Goal: Task Accomplishment & Management: Complete application form

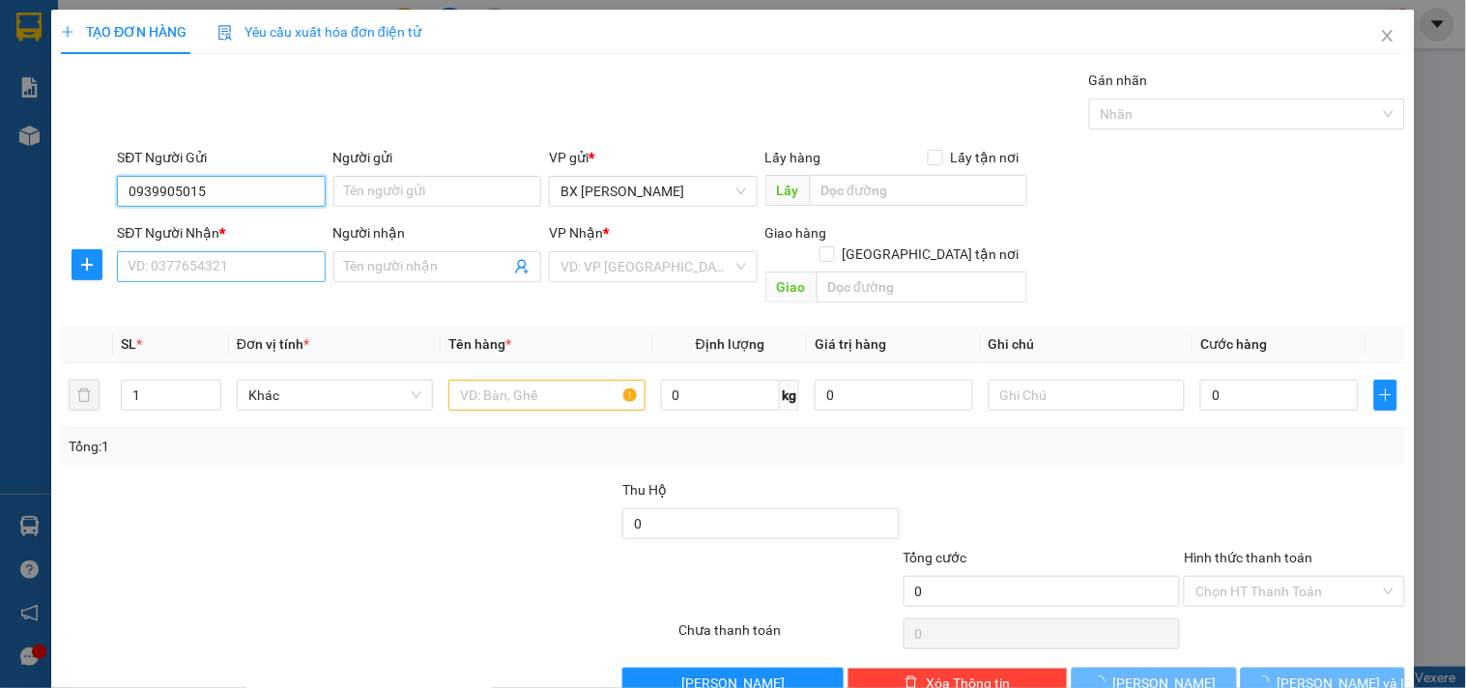
type input "0939905015"
click at [246, 257] on input "SĐT Người Nhận *" at bounding box center [221, 266] width 208 height 31
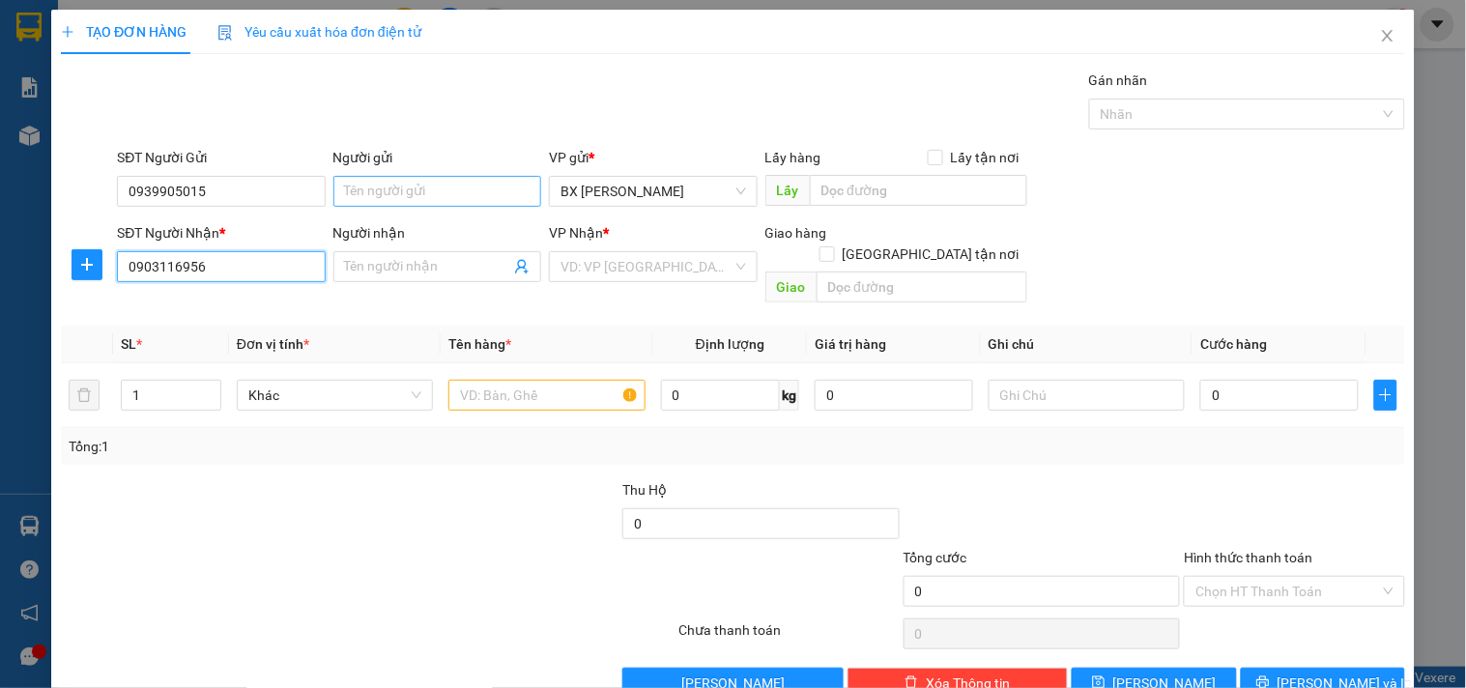
type input "0903116956"
click at [406, 184] on input "Người gửi" at bounding box center [437, 191] width 208 height 31
type input "luyến - Vingin"
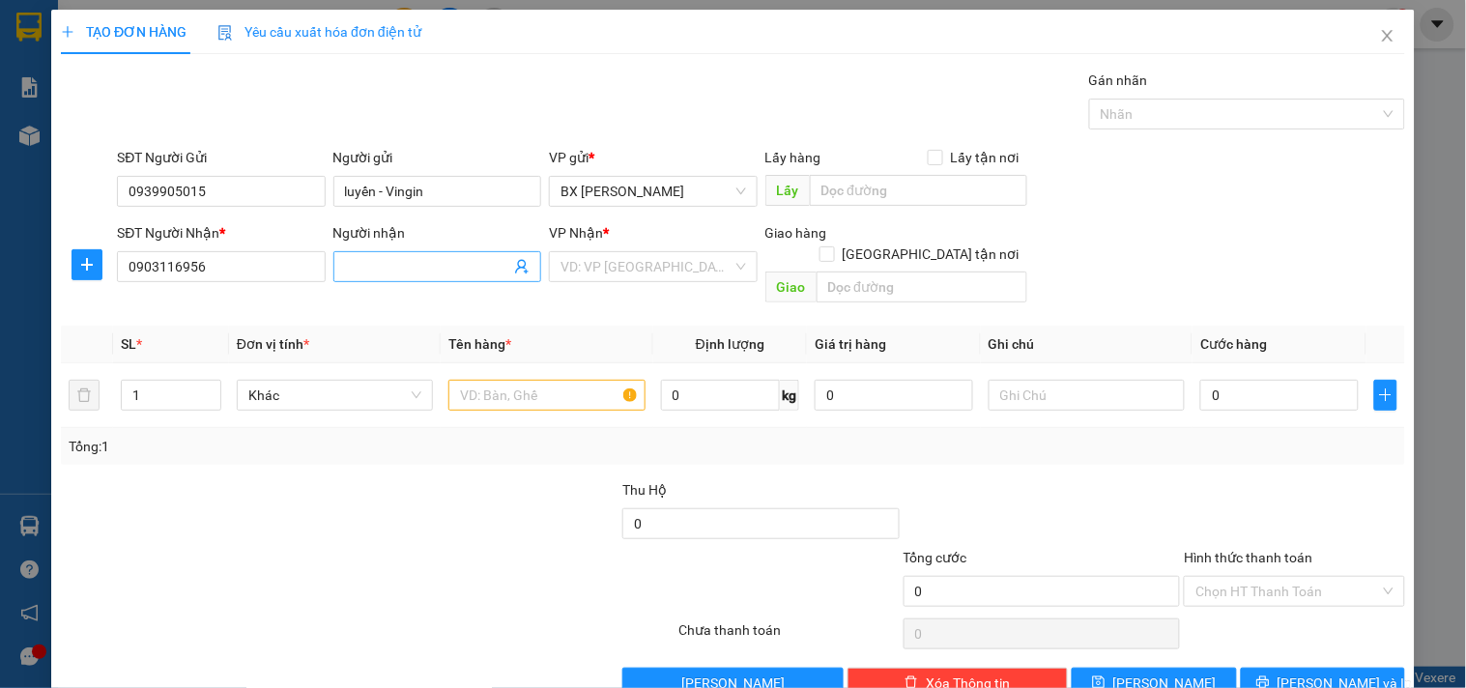
click at [391, 266] on input "Người nhận" at bounding box center [427, 266] width 165 height 21
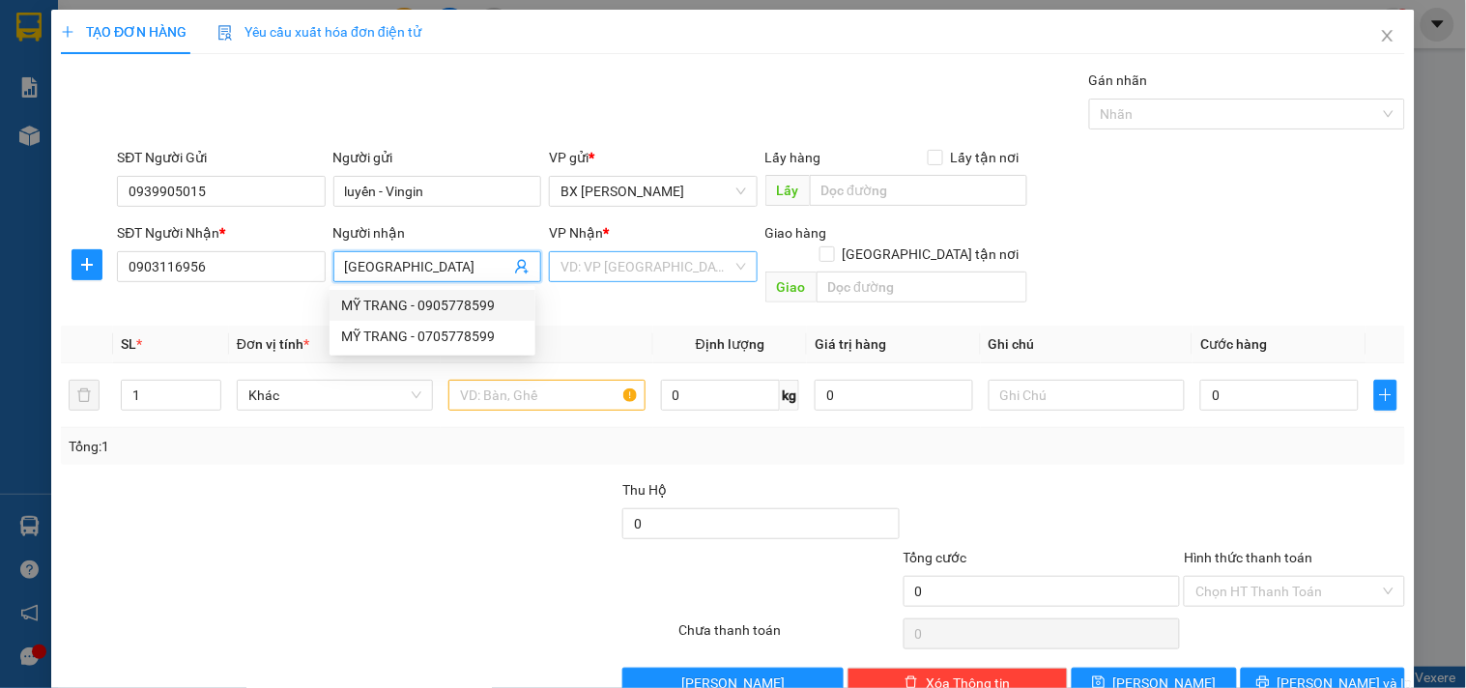
type input "[GEOGRAPHIC_DATA]"
click at [632, 278] on input "search" at bounding box center [645, 266] width 171 height 29
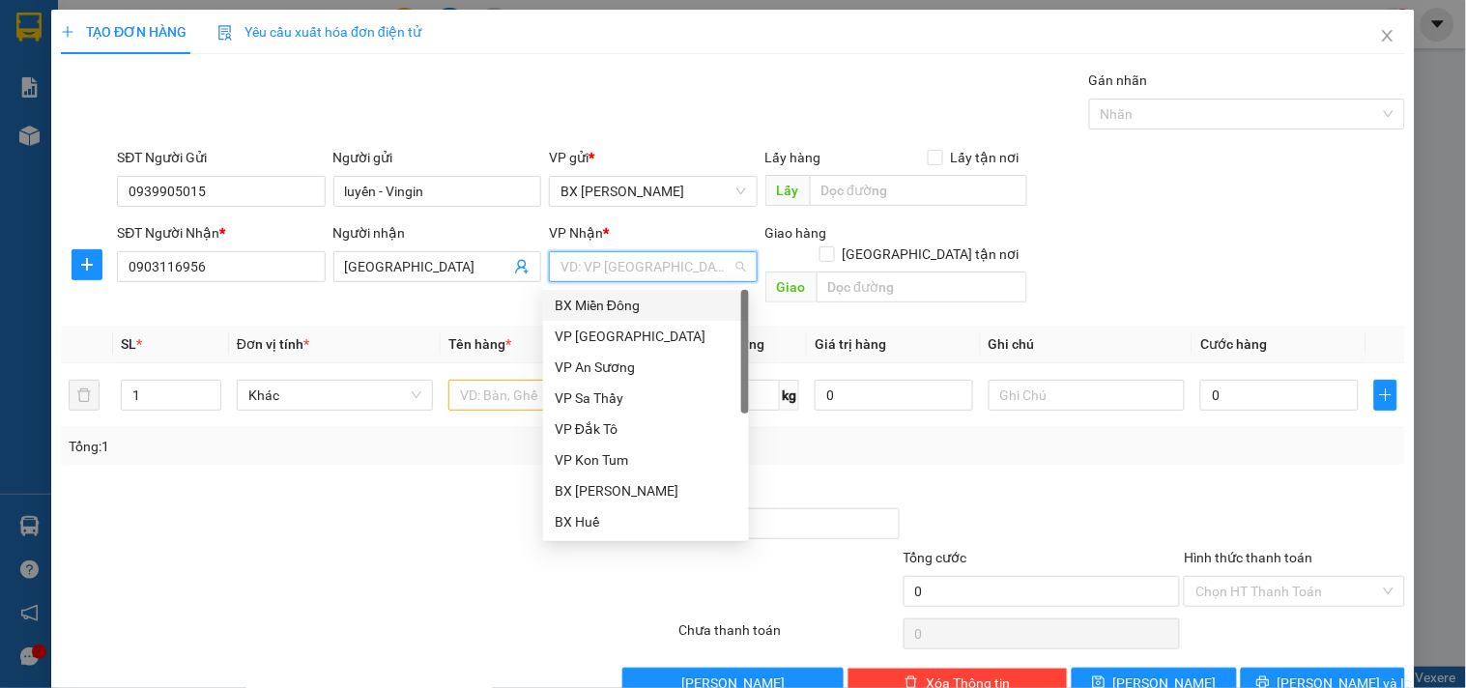
click at [632, 310] on div "BX Miền Đông" at bounding box center [646, 305] width 183 height 21
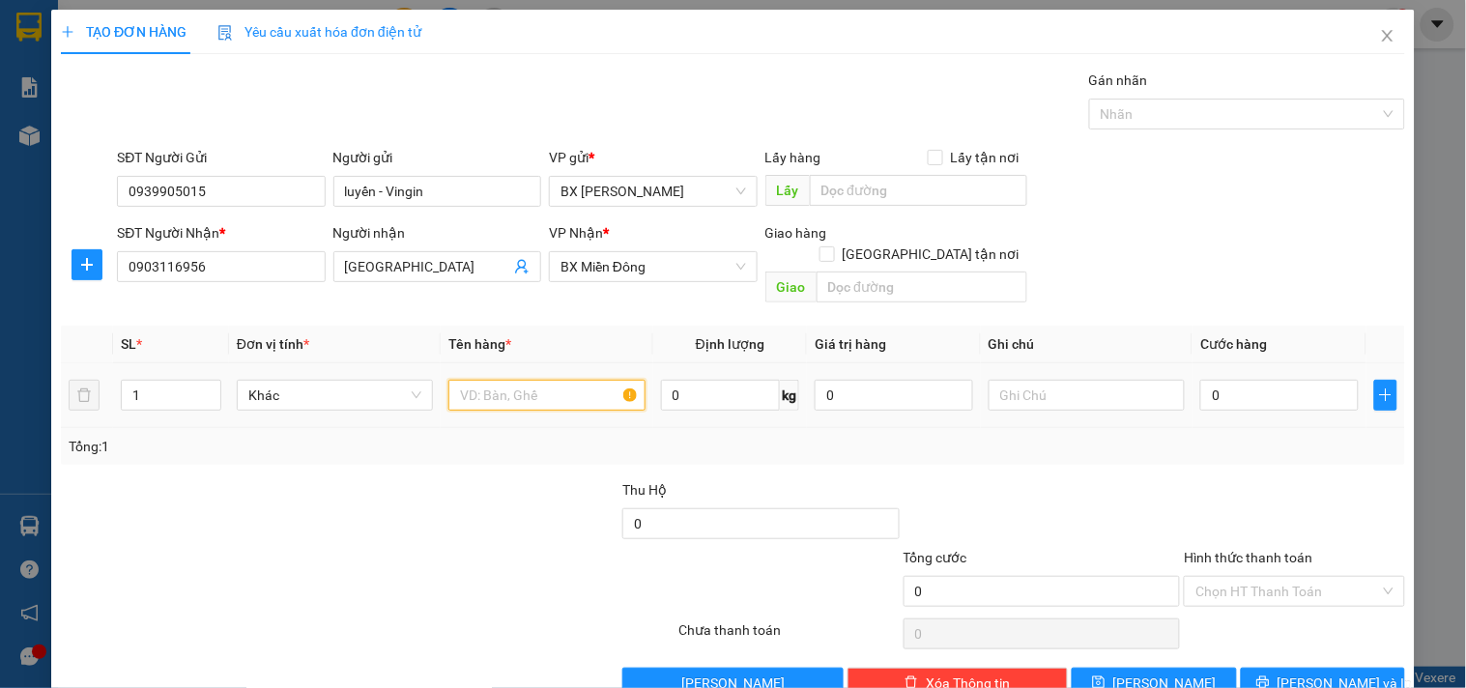
click at [603, 380] on input "text" at bounding box center [546, 395] width 196 height 31
click at [1244, 380] on input "0" at bounding box center [1279, 395] width 158 height 31
drag, startPoint x: 520, startPoint y: 375, endPoint x: 307, endPoint y: 363, distance: 212.9
click at [307, 363] on tr "1 Khác 1hop 0 kg 0 0" at bounding box center [733, 395] width 1344 height 65
type input "1HOP (NƯỚC NGỌT)"
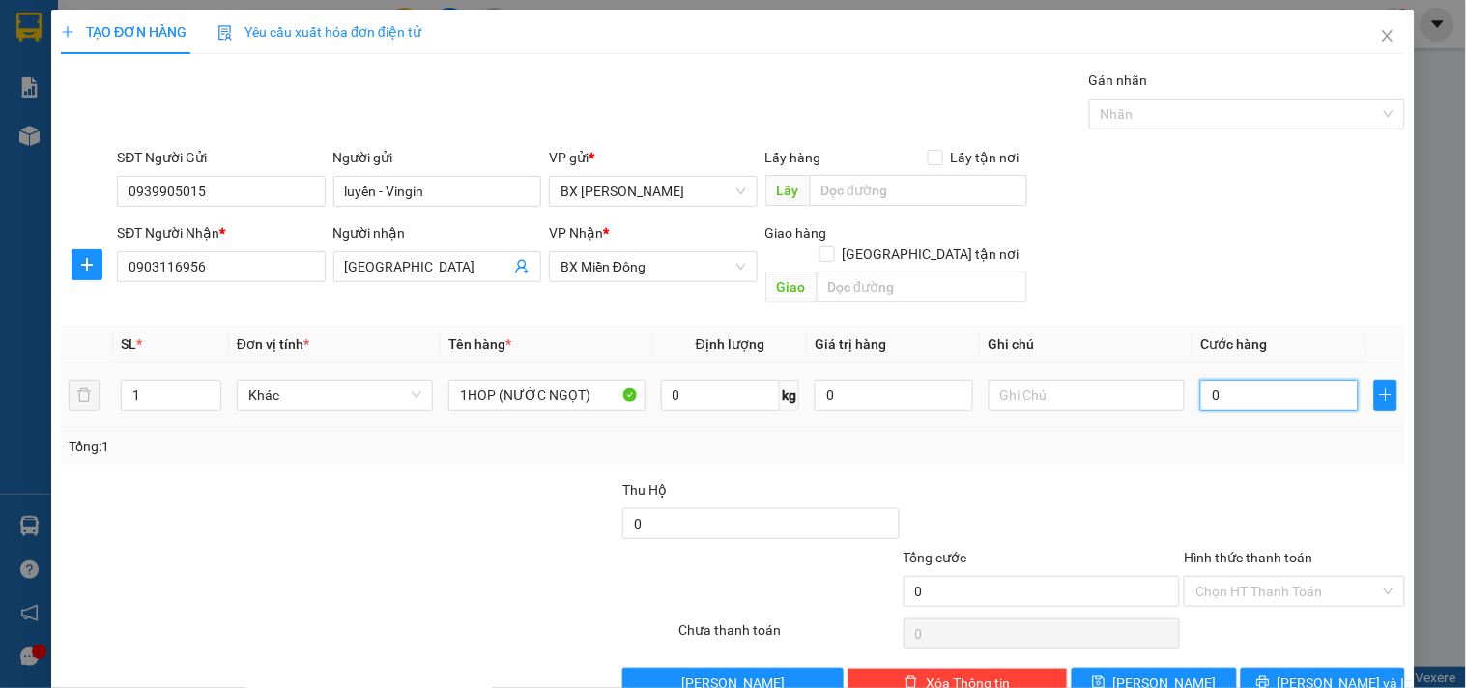
click at [1238, 389] on input "0" at bounding box center [1279, 395] width 158 height 31
type input "4"
type input "40"
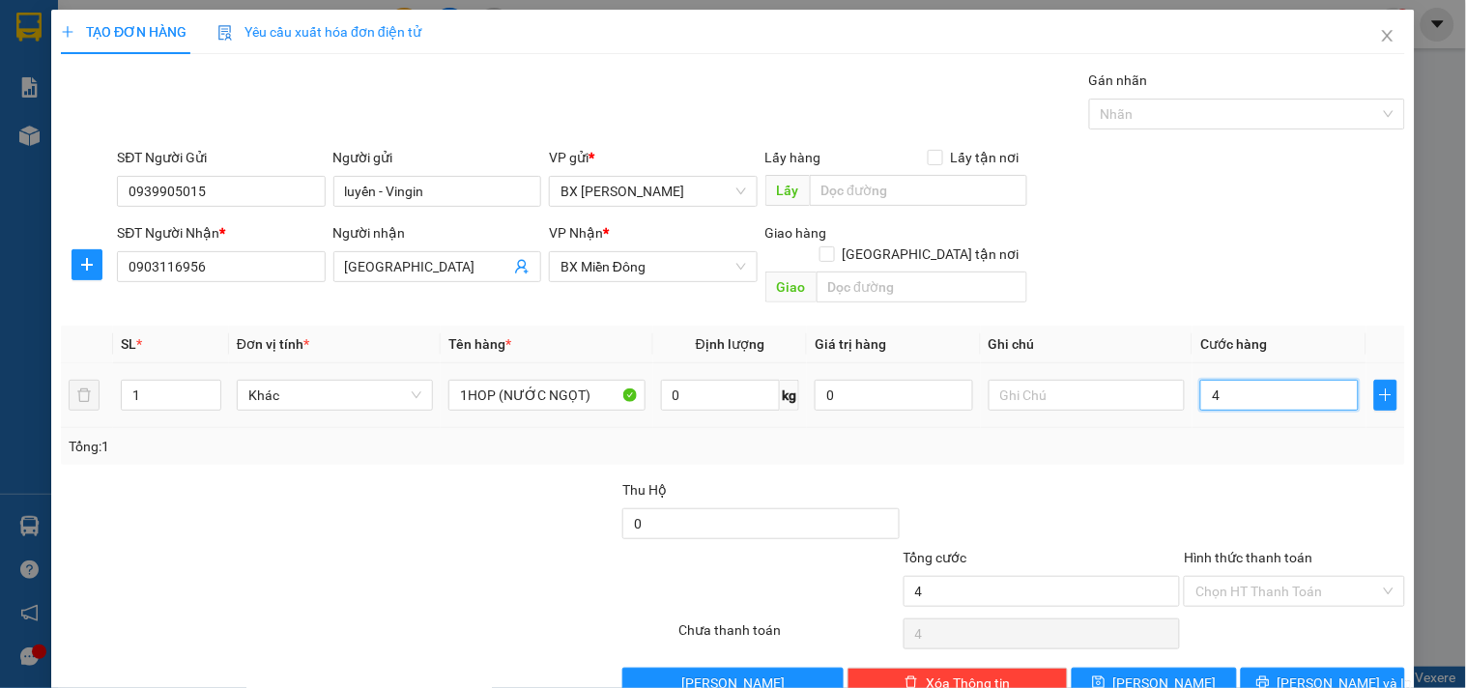
type input "40"
type input "40.000"
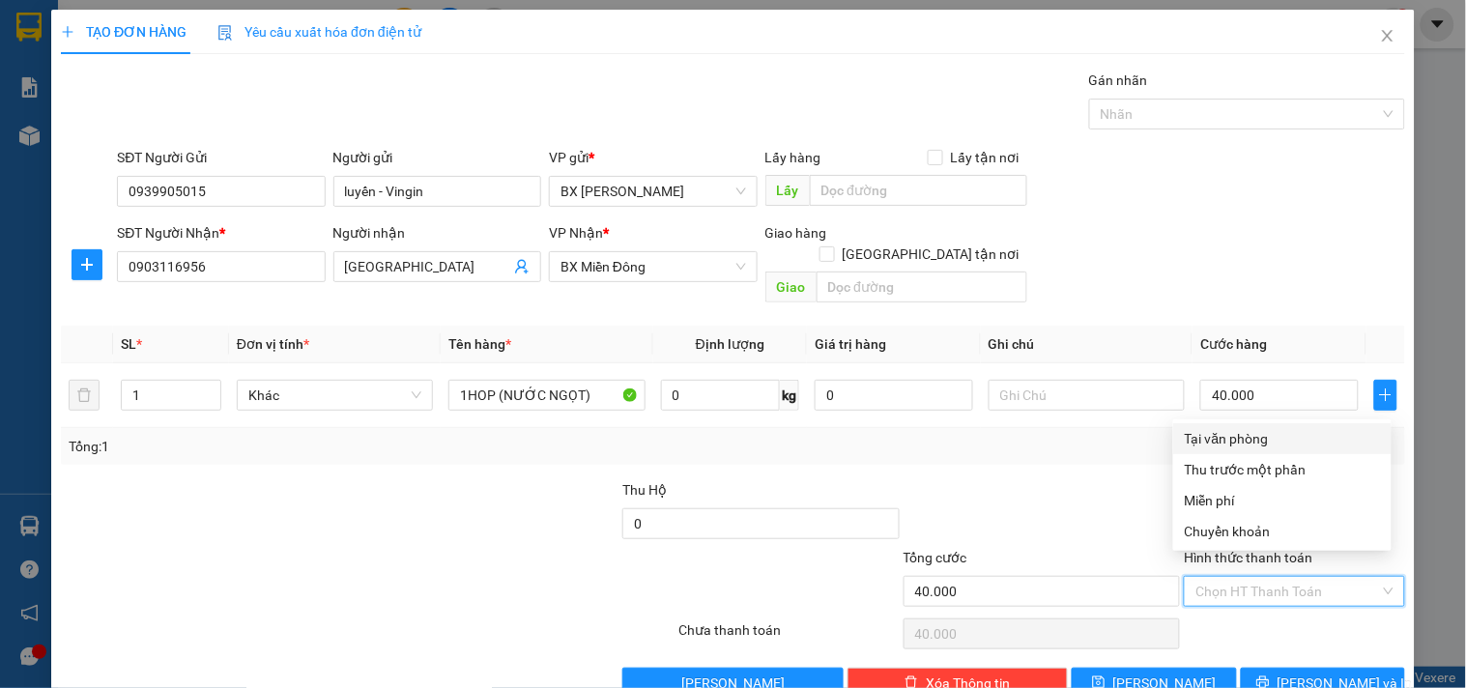
click at [1251, 577] on input "Hình thức thanh toán" at bounding box center [1287, 591] width 184 height 29
click at [1228, 438] on div "Tại văn phòng" at bounding box center [1282, 438] width 195 height 21
type input "0"
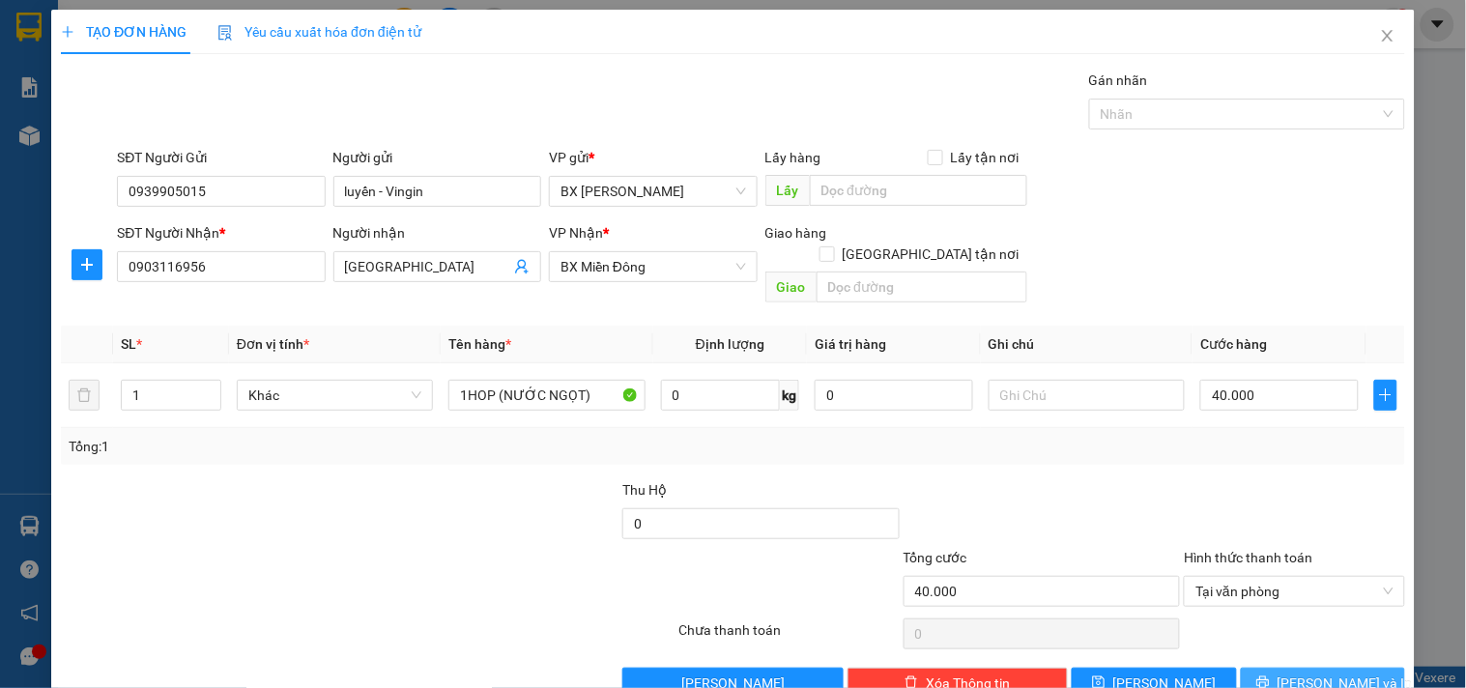
click at [1295, 672] on span "[PERSON_NAME] và In" at bounding box center [1344, 682] width 135 height 21
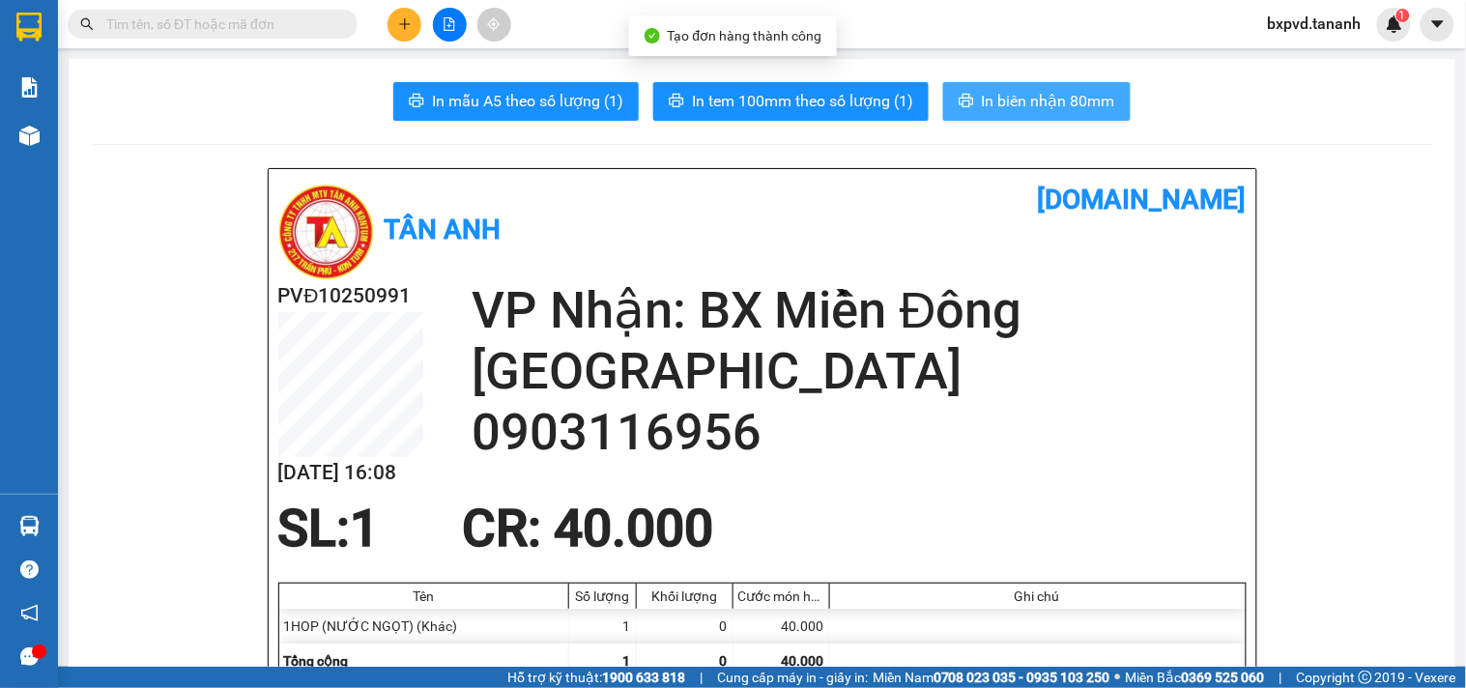
click at [1026, 100] on span "In biên nhận 80mm" at bounding box center [1048, 101] width 133 height 24
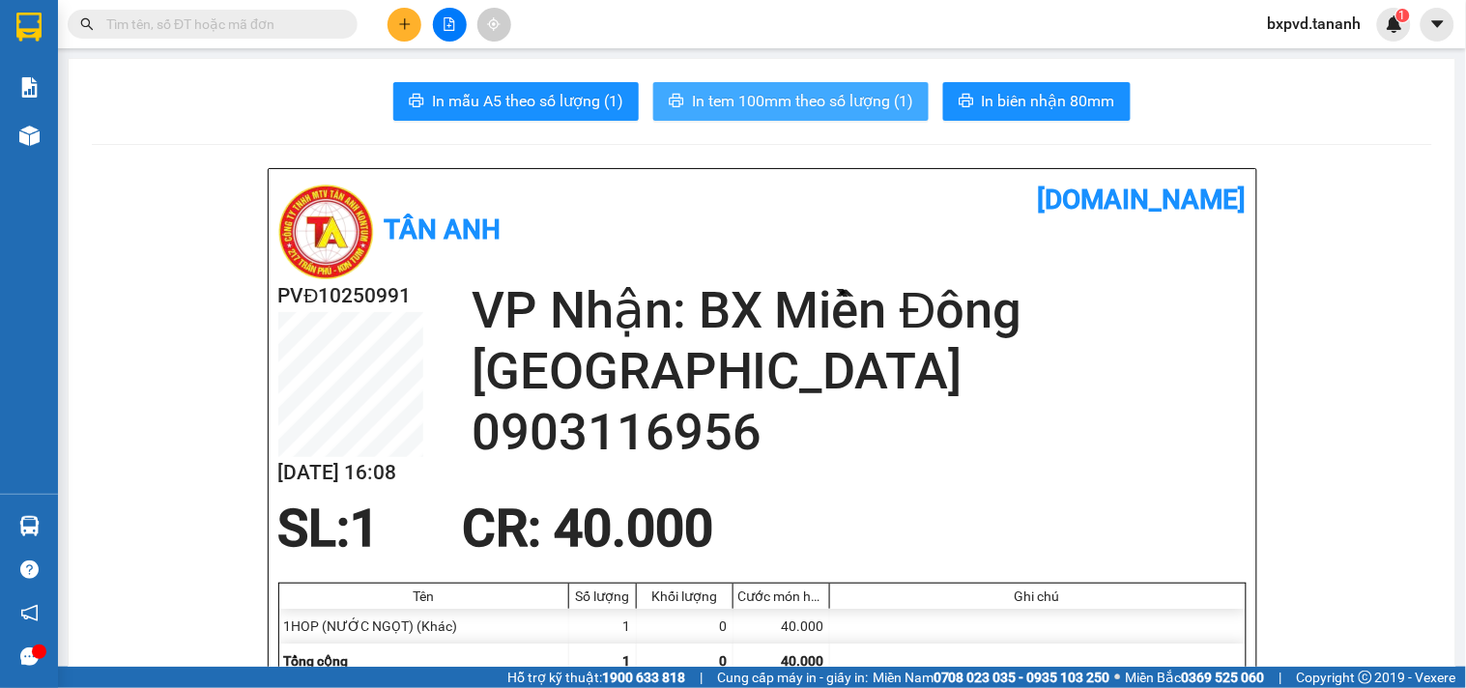
click at [863, 119] on button "In tem 100mm theo số lượng (1)" at bounding box center [790, 101] width 275 height 39
click at [389, 25] on button at bounding box center [404, 25] width 34 height 34
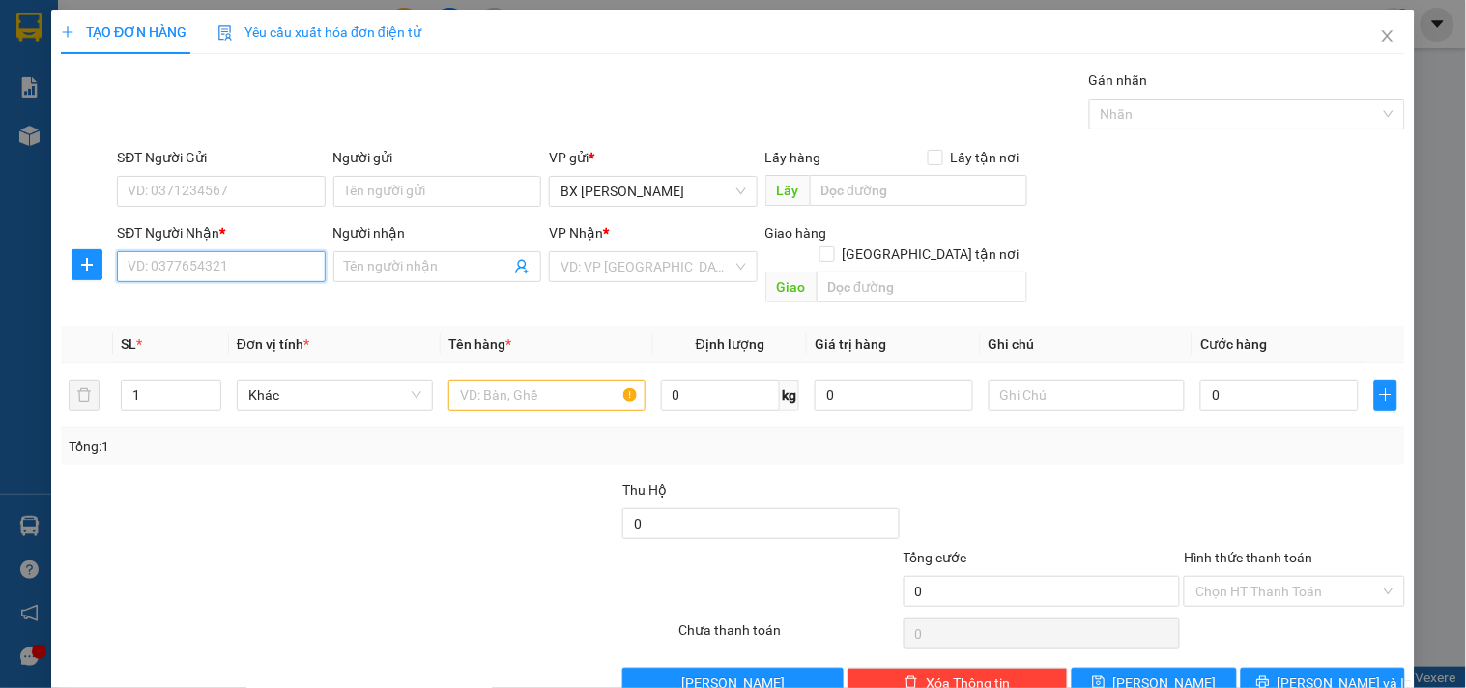
click at [139, 262] on input "SĐT Người Nhận *" at bounding box center [221, 266] width 208 height 31
type input "0357855552"
click at [217, 310] on div "0357855552" at bounding box center [219, 305] width 183 height 21
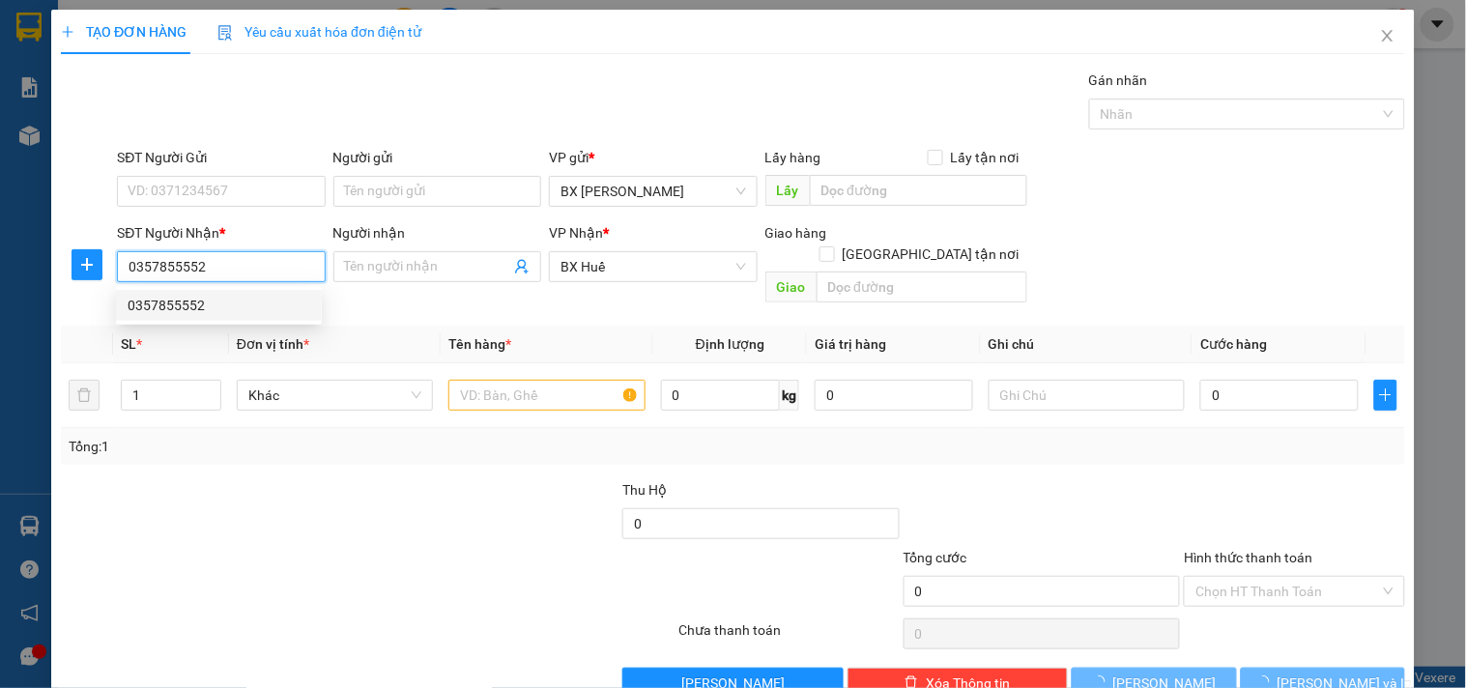
type input "30.000"
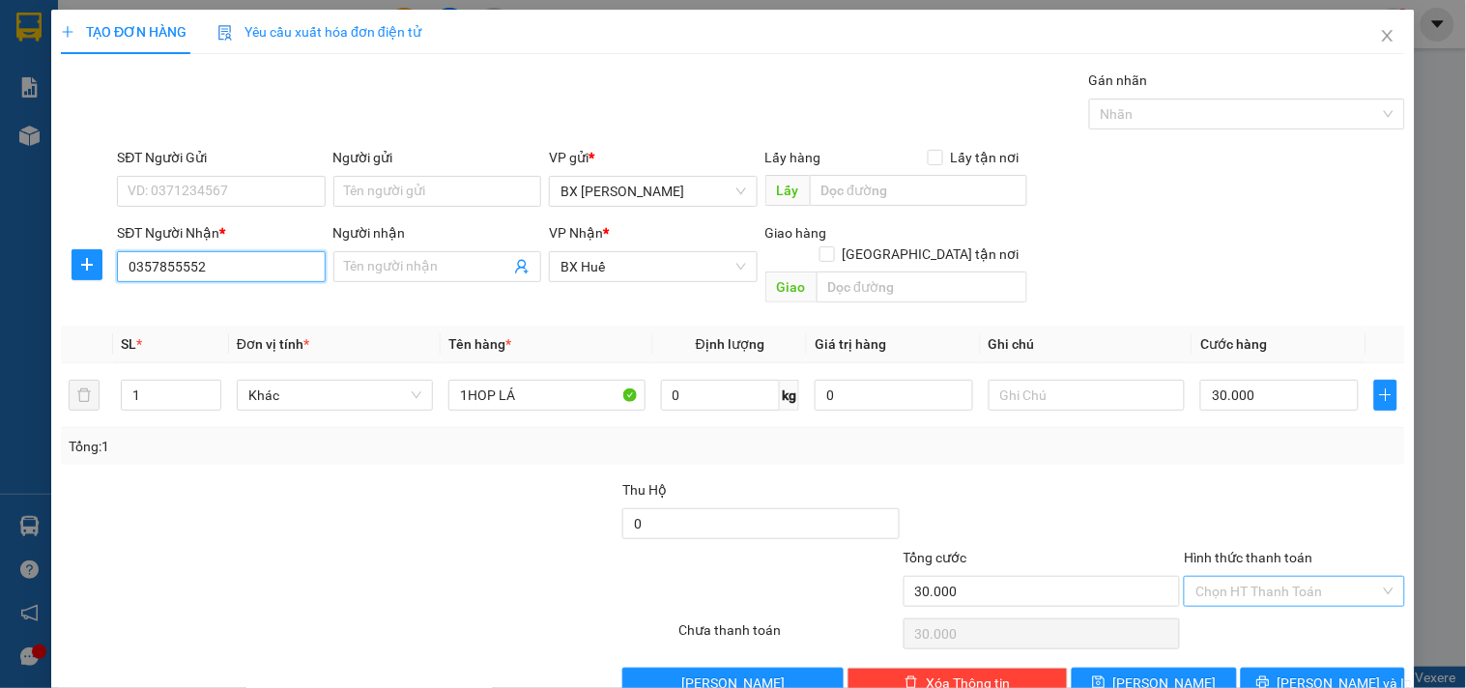
type input "0357855552"
click at [1214, 581] on input "Hình thức thanh toán" at bounding box center [1287, 591] width 184 height 29
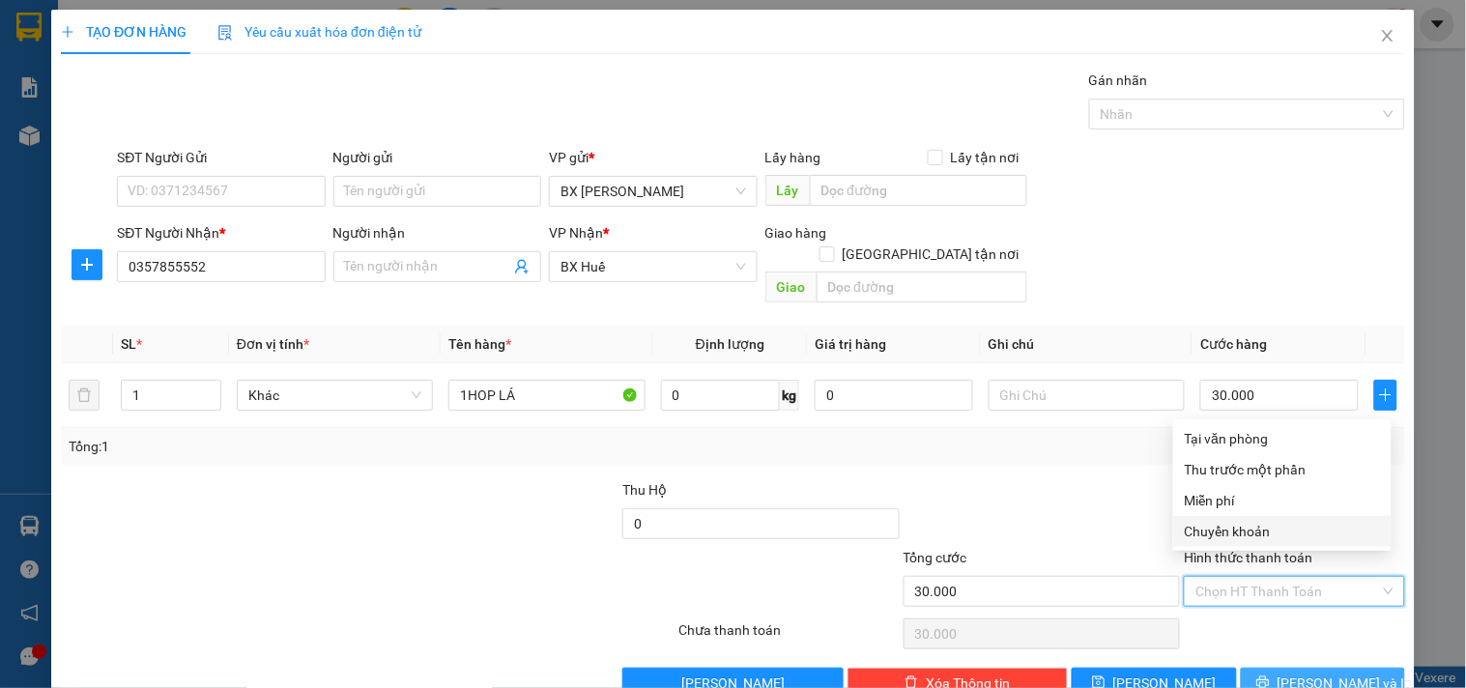
click at [1305, 672] on span "[PERSON_NAME] và In" at bounding box center [1344, 682] width 135 height 21
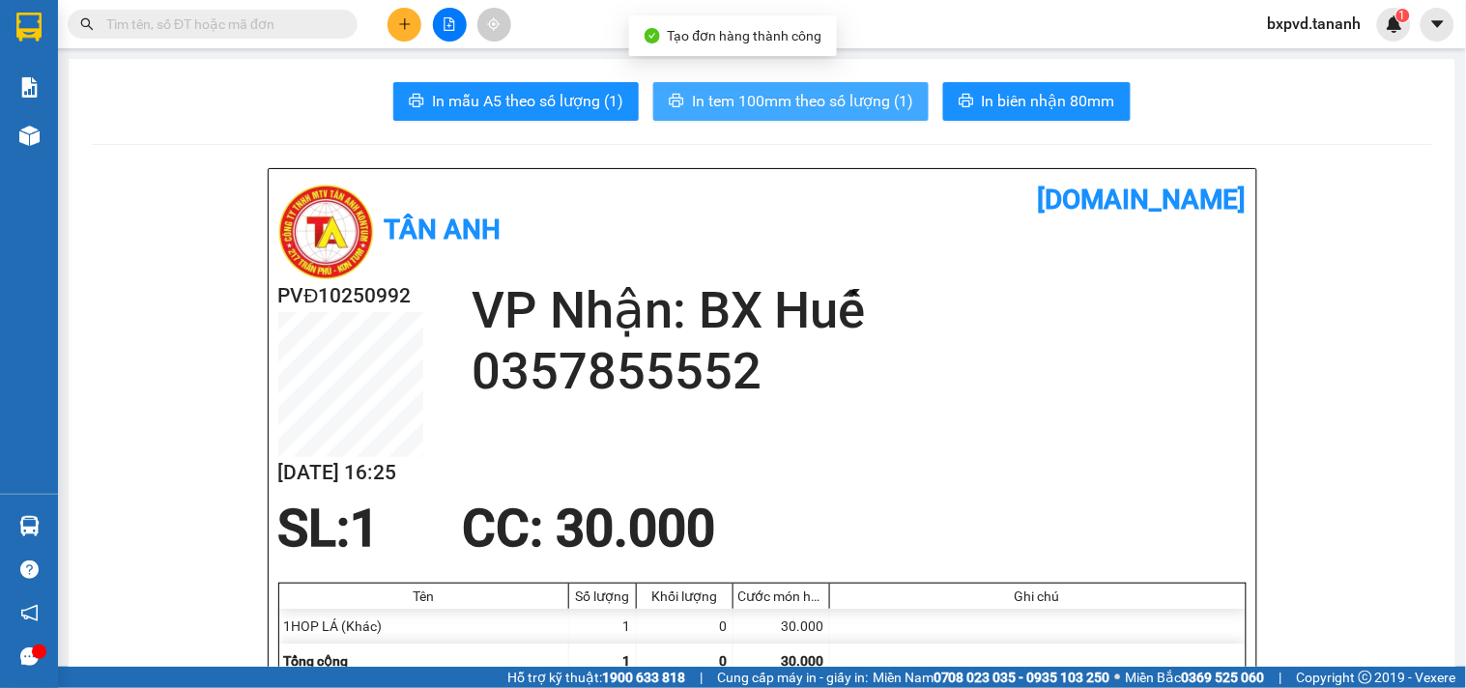
click at [889, 102] on span "In tem 100mm theo số lượng (1)" at bounding box center [802, 101] width 221 height 24
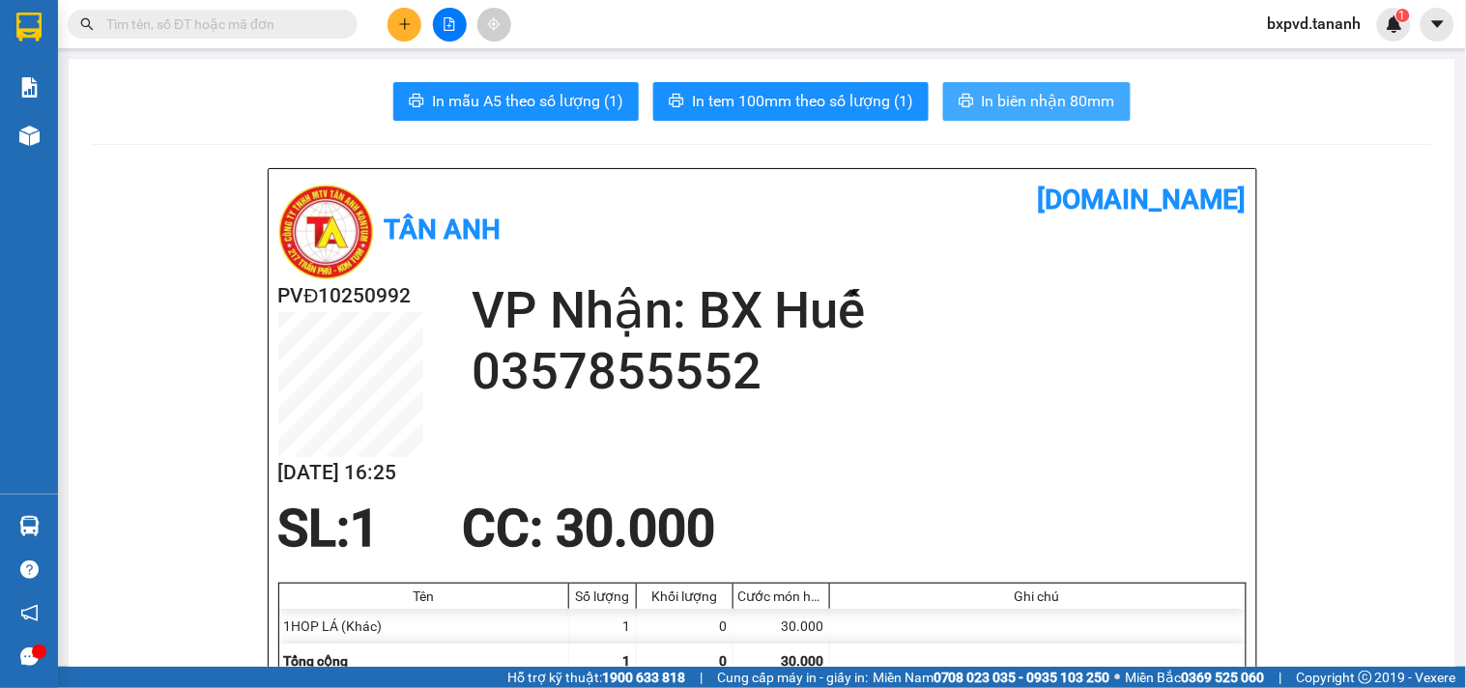
click at [1009, 102] on span "In biên nhận 80mm" at bounding box center [1048, 101] width 133 height 24
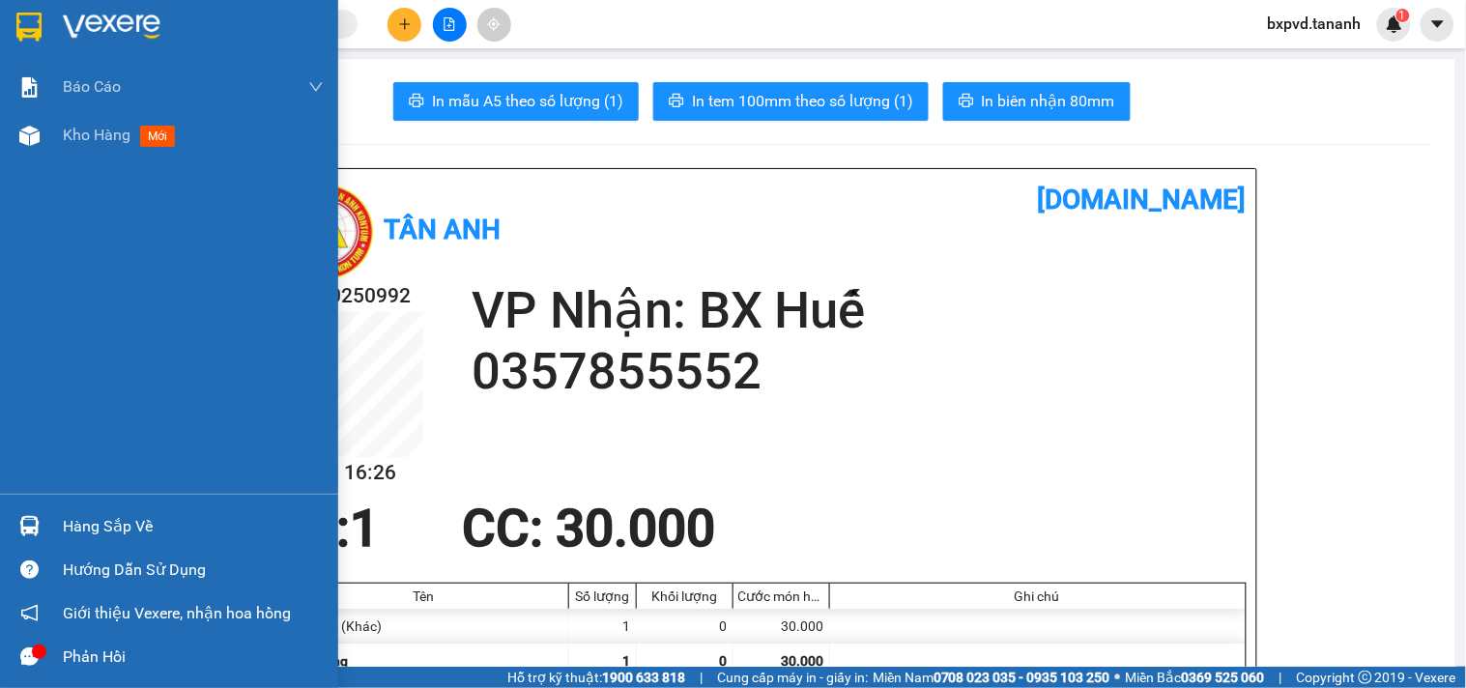
click at [39, 29] on img at bounding box center [28, 27] width 25 height 29
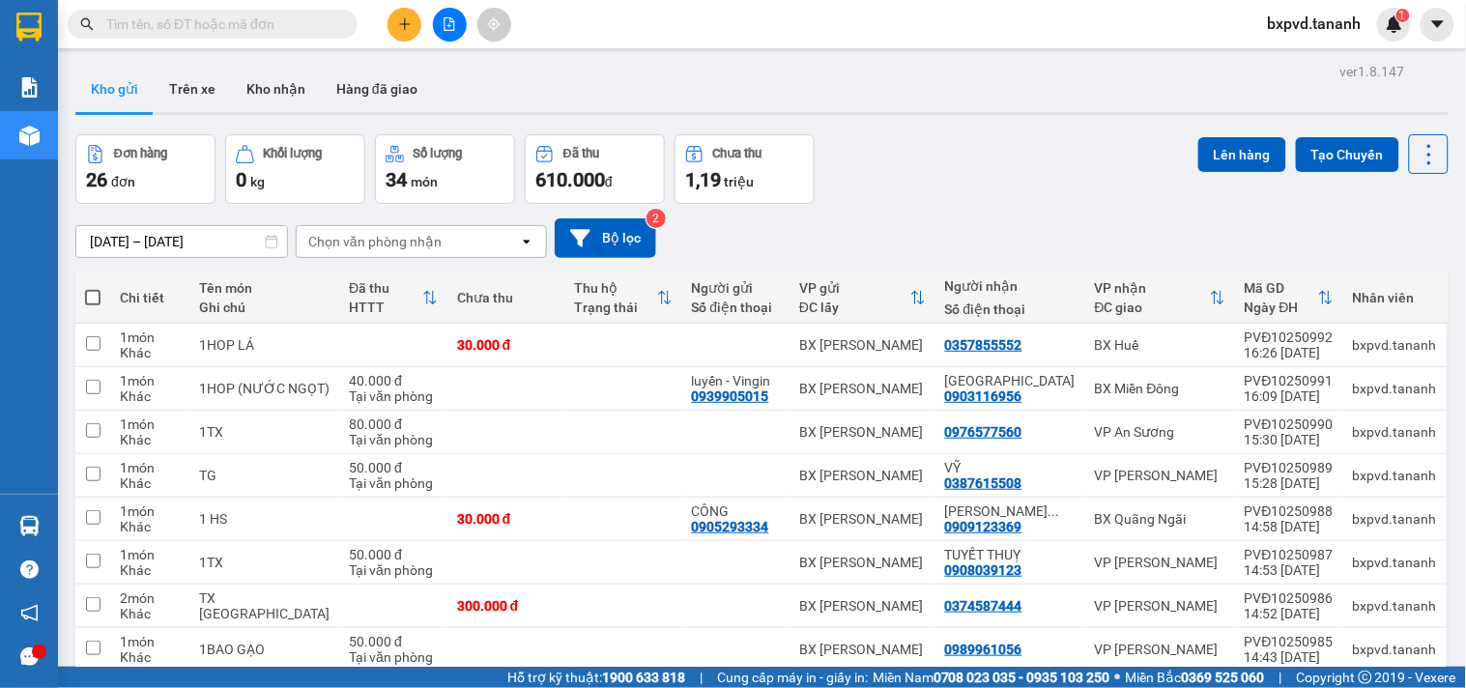
click at [394, 31] on button at bounding box center [404, 25] width 34 height 34
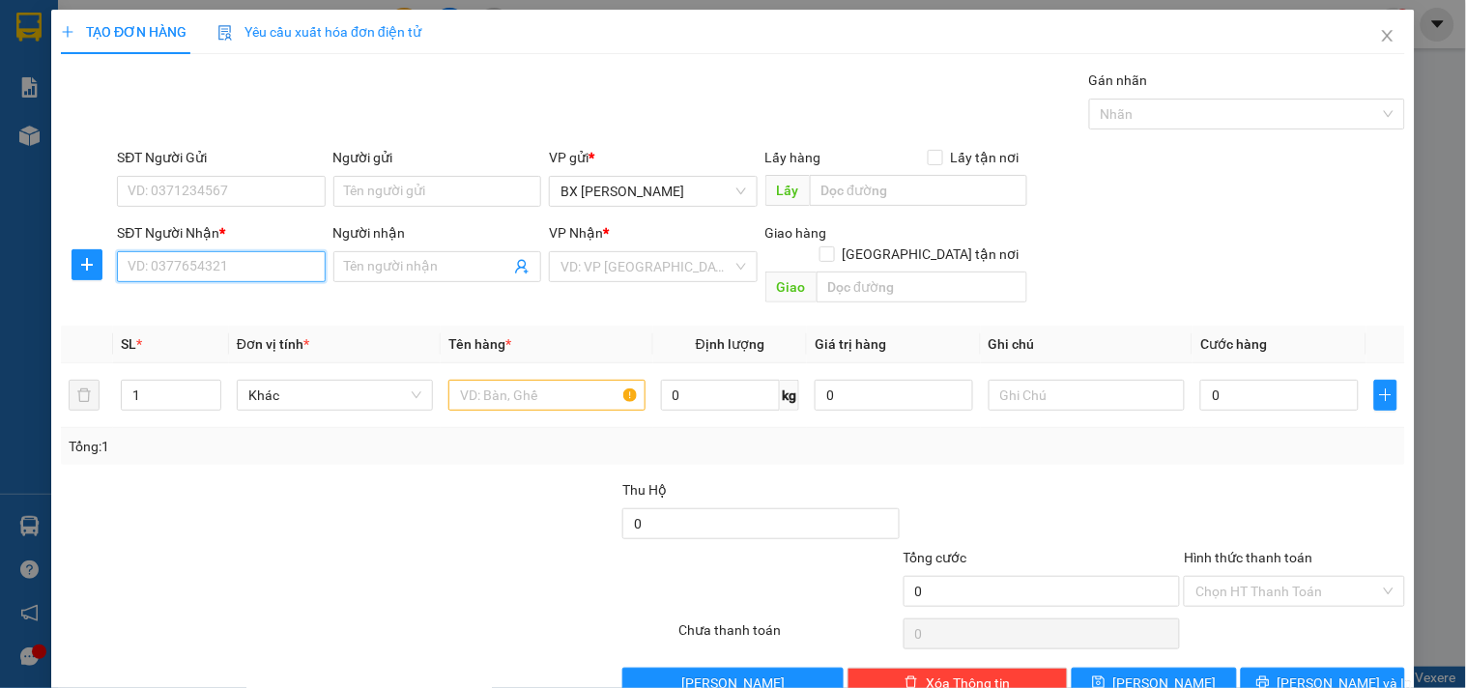
click at [239, 282] on input "SĐT Người Nhận *" at bounding box center [221, 266] width 208 height 31
type input "0348959186"
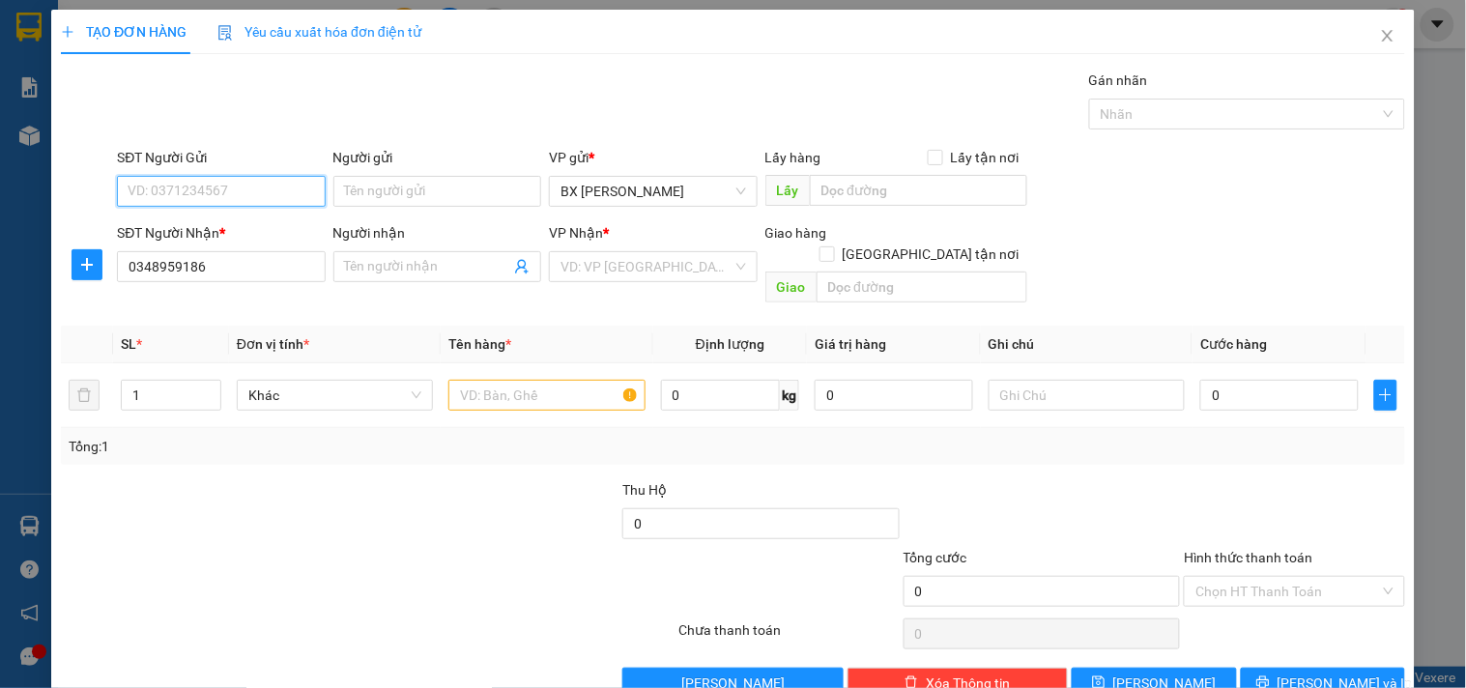
click at [267, 186] on input "SĐT Người Gửi" at bounding box center [221, 191] width 208 height 31
type input "0985744029"
click at [577, 266] on input "search" at bounding box center [645, 266] width 171 height 29
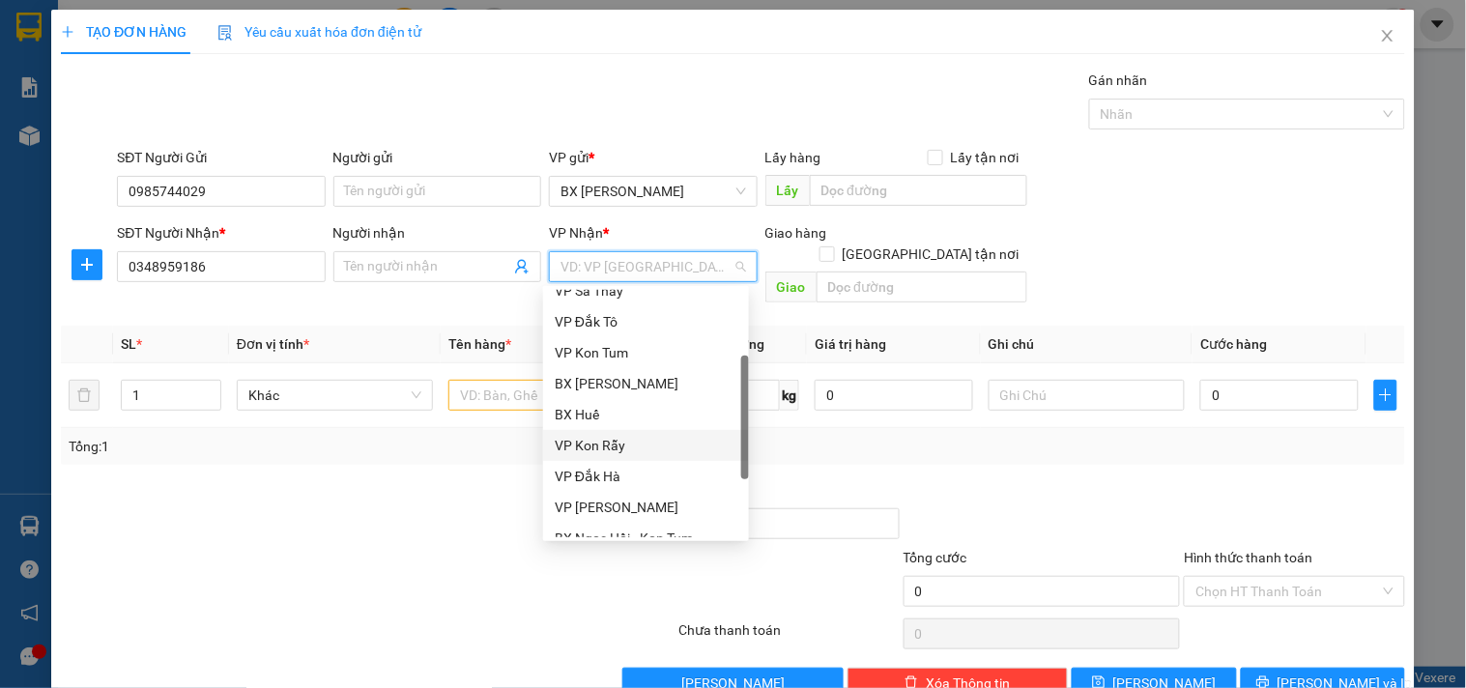
scroll to position [216, 0]
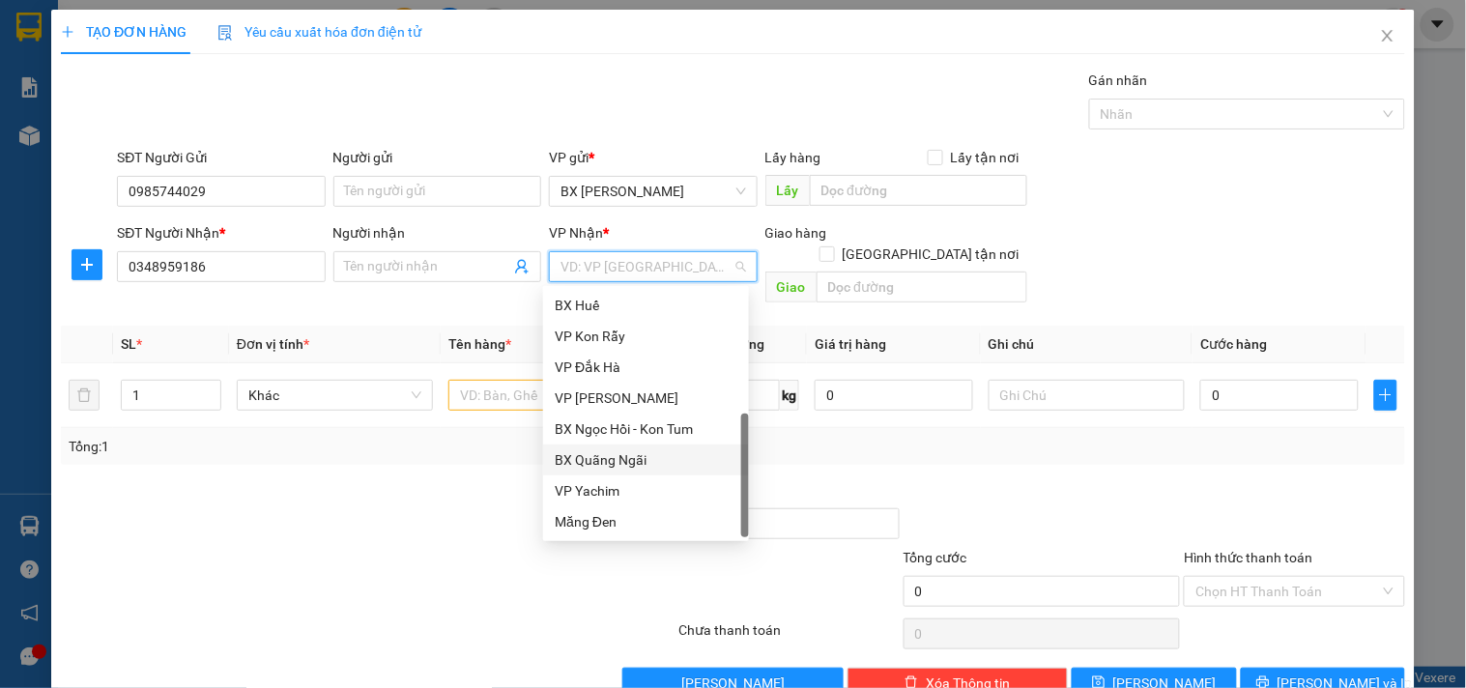
click at [676, 459] on div "BX Quãng Ngãi" at bounding box center [646, 459] width 183 height 21
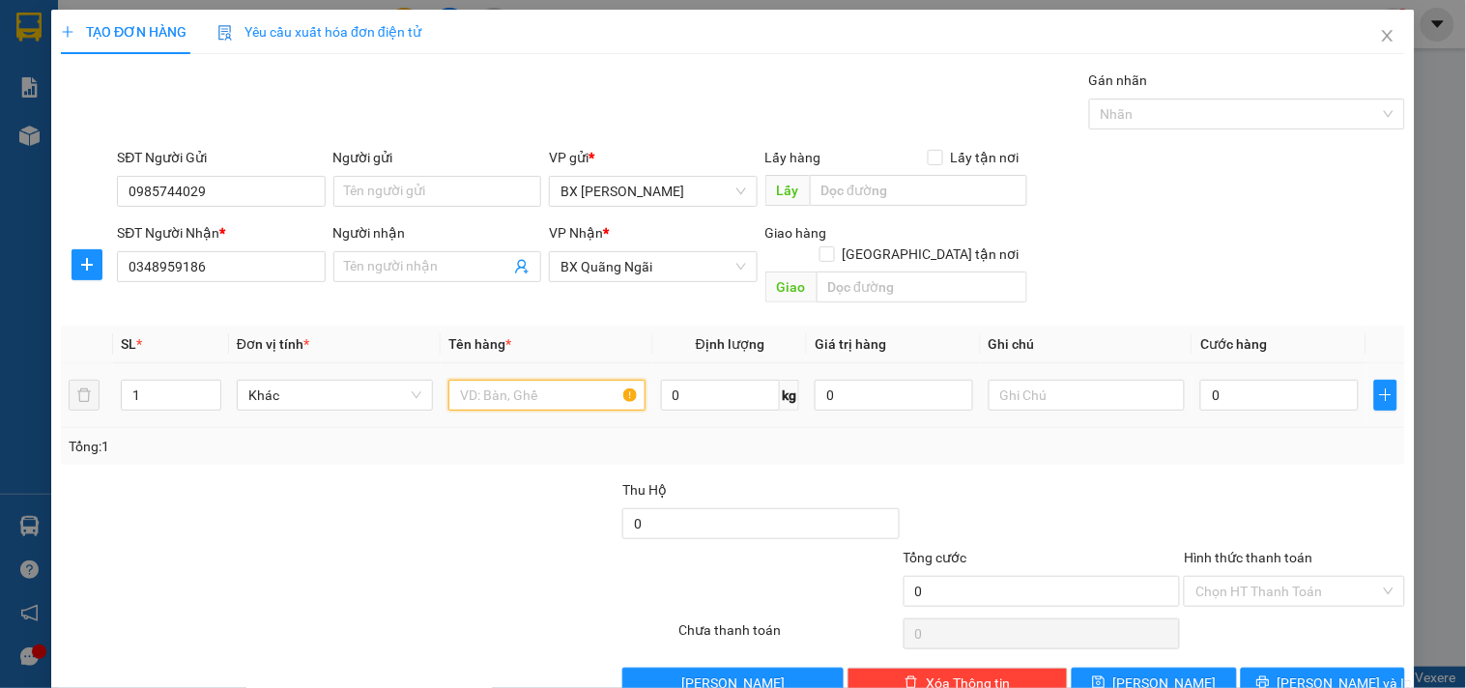
click at [531, 380] on input "text" at bounding box center [546, 395] width 196 height 31
type input "15HOP + 3TG"
click at [1206, 380] on input "0" at bounding box center [1279, 395] width 158 height 31
type input "6"
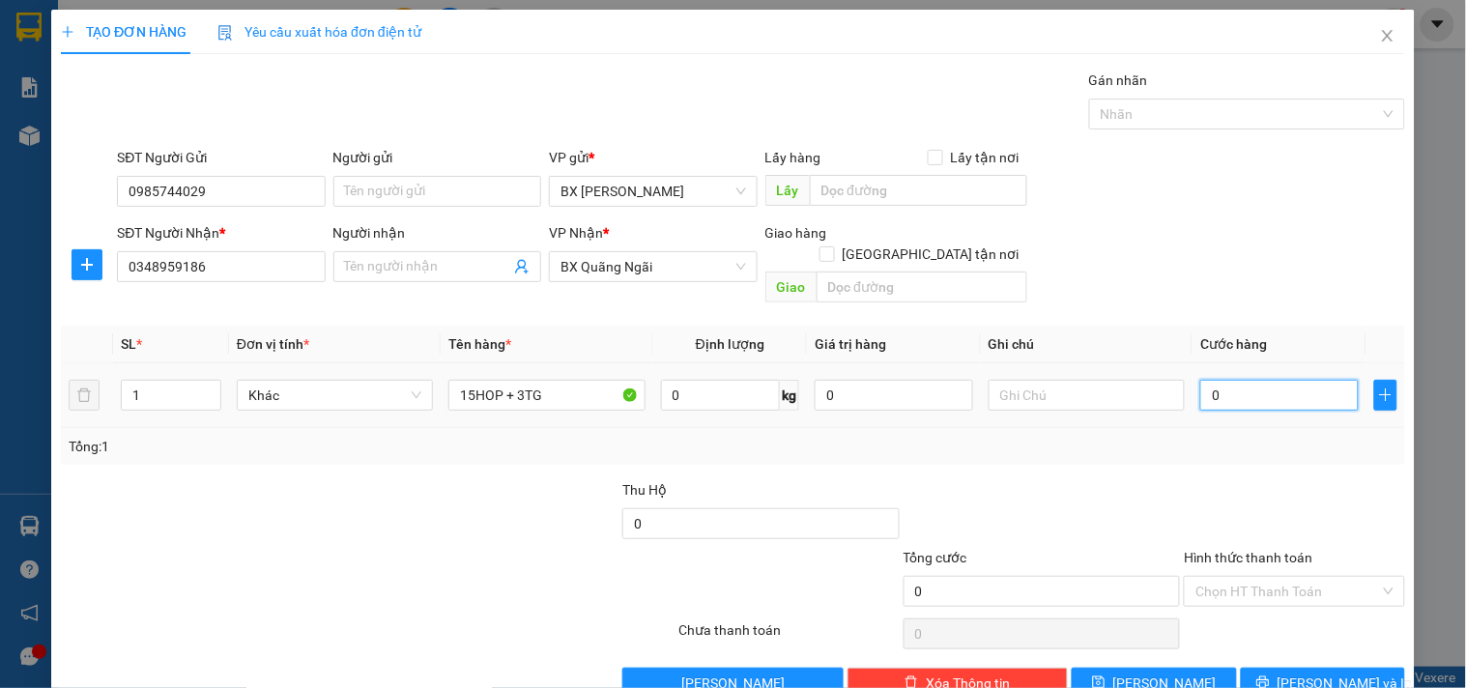
type input "6"
type input "60"
type input "600"
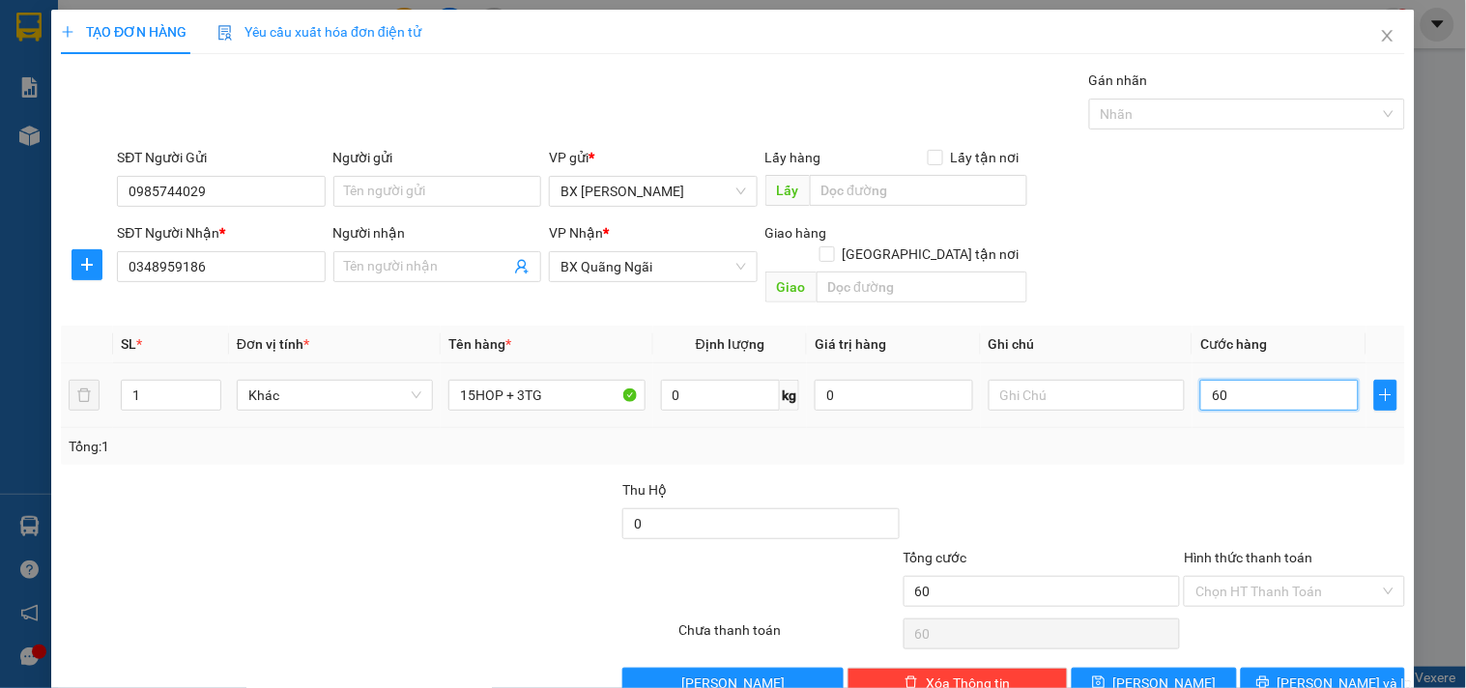
type input "600"
type input "600.000"
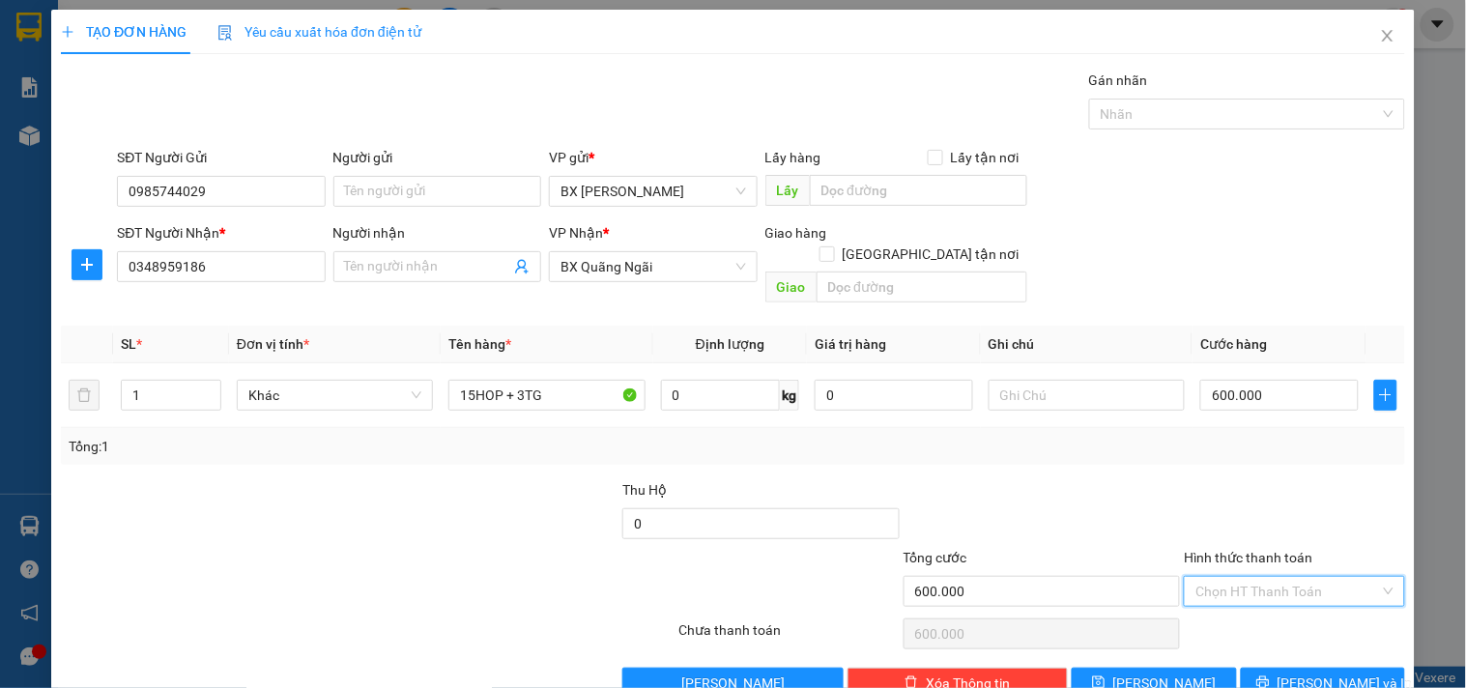
click at [1269, 577] on input "Hình thức thanh toán" at bounding box center [1287, 591] width 184 height 29
click at [1229, 445] on div "Tại văn phòng" at bounding box center [1282, 438] width 195 height 21
type input "0"
click at [1270, 675] on icon "printer" at bounding box center [1263, 682] width 14 height 14
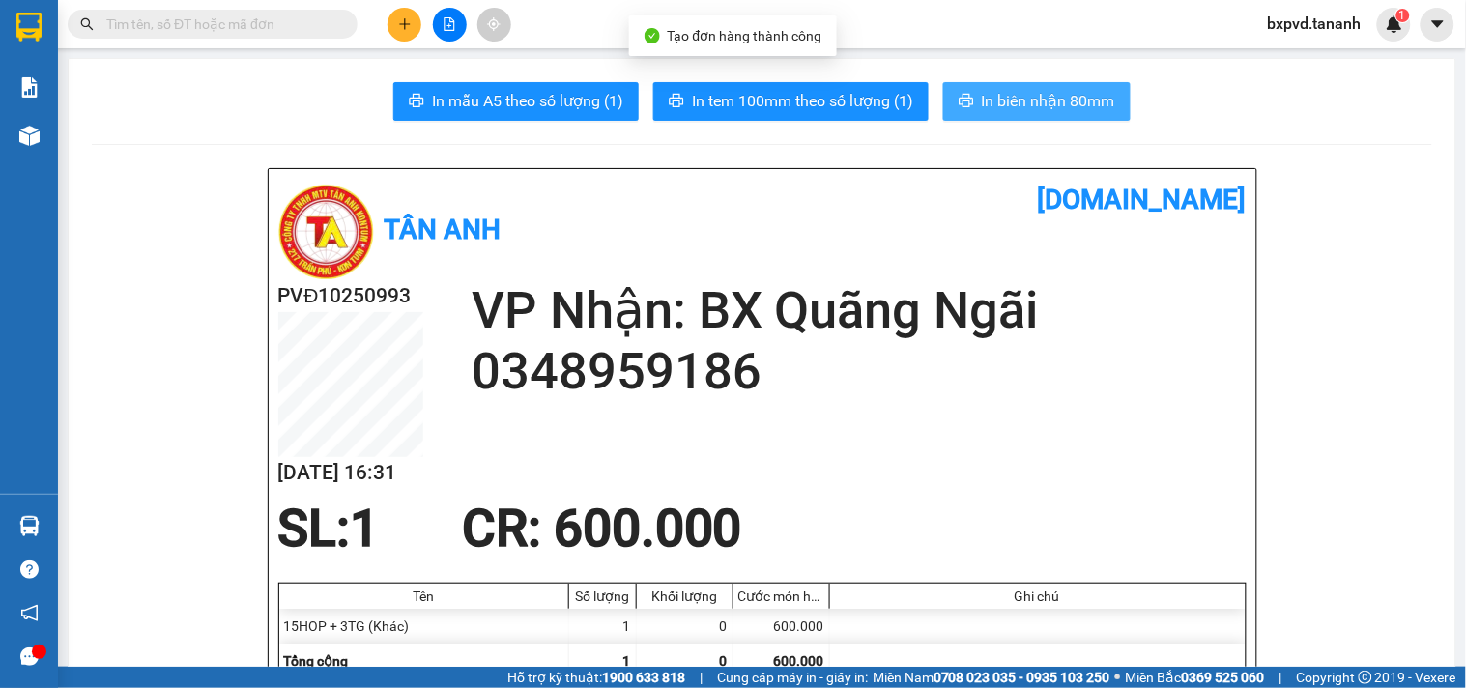
click at [1015, 104] on span "In biên nhận 80mm" at bounding box center [1048, 101] width 133 height 24
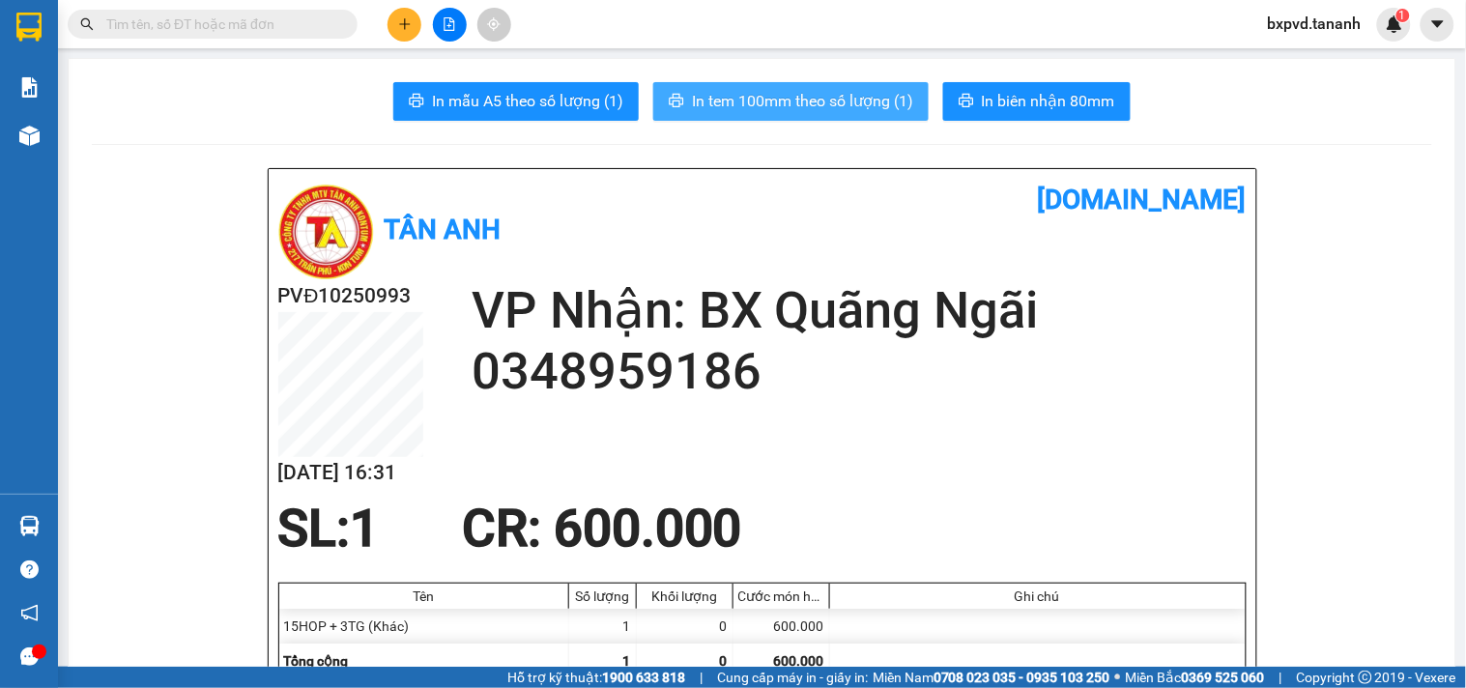
click at [838, 98] on span "In tem 100mm theo số lượng (1)" at bounding box center [802, 101] width 221 height 24
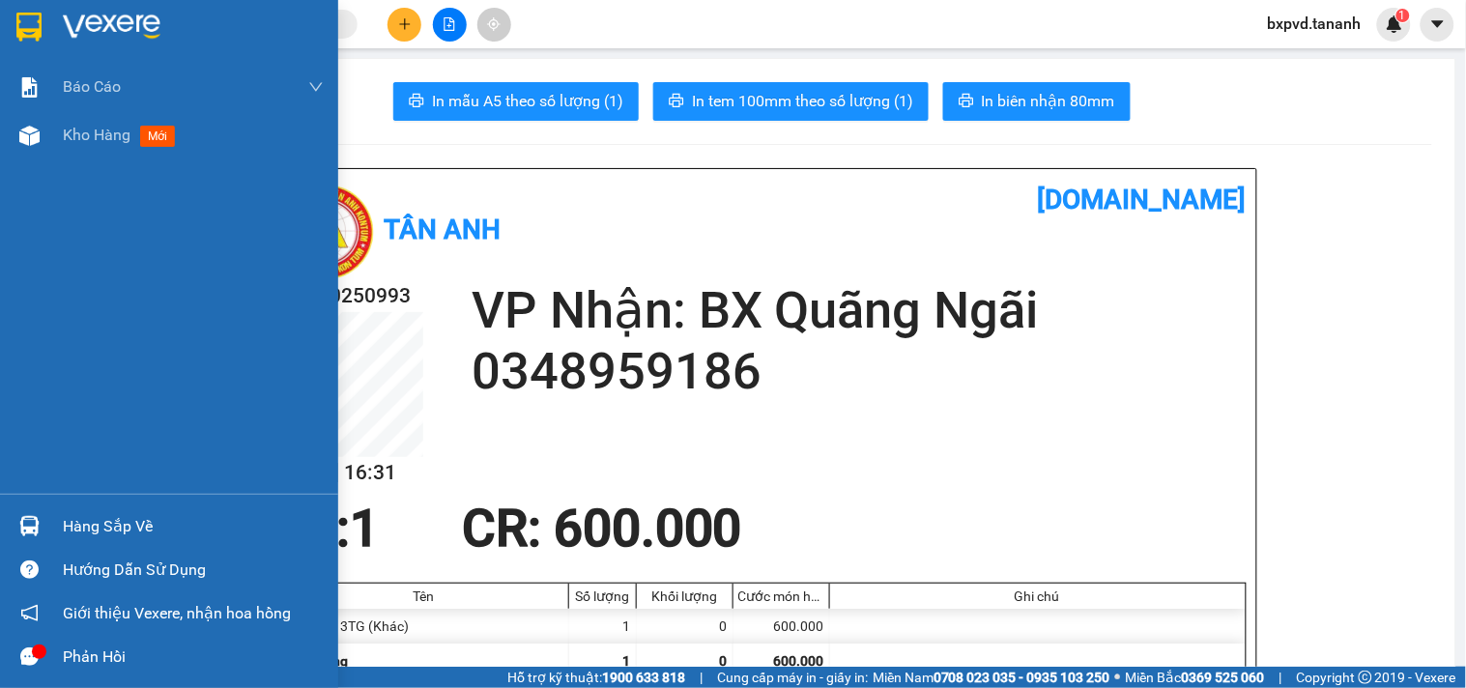
click at [23, 26] on img at bounding box center [28, 27] width 25 height 29
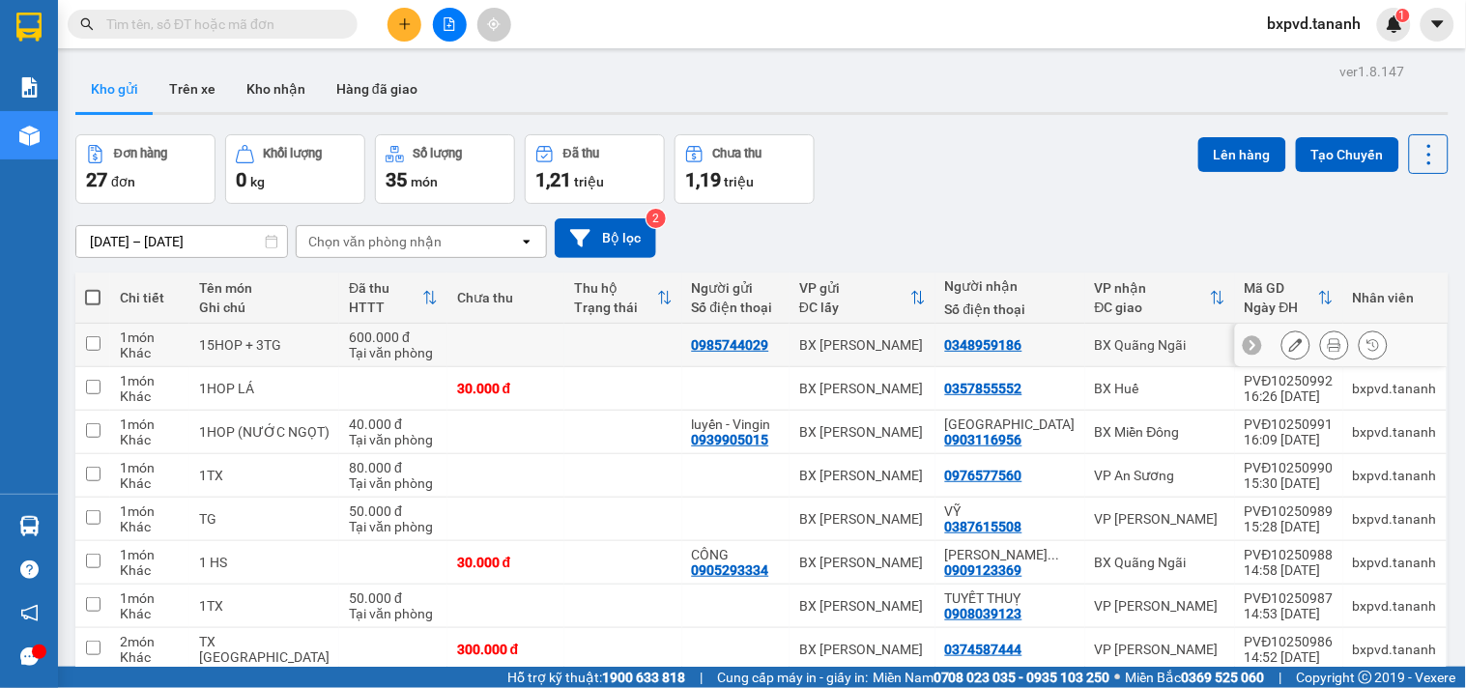
click at [91, 350] on input "checkbox" at bounding box center [93, 343] width 14 height 14
checkbox input "true"
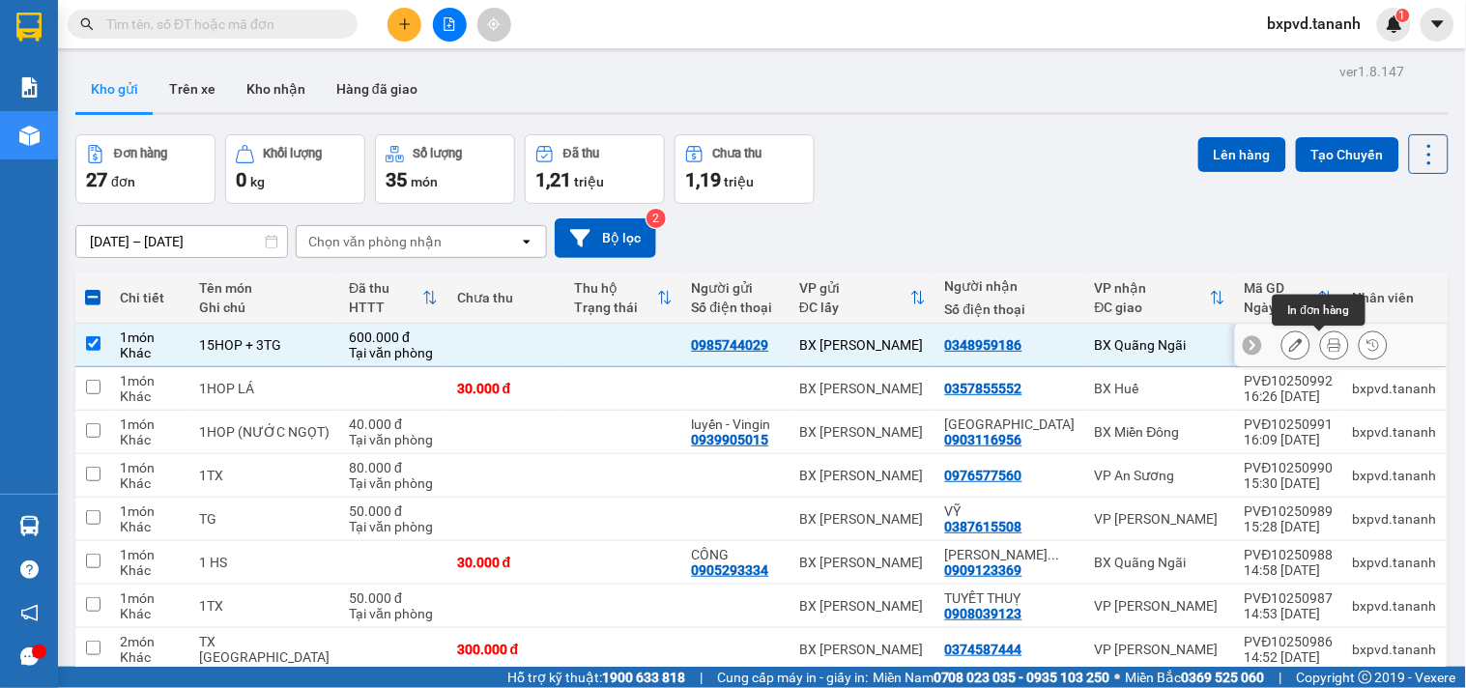
click at [1289, 340] on icon at bounding box center [1296, 345] width 14 height 14
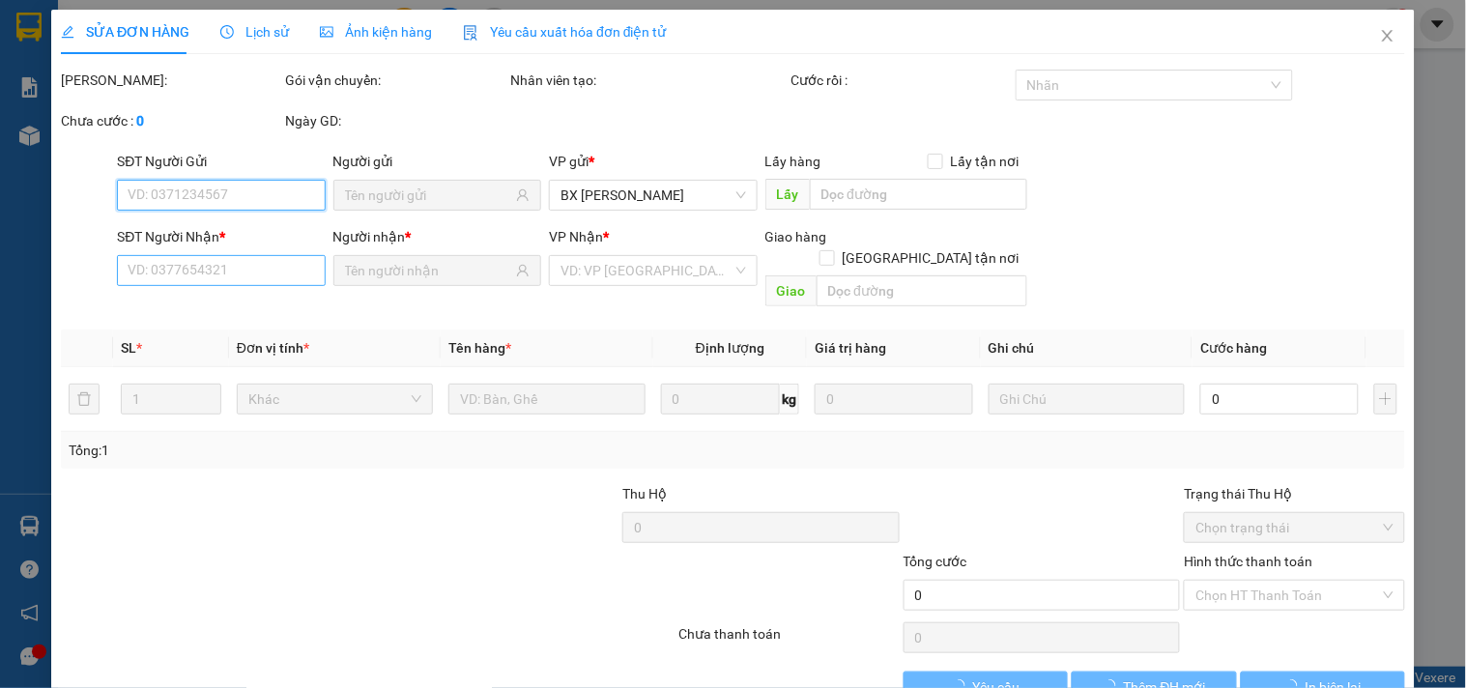
type input "0985744029"
type input "0348959186"
type input "600.000"
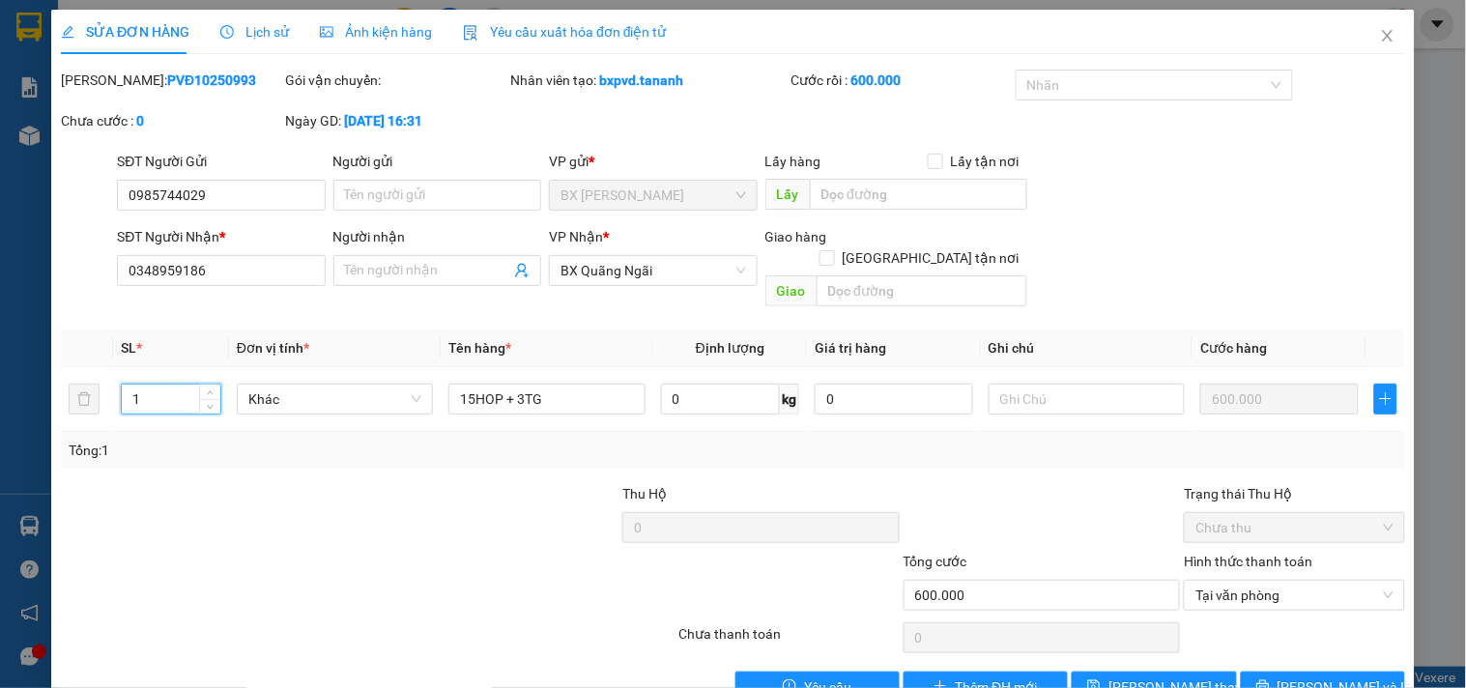
type input "5"
type input "1"
type input "18"
click at [1286, 671] on button "[PERSON_NAME] và In" at bounding box center [1323, 686] width 164 height 31
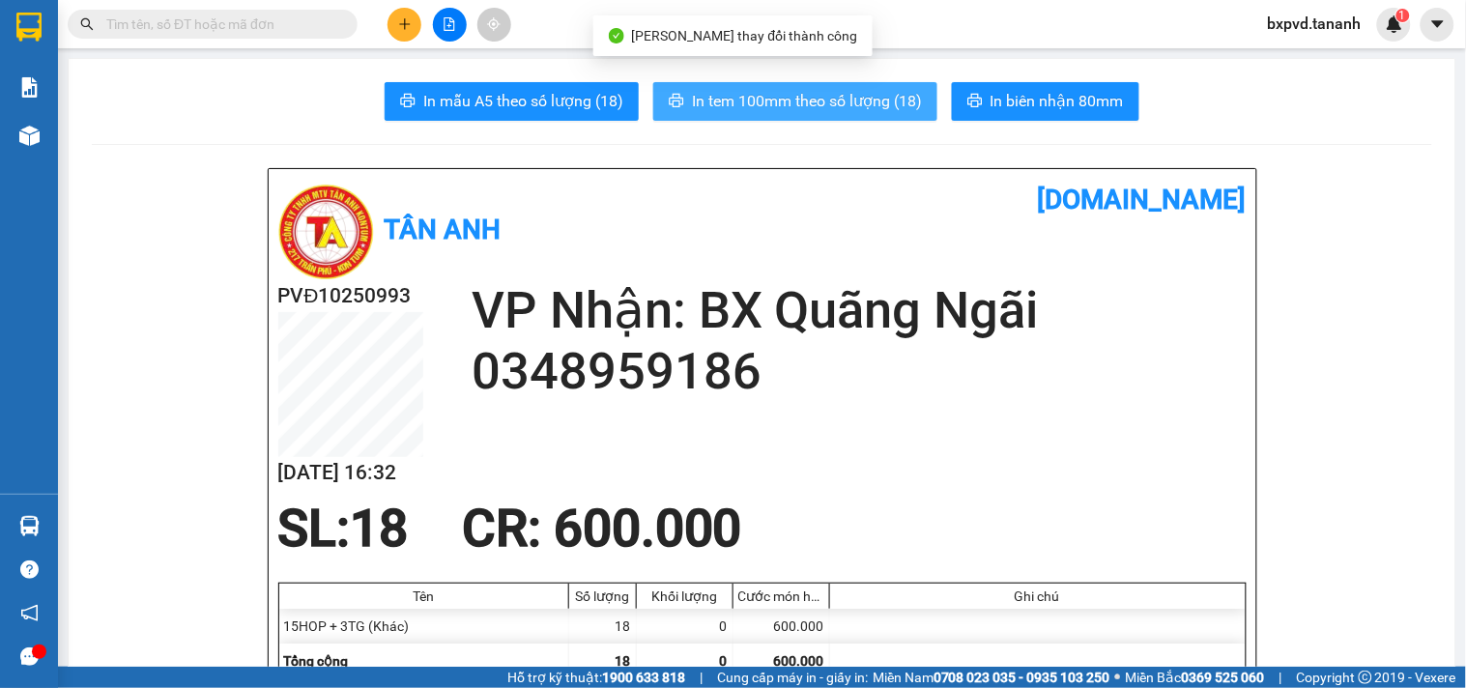
click at [850, 90] on span "In tem 100mm theo số lượng (18)" at bounding box center [807, 101] width 230 height 24
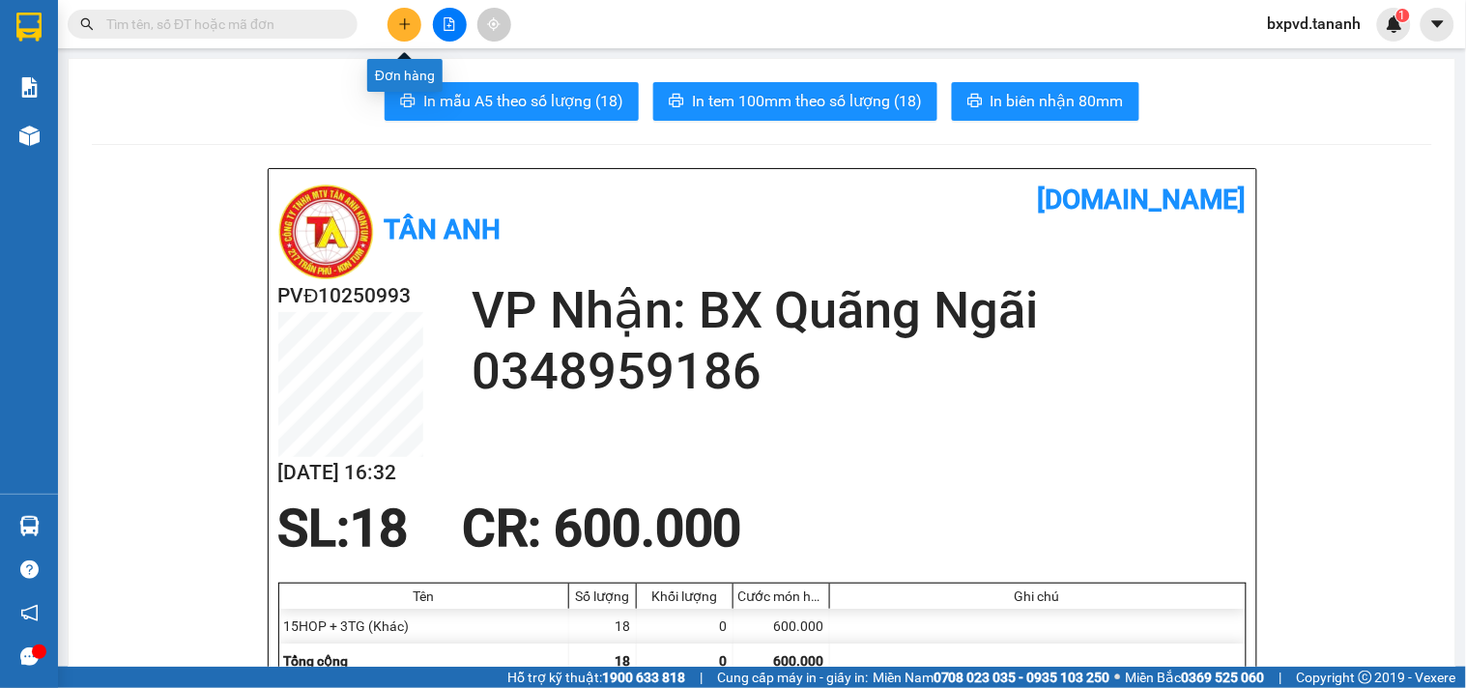
click at [404, 21] on icon "plus" at bounding box center [404, 23] width 1 height 11
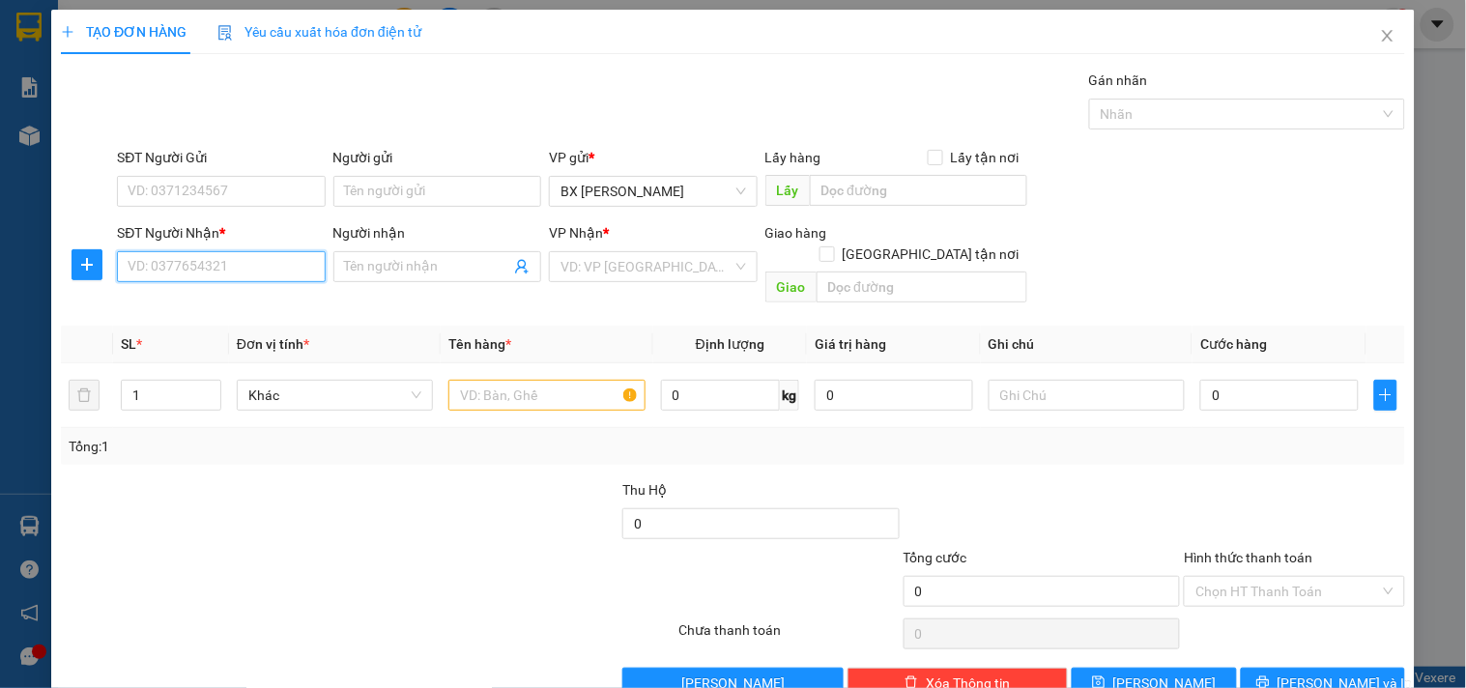
click at [180, 263] on input "SĐT Người Nhận *" at bounding box center [221, 266] width 208 height 31
type input "0908229123"
click at [712, 261] on input "search" at bounding box center [645, 266] width 171 height 29
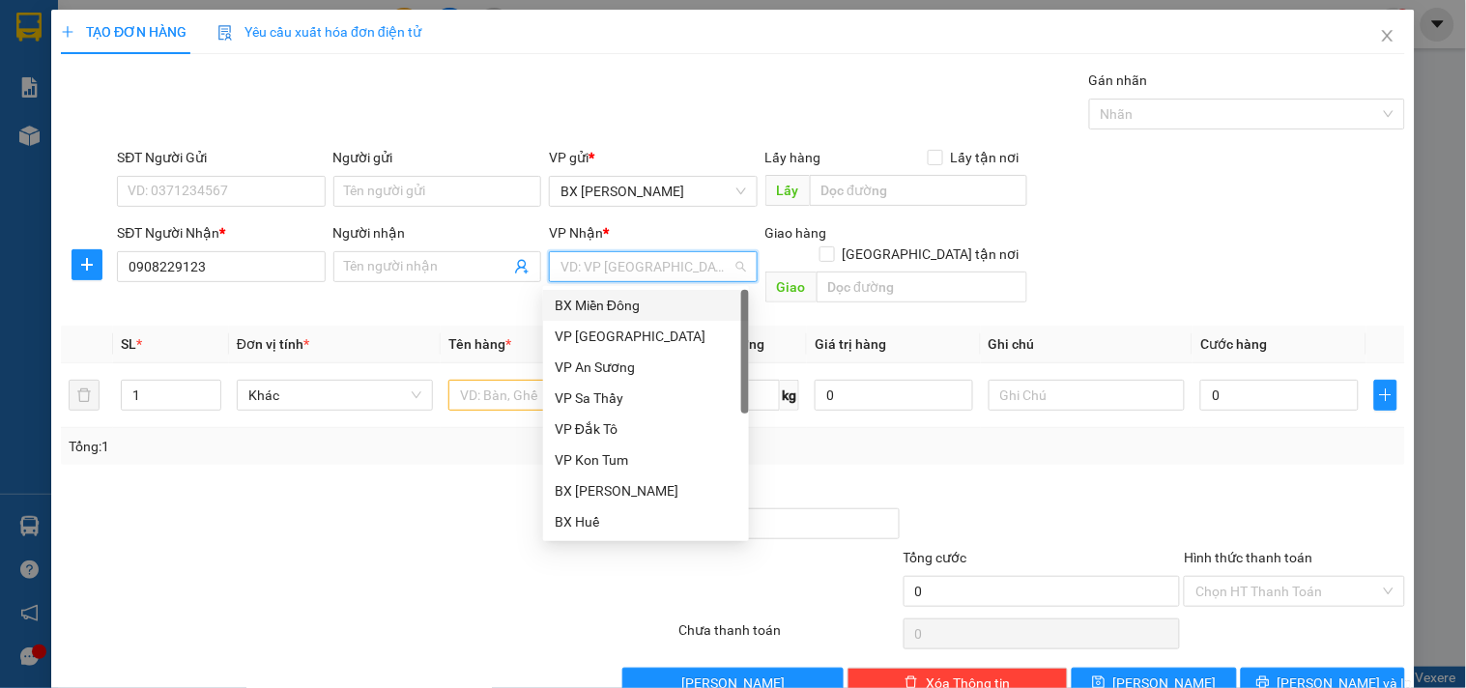
click at [640, 307] on div "BX Miền Đông" at bounding box center [646, 305] width 183 height 21
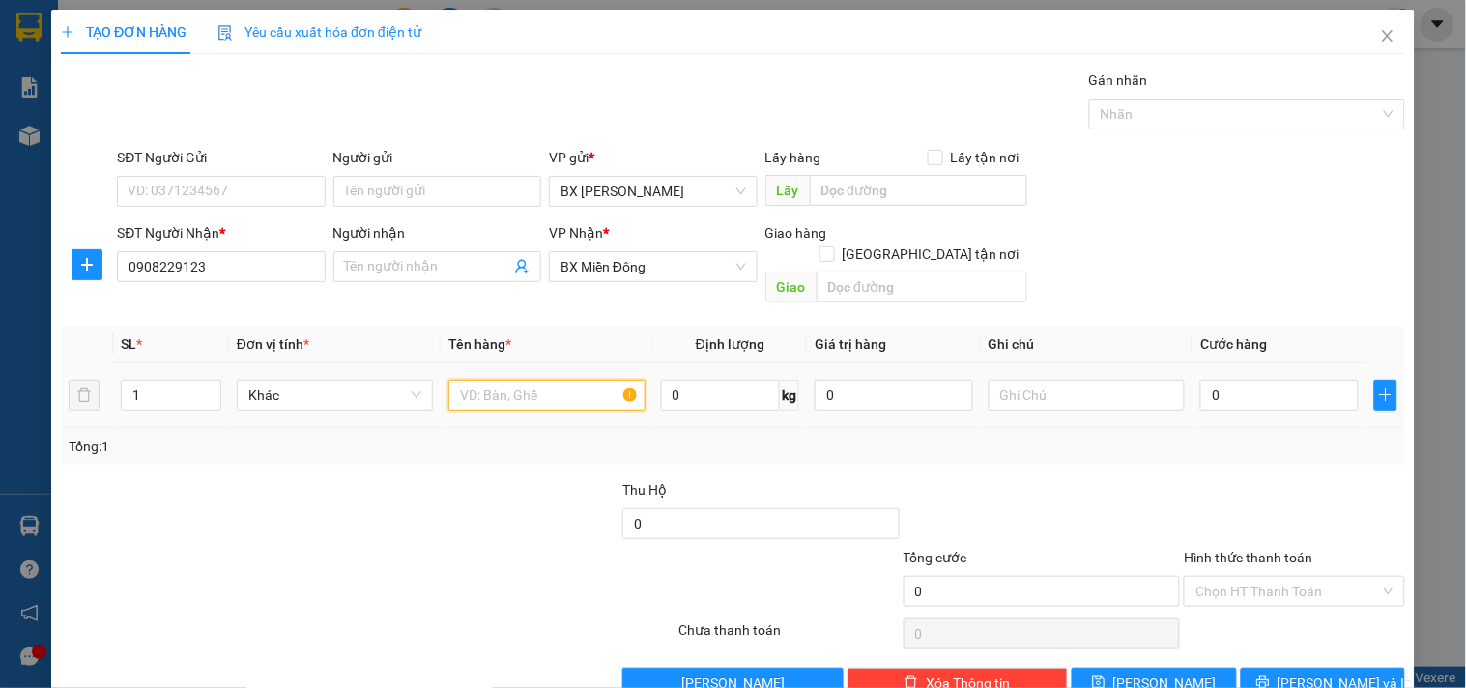
click at [524, 382] on input "text" at bounding box center [546, 395] width 196 height 31
type input "HỘP"
click at [1272, 380] on input "0" at bounding box center [1279, 395] width 158 height 31
type input "3"
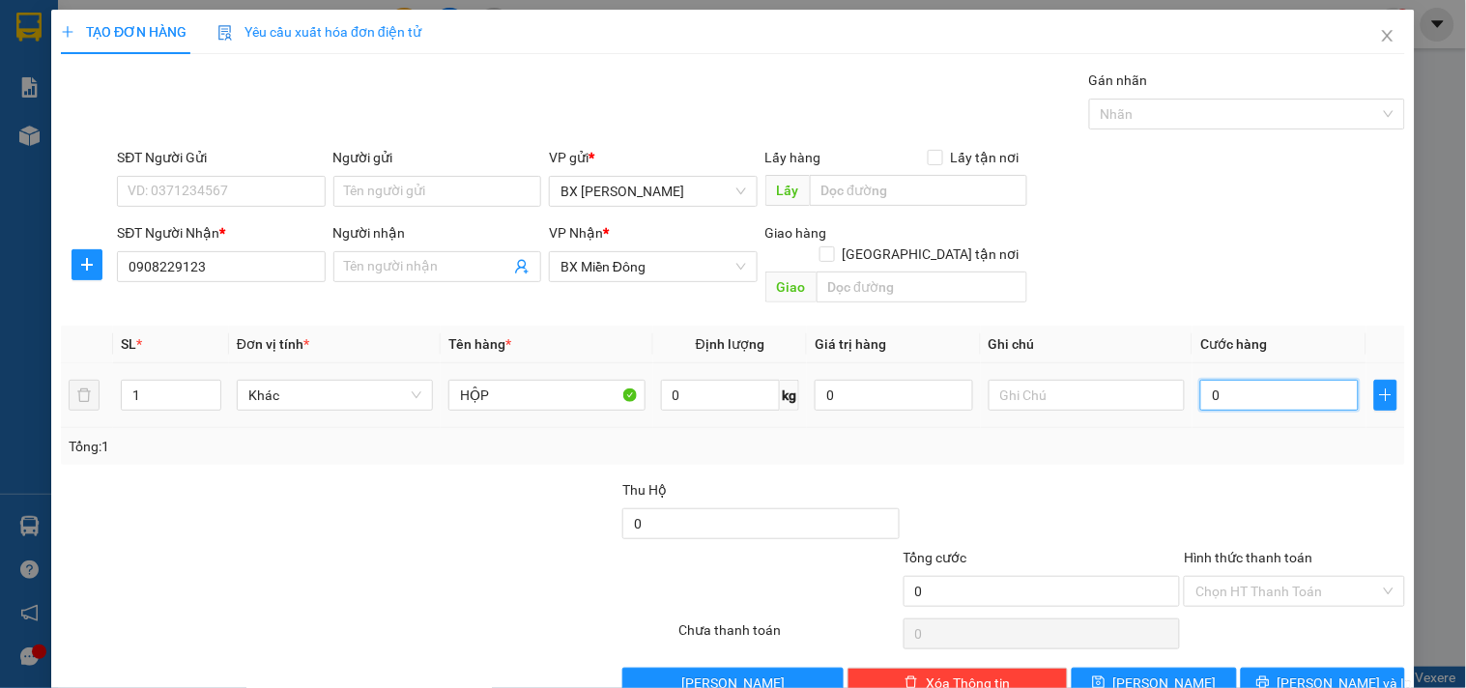
type input "3"
type input "30"
type input "30.000"
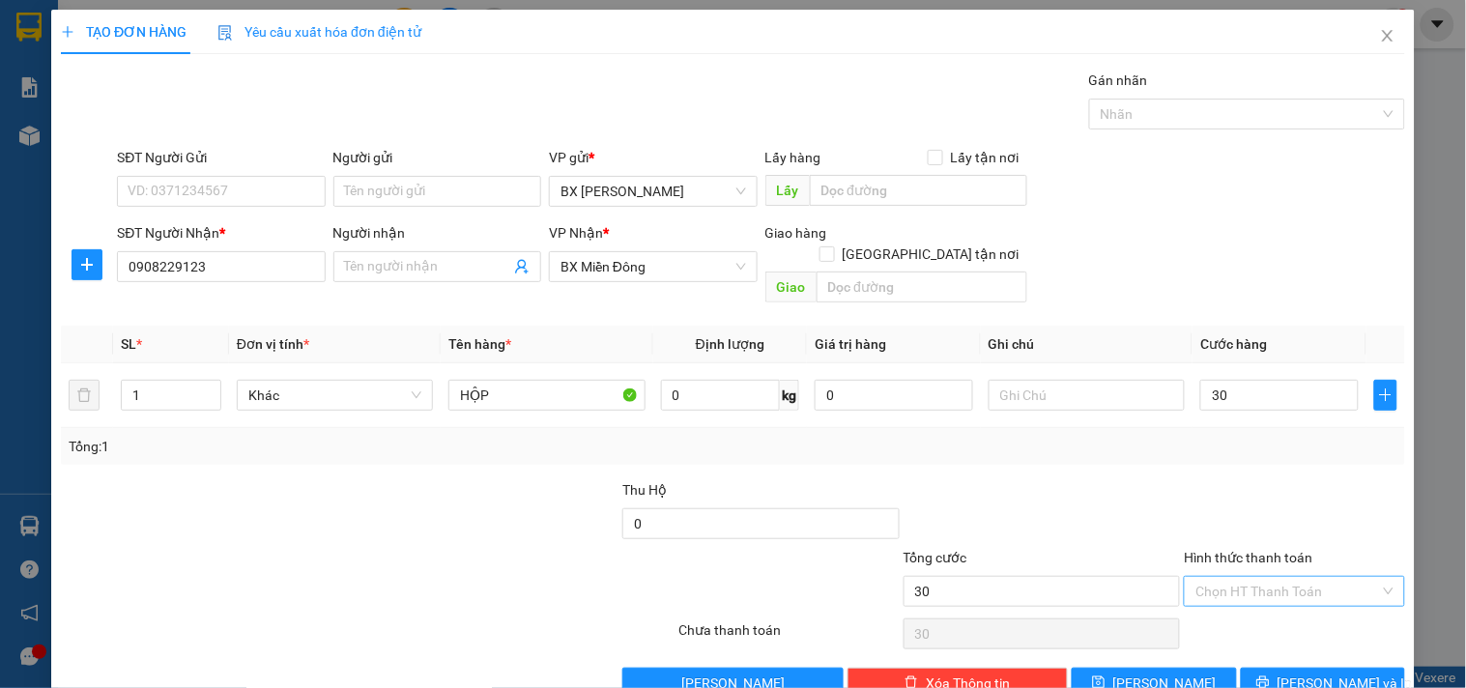
type input "30.000"
click at [1233, 577] on input "Hình thức thanh toán" at bounding box center [1287, 591] width 184 height 29
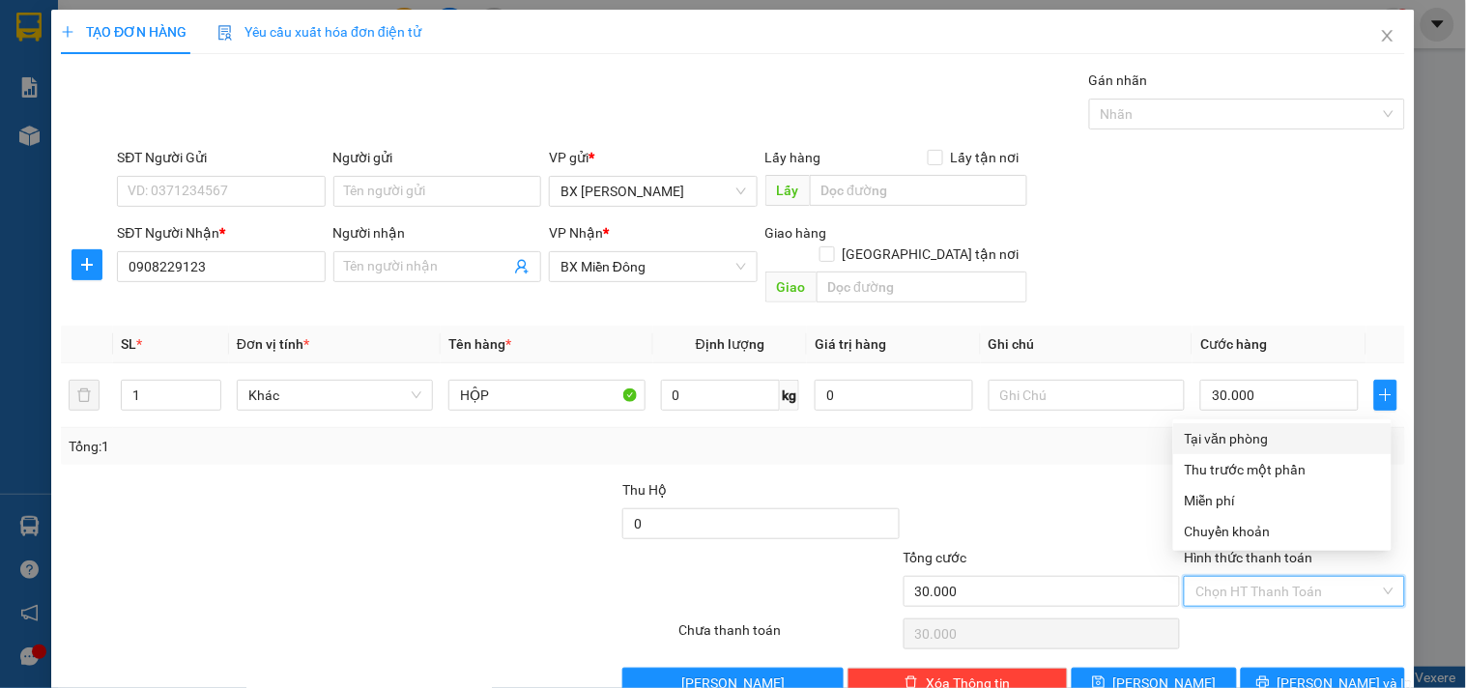
click at [1270, 430] on div "Tại văn phòng" at bounding box center [1282, 438] width 195 height 21
type input "0"
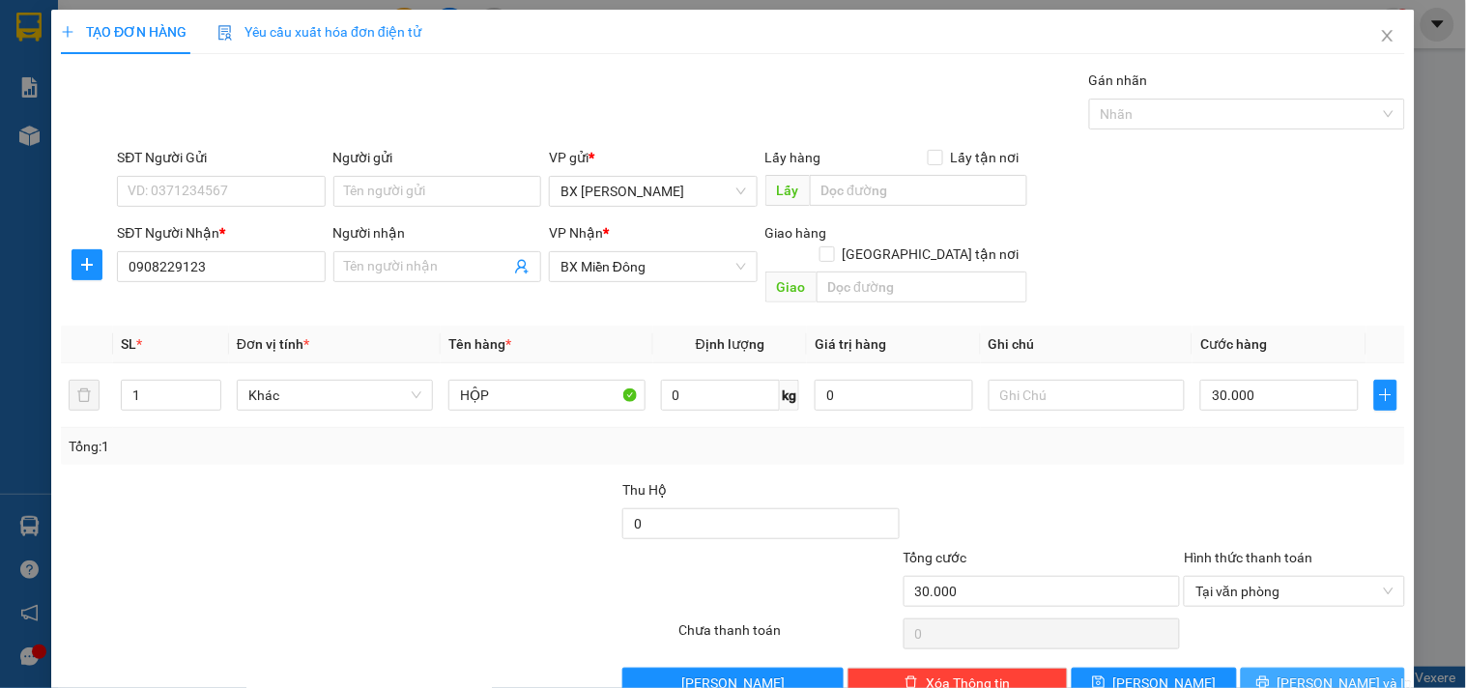
click at [1254, 668] on button "[PERSON_NAME] và In" at bounding box center [1323, 683] width 164 height 31
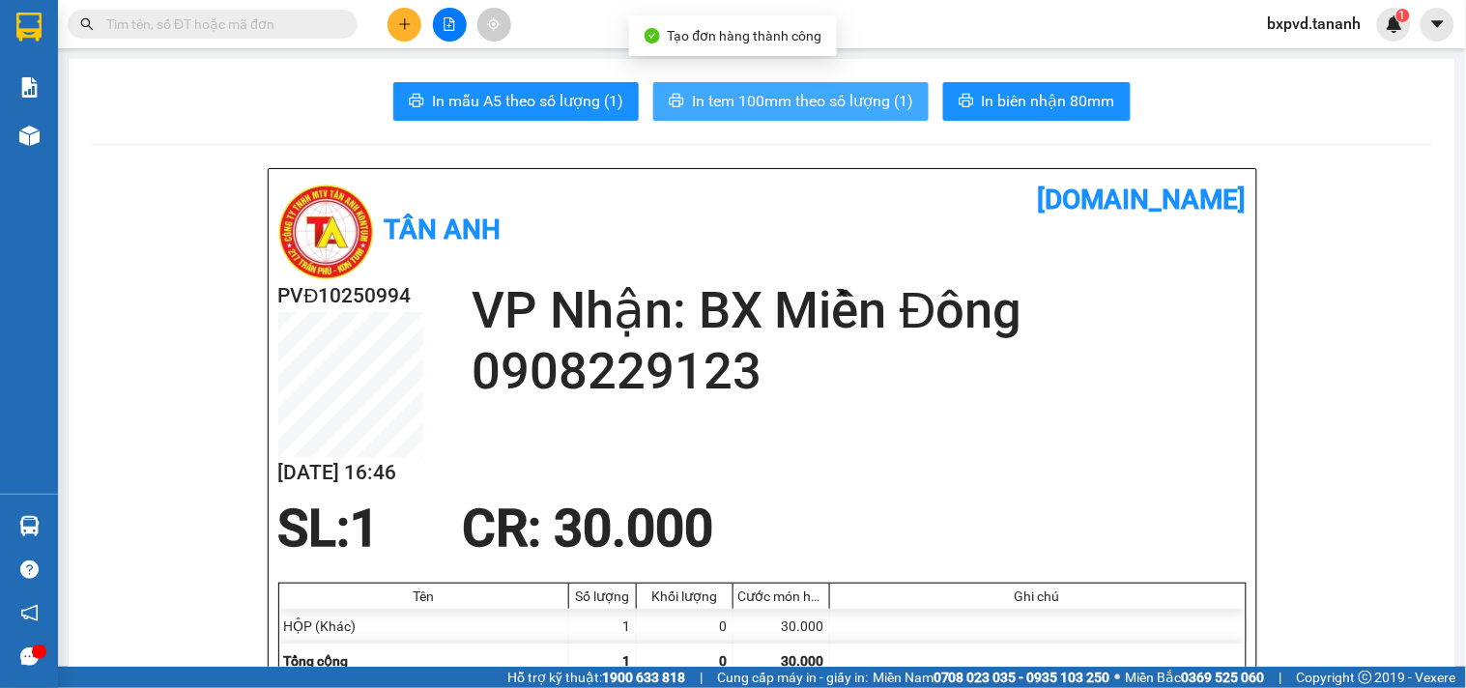
click at [861, 104] on span "In tem 100mm theo số lượng (1)" at bounding box center [802, 101] width 221 height 24
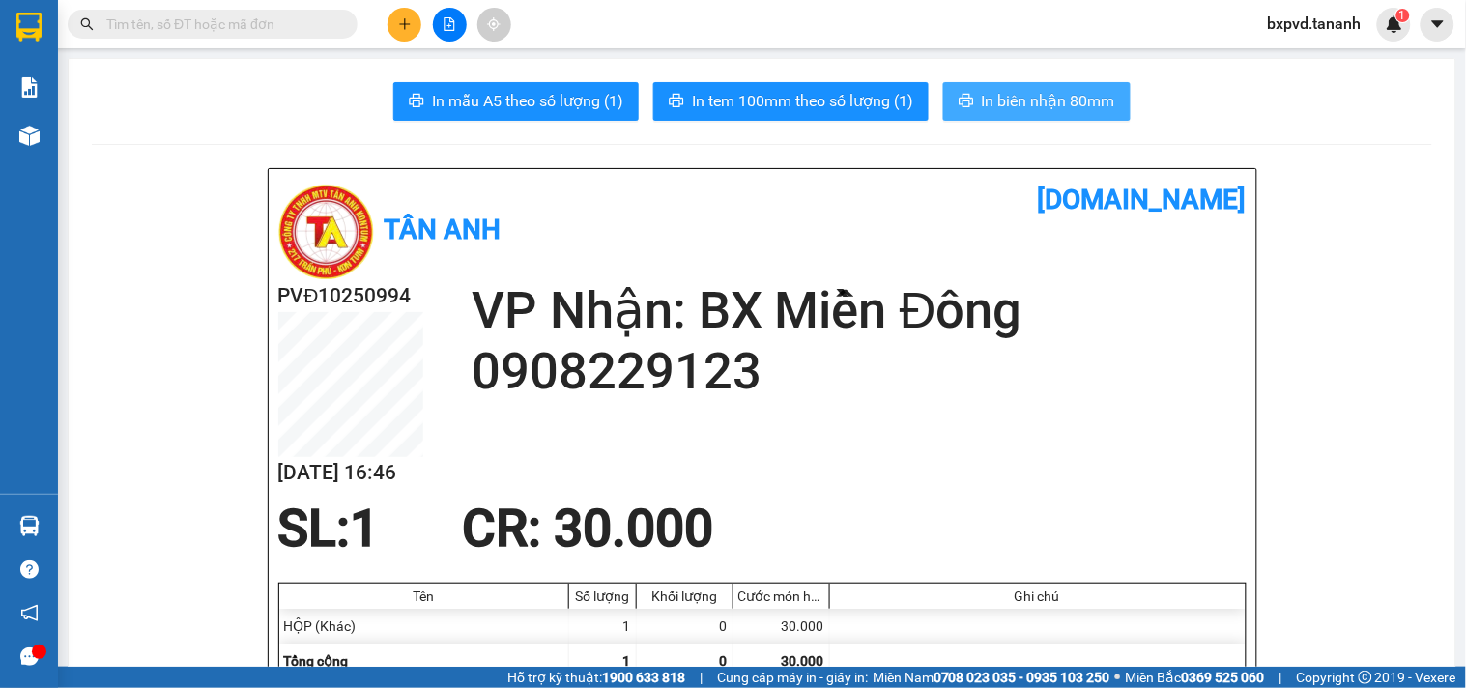
click at [992, 100] on span "In biên nhận 80mm" at bounding box center [1048, 101] width 133 height 24
click at [403, 14] on button at bounding box center [404, 25] width 34 height 34
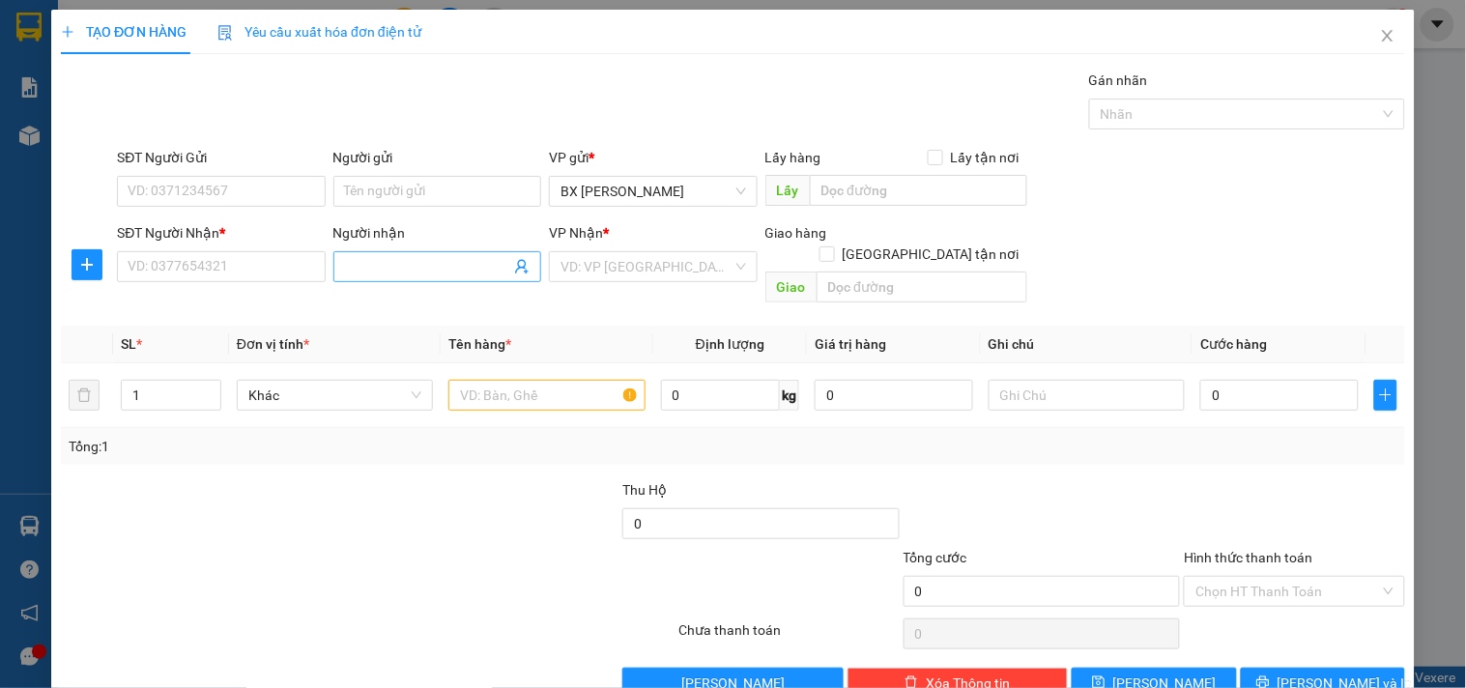
click at [392, 269] on input "Người nhận" at bounding box center [427, 266] width 165 height 21
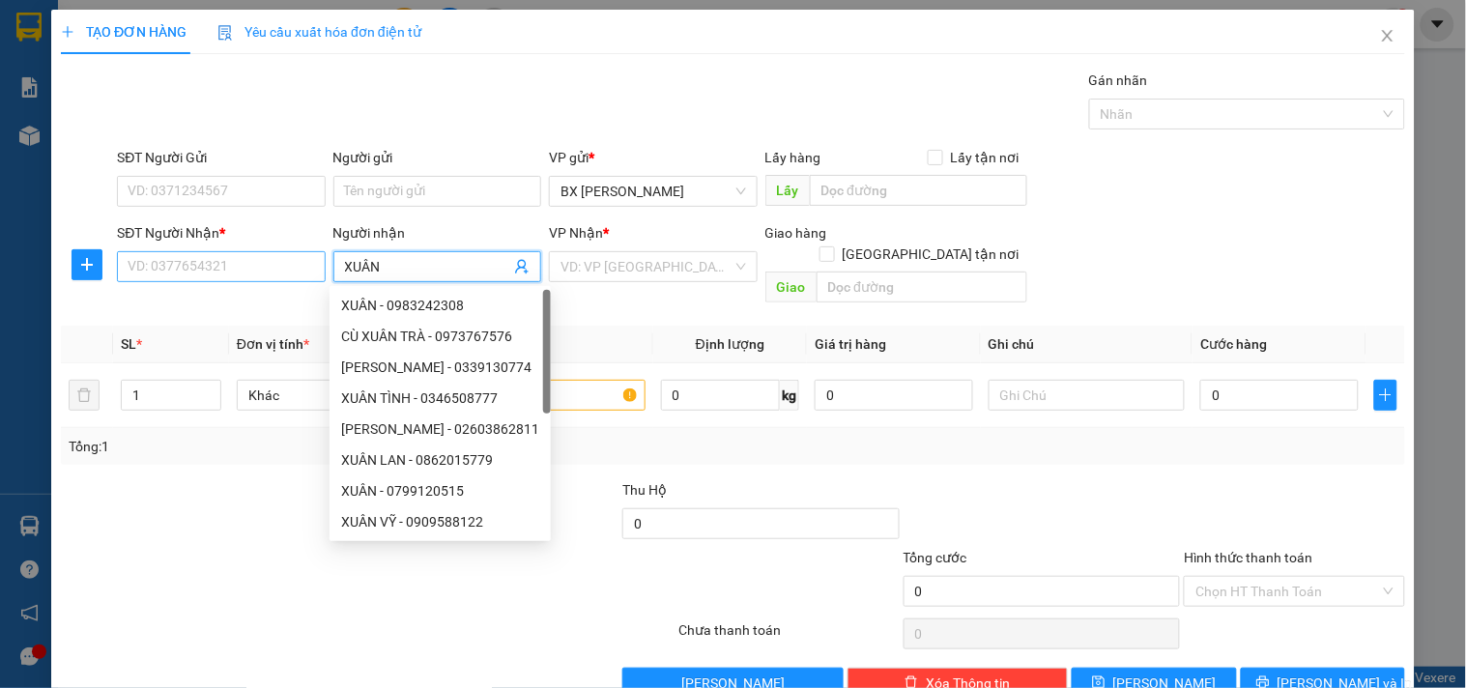
type input "XUÂN"
click at [253, 277] on input "SĐT Người Nhận *" at bounding box center [221, 266] width 208 height 31
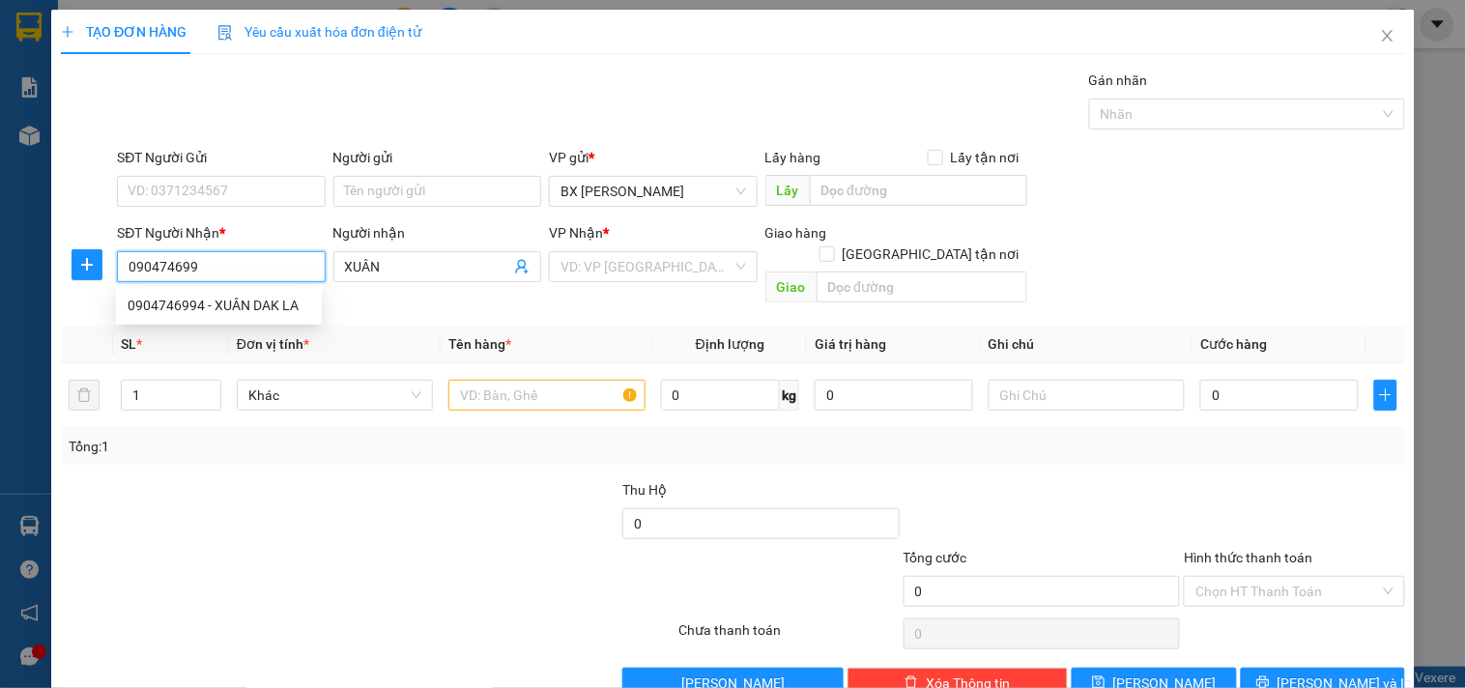
type input "0904746994"
click at [290, 301] on div "0904746994 - XUÂN DAK LA" at bounding box center [219, 305] width 183 height 21
type input "XUÂN DAK LA"
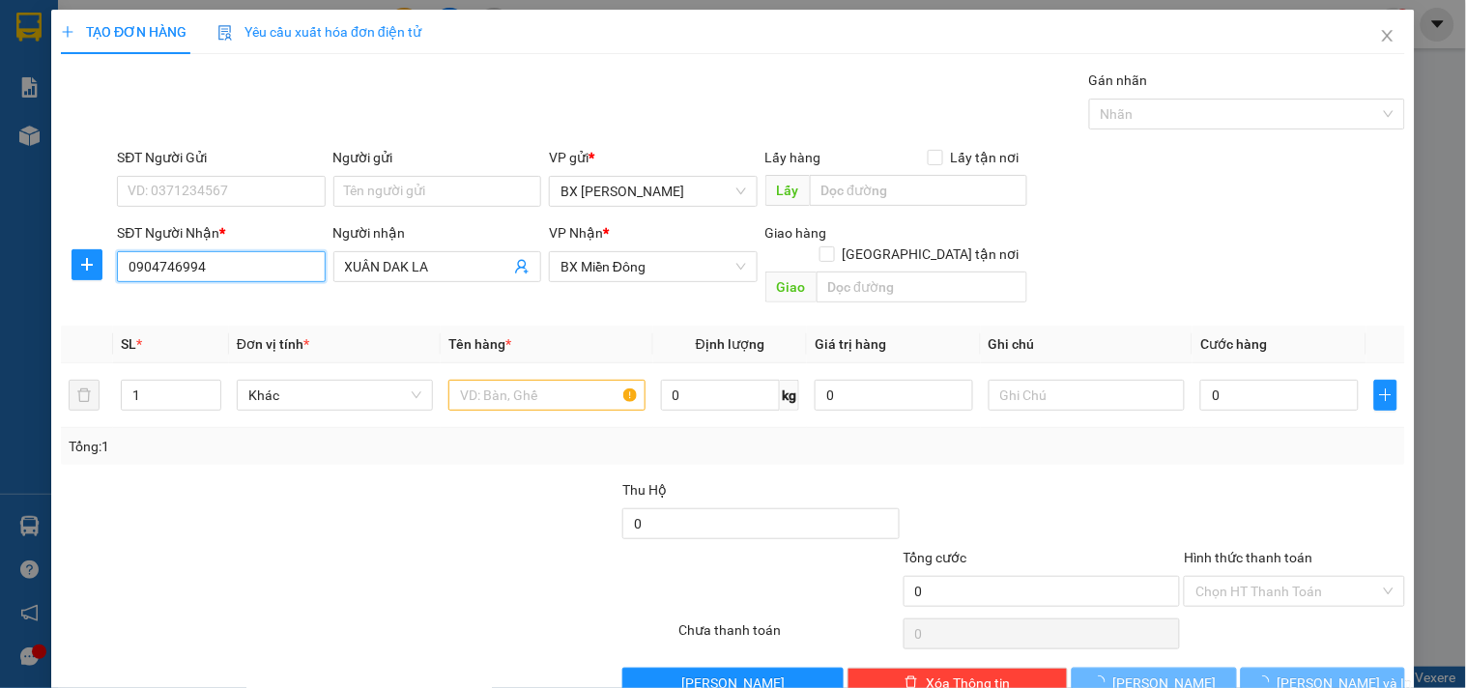
type input "500.000"
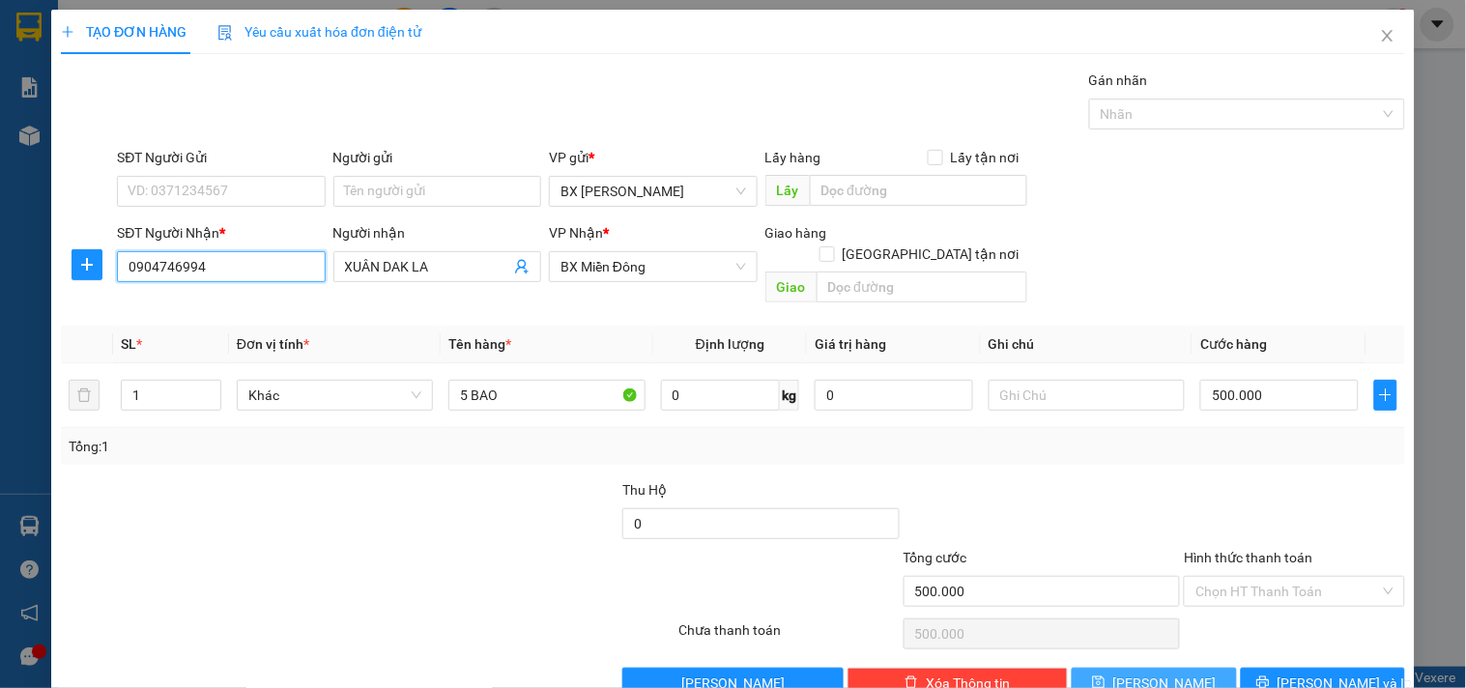
type input "0904746994"
click at [1211, 668] on button "[PERSON_NAME]" at bounding box center [1153, 683] width 164 height 31
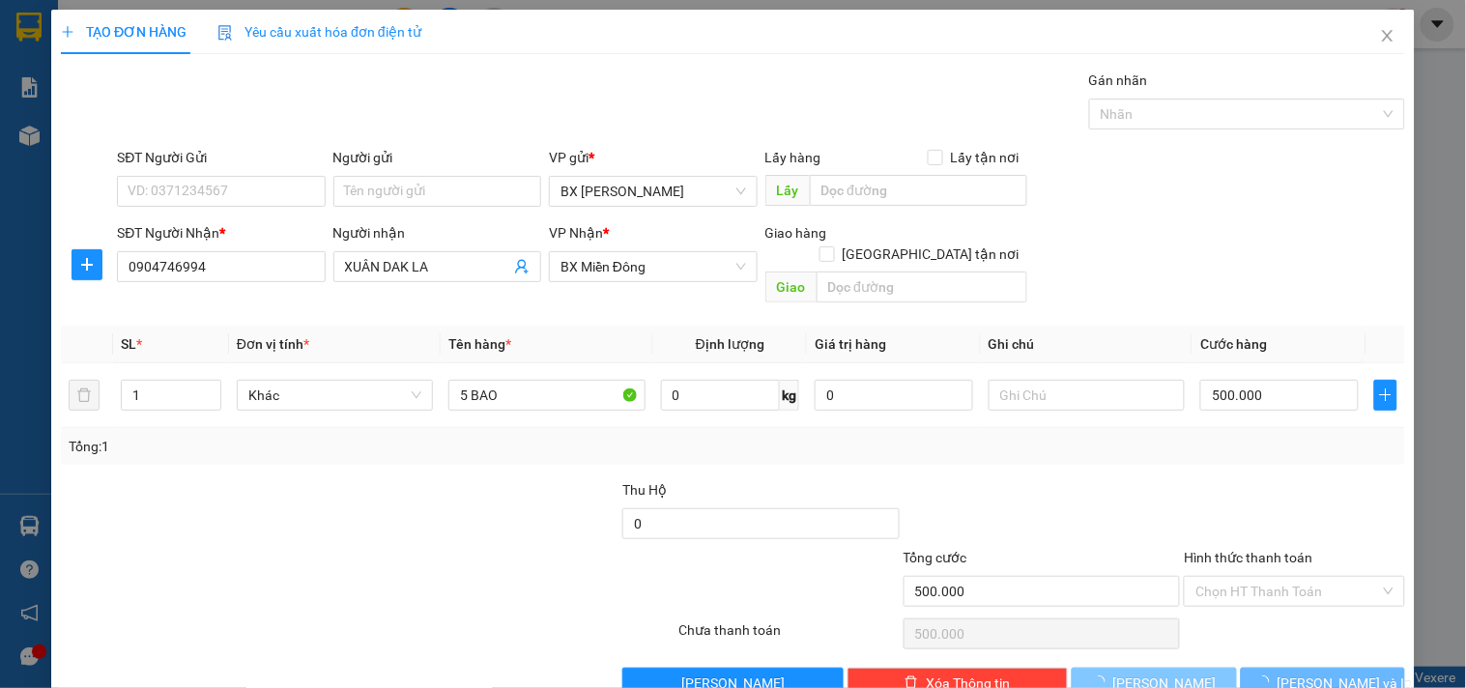
type input "0"
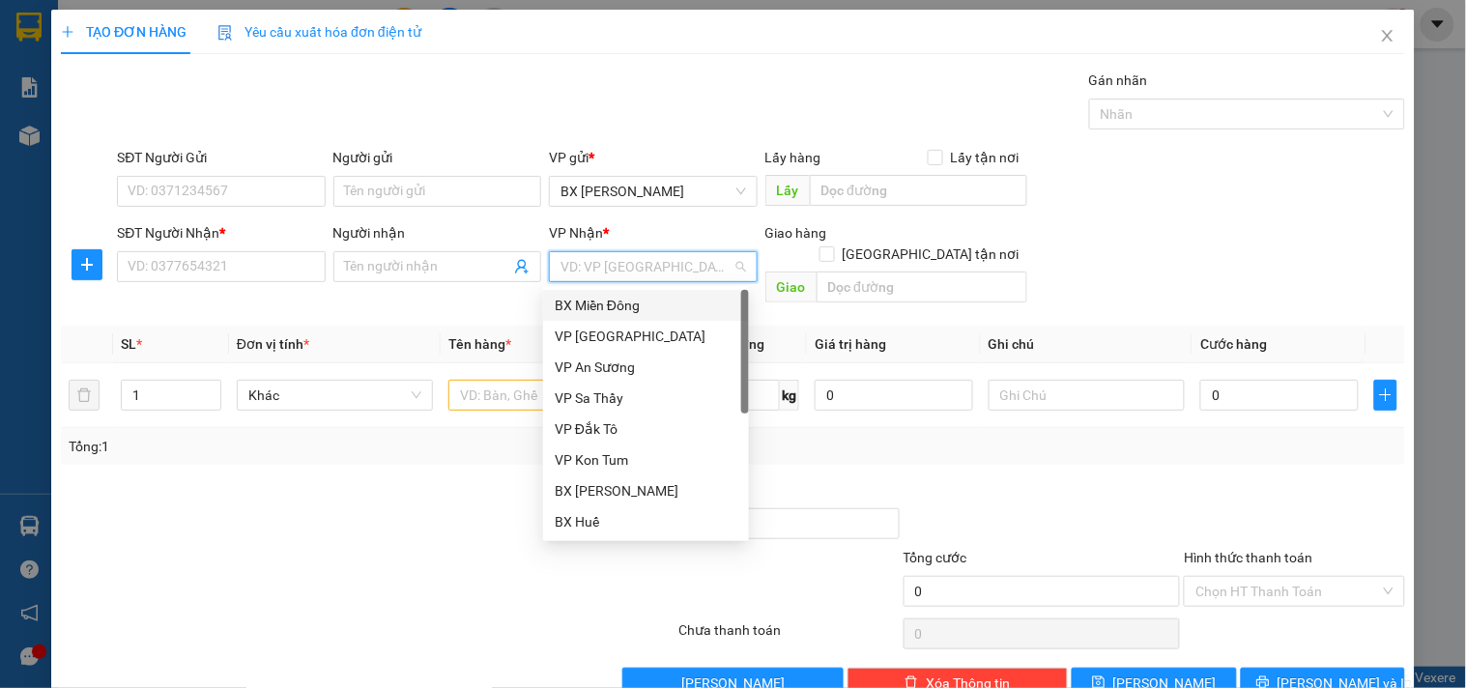
click at [560, 263] on input "search" at bounding box center [645, 266] width 171 height 29
click at [256, 263] on input "SĐT Người Nhận *" at bounding box center [221, 266] width 208 height 31
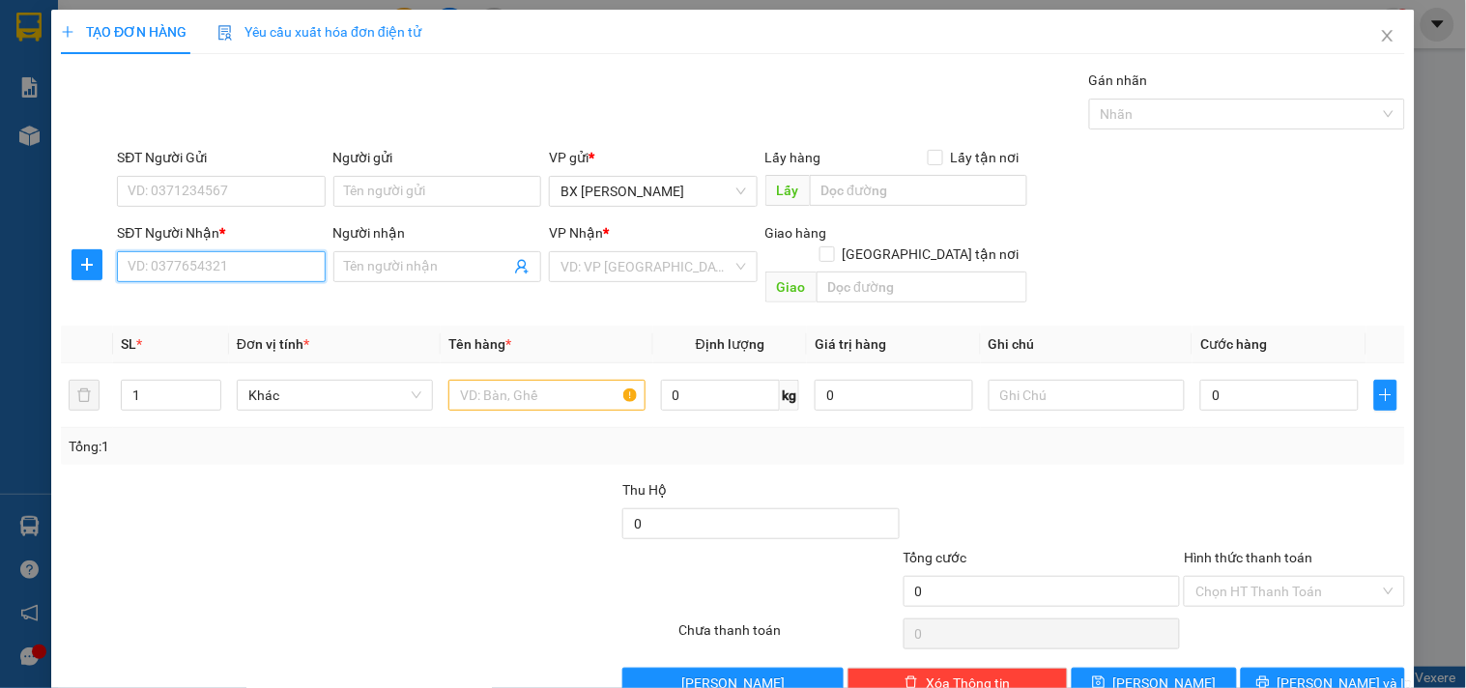
click at [266, 266] on input "SĐT Người Nhận *" at bounding box center [221, 266] width 208 height 31
type input "0905398244"
click at [515, 380] on input "text" at bounding box center [546, 395] width 196 height 31
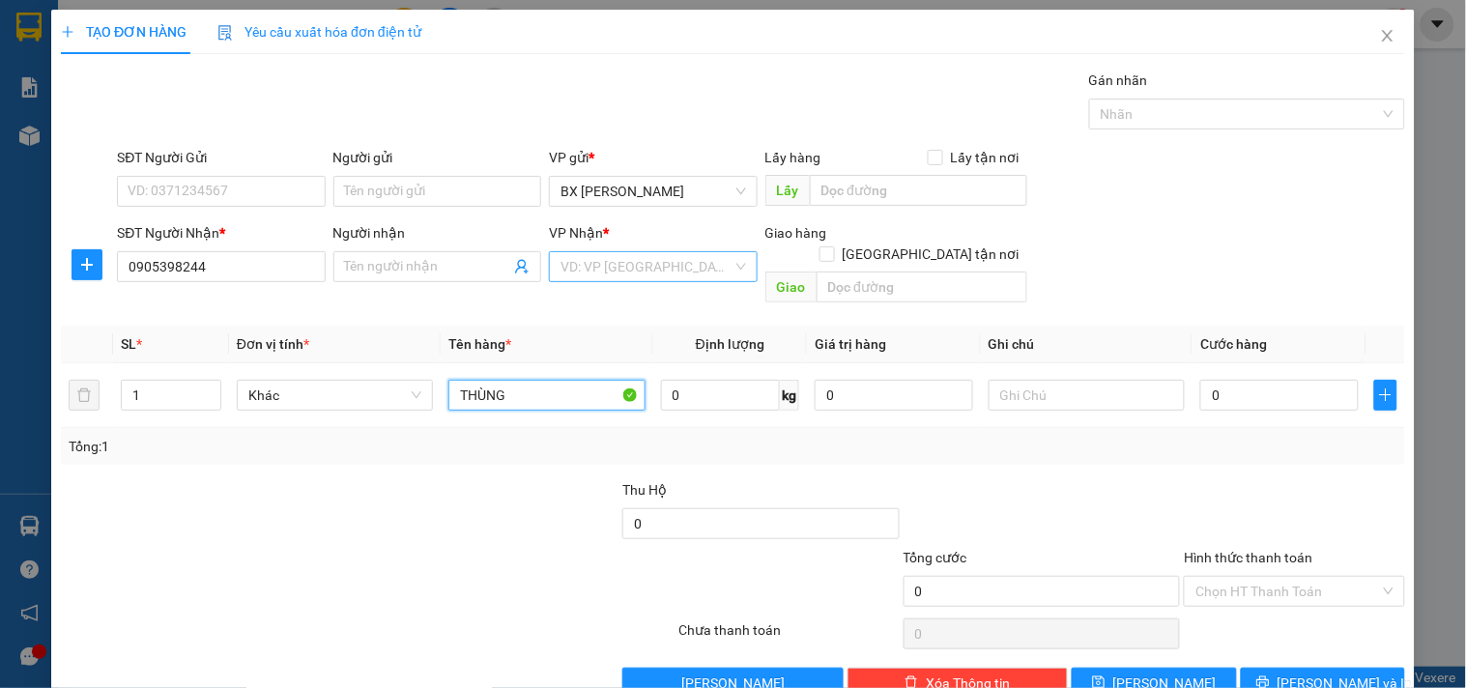
type input "THÙNG"
click at [680, 276] on input "search" at bounding box center [645, 266] width 171 height 29
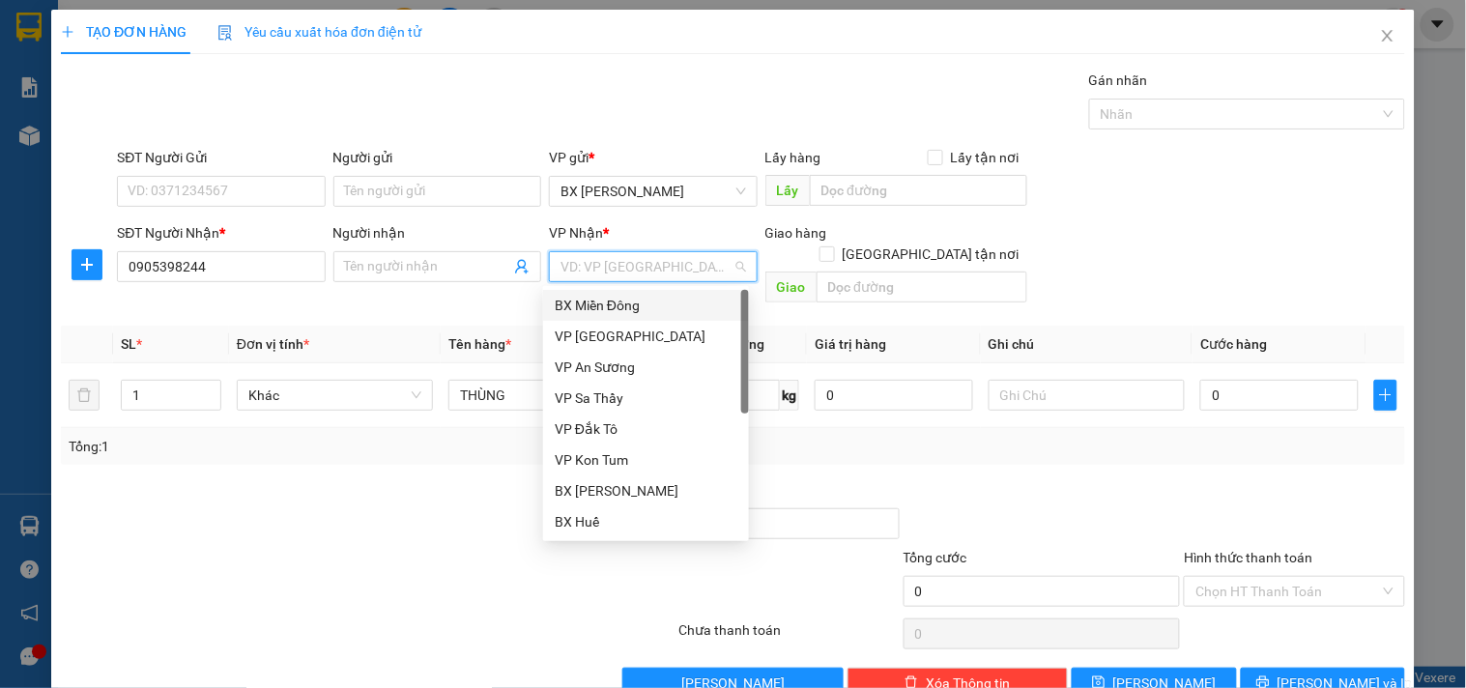
click at [648, 303] on div "BX Miền Đông" at bounding box center [646, 305] width 183 height 21
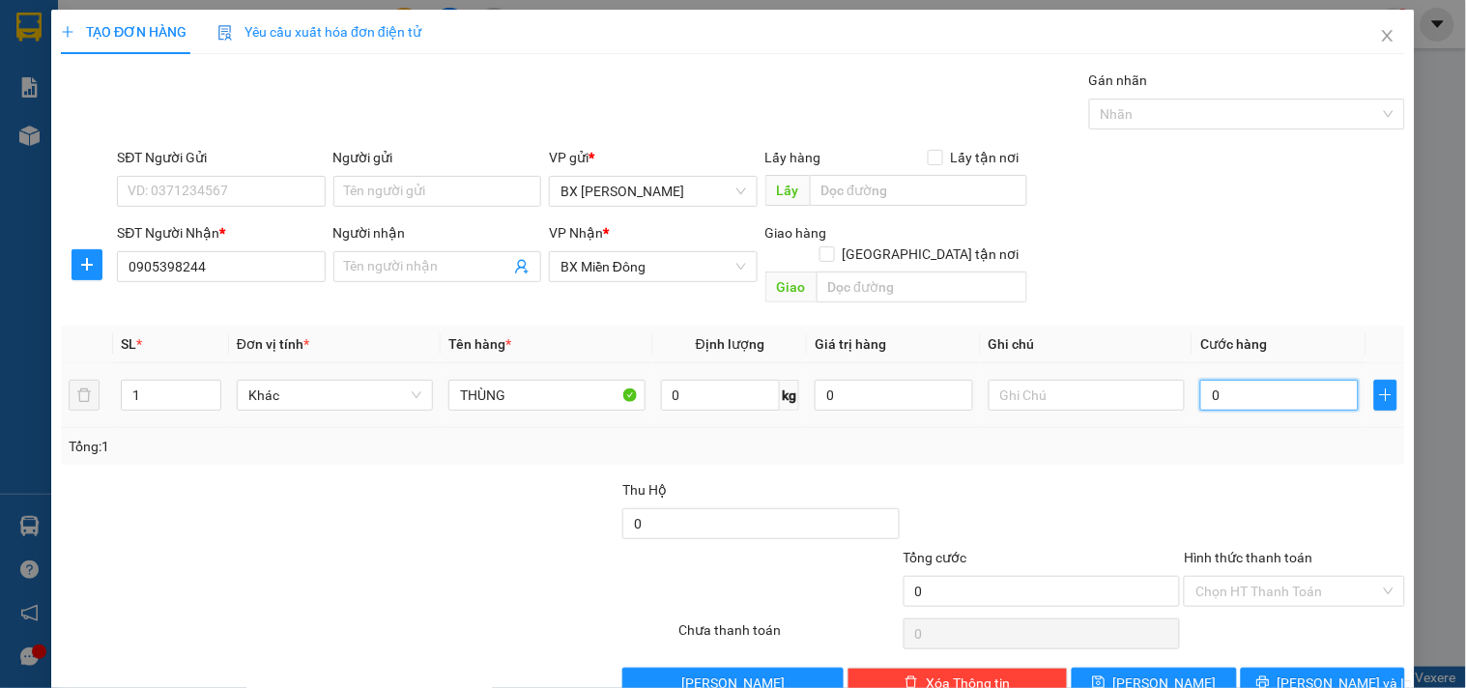
click at [1224, 380] on input "0" at bounding box center [1279, 395] width 158 height 31
type input "6"
type input "60"
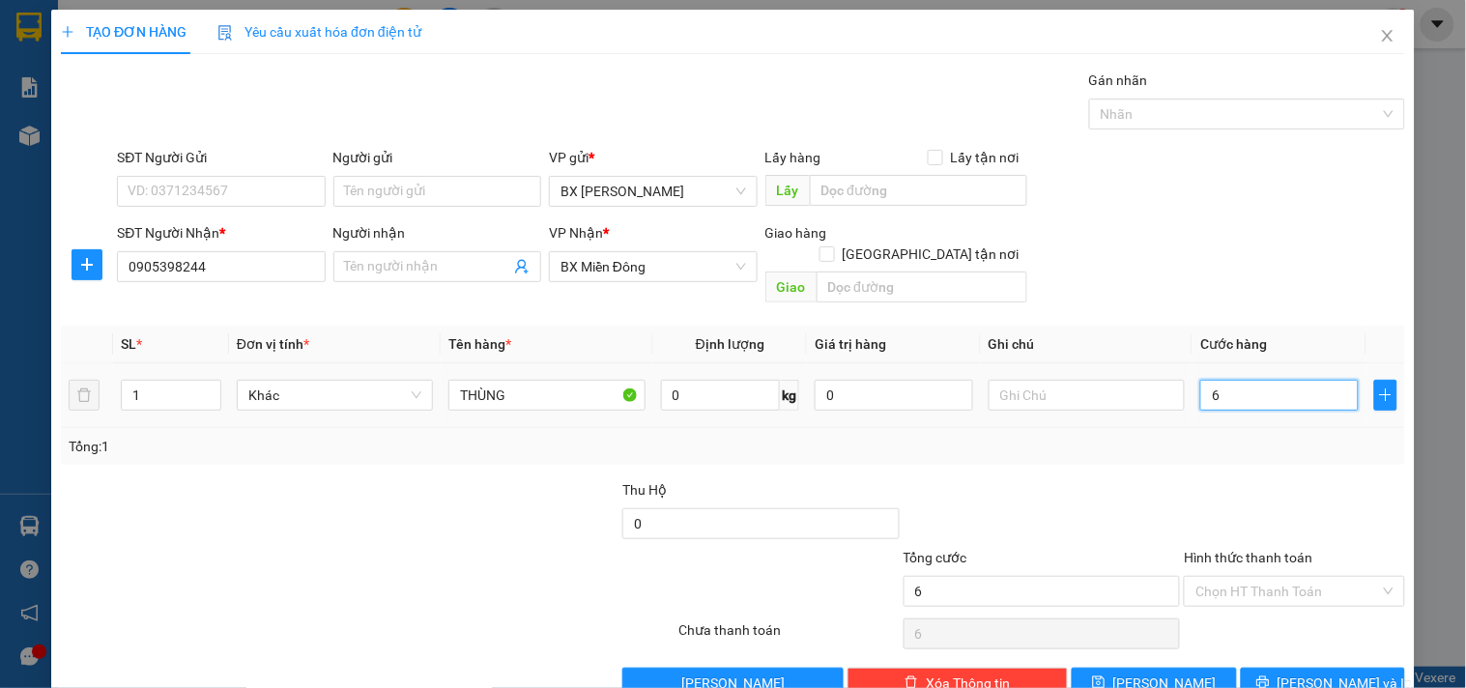
type input "60"
type input "60.000"
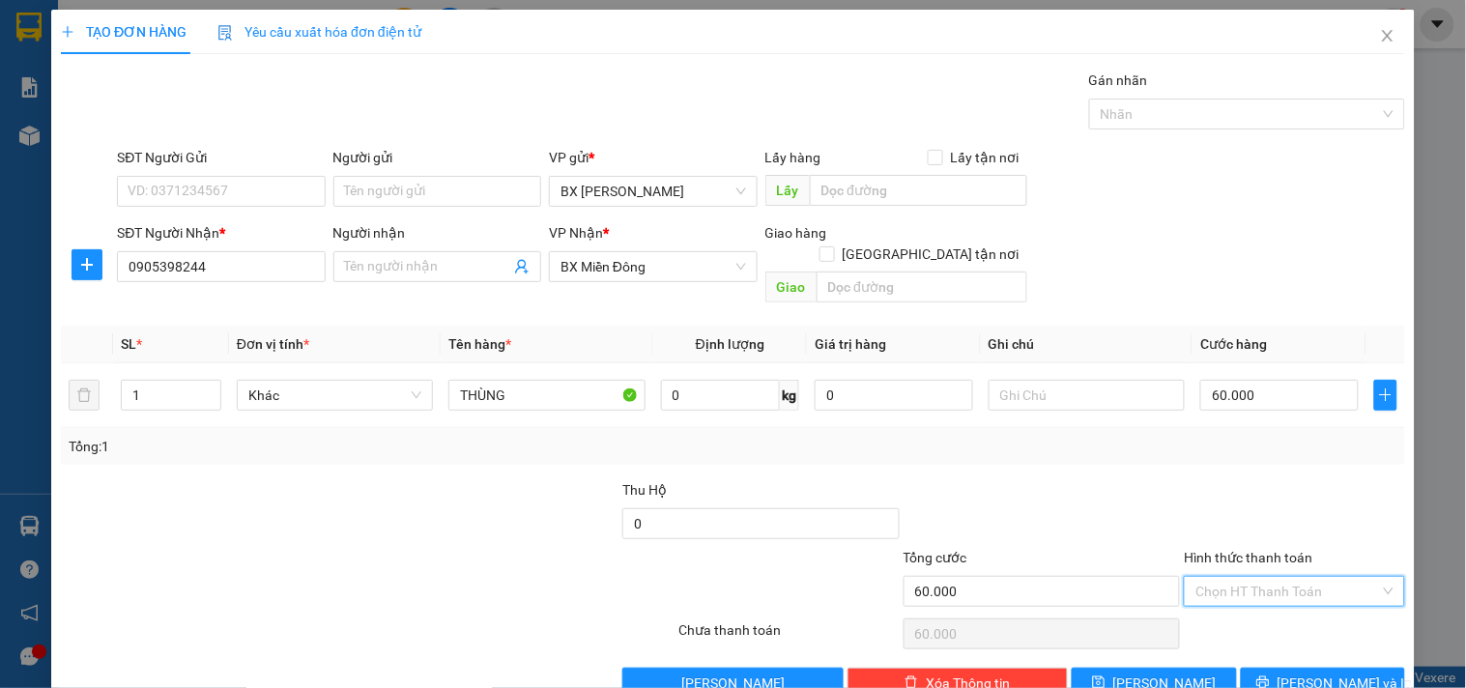
click at [1278, 577] on input "Hình thức thanh toán" at bounding box center [1287, 591] width 184 height 29
click at [1264, 439] on div "Tại văn phòng" at bounding box center [1282, 438] width 195 height 21
type input "0"
click at [1280, 674] on button "[PERSON_NAME] và In" at bounding box center [1323, 683] width 164 height 31
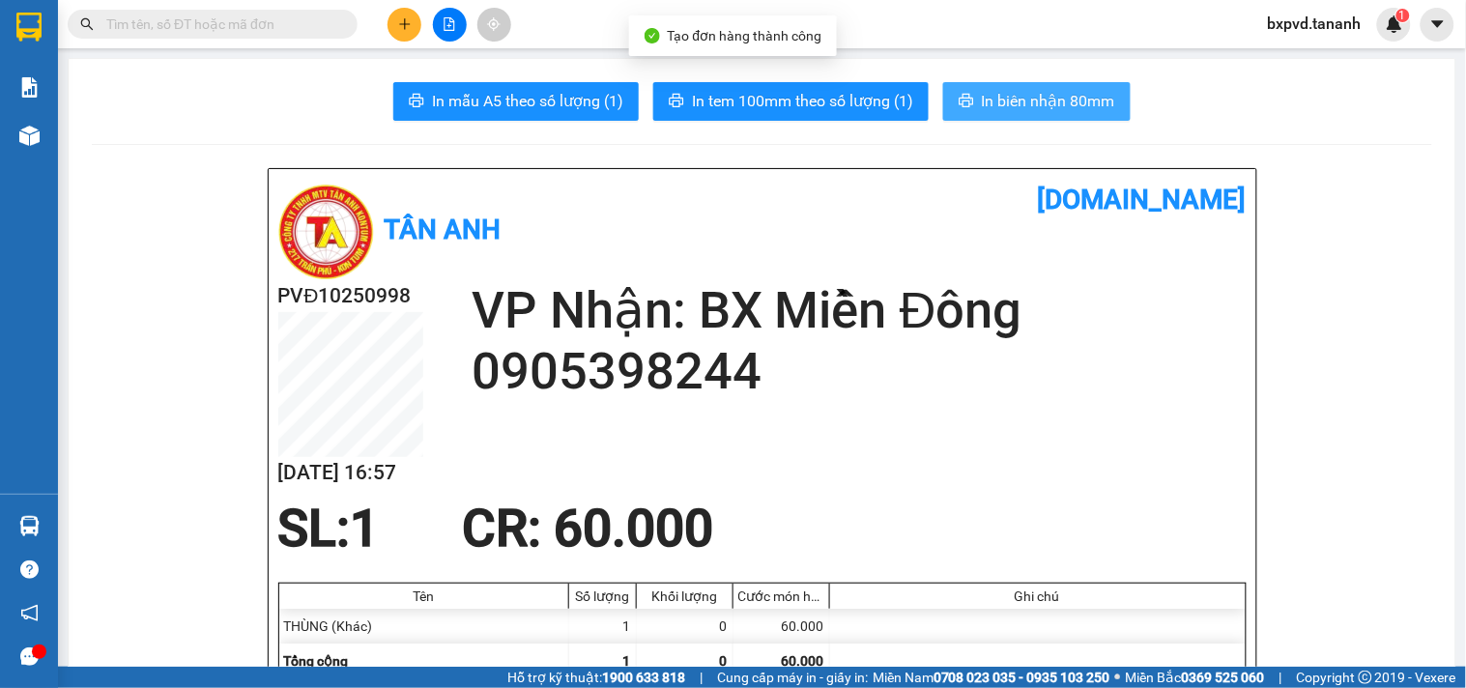
click at [1047, 92] on span "In biên nhận 80mm" at bounding box center [1048, 101] width 133 height 24
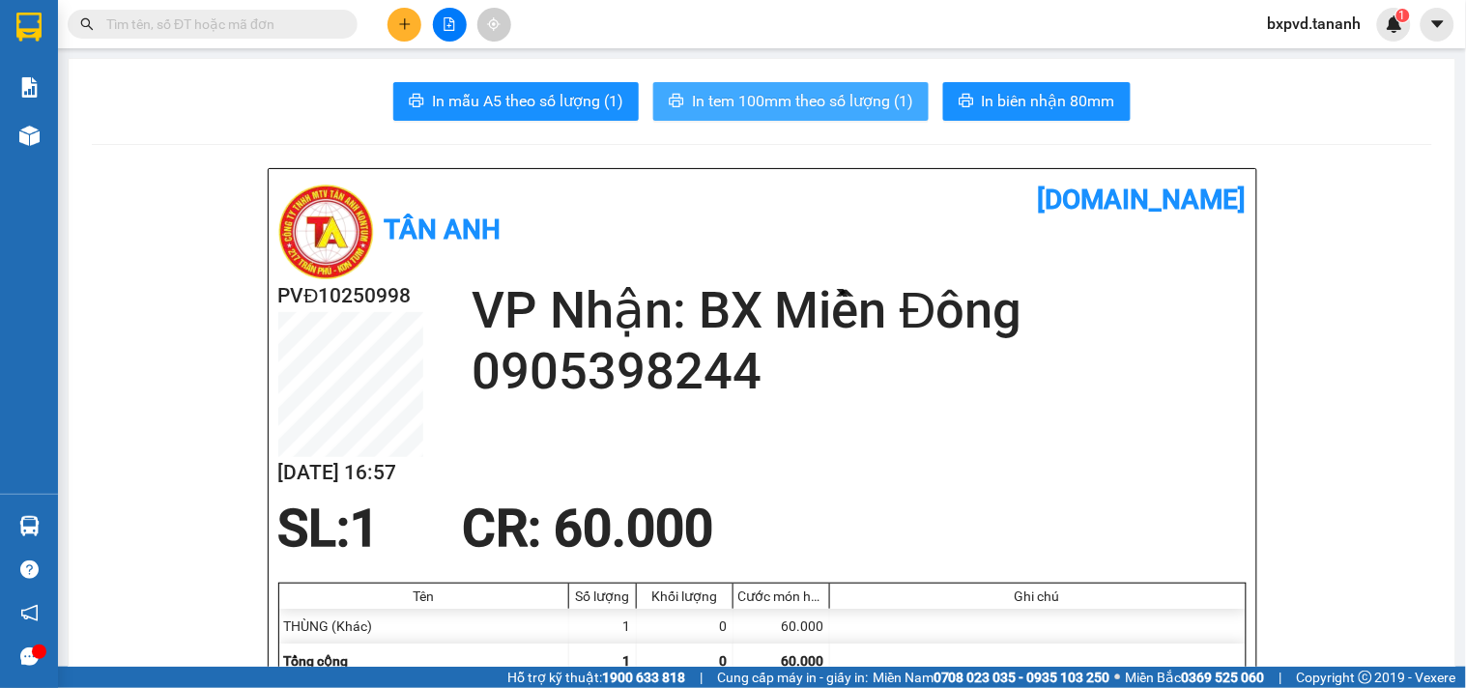
click at [837, 101] on span "In tem 100mm theo số lượng (1)" at bounding box center [802, 101] width 221 height 24
click at [786, 109] on span "In tem 100mm theo số lượng (1)" at bounding box center [802, 101] width 221 height 24
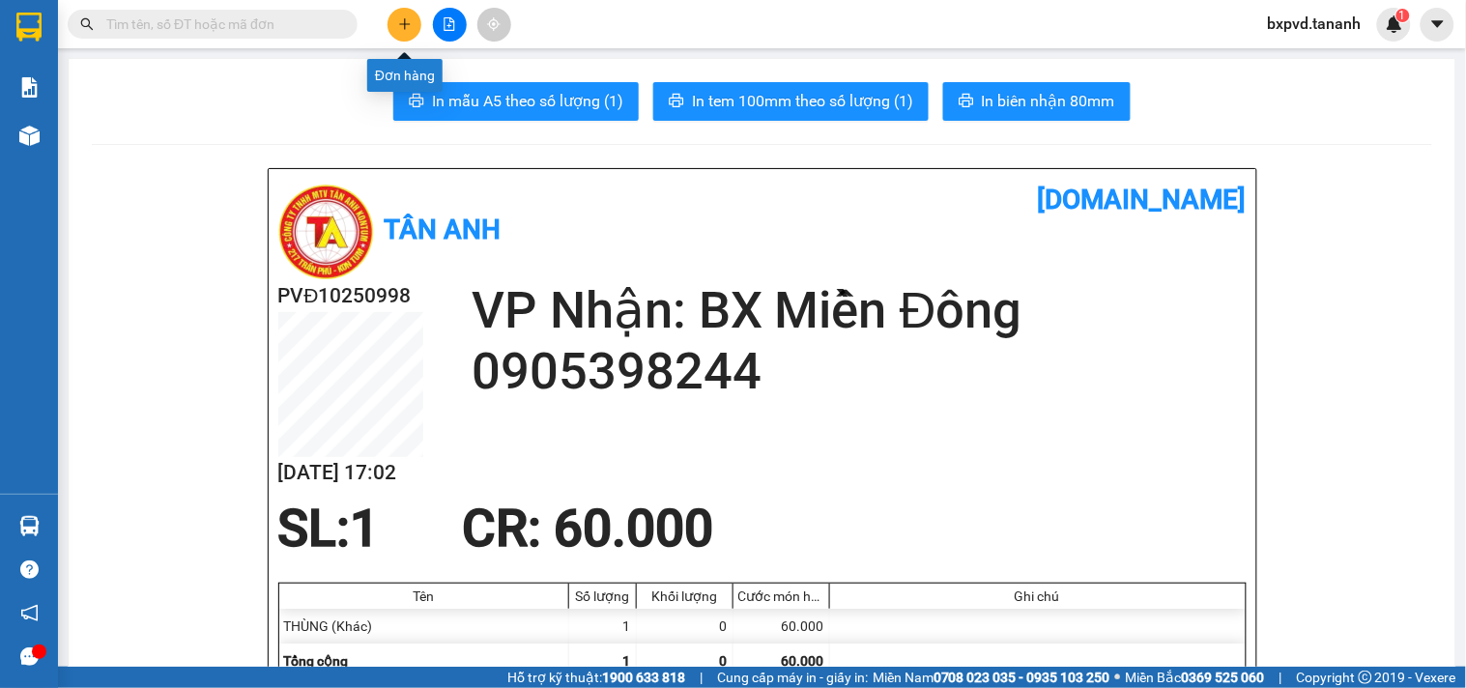
click at [388, 19] on button at bounding box center [404, 25] width 34 height 34
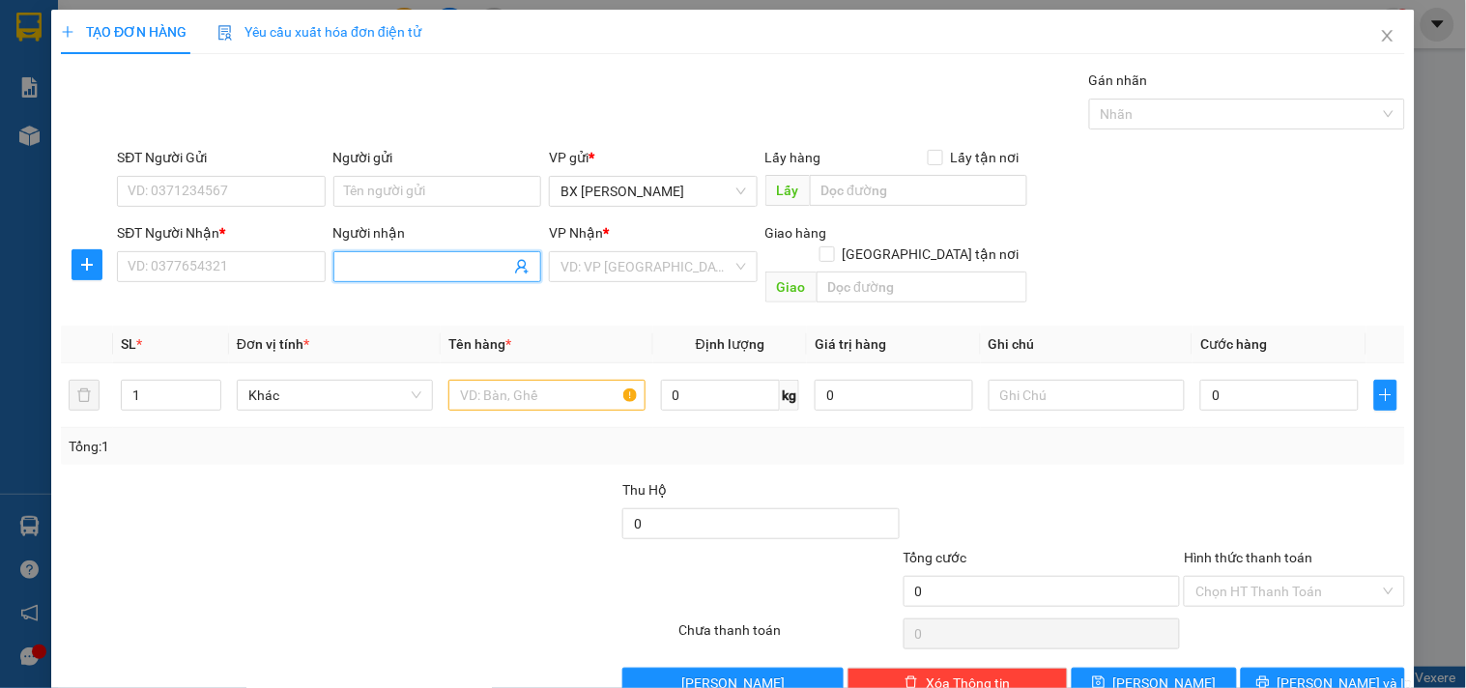
click at [362, 258] on input "Người nhận" at bounding box center [427, 266] width 165 height 21
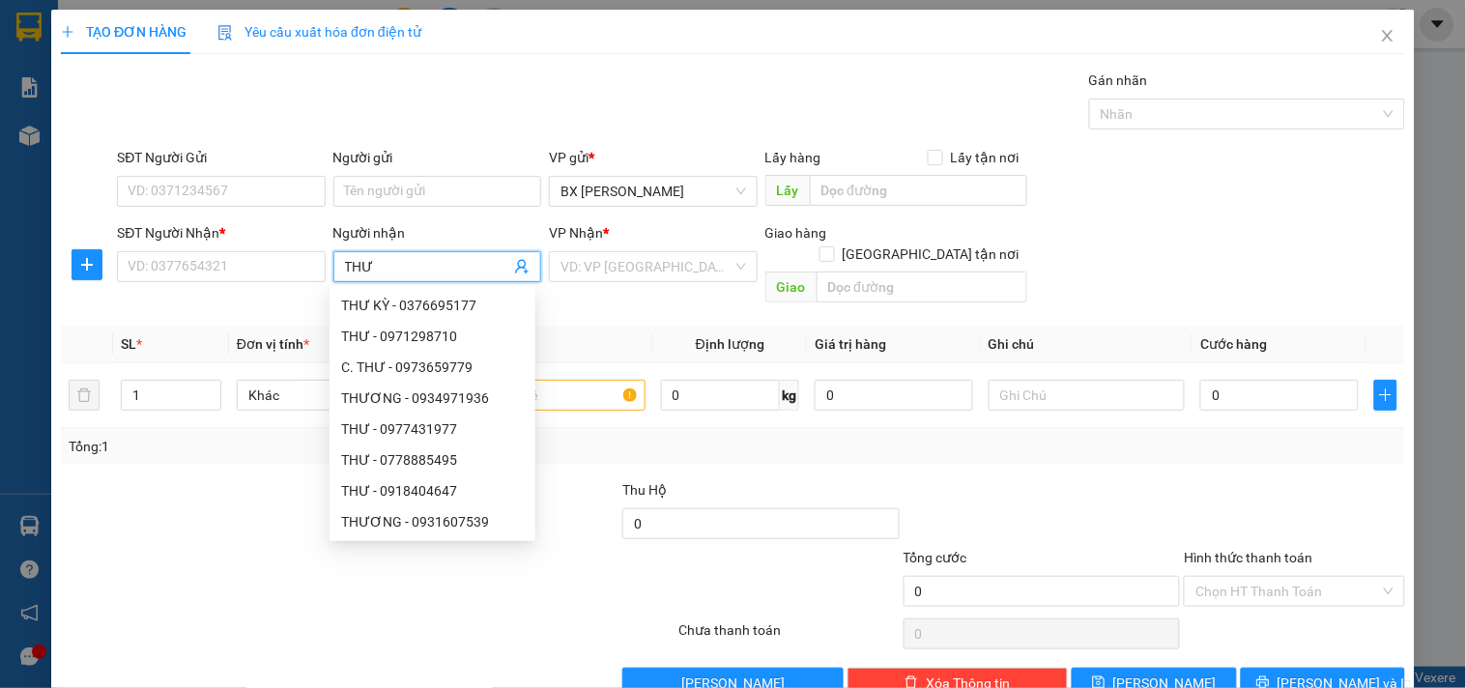
type input "THƯ"
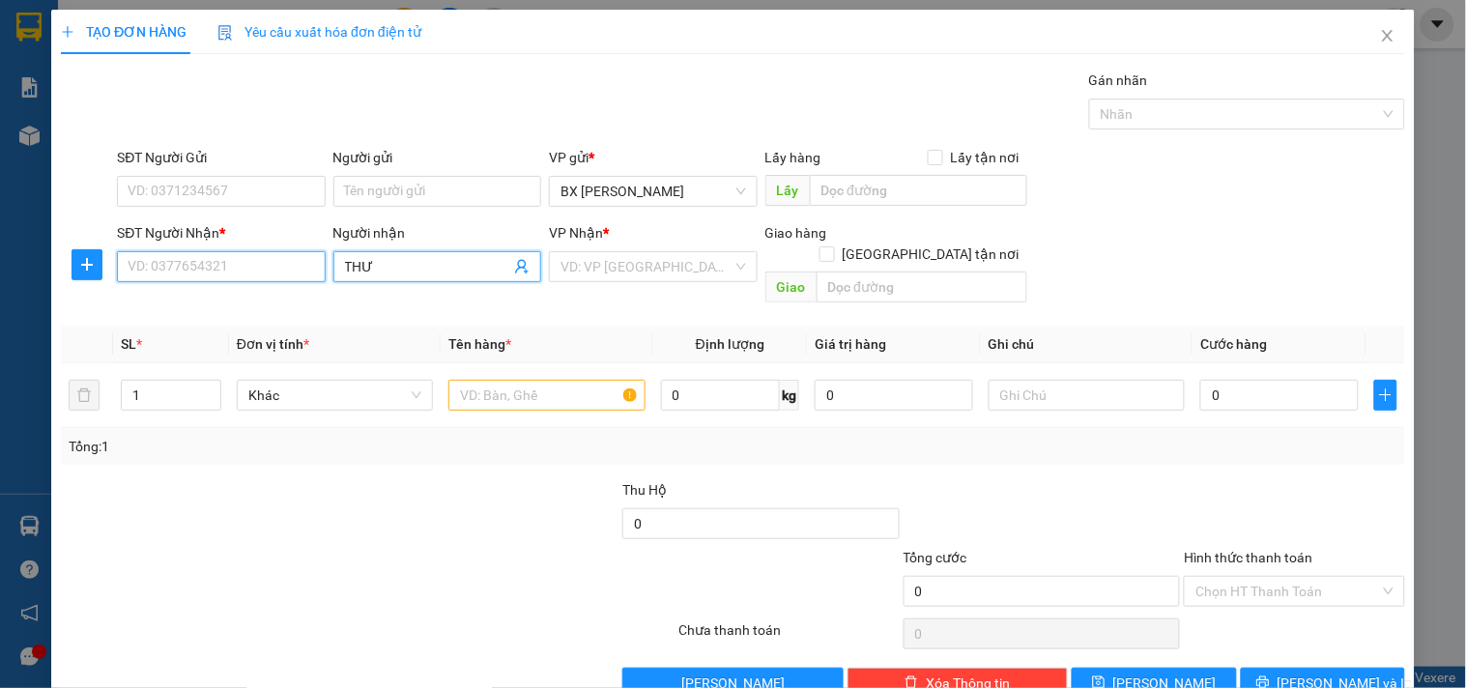
click at [182, 261] on input "SĐT Người Nhận *" at bounding box center [221, 266] width 208 height 31
type input "0935478799"
click at [441, 269] on input "THƯ" at bounding box center [427, 266] width 165 height 21
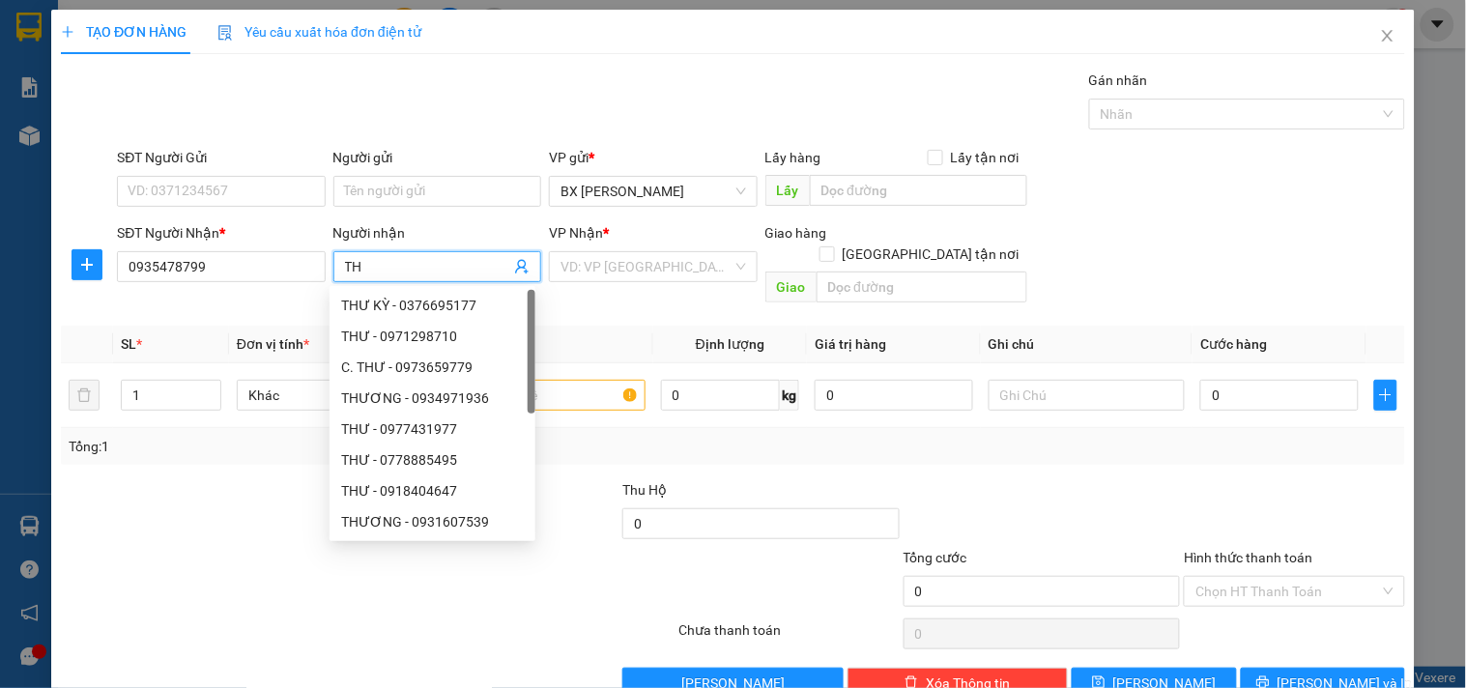
type input "T"
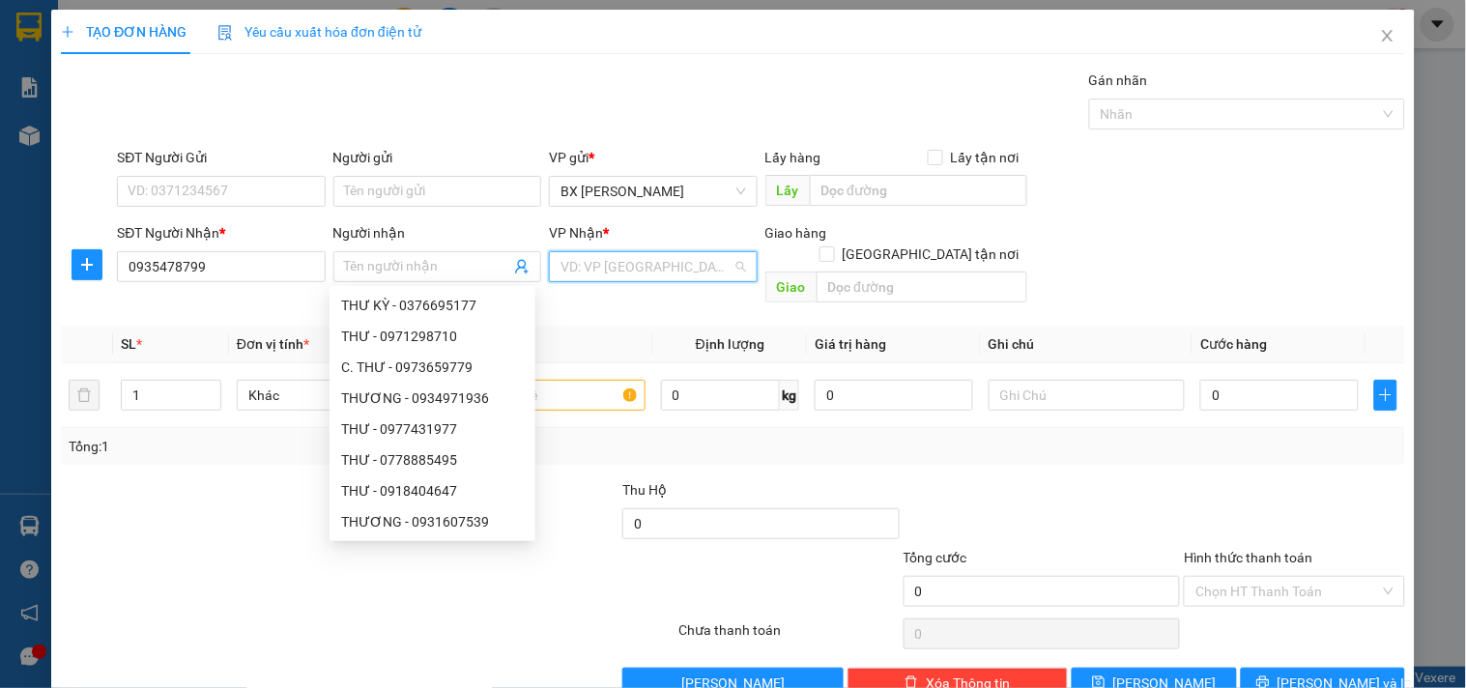
click at [614, 259] on input "search" at bounding box center [645, 266] width 171 height 29
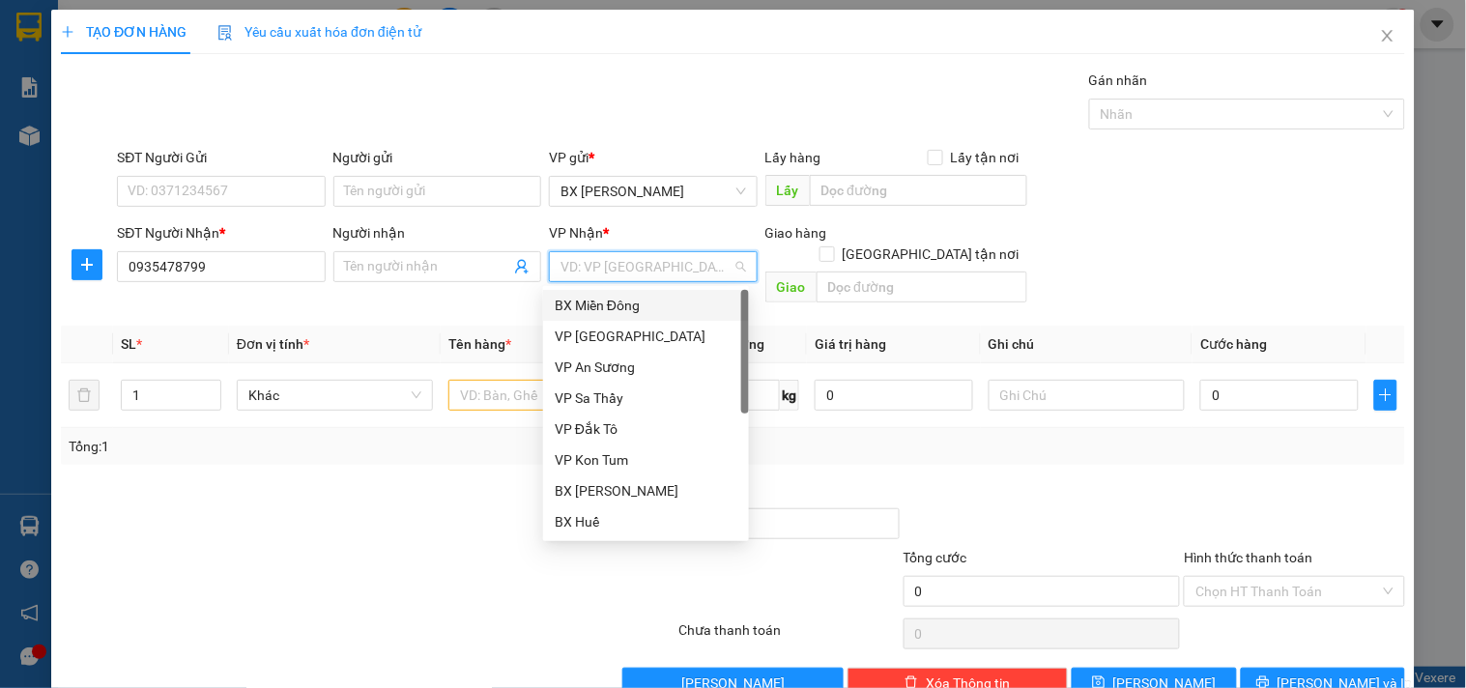
click at [616, 309] on div "BX Miền Đông" at bounding box center [646, 305] width 183 height 21
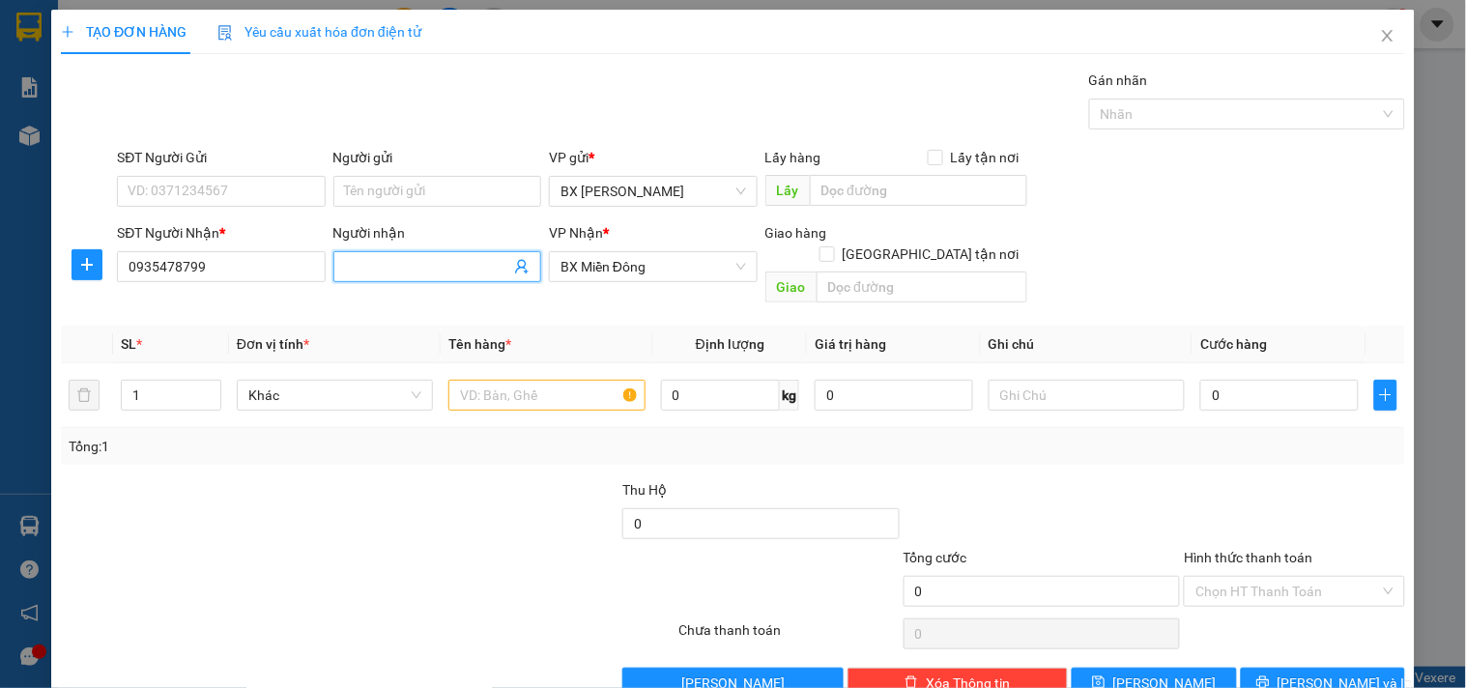
click at [418, 263] on input "Người nhận" at bounding box center [427, 266] width 165 height 21
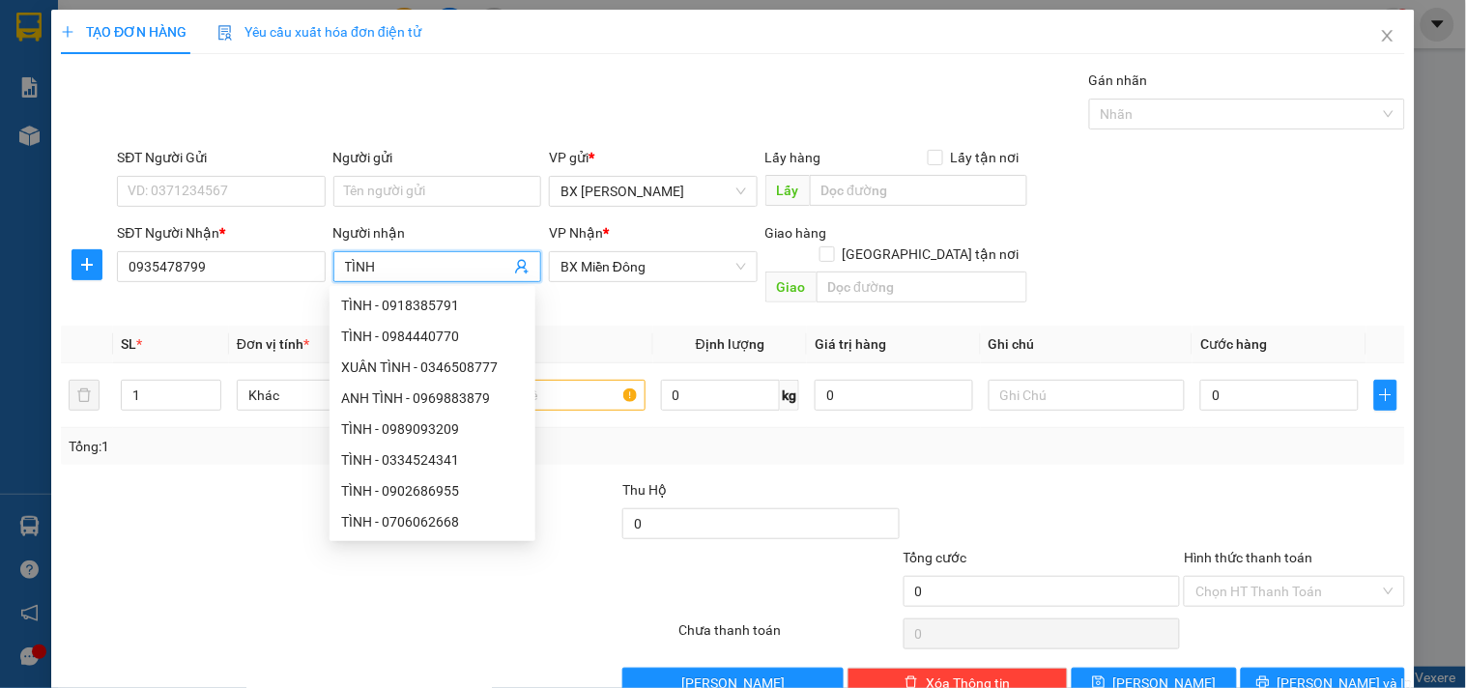
type input "TÌNH"
click at [862, 326] on th "Giá trị hàng" at bounding box center [894, 345] width 174 height 38
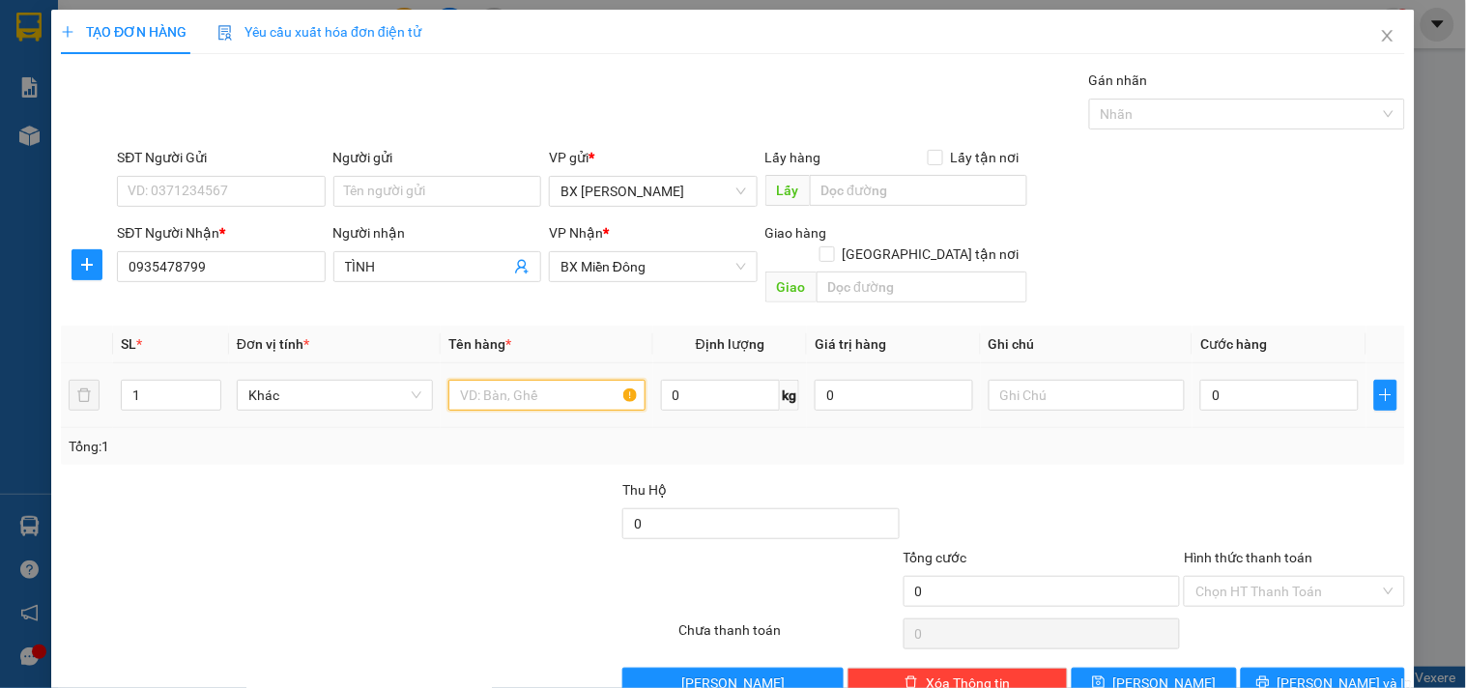
click at [582, 382] on input "text" at bounding box center [546, 395] width 196 height 31
type input "5BOM"
drag, startPoint x: 169, startPoint y: 361, endPoint x: 0, endPoint y: 362, distance: 169.1
click at [0, 362] on div "TẠO ĐƠN HÀNG Yêu cầu xuất hóa đơn điện tử Transit Pickup Surcharge Ids Transit …" at bounding box center [733, 344] width 1466 height 688
type input "5"
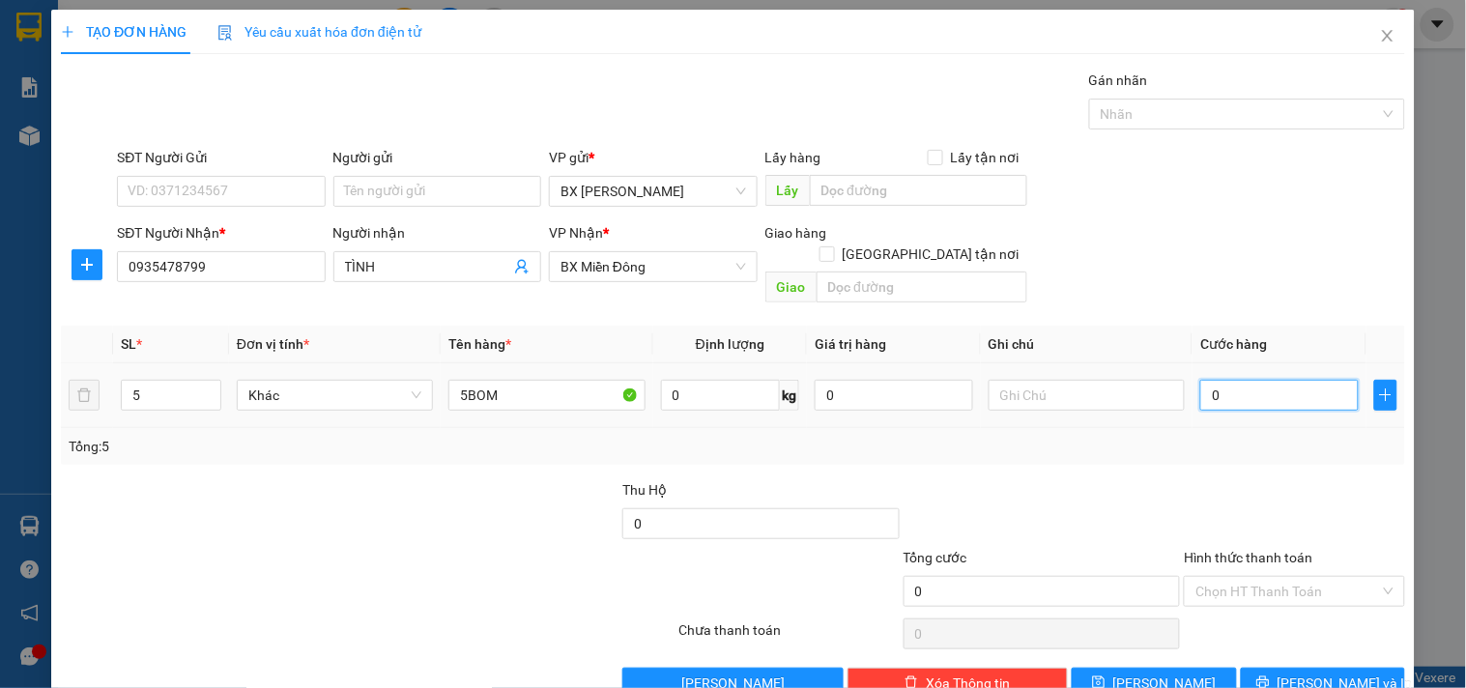
click at [1283, 380] on input "0" at bounding box center [1279, 395] width 158 height 31
type input "1"
type input "15"
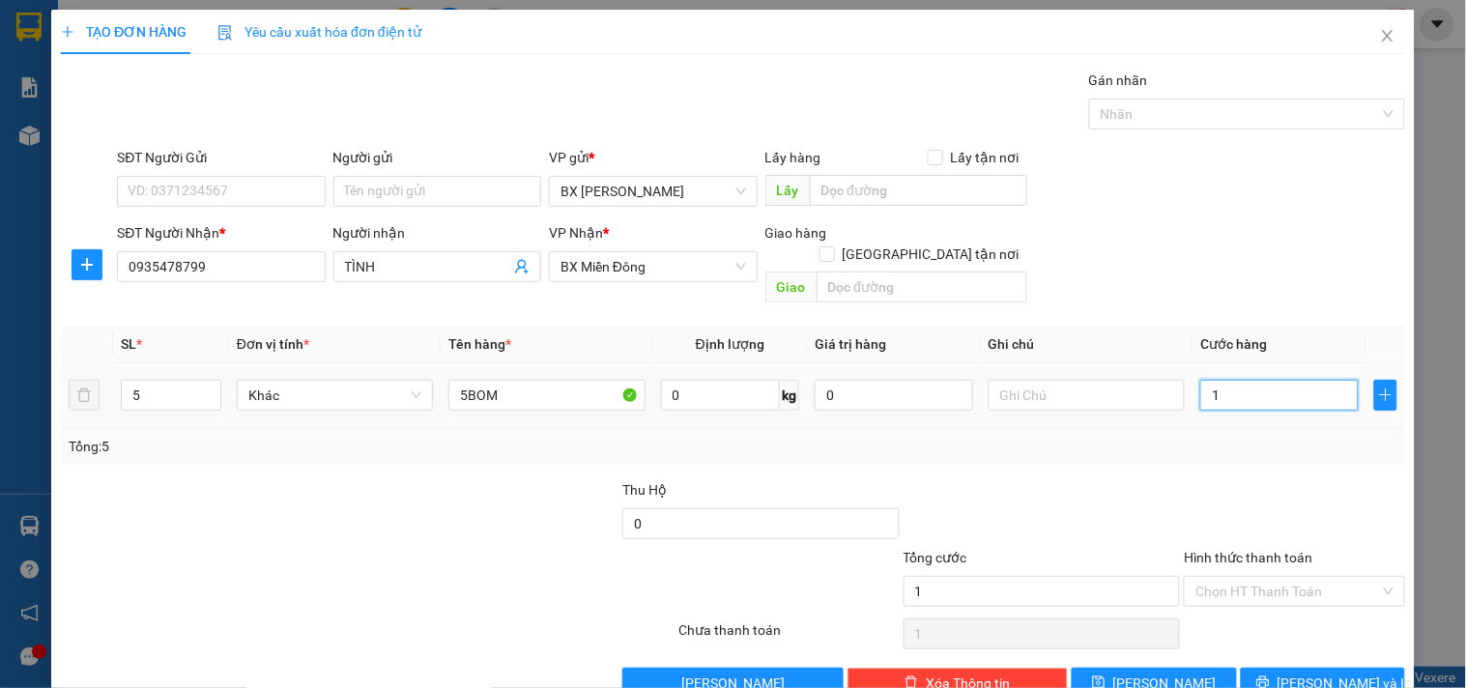
type input "15"
type input "150"
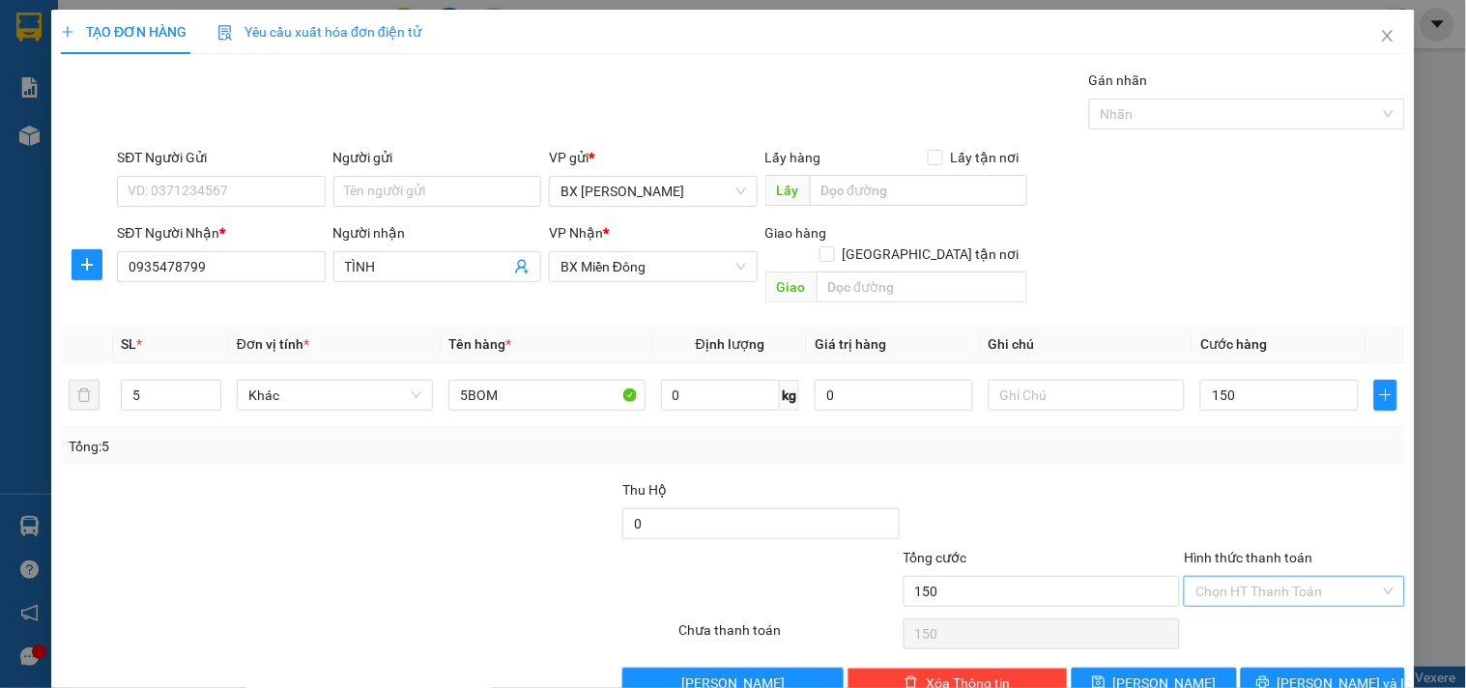
type input "150.000"
click at [1208, 578] on input "Hình thức thanh toán" at bounding box center [1287, 591] width 184 height 29
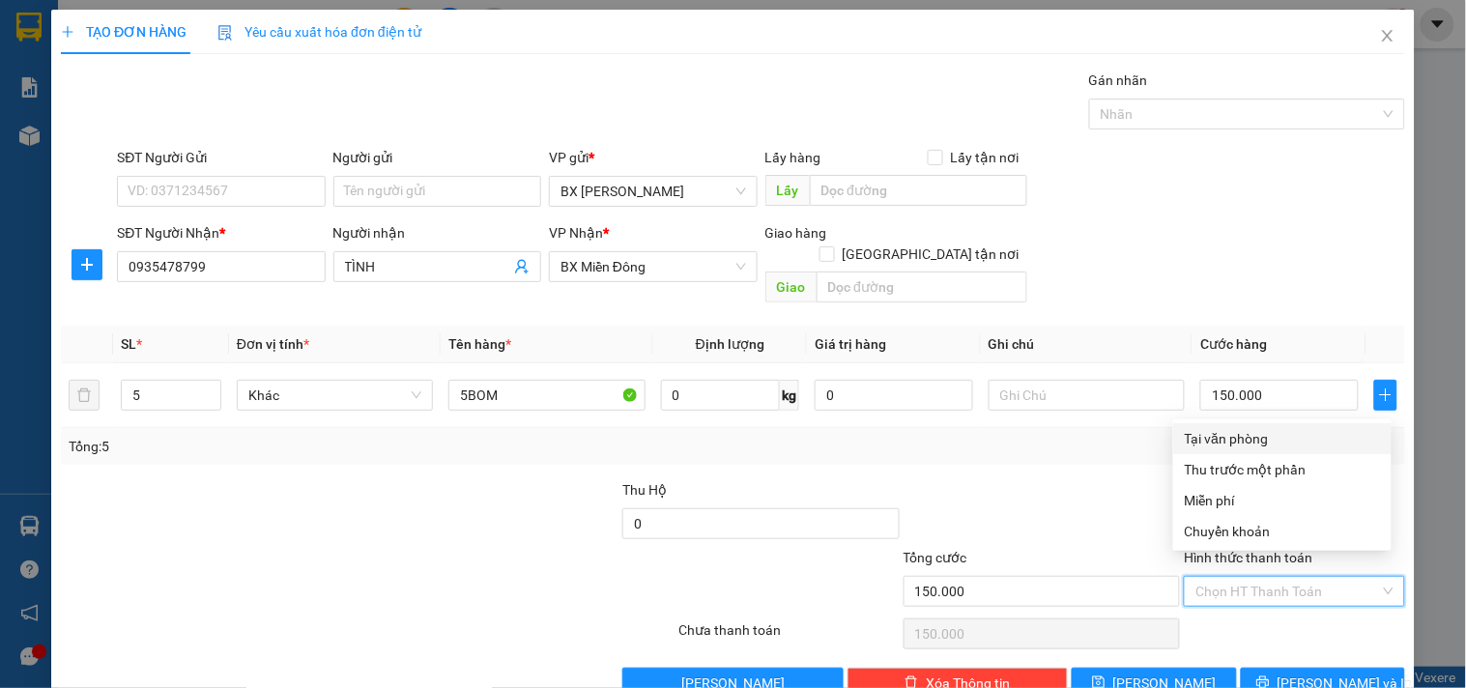
click at [1189, 443] on div "Tại văn phòng" at bounding box center [1282, 438] width 195 height 21
type input "0"
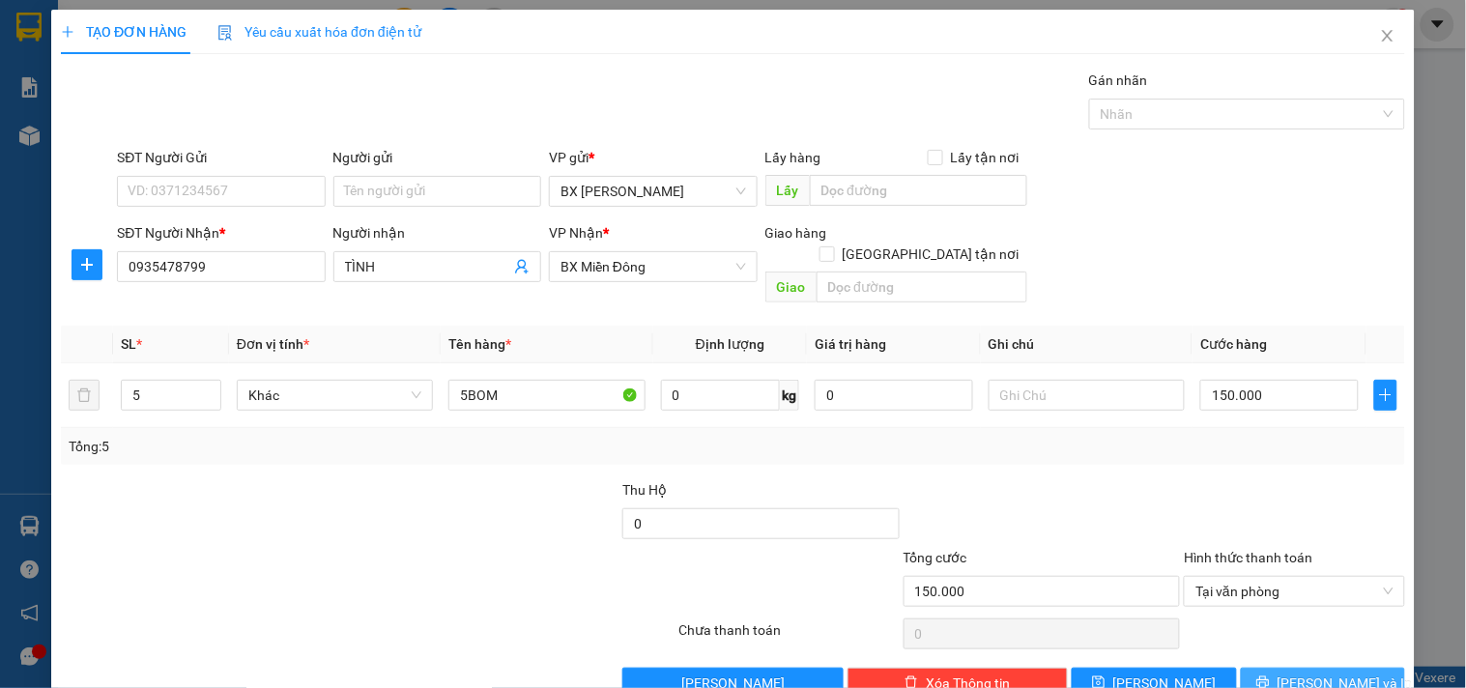
click at [1321, 672] on span "[PERSON_NAME] và In" at bounding box center [1344, 682] width 135 height 21
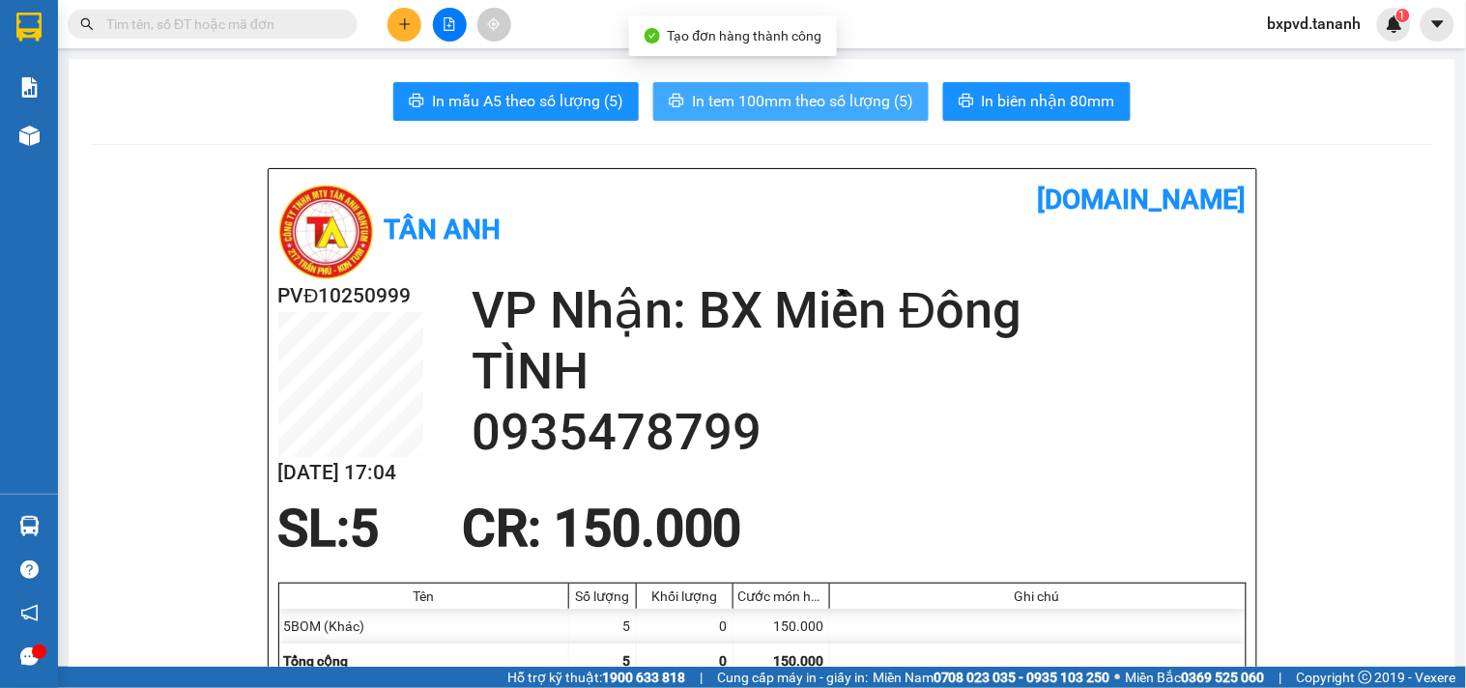
click at [844, 97] on span "In tem 100mm theo số lượng (5)" at bounding box center [802, 101] width 221 height 24
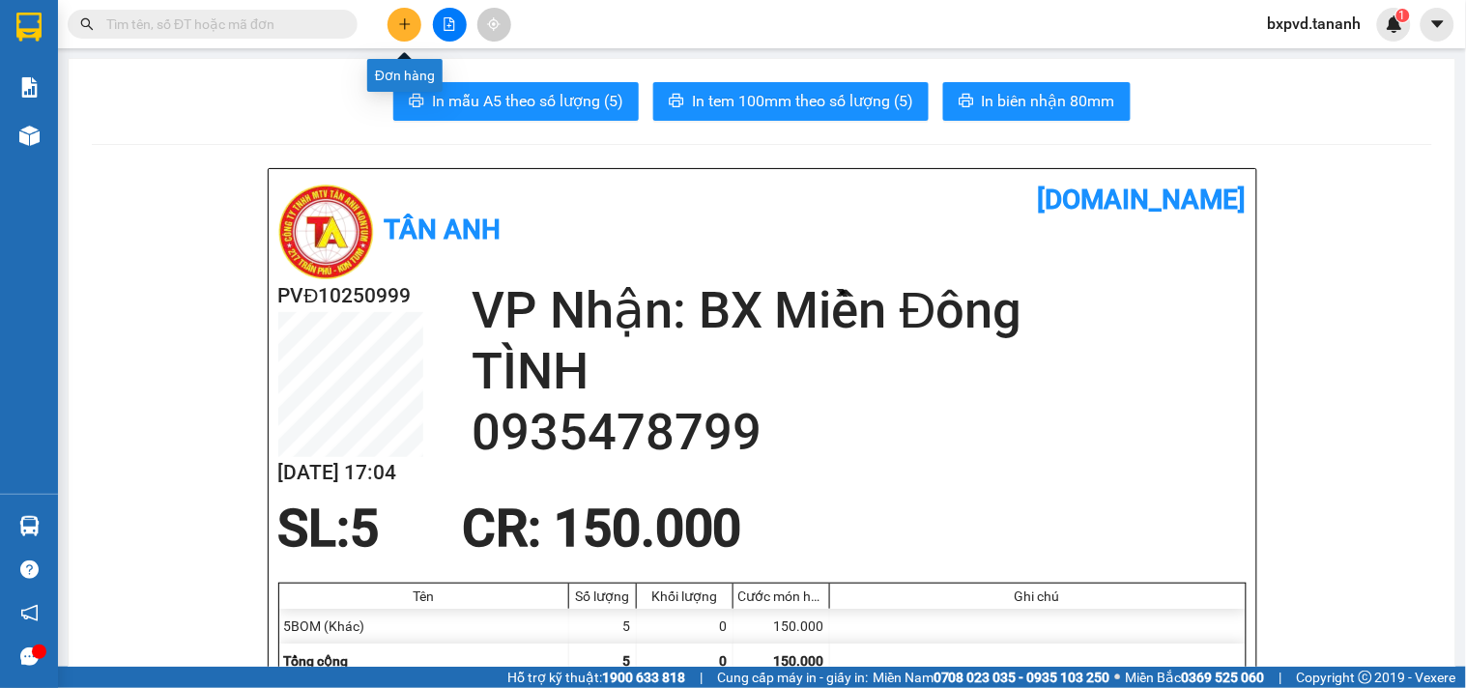
click at [414, 24] on button at bounding box center [404, 25] width 34 height 34
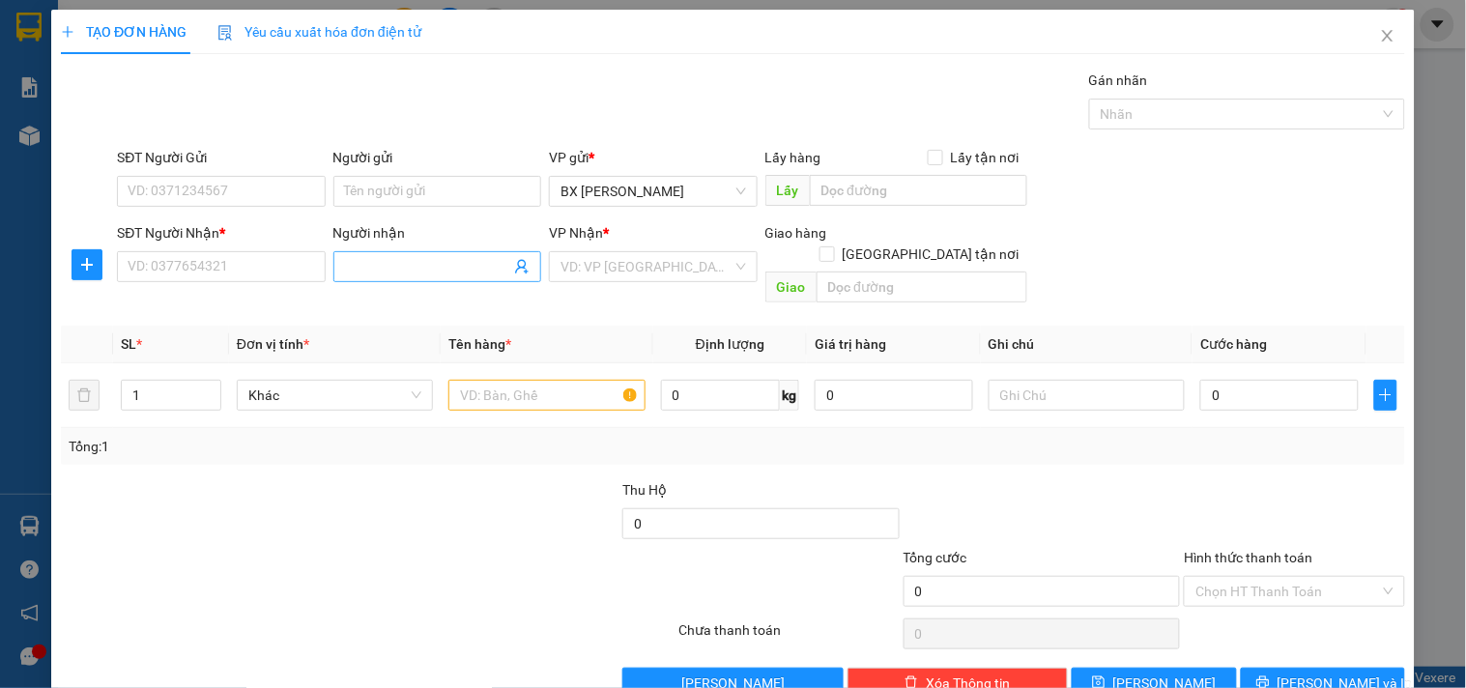
click at [370, 272] on input "Người nhận" at bounding box center [427, 266] width 165 height 21
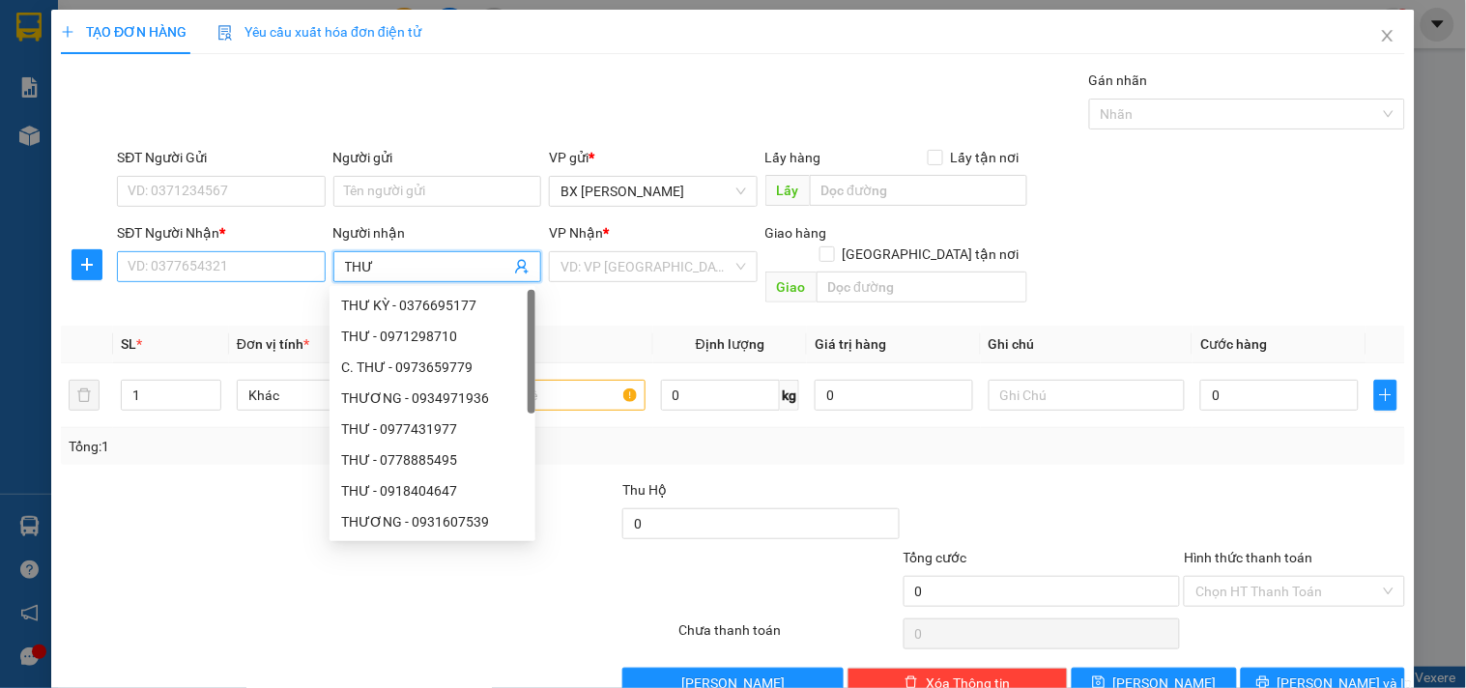
type input "THƯ"
click at [247, 261] on input "SĐT Người Nhận *" at bounding box center [221, 266] width 208 height 31
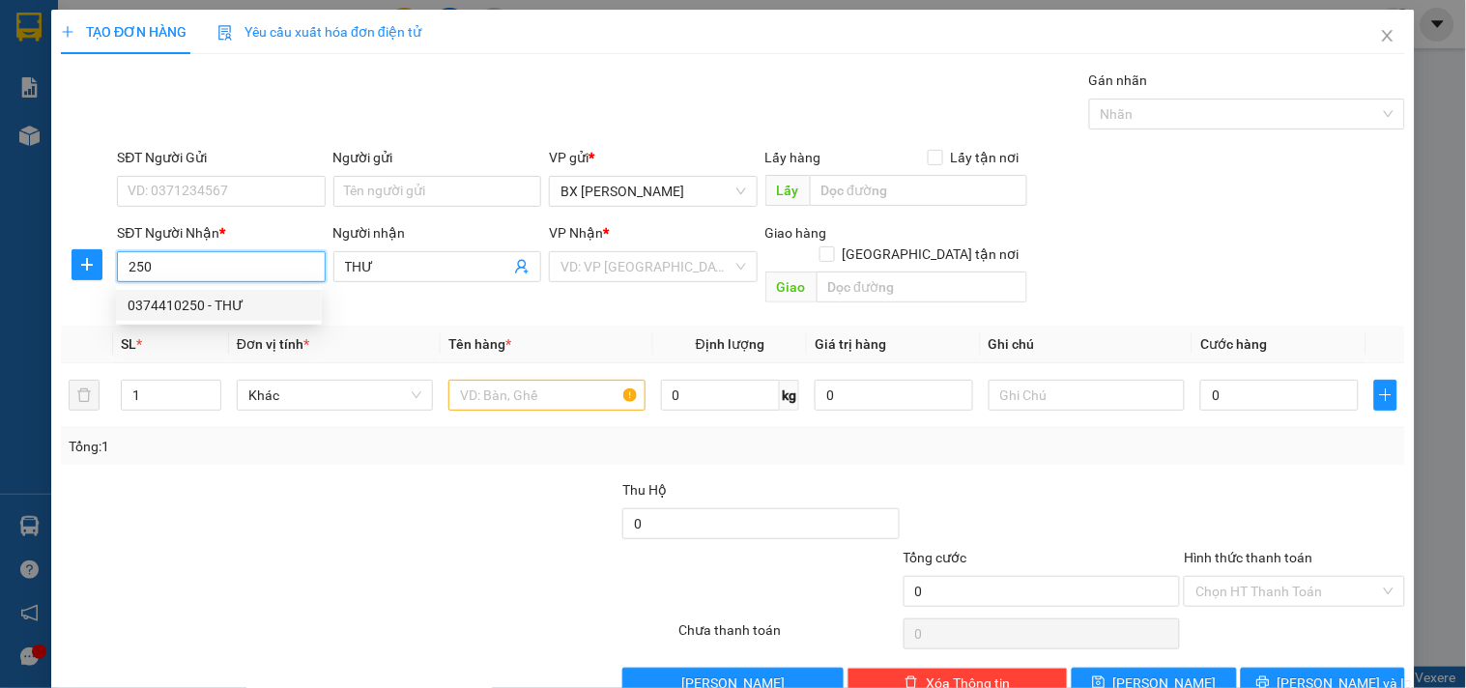
click at [239, 306] on div "0374410250 - THƯ" at bounding box center [219, 305] width 183 height 21
type input "0374410250"
type input "150.000"
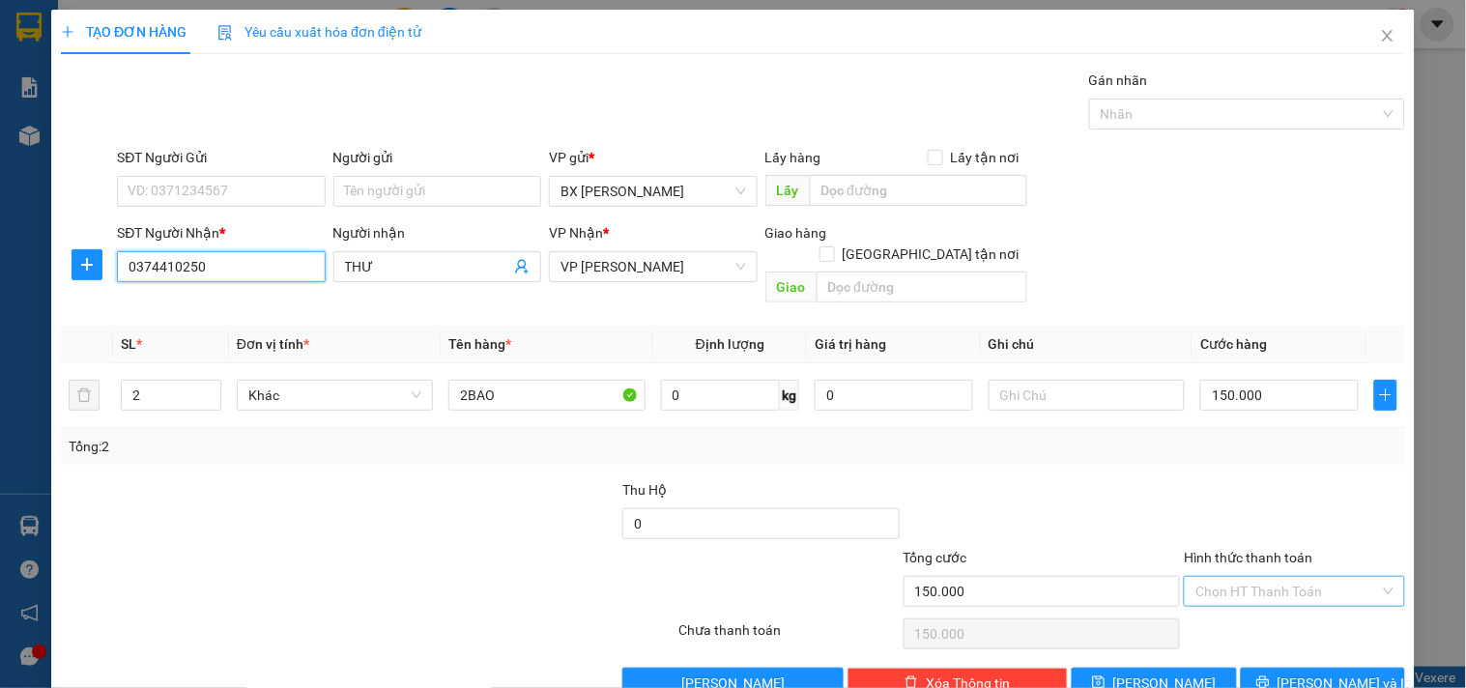
type input "0374410250"
click at [1314, 577] on input "Hình thức thanh toán" at bounding box center [1287, 591] width 184 height 29
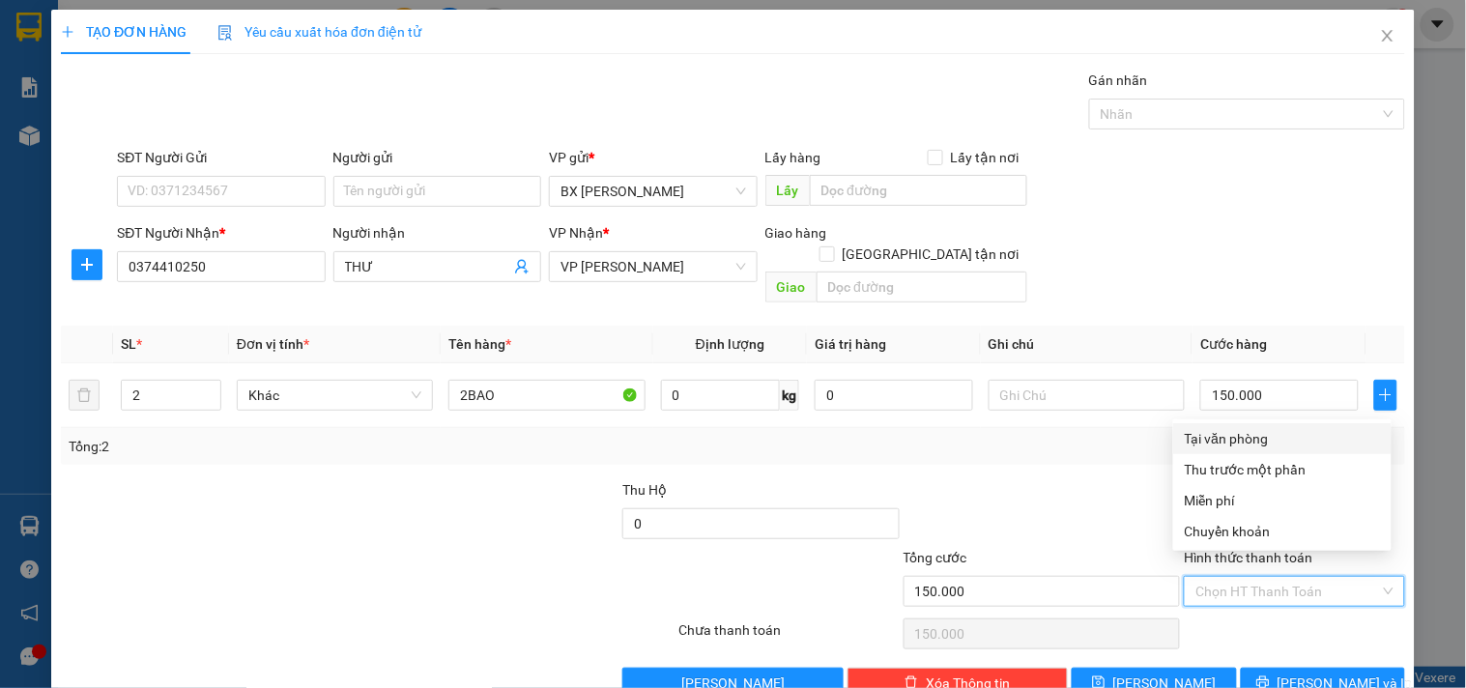
click at [1252, 441] on div "Tại văn phòng" at bounding box center [1282, 438] width 195 height 21
type input "0"
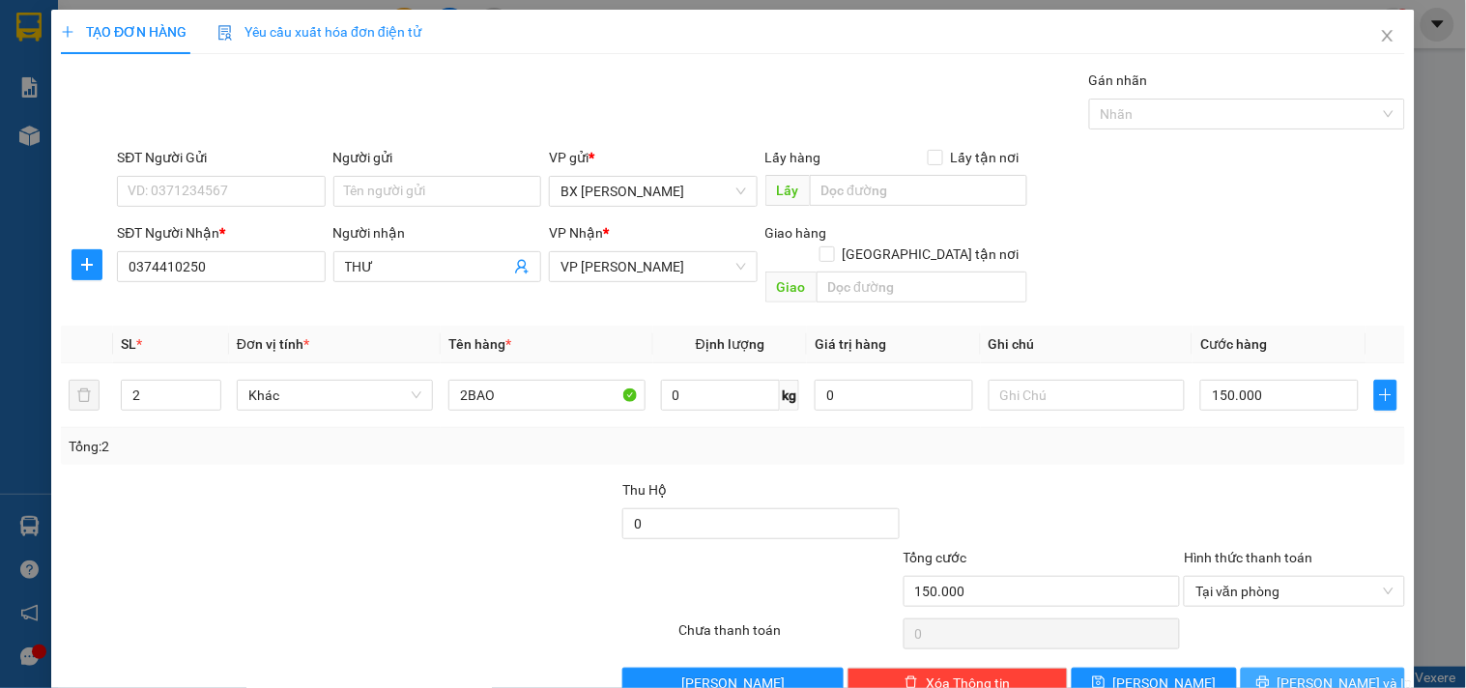
click at [1304, 672] on span "[PERSON_NAME] và In" at bounding box center [1344, 682] width 135 height 21
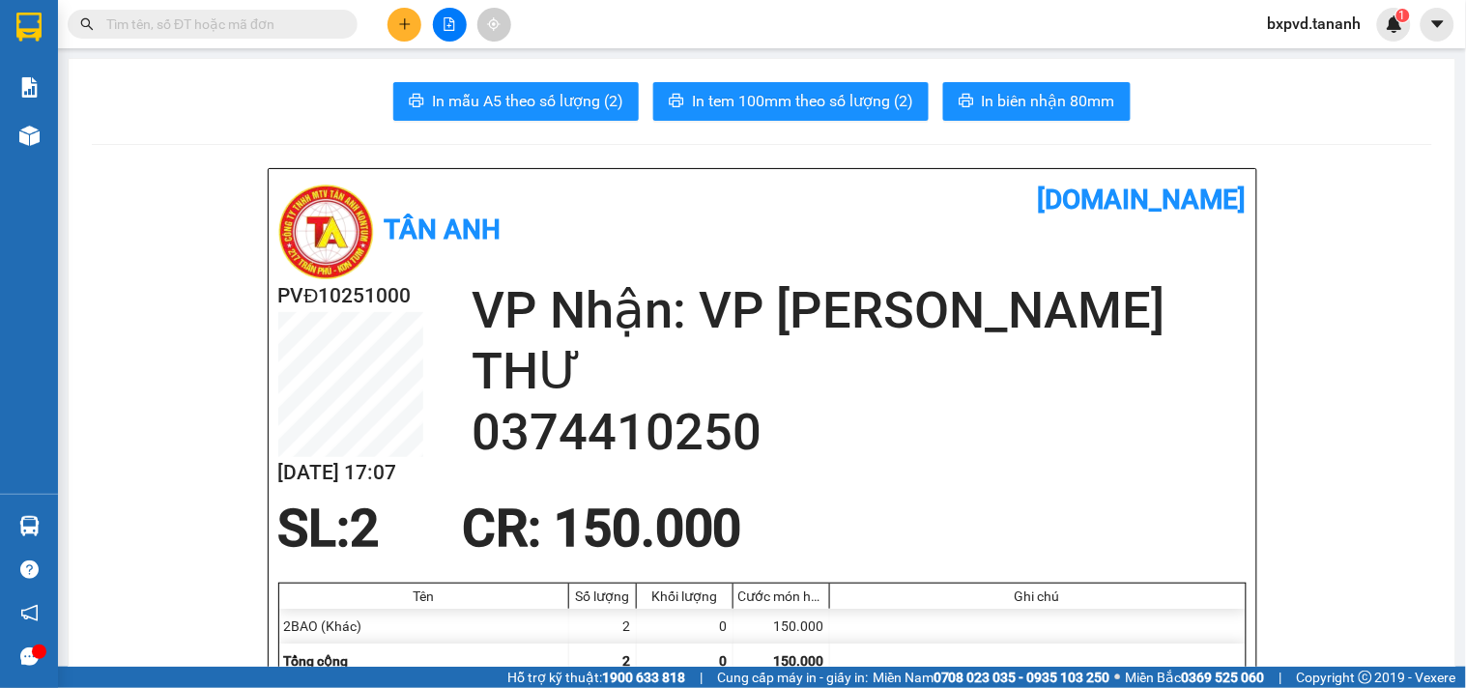
click at [403, 20] on icon "plus" at bounding box center [405, 24] width 14 height 14
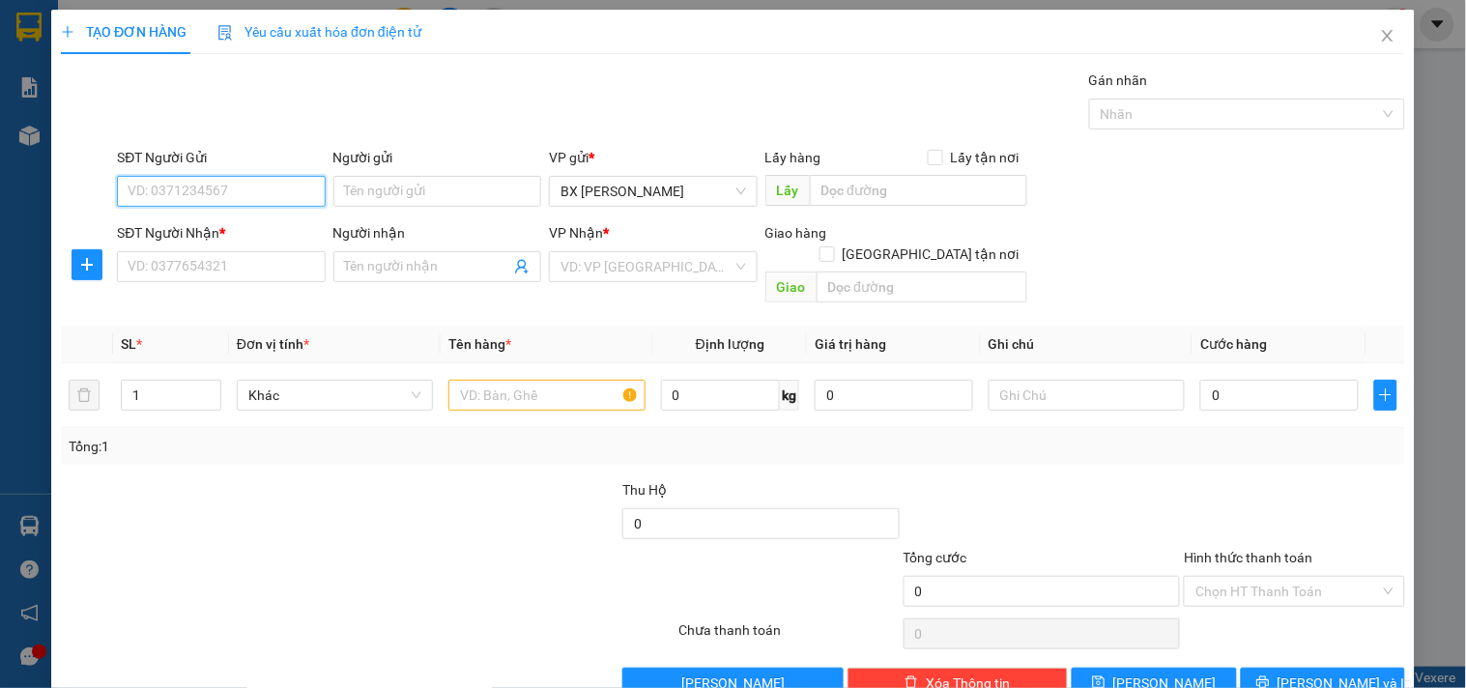
click at [206, 201] on input "SĐT Người Gửi" at bounding box center [221, 191] width 208 height 31
click at [215, 222] on div "0399695726 - NK PHƯƠNG UYÊN" at bounding box center [231, 229] width 207 height 21
type input "0399695726"
type input "NK PHƯƠNG UYÊN"
type input "0901790368"
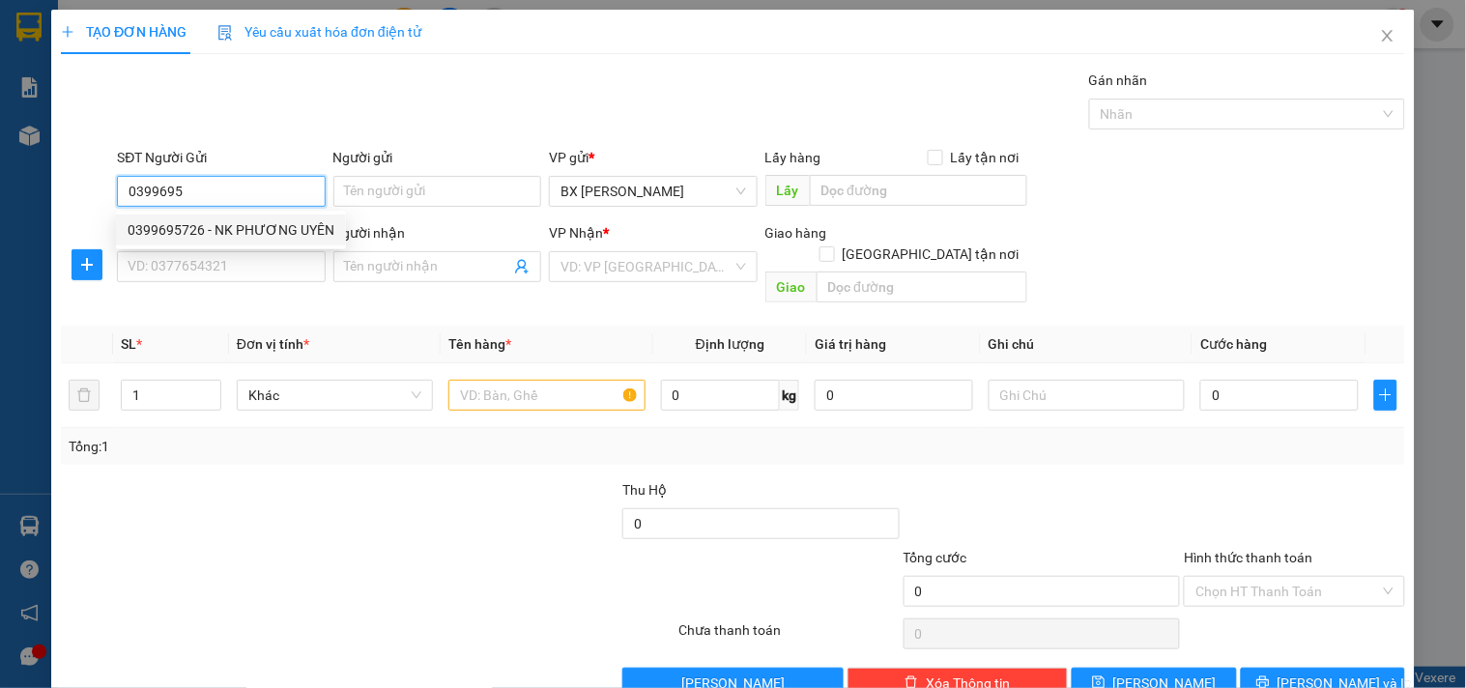
type input "PRO DENTAL LAB"
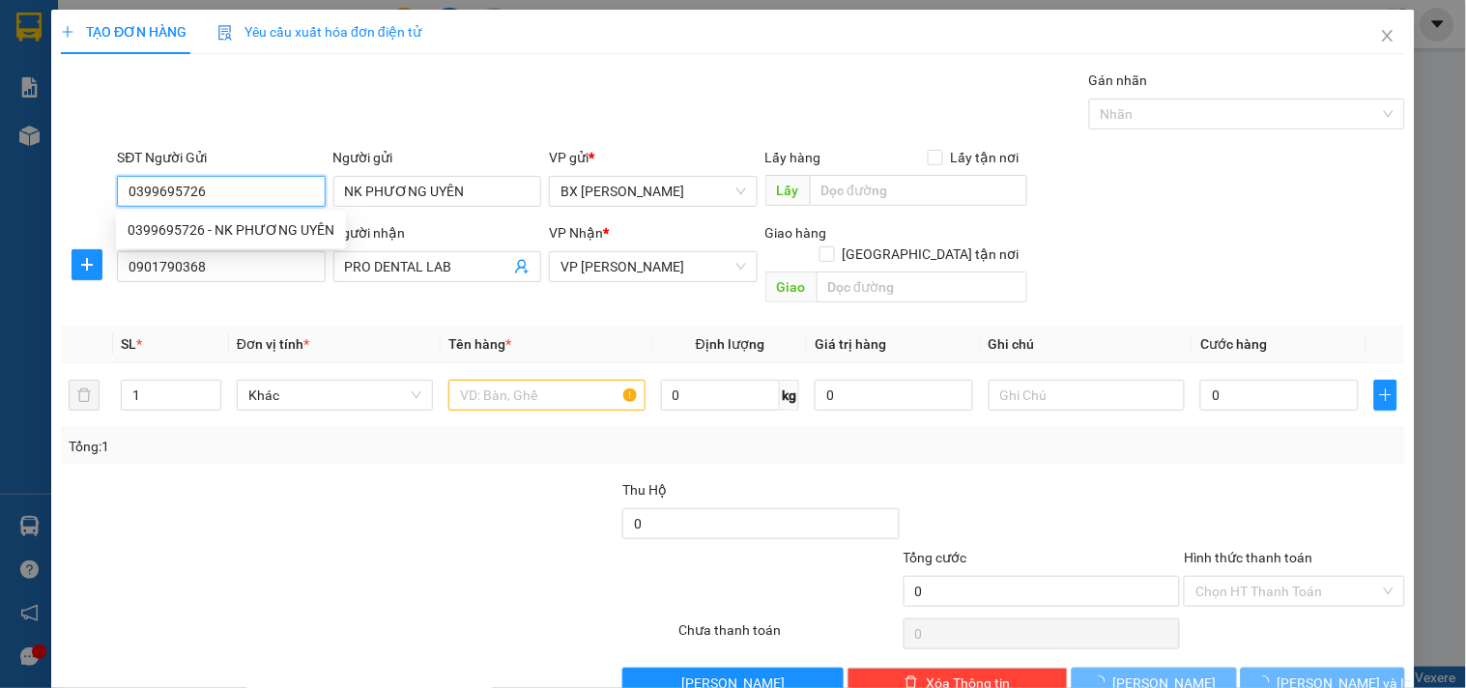
type input "30.000"
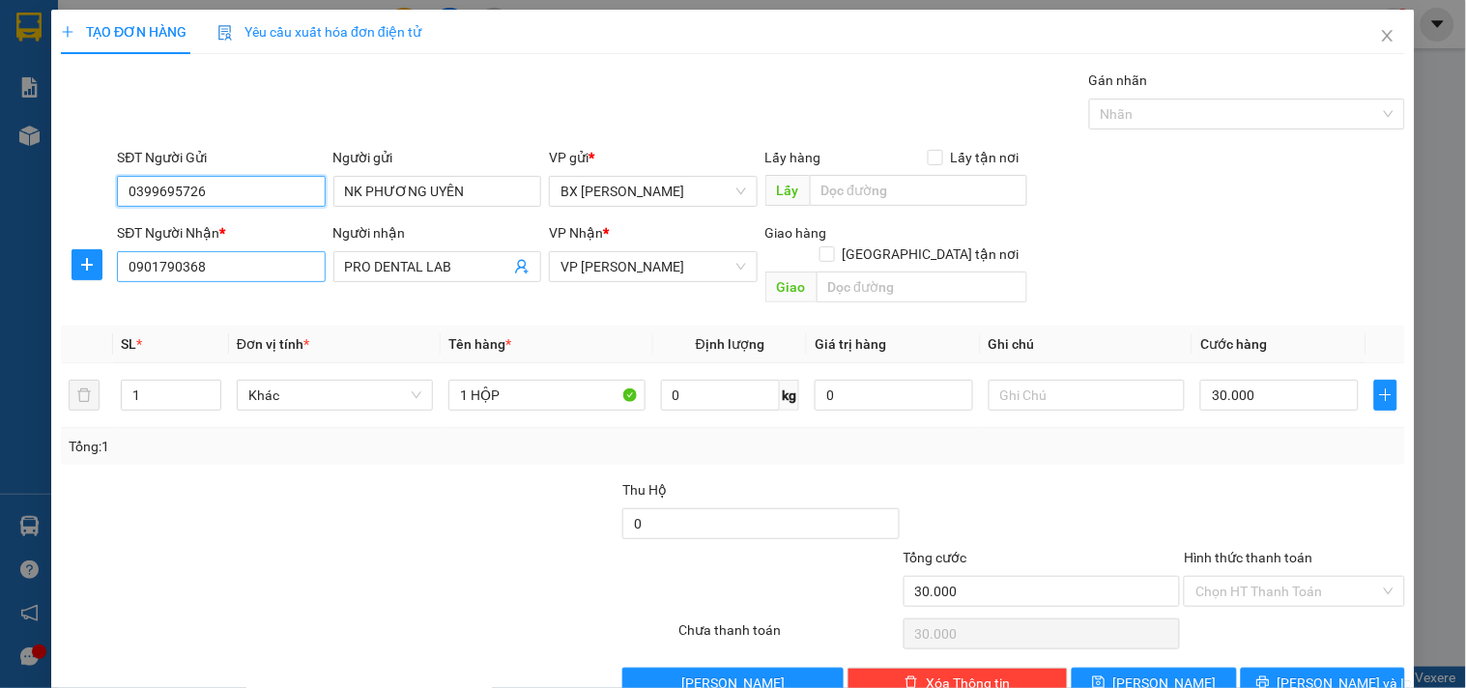
type input "0399695726"
drag, startPoint x: 226, startPoint y: 274, endPoint x: 16, endPoint y: 281, distance: 209.8
click at [16, 281] on div "TẠO ĐƠN HÀNG Yêu cầu xuất hóa đơn điện tử Transit Pickup Surcharge Ids Transit …" at bounding box center [733, 344] width 1466 height 688
type input "0938647922"
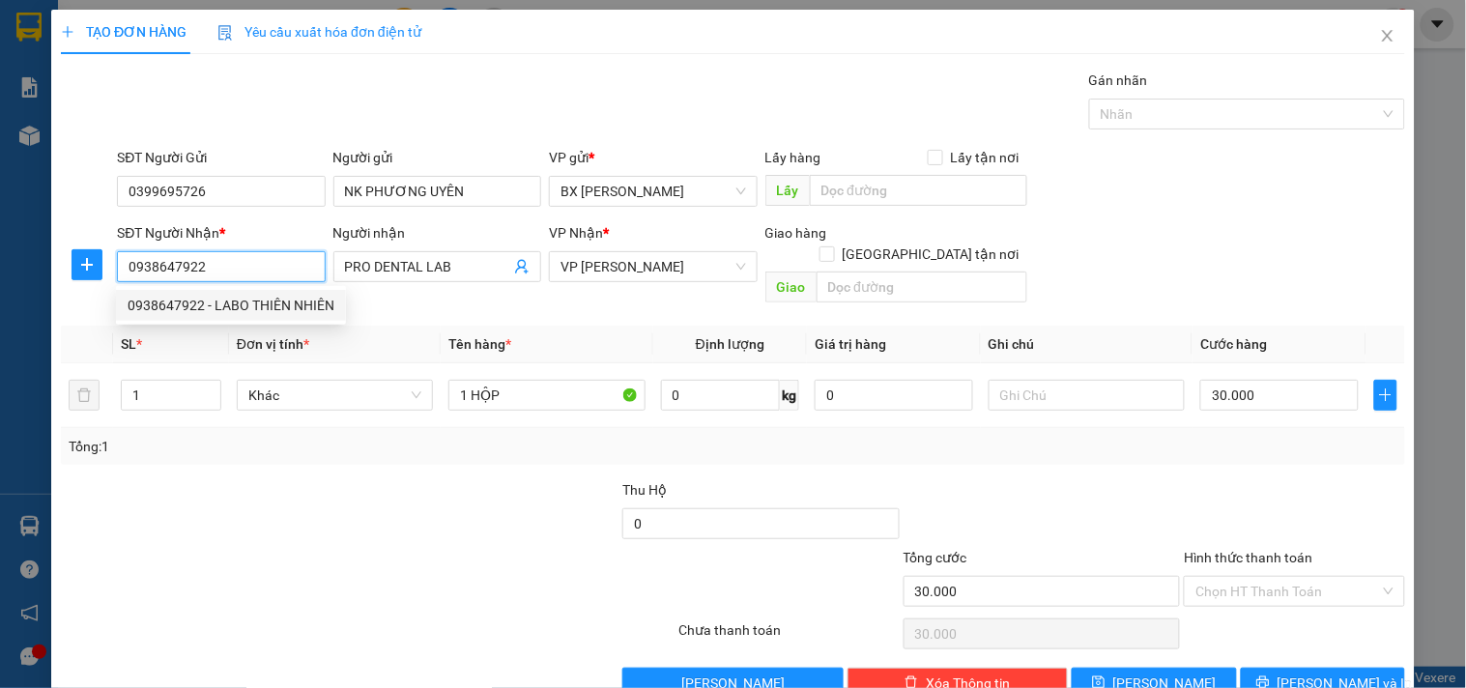
click at [274, 296] on div "0938647922 - LABO THIÊN NHIÊN" at bounding box center [231, 305] width 207 height 21
type input "LABO THIÊN NHIÊN"
type input "0938647922"
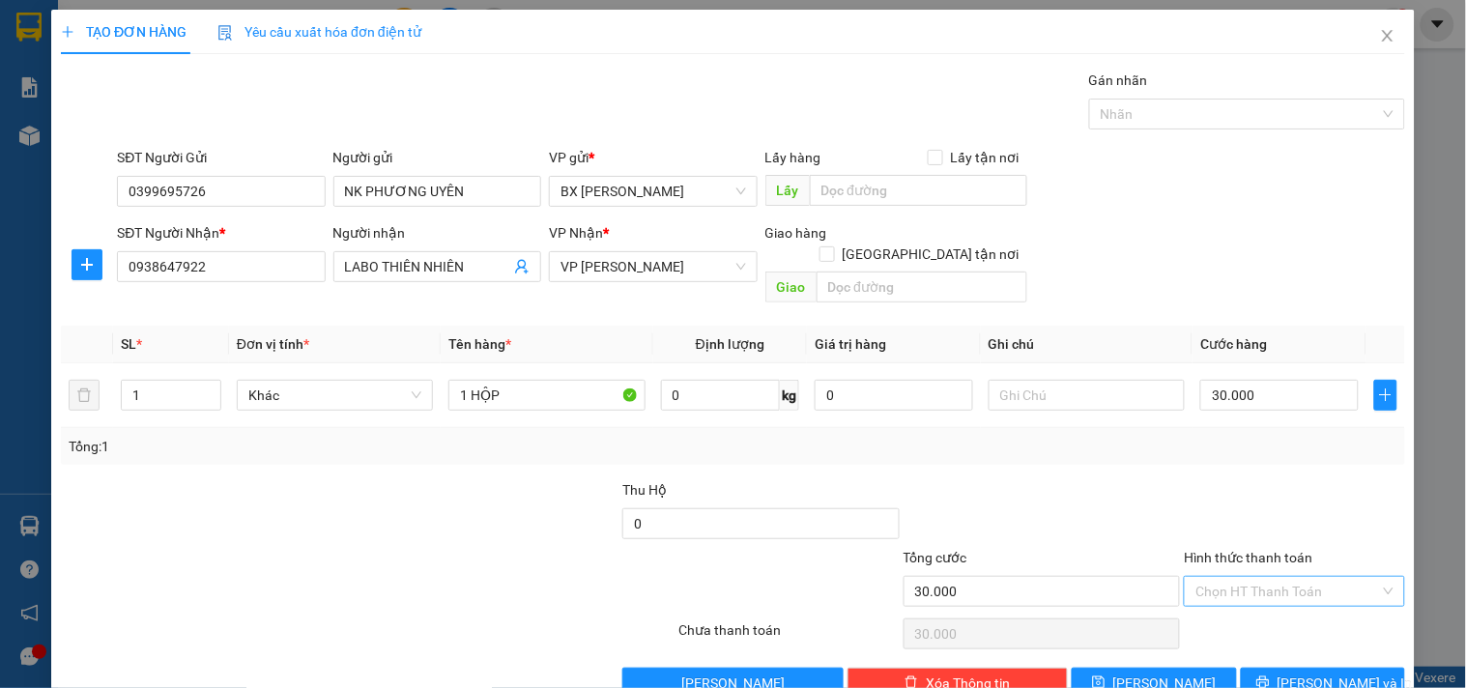
click at [1242, 577] on input "Hình thức thanh toán" at bounding box center [1287, 591] width 184 height 29
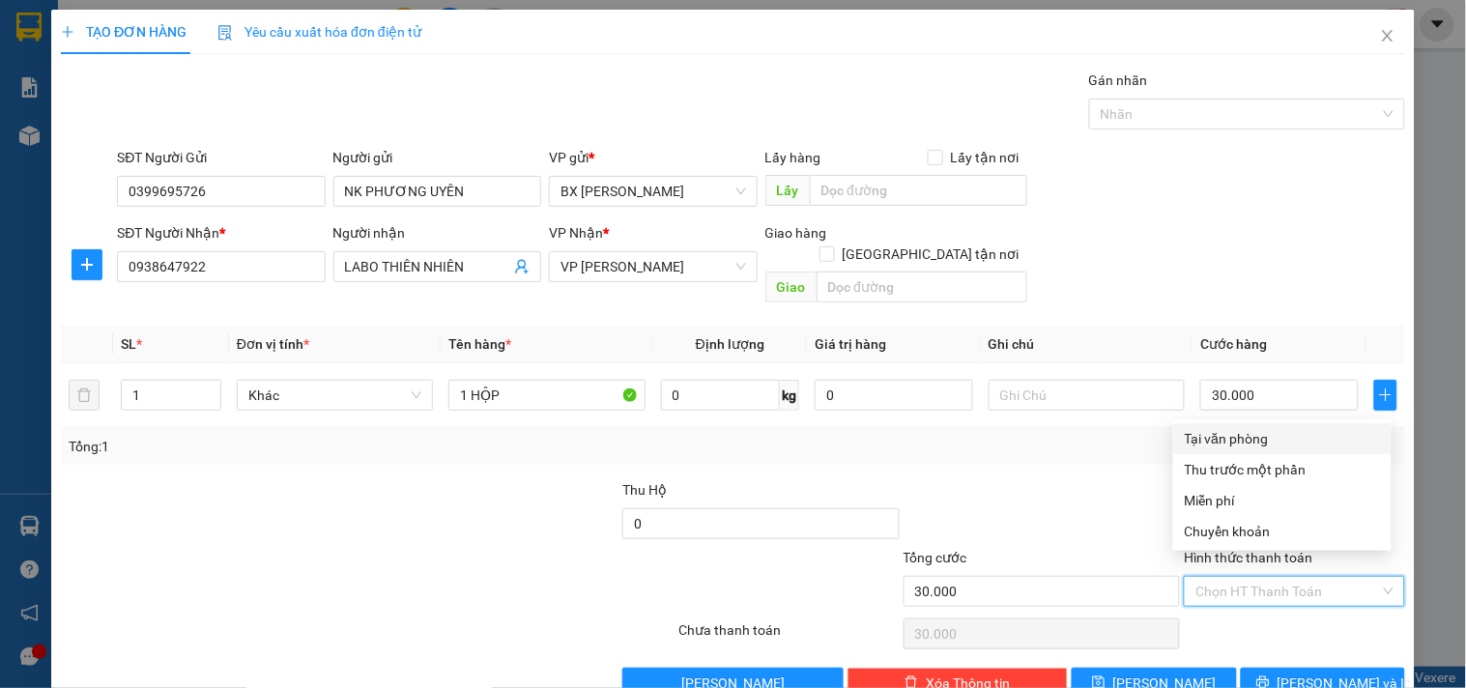
click at [1257, 439] on div "Tại văn phòng" at bounding box center [1282, 438] width 195 height 21
type input "0"
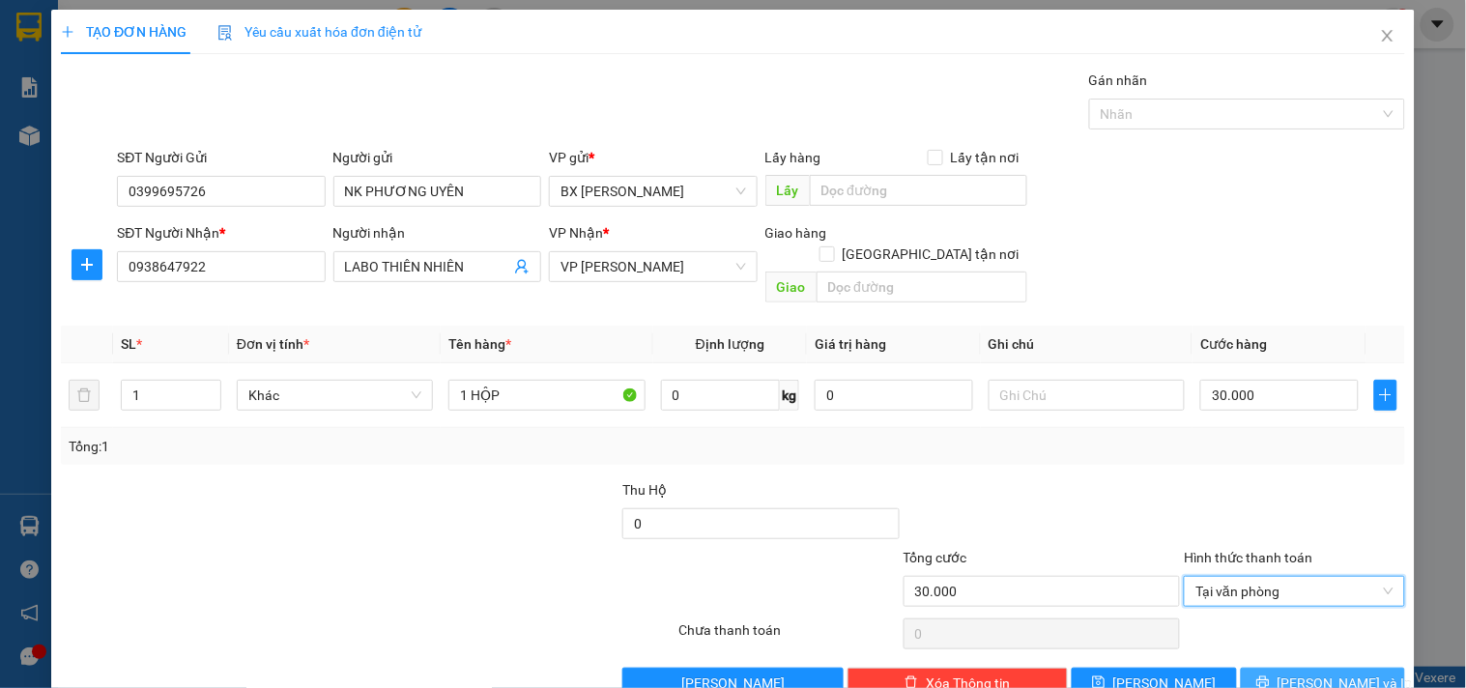
click at [1258, 668] on button "[PERSON_NAME] và In" at bounding box center [1323, 683] width 164 height 31
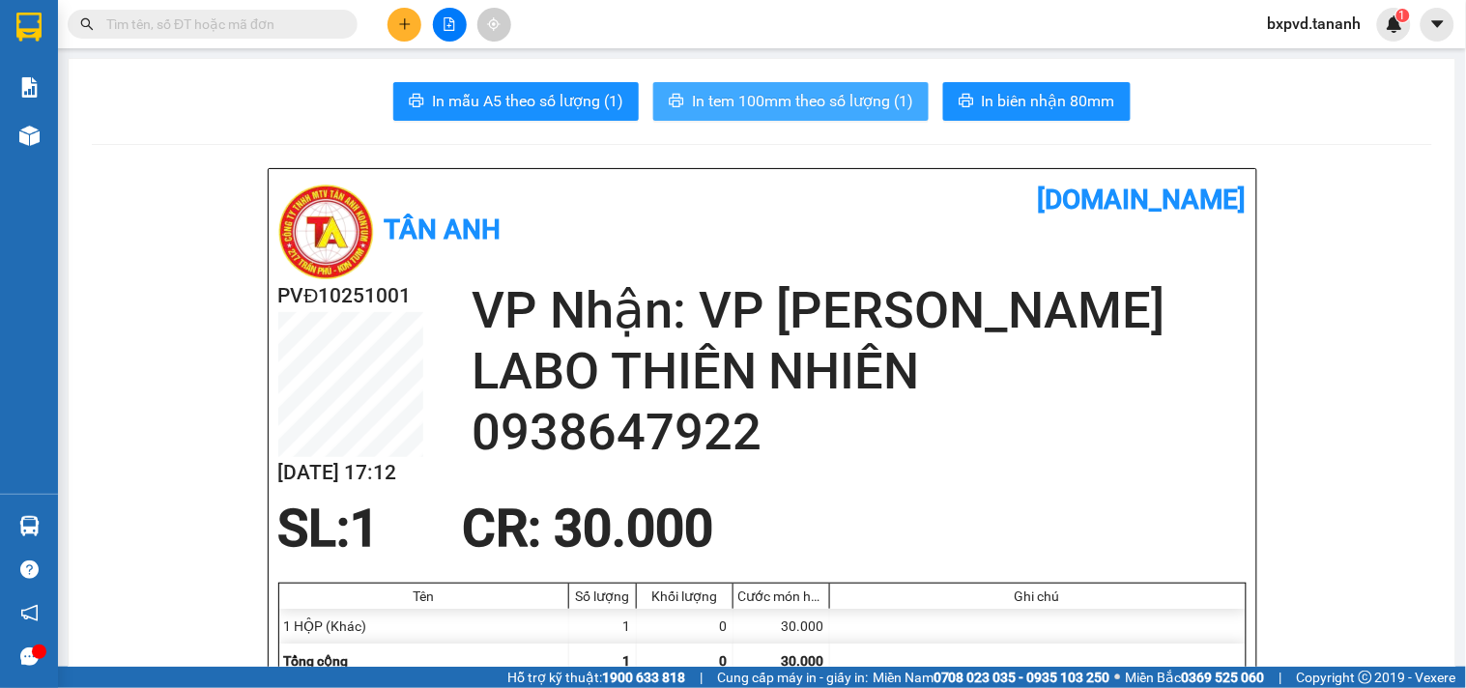
click at [838, 109] on span "In tem 100mm theo số lượng (1)" at bounding box center [802, 101] width 221 height 24
click at [386, 19] on div at bounding box center [449, 25] width 145 height 34
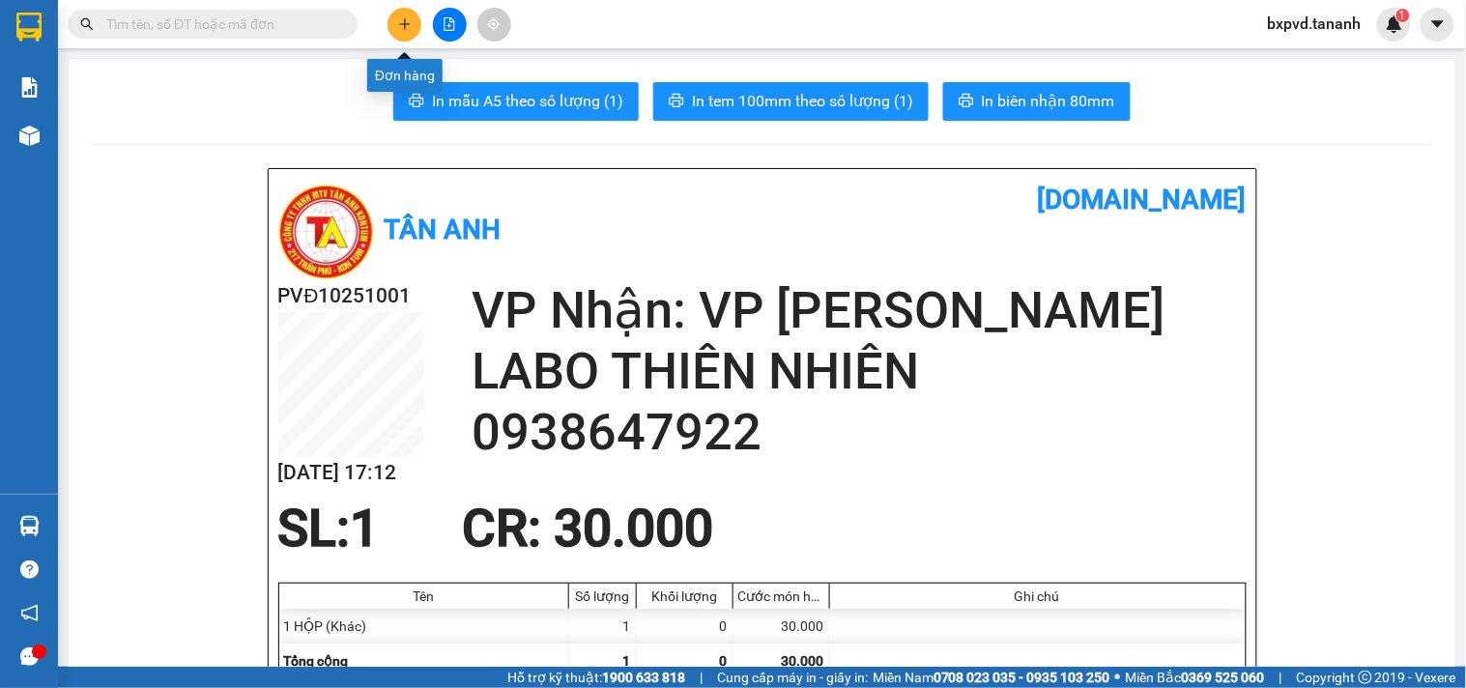
click at [398, 23] on icon "plus" at bounding box center [405, 24] width 14 height 14
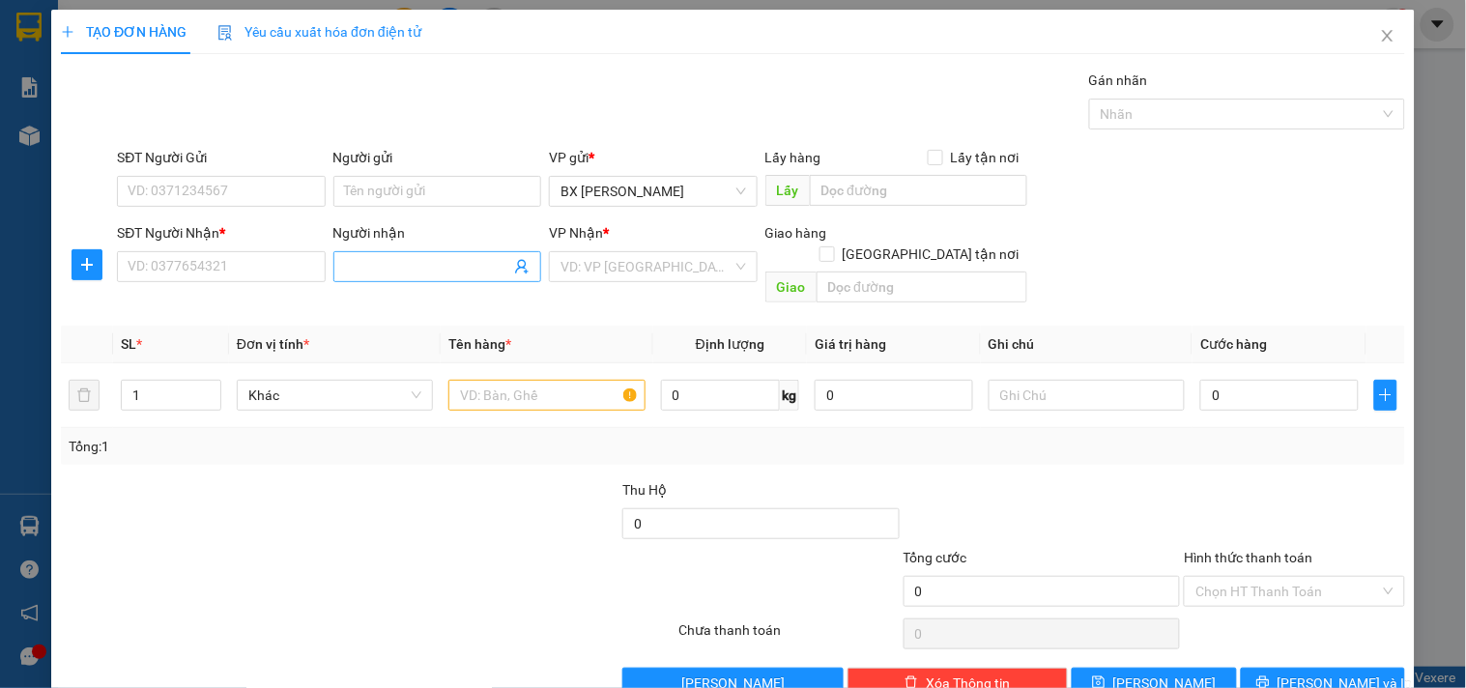
click at [410, 274] on input "Người nhận" at bounding box center [427, 266] width 165 height 21
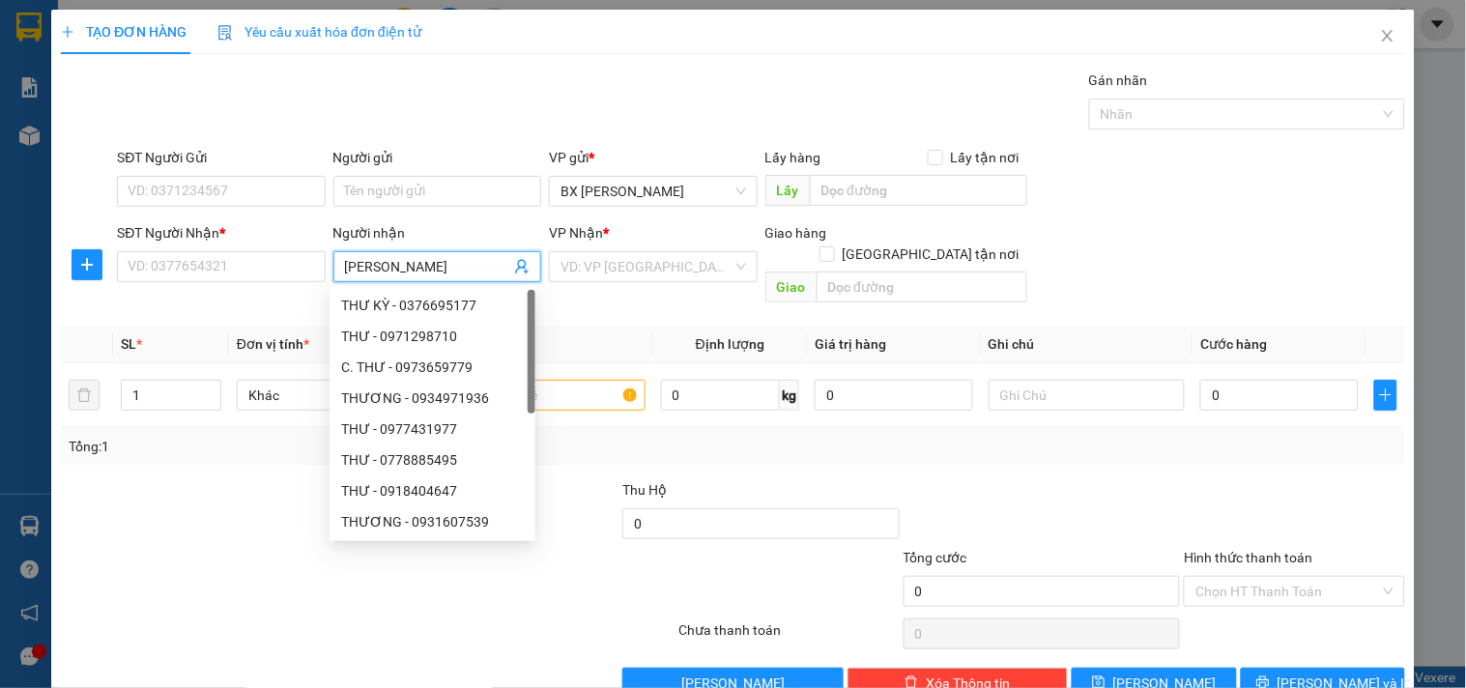
type input "VINH DU"
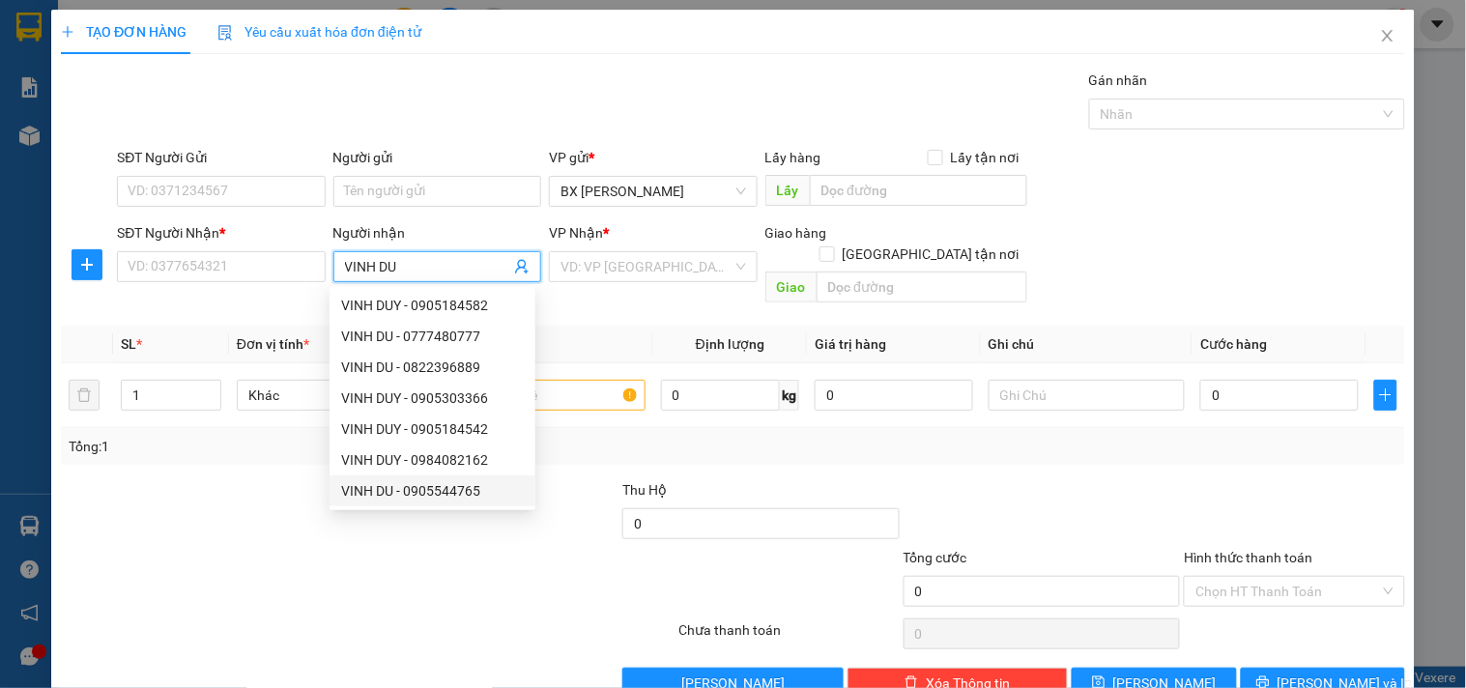
click at [403, 491] on div "VINH DU - 0905544765" at bounding box center [432, 490] width 183 height 21
type input "0905544765"
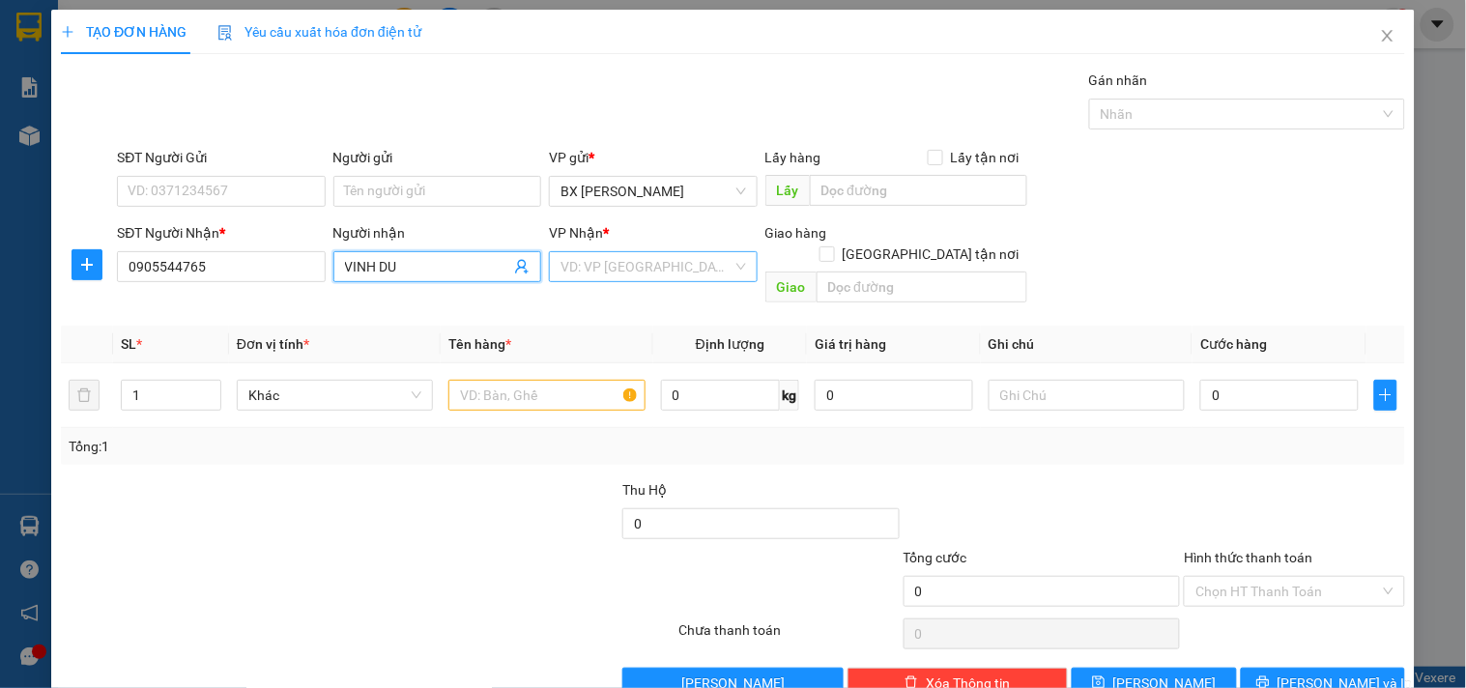
type input "VINH DU"
click at [606, 271] on input "search" at bounding box center [645, 266] width 171 height 29
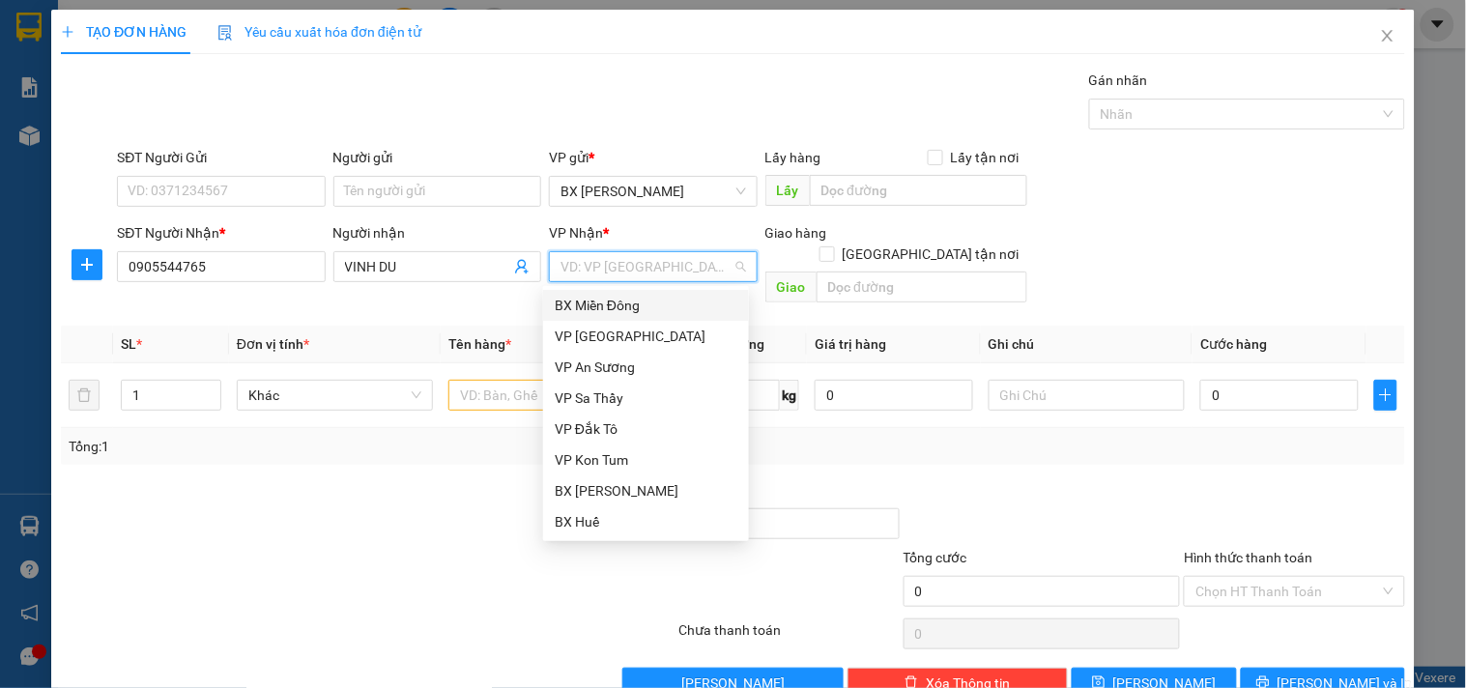
click at [599, 305] on div "BX Miền Đông" at bounding box center [646, 305] width 183 height 21
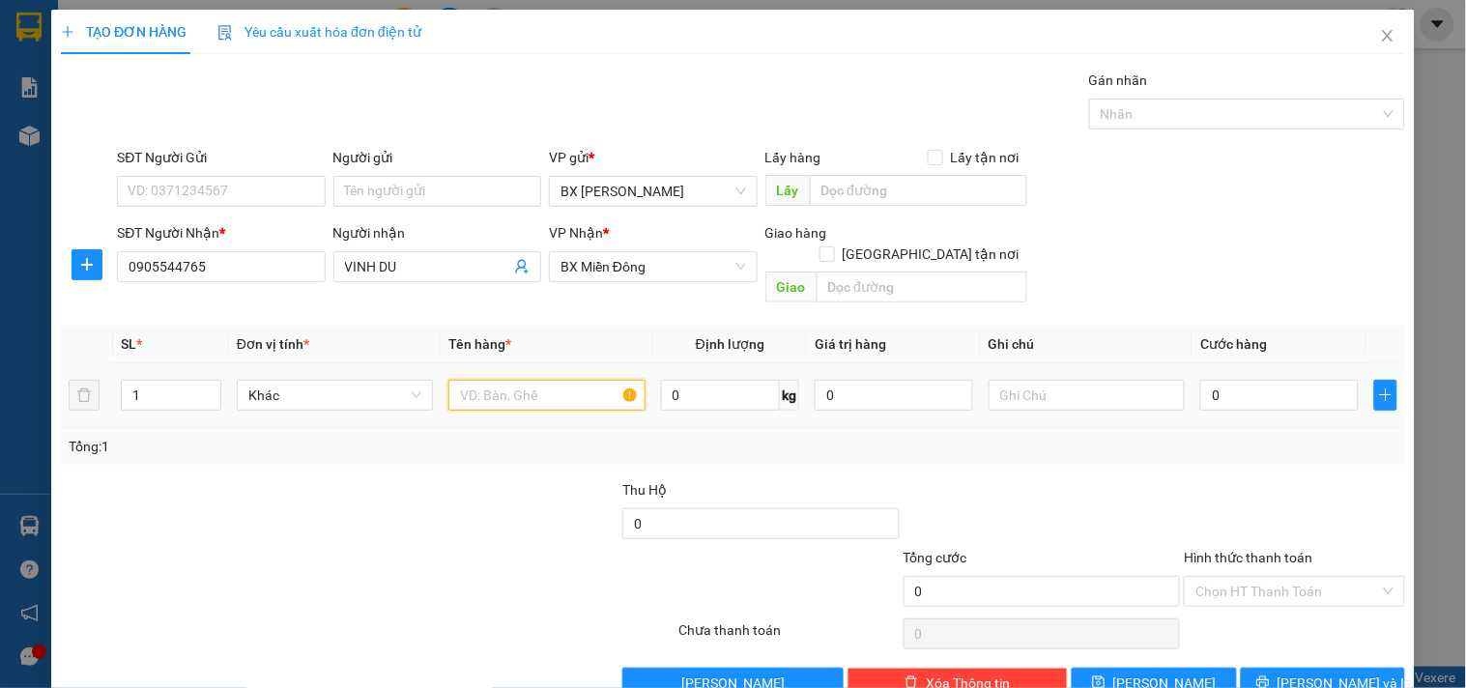
click at [514, 380] on input "text" at bounding box center [546, 395] width 196 height 31
type input "4KIEN"
click at [1202, 380] on input "0" at bounding box center [1279, 395] width 158 height 31
type input "2"
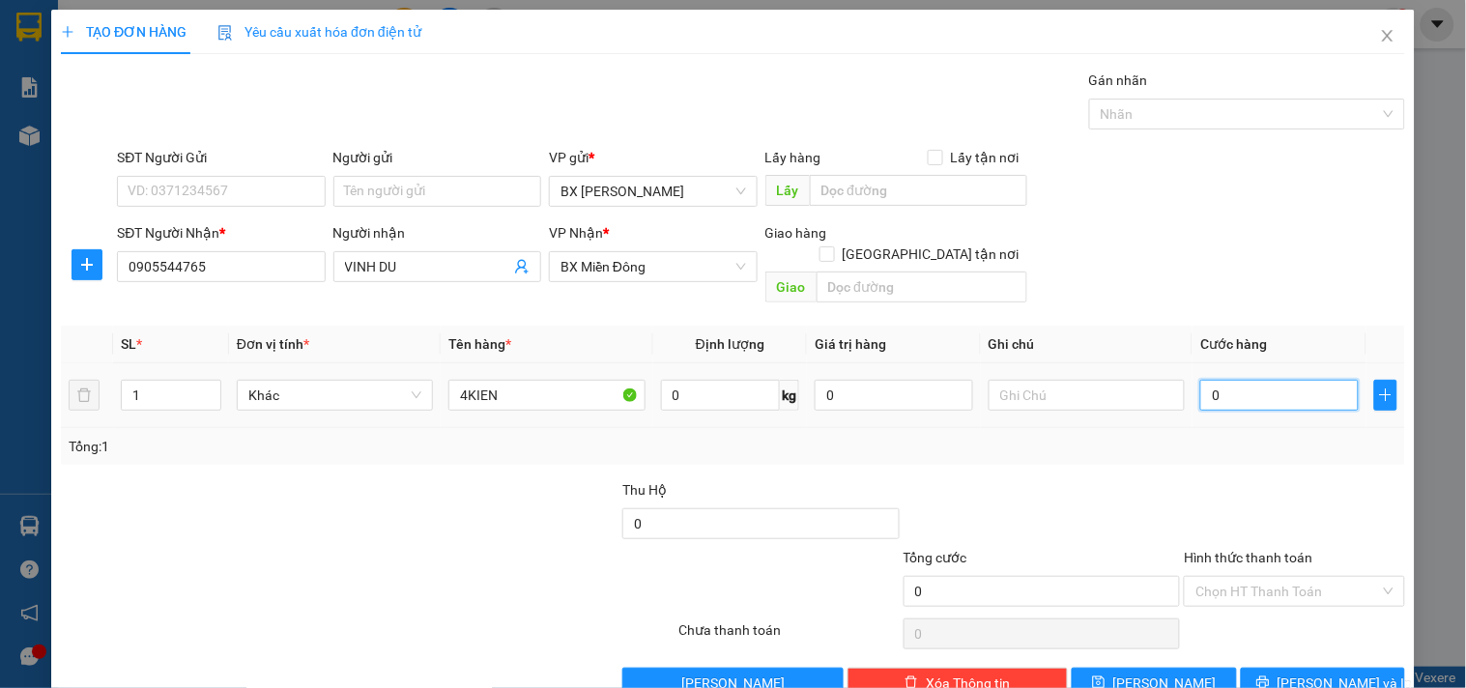
type input "2"
type input "25"
type input "250"
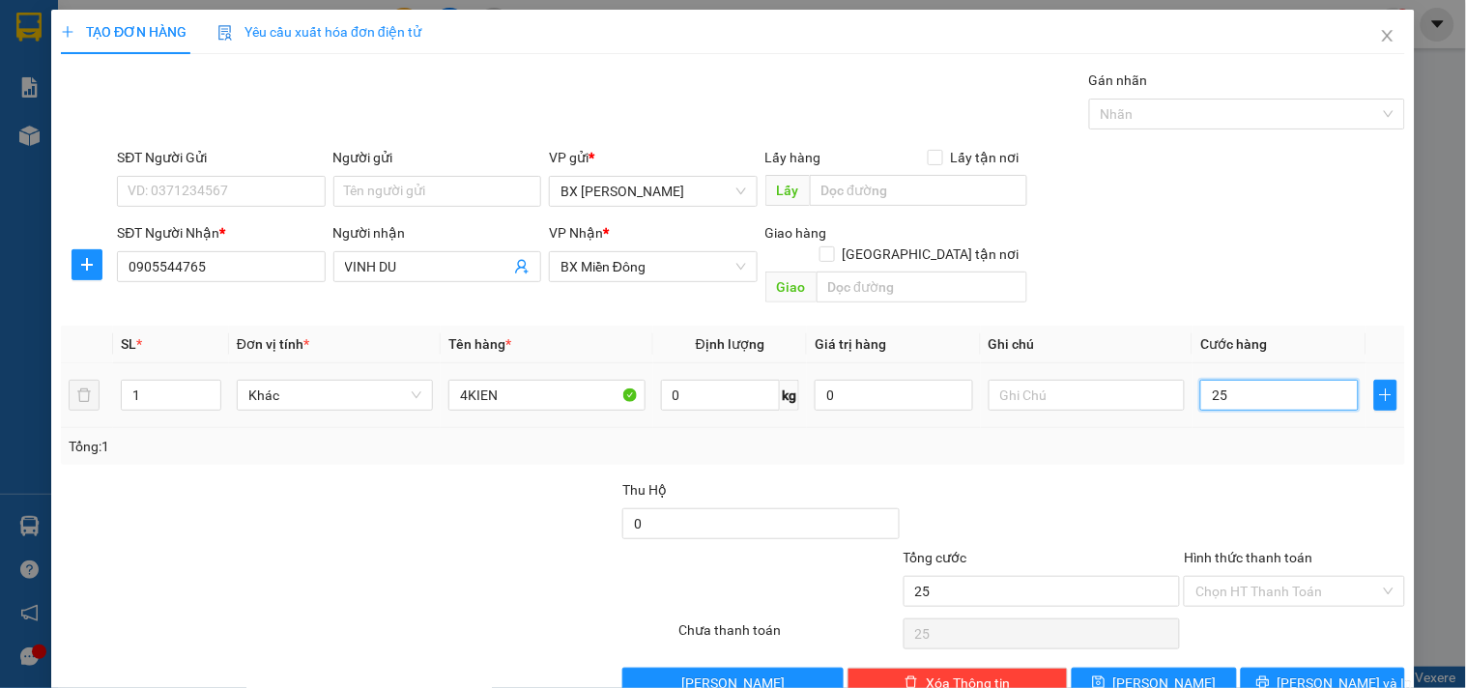
type input "250"
type input "250.000"
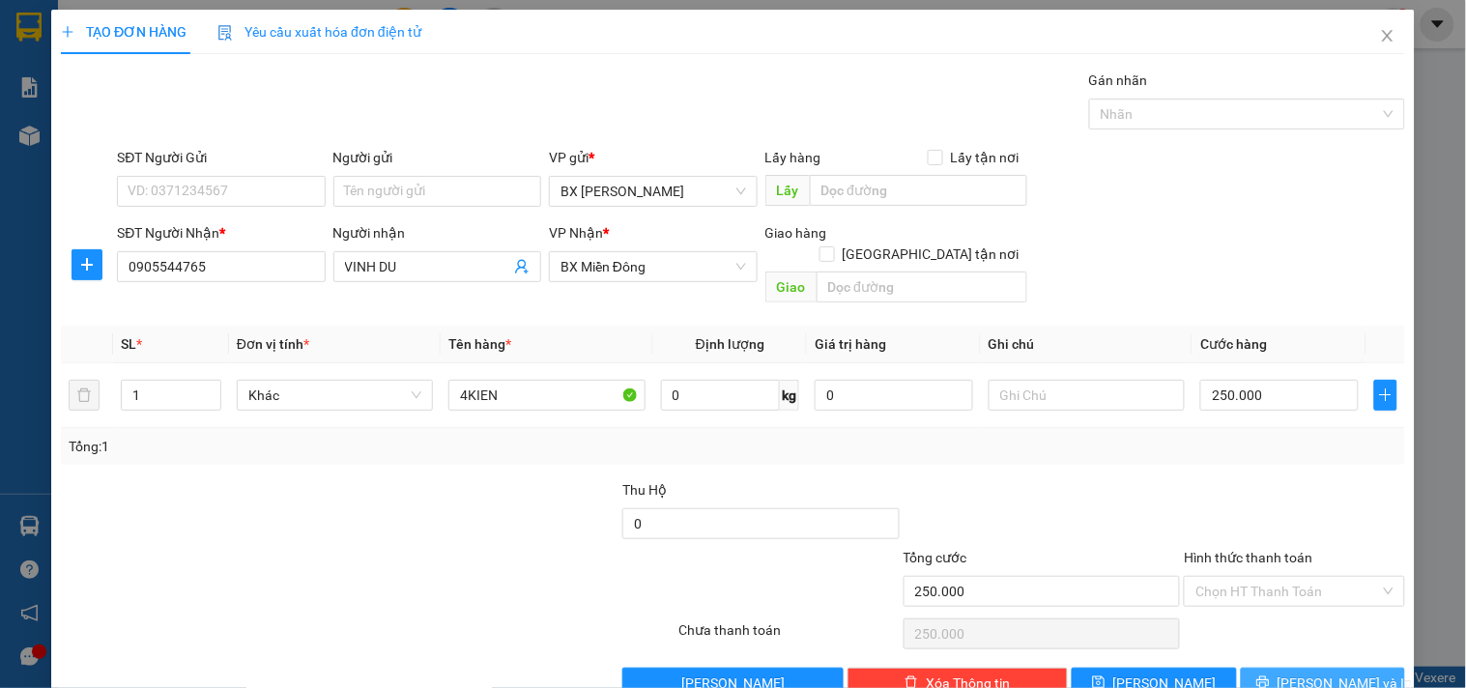
click at [1301, 672] on span "[PERSON_NAME] và In" at bounding box center [1344, 682] width 135 height 21
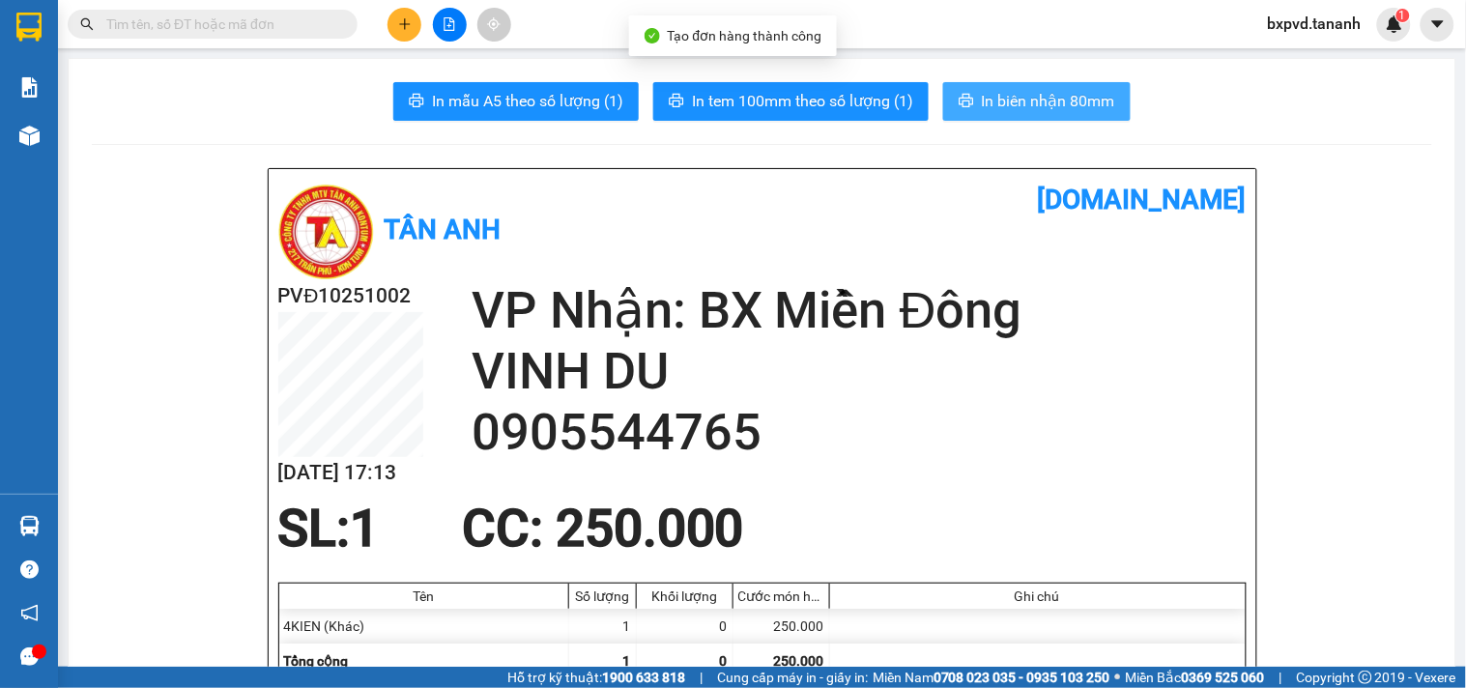
click at [1013, 91] on span "In biên nhận 80mm" at bounding box center [1048, 101] width 133 height 24
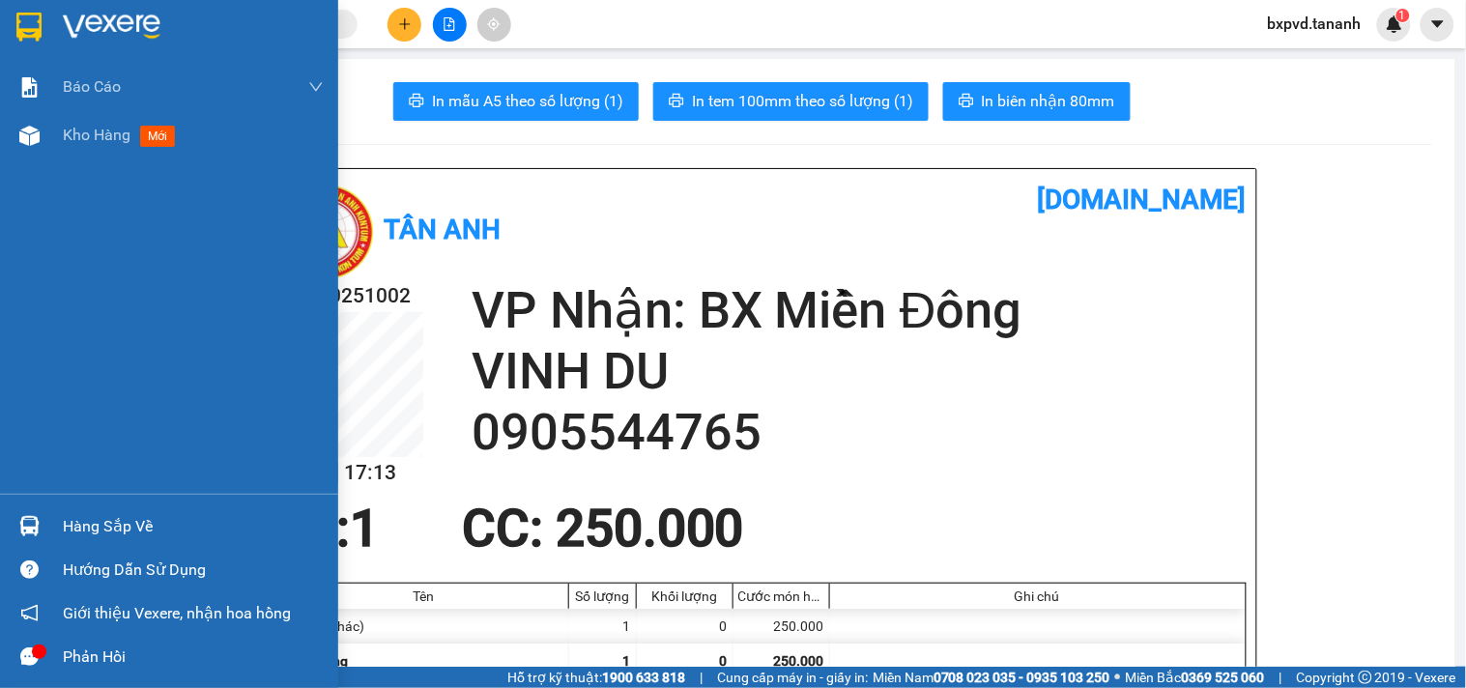
click at [37, 13] on img at bounding box center [28, 27] width 25 height 29
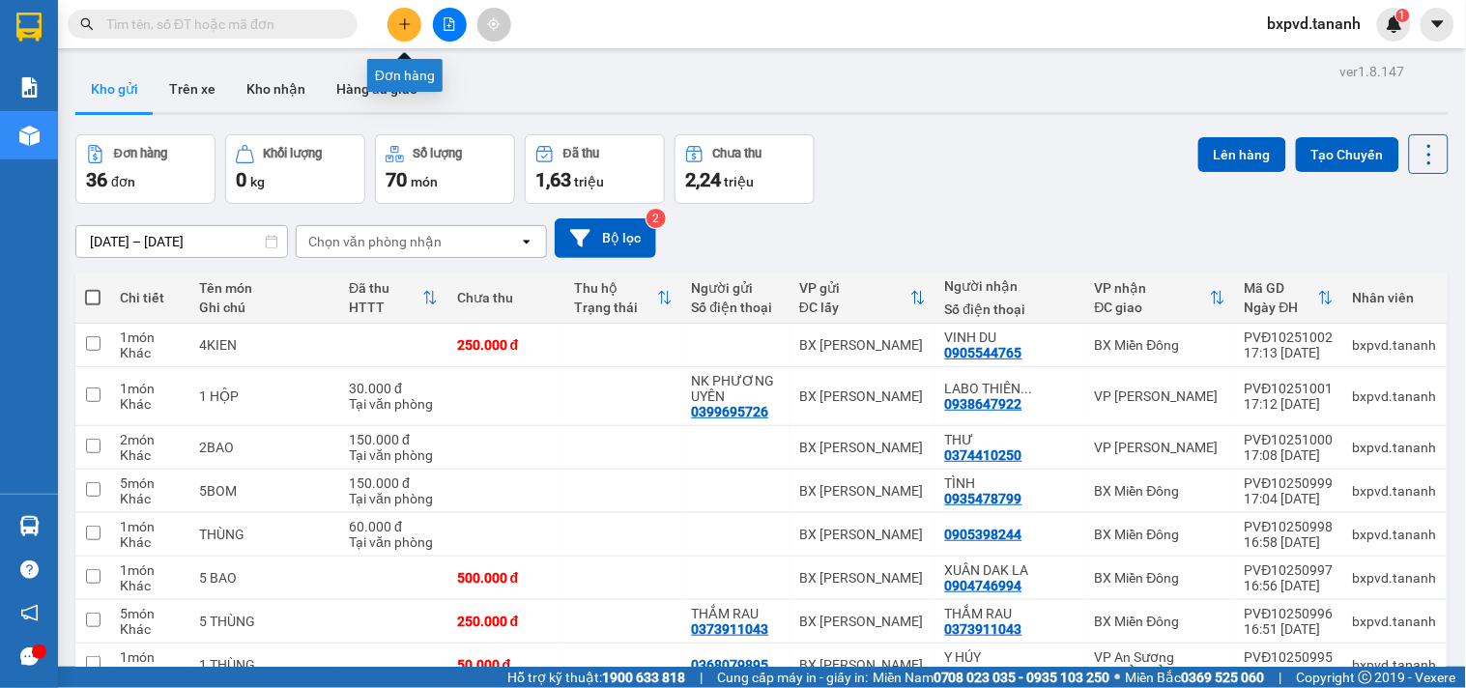
click at [409, 20] on icon "plus" at bounding box center [405, 24] width 14 height 14
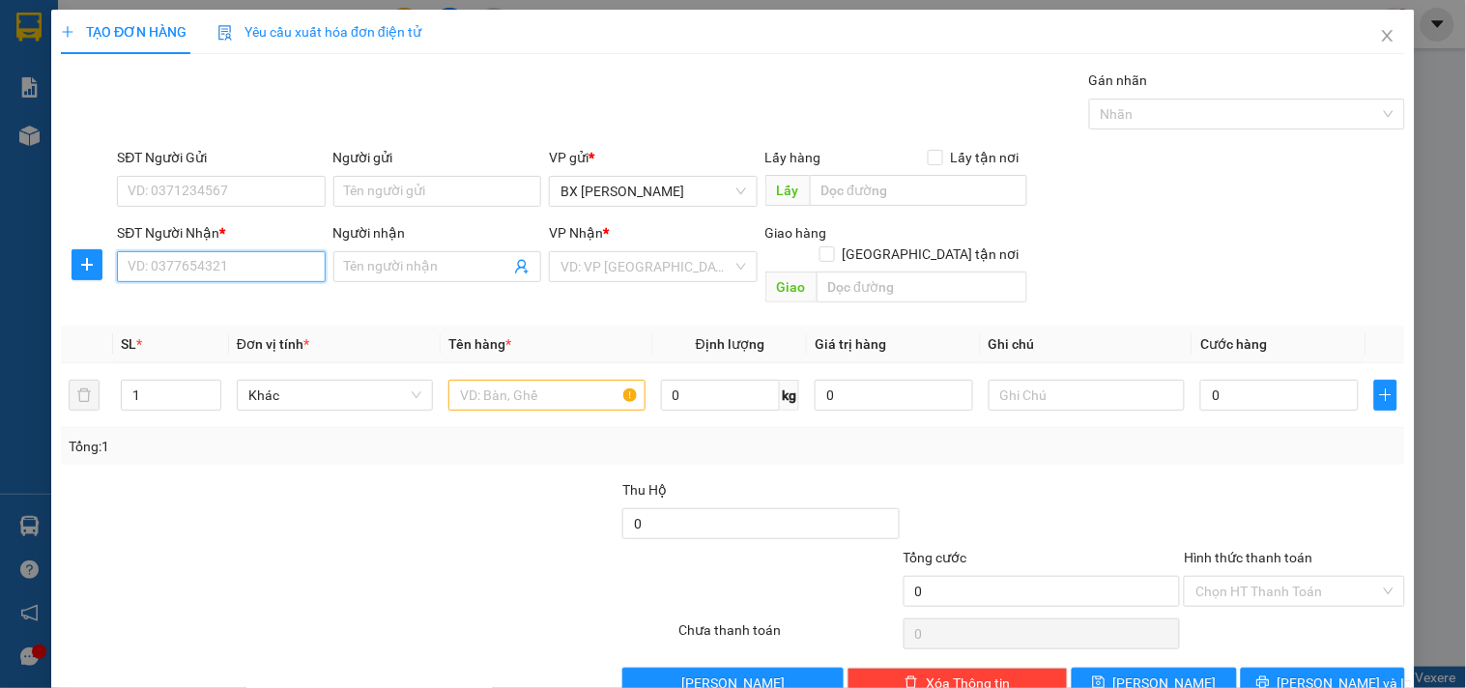
click at [227, 273] on input "SĐT Người Nhận *" at bounding box center [221, 266] width 208 height 31
type input "0942863487"
click at [198, 310] on div "0942863487 - A HÀO" at bounding box center [219, 305] width 183 height 21
type input "A HÀO"
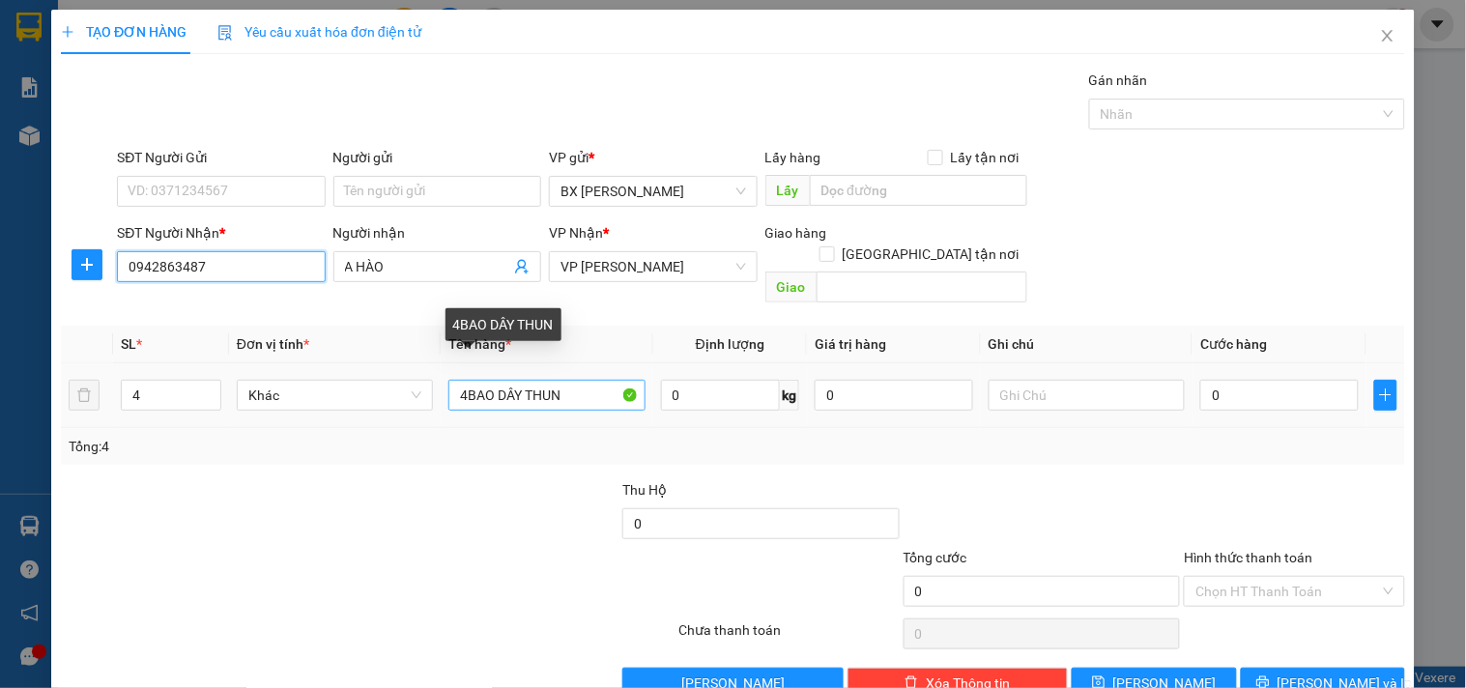
type input "0942863487"
drag, startPoint x: 464, startPoint y: 379, endPoint x: 391, endPoint y: 379, distance: 72.5
click at [392, 379] on tr "4 Khác 4BAO DÂY THUN 0 kg 0 0" at bounding box center [733, 395] width 1344 height 65
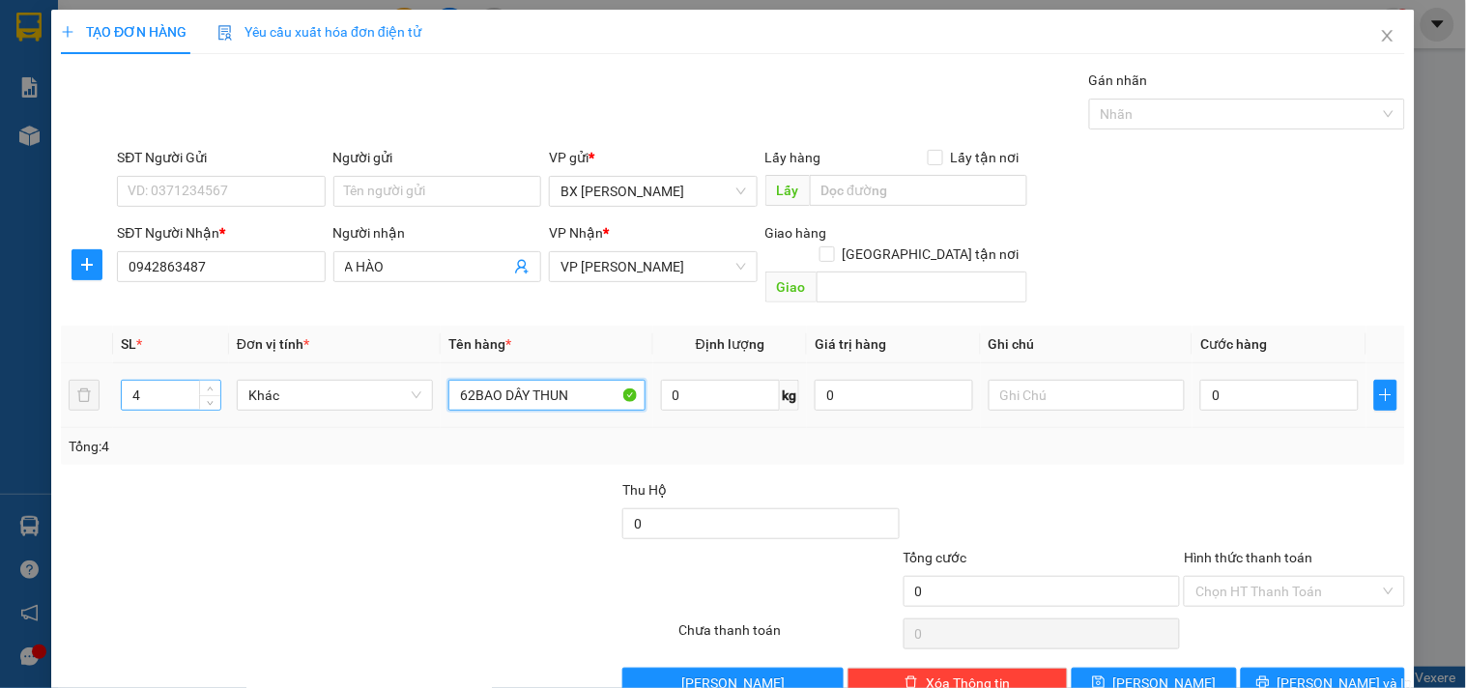
type input "62BAO DÂY THUN"
drag, startPoint x: 180, startPoint y: 362, endPoint x: 14, endPoint y: 401, distance: 170.6
click at [0, 398] on div "TẠO ĐƠN HÀNG Yêu cầu xuất hóa đơn điện tử Transit Pickup Surcharge Ids Transit …" at bounding box center [733, 344] width 1466 height 688
type input "1"
click at [1318, 577] on input "Hình thức thanh toán" at bounding box center [1287, 591] width 184 height 29
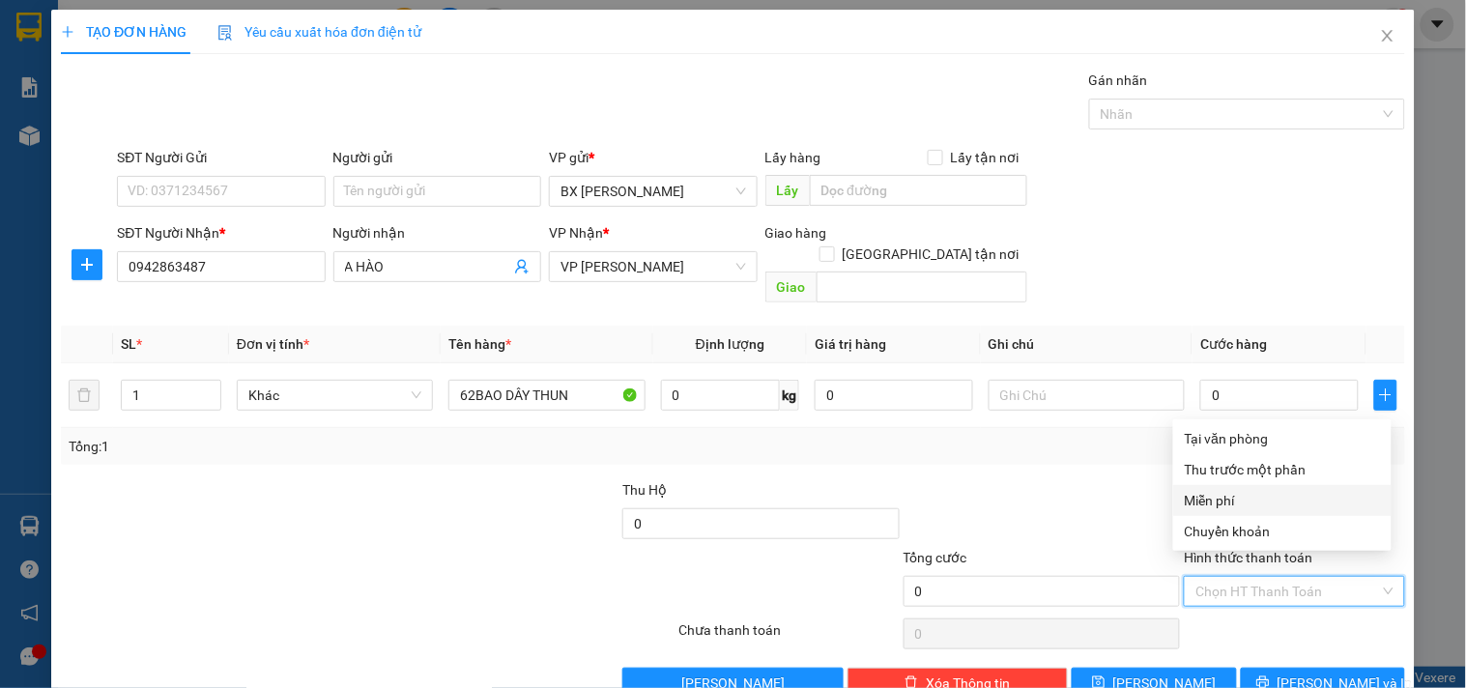
click at [1238, 497] on div "Miễn phí" at bounding box center [1282, 500] width 195 height 21
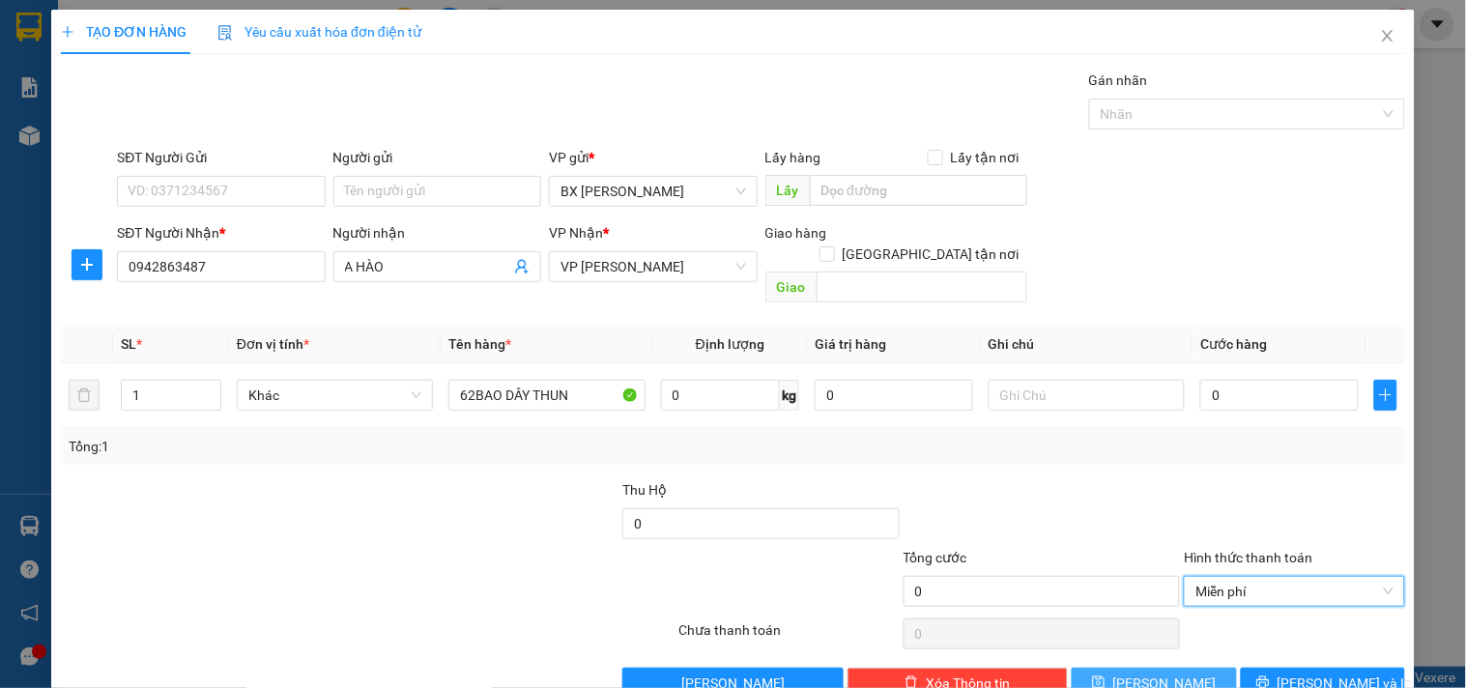
click at [1156, 672] on span "[PERSON_NAME]" at bounding box center [1164, 682] width 103 height 21
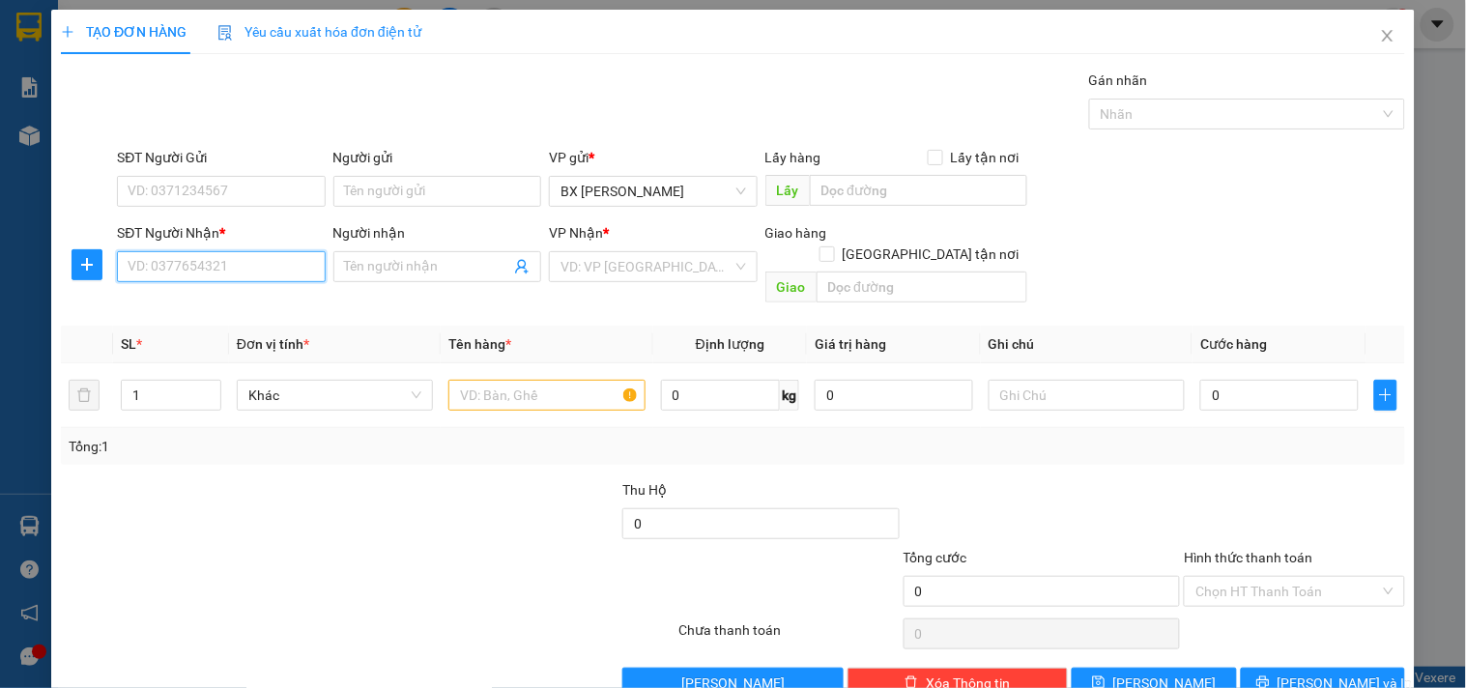
click at [242, 259] on input "SĐT Người Nhận *" at bounding box center [221, 266] width 208 height 31
click at [603, 251] on div "VD: VP [GEOGRAPHIC_DATA]" at bounding box center [653, 266] width 208 height 31
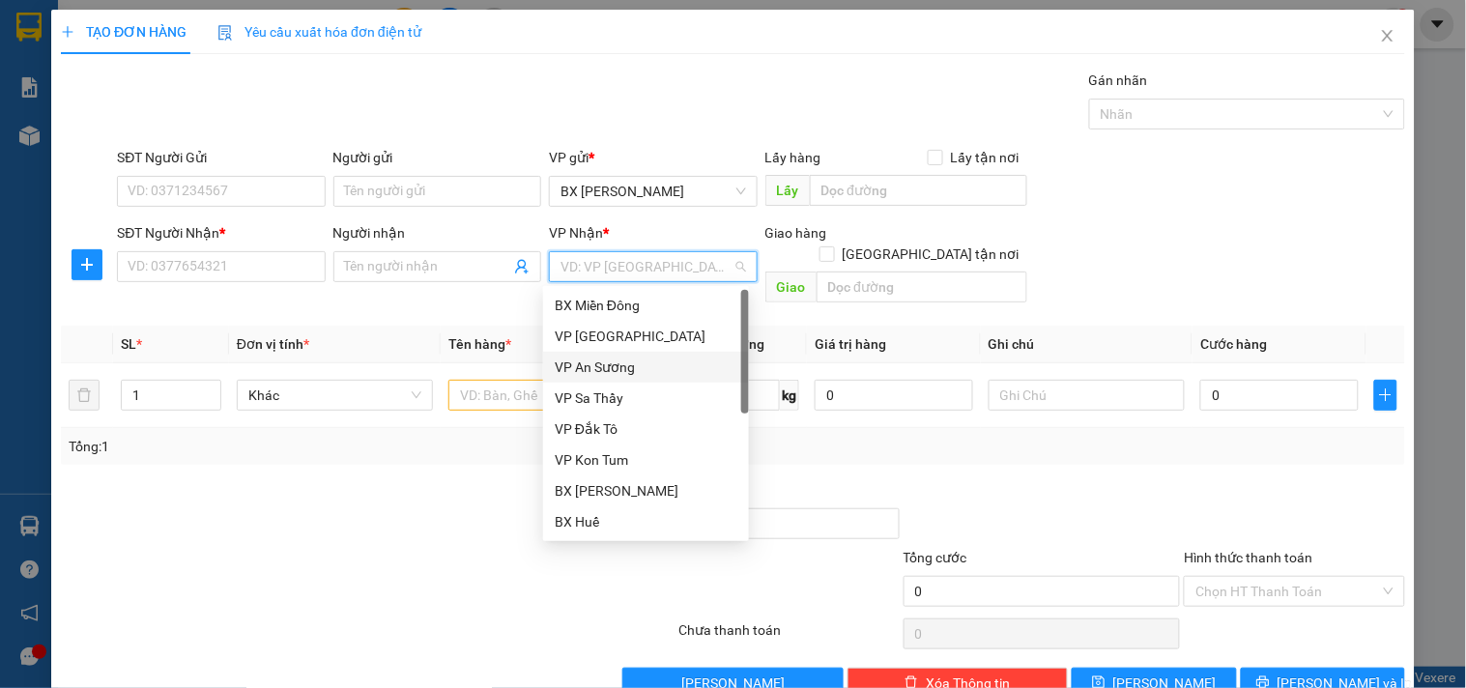
click at [609, 357] on div "VP An Sương" at bounding box center [646, 367] width 183 height 21
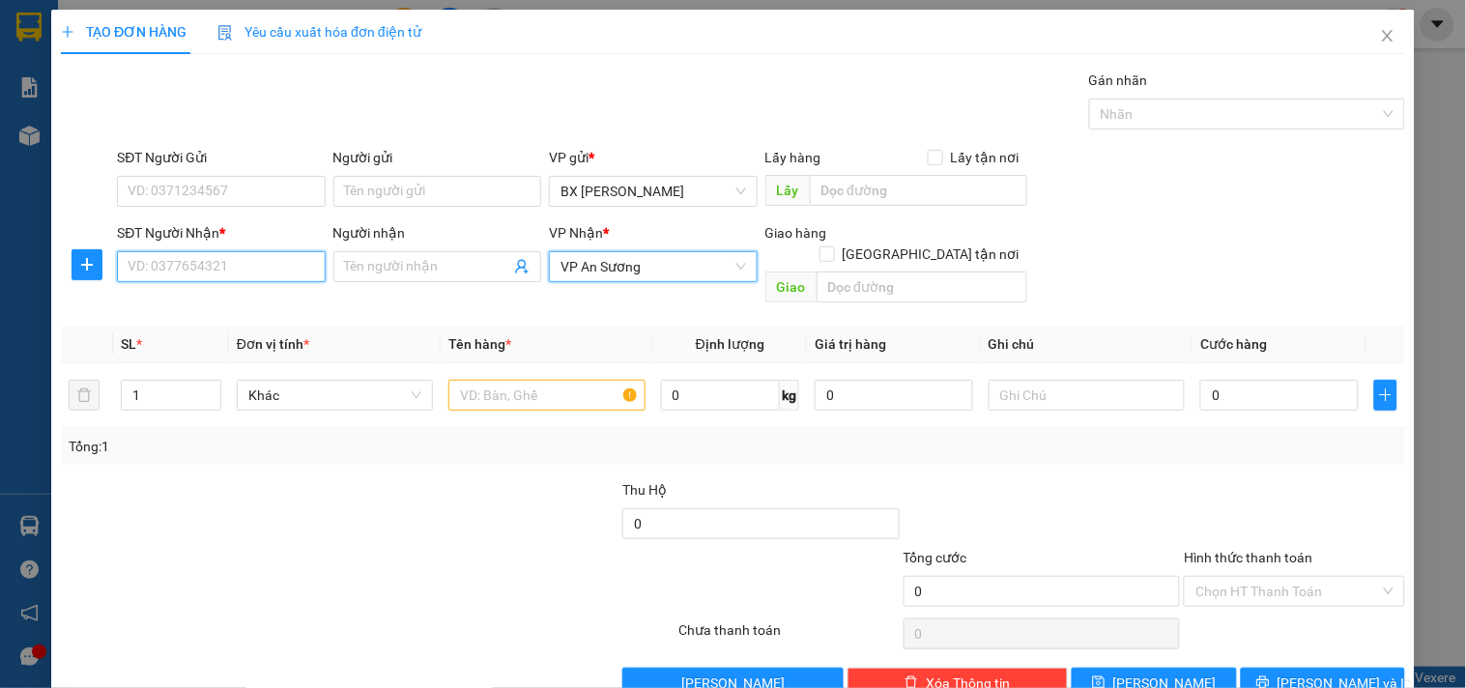
click at [245, 275] on input "SĐT Người Nhận *" at bounding box center [221, 266] width 208 height 31
type input "0984962865"
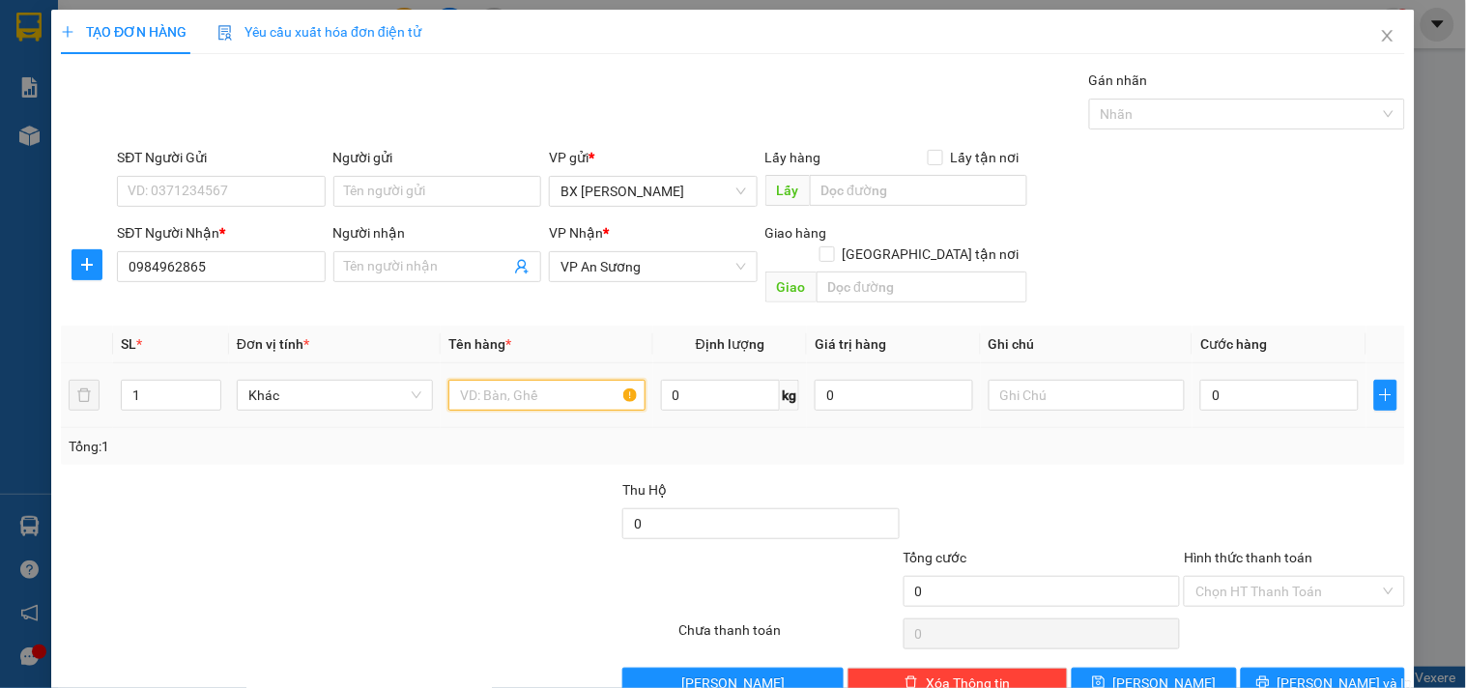
click at [544, 380] on input "text" at bounding box center [546, 395] width 196 height 31
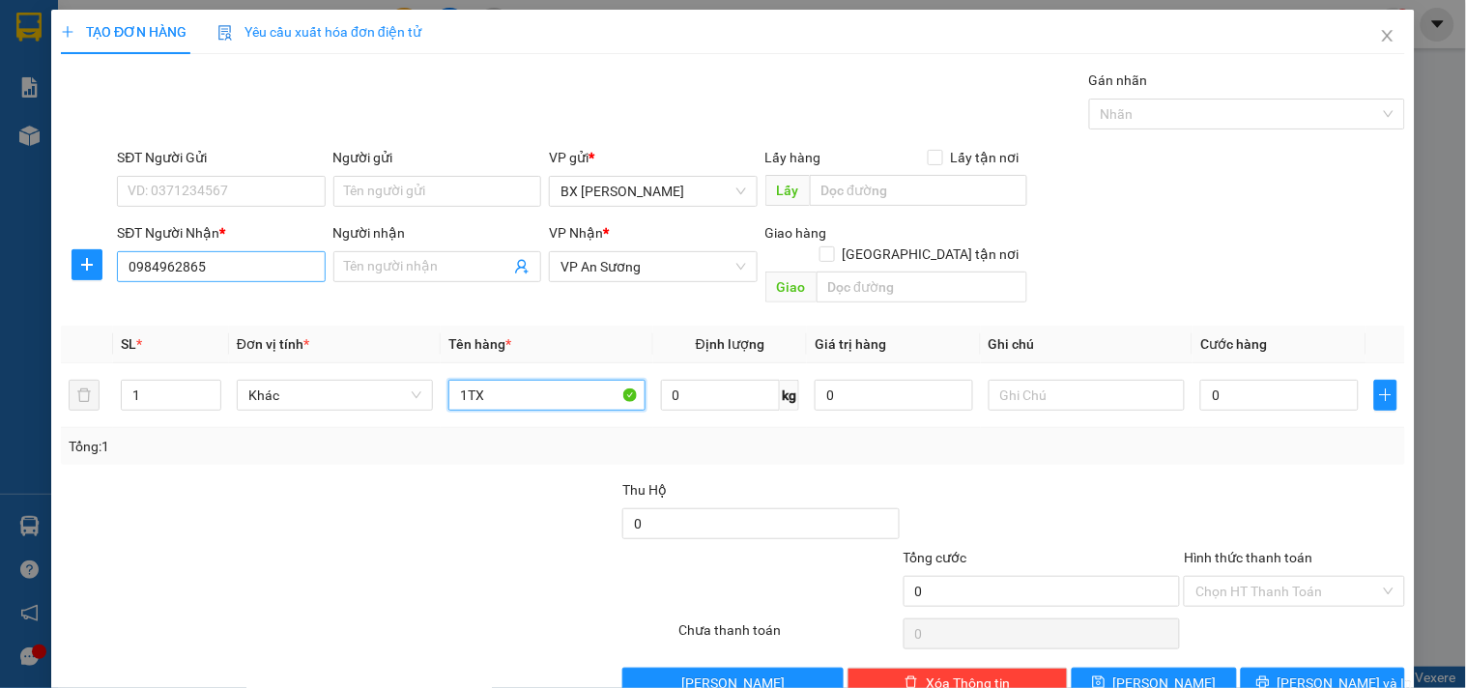
type input "1TX"
drag, startPoint x: 210, startPoint y: 271, endPoint x: 0, endPoint y: 257, distance: 210.1
click at [0, 257] on div "TẠO ĐƠN HÀNG Yêu cầu xuất hóa đơn điện tử Transit Pickup Surcharge Ids Transit …" at bounding box center [733, 344] width 1466 height 688
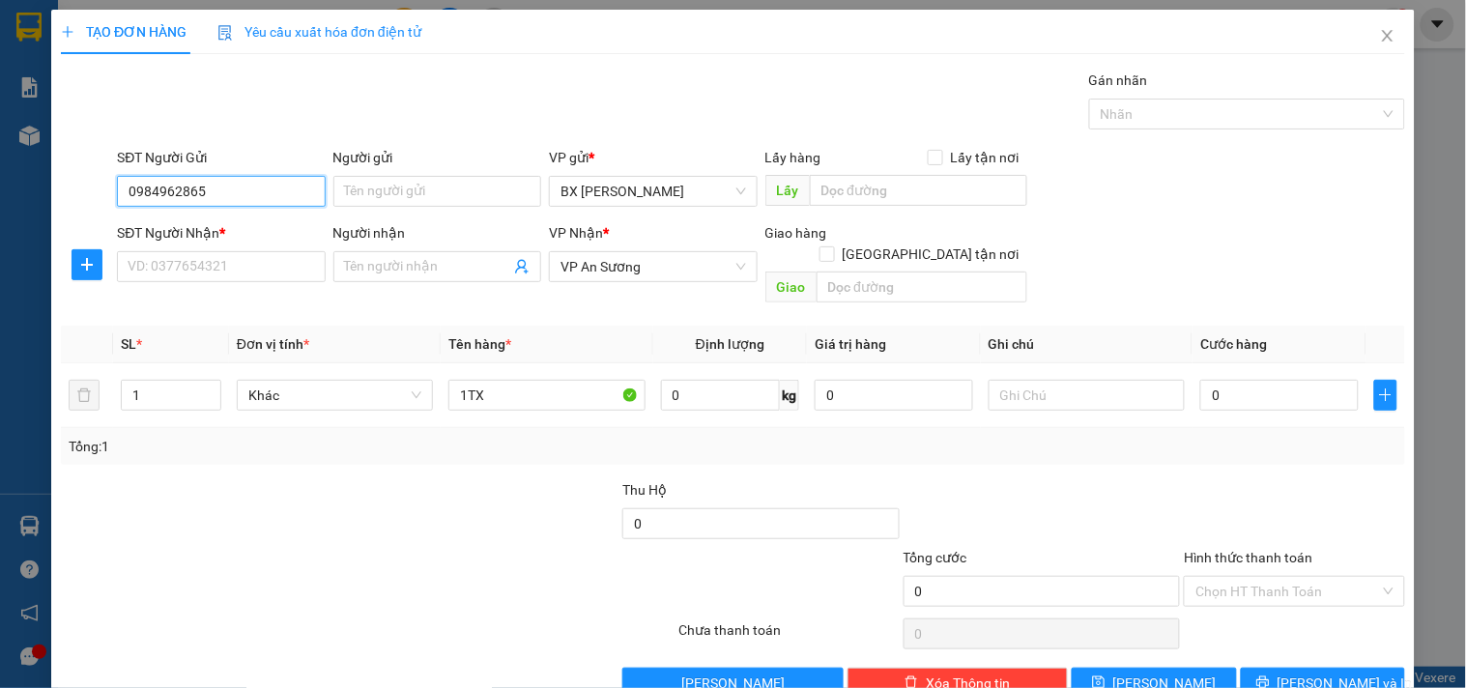
type input "0984962865"
click at [179, 248] on div "SĐT Người Nhận *" at bounding box center [221, 236] width 208 height 29
click at [251, 257] on input "SĐT Người Nhận *" at bounding box center [221, 266] width 208 height 31
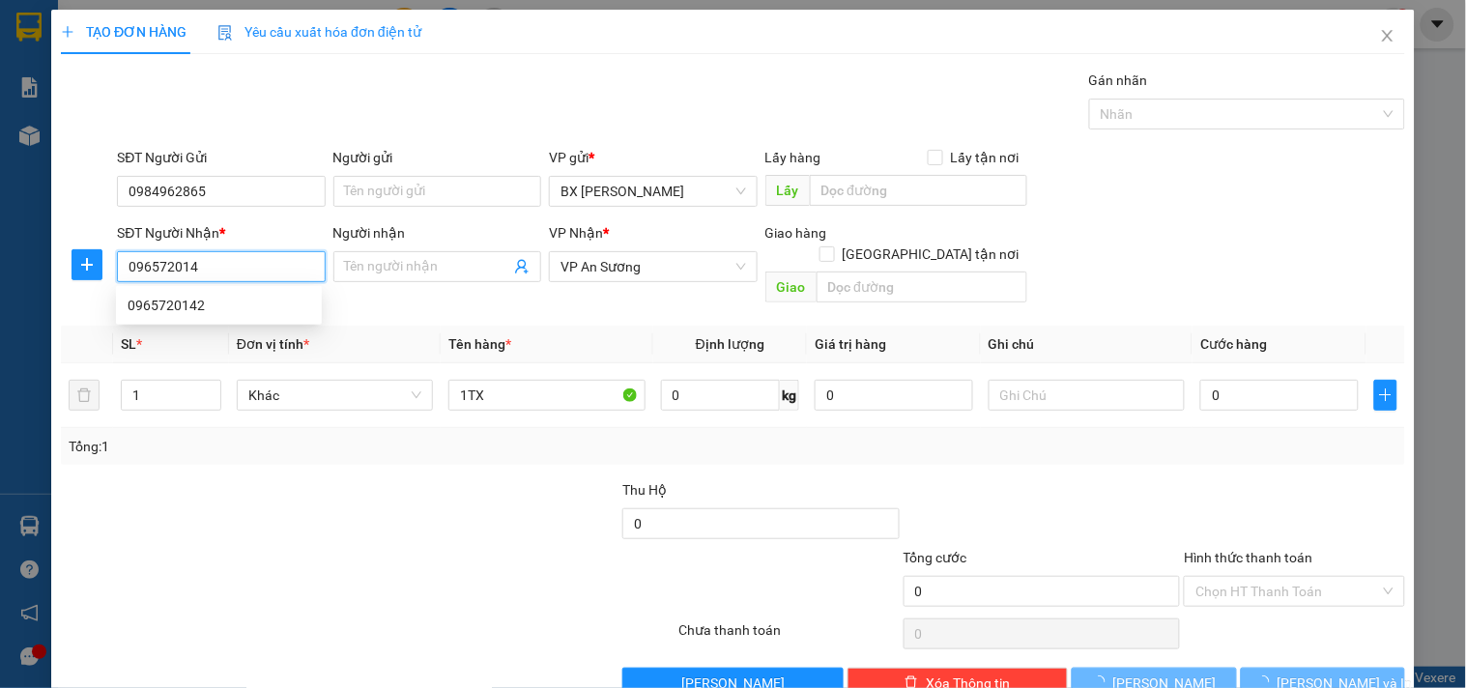
type input "0965720142"
click at [150, 301] on div "0965720142" at bounding box center [219, 305] width 183 height 21
type input "70.000"
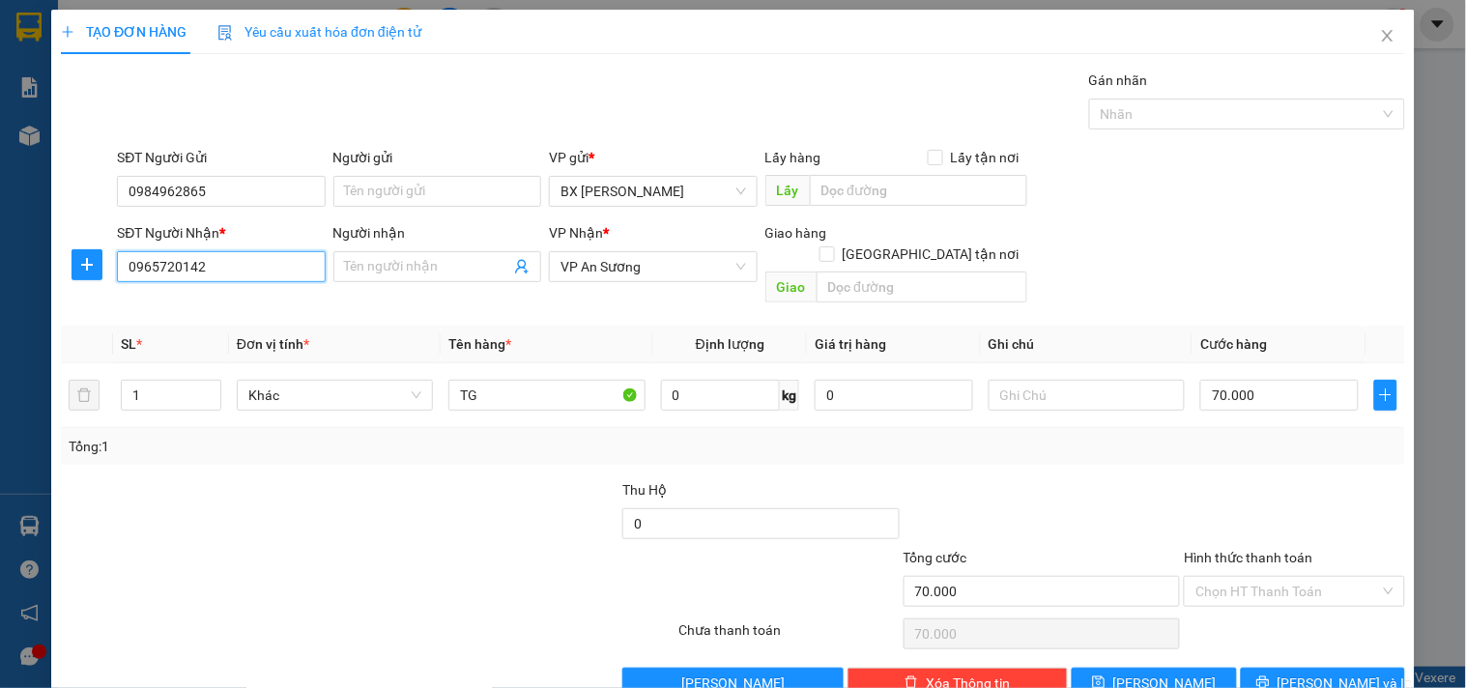
type input "0965720142"
click at [1273, 578] on input "Hình thức thanh toán" at bounding box center [1287, 591] width 184 height 29
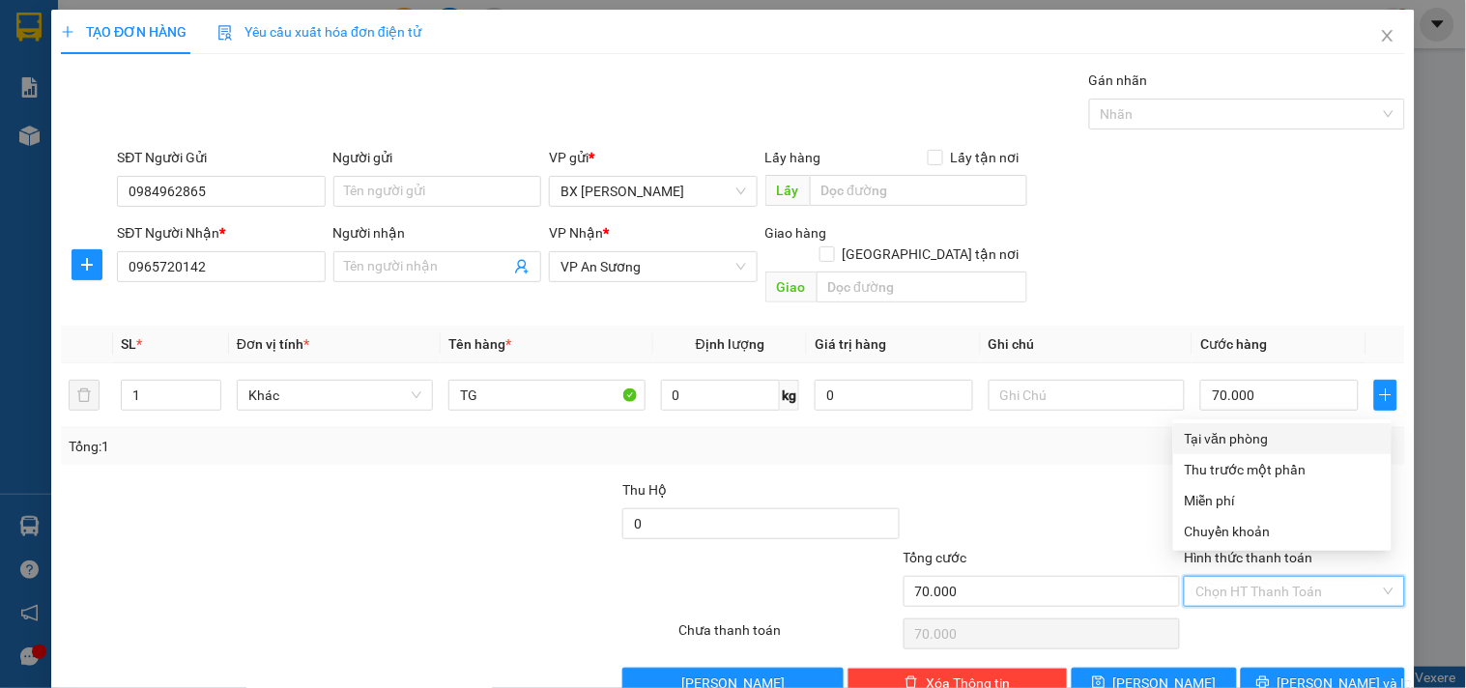
click at [1217, 432] on div "Tại văn phòng" at bounding box center [1282, 438] width 195 height 21
type input "0"
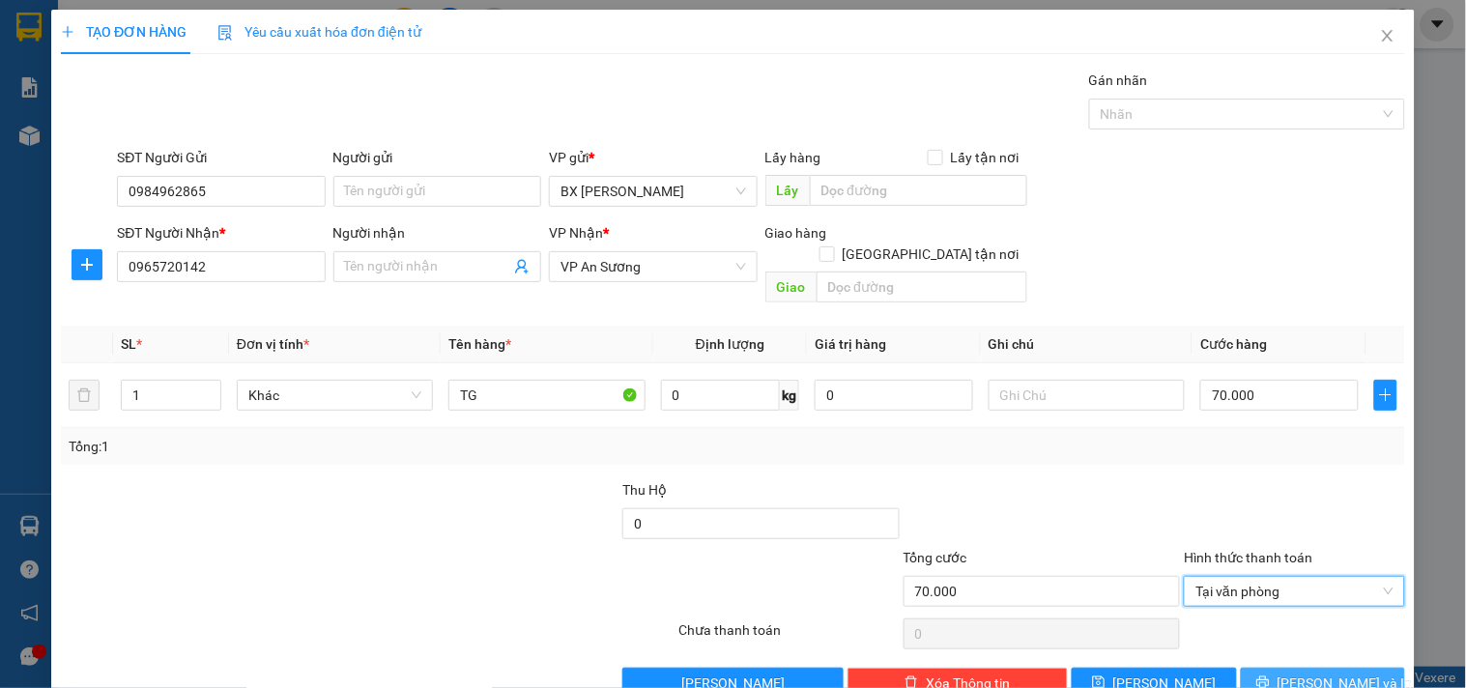
click at [1334, 672] on span "[PERSON_NAME] và In" at bounding box center [1344, 682] width 135 height 21
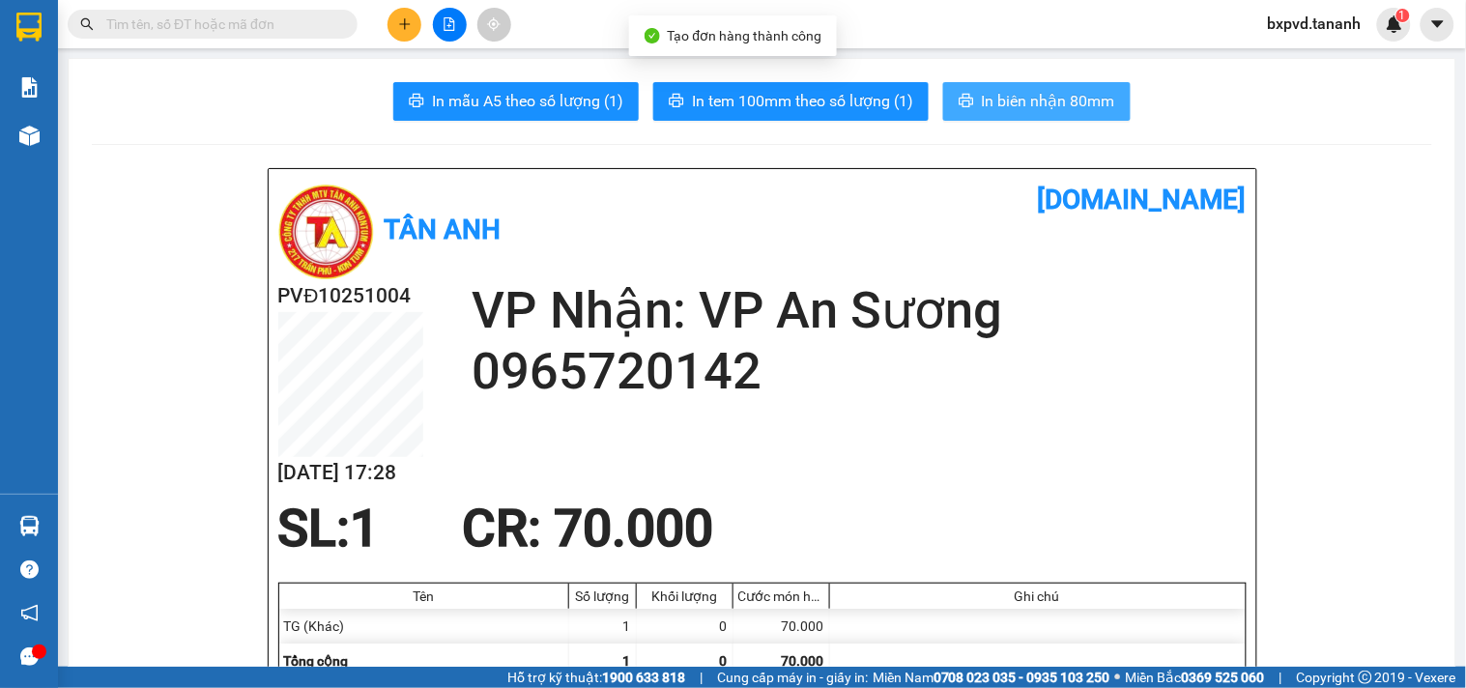
click at [1076, 100] on span "In biên nhận 80mm" at bounding box center [1048, 101] width 133 height 24
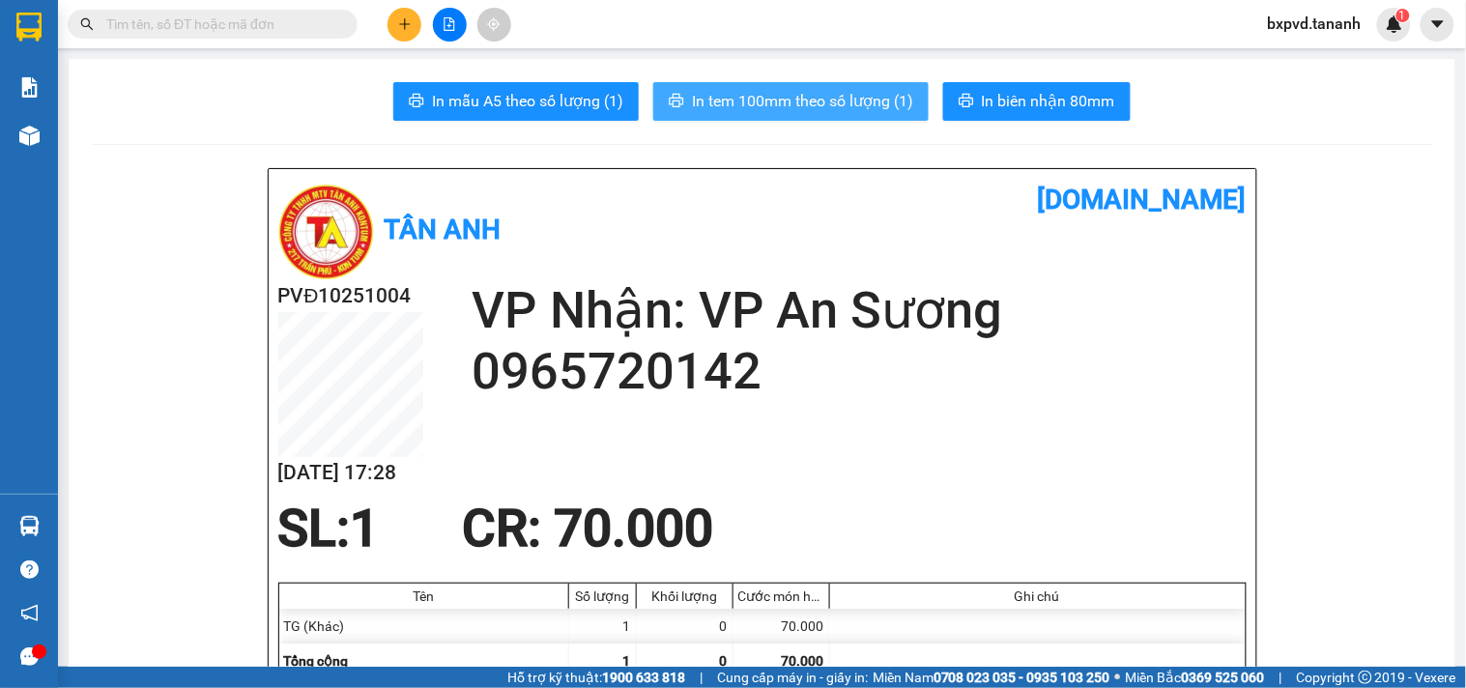
click at [856, 92] on span "In tem 100mm theo số lượng (1)" at bounding box center [802, 101] width 221 height 24
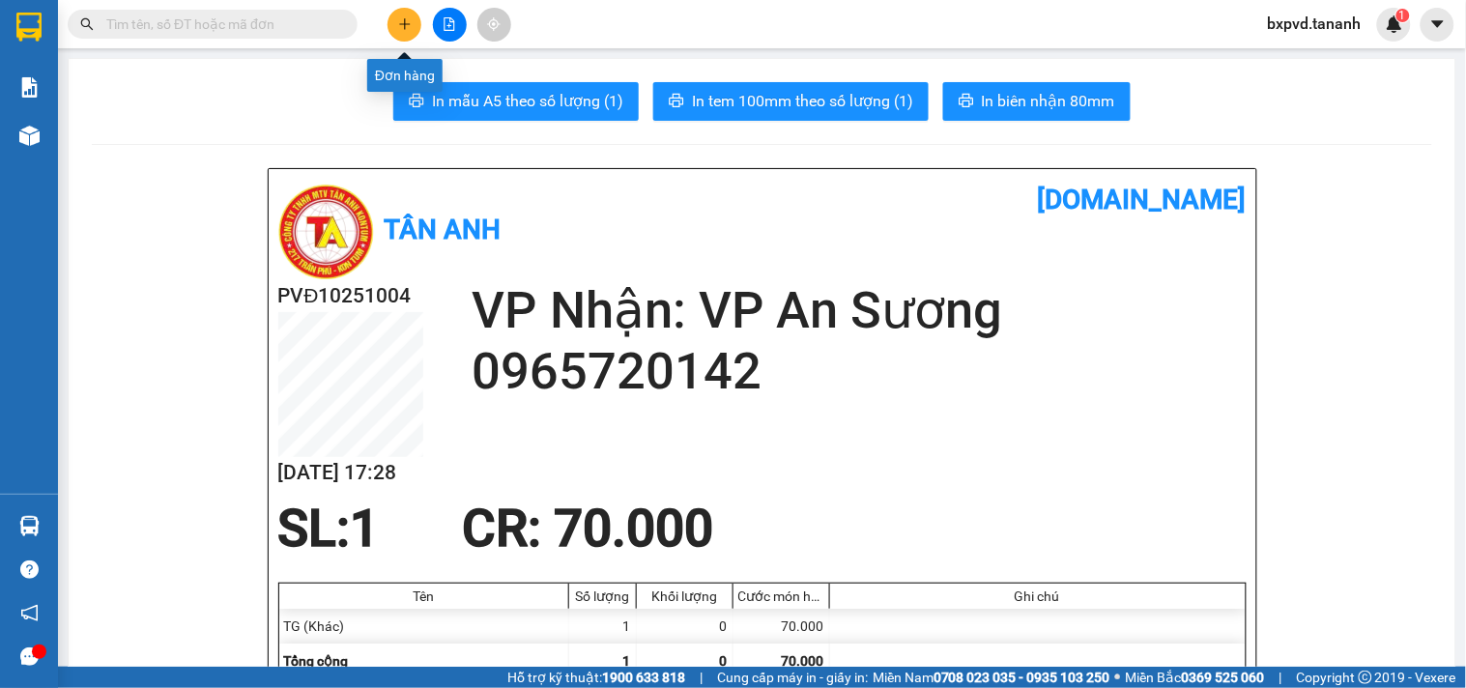
click at [397, 14] on button at bounding box center [404, 25] width 34 height 34
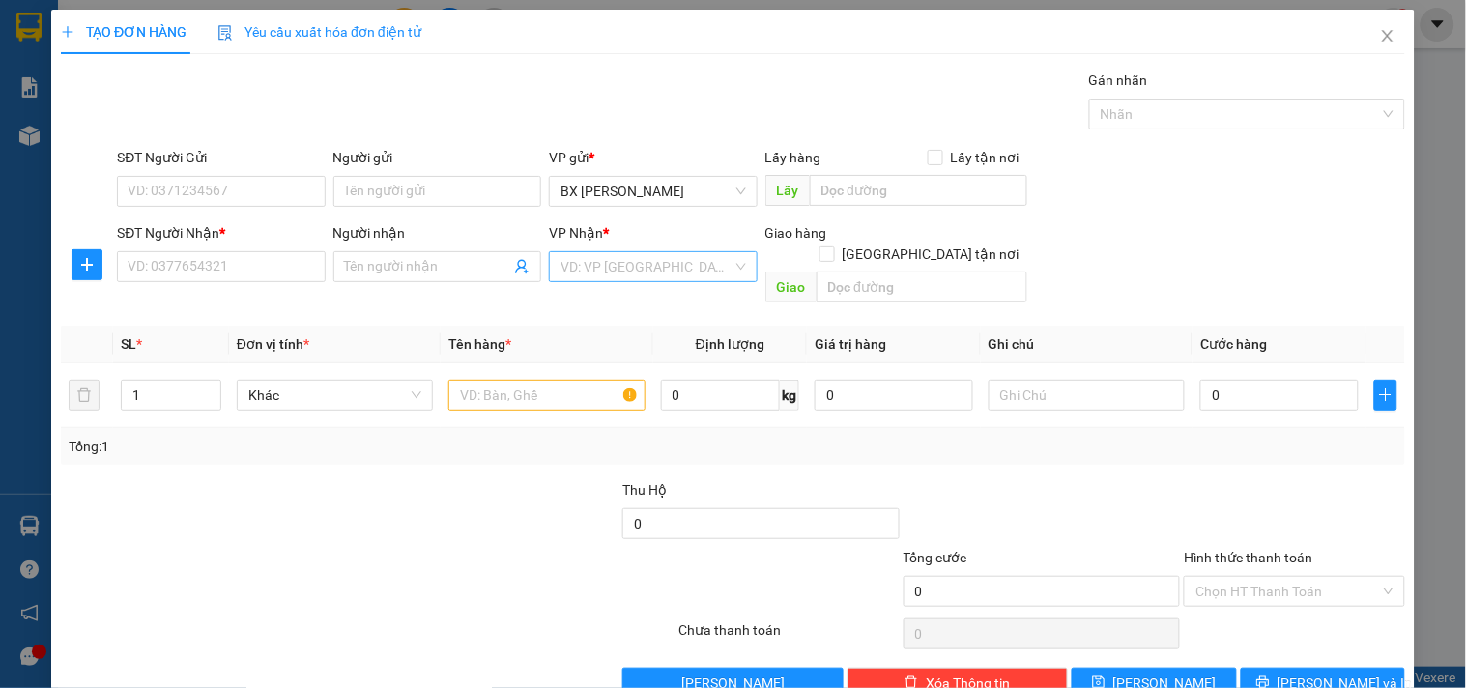
click at [584, 281] on input "search" at bounding box center [645, 266] width 171 height 29
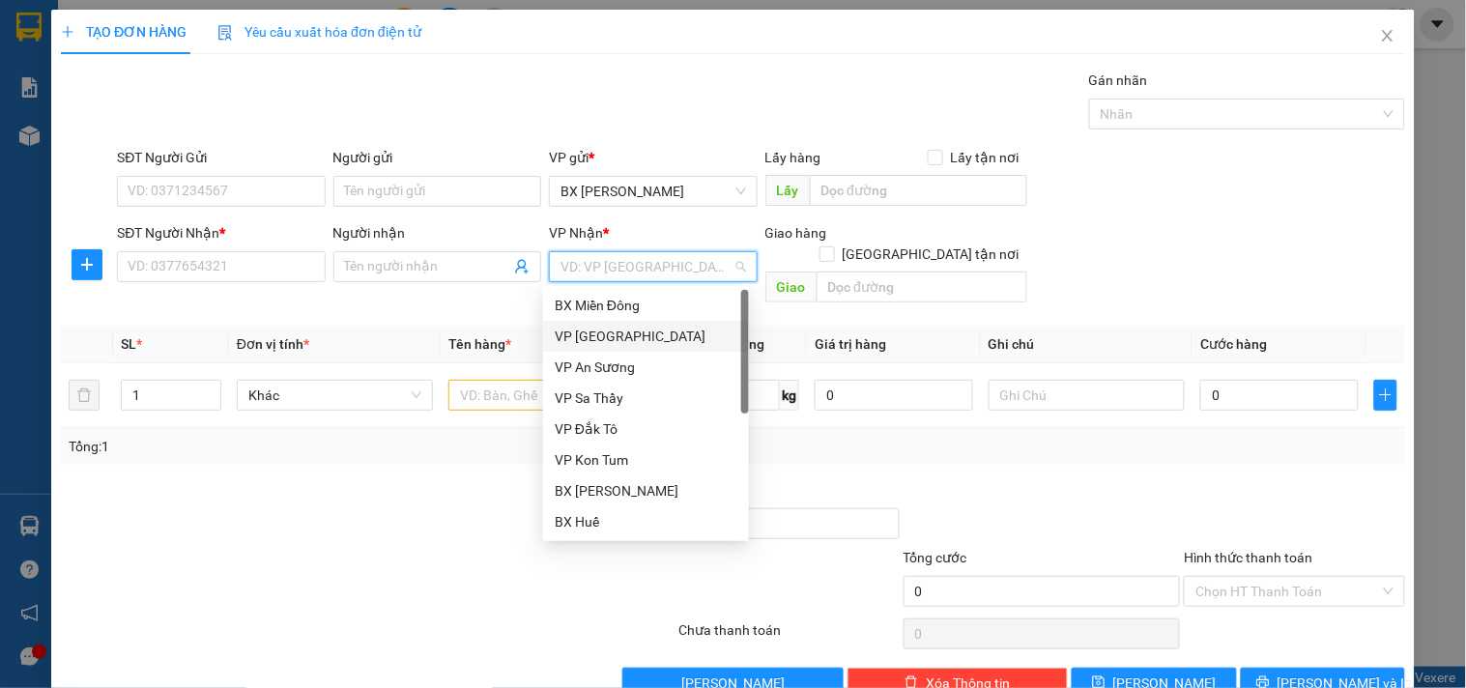
click at [631, 336] on div "VP [GEOGRAPHIC_DATA]" at bounding box center [646, 336] width 183 height 21
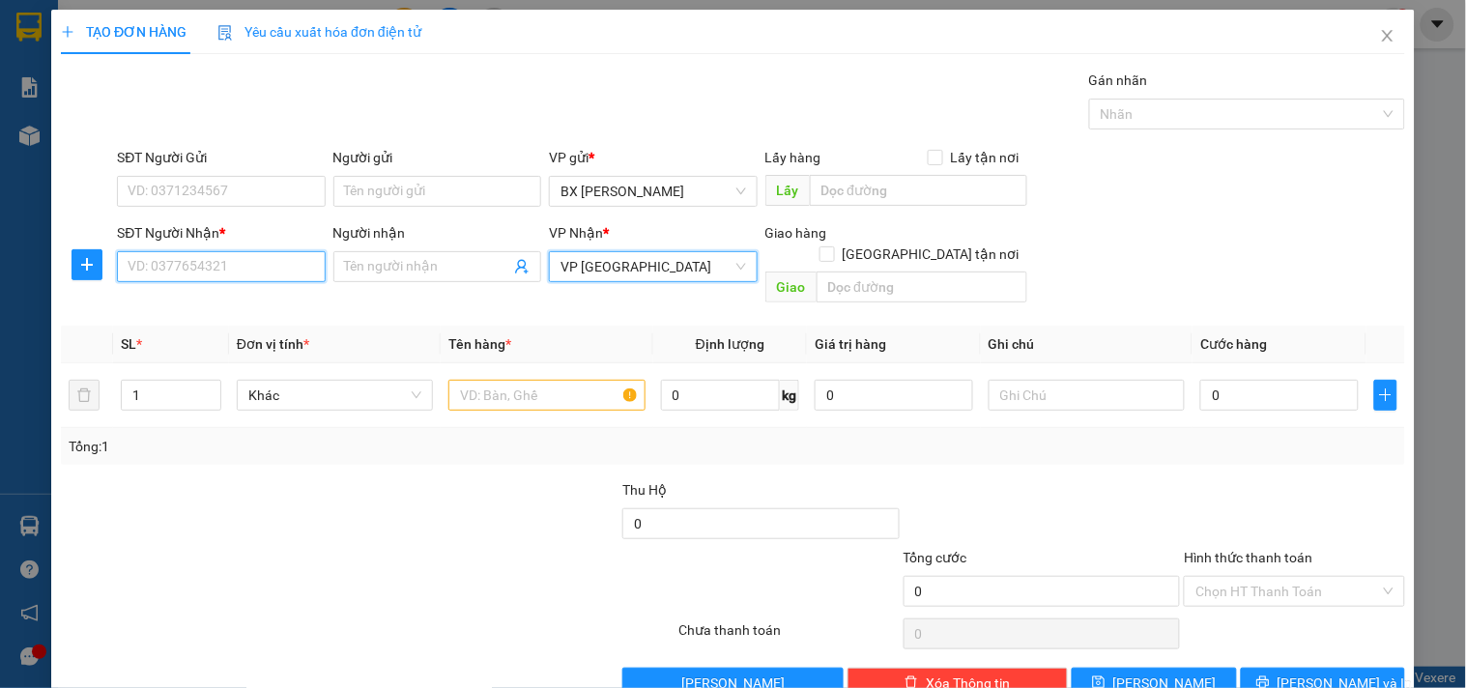
click at [223, 268] on input "SĐT Người Nhận *" at bounding box center [221, 266] width 208 height 31
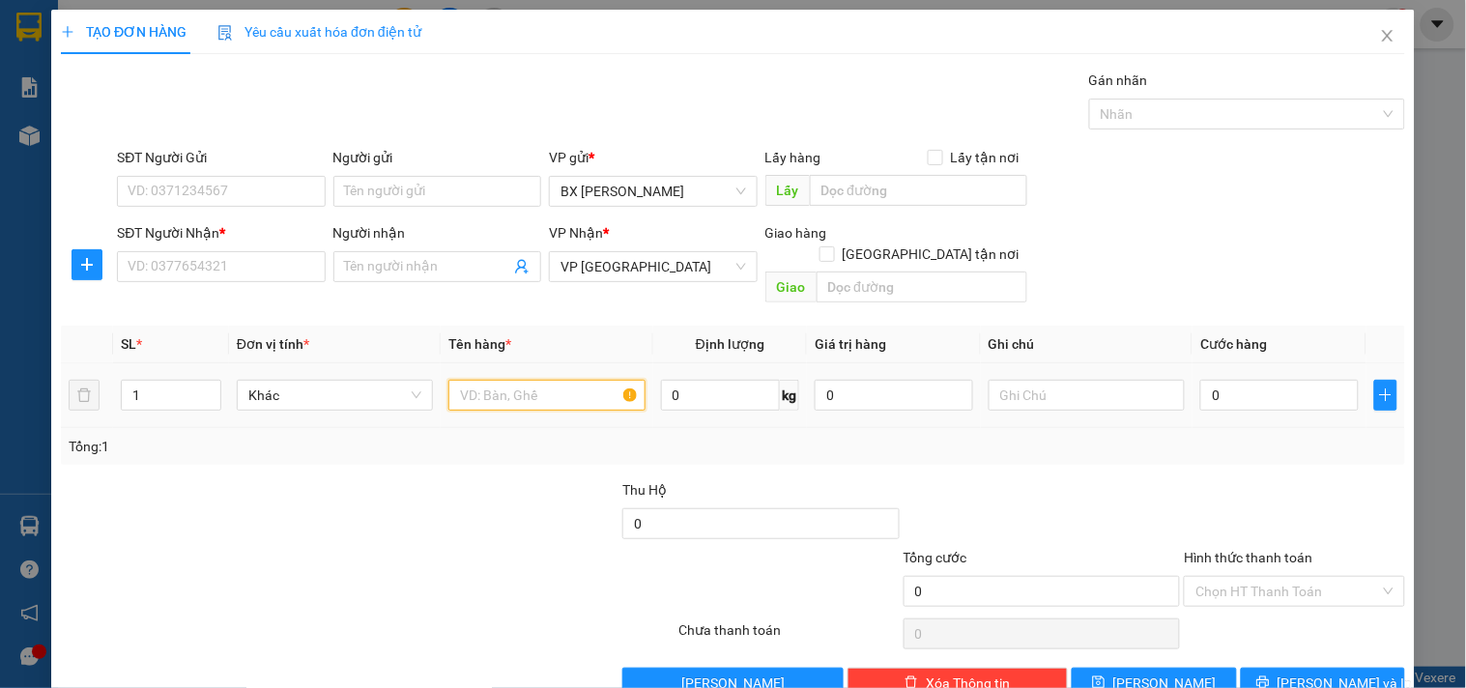
click at [531, 380] on input "text" at bounding box center [546, 395] width 196 height 31
click at [188, 258] on input "SĐT Người Nhận *" at bounding box center [221, 266] width 208 height 31
type input "0392716907"
click at [303, 186] on input "SĐT Người Gửi" at bounding box center [221, 191] width 208 height 31
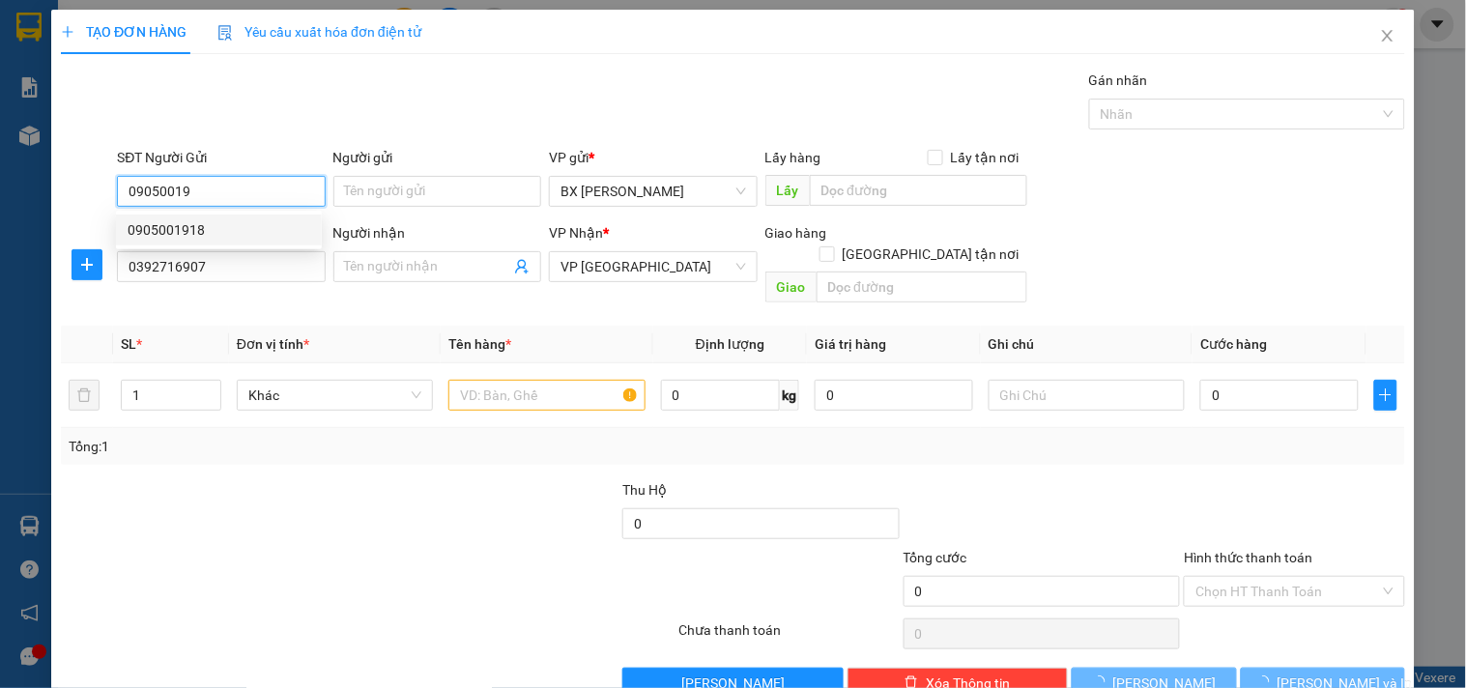
click at [268, 239] on div "0905001918" at bounding box center [219, 229] width 183 height 21
type input "0905001918"
type input "50.000"
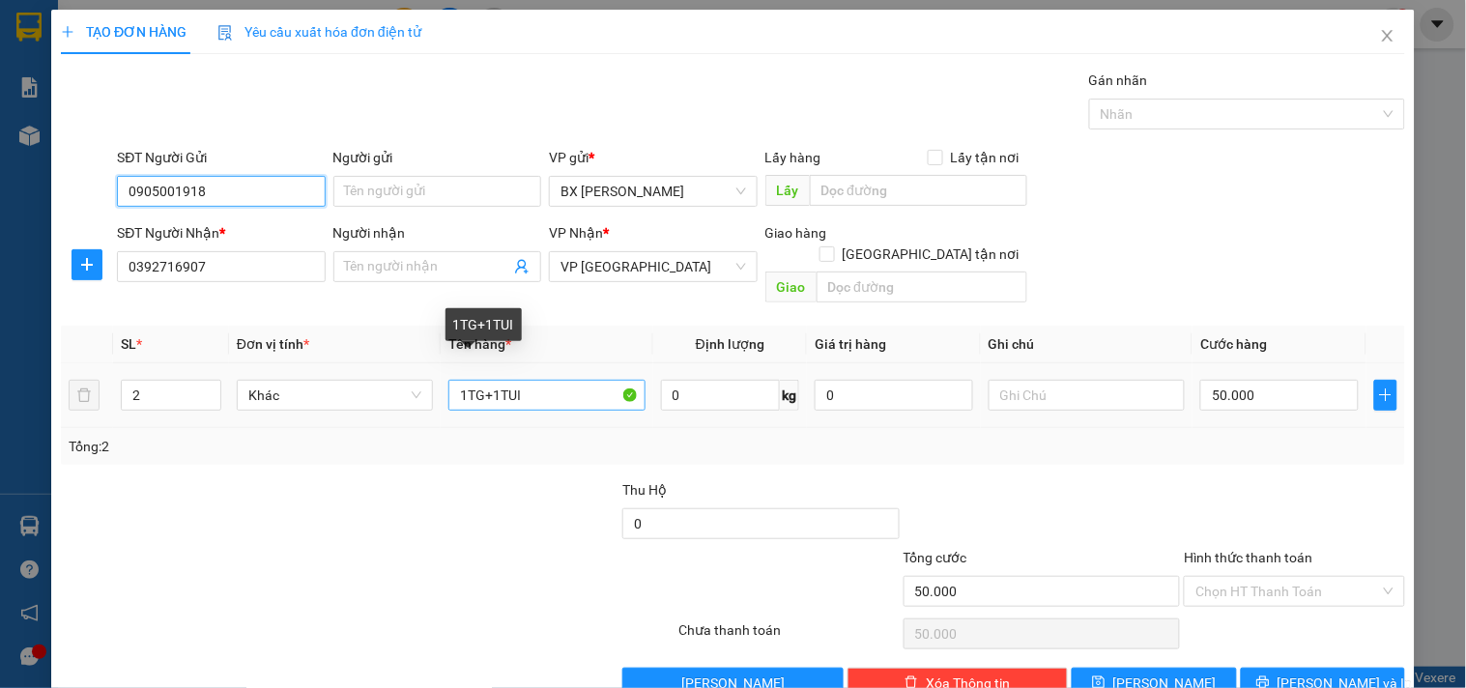
type input "0905001918"
click at [552, 380] on input "1TG+1TUI" at bounding box center [546, 395] width 196 height 31
type input "1TX+1TG"
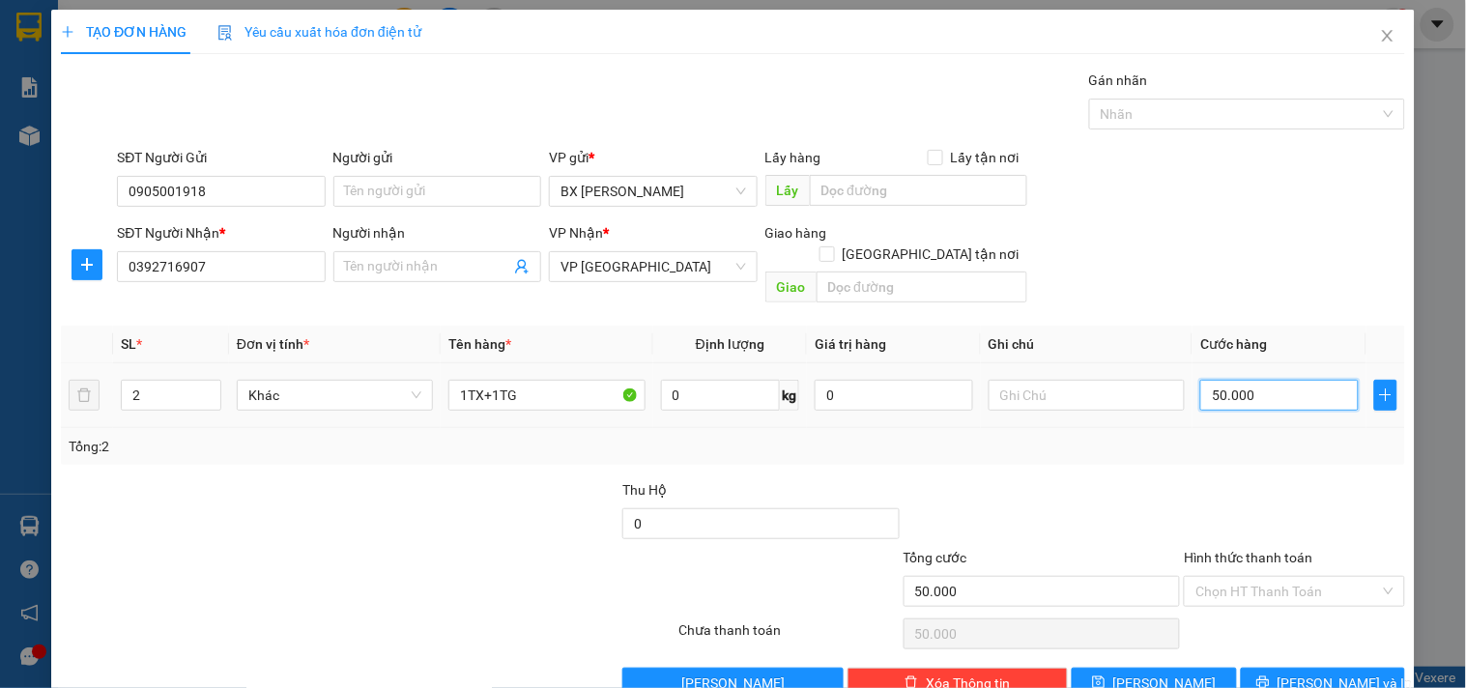
click at [1238, 383] on input "50.000" at bounding box center [1279, 395] width 158 height 31
type input "8"
type input "80"
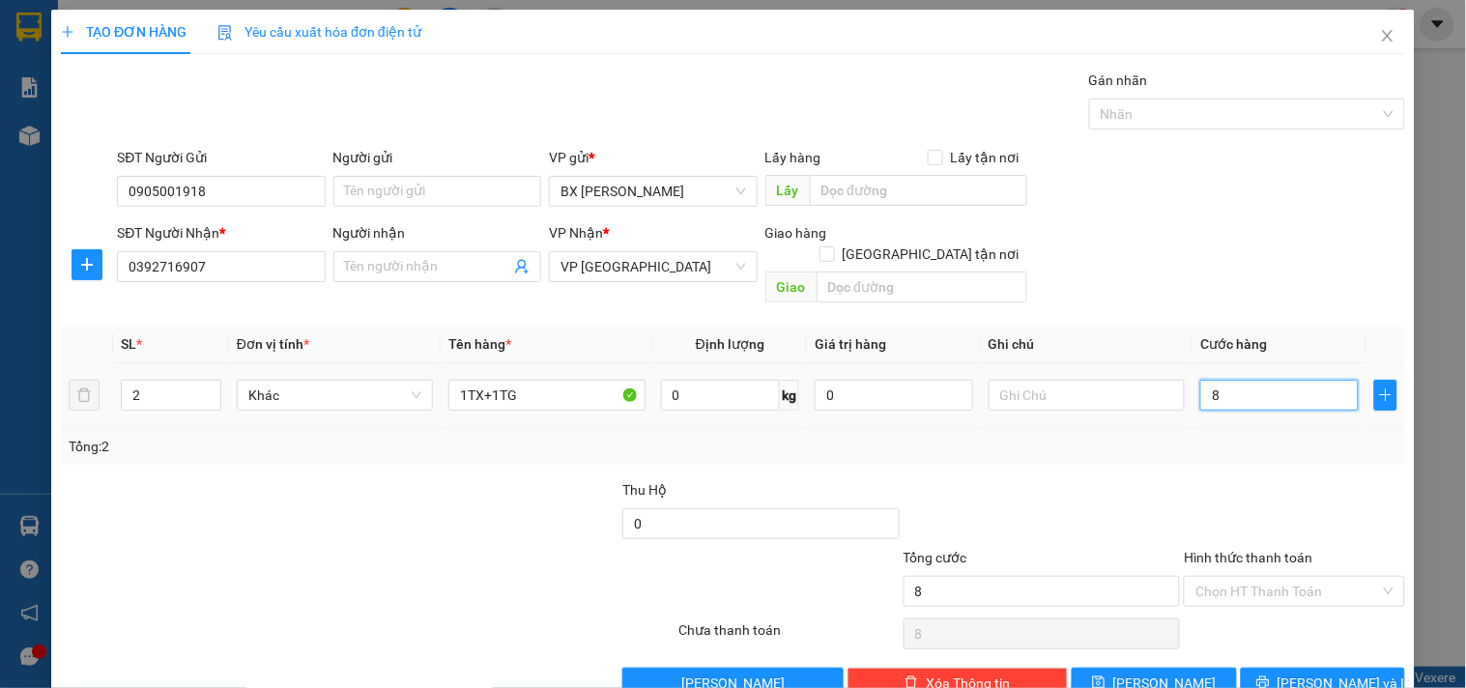
type input "80"
type input "80.000"
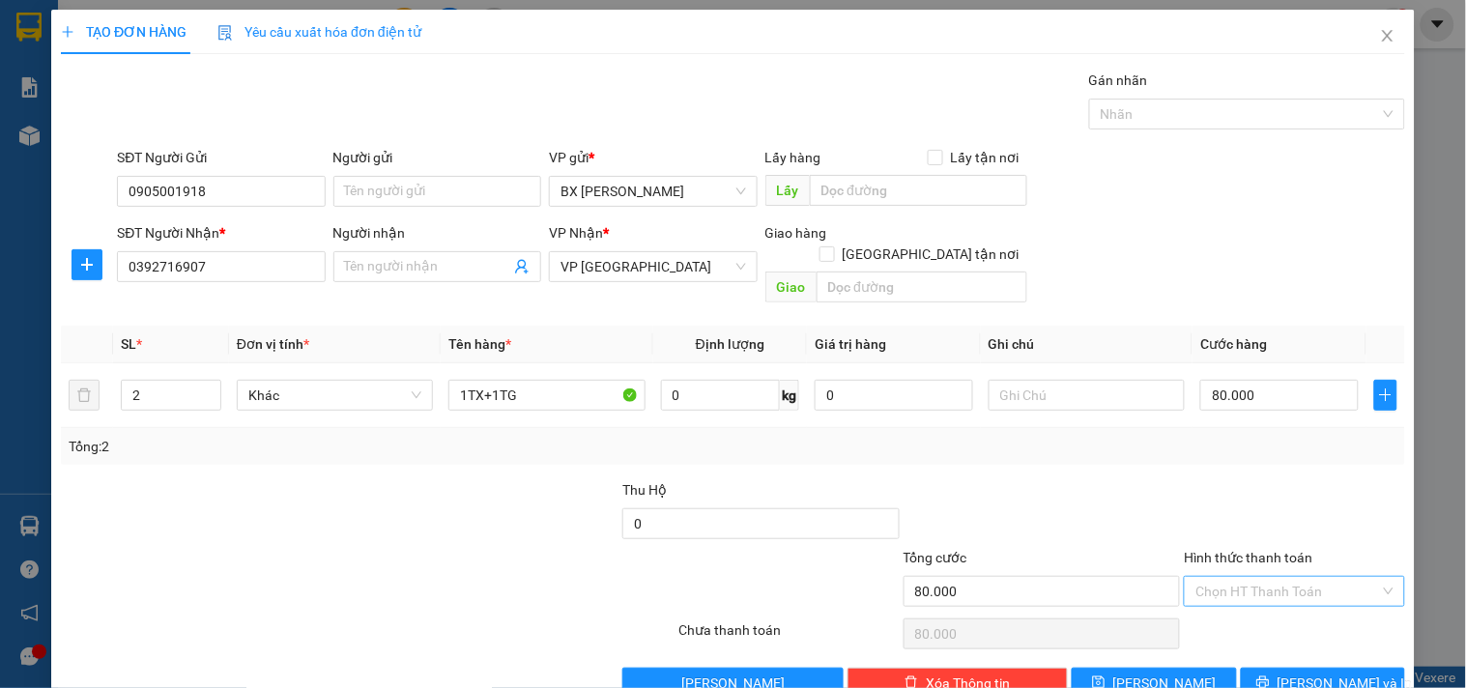
click at [1289, 580] on input "Hình thức thanh toán" at bounding box center [1287, 591] width 184 height 29
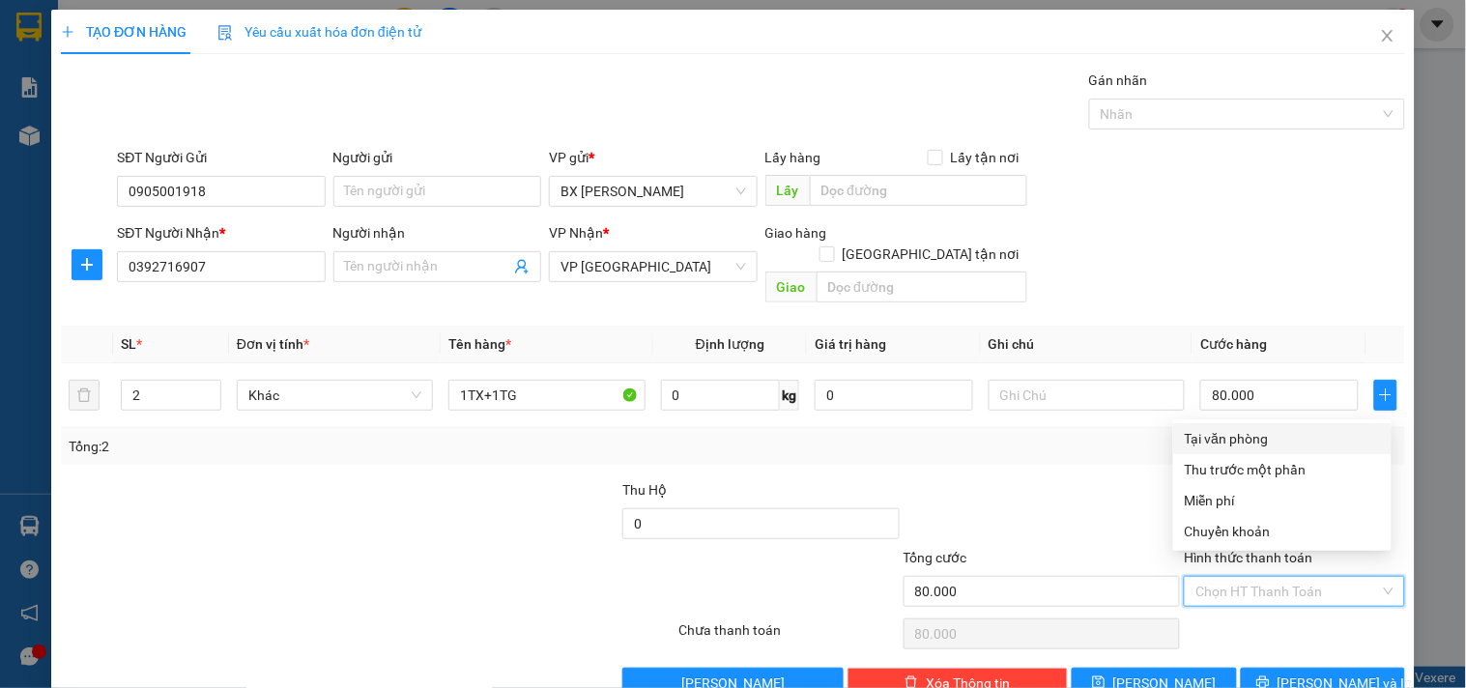
click at [1251, 436] on div "Tại văn phòng" at bounding box center [1282, 438] width 195 height 21
type input "0"
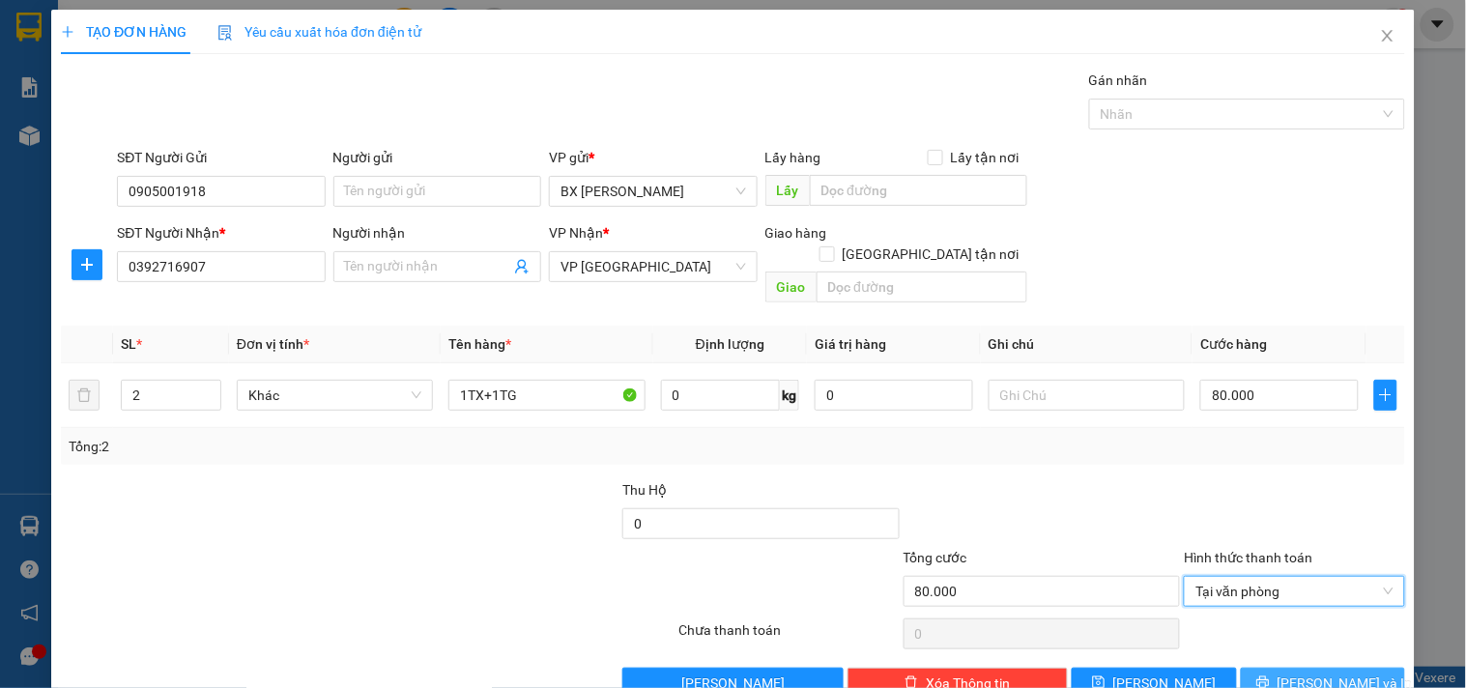
click at [1309, 672] on span "[PERSON_NAME] và In" at bounding box center [1344, 682] width 135 height 21
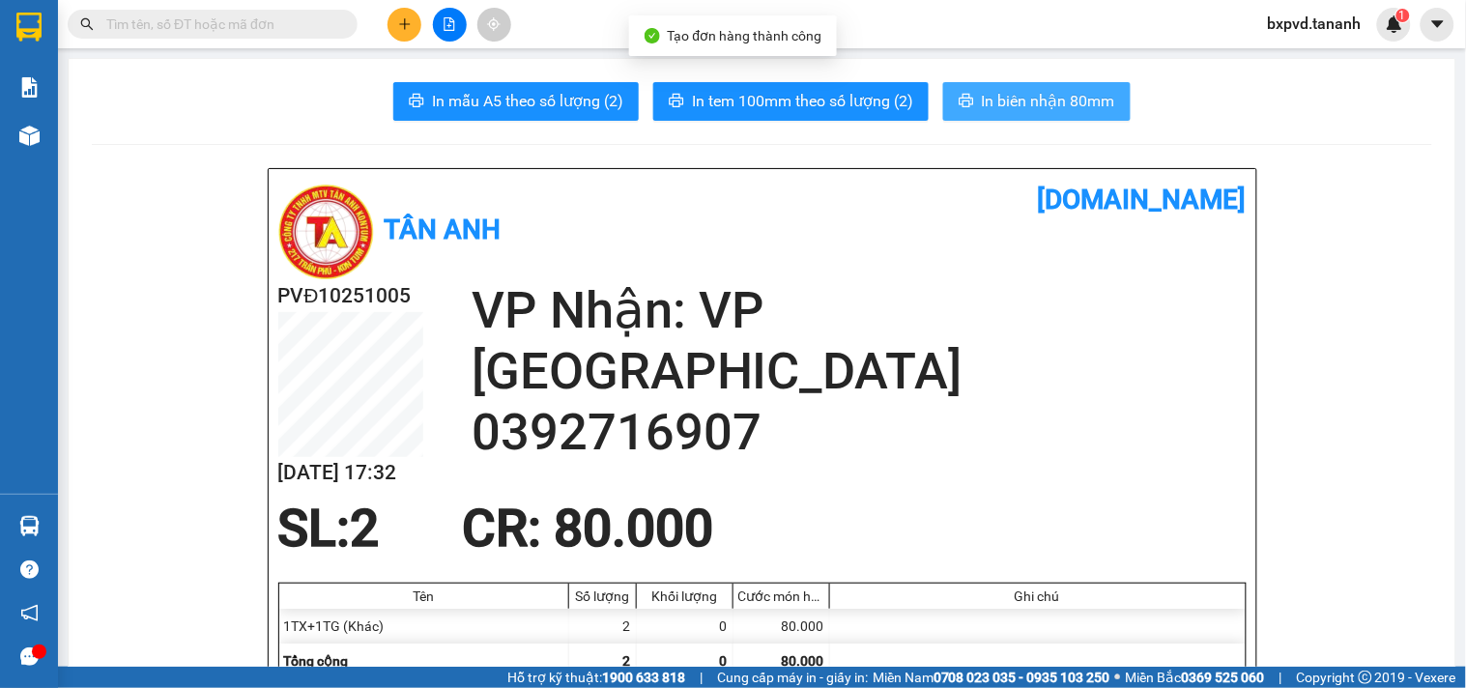
click at [1005, 101] on span "In biên nhận 80mm" at bounding box center [1048, 101] width 133 height 24
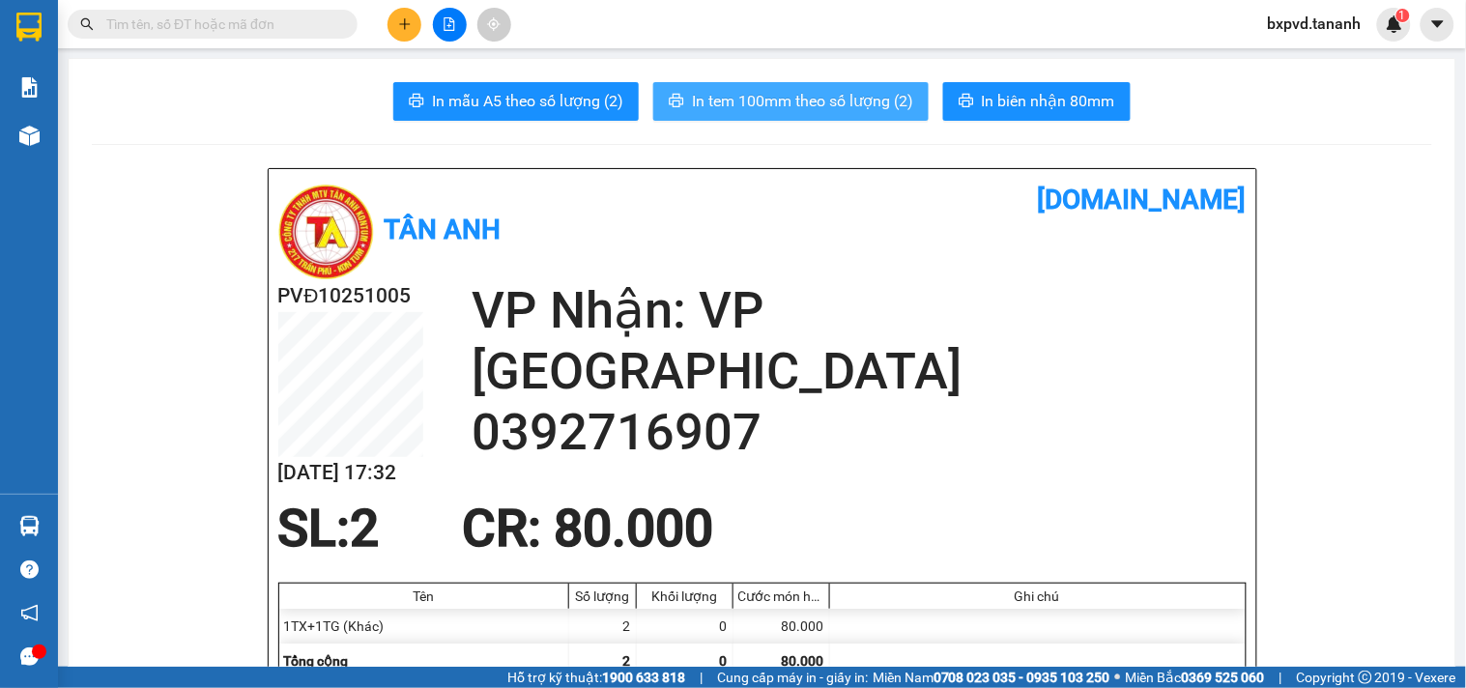
click at [868, 88] on button "In tem 100mm theo số lượng (2)" at bounding box center [790, 101] width 275 height 39
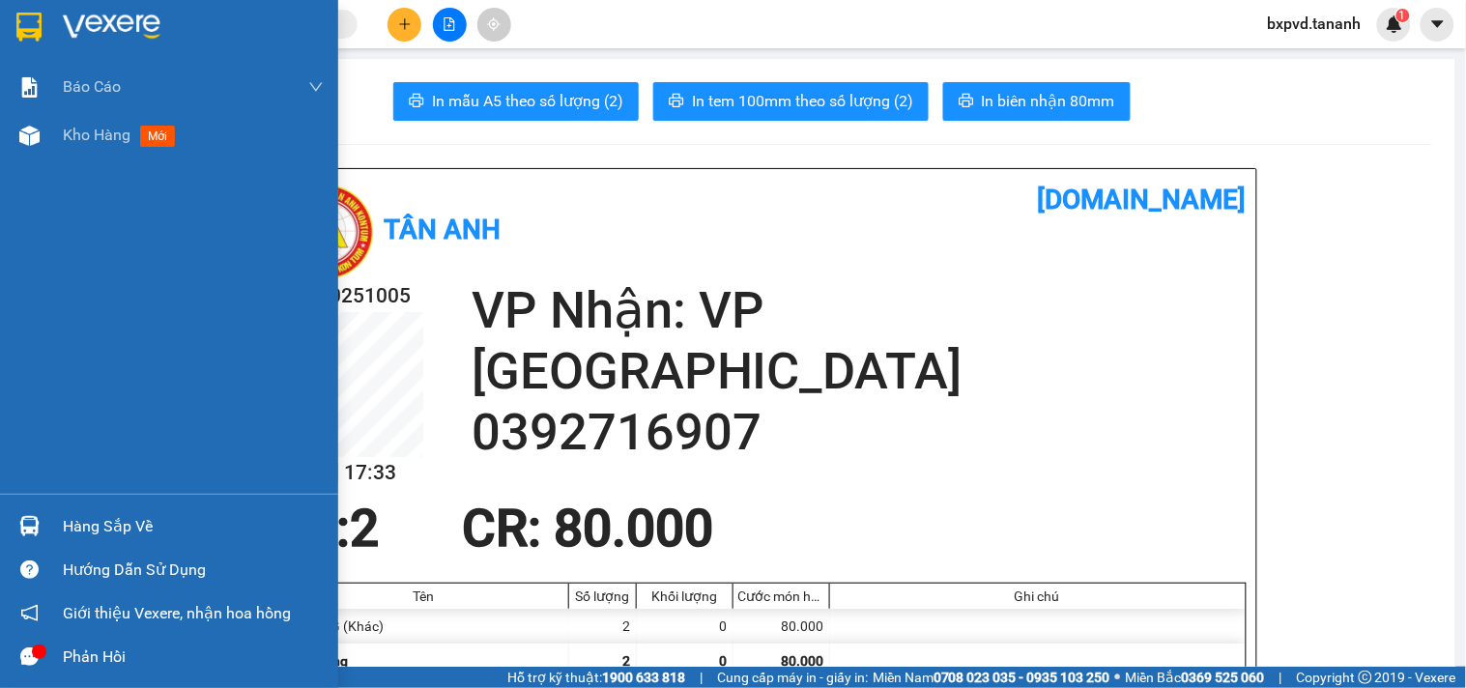
click at [23, 32] on img at bounding box center [28, 27] width 25 height 29
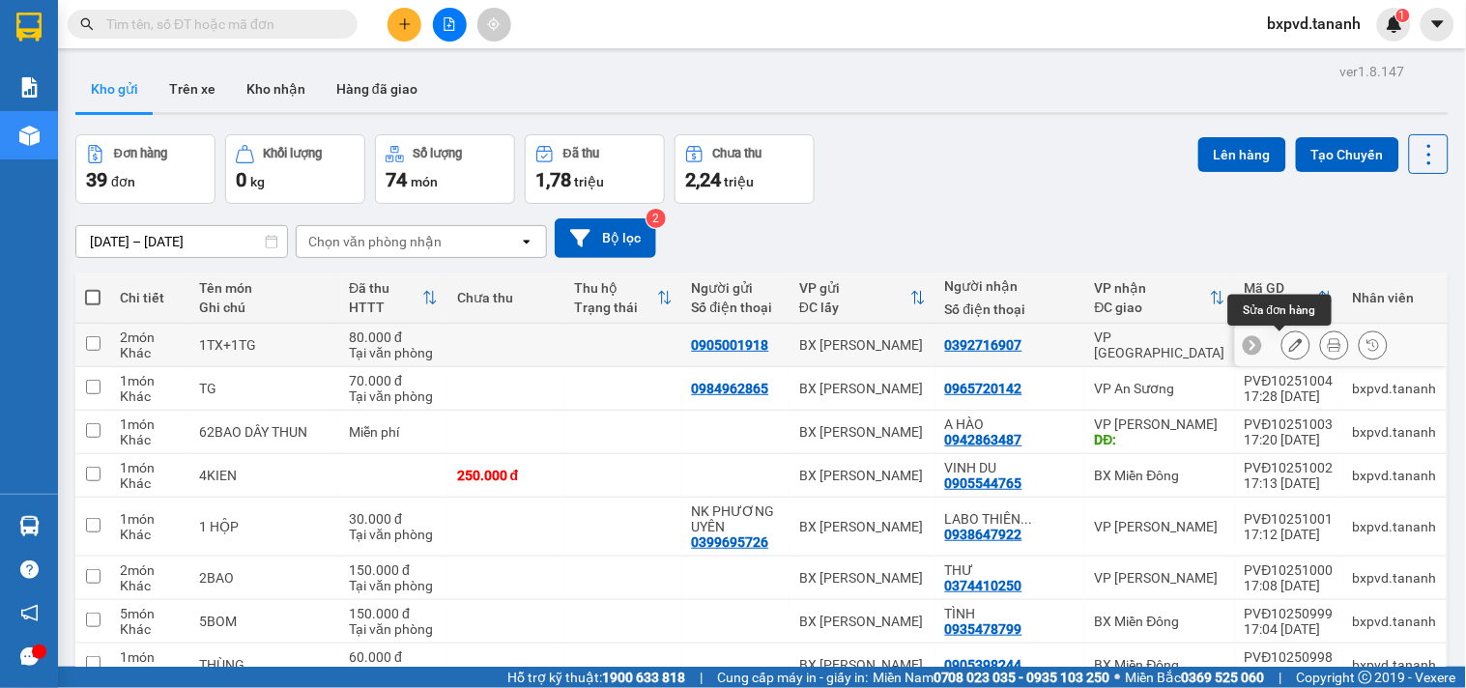
click at [1282, 348] on button at bounding box center [1295, 345] width 27 height 34
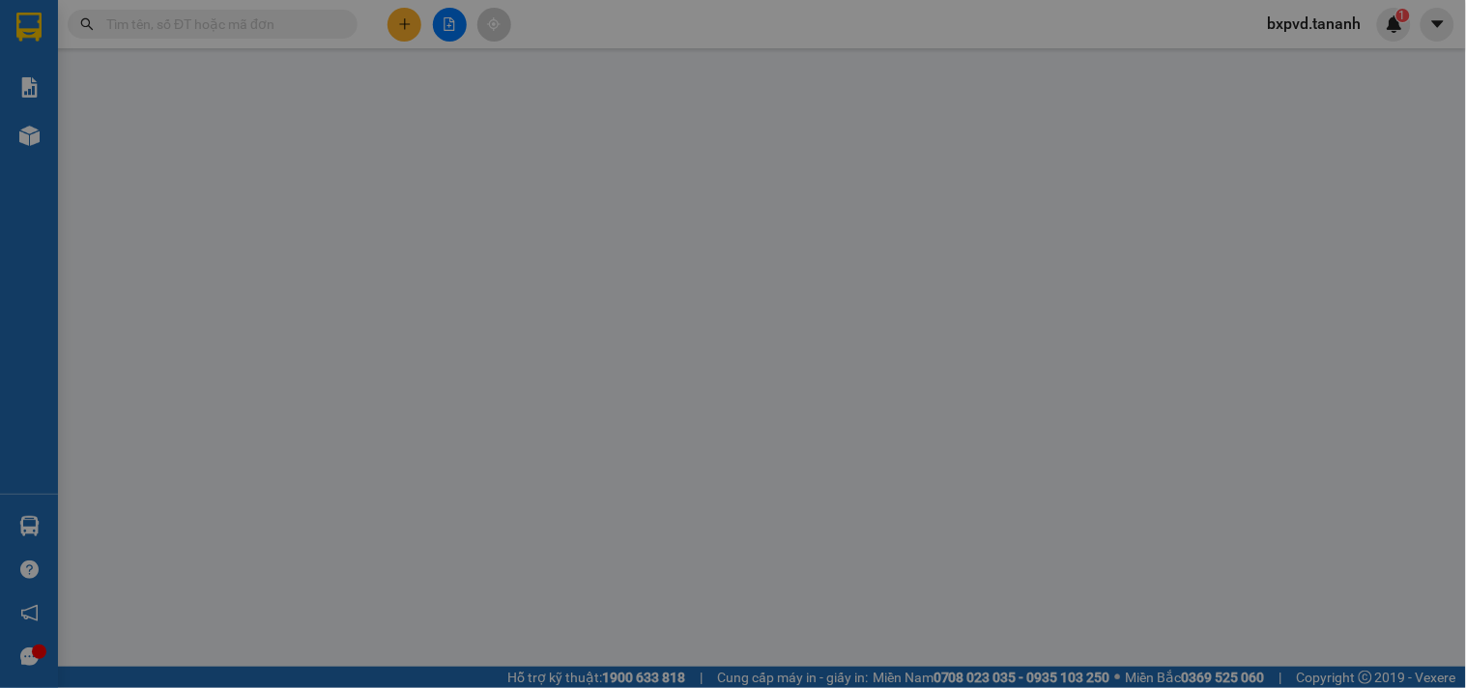
type input "0905001918"
type input "0392716907"
type input "80.000"
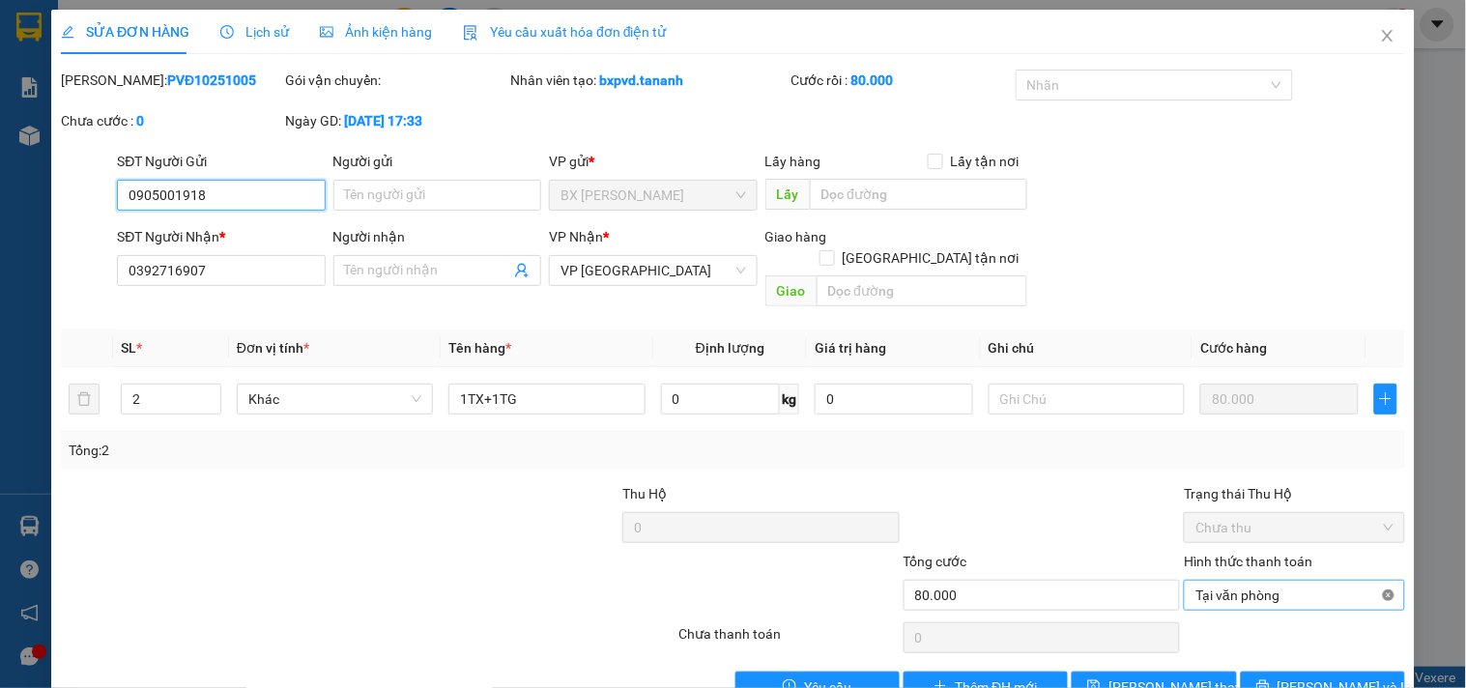
type input "80.000"
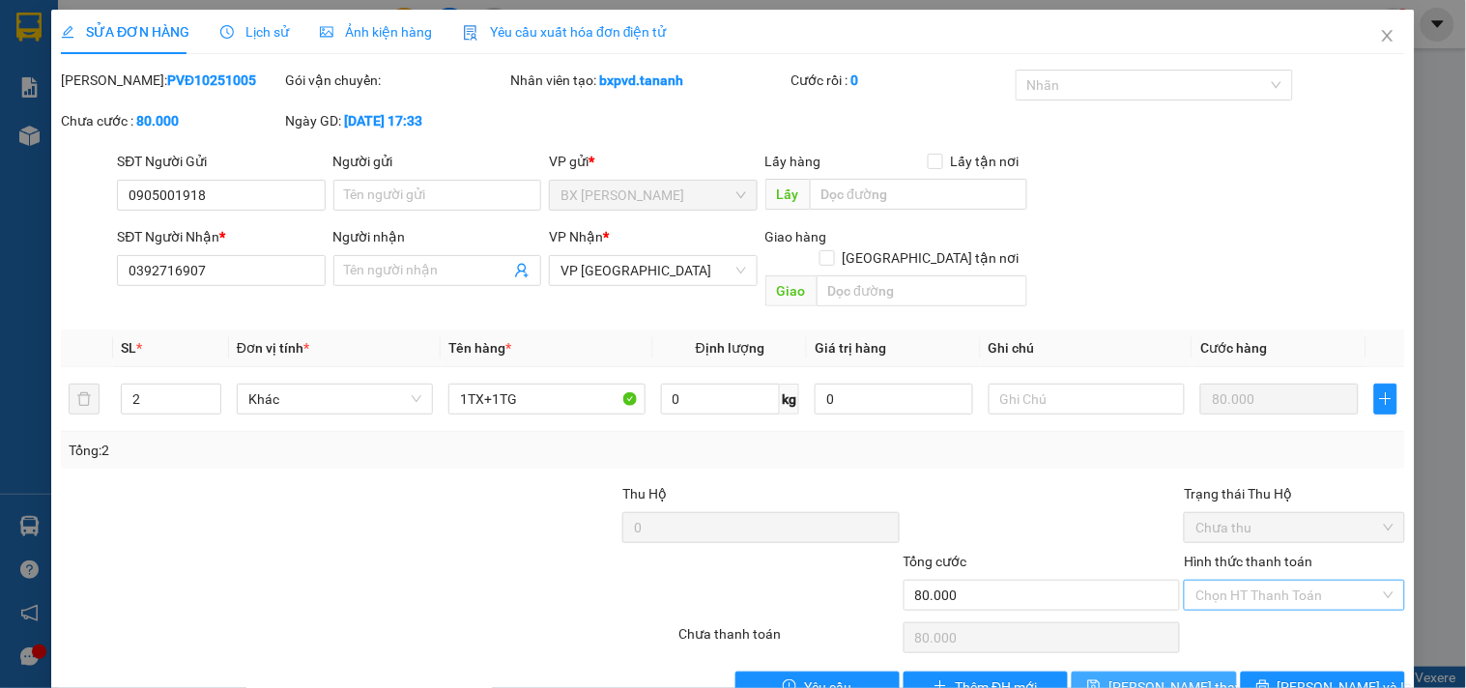
click at [1185, 676] on span "[PERSON_NAME] thay đổi" at bounding box center [1185, 686] width 155 height 21
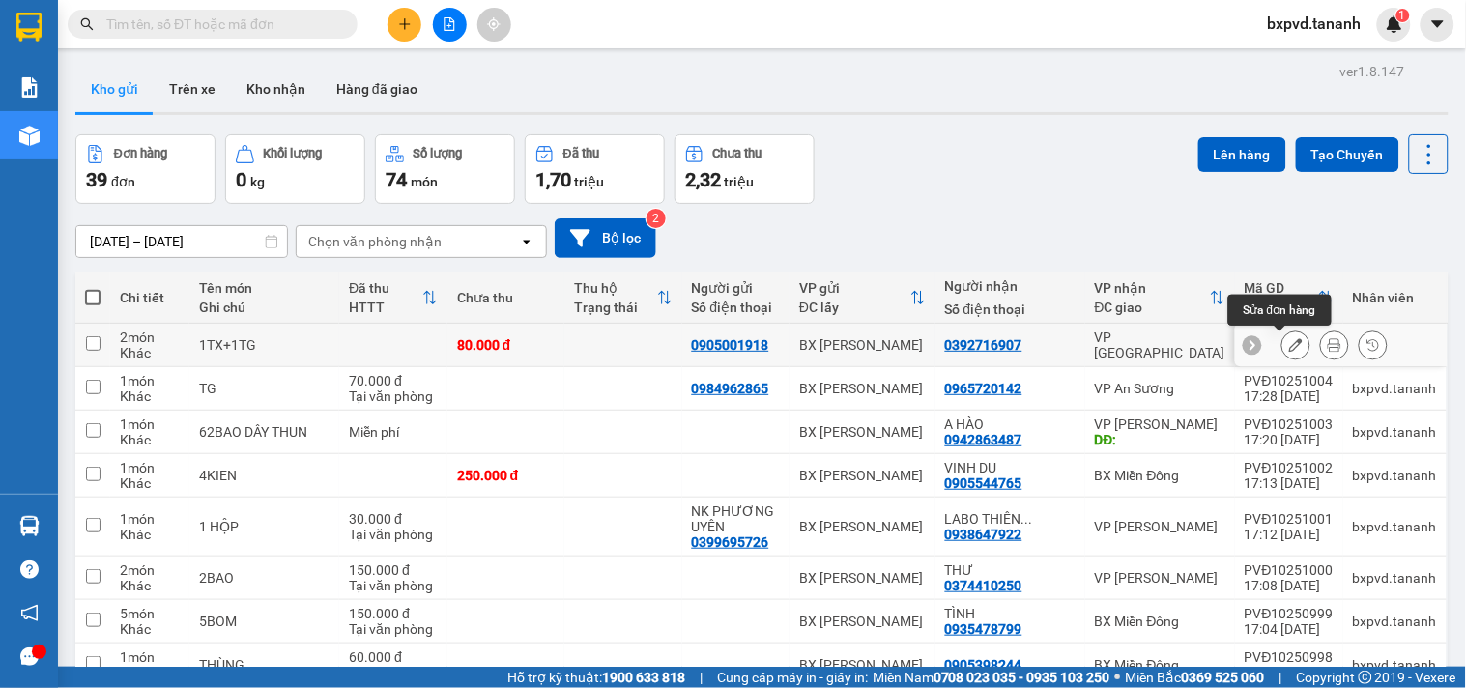
click at [1289, 342] on icon at bounding box center [1296, 345] width 14 height 14
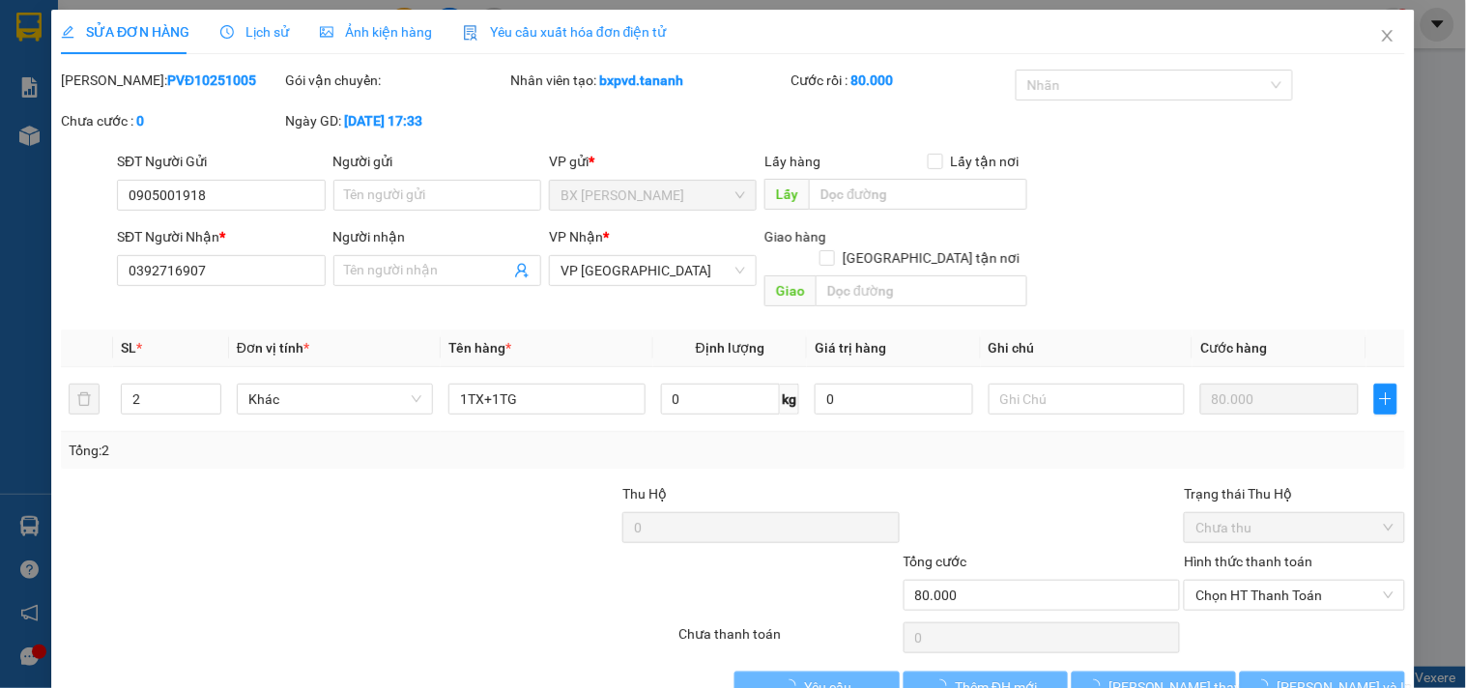
type input "0905001918"
type input "0392716907"
type input "80.000"
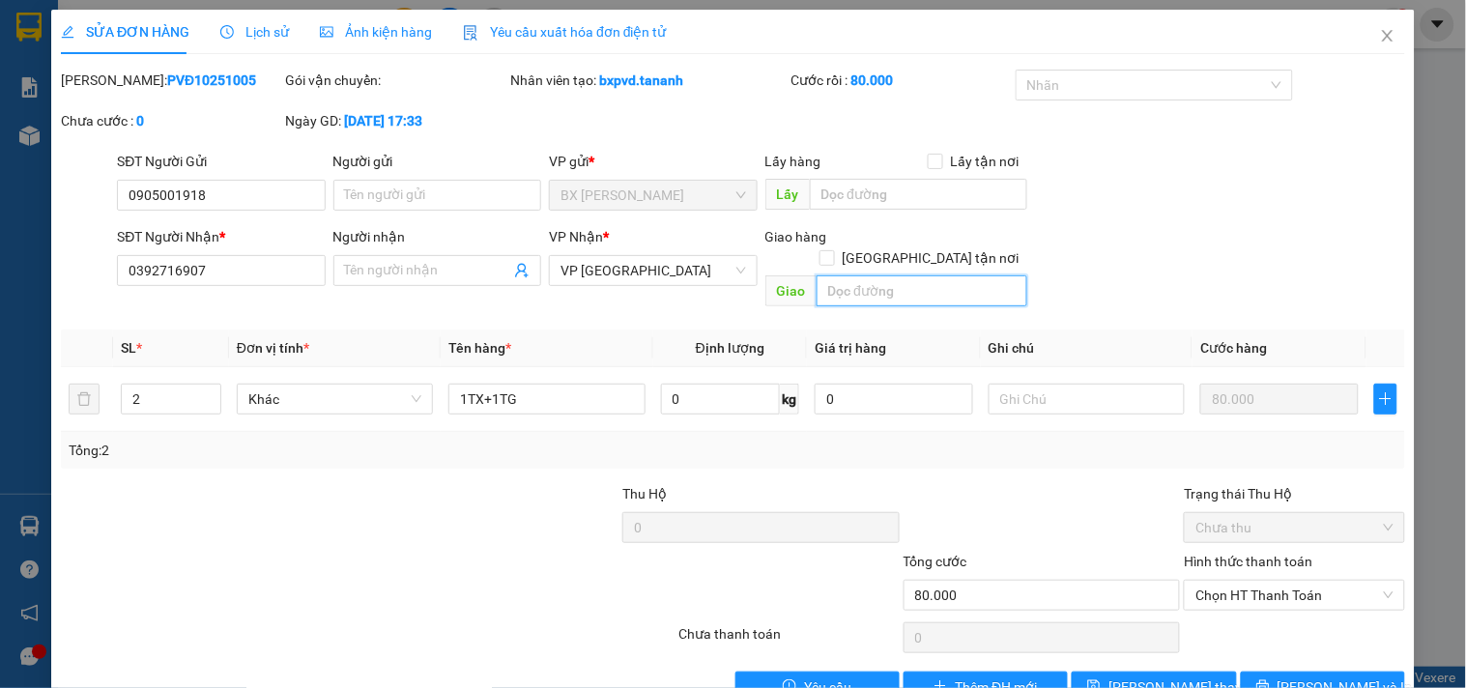
click at [846, 275] on input "text" at bounding box center [921, 290] width 211 height 31
type input "G"
type input "80.000"
click at [972, 275] on input "GTN/CR" at bounding box center [921, 290] width 211 height 31
type input "GTN/CR80"
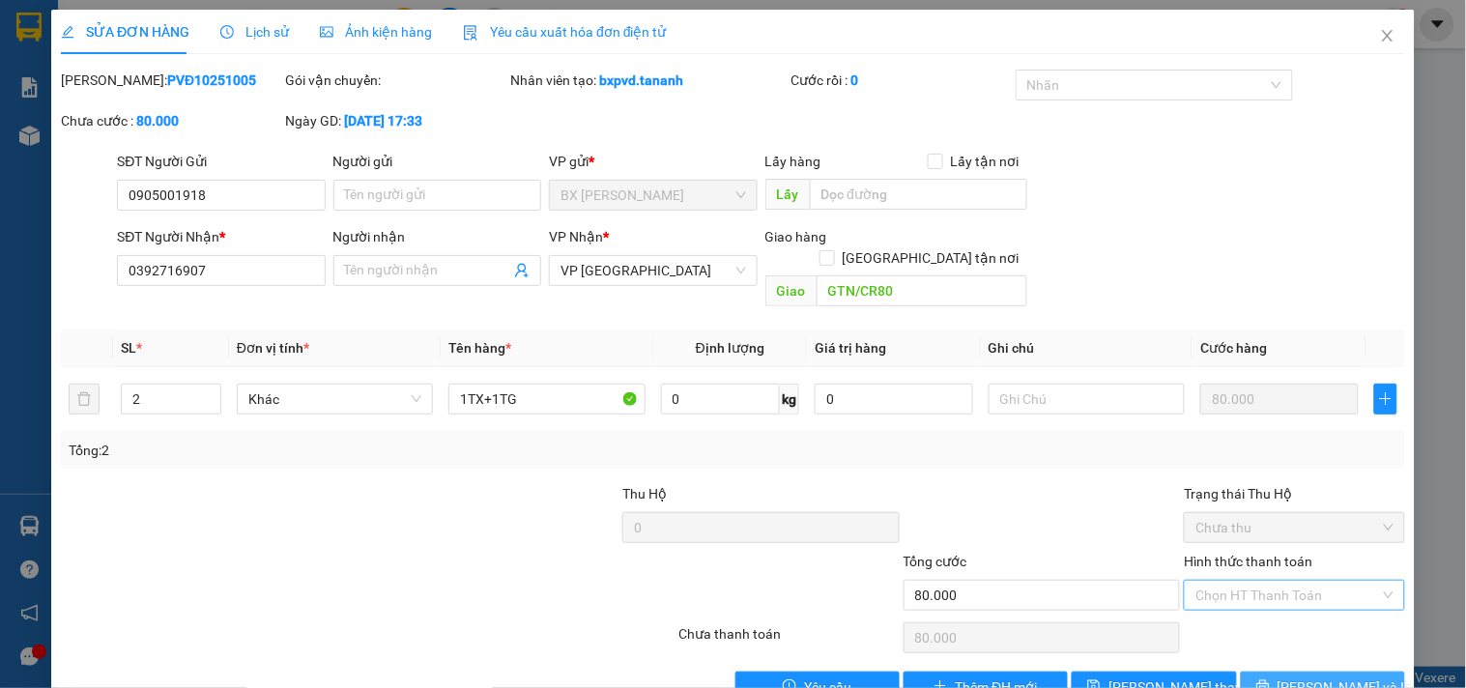
click at [1270, 679] on icon "printer" at bounding box center [1263, 686] width 14 height 14
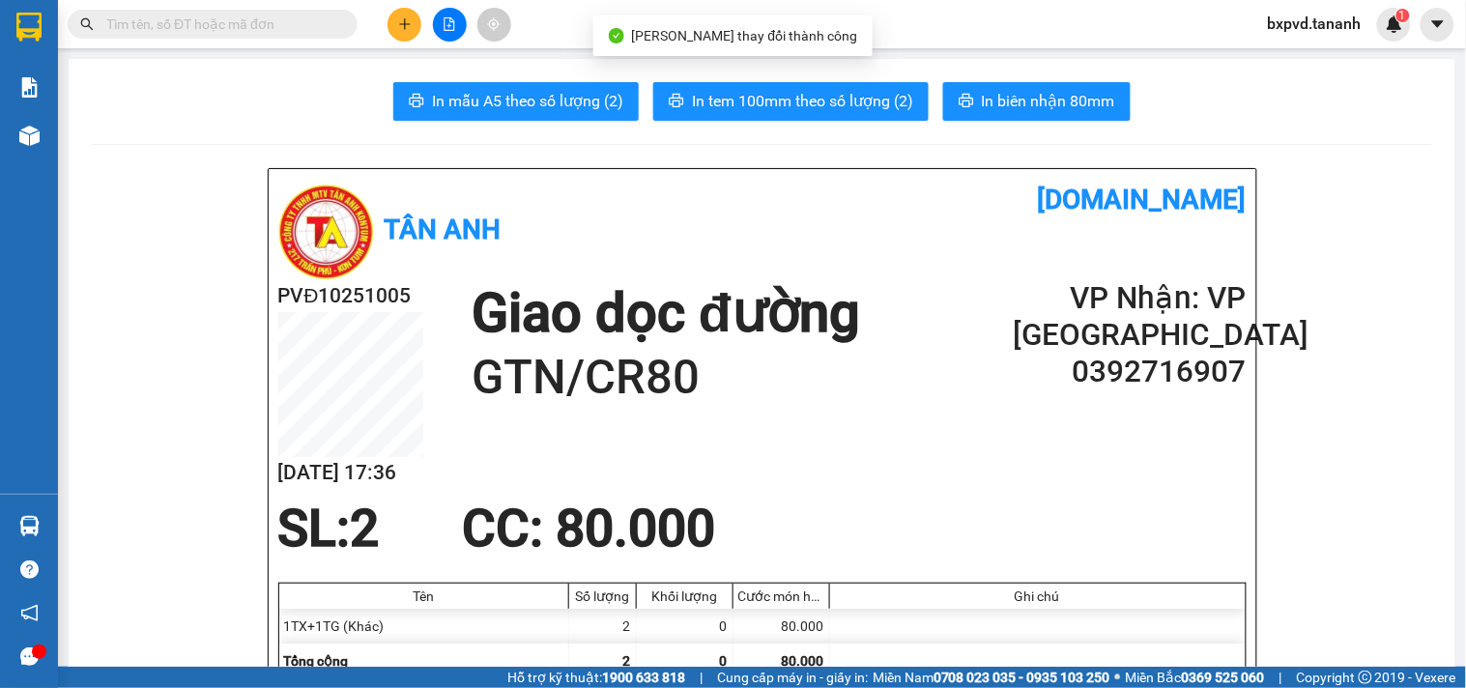
click at [55, 30] on div at bounding box center [29, 31] width 58 height 63
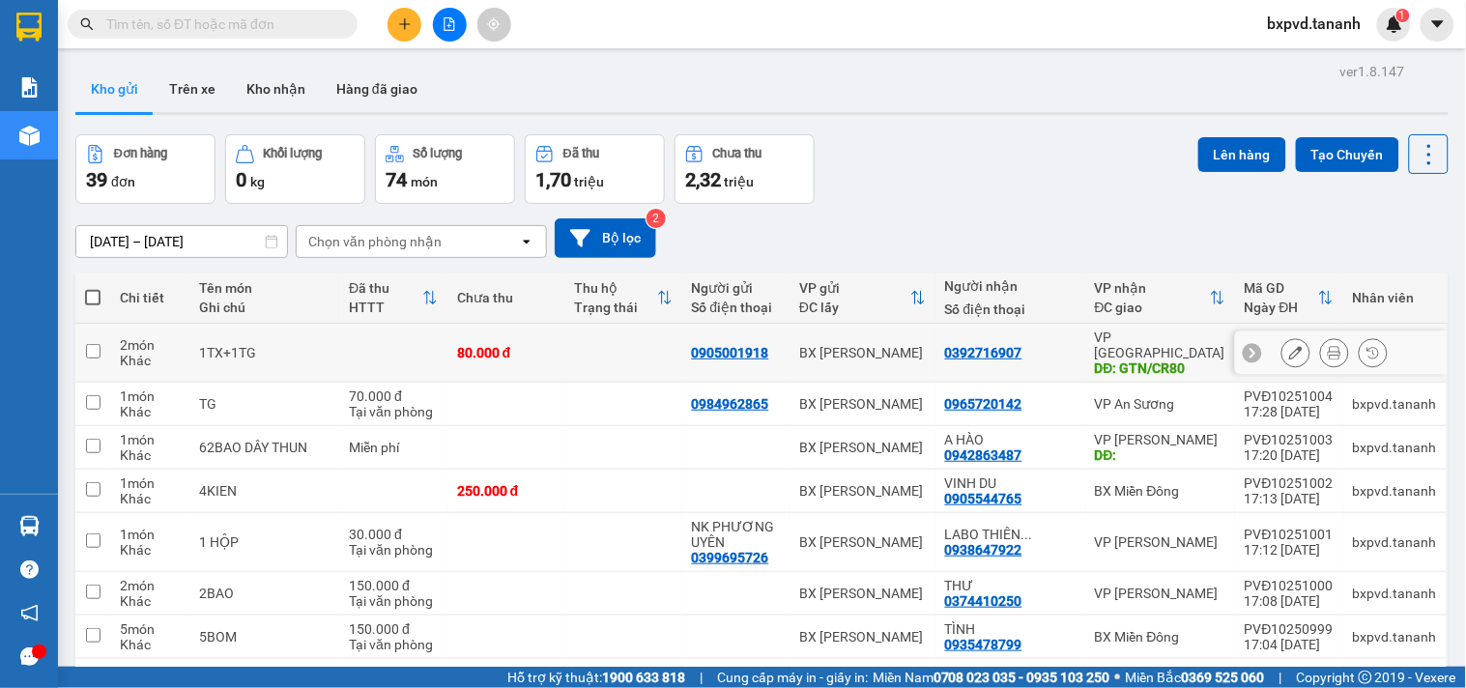
click at [1282, 339] on button at bounding box center [1295, 353] width 27 height 34
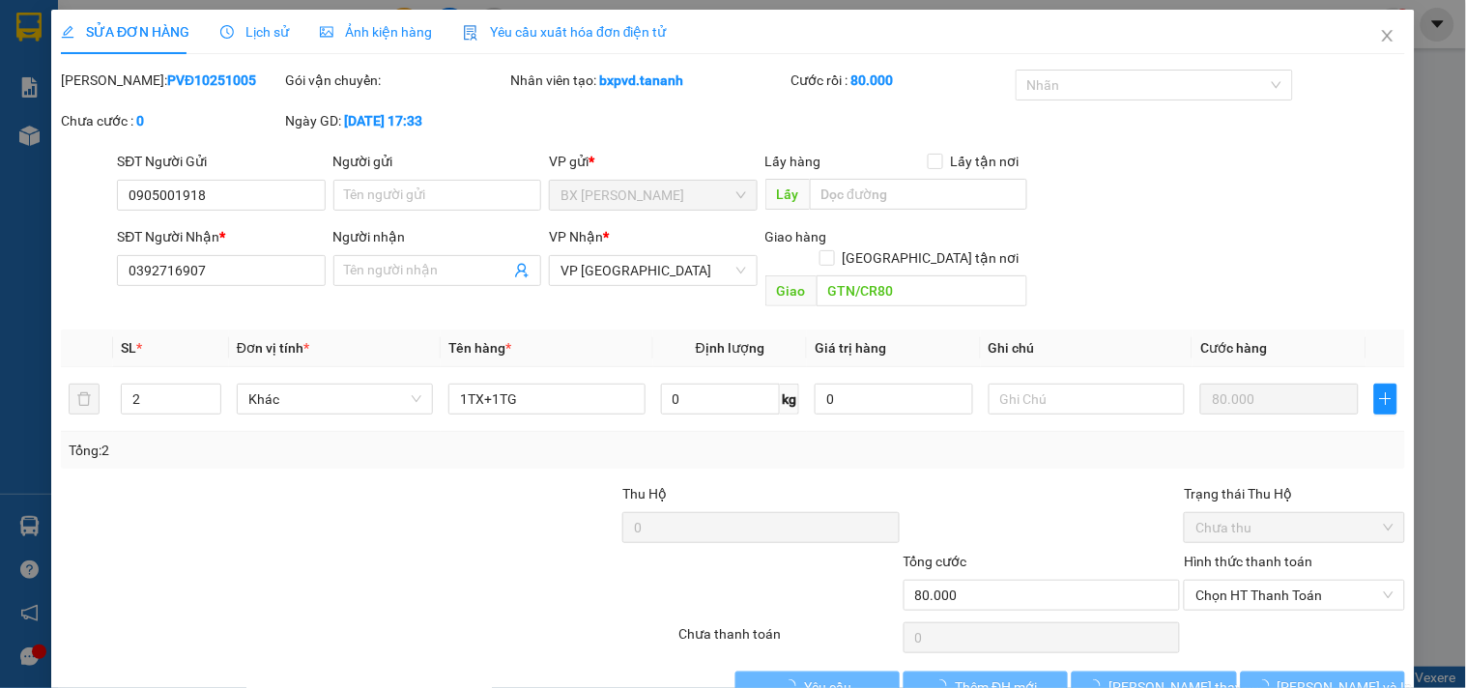
type input "0905001918"
type input "0392716907"
type input "GTN/CR80"
type input "80.000"
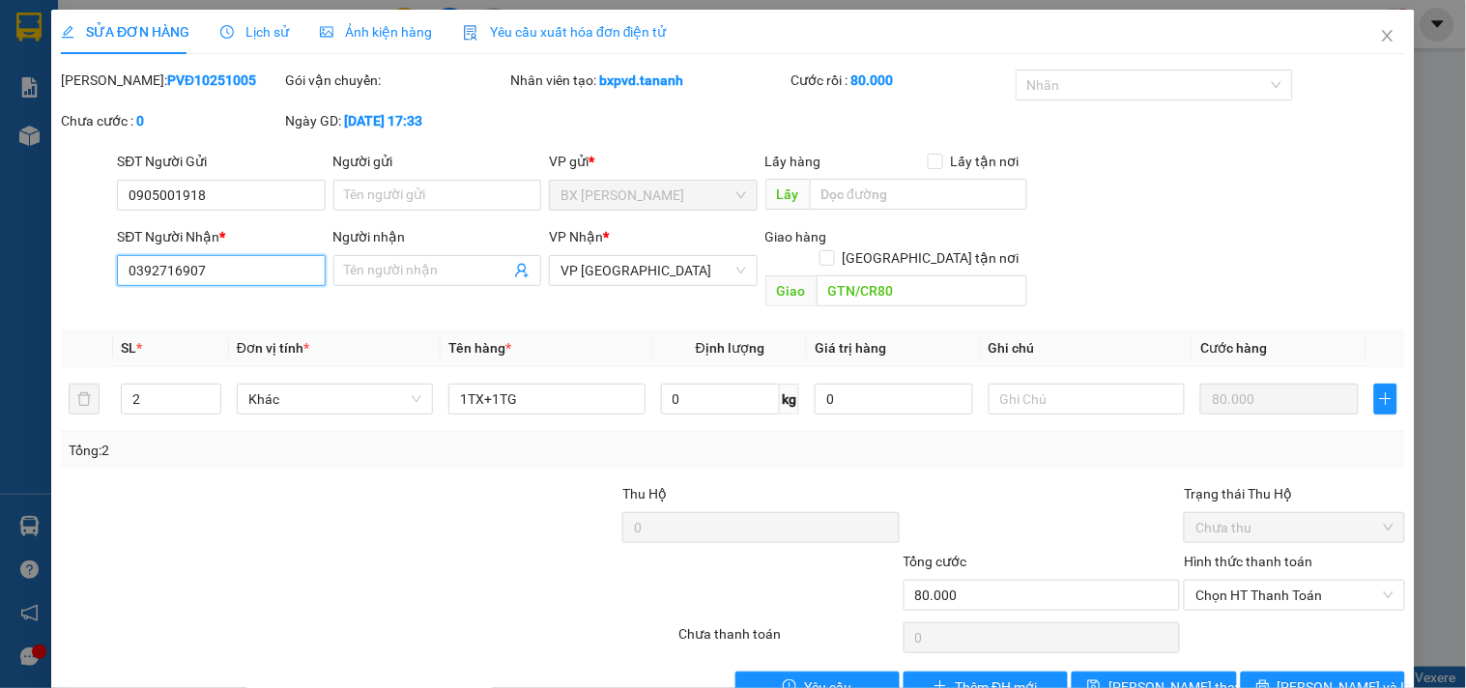
drag, startPoint x: 262, startPoint y: 271, endPoint x: 0, endPoint y: 249, distance: 262.7
click at [0, 249] on div "SỬA ĐƠN HÀNG Lịch sử Ảnh kiện hàng Yêu cầu xuất hóa đơn điện tử Total Paid Fee …" at bounding box center [733, 344] width 1466 height 688
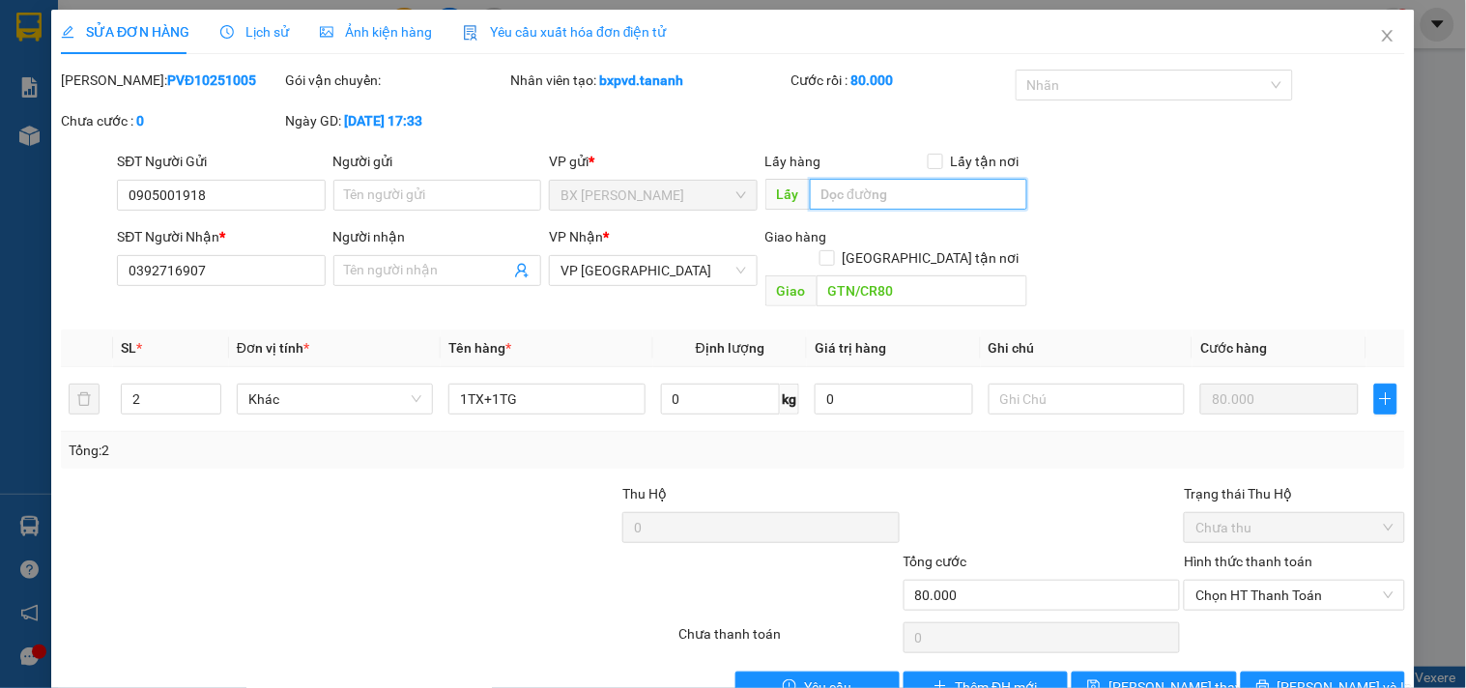
click at [853, 190] on input "text" at bounding box center [918, 194] width 217 height 31
type input "H"
type input "80.000"
type input "HUỶ DO SAI CƯỚC"
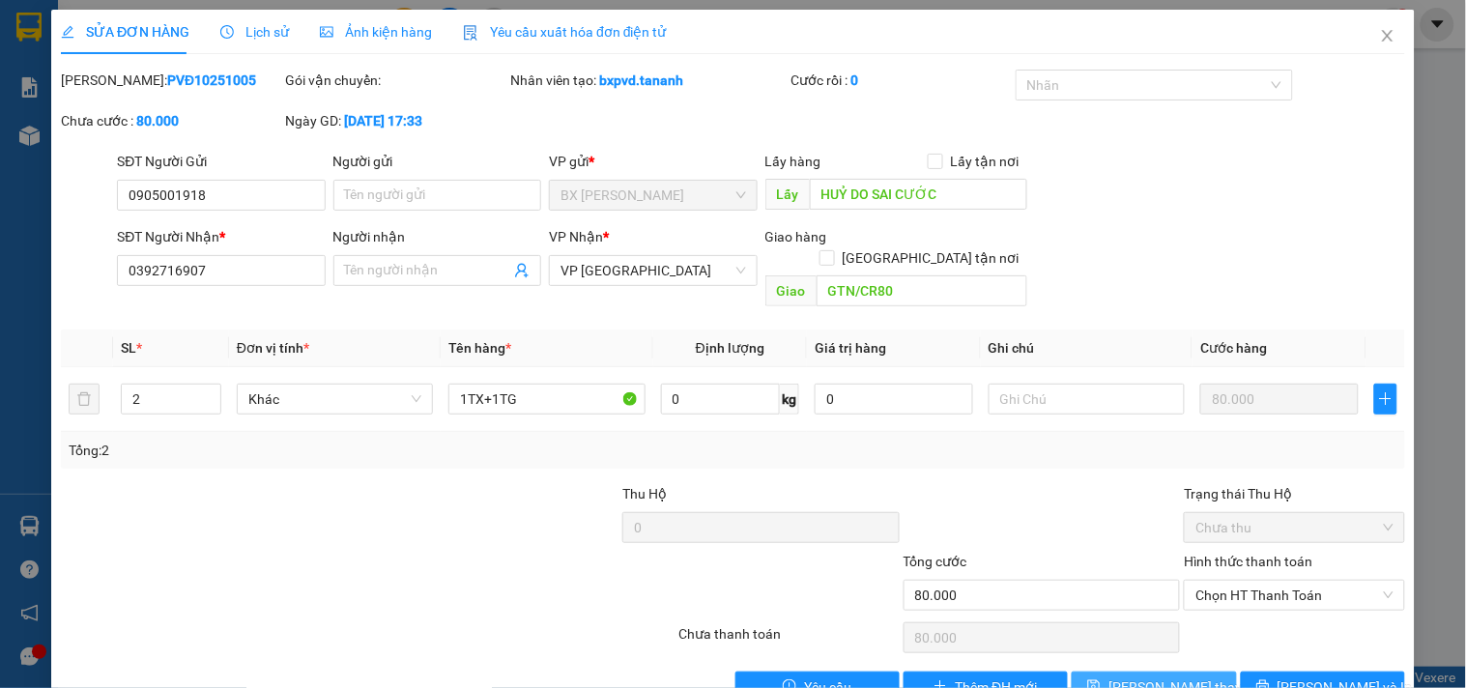
click at [1156, 671] on button "[PERSON_NAME] thay đổi" at bounding box center [1153, 686] width 164 height 31
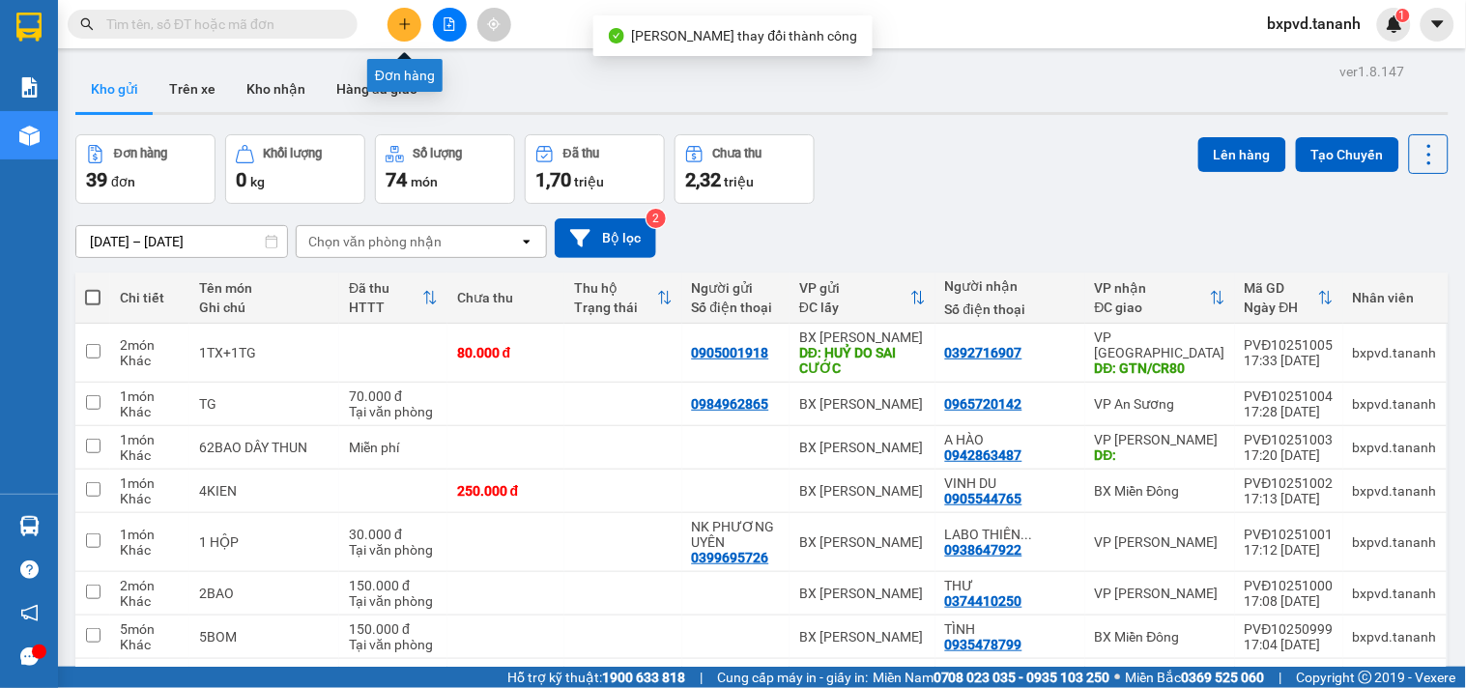
click at [407, 19] on icon "plus" at bounding box center [405, 24] width 14 height 14
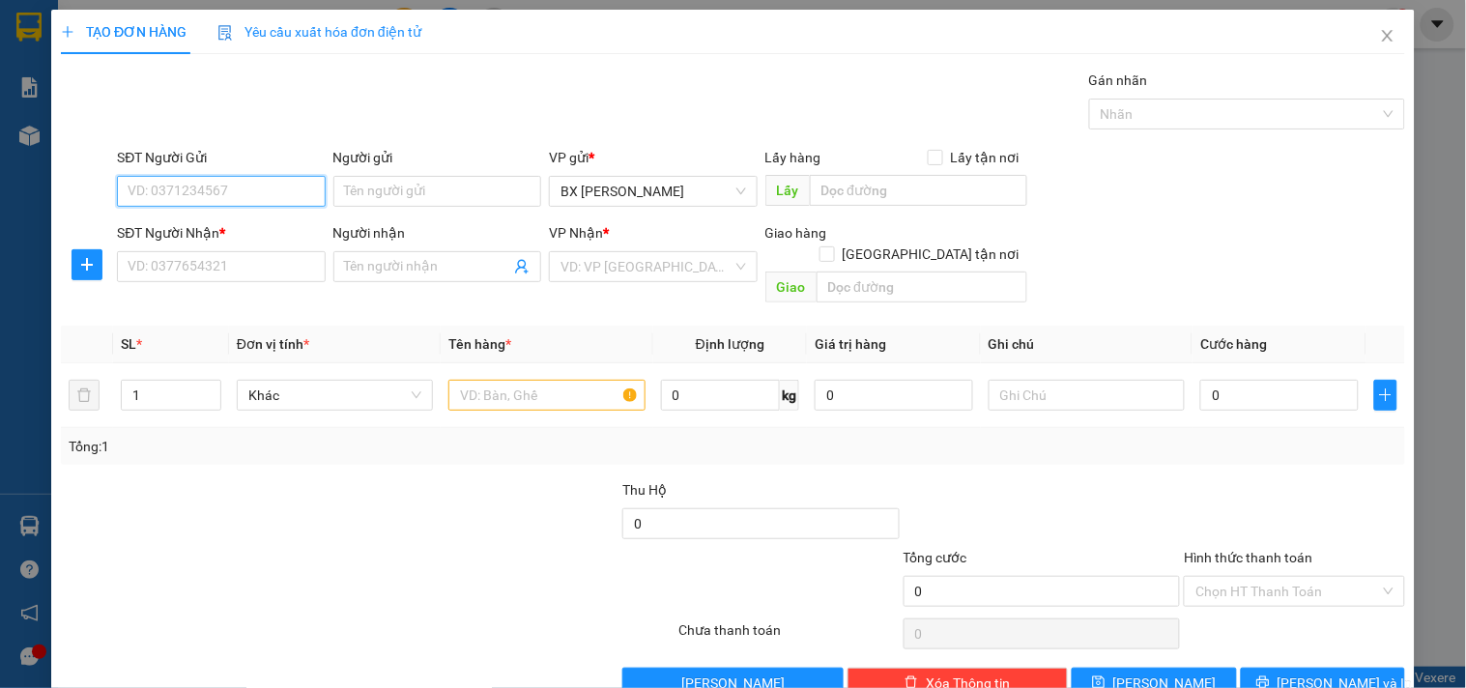
click at [188, 182] on input "SĐT Người Gửi" at bounding box center [221, 191] width 208 height 31
type input "0905001918"
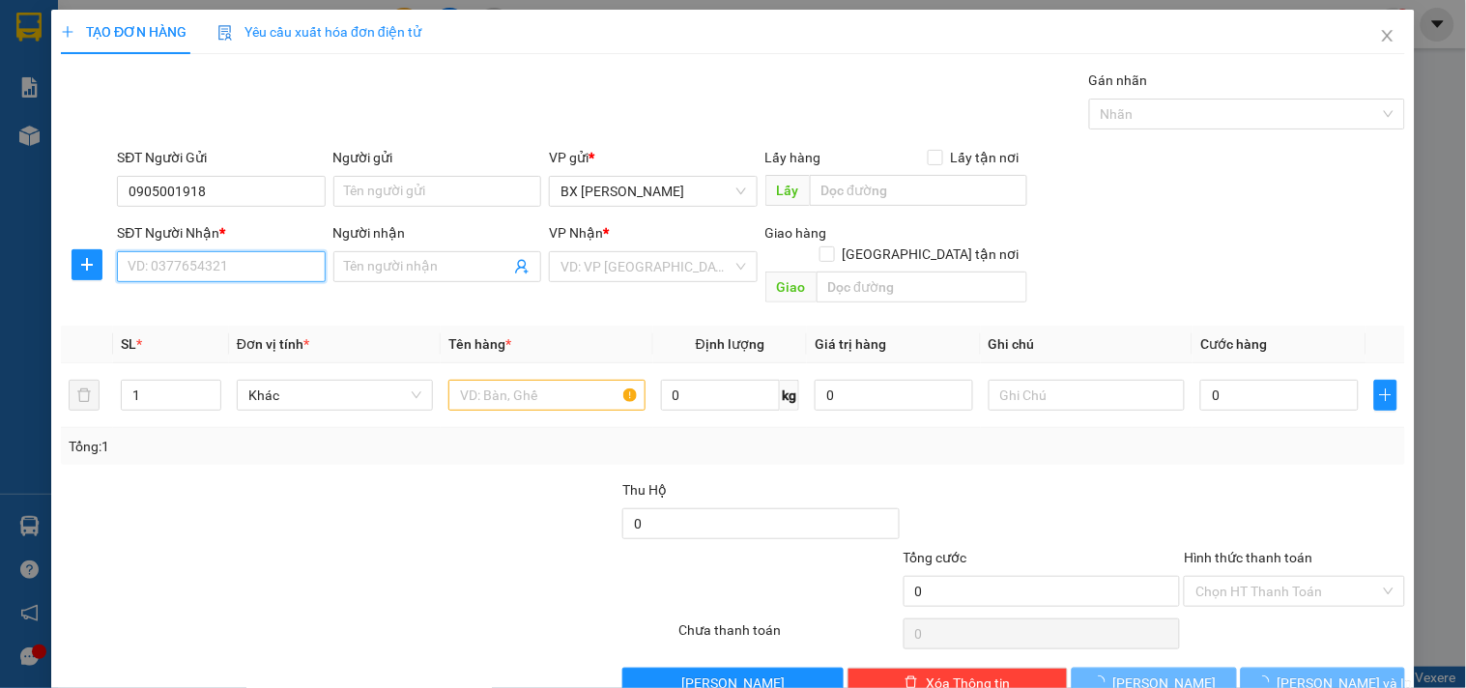
click at [240, 257] on input "SĐT Người Nhận *" at bounding box center [221, 266] width 208 height 31
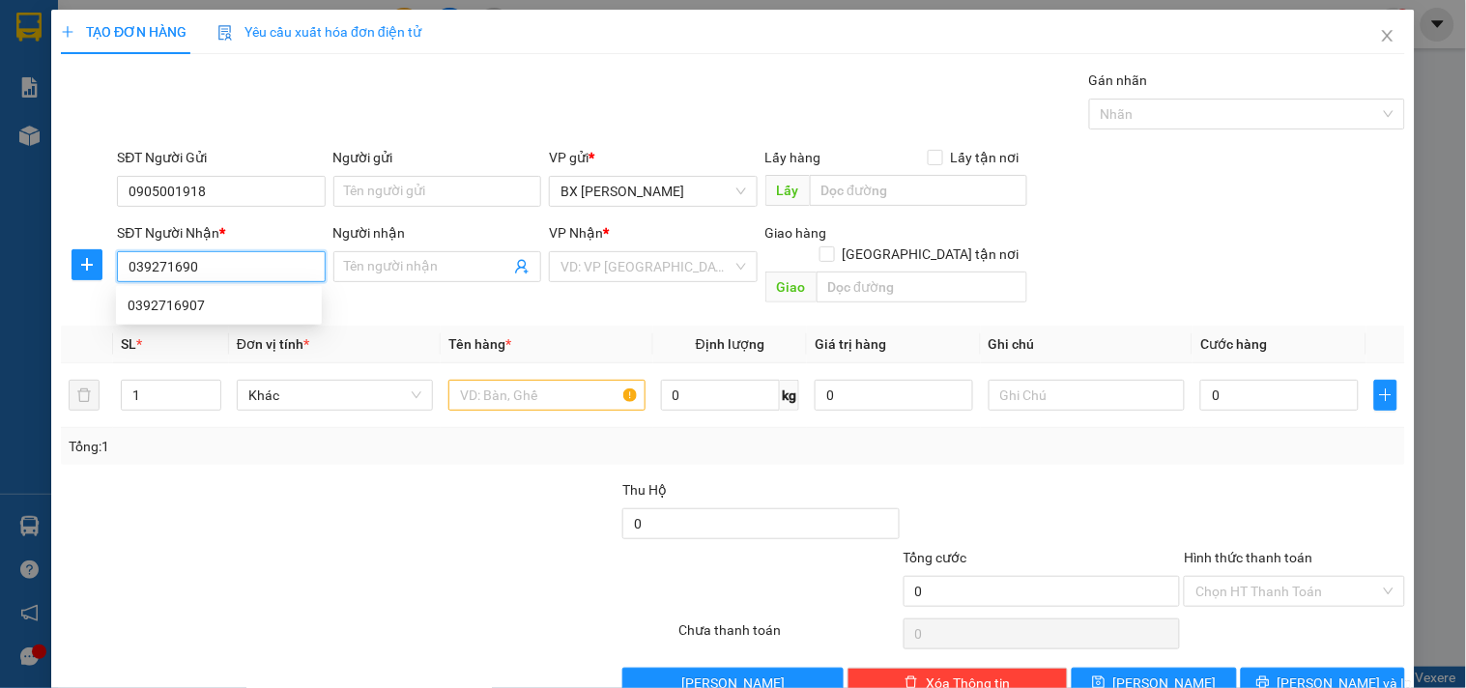
type input "0392716907"
click at [177, 301] on div "0392716907" at bounding box center [219, 305] width 183 height 21
type input "GTN/CR80"
type input "80.000"
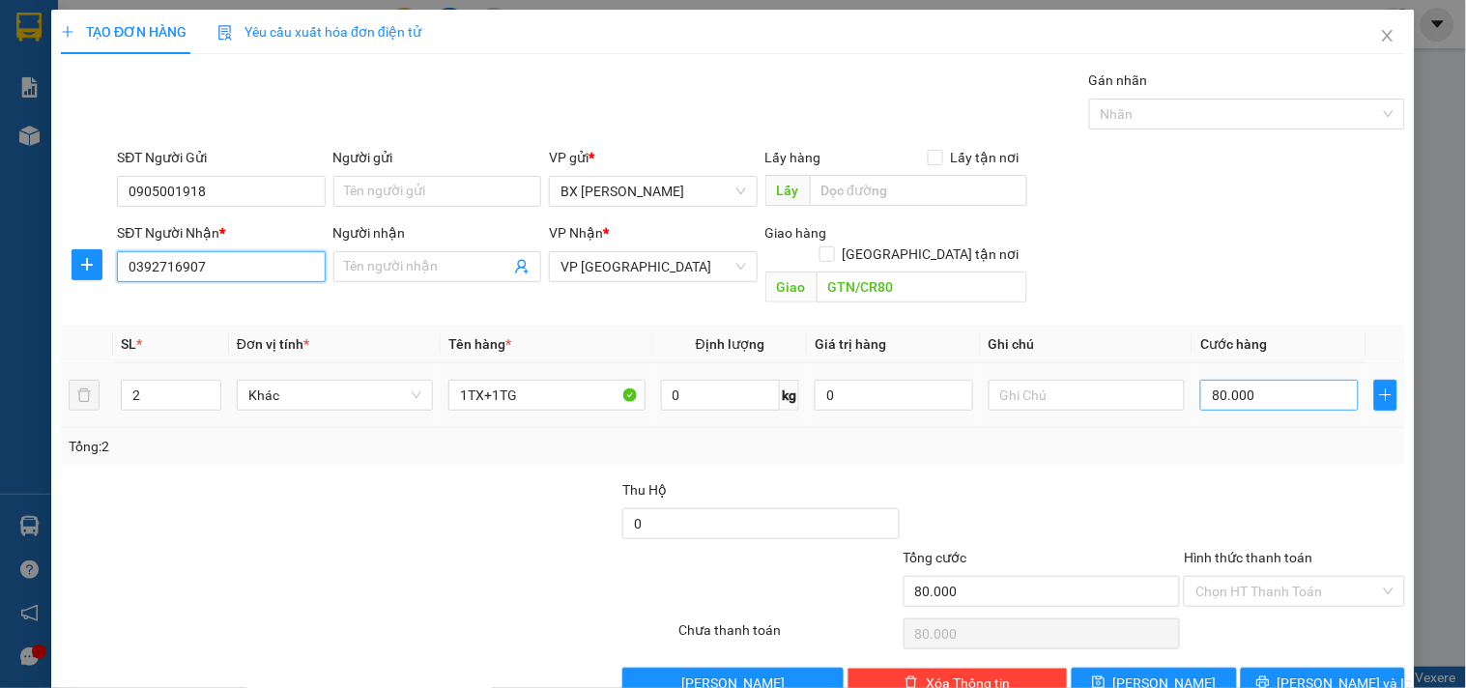
type input "0392716907"
click at [1268, 380] on input "80.000" at bounding box center [1279, 395] width 158 height 31
type input "6"
type input "60"
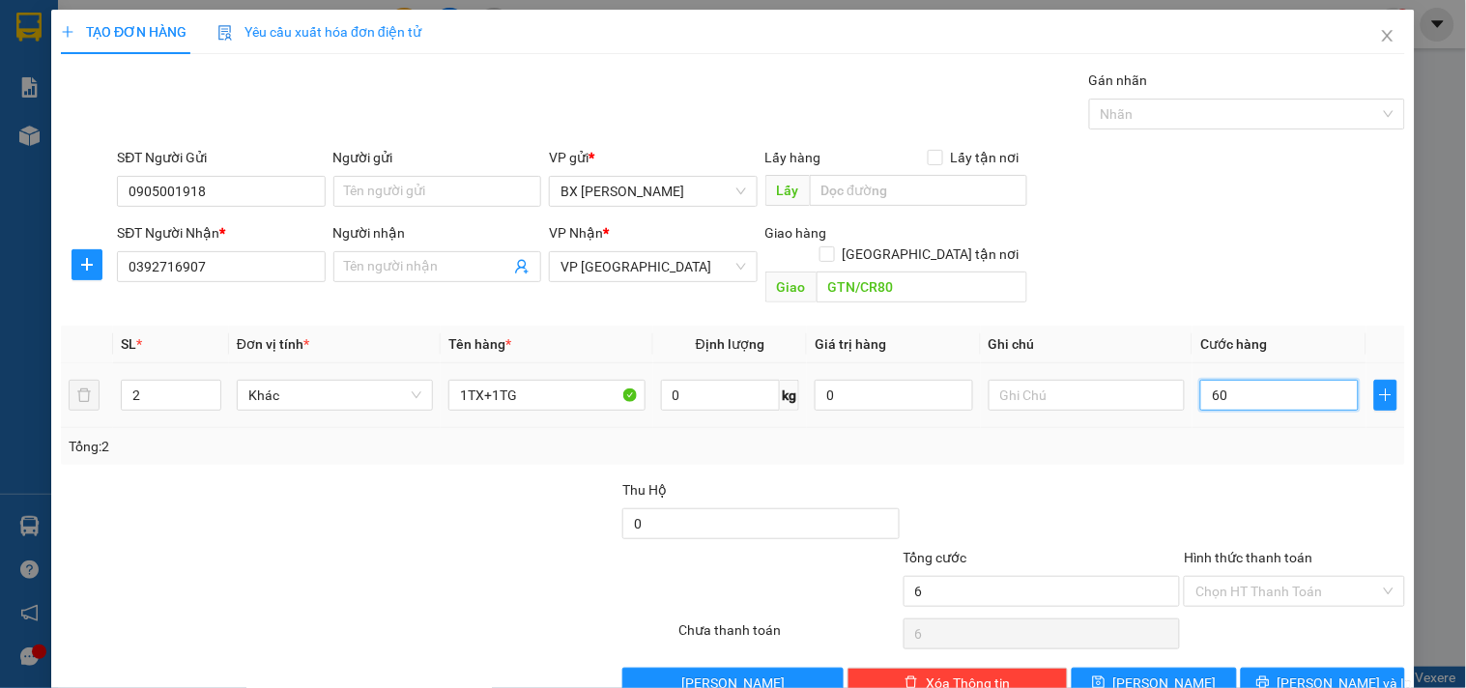
type input "60"
type input "60.000"
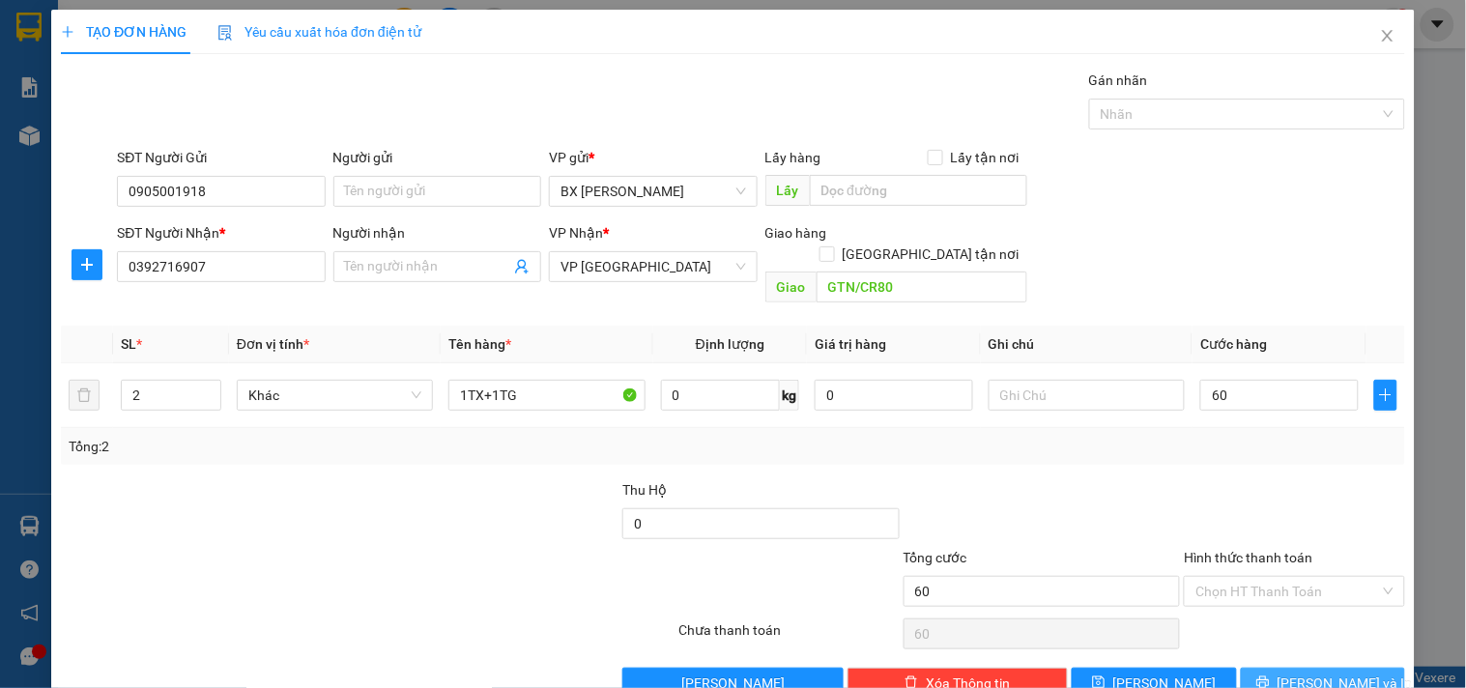
type input "60.000"
click at [1312, 672] on span "[PERSON_NAME] và In" at bounding box center [1344, 682] width 135 height 21
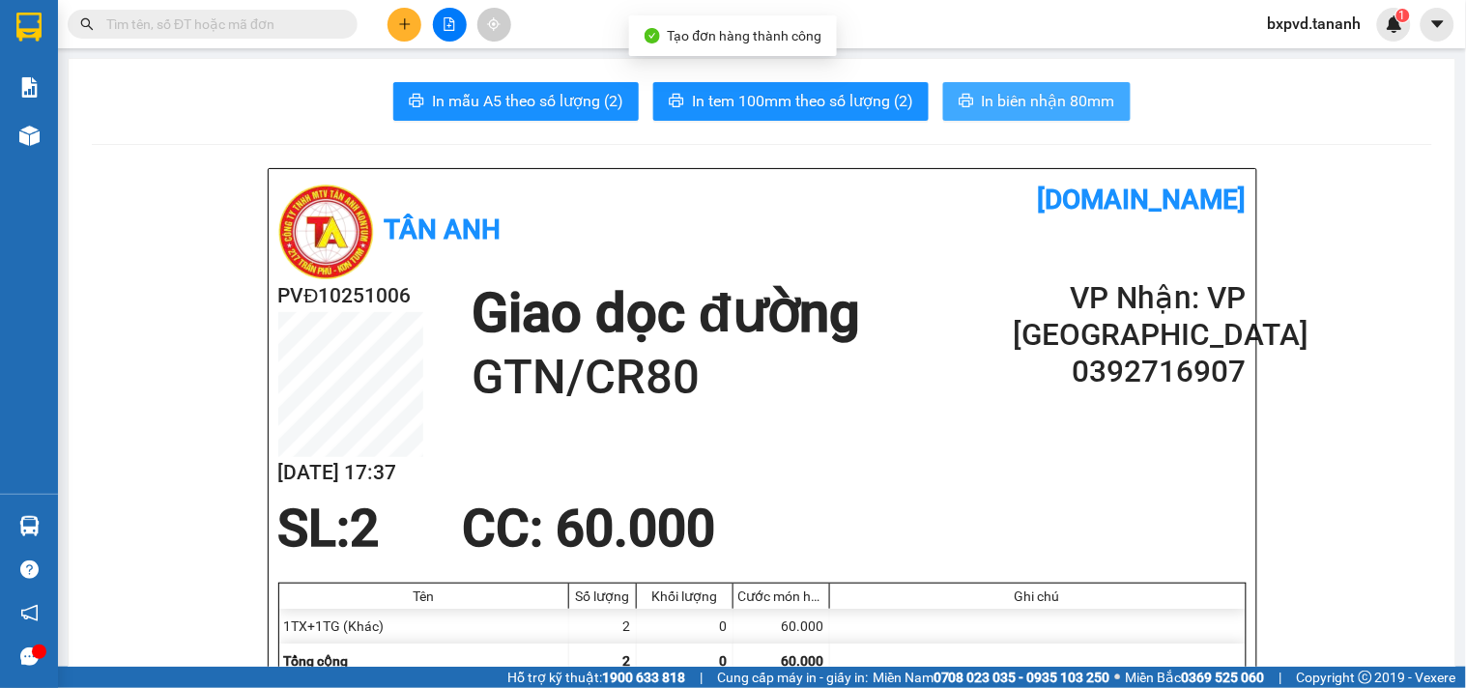
click at [1007, 100] on span "In biên nhận 80mm" at bounding box center [1048, 101] width 133 height 24
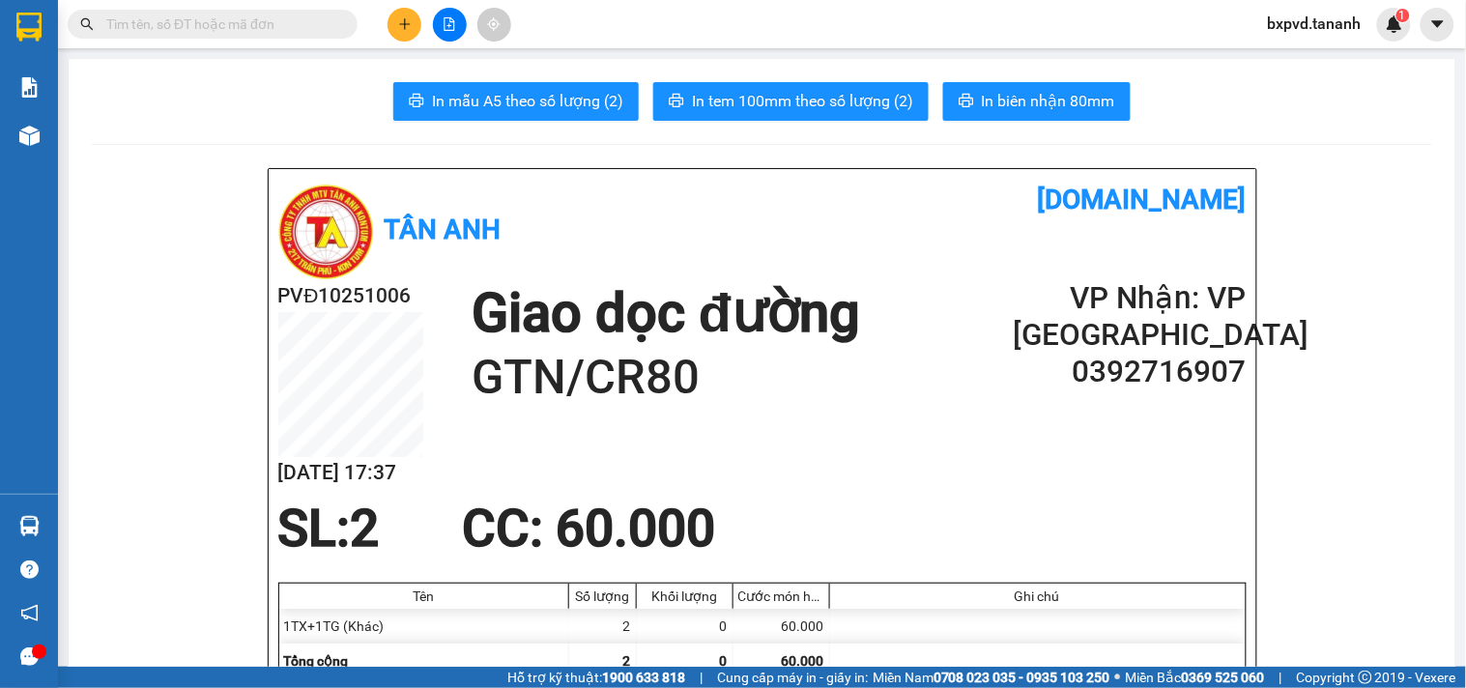
click at [855, 113] on button "In tem 100mm theo số lượng (2)" at bounding box center [790, 101] width 275 height 39
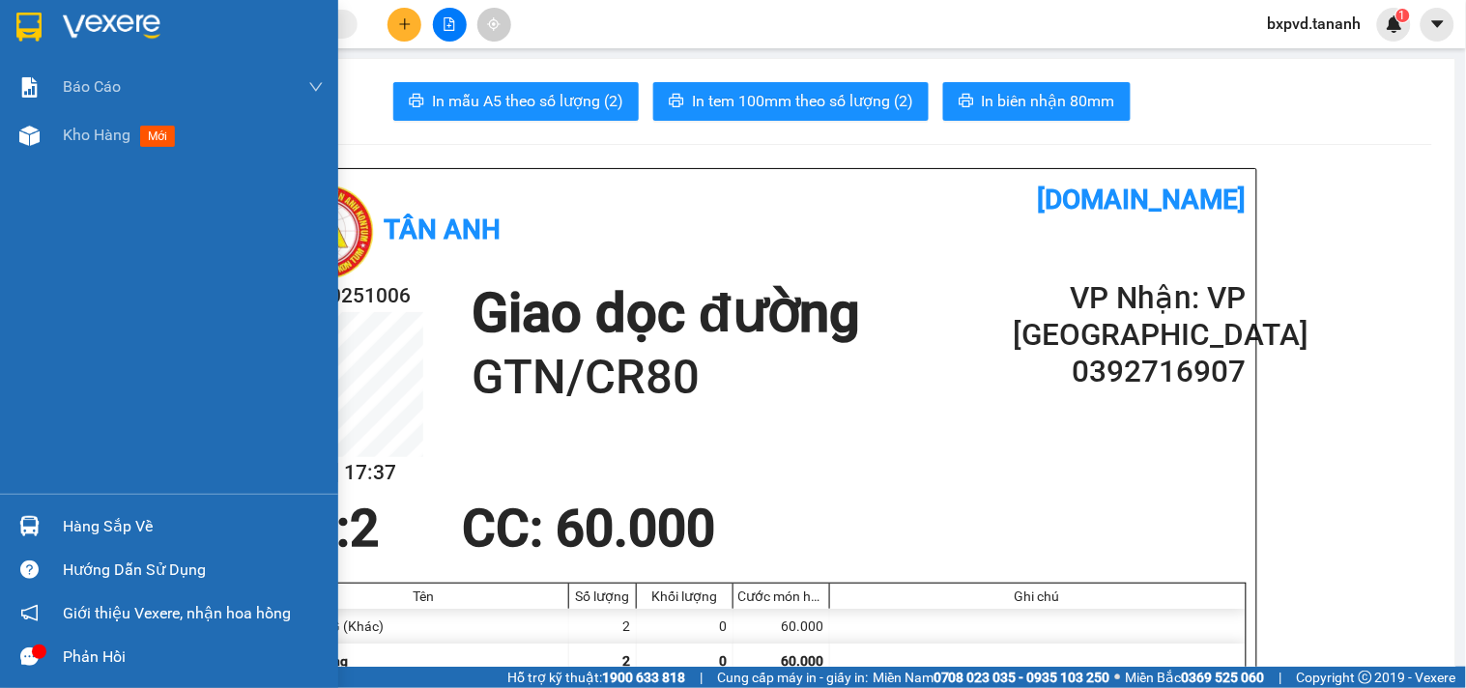
click at [21, 34] on img at bounding box center [28, 27] width 25 height 29
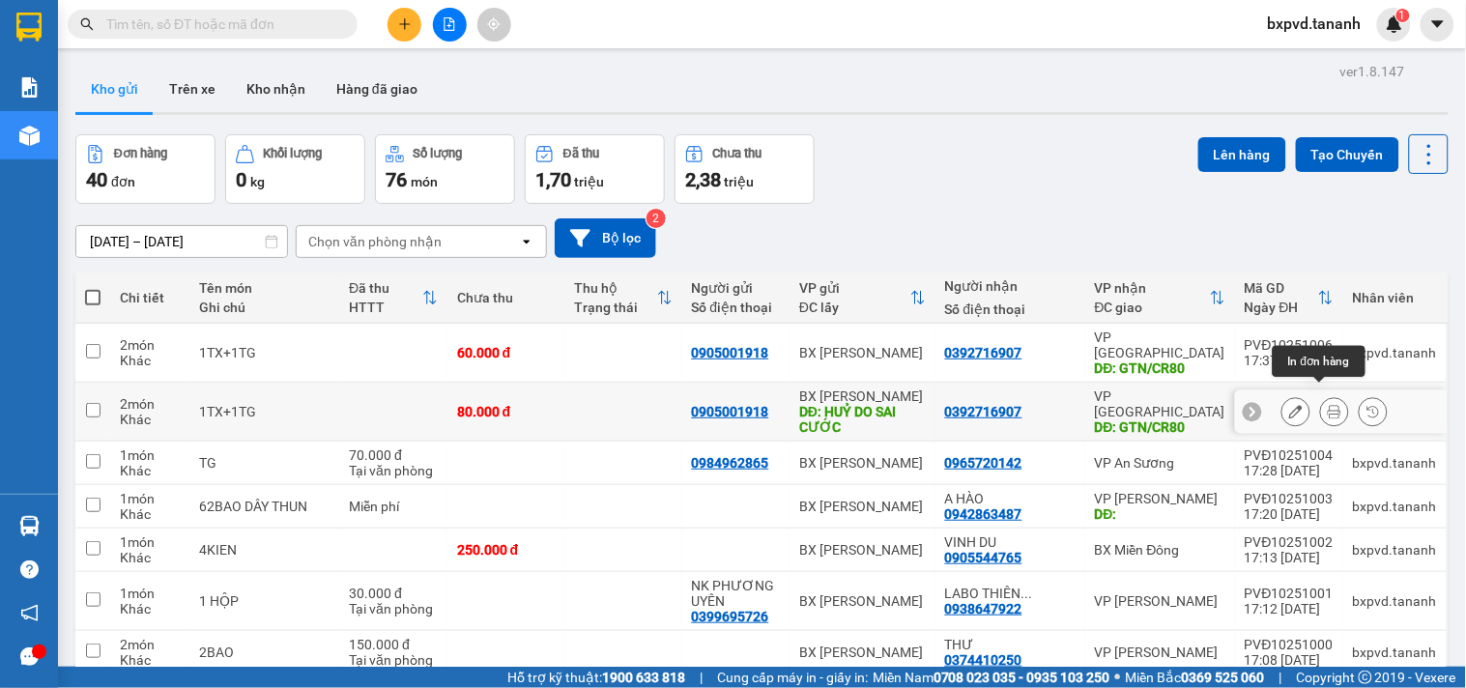
click at [1328, 405] on icon at bounding box center [1335, 412] width 14 height 14
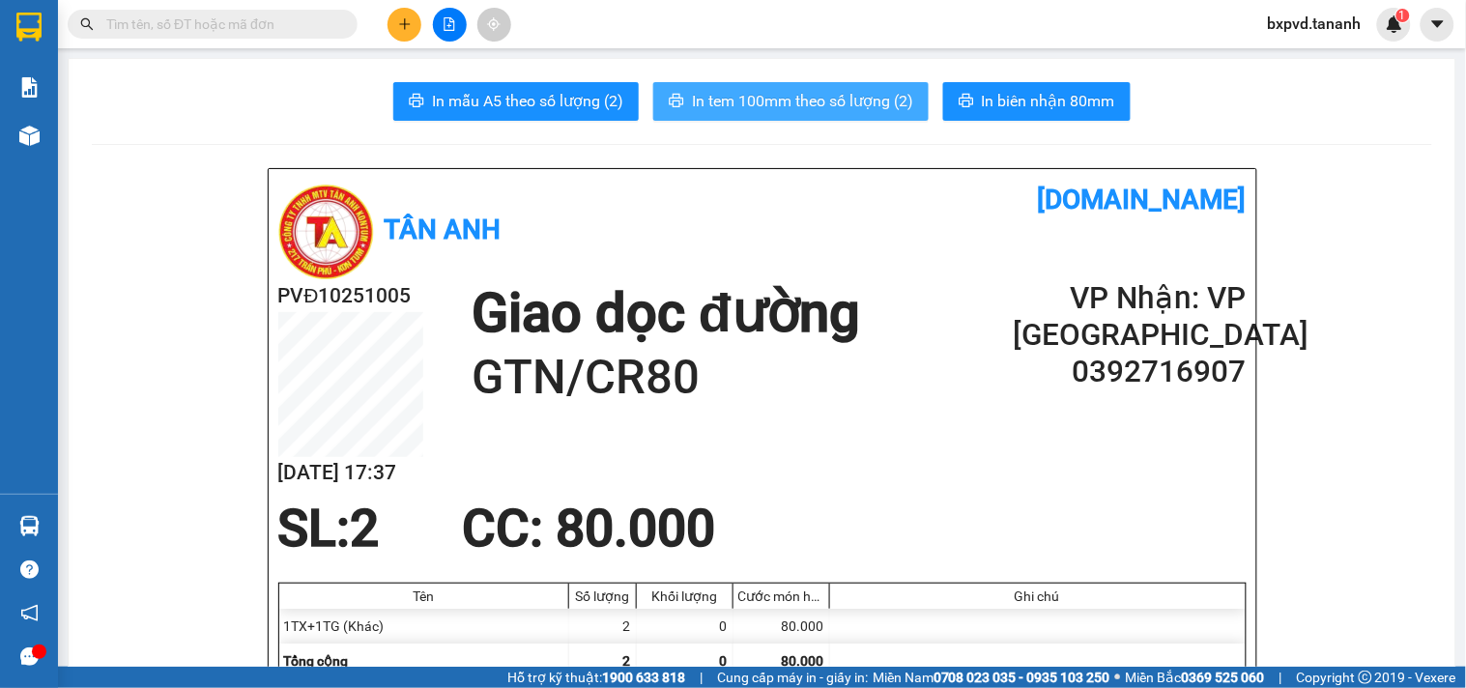
click at [876, 82] on button "In tem 100mm theo số lượng (2)" at bounding box center [790, 101] width 275 height 39
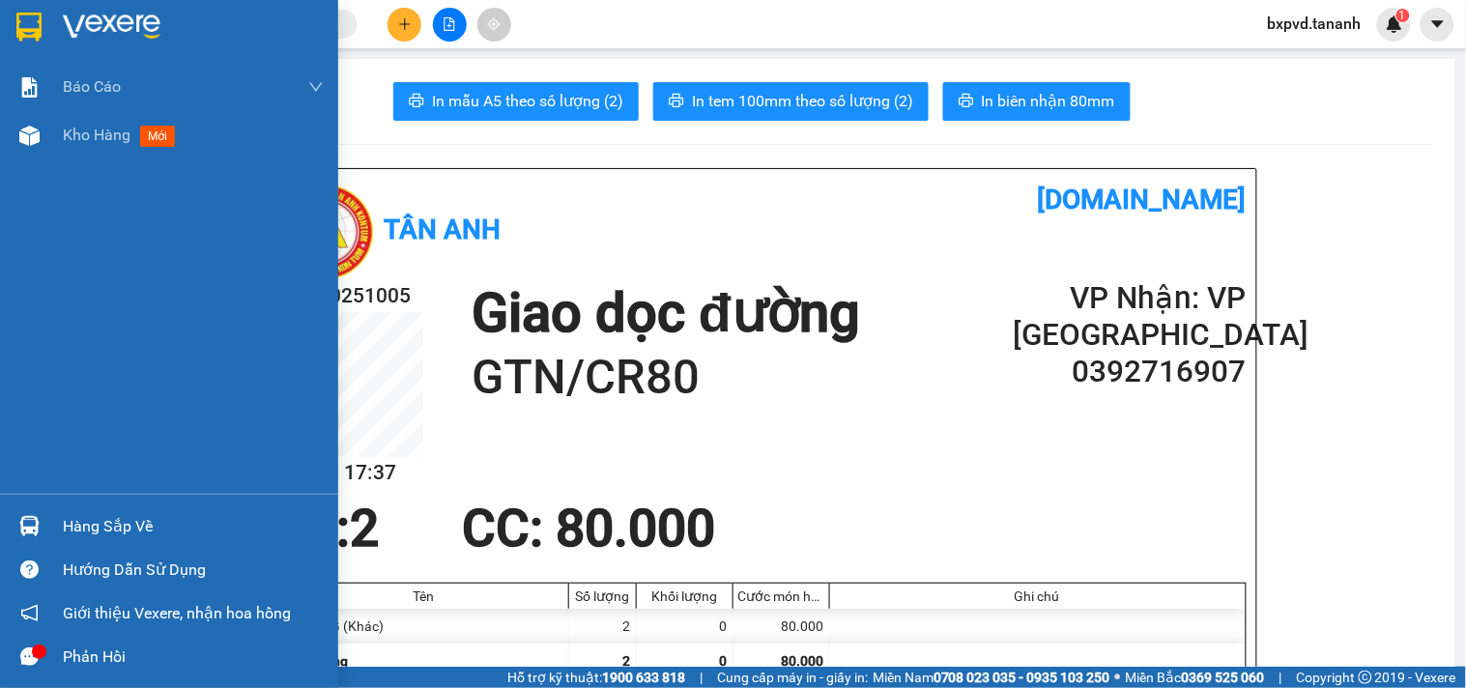
click at [66, 35] on img at bounding box center [112, 27] width 98 height 29
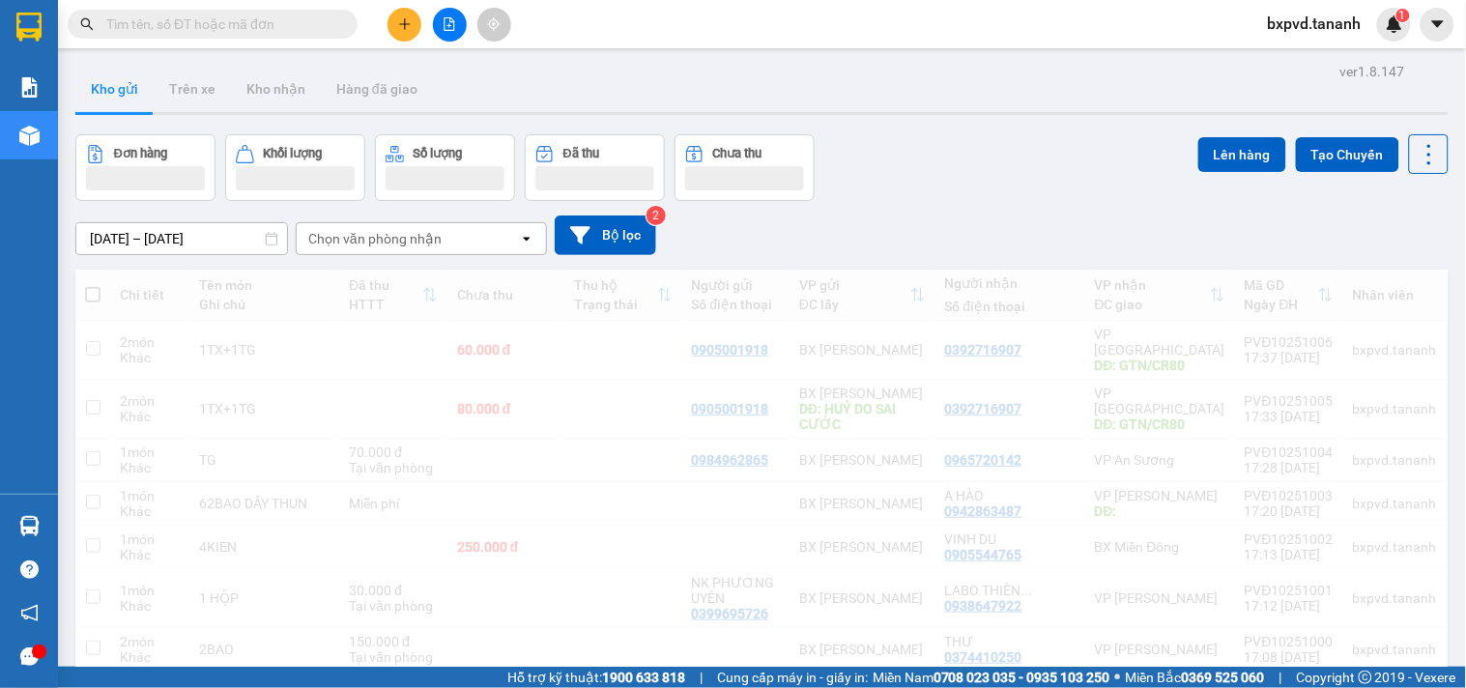
click at [408, 23] on icon "plus" at bounding box center [404, 23] width 11 height 1
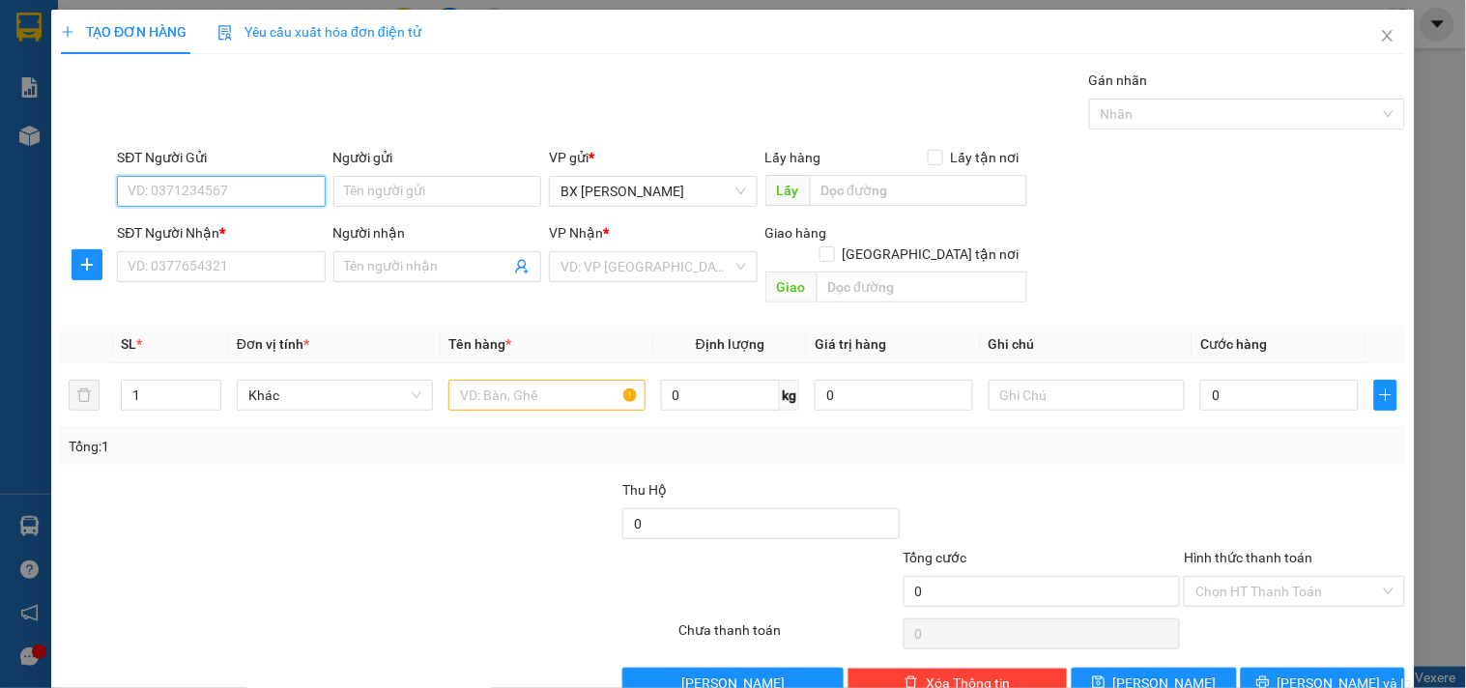
click at [251, 195] on input "SĐT Người Gửi" at bounding box center [221, 191] width 208 height 31
click at [191, 219] on div "0834134555" at bounding box center [219, 229] width 183 height 21
type input "0834134555"
type input "0935175875"
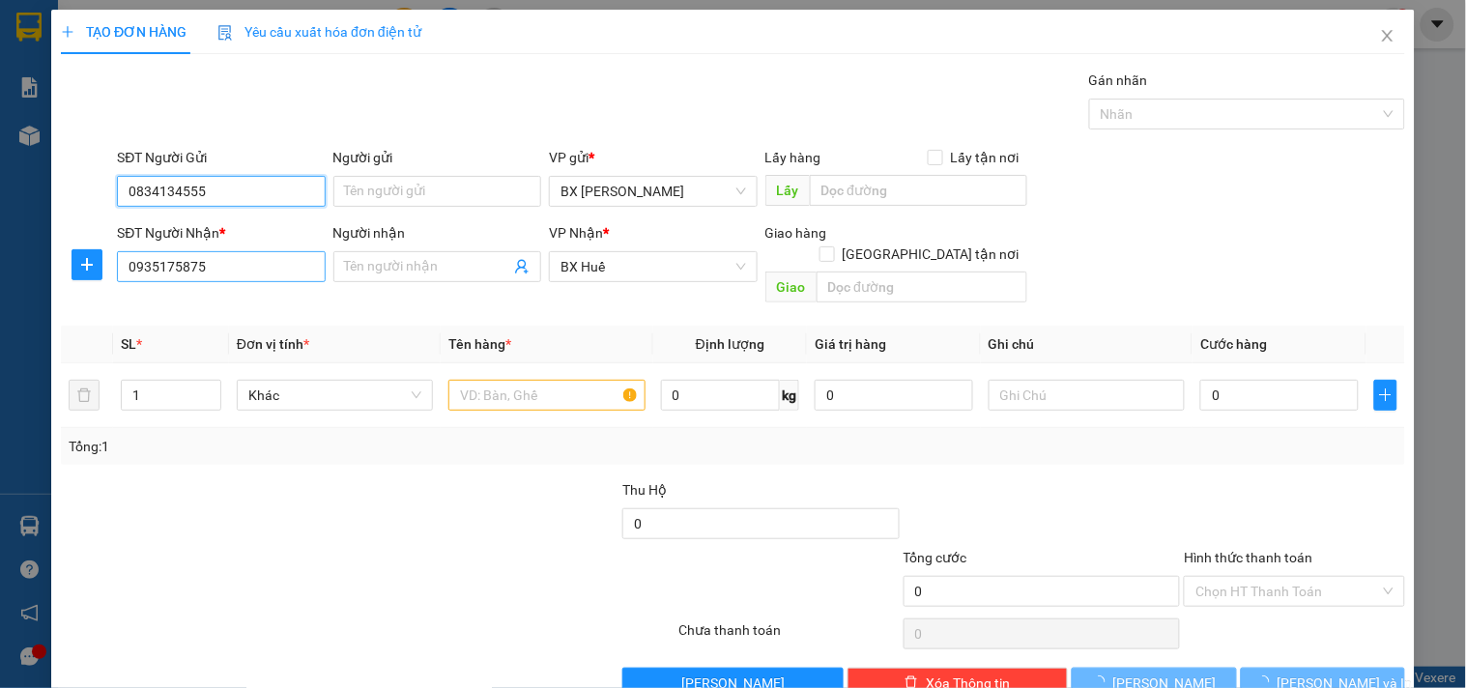
type input "100.000"
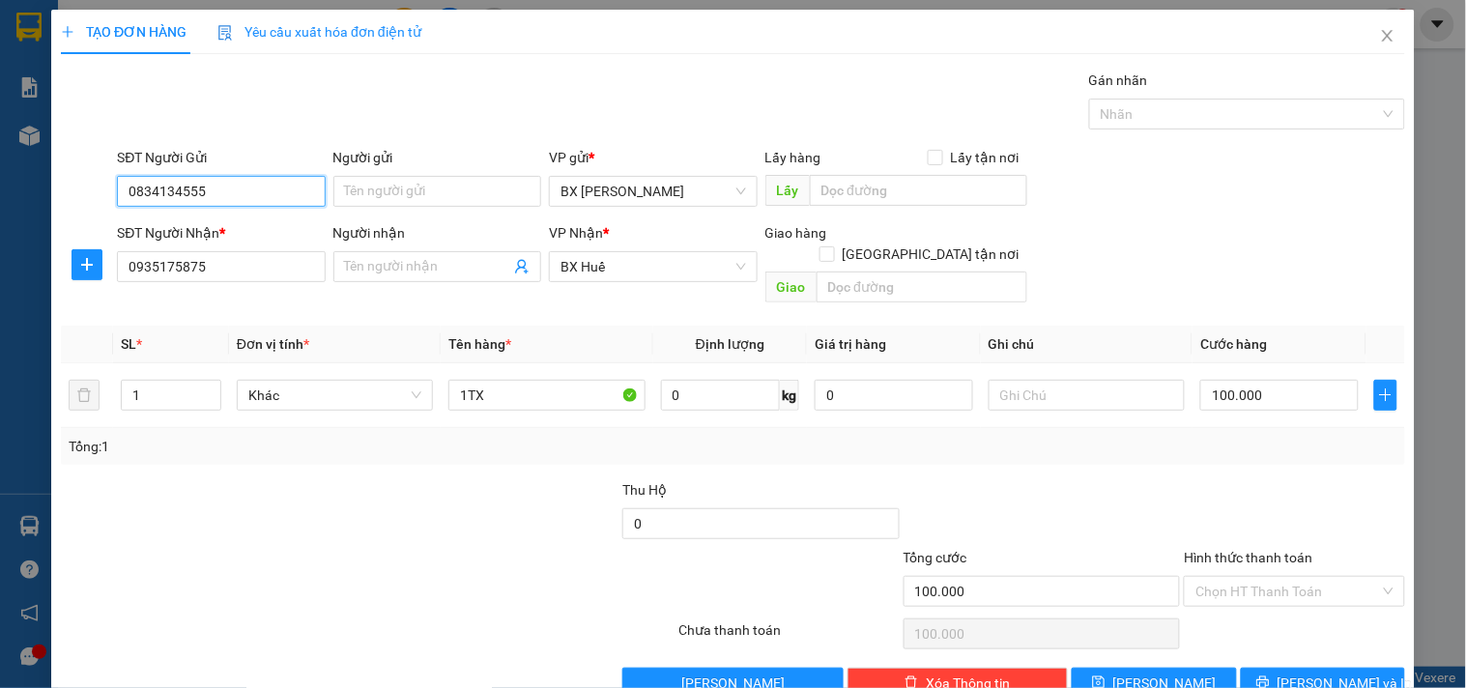
type input "0834134555"
click at [1315, 672] on span "[PERSON_NAME] và In" at bounding box center [1344, 682] width 135 height 21
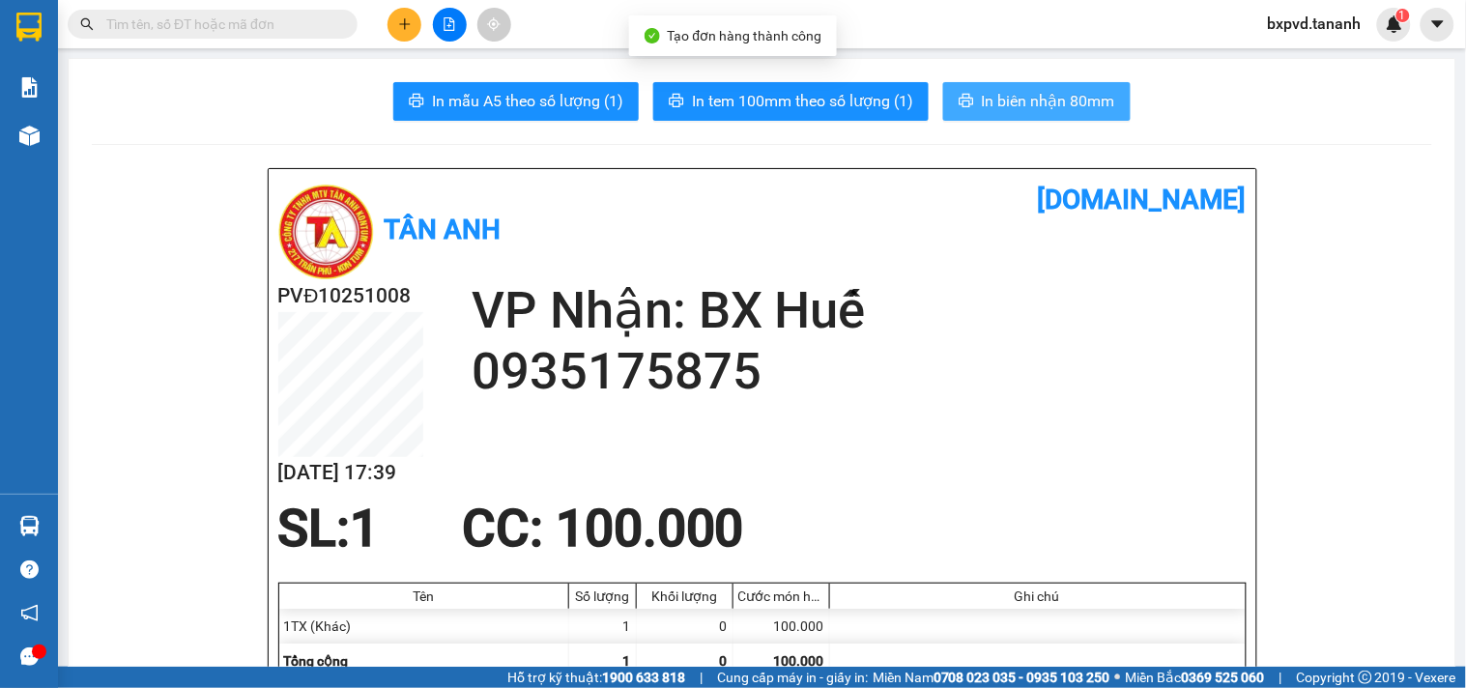
click at [996, 85] on button "In biên nhận 80mm" at bounding box center [1036, 101] width 187 height 39
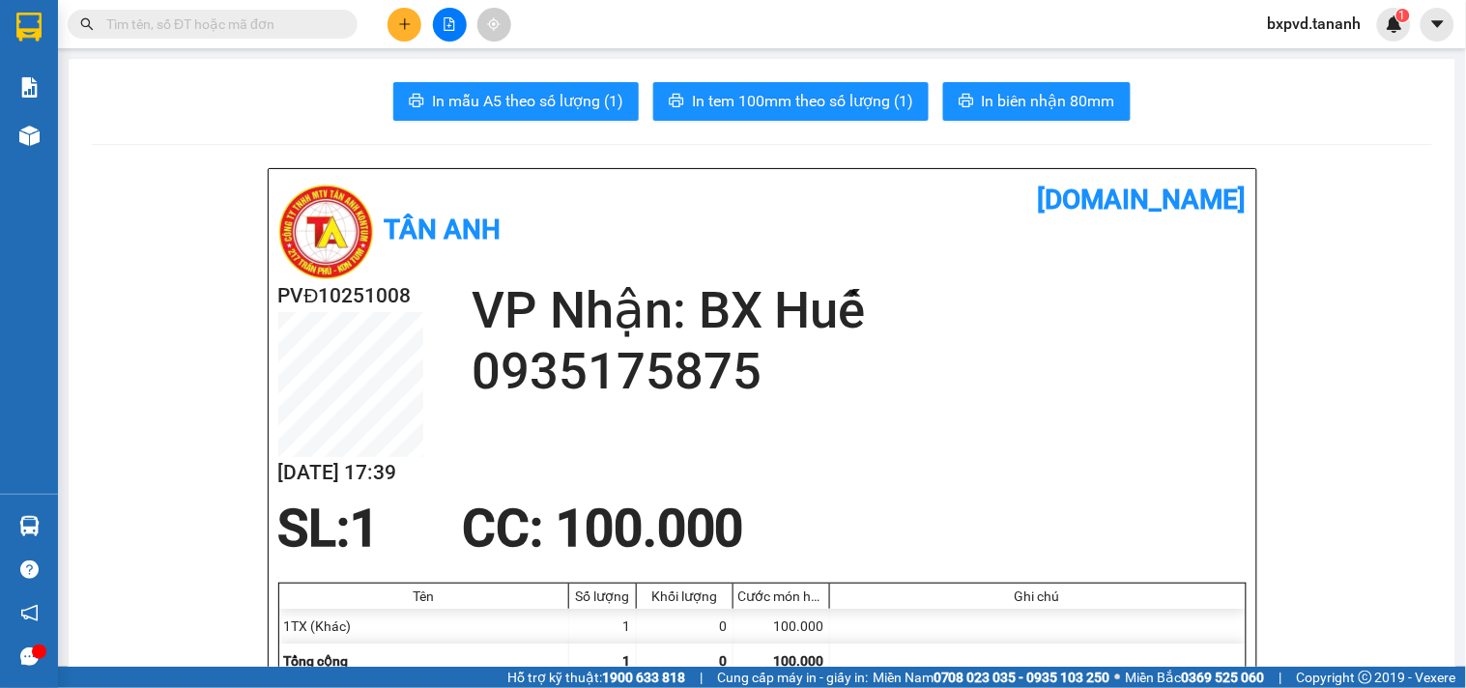
click at [851, 100] on span "In tem 100mm theo số lượng (1)" at bounding box center [802, 101] width 221 height 24
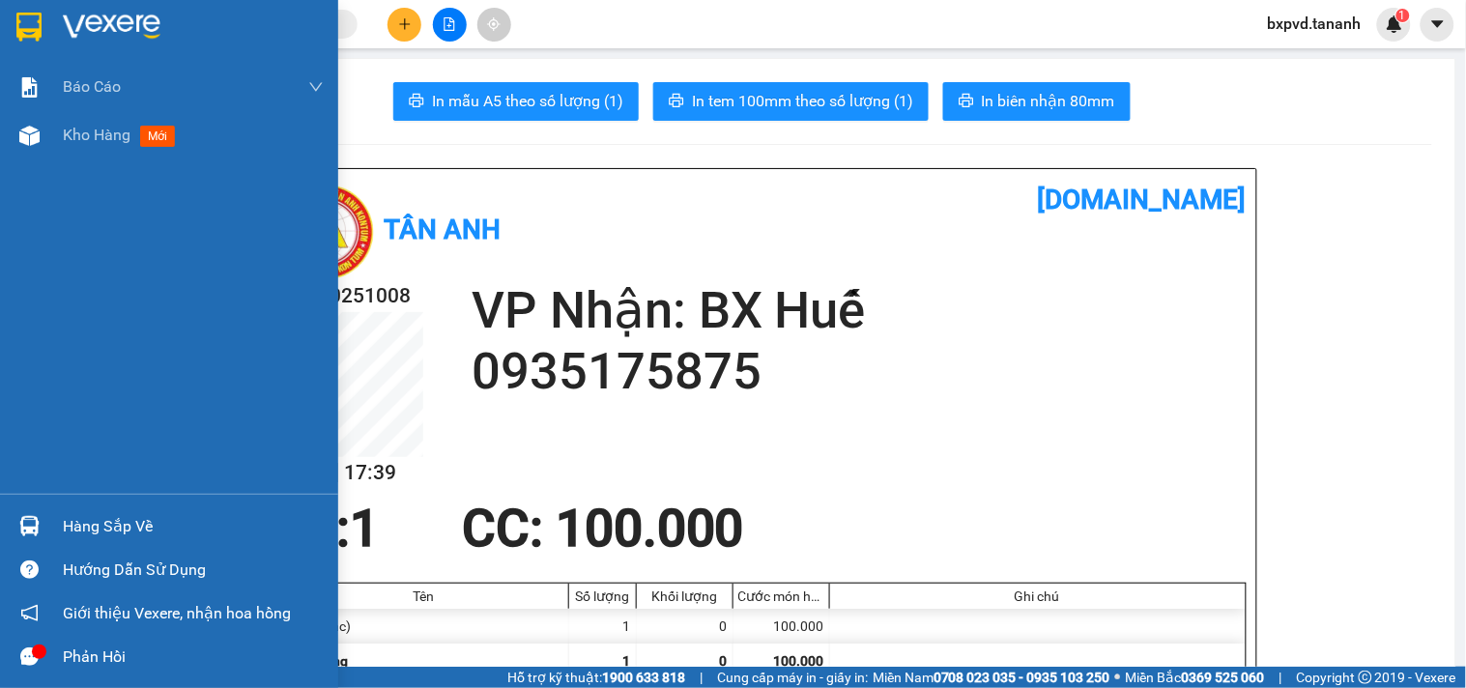
click at [61, 29] on div at bounding box center [169, 31] width 338 height 63
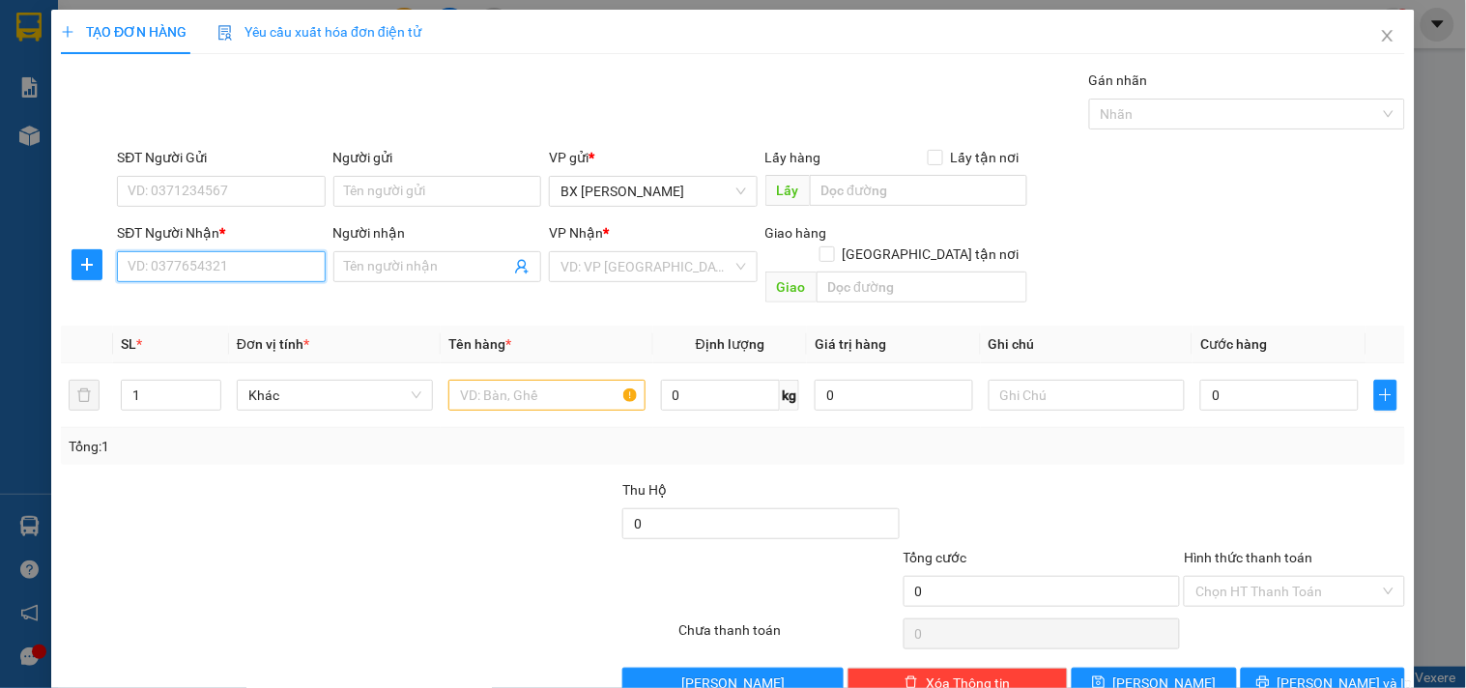
click at [237, 266] on input "SĐT Người Nhận *" at bounding box center [221, 266] width 208 height 31
type input "0944879234"
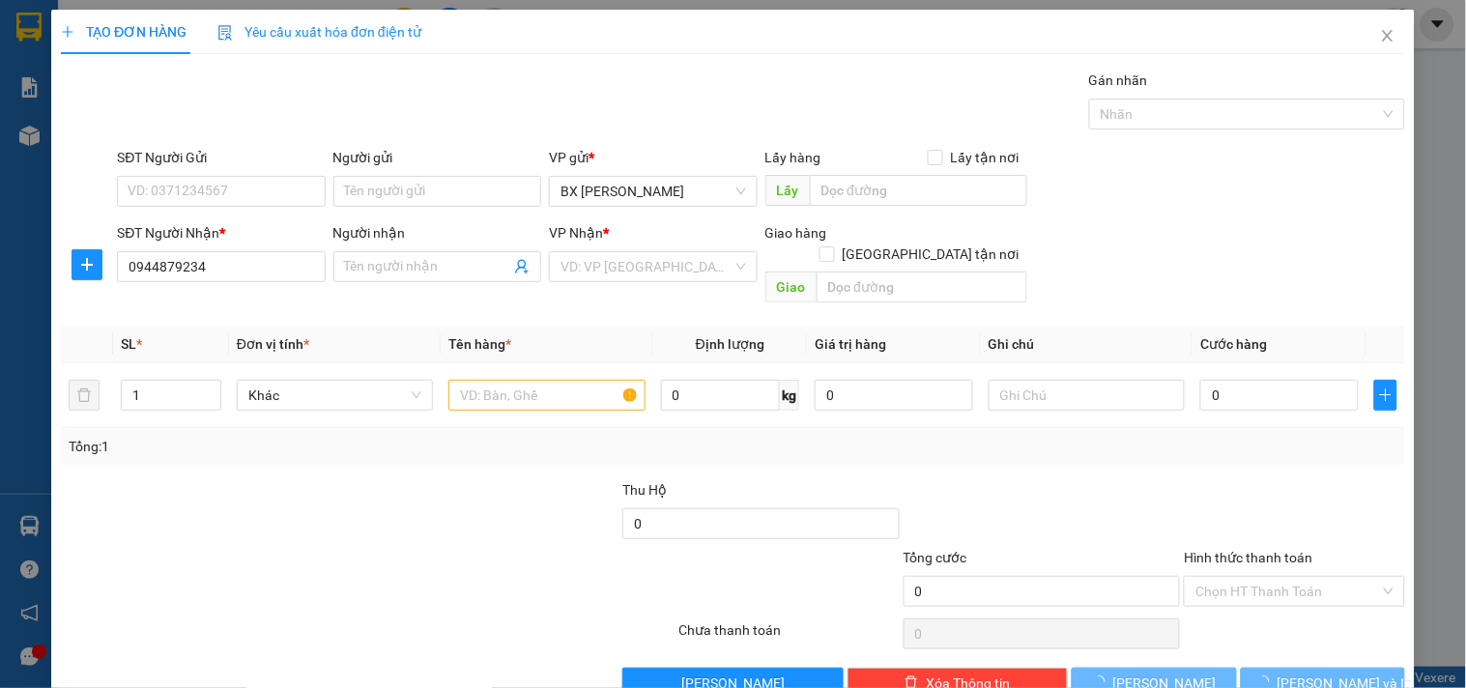
click at [307, 138] on div "Transit Pickup Surcharge Ids Transit Deliver Surcharge Ids Transit Deliver Surc…" at bounding box center [733, 384] width 1344 height 629
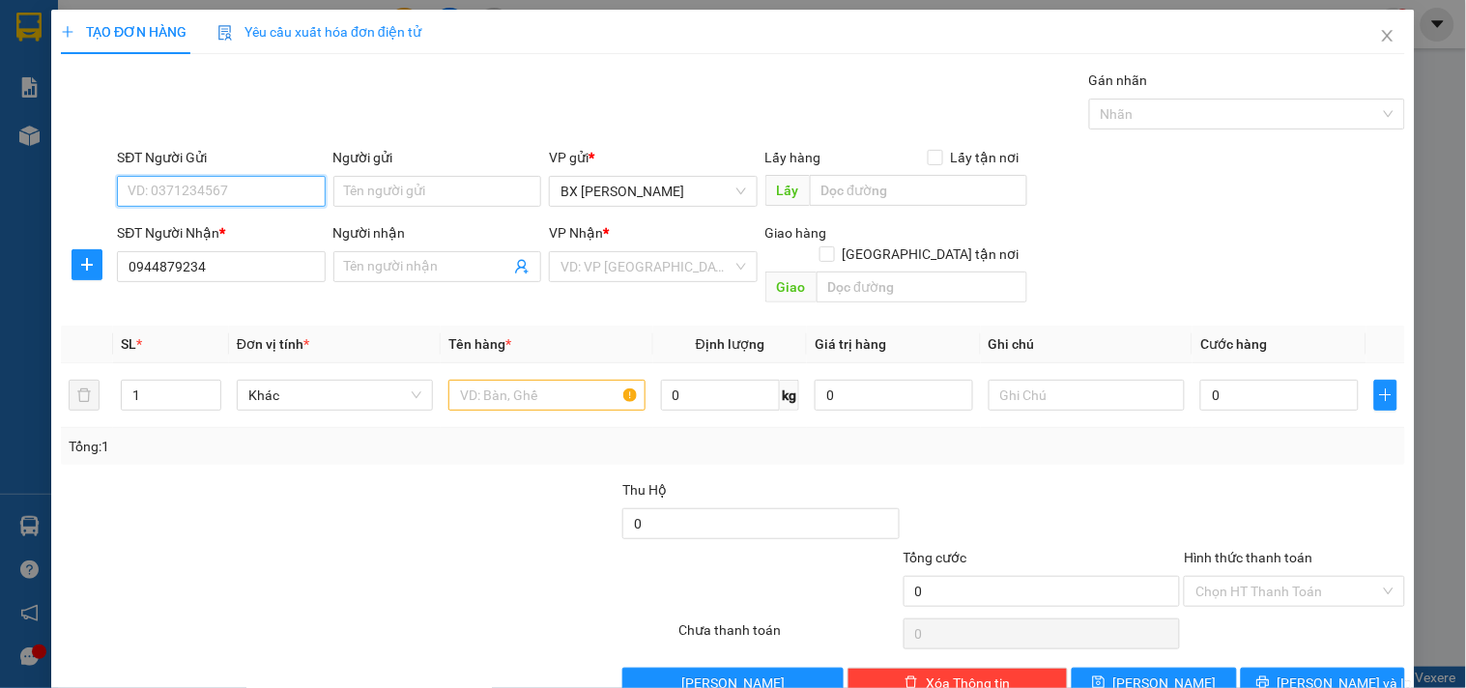
click at [268, 181] on input "SĐT Người Gửi" at bounding box center [221, 191] width 208 height 31
type input "0901959733"
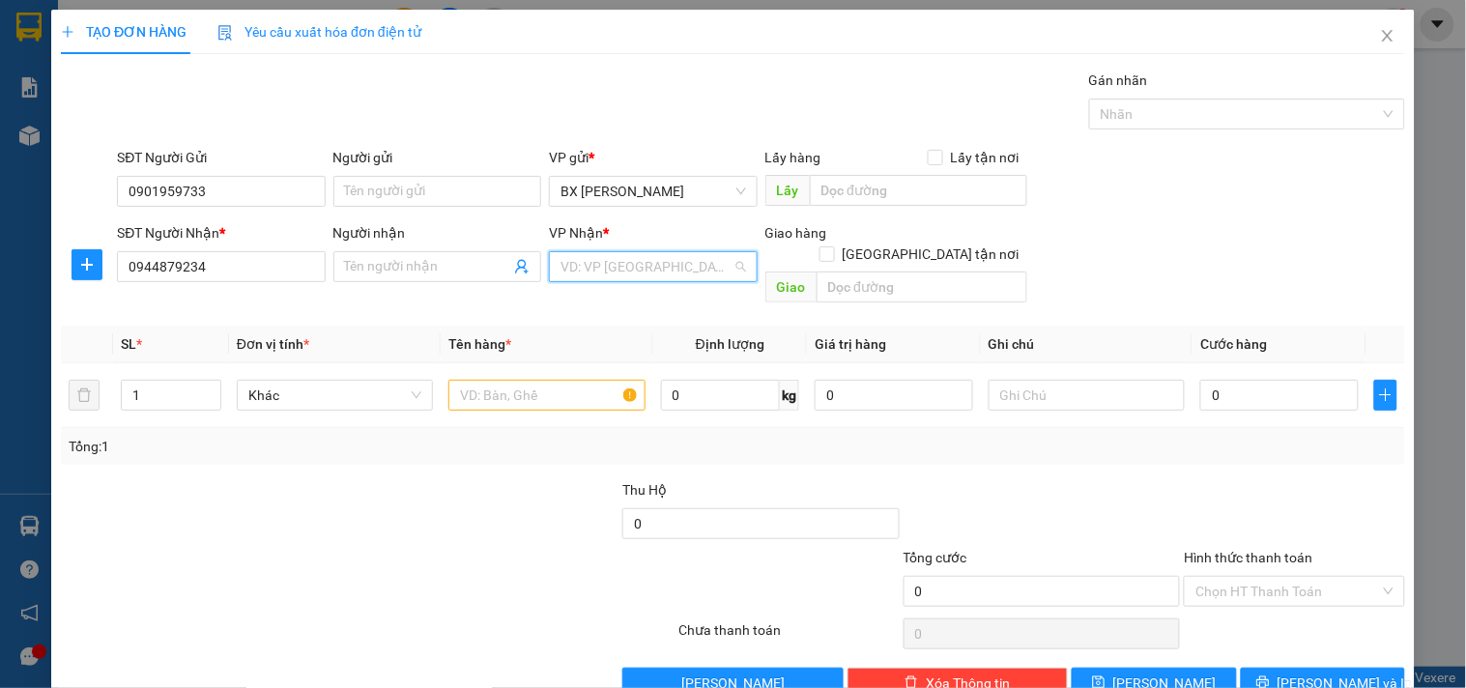
click at [629, 262] on input "search" at bounding box center [645, 266] width 171 height 29
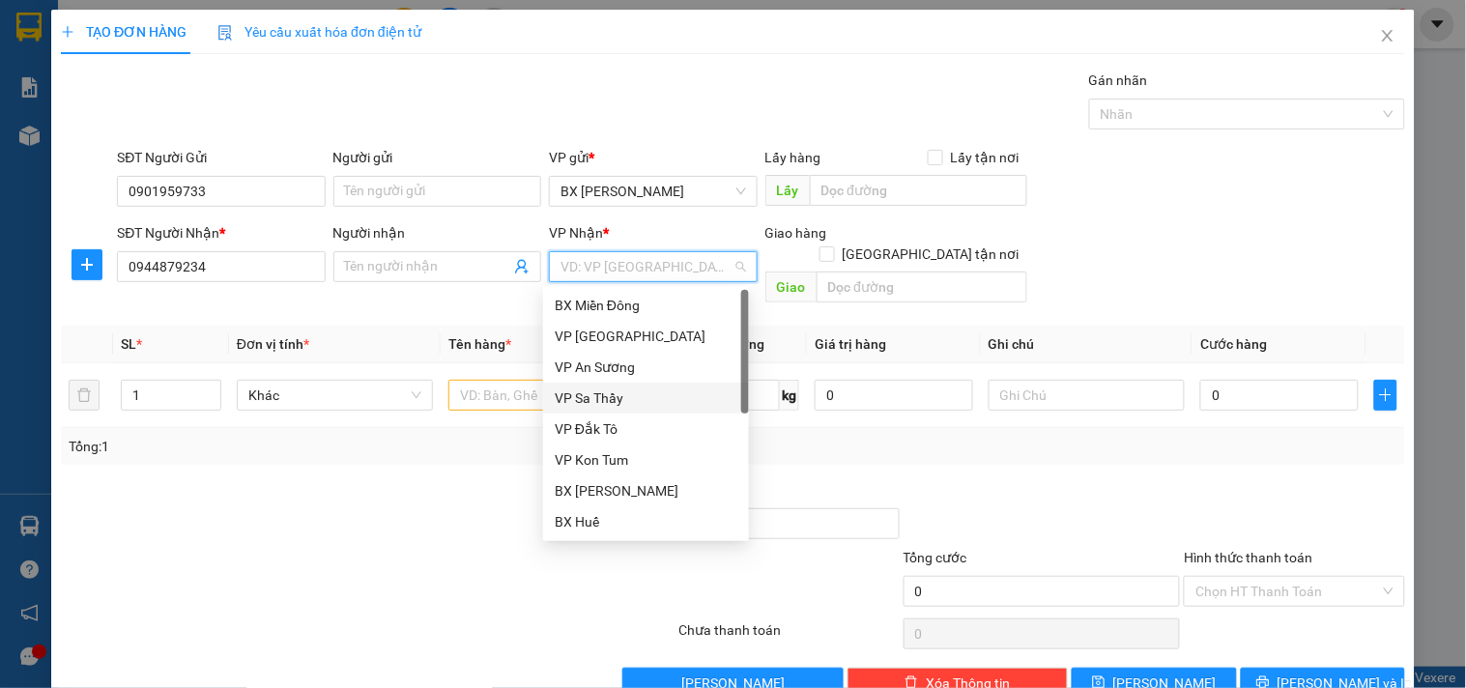
scroll to position [200, 0]
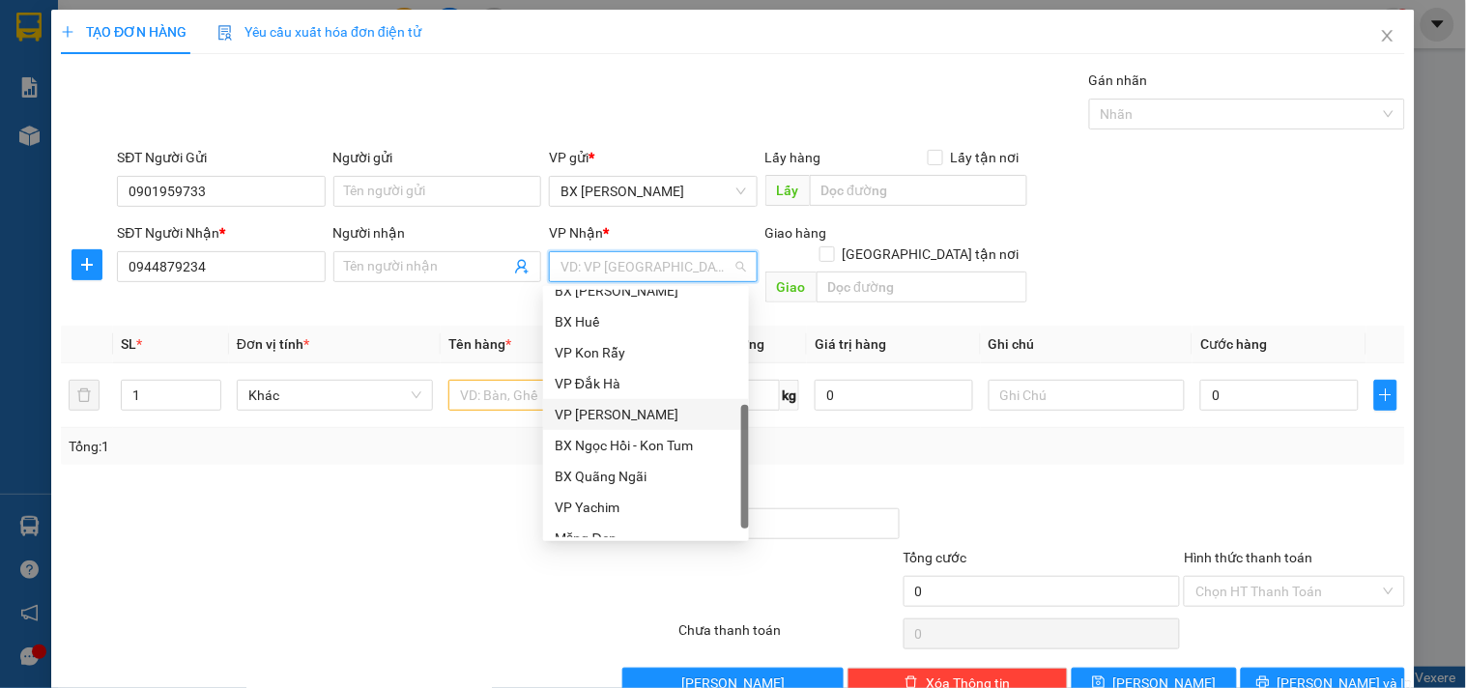
click at [641, 416] on div "VP [PERSON_NAME]" at bounding box center [646, 414] width 183 height 21
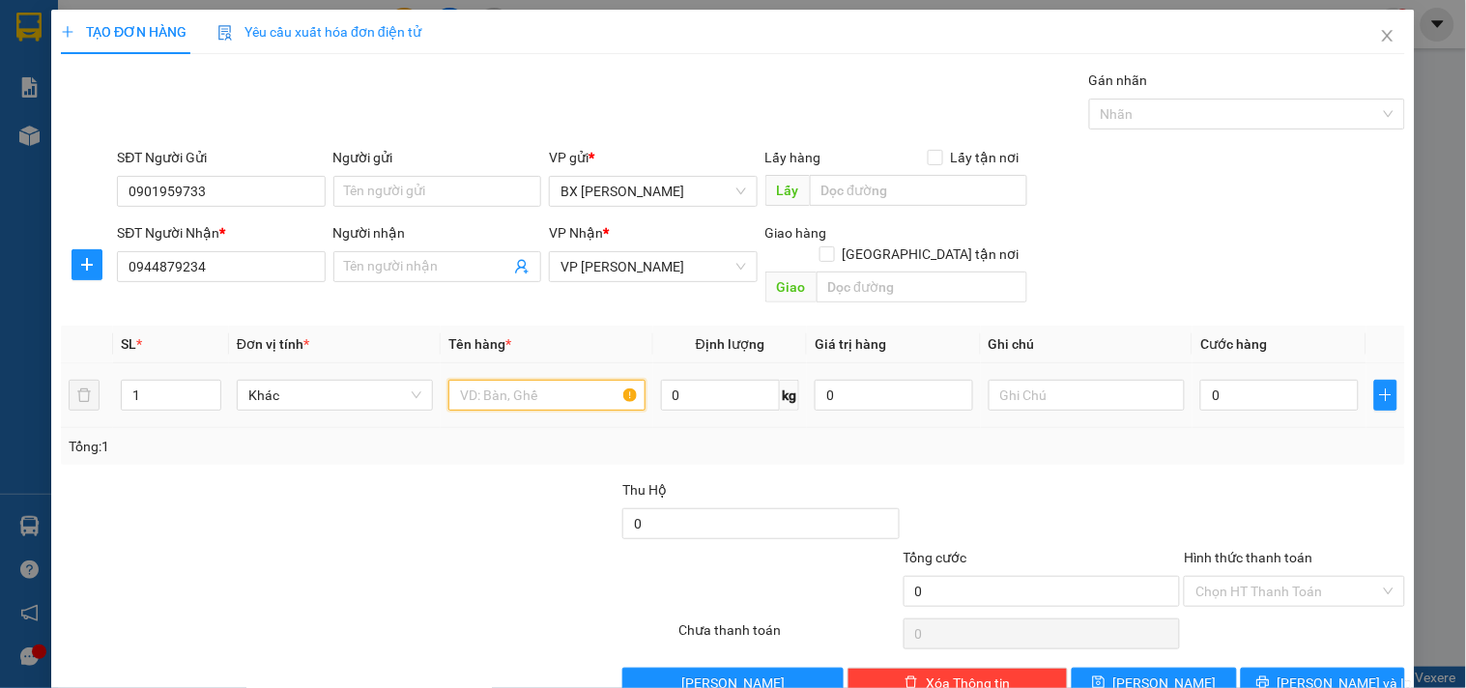
click at [544, 383] on input "text" at bounding box center [546, 395] width 196 height 31
type input "1TG"
click at [1233, 380] on input "0" at bounding box center [1279, 395] width 158 height 31
type input "6"
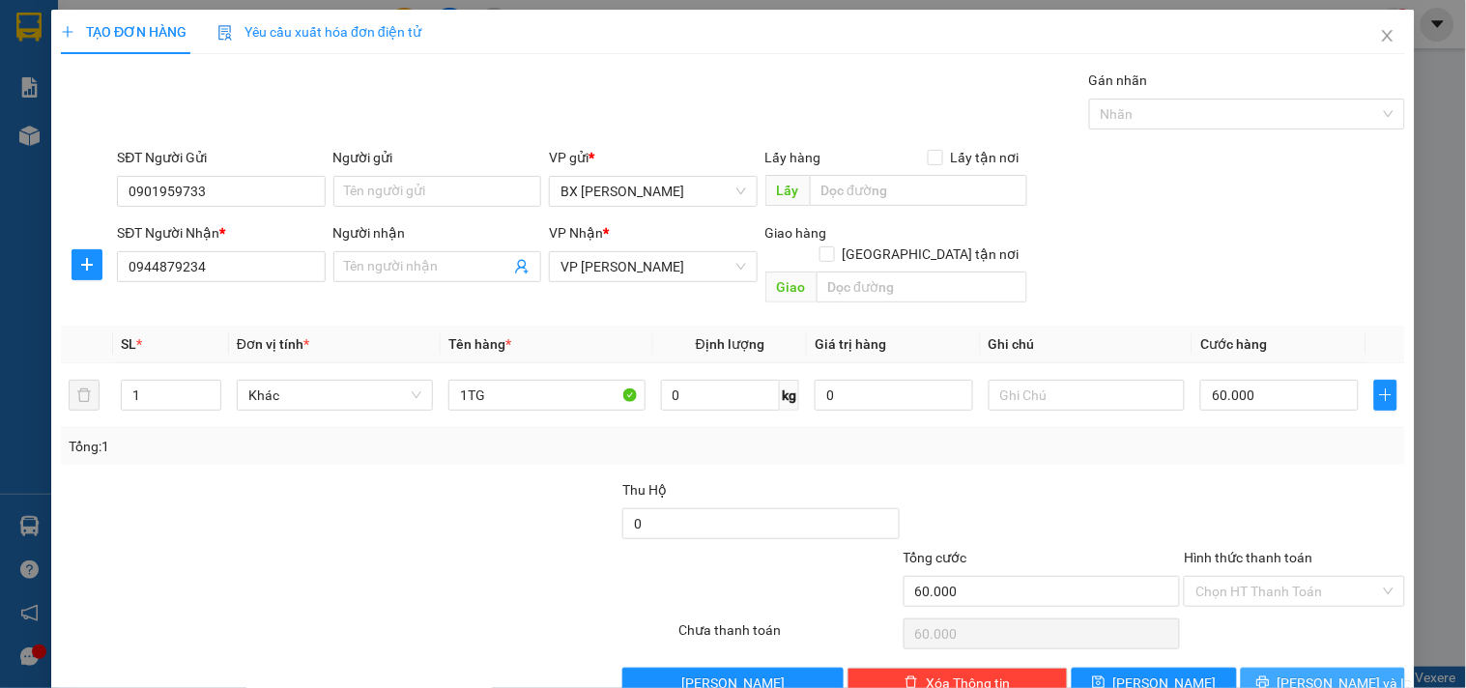
click at [1317, 674] on button "[PERSON_NAME] và In" at bounding box center [1323, 683] width 164 height 31
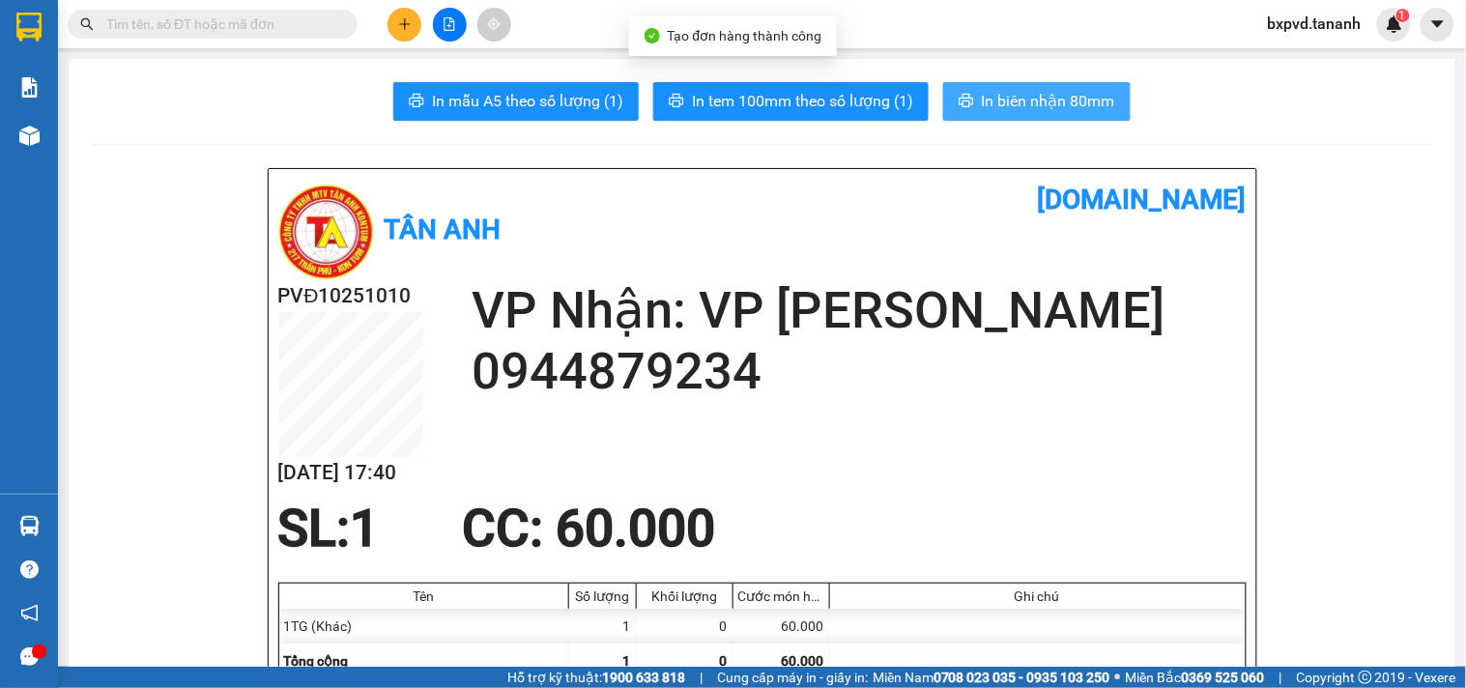
click at [992, 111] on span "In biên nhận 80mm" at bounding box center [1048, 101] width 133 height 24
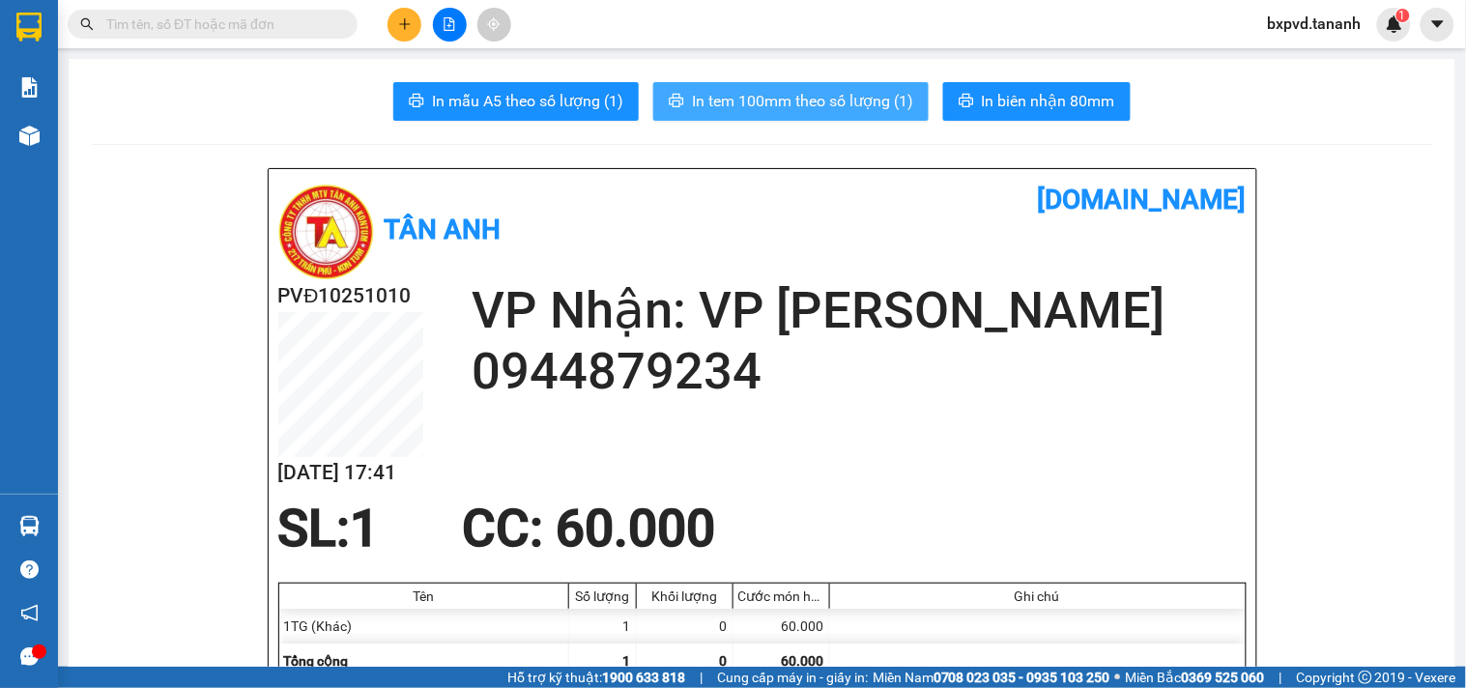
click at [812, 90] on span "In tem 100mm theo số lượng (1)" at bounding box center [802, 101] width 221 height 24
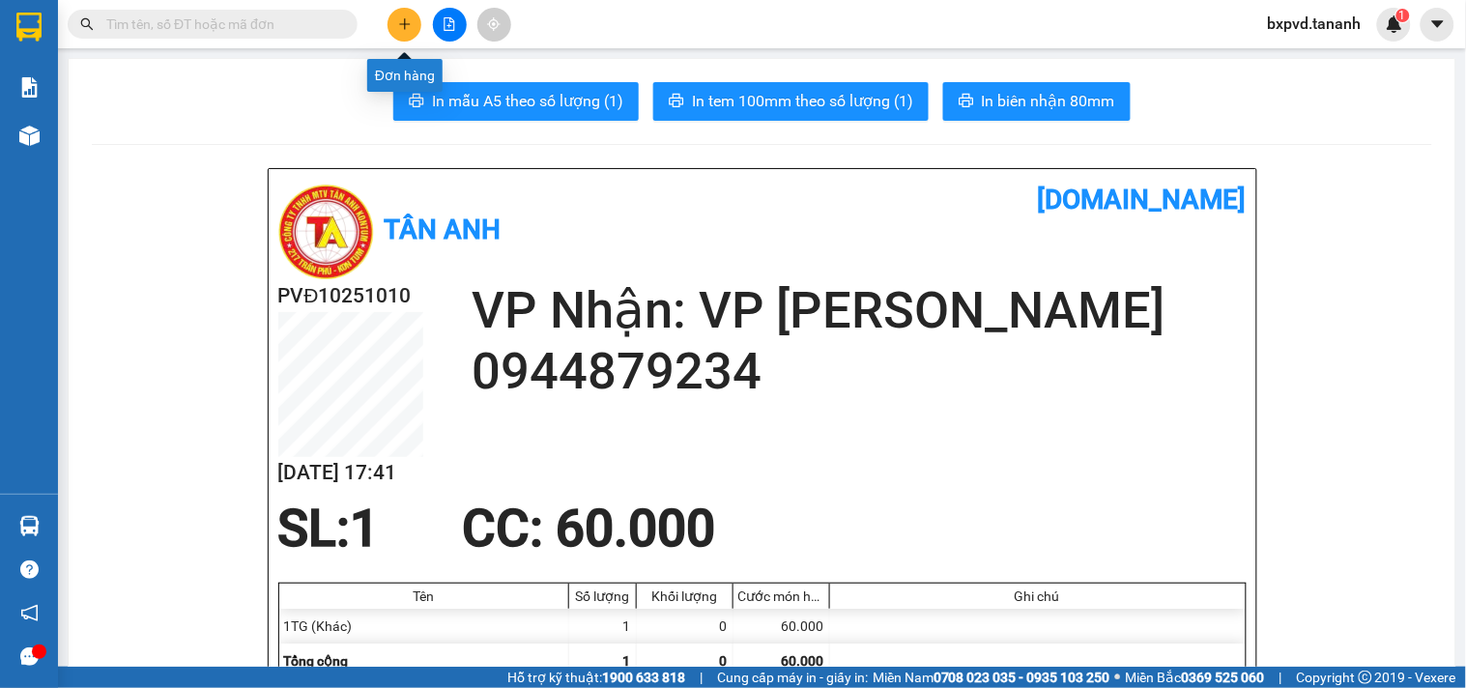
click at [401, 20] on icon "plus" at bounding box center [405, 24] width 14 height 14
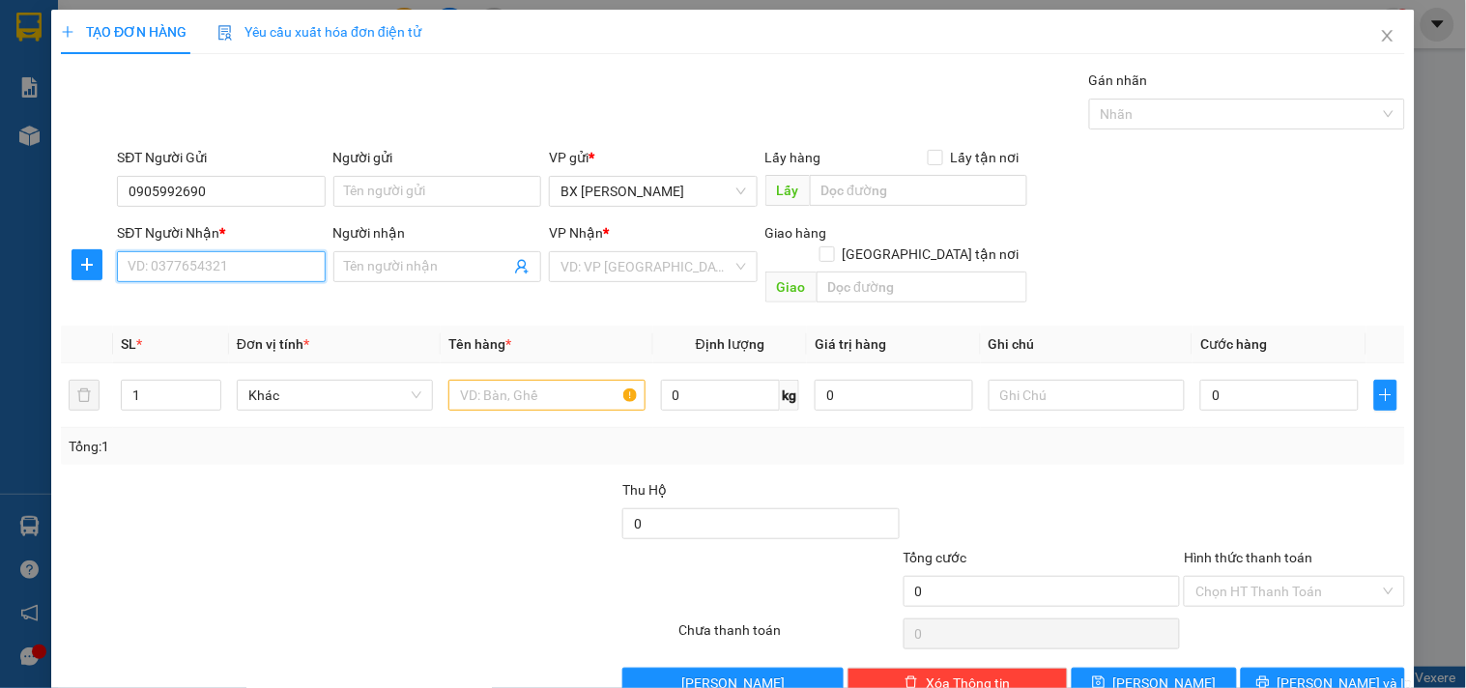
click at [189, 271] on input "SĐT Người Nhận *" at bounding box center [221, 266] width 208 height 31
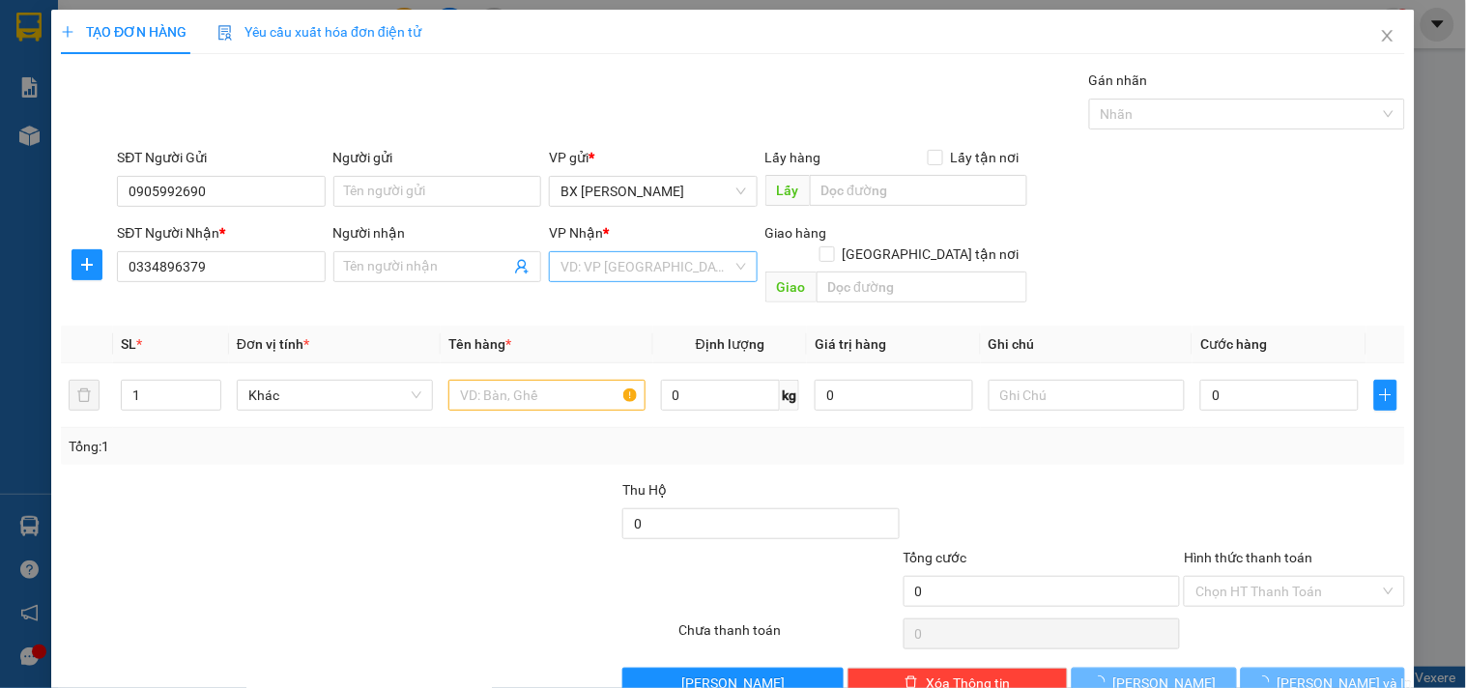
click at [636, 266] on input "search" at bounding box center [645, 266] width 171 height 29
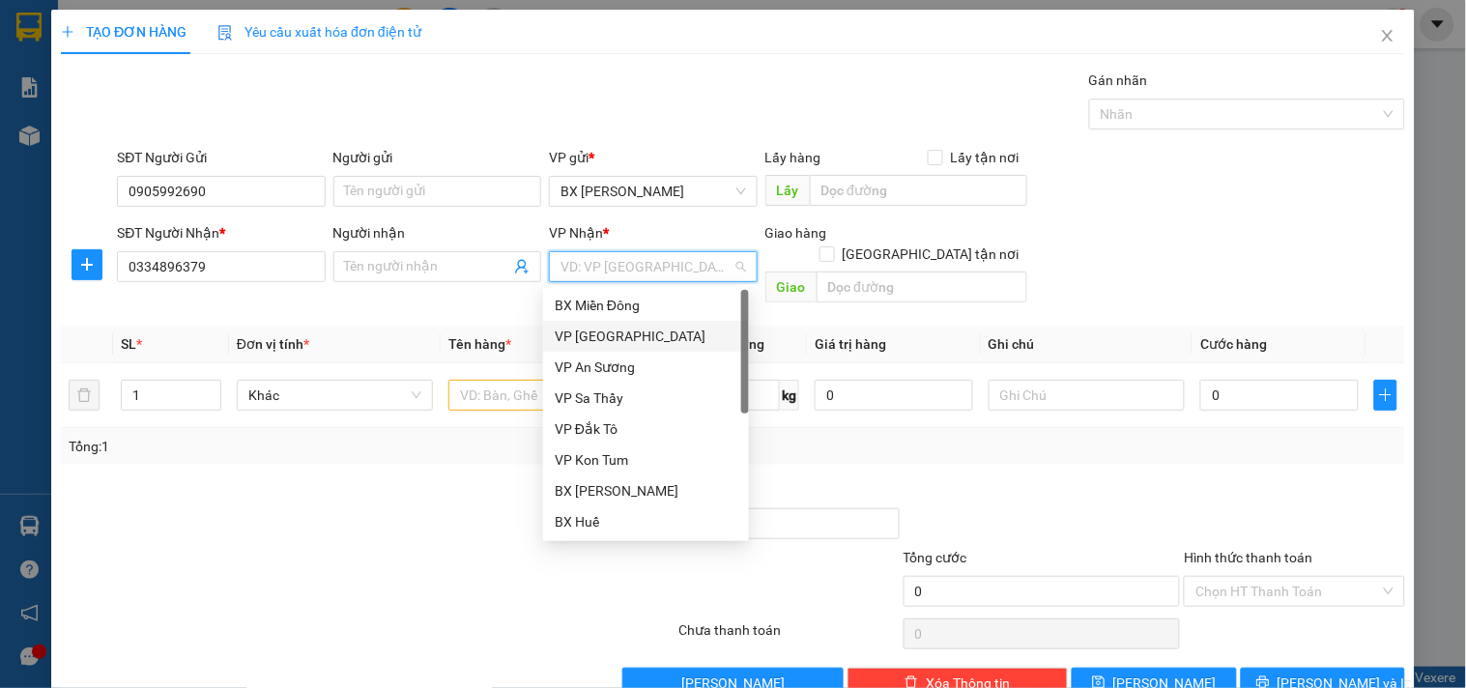
click at [593, 332] on div "VP [GEOGRAPHIC_DATA]" at bounding box center [646, 336] width 183 height 21
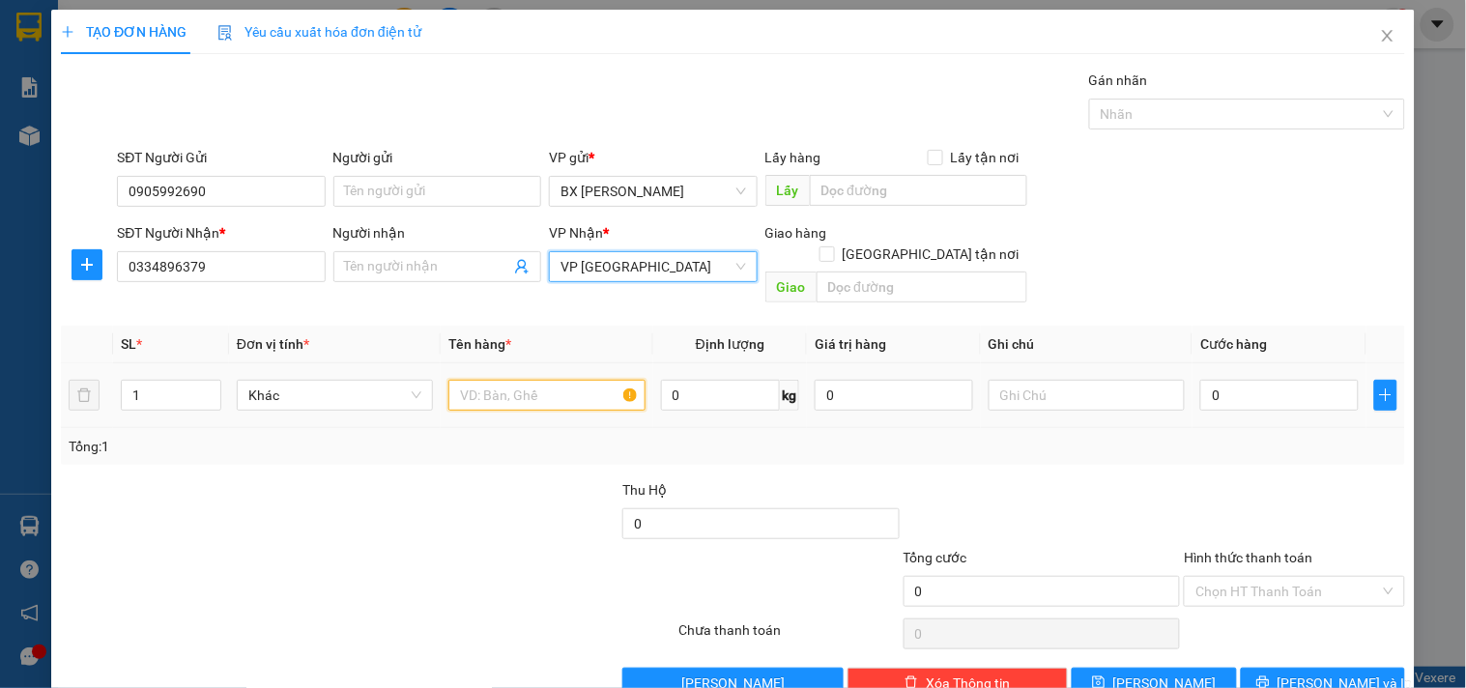
click at [486, 380] on input "text" at bounding box center [546, 395] width 196 height 31
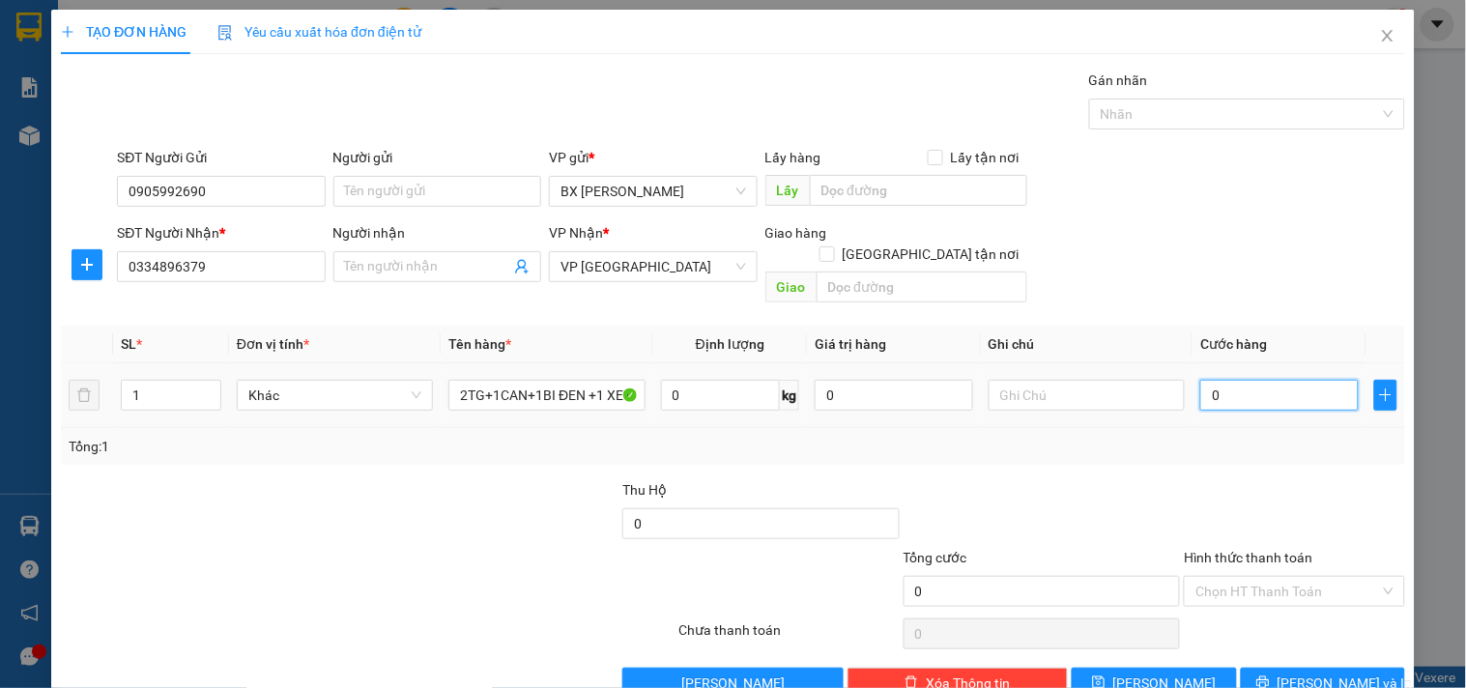
click at [1243, 380] on input "0" at bounding box center [1279, 395] width 158 height 31
click at [1326, 672] on span "[PERSON_NAME] và In" at bounding box center [1344, 682] width 135 height 21
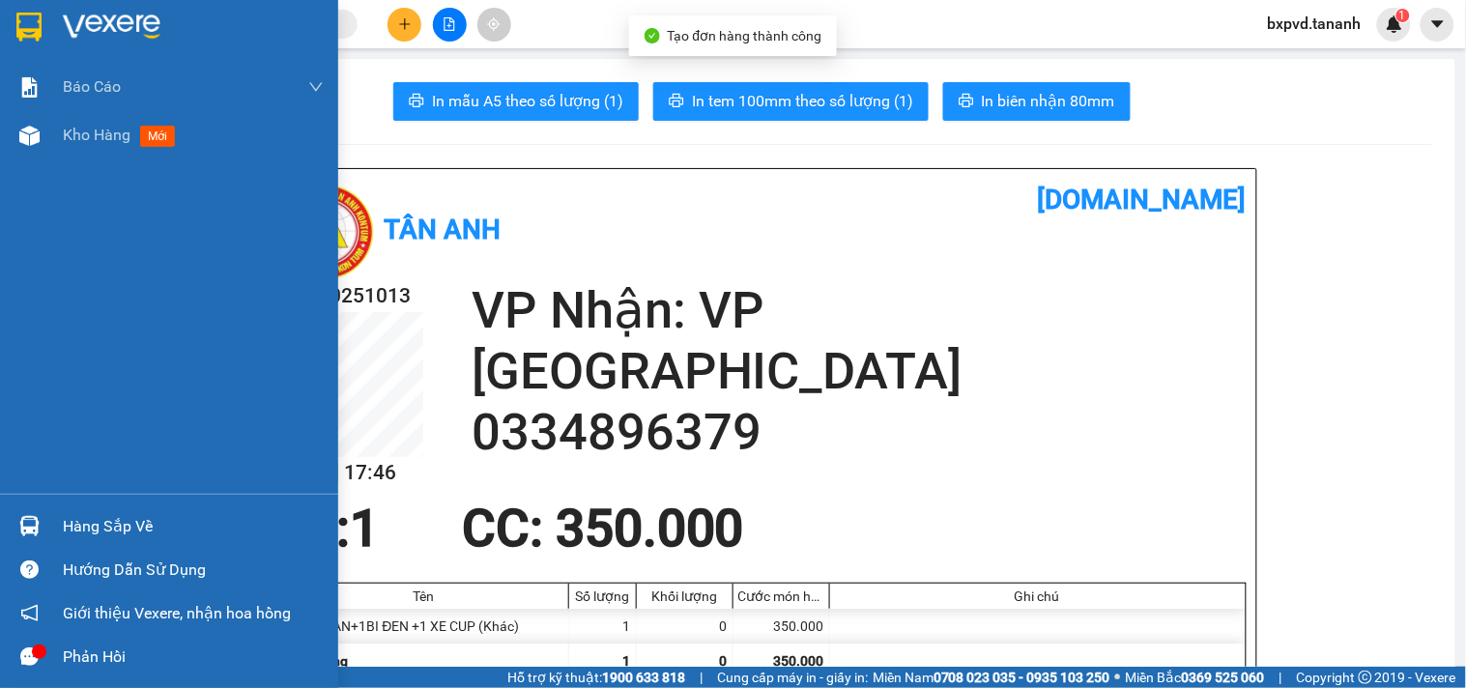
click at [23, 35] on img at bounding box center [28, 27] width 25 height 29
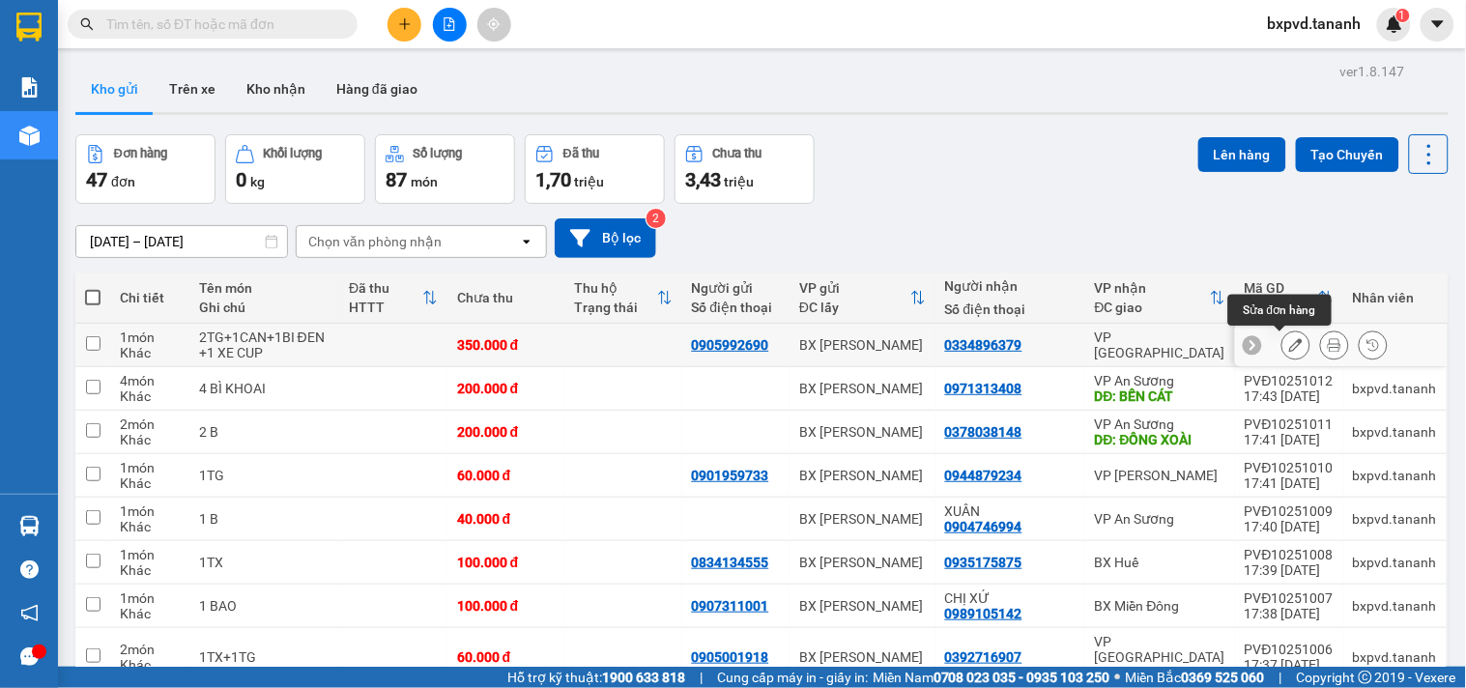
click at [1289, 341] on icon at bounding box center [1296, 345] width 14 height 14
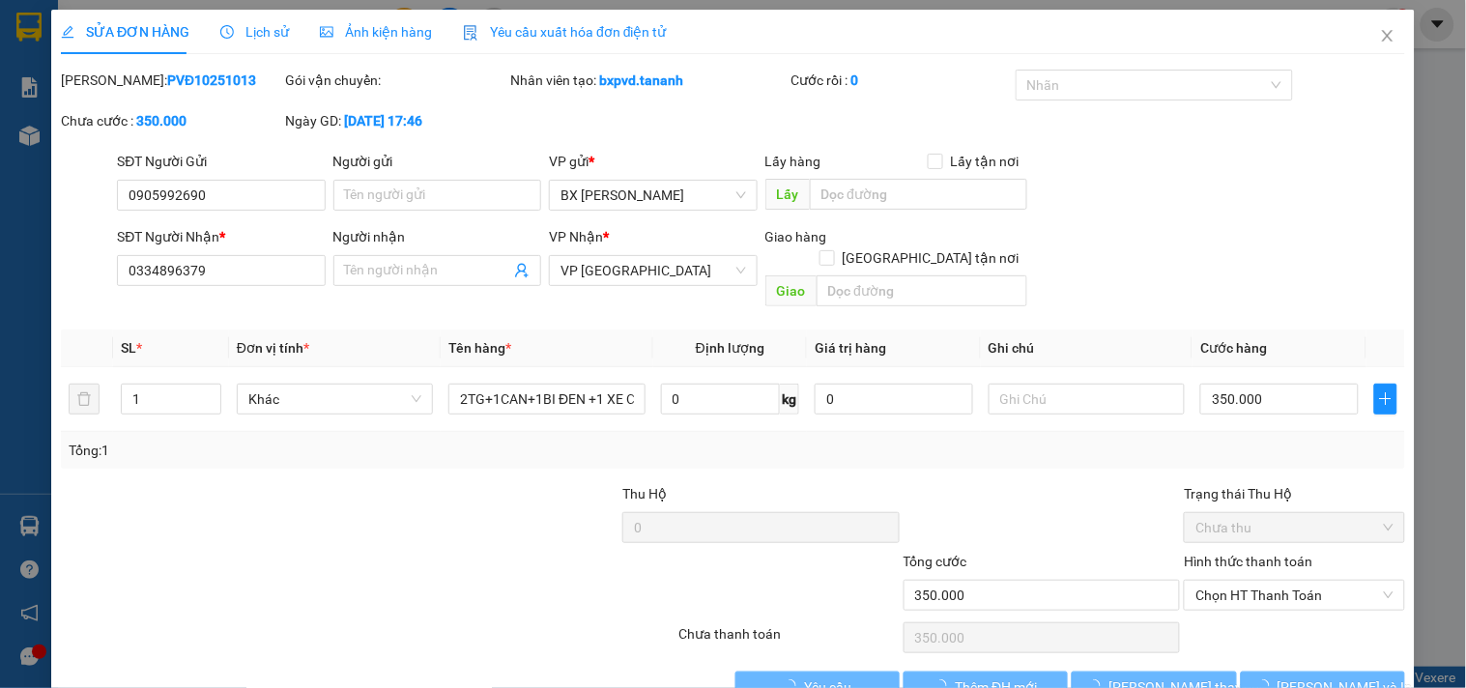
type input "0905992690"
type input "0334896379"
type input "350.000"
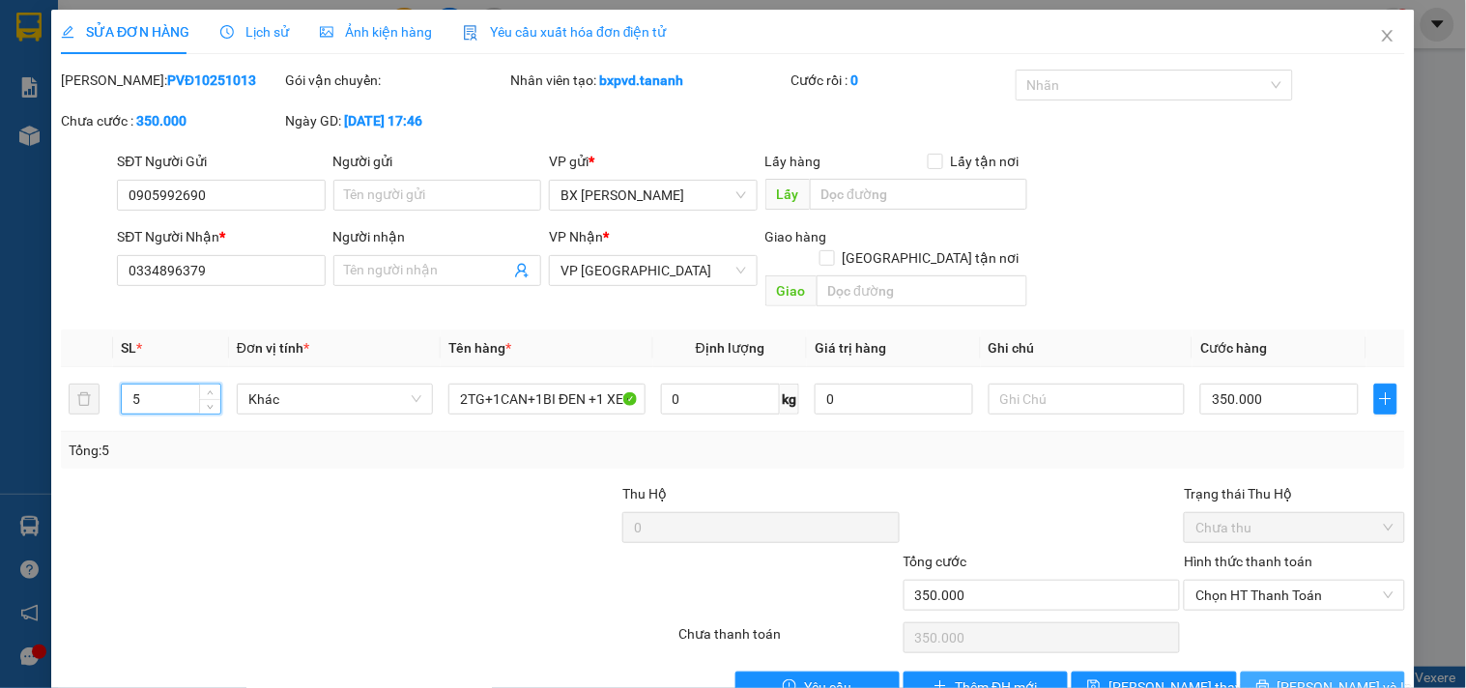
type input "5"
click at [1334, 676] on span "[PERSON_NAME] và In" at bounding box center [1344, 686] width 135 height 21
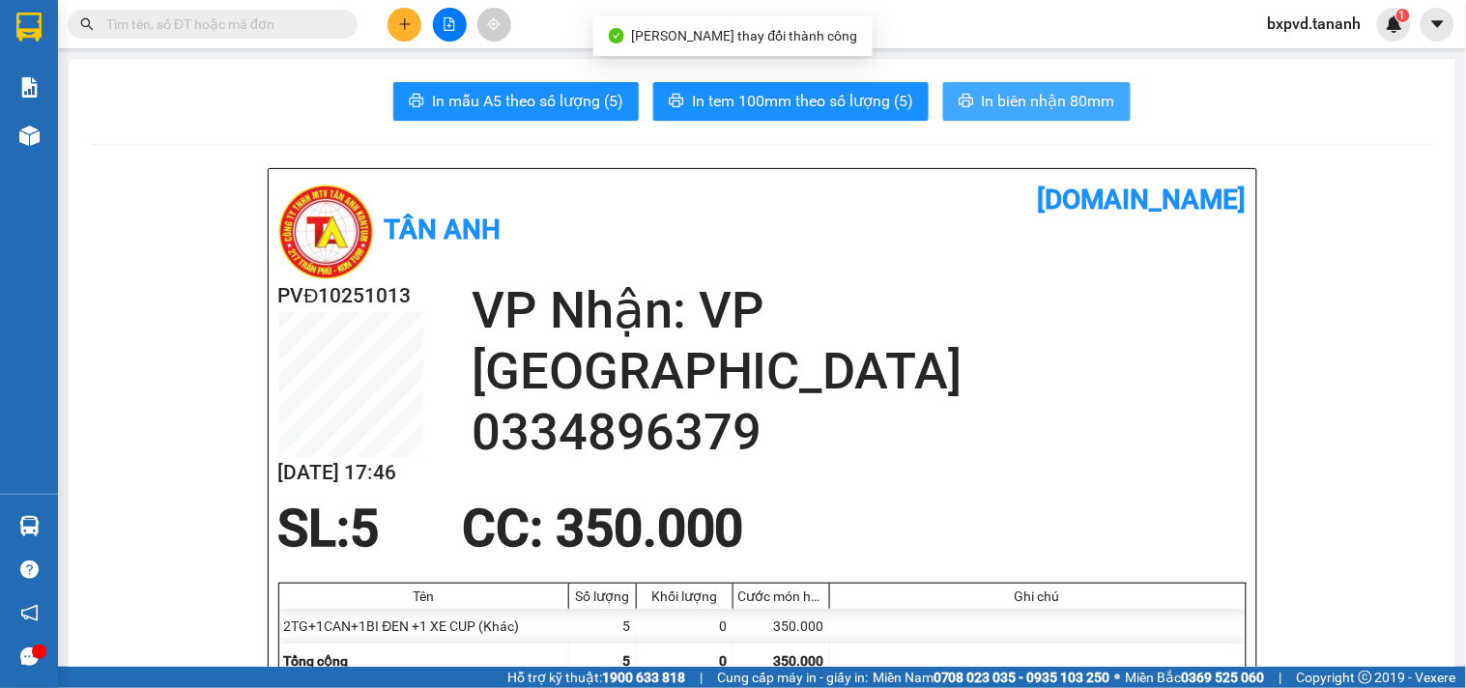
click at [996, 101] on span "In biên nhận 80mm" at bounding box center [1048, 101] width 133 height 24
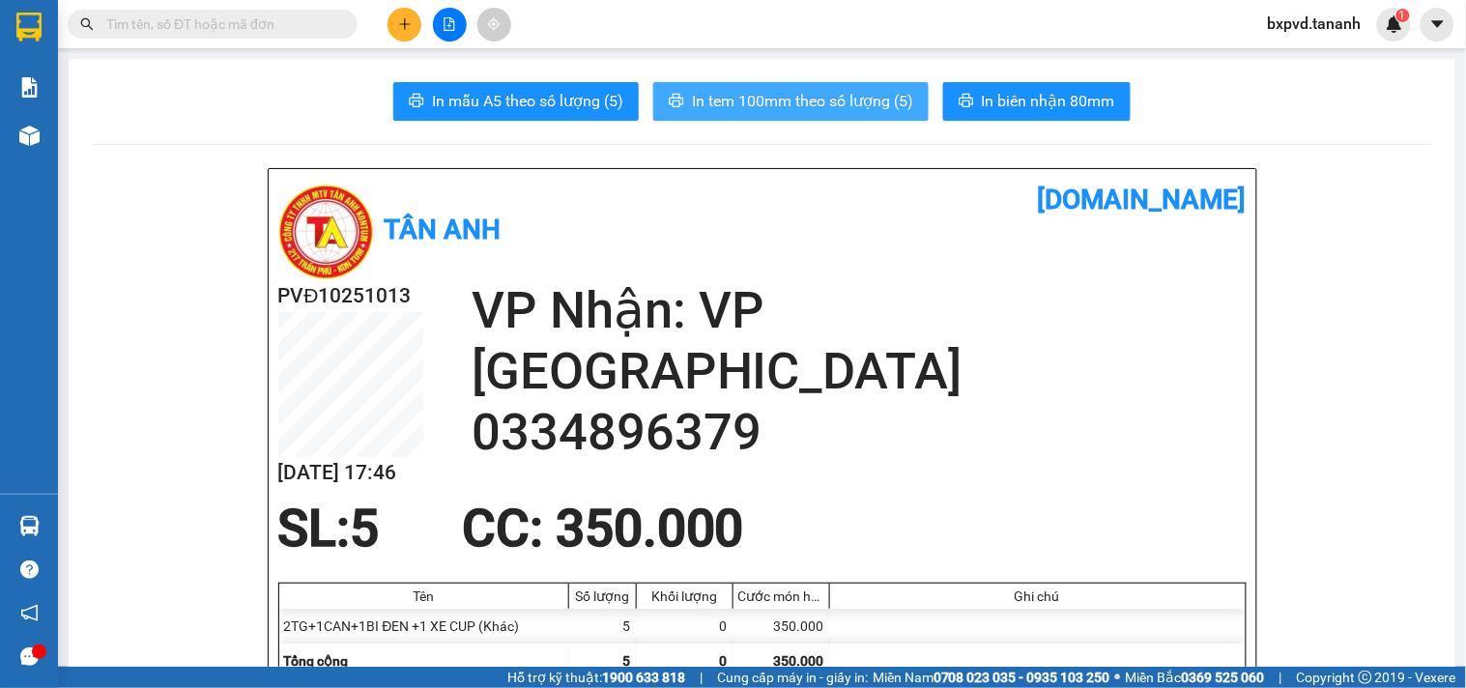
click at [843, 103] on span "In tem 100mm theo số lượng (5)" at bounding box center [802, 101] width 221 height 24
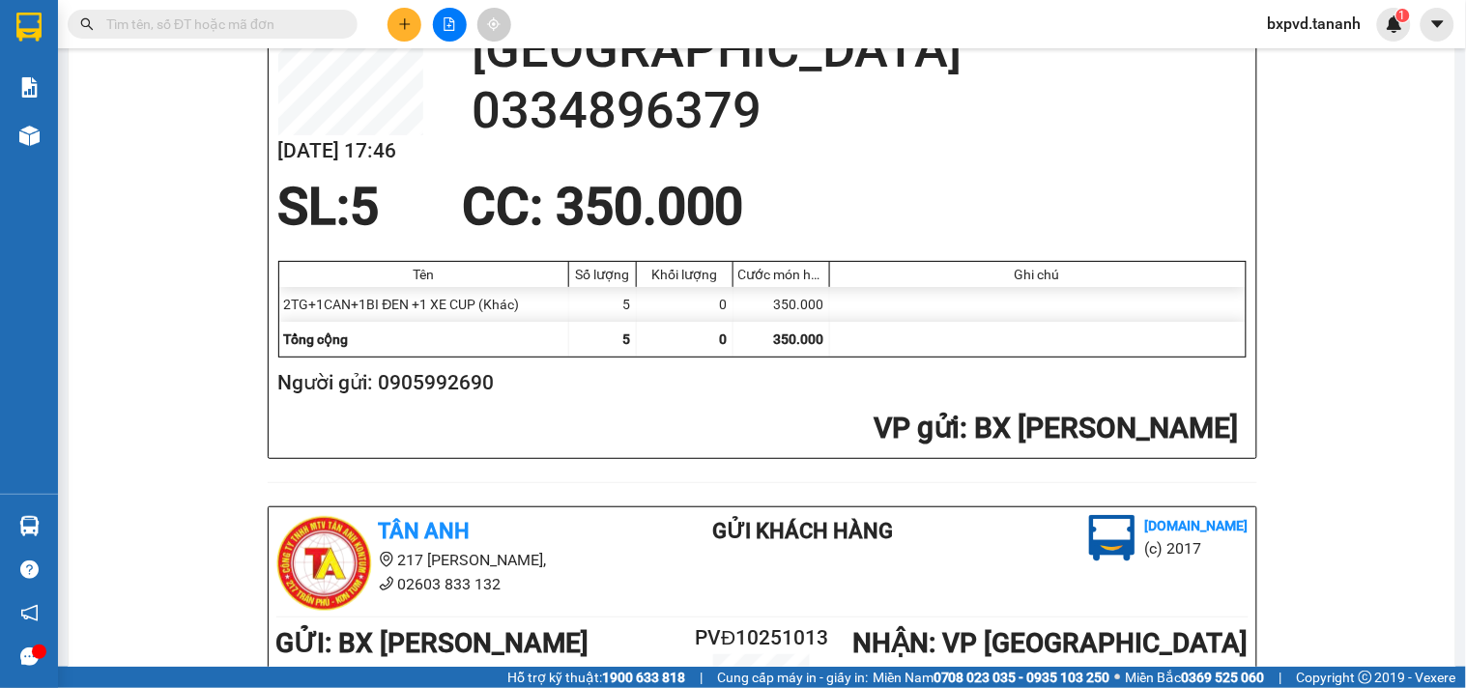
scroll to position [643, 0]
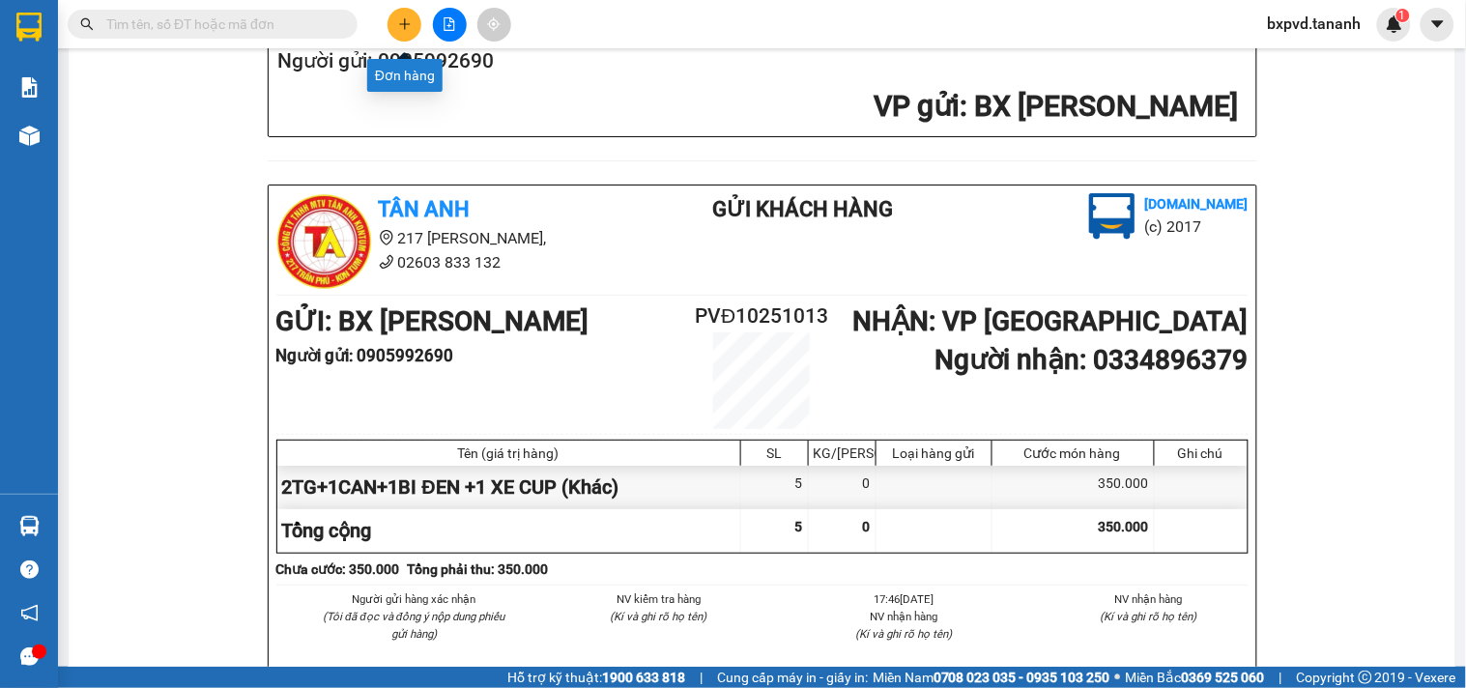
click at [409, 25] on icon "plus" at bounding box center [405, 24] width 14 height 14
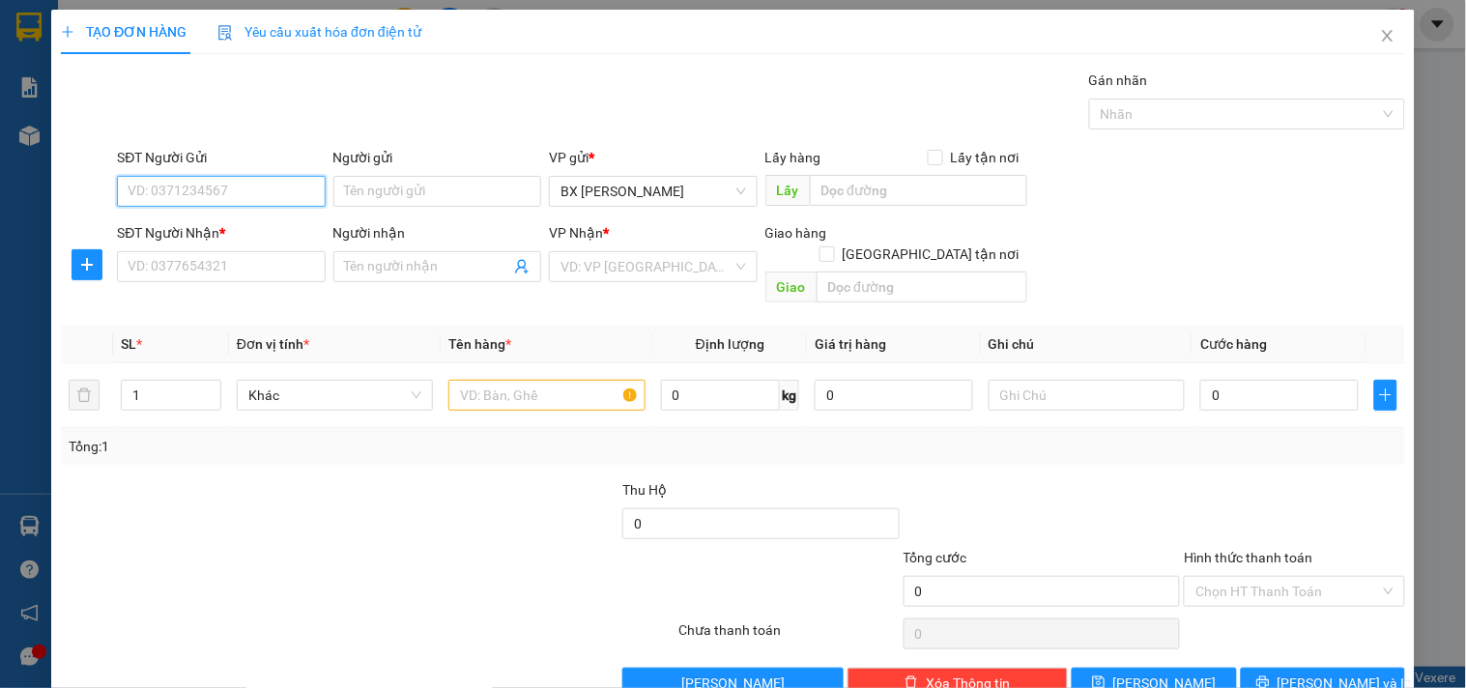
click at [265, 194] on input "SĐT Người Gửi" at bounding box center [221, 191] width 208 height 31
type input "0866834994"
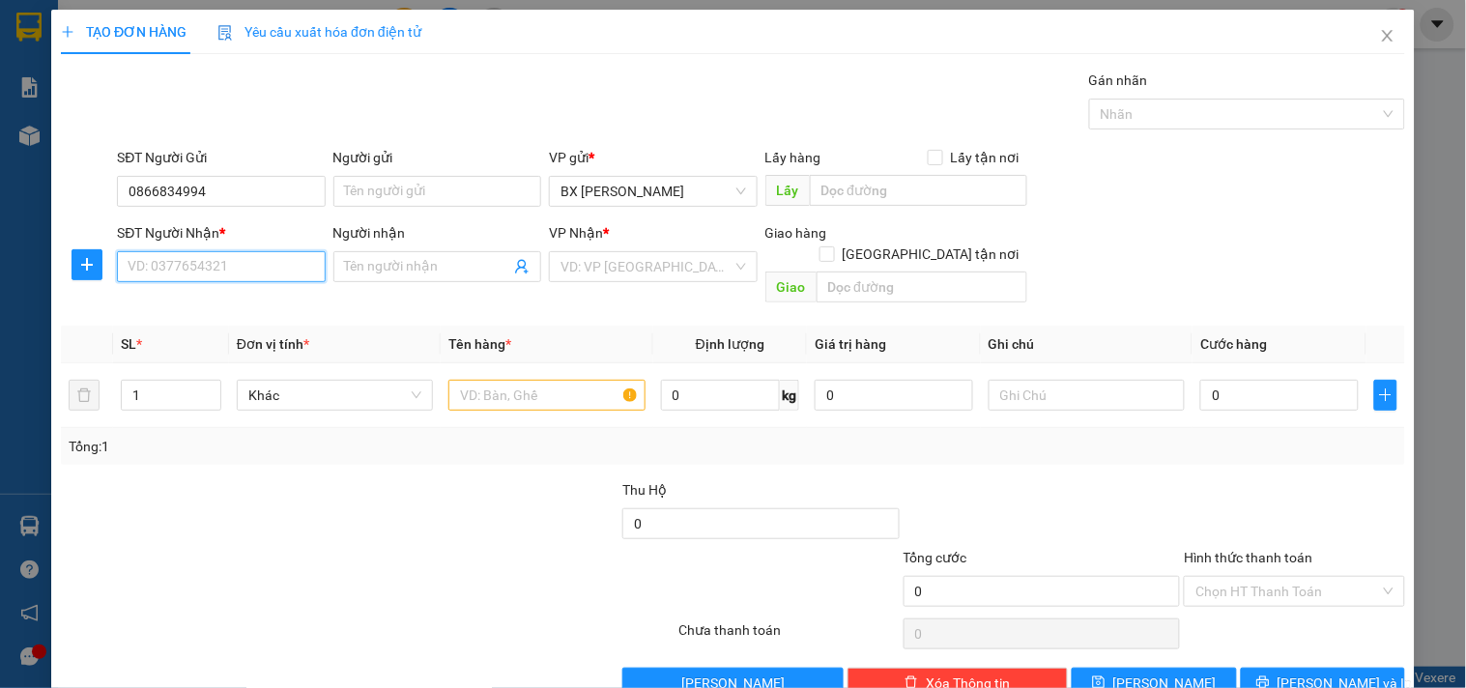
click at [283, 265] on input "SĐT Người Nhận *" at bounding box center [221, 266] width 208 height 31
type input "0378942176"
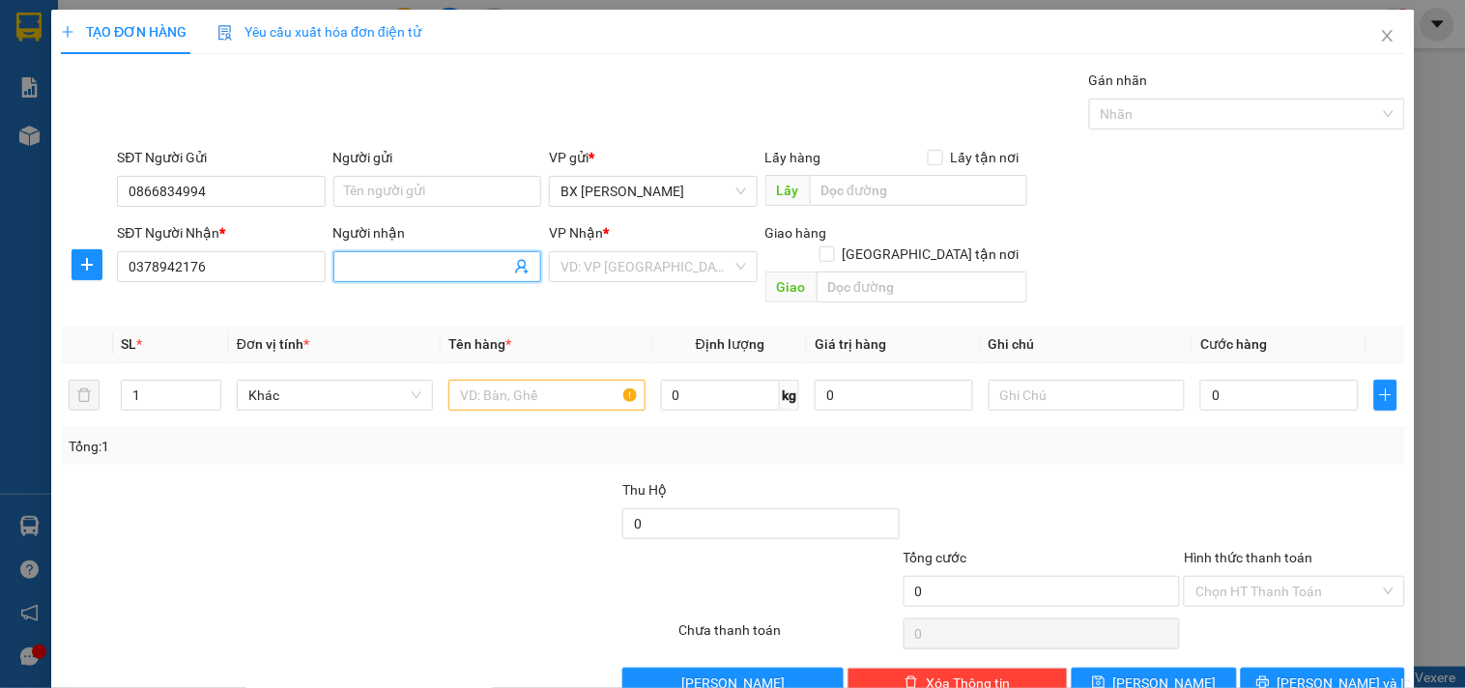
click at [363, 263] on input "Người nhận" at bounding box center [427, 266] width 165 height 21
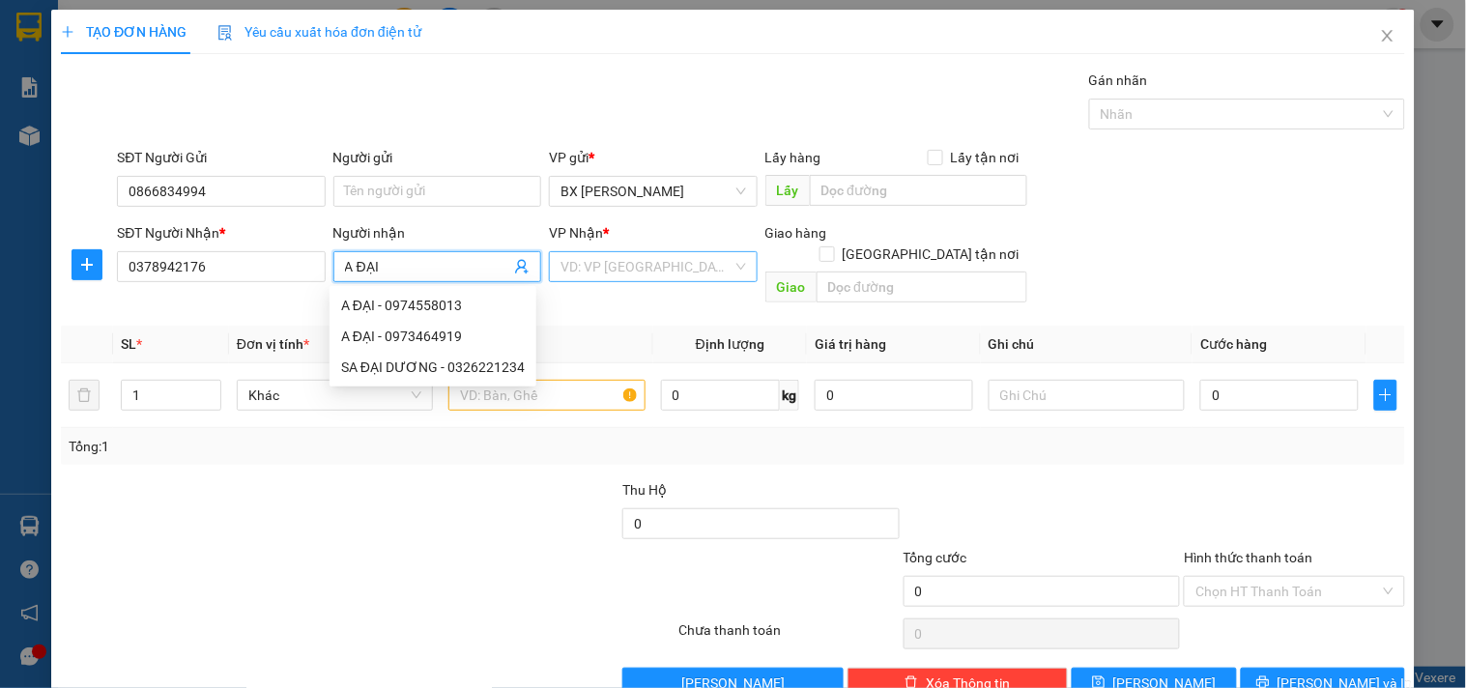
type input "A ĐẠI"
click at [631, 271] on input "search" at bounding box center [645, 266] width 171 height 29
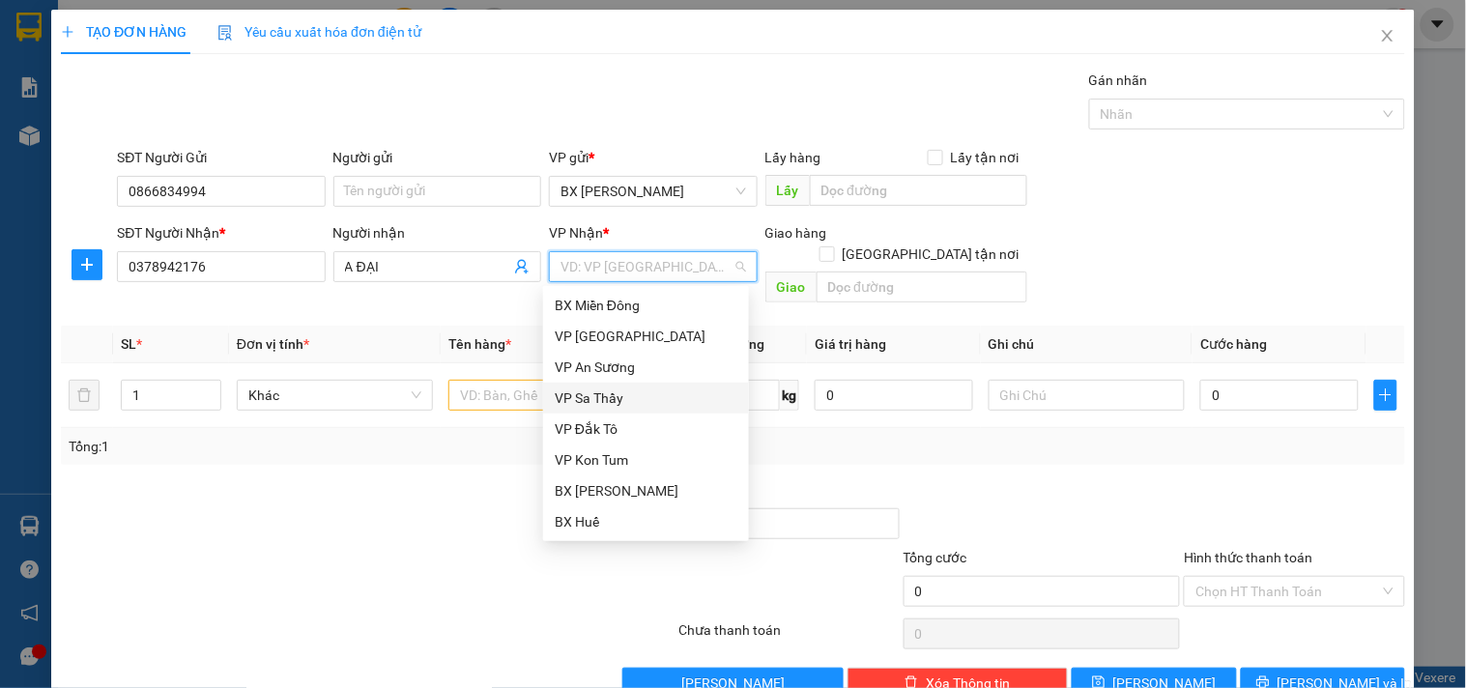
scroll to position [200, 0]
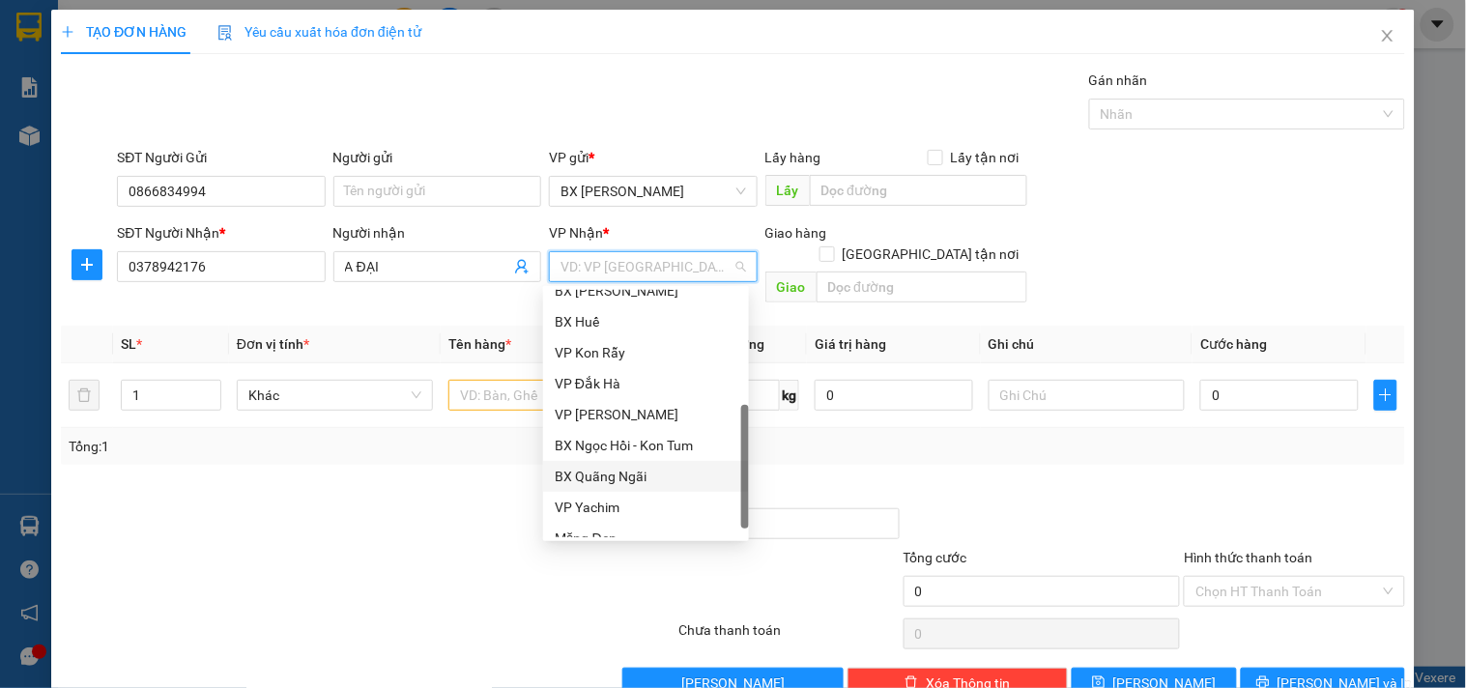
click at [625, 475] on div "BX Quãng Ngãi" at bounding box center [646, 476] width 183 height 21
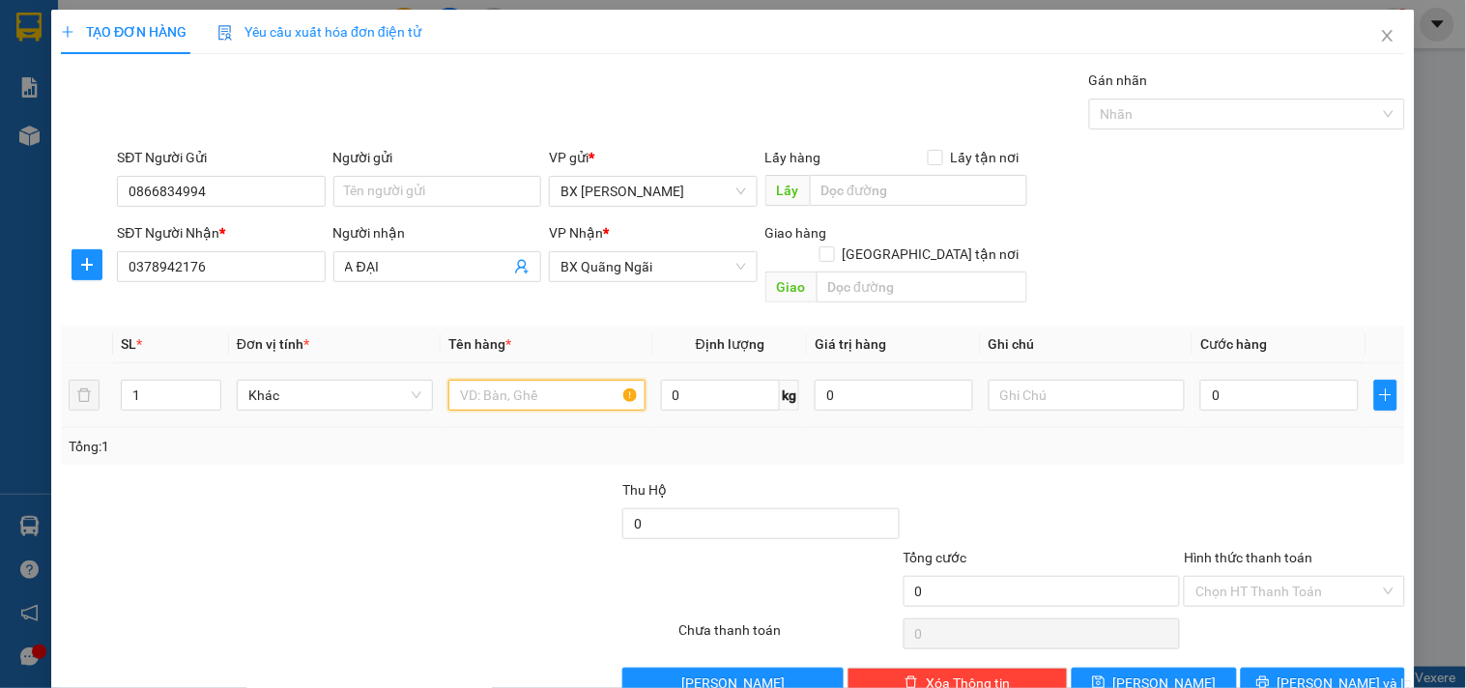
click at [513, 380] on input "text" at bounding box center [546, 395] width 196 height 31
type input "1 HS"
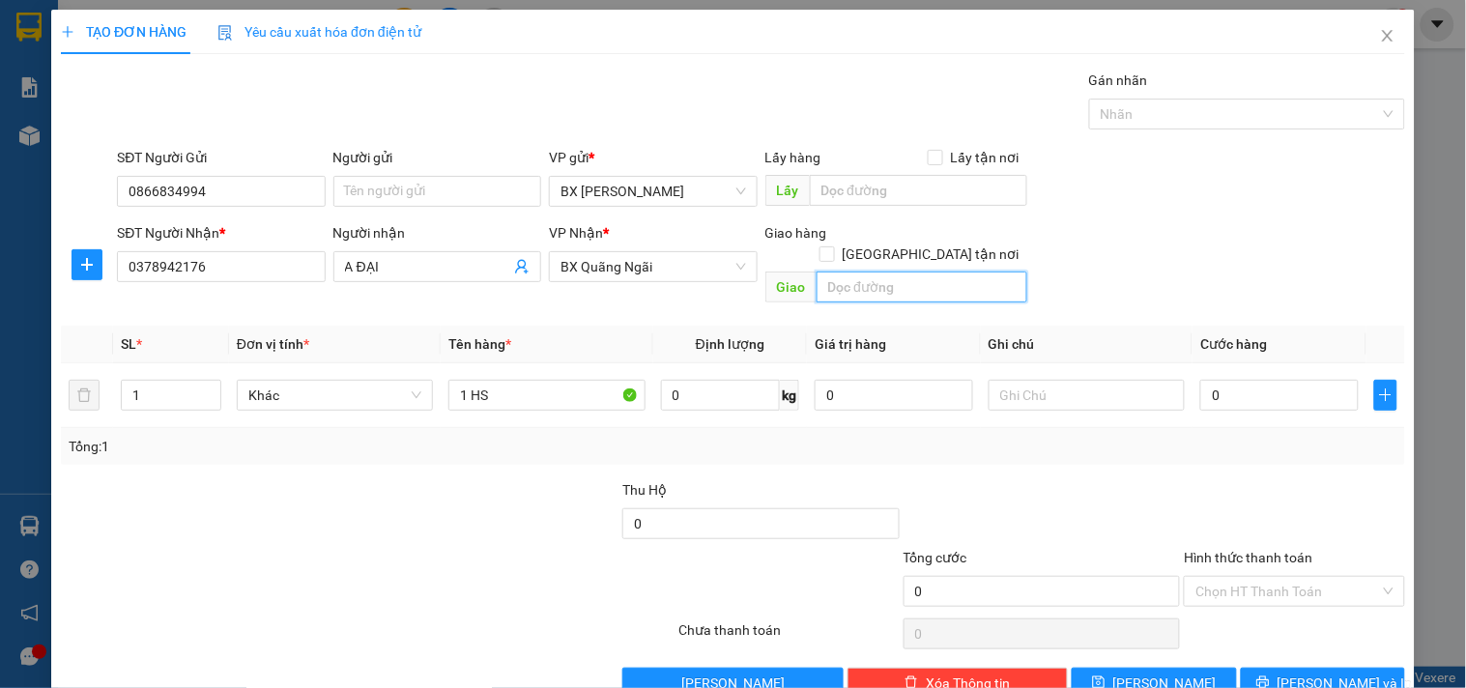
click at [871, 271] on input "text" at bounding box center [921, 286] width 211 height 31
type input "GTN/CR50"
click at [1261, 380] on input "0" at bounding box center [1279, 395] width 158 height 31
type input "3"
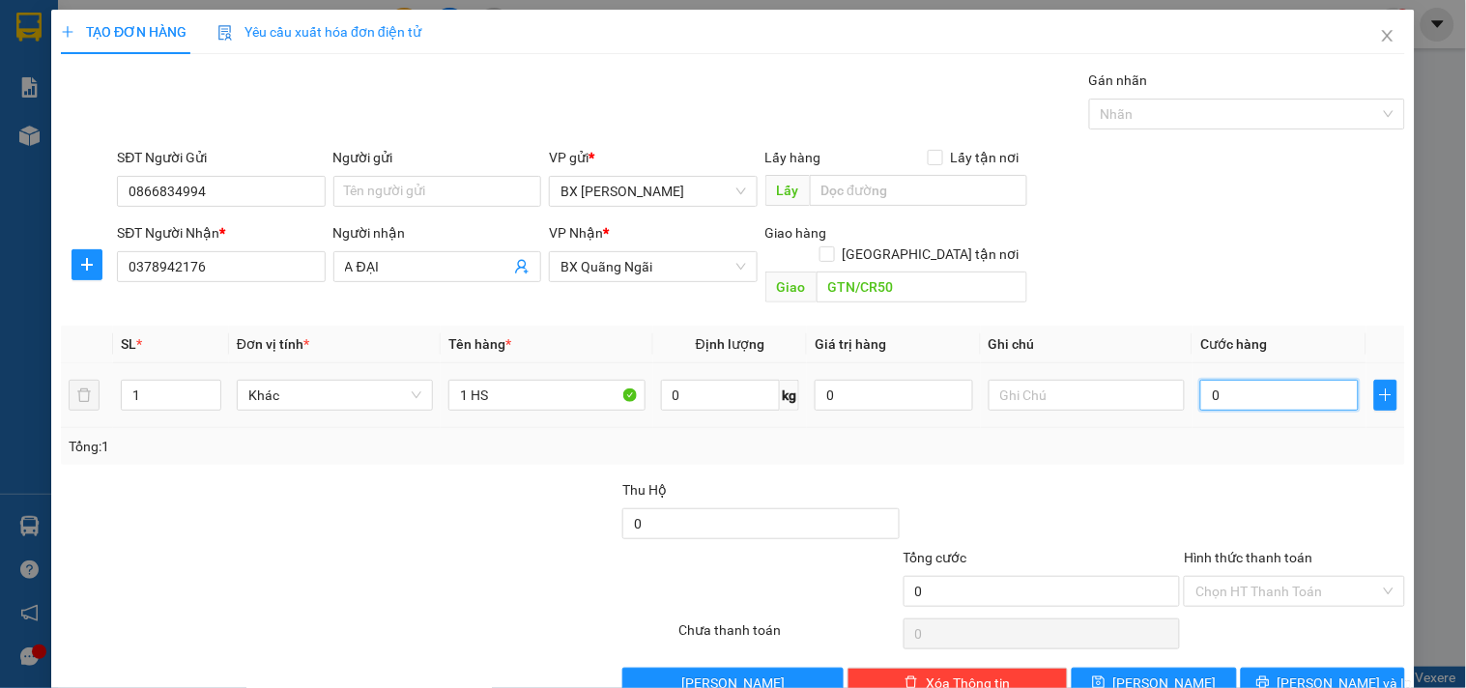
type input "3"
type input "30"
type input "30.000"
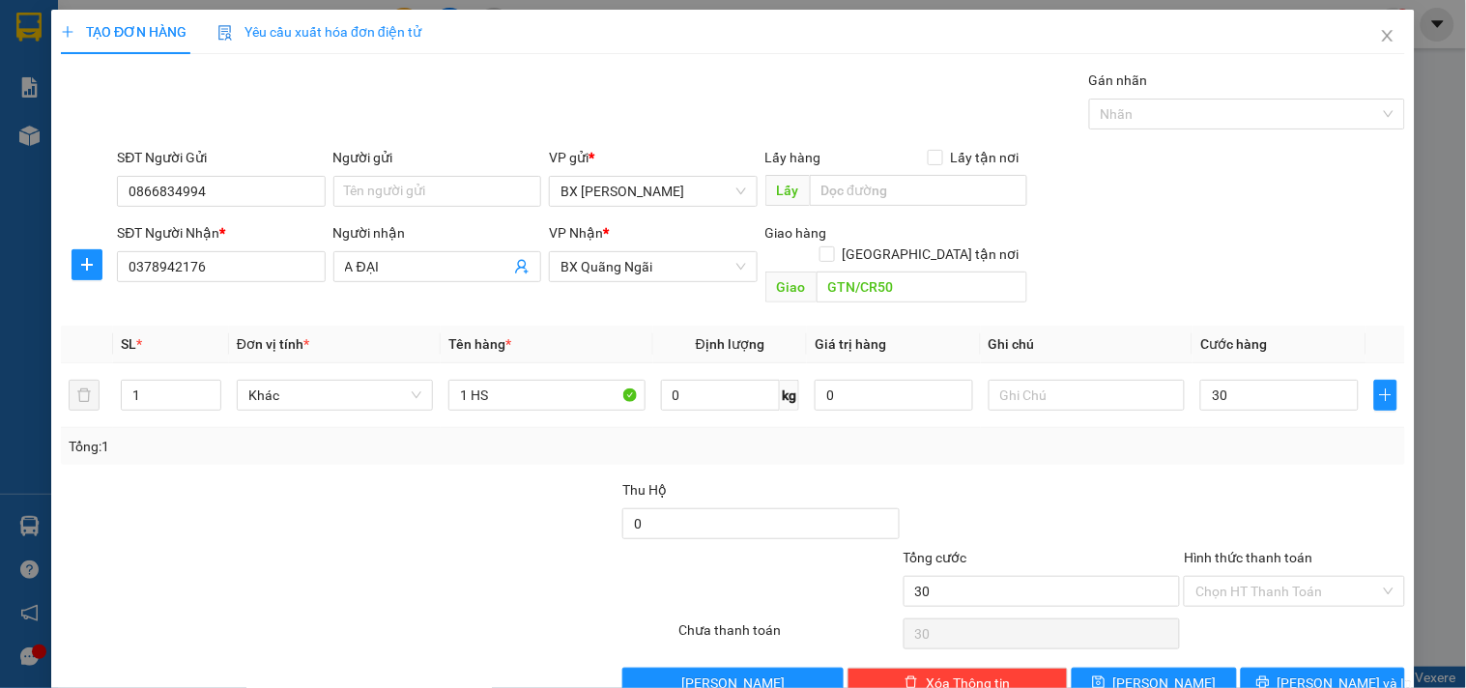
type input "30.000"
click at [1258, 550] on label "Hình thức thanh toán" at bounding box center [1248, 557] width 129 height 15
click at [1258, 577] on input "Hình thức thanh toán" at bounding box center [1287, 591] width 184 height 29
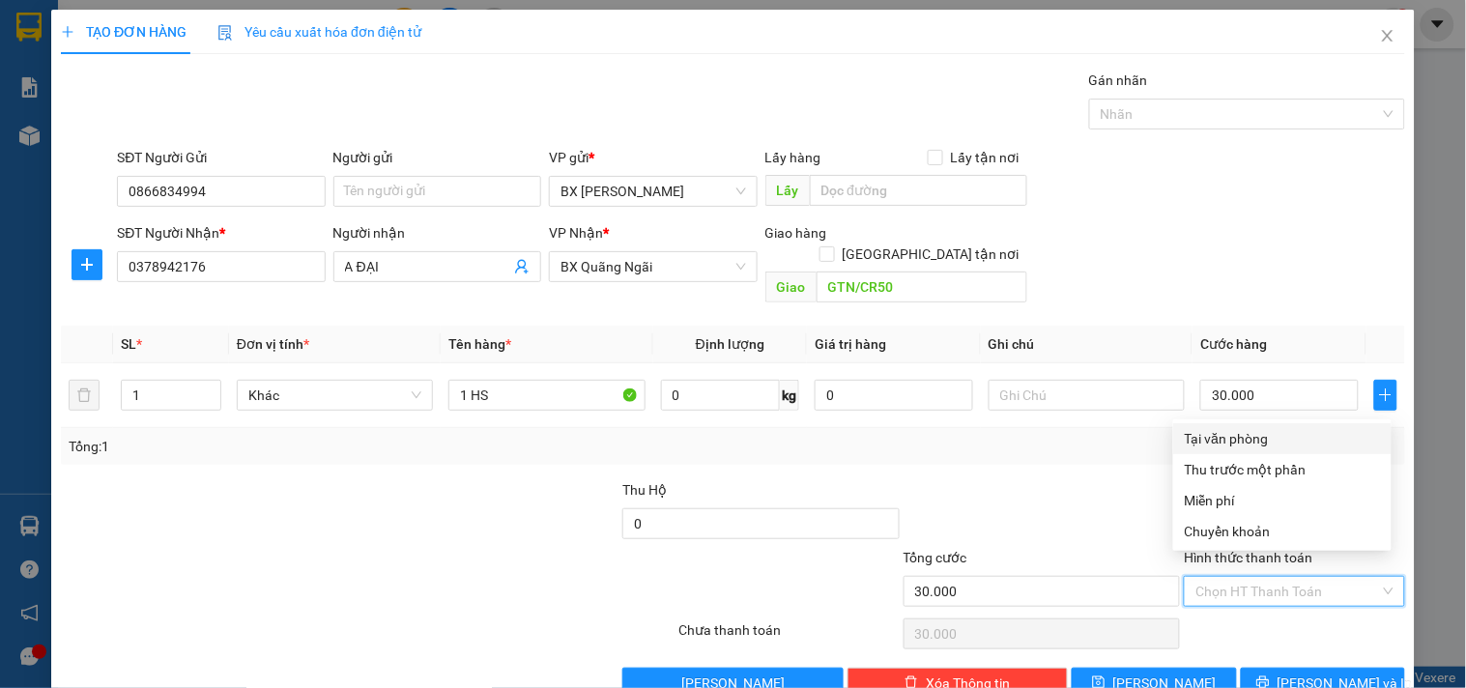
click at [1239, 440] on div "Tại văn phòng" at bounding box center [1282, 438] width 195 height 21
type input "0"
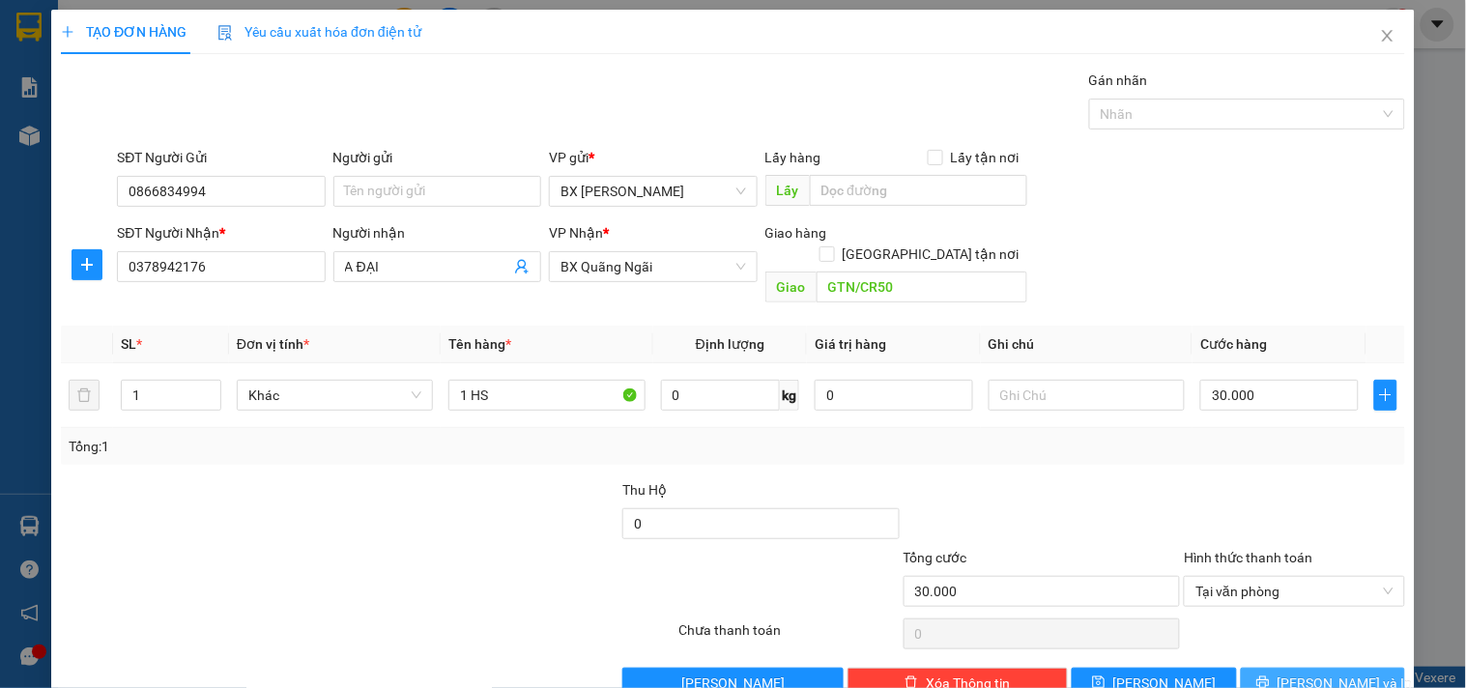
click at [1270, 675] on icon "printer" at bounding box center [1263, 682] width 14 height 14
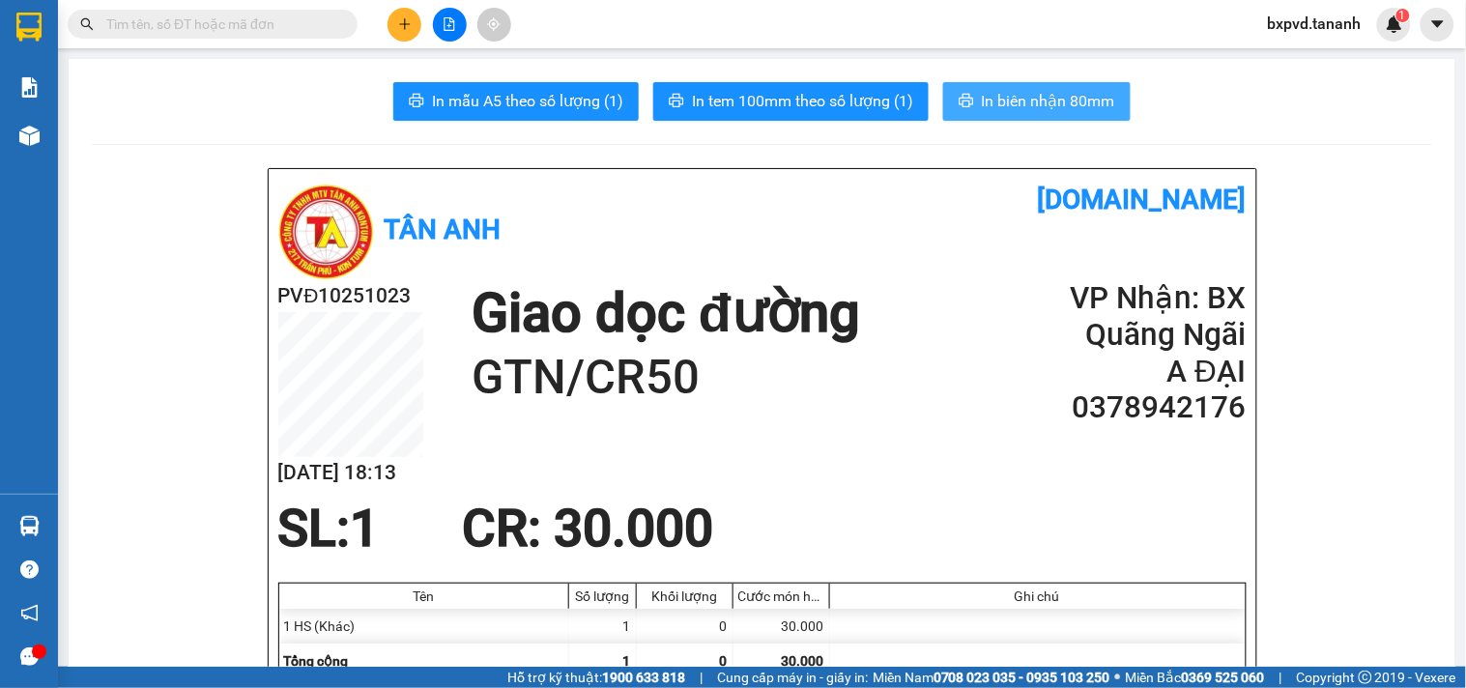
click at [1073, 101] on span "In biên nhận 80mm" at bounding box center [1048, 101] width 133 height 24
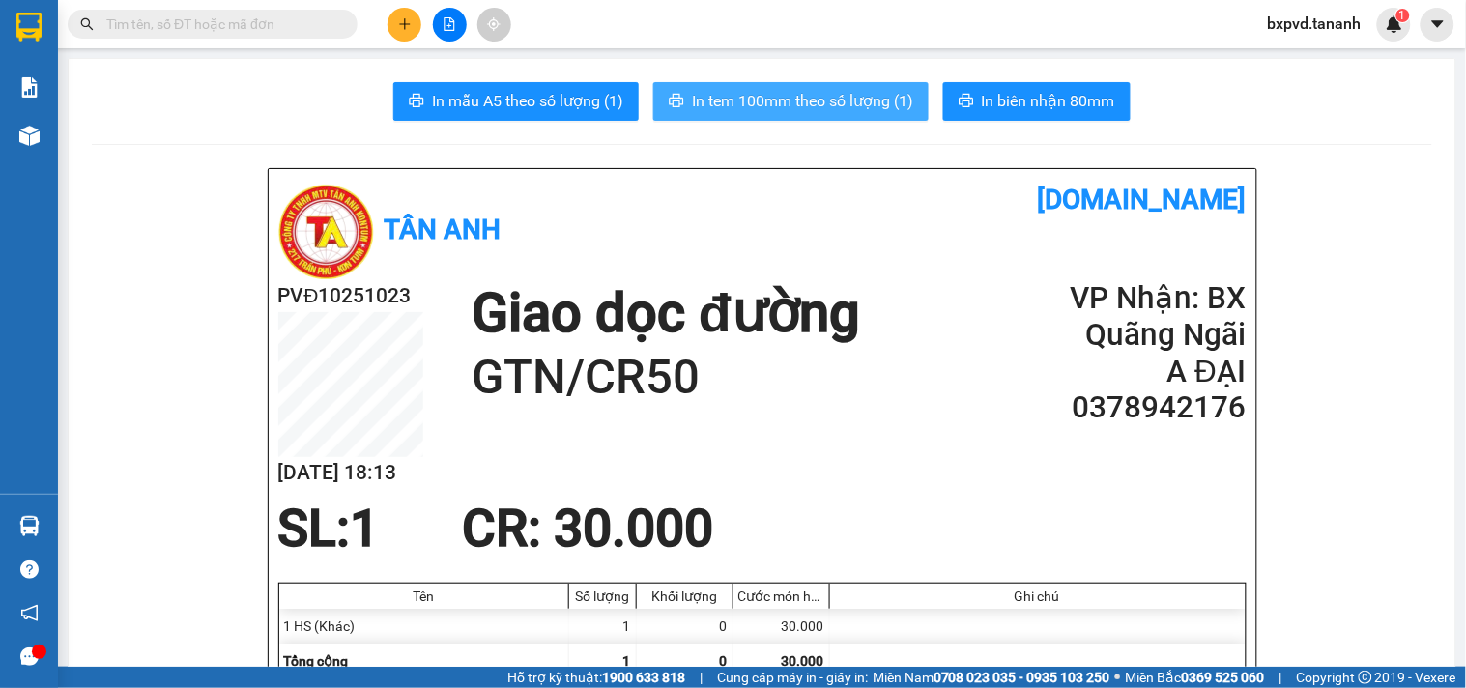
click at [872, 104] on span "In tem 100mm theo số lượng (1)" at bounding box center [802, 101] width 221 height 24
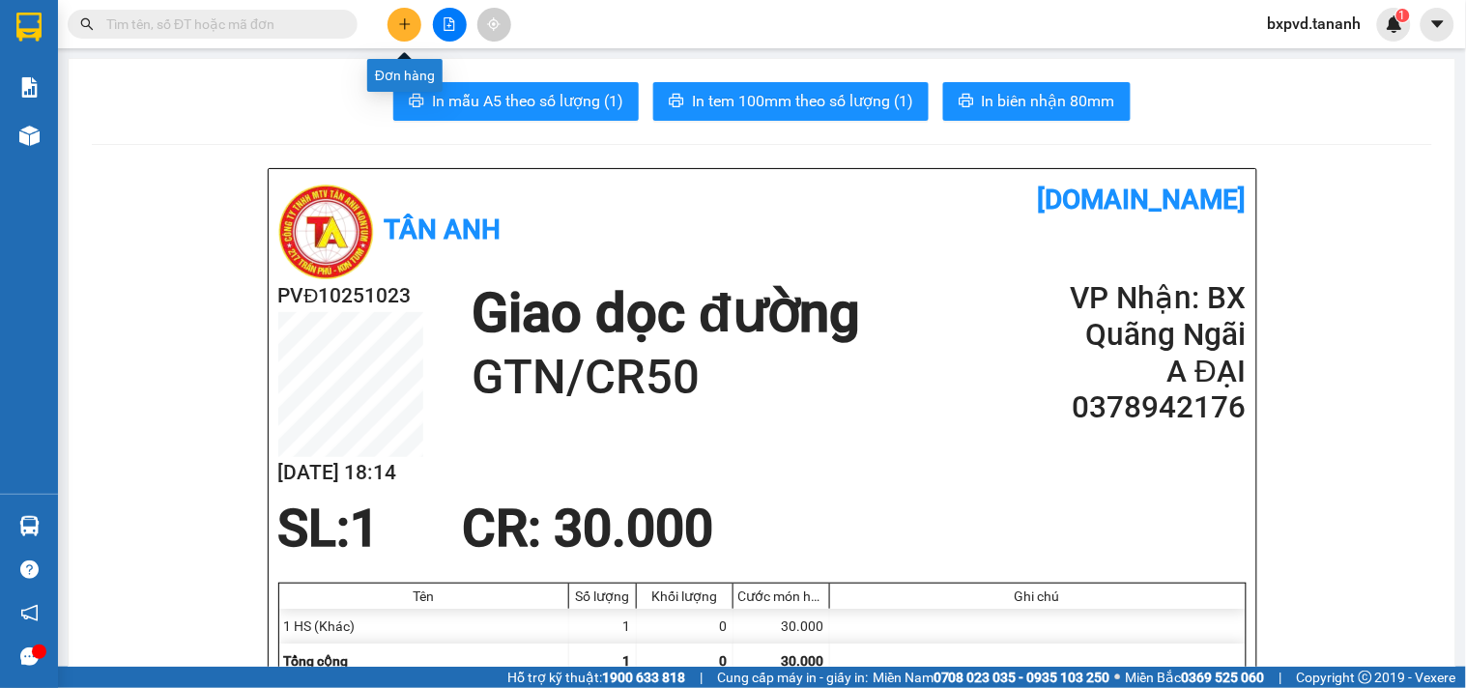
click at [409, 23] on icon "plus" at bounding box center [404, 23] width 11 height 1
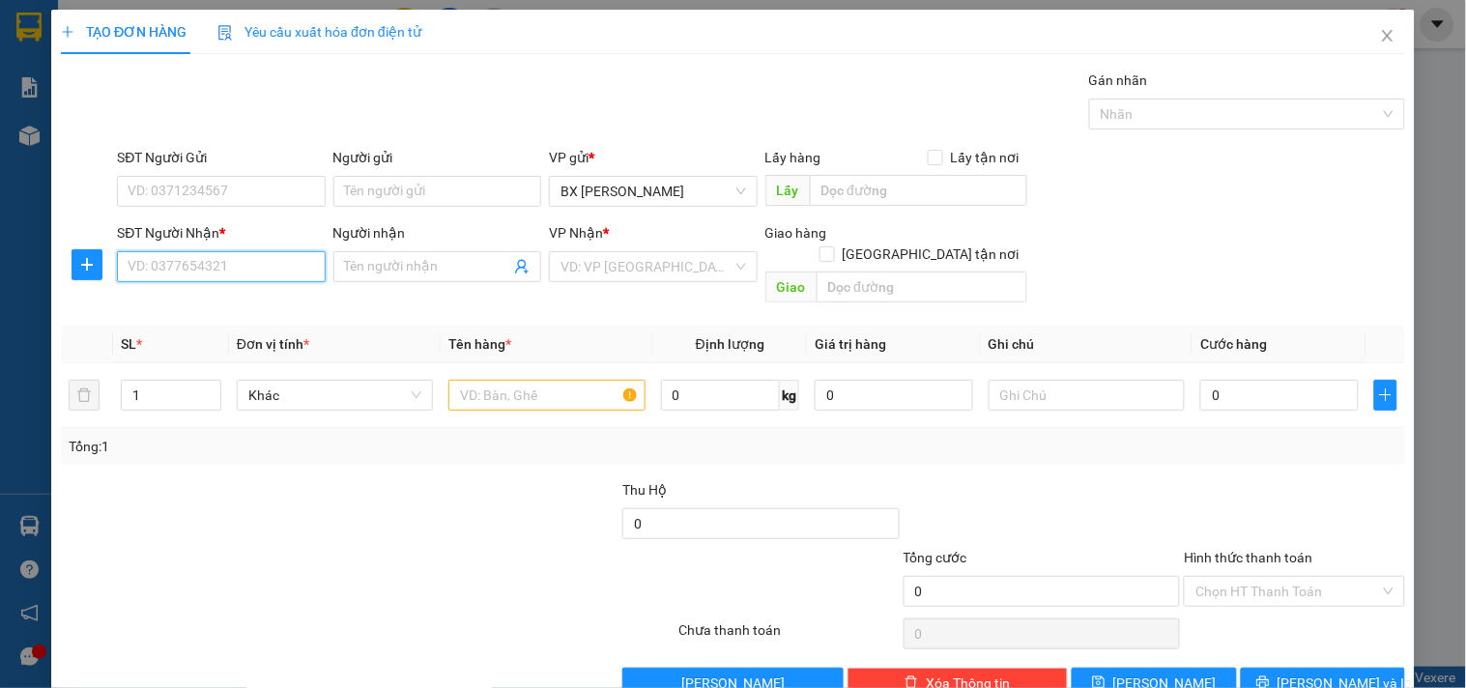
click at [180, 259] on input "SĐT Người Nhận *" at bounding box center [221, 266] width 208 height 31
type input "0"
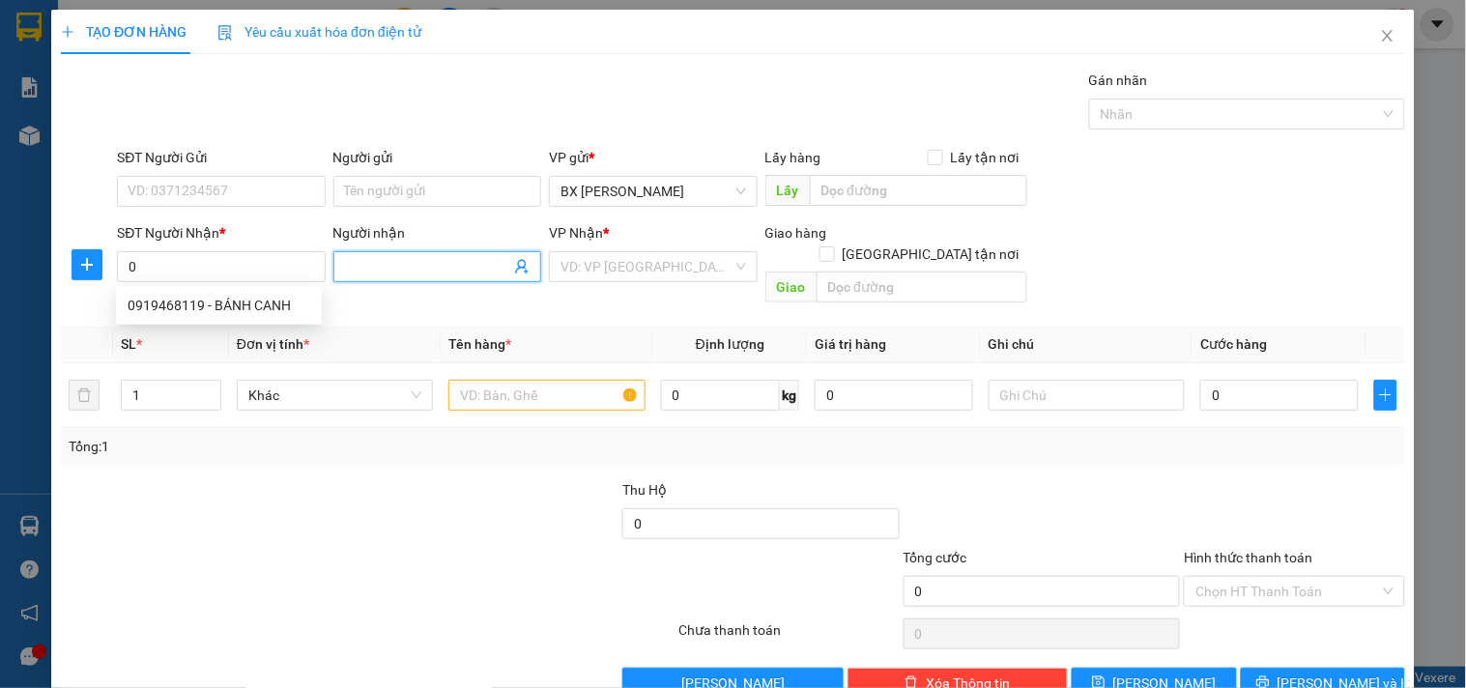
click at [454, 259] on input "Người nhận" at bounding box center [427, 266] width 165 height 21
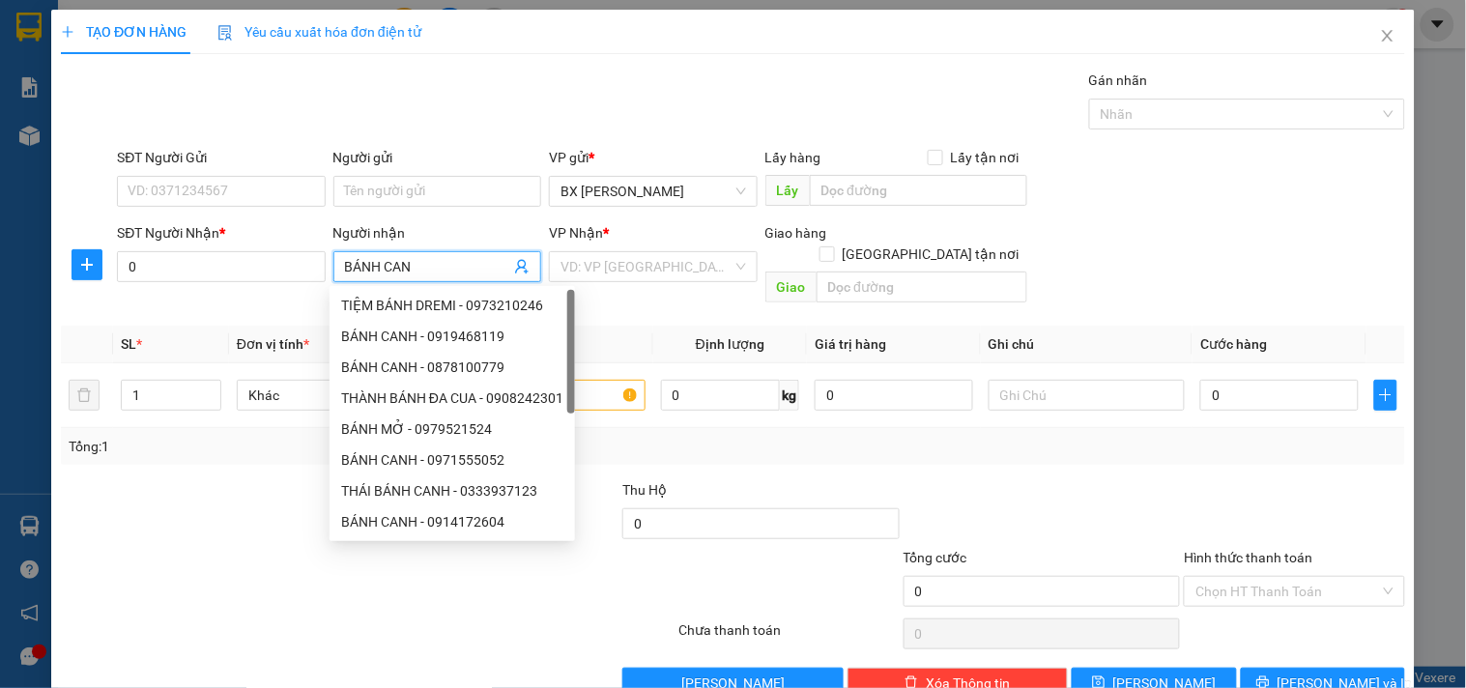
type input "BÁNH CANH"
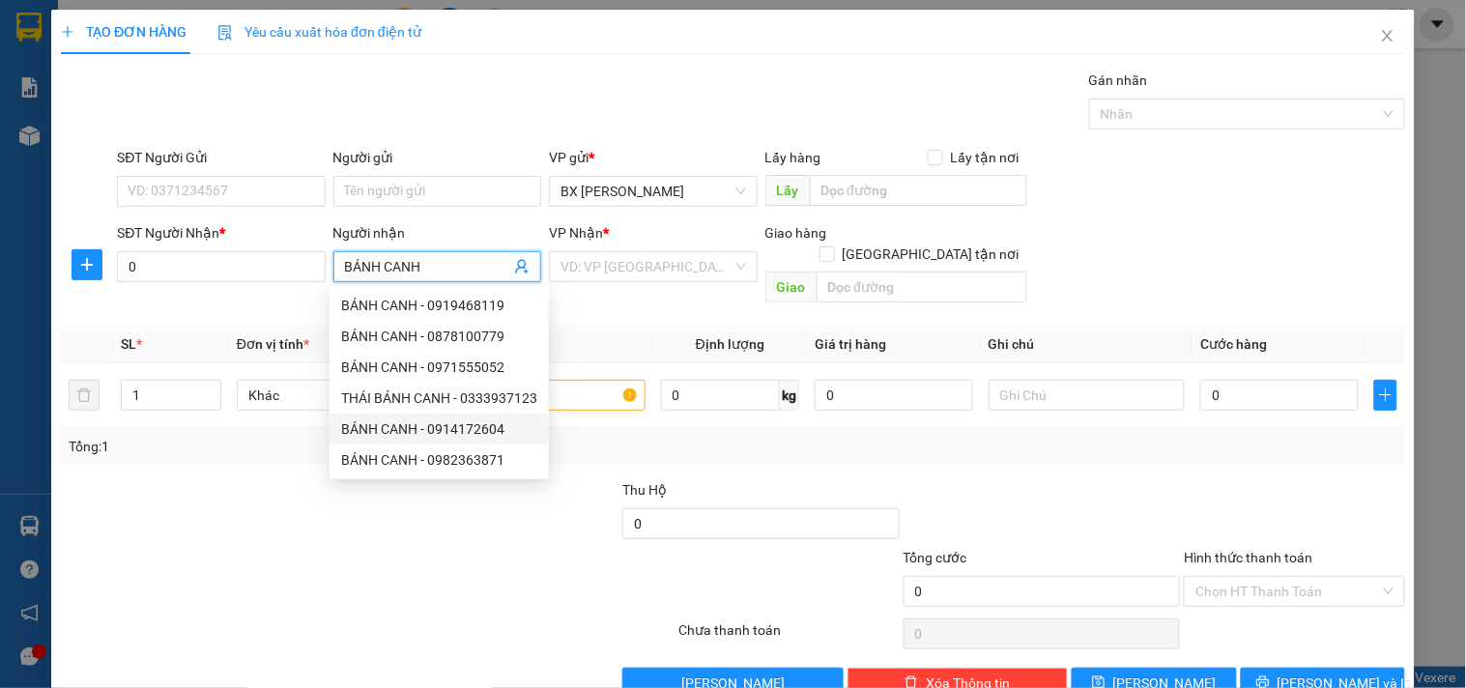
click at [494, 427] on div "BÁNH CANH - 0914172604" at bounding box center [439, 428] width 196 height 21
type input "0914172604"
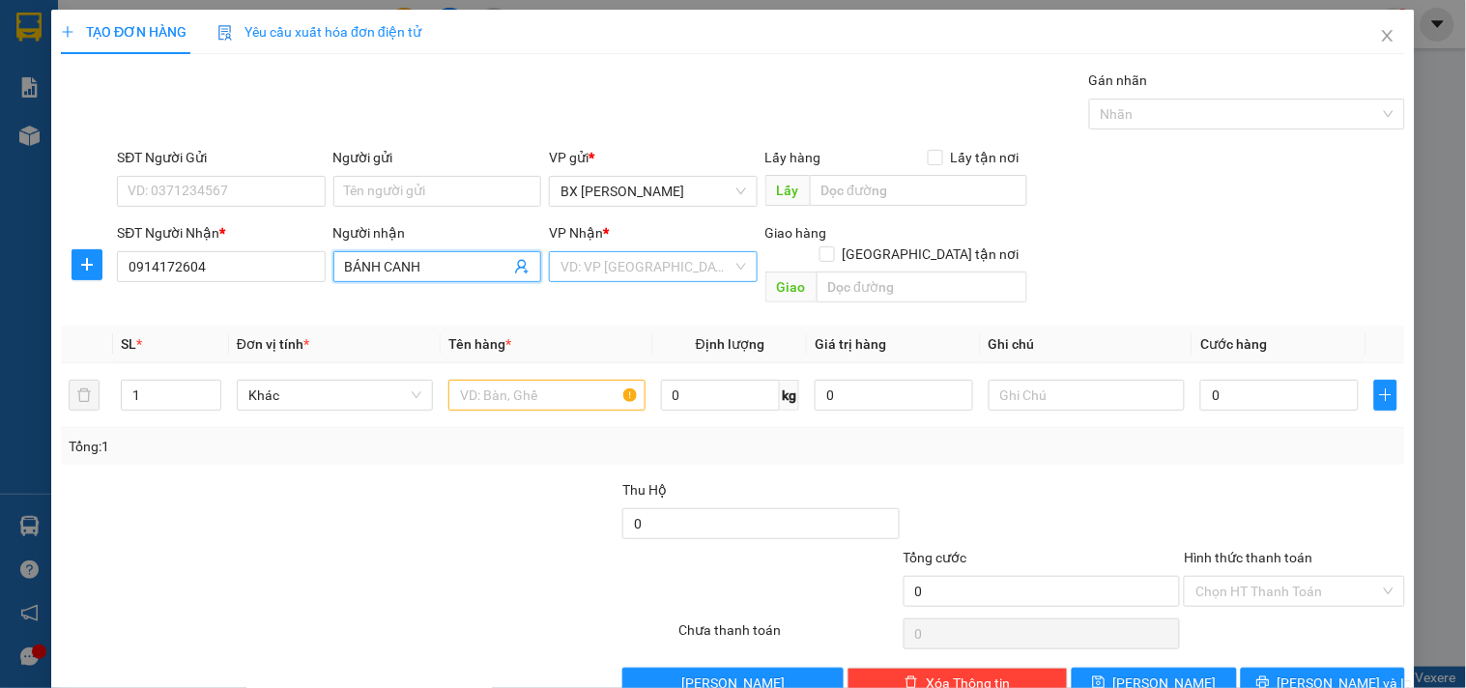
type input "BÁNH CANH"
click at [612, 257] on input "search" at bounding box center [645, 266] width 171 height 29
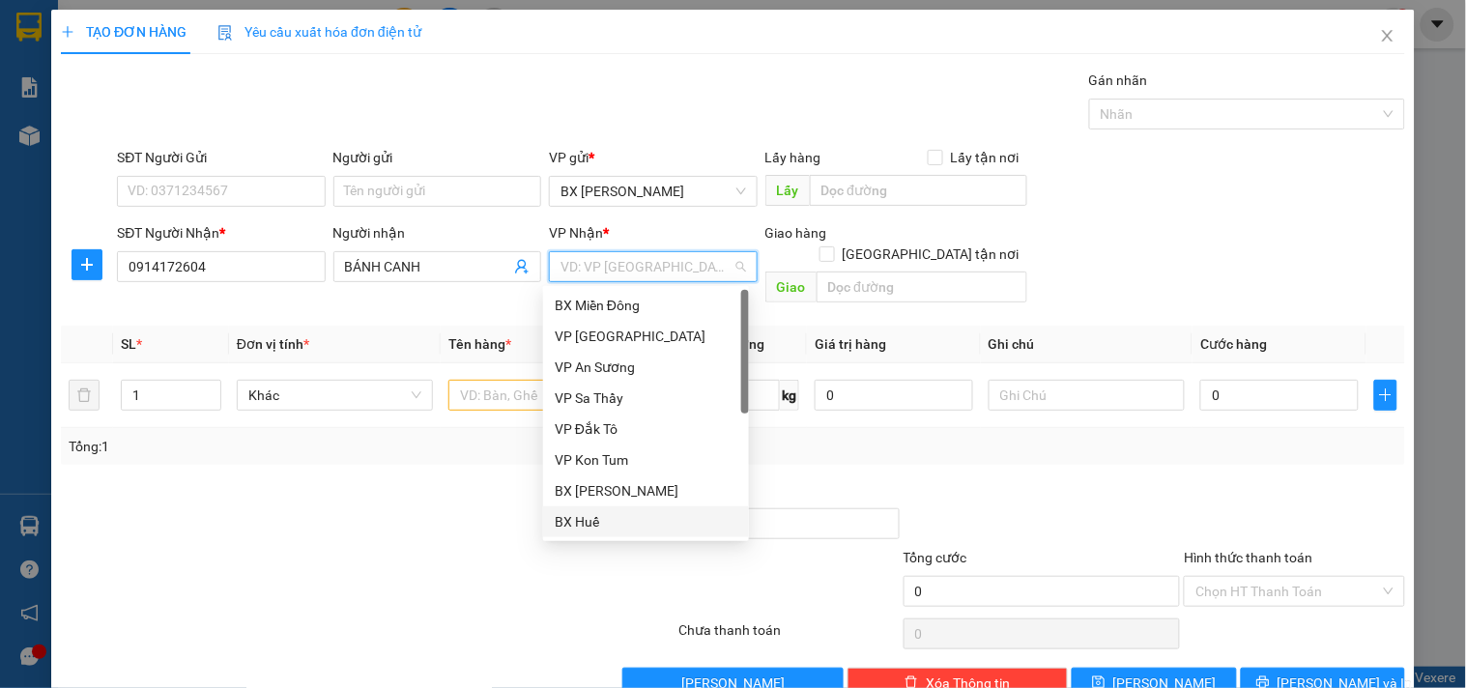
click at [571, 519] on div "BX Huế" at bounding box center [646, 521] width 183 height 21
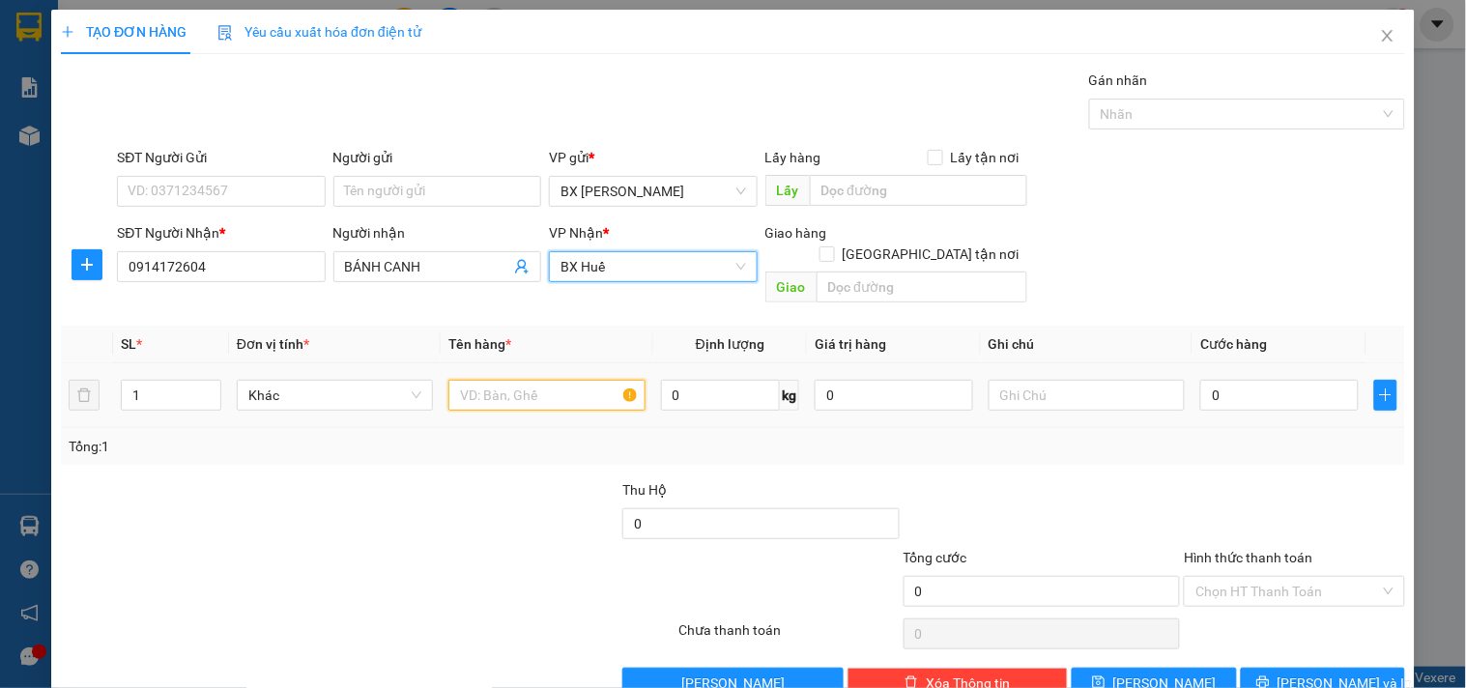
click at [469, 380] on input "text" at bounding box center [546, 395] width 196 height 31
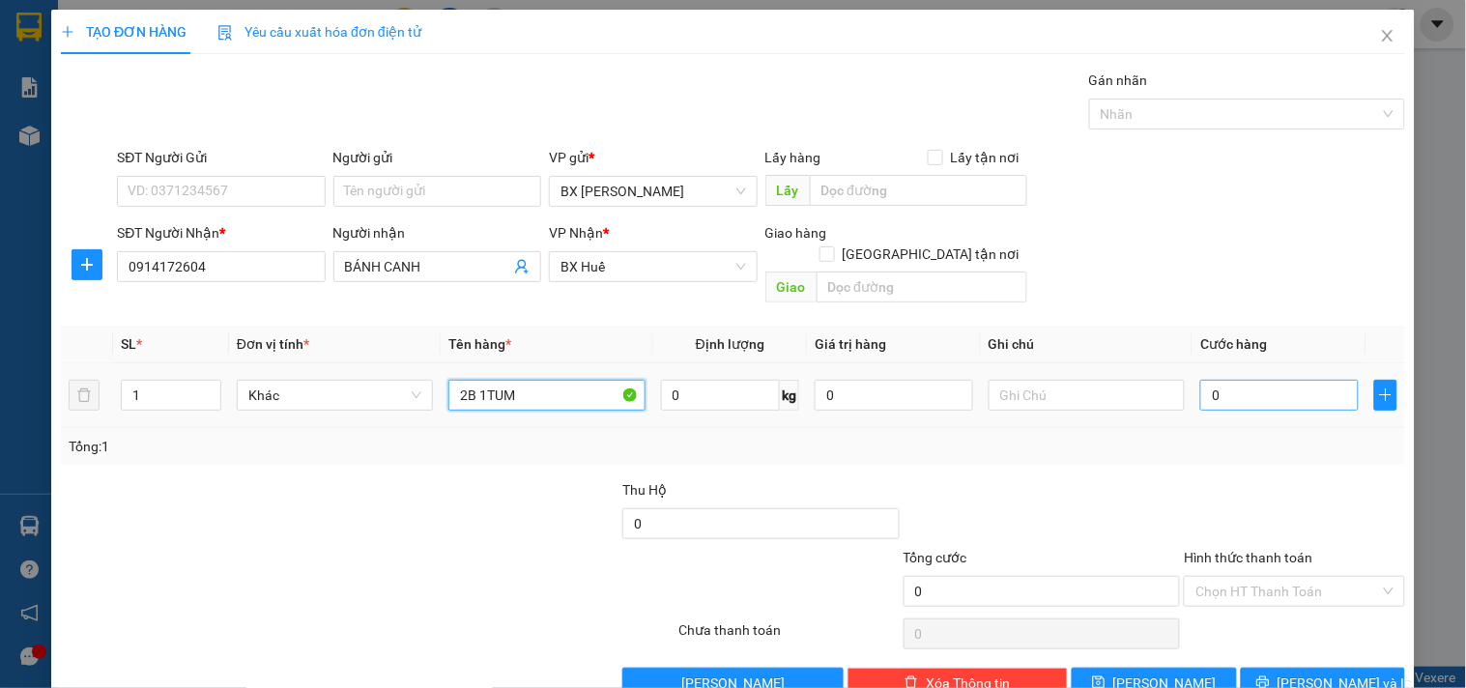
type input "2B 1TUM"
click at [1218, 381] on input "0" at bounding box center [1279, 395] width 158 height 31
type input "1"
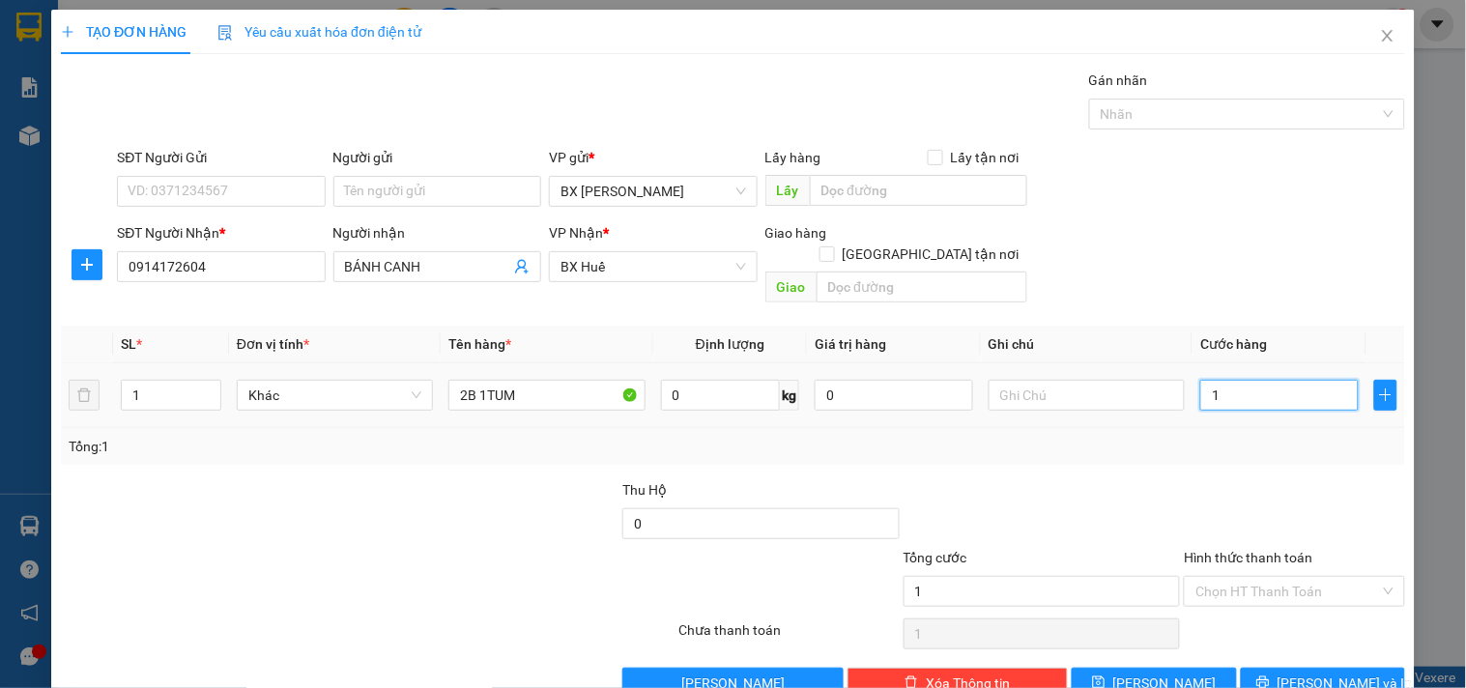
type input "12"
type input "120"
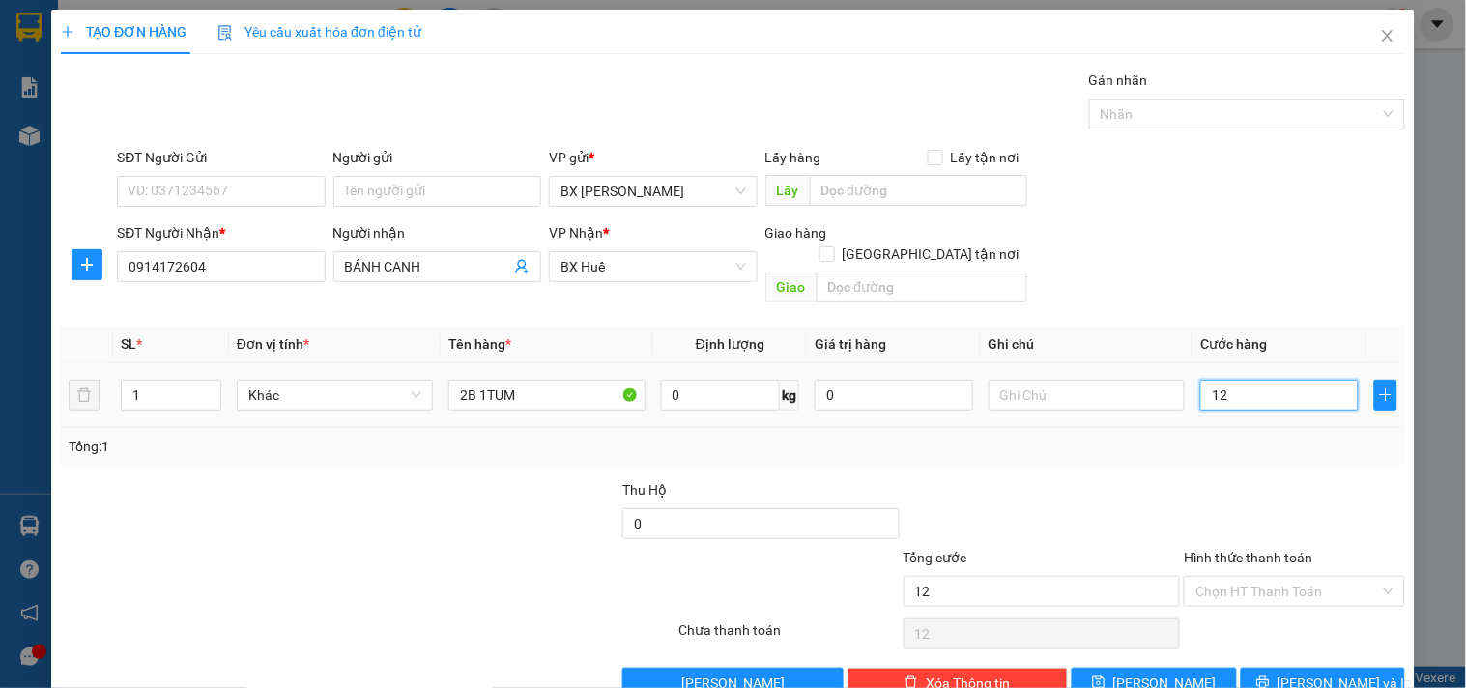
type input "120"
type input "120.000"
click at [1233, 550] on label "Hình thức thanh toán" at bounding box center [1248, 557] width 129 height 15
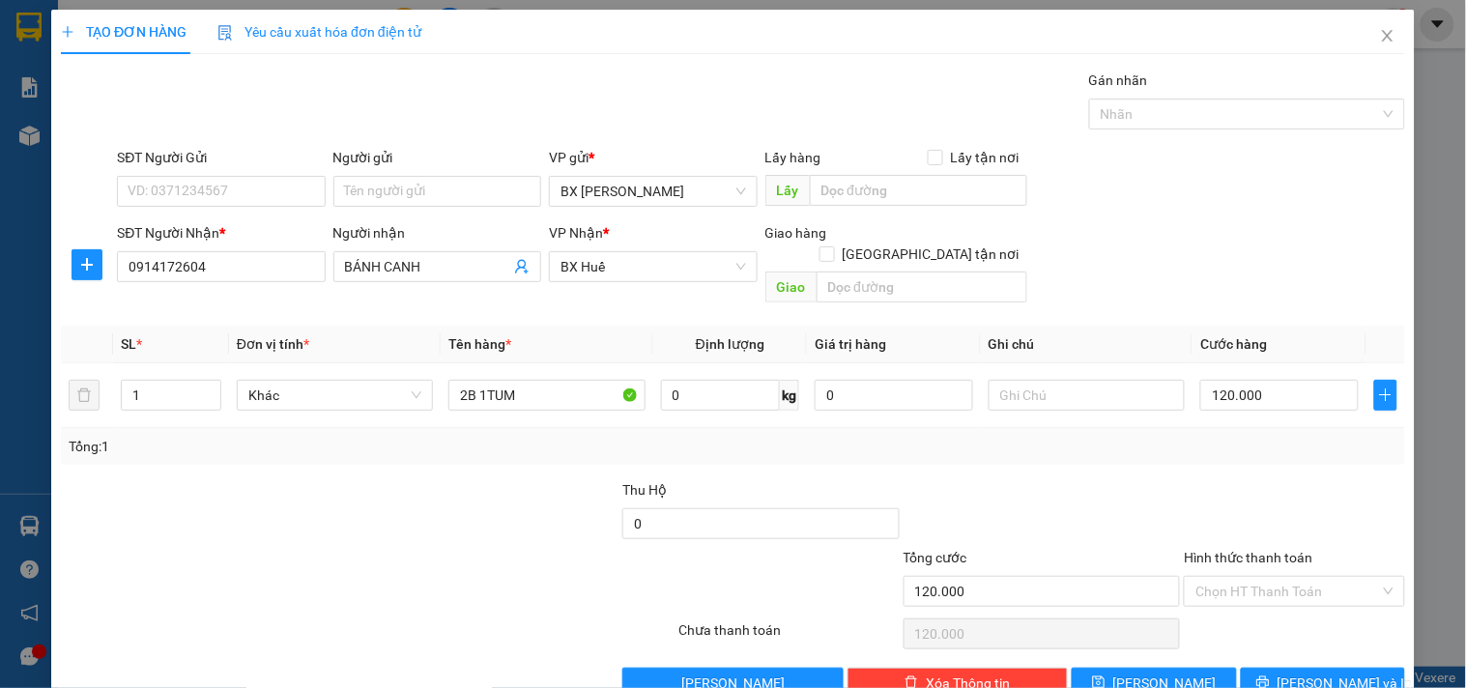
click at [1233, 577] on input "Hình thức thanh toán" at bounding box center [1287, 591] width 184 height 29
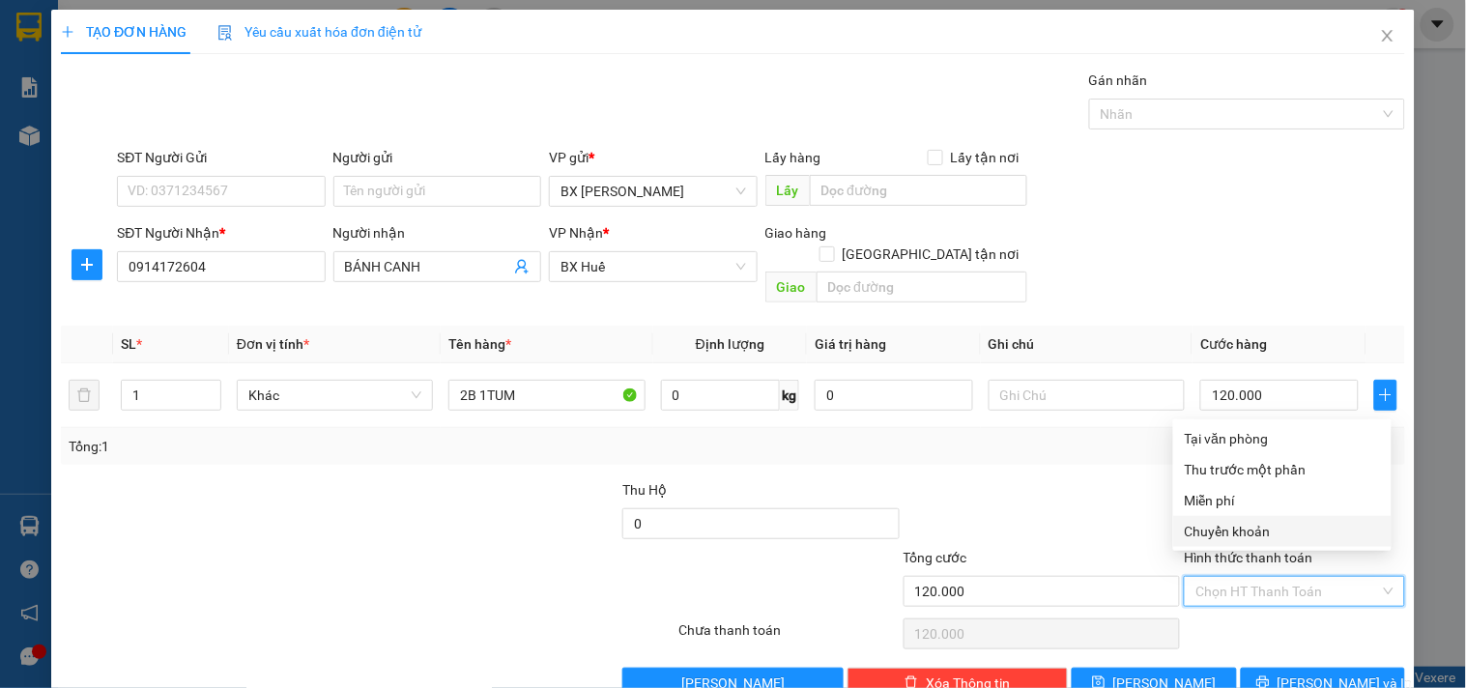
click at [1082, 547] on div "Tổng cước" at bounding box center [1041, 561] width 277 height 29
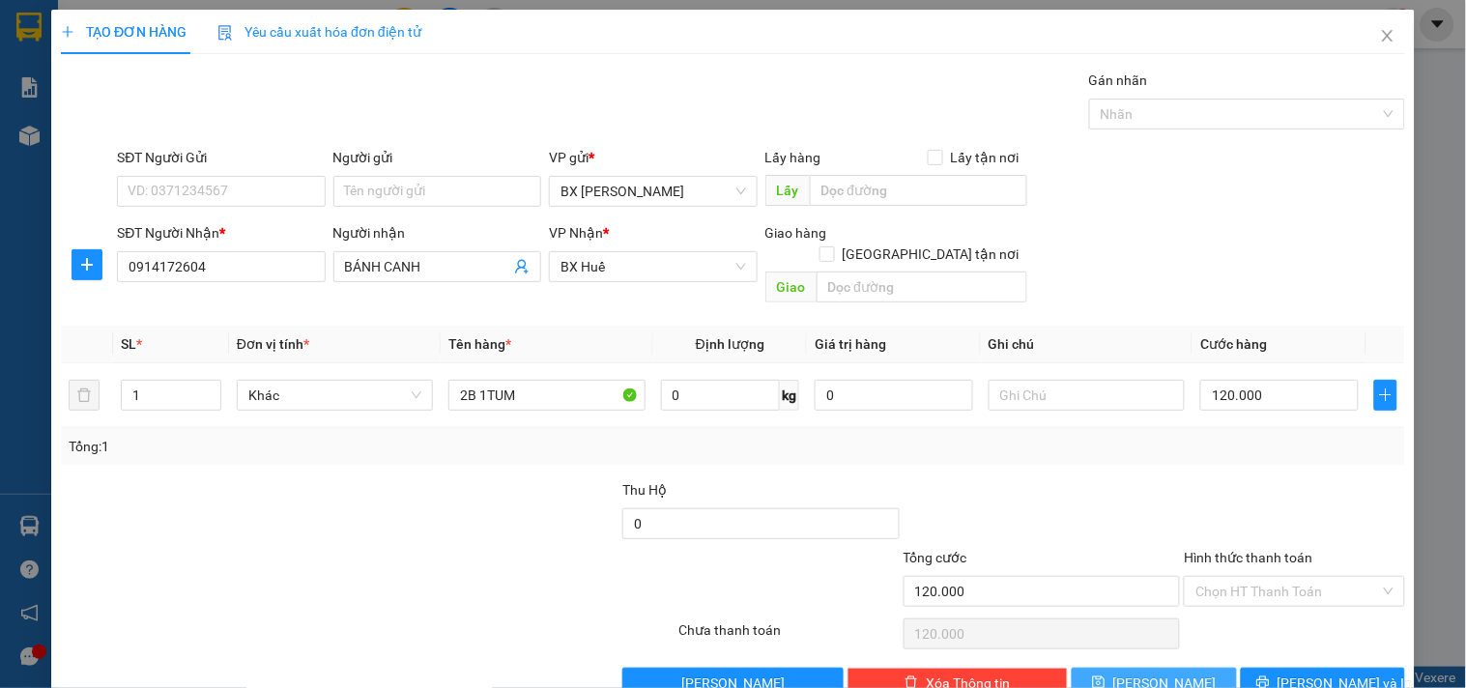
drag, startPoint x: 1128, startPoint y: 657, endPoint x: 1037, endPoint y: 643, distance: 92.8
click at [1105, 676] on icon "save" at bounding box center [1099, 682] width 13 height 13
type input "0"
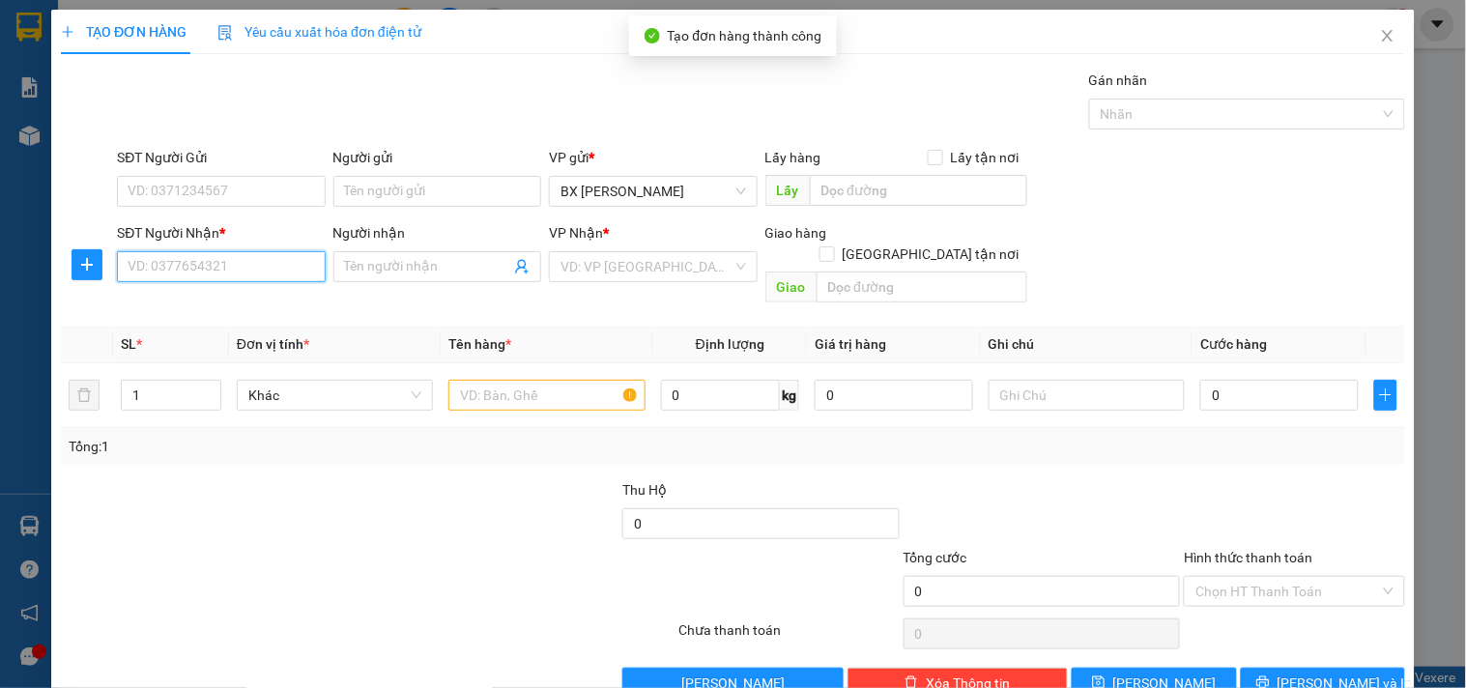
click at [237, 269] on input "SĐT Người Nhận *" at bounding box center [221, 266] width 208 height 31
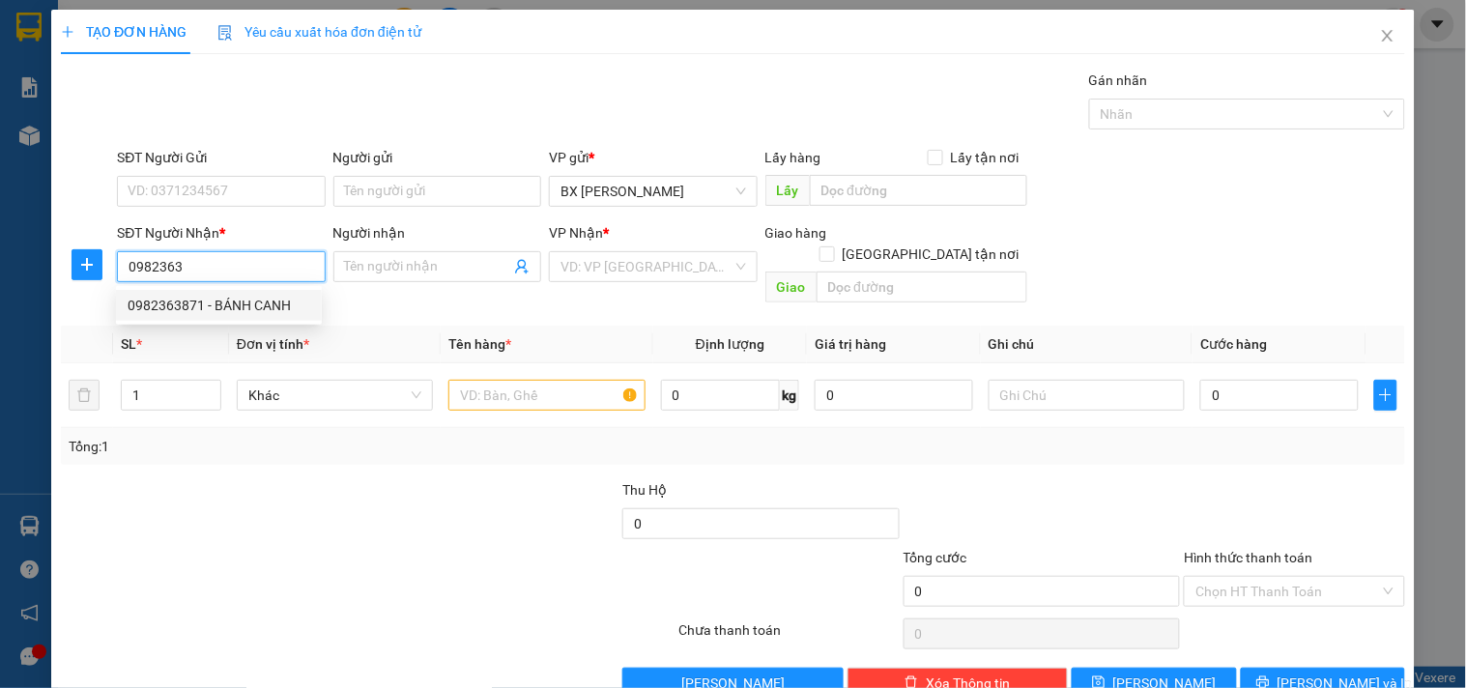
click at [229, 301] on div "0982363871 - BÁNH CANH" at bounding box center [219, 305] width 183 height 21
type input "0982363871"
type input "BÁNH CANH"
type input "300.000"
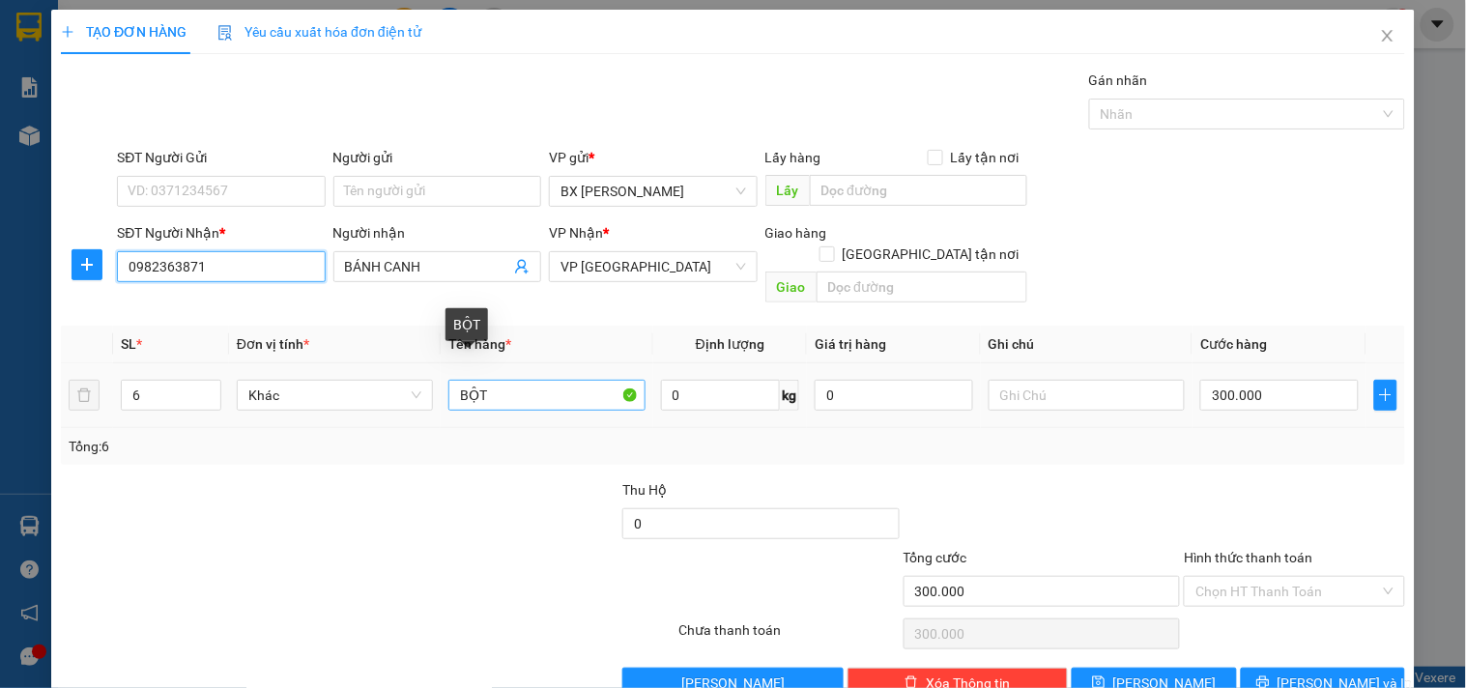
type input "0982363871"
click at [505, 380] on input "BỘT" at bounding box center [546, 395] width 196 height 31
click at [448, 380] on input "BỘT" at bounding box center [546, 395] width 196 height 31
type input "11 BỘT"
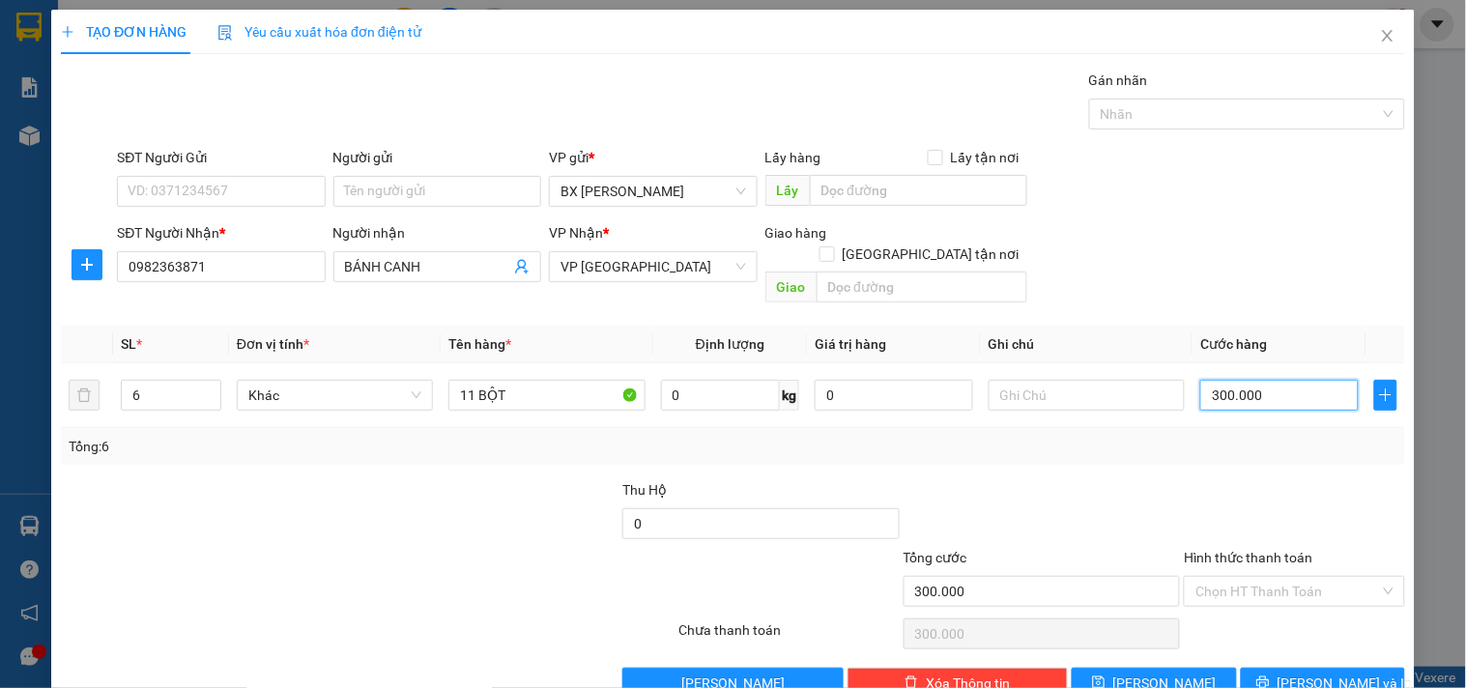
type input "5"
type input "55"
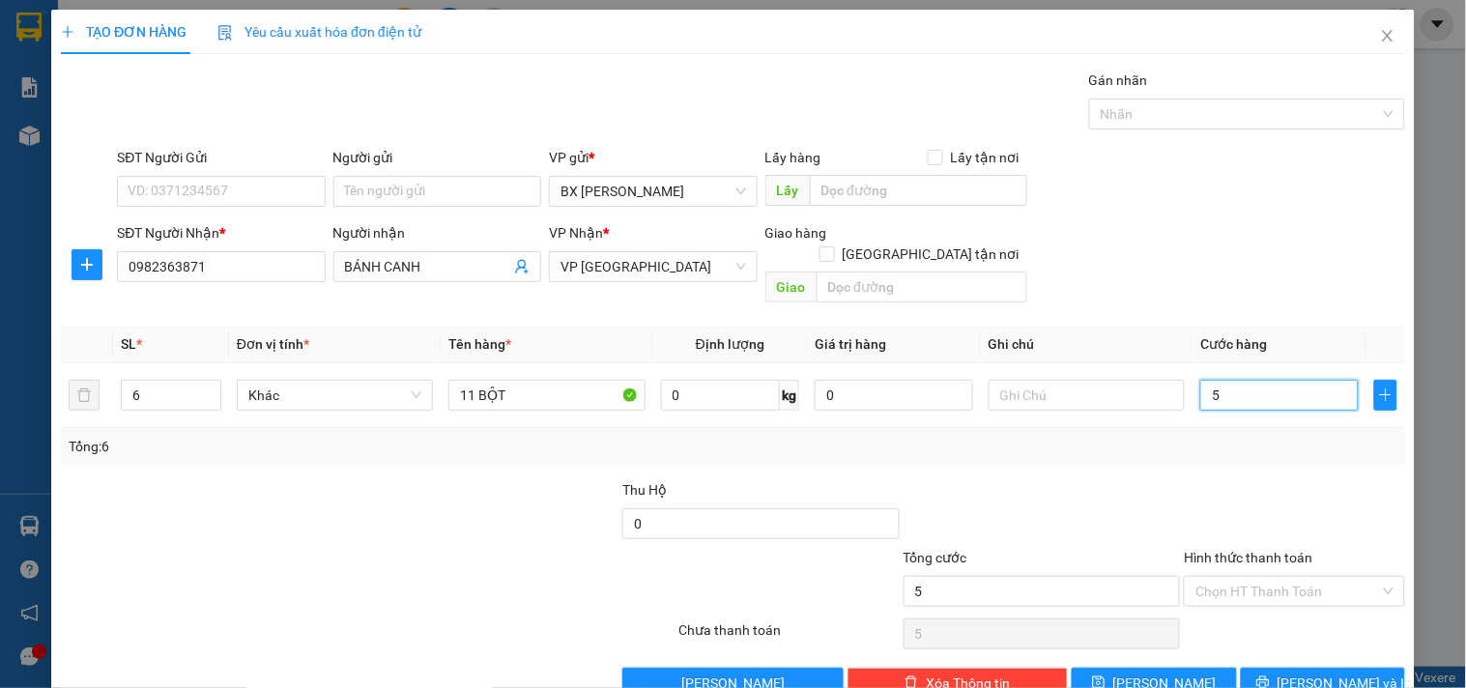
type input "55"
type input "550"
type input "550.000"
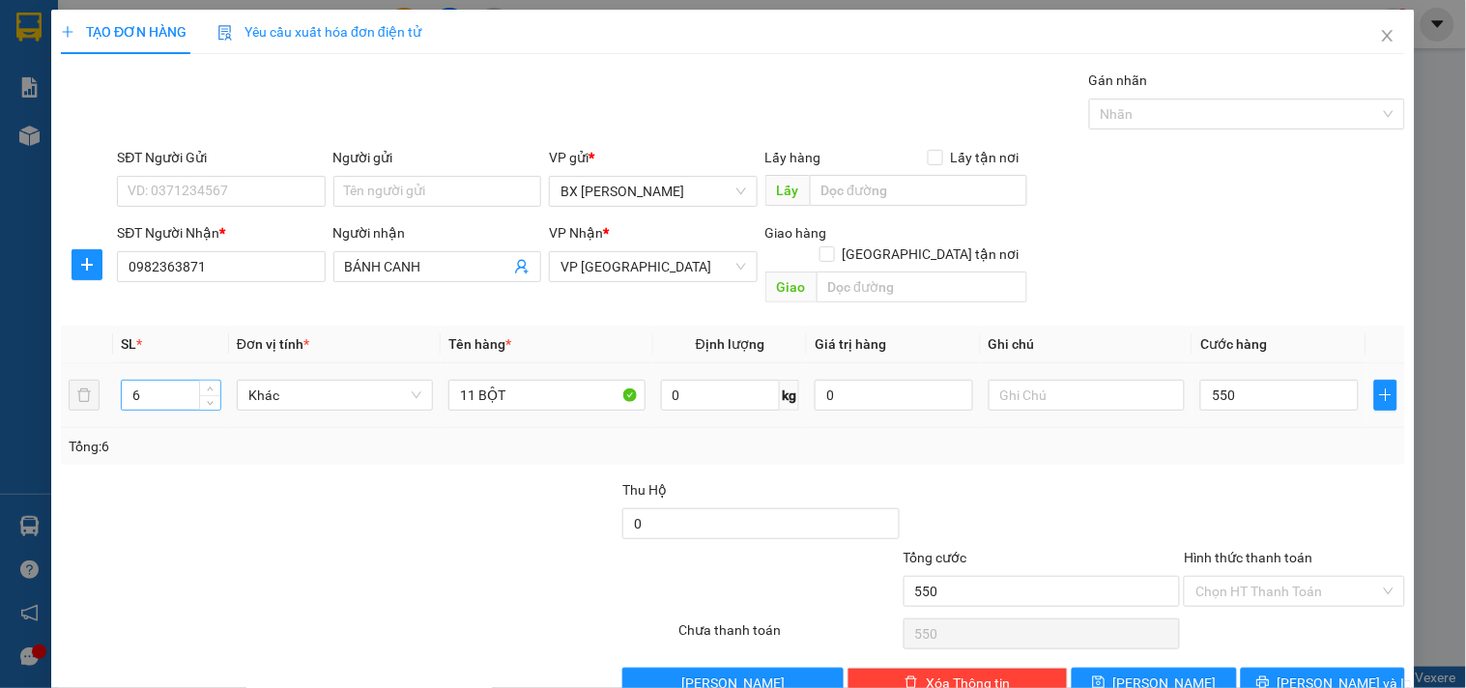
type input "550.000"
drag, startPoint x: 149, startPoint y: 377, endPoint x: 0, endPoint y: 378, distance: 148.8
click at [0, 378] on div "TẠO ĐƠN HÀNG Yêu cầu xuất hóa đơn điện tử Transit Pickup Surcharge Ids Transit …" at bounding box center [733, 344] width 1466 height 688
type input "11"
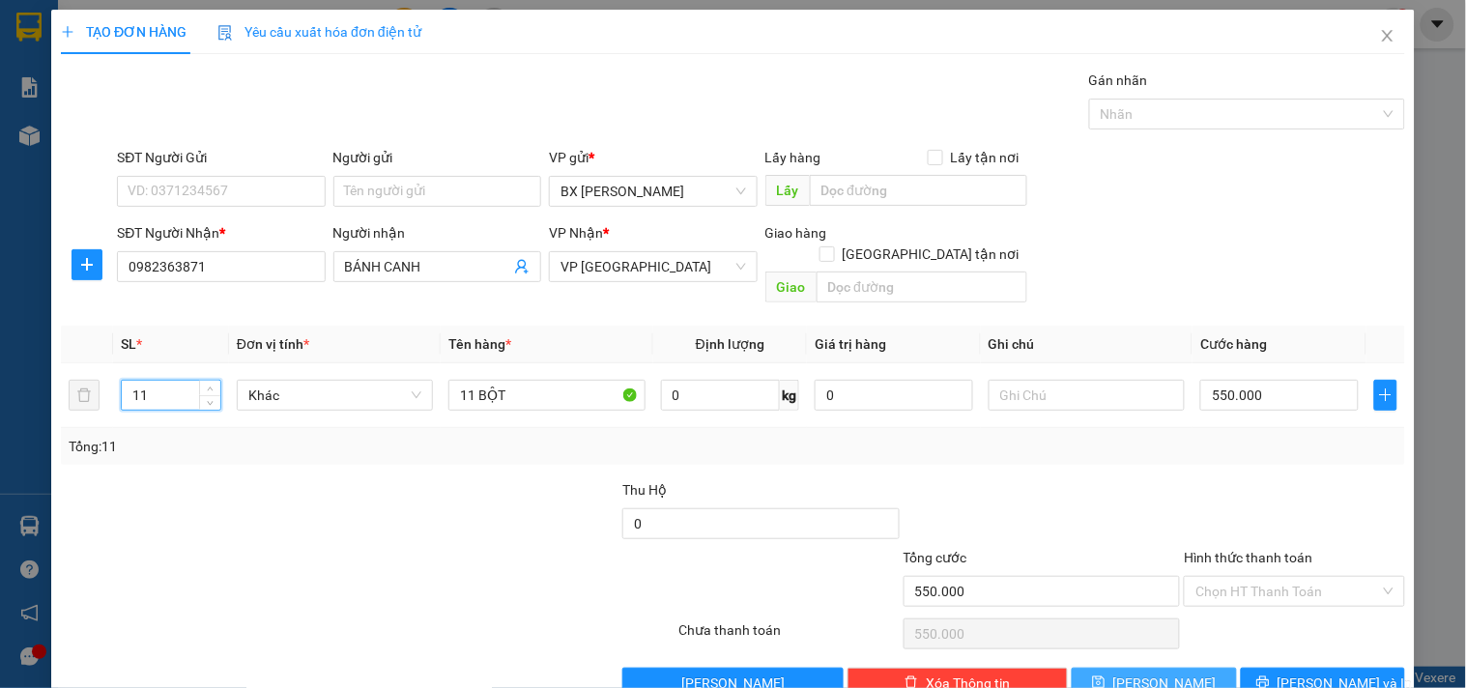
click at [1157, 672] on span "[PERSON_NAME]" at bounding box center [1164, 682] width 103 height 21
type input "0"
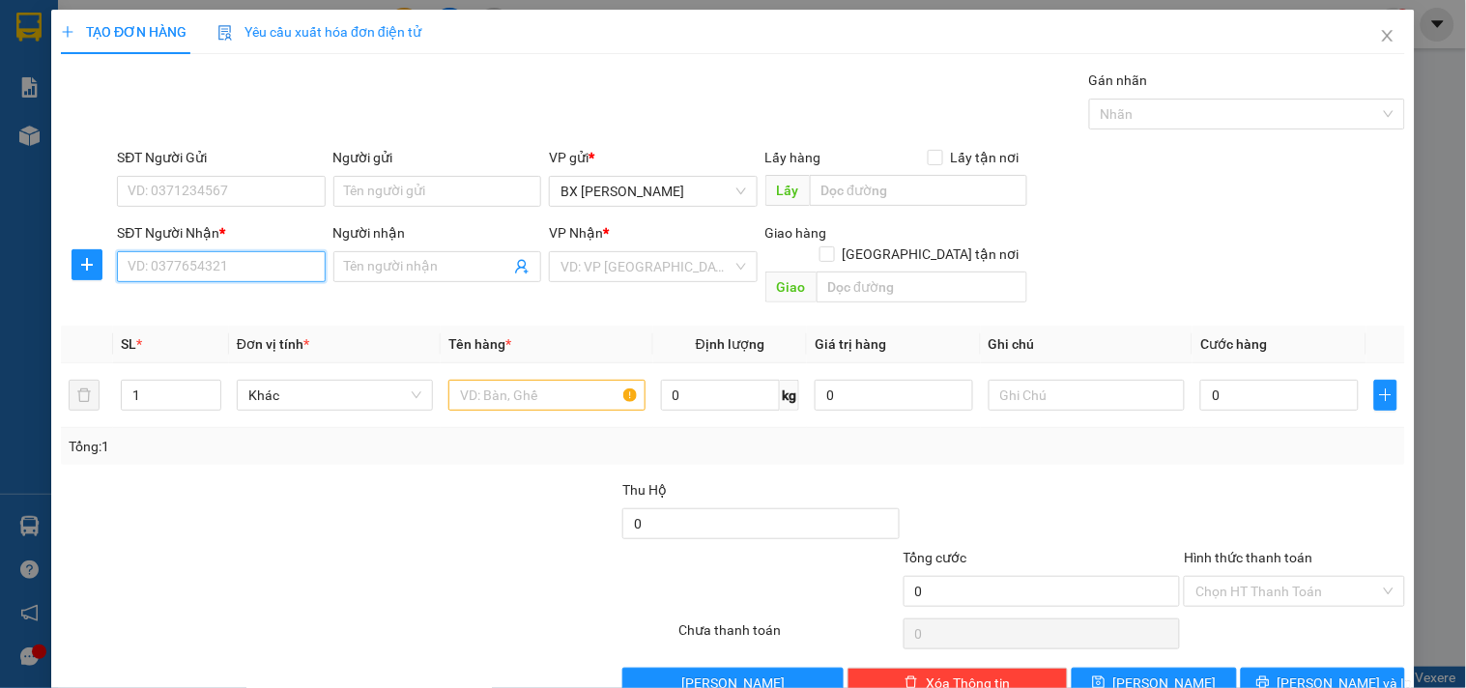
click at [216, 271] on input "SĐT Người Nhận *" at bounding box center [221, 266] width 208 height 31
type input "0393455103"
click at [256, 303] on div "0393455103" at bounding box center [219, 305] width 183 height 21
type input "N3 DẠ LÊ"
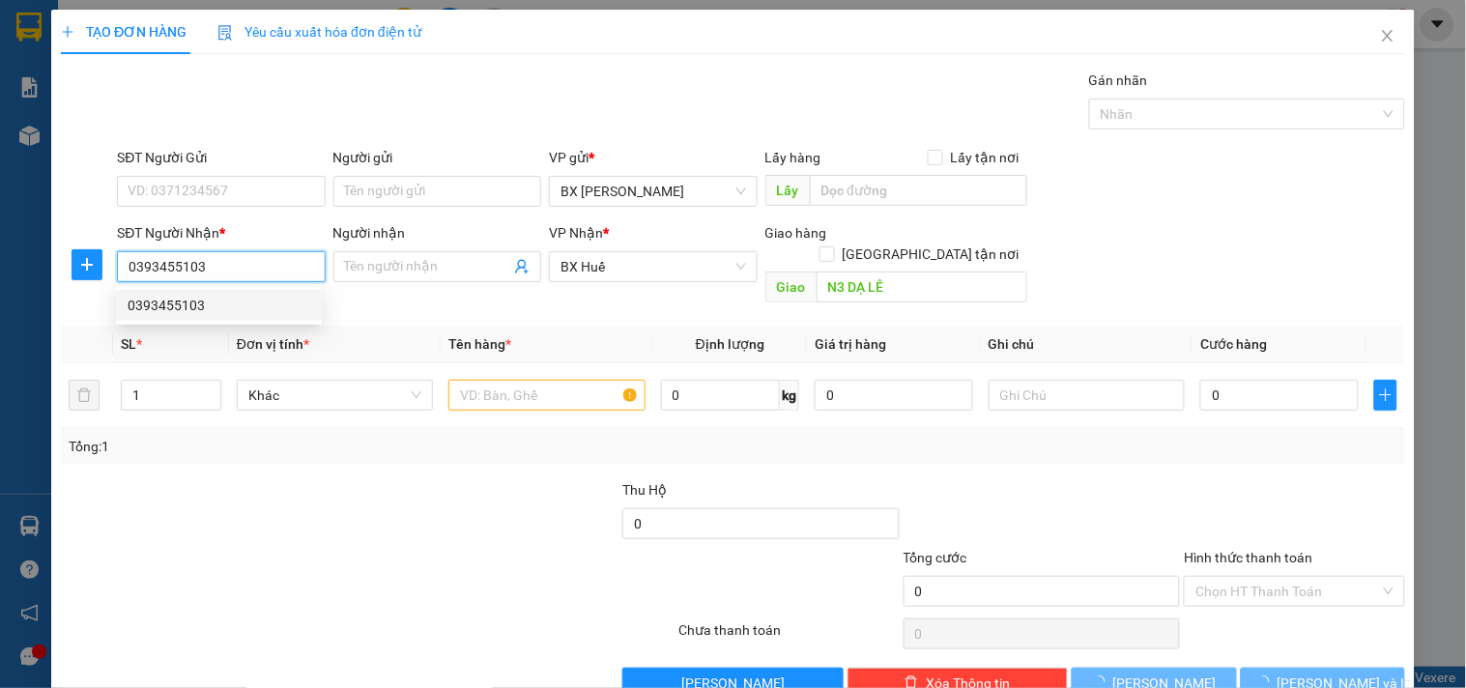
type input "80.000"
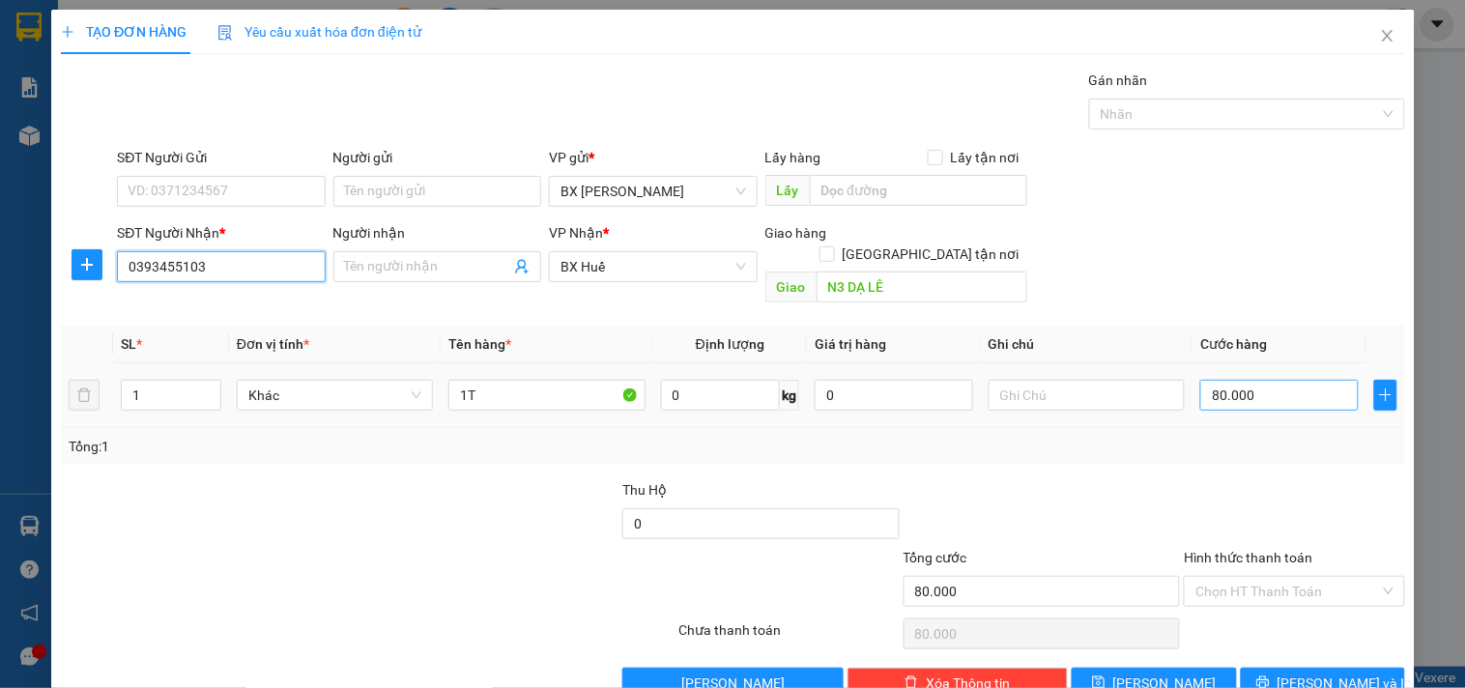
type input "0393455103"
click at [1262, 382] on input "80.000" at bounding box center [1279, 395] width 158 height 31
type input "1"
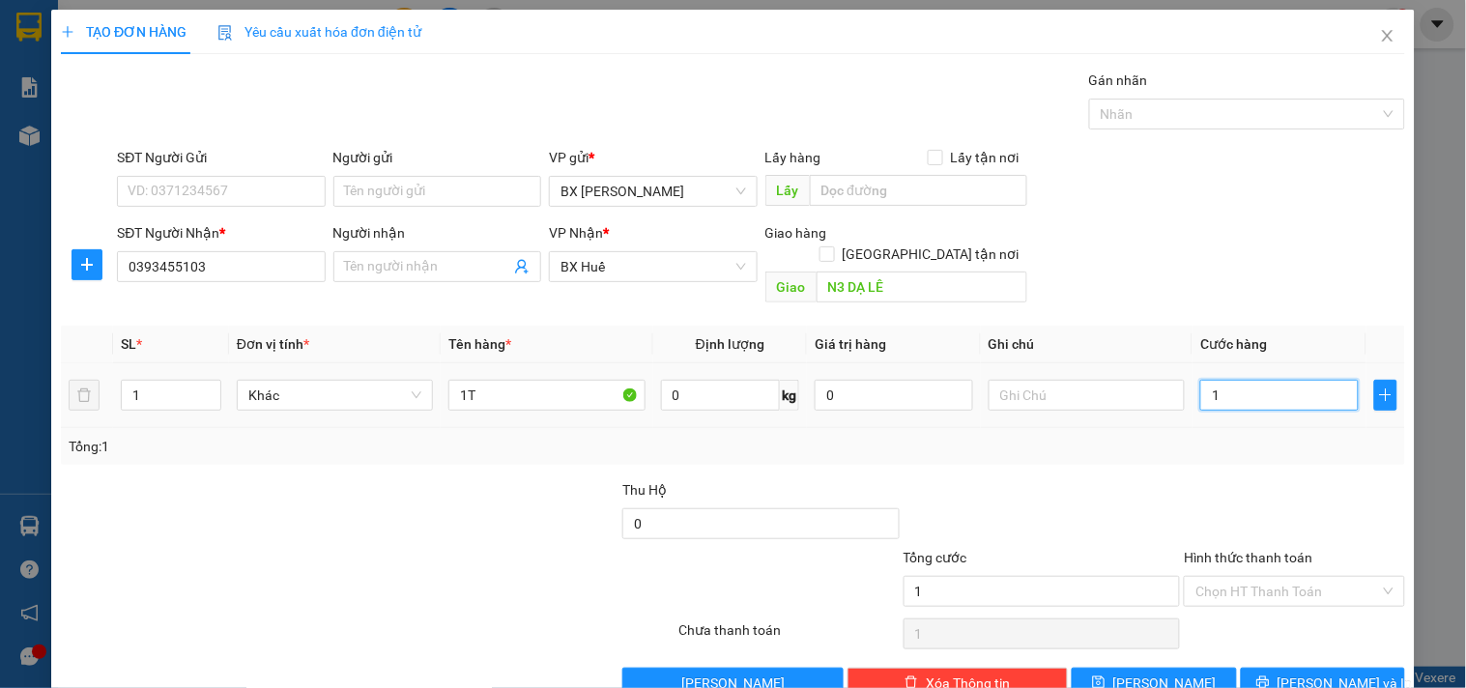
type input "10"
type input "100"
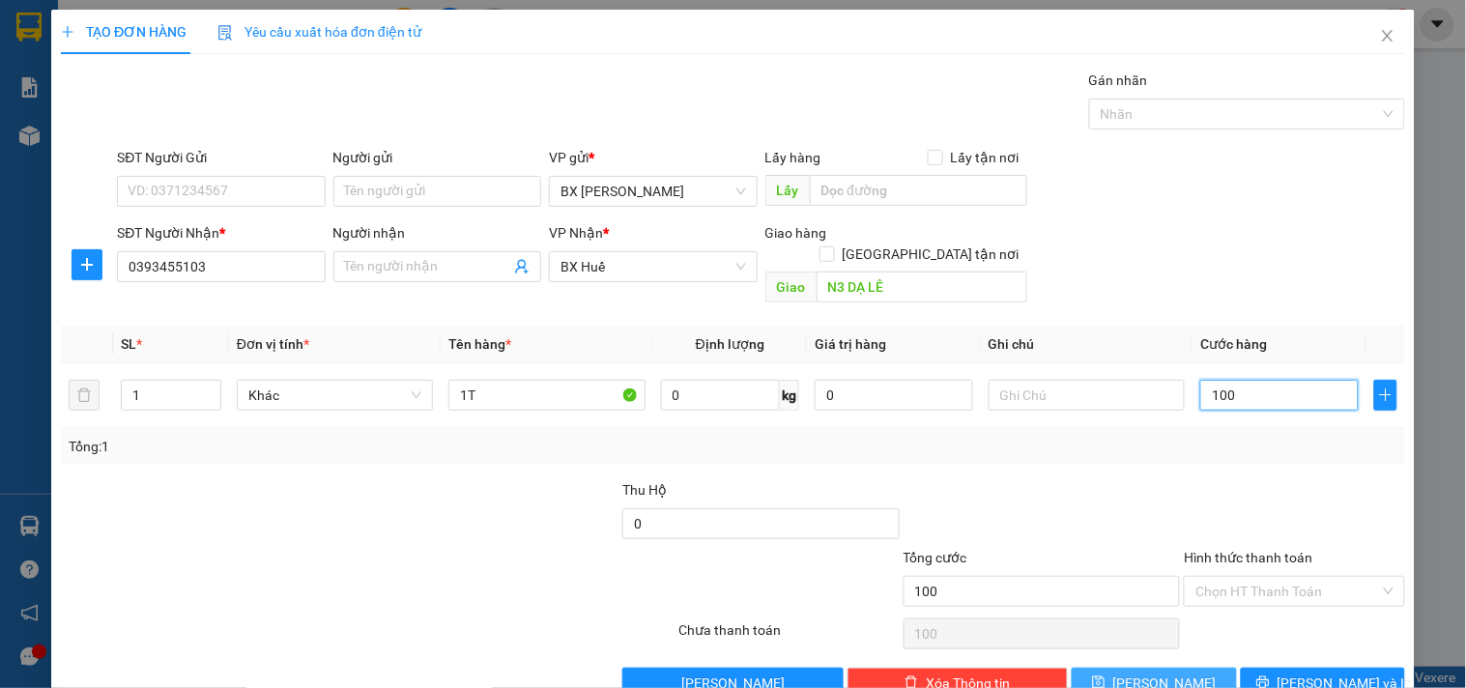
type input "100"
type input "100.000"
click at [1105, 675] on icon "save" at bounding box center [1099, 682] width 14 height 14
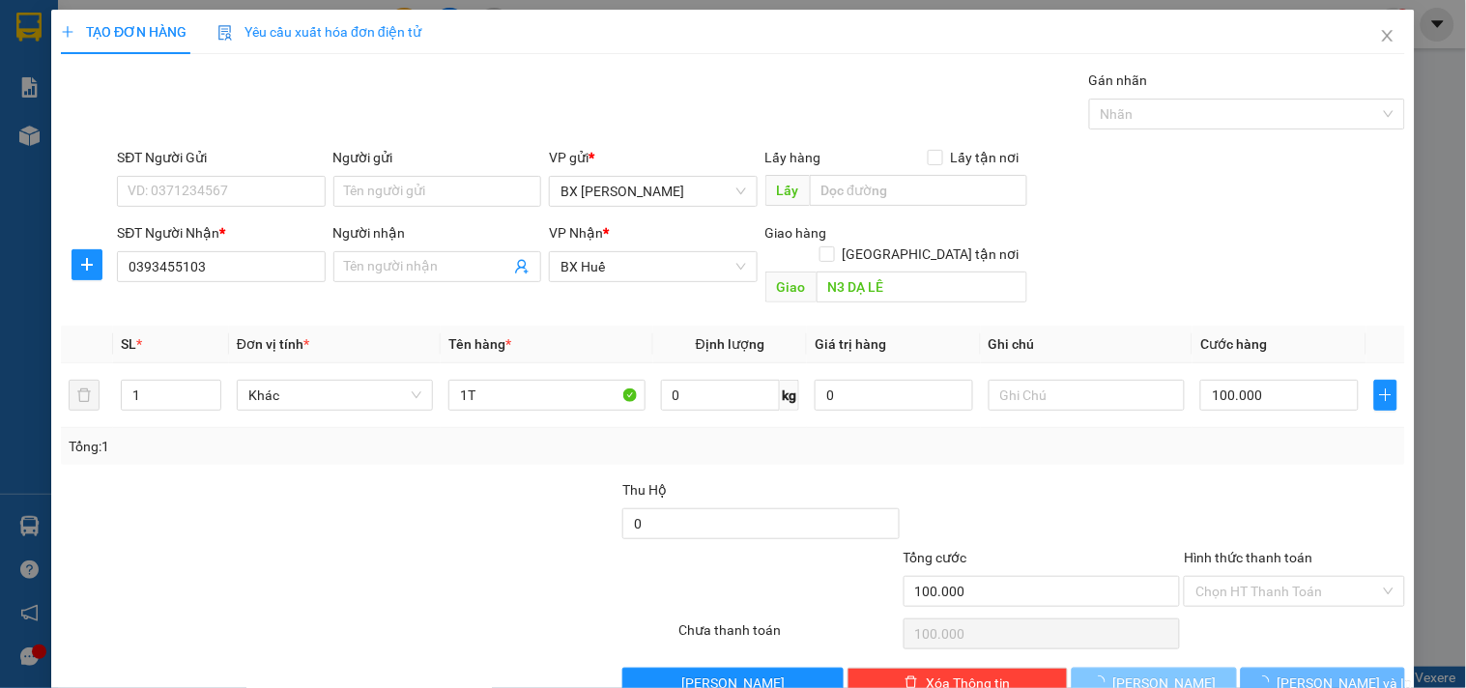
type input "0"
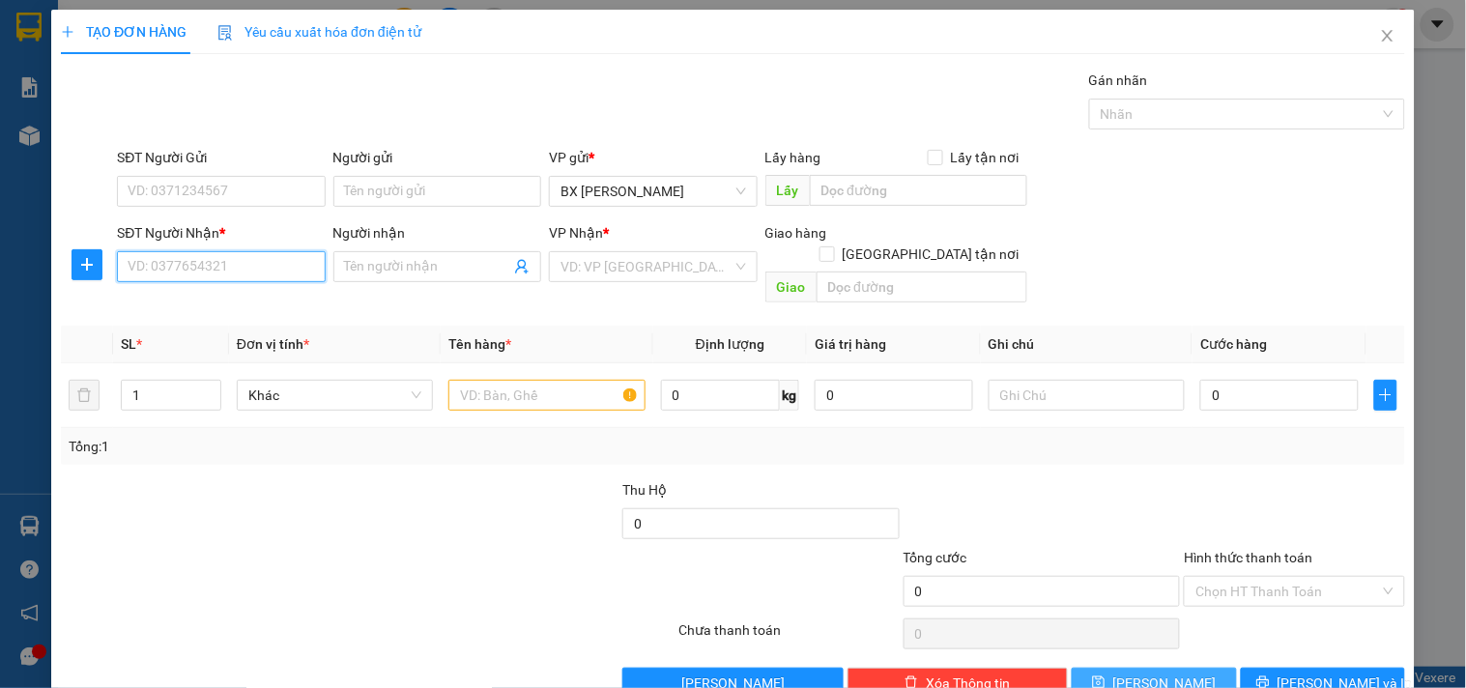
click at [262, 271] on input "SĐT Người Nhận *" at bounding box center [221, 266] width 208 height 31
type input "0906462237"
click at [258, 303] on div "0906462237 - A THẠCH" at bounding box center [219, 305] width 183 height 21
type input "A THẠCH"
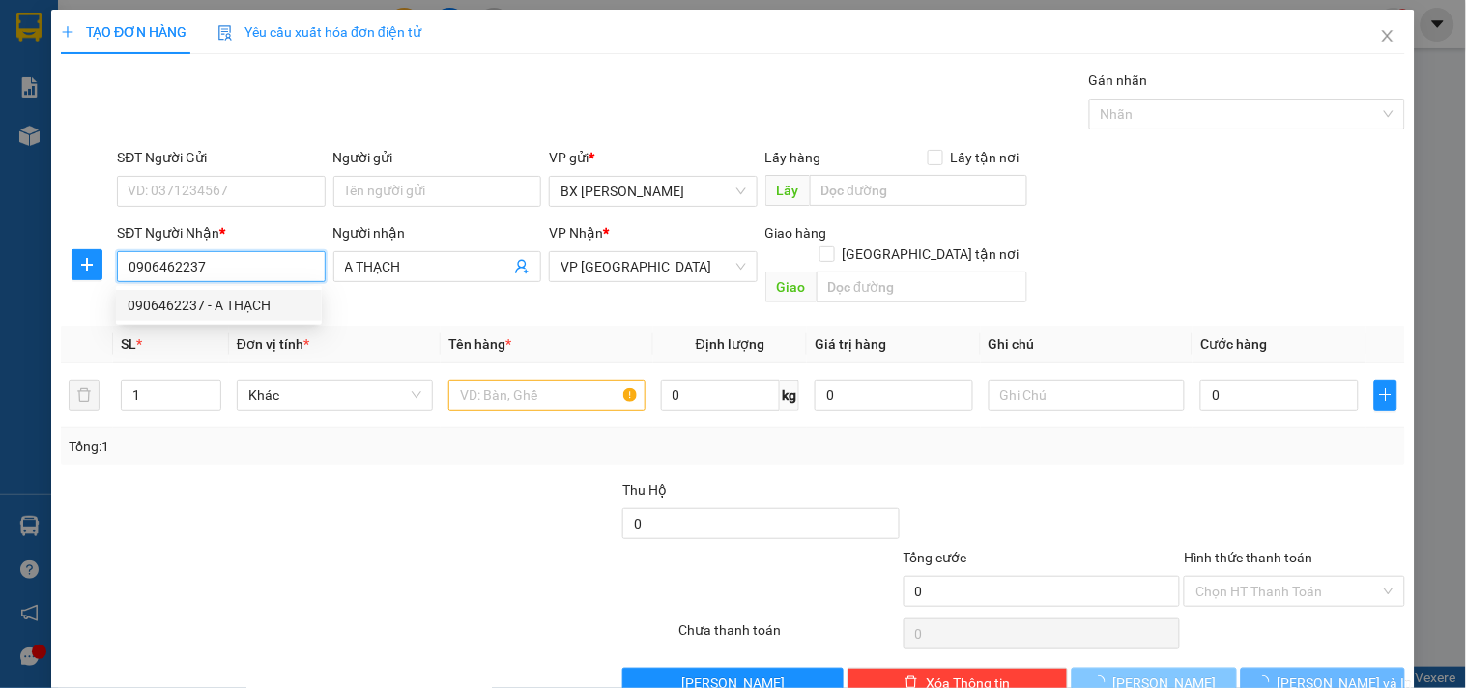
type input "40.000"
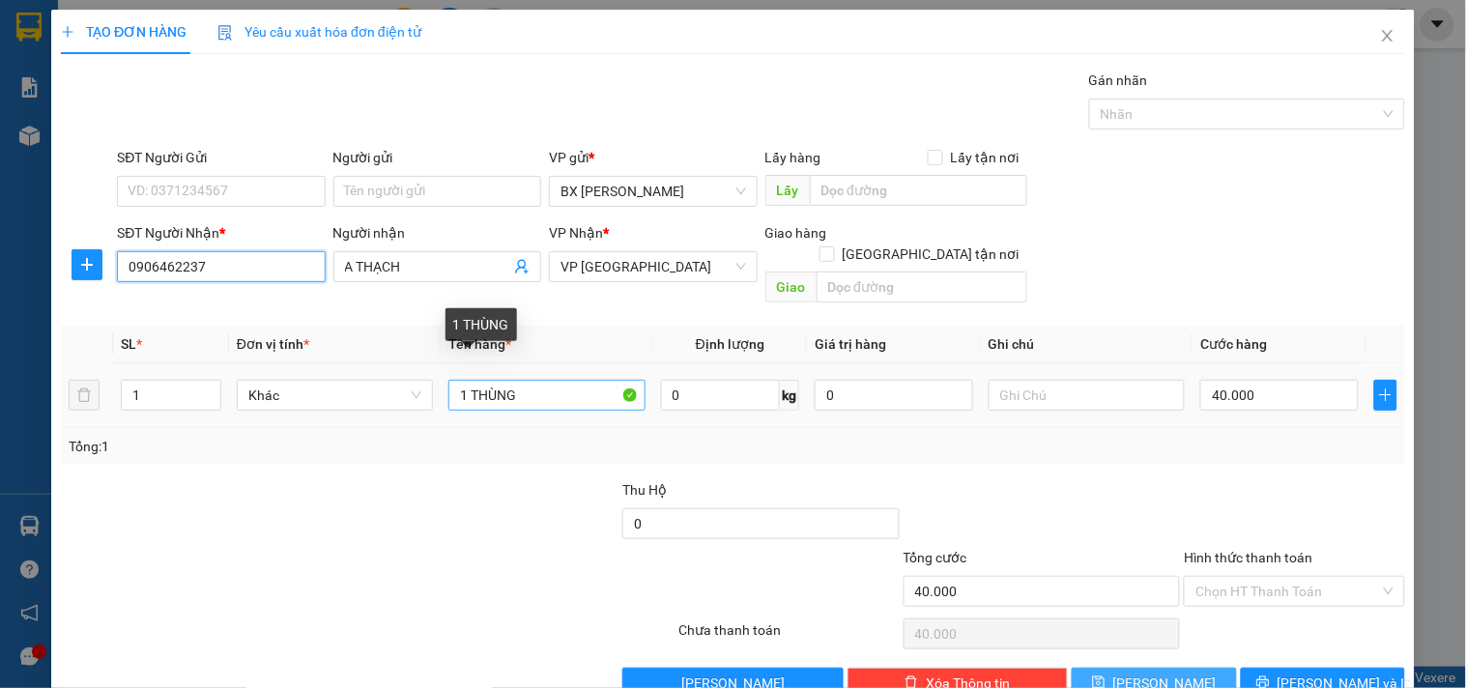
type input "0906462237"
click at [466, 381] on input "1 THÙNG" at bounding box center [546, 395] width 196 height 31
drag, startPoint x: 466, startPoint y: 381, endPoint x: 446, endPoint y: 394, distance: 23.6
click at [446, 394] on td "1 THÙNG" at bounding box center [547, 395] width 212 height 65
type input "3THÙNG"
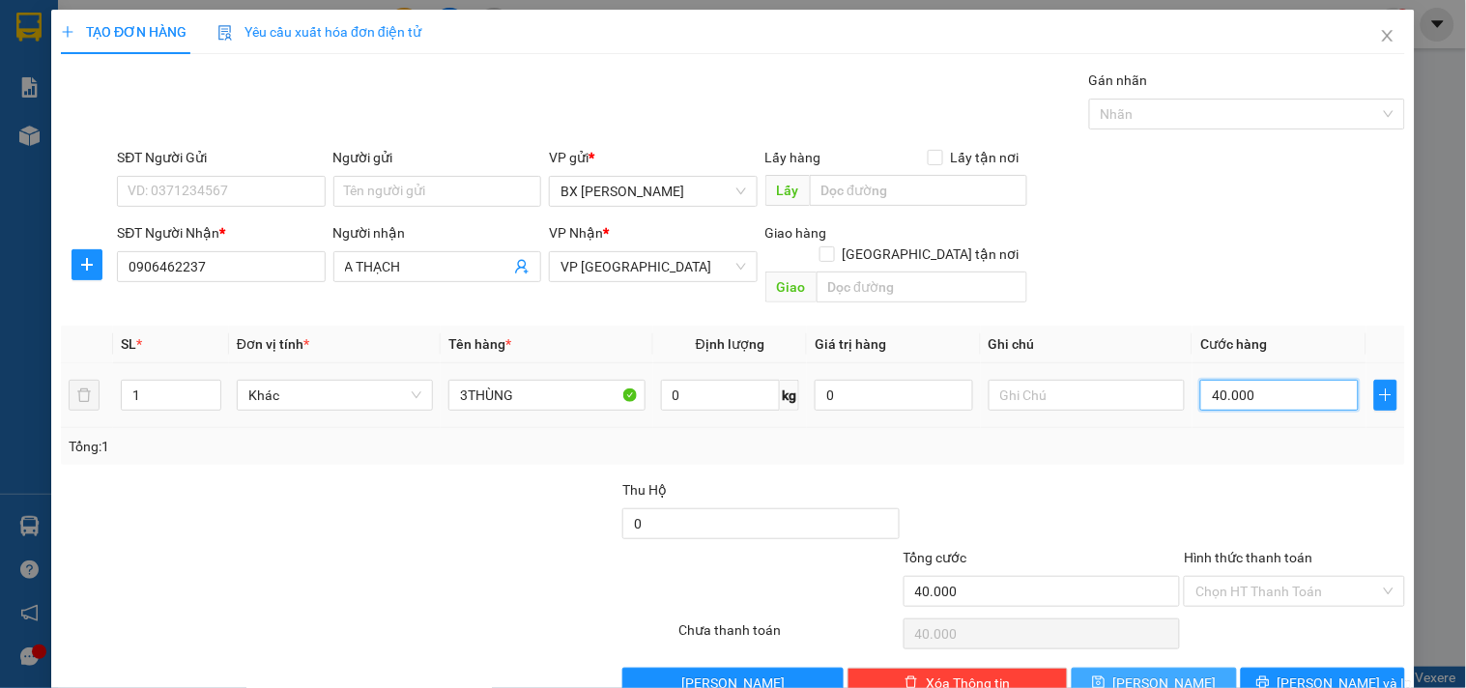
click at [1240, 380] on input "40.000" at bounding box center [1279, 395] width 158 height 31
type input "1"
type input "12"
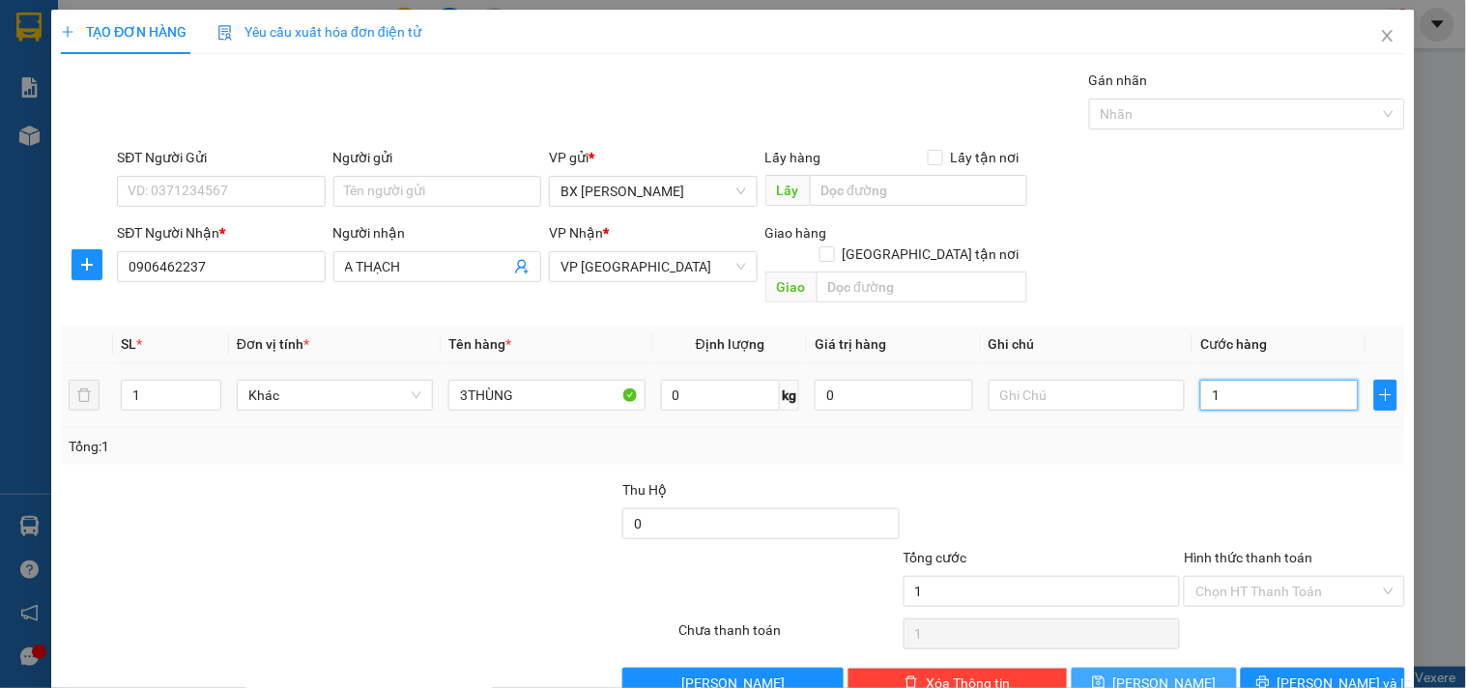
type input "12"
type input "120"
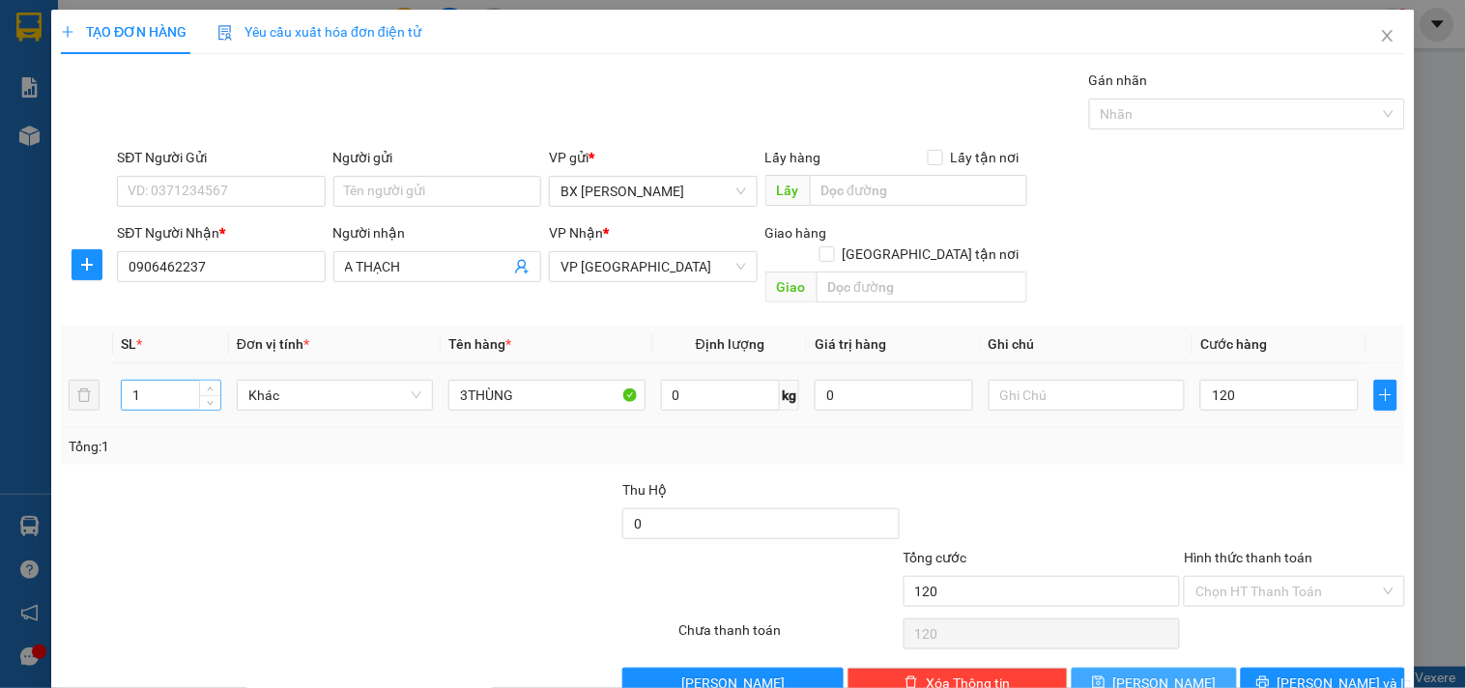
type input "120.000"
click at [147, 384] on input "1" at bounding box center [171, 395] width 99 height 29
type input "3"
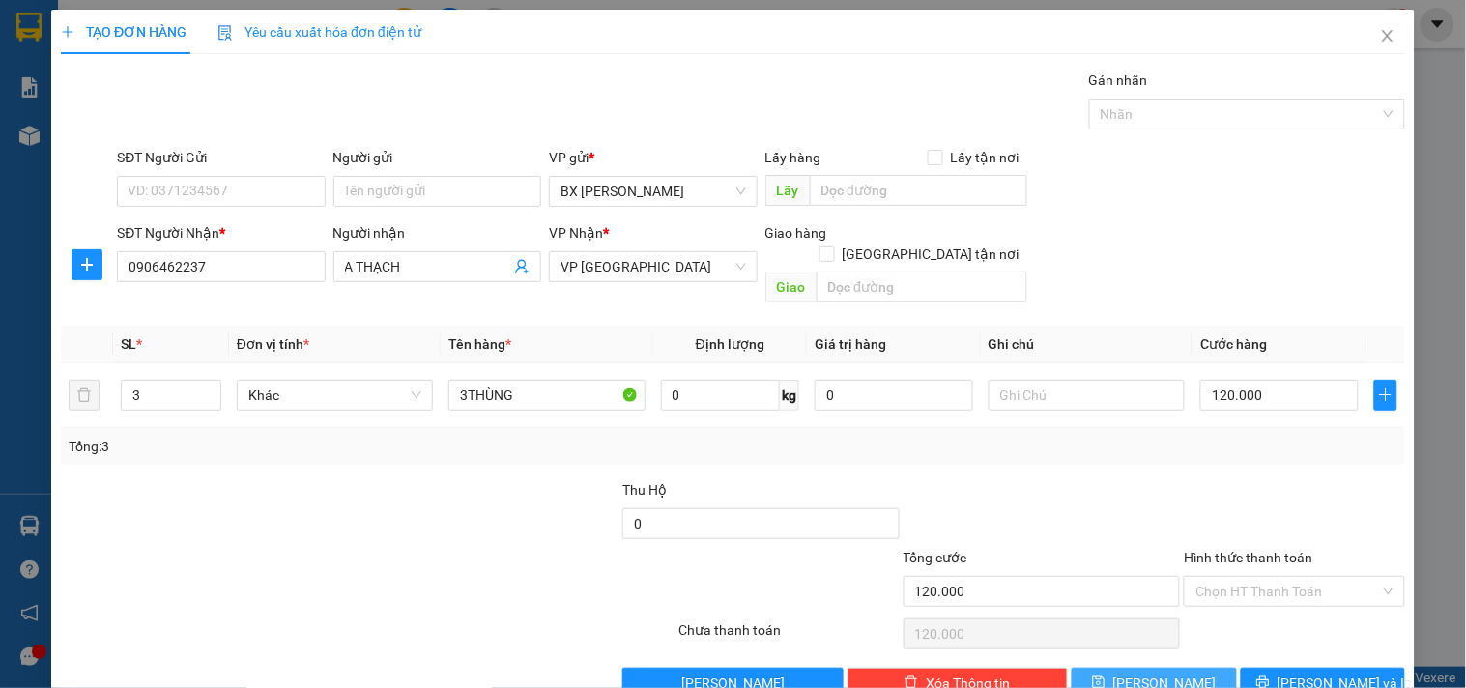
click at [1113, 669] on button "[PERSON_NAME]" at bounding box center [1153, 683] width 164 height 31
type input "0"
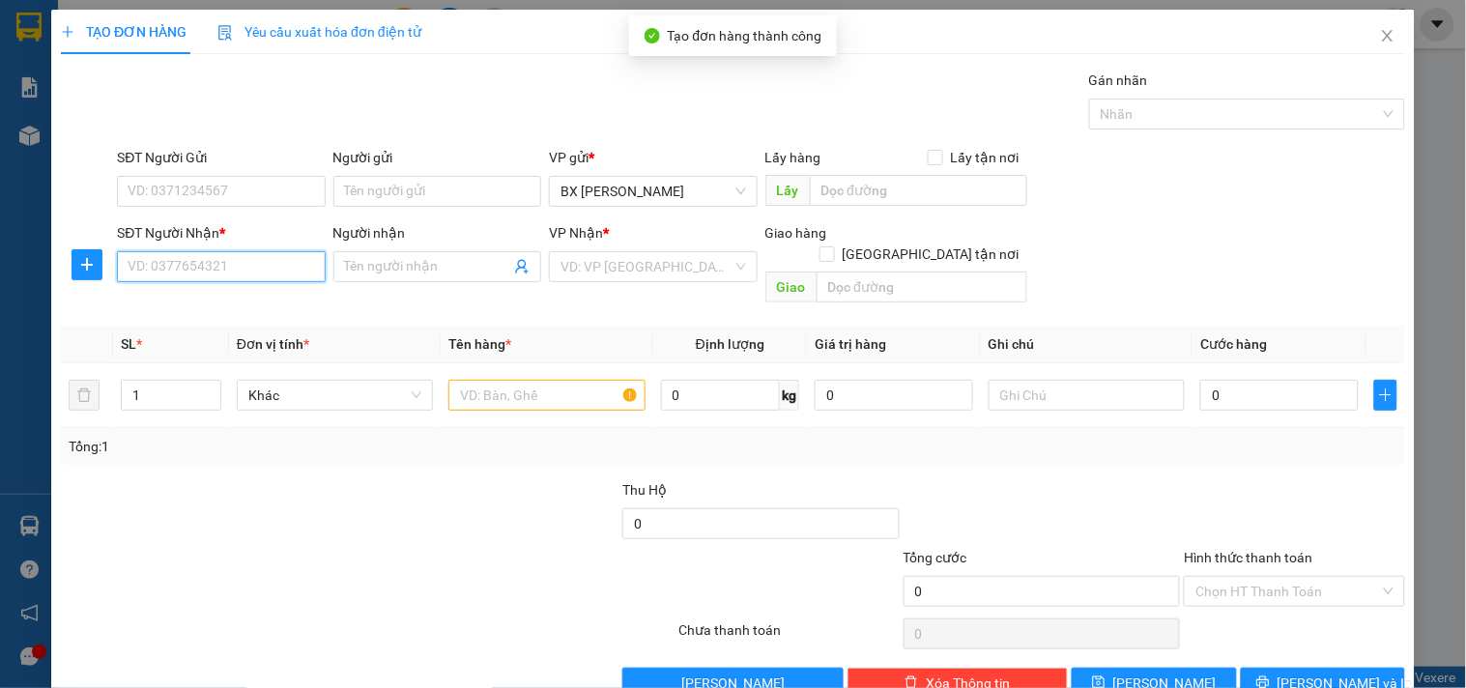
click at [207, 276] on input "SĐT Người Nhận *" at bounding box center [221, 266] width 208 height 31
click at [197, 269] on input "SĐT Người Nhận *" at bounding box center [221, 266] width 208 height 31
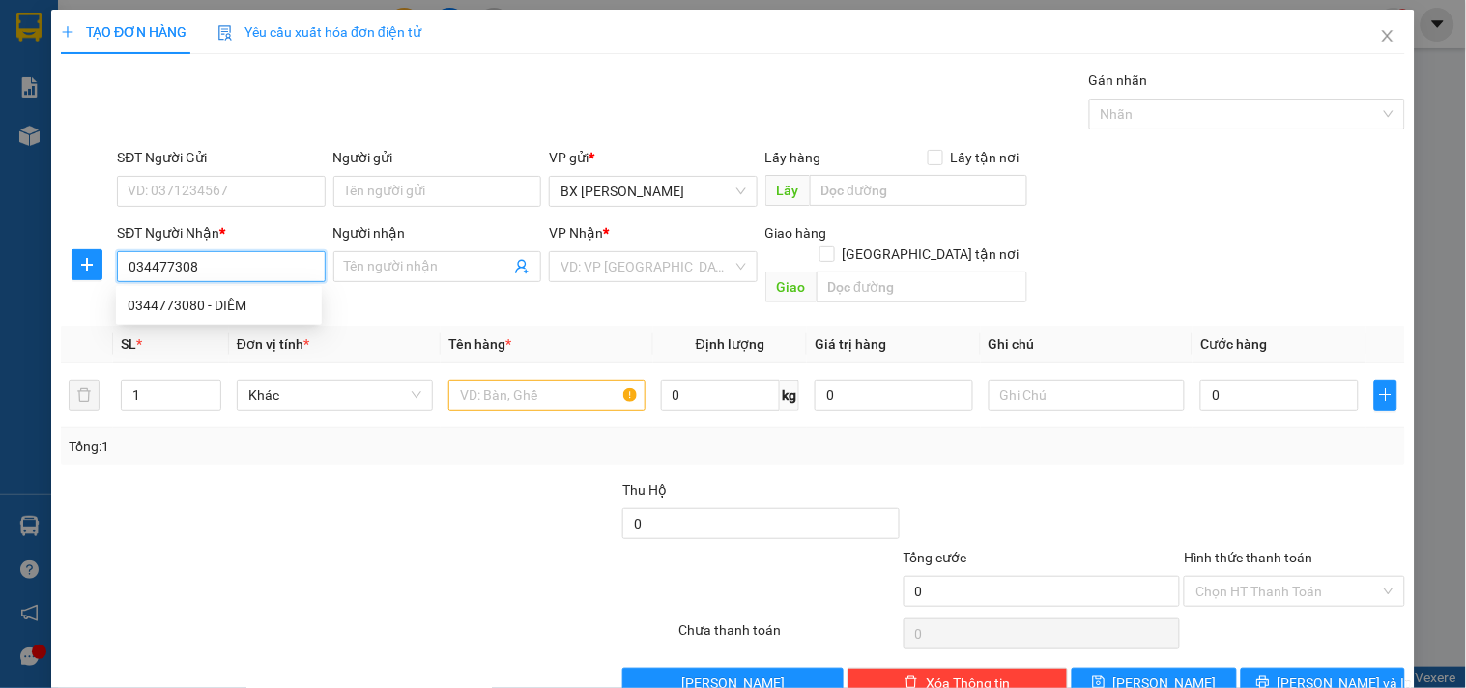
type input "0344773080"
click at [191, 306] on div "0344773080 - DIỄM" at bounding box center [219, 305] width 183 height 21
type input "DIỄM"
type input "TAM KỲ"
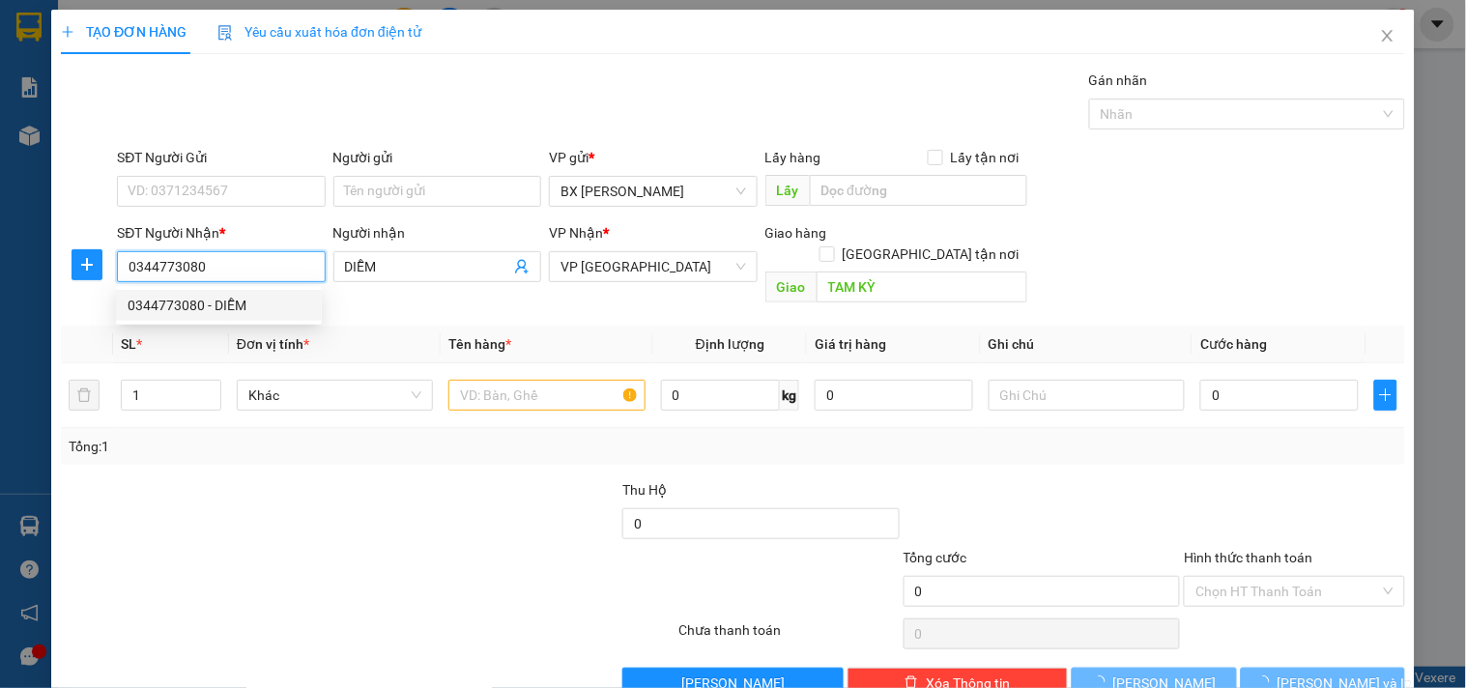
type input "40.000"
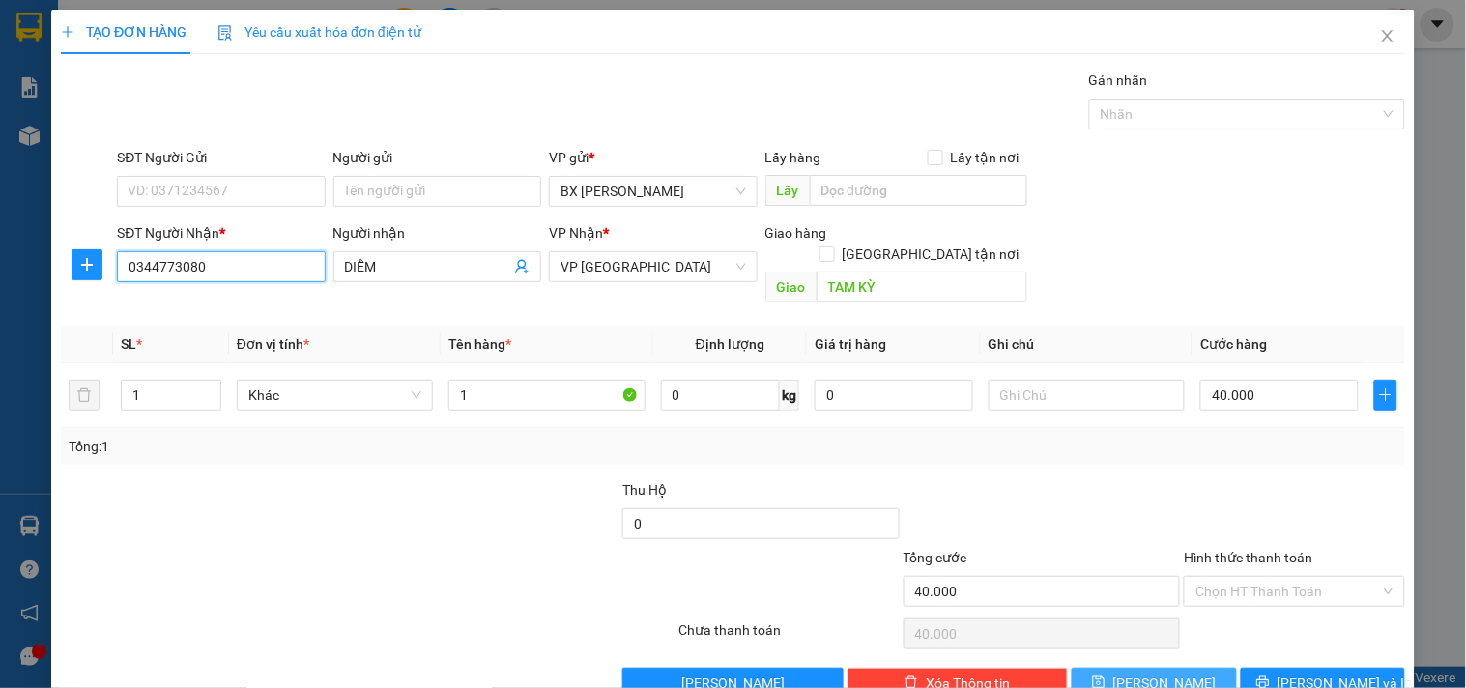
type input "0344773080"
click at [1105, 675] on icon "save" at bounding box center [1099, 682] width 14 height 14
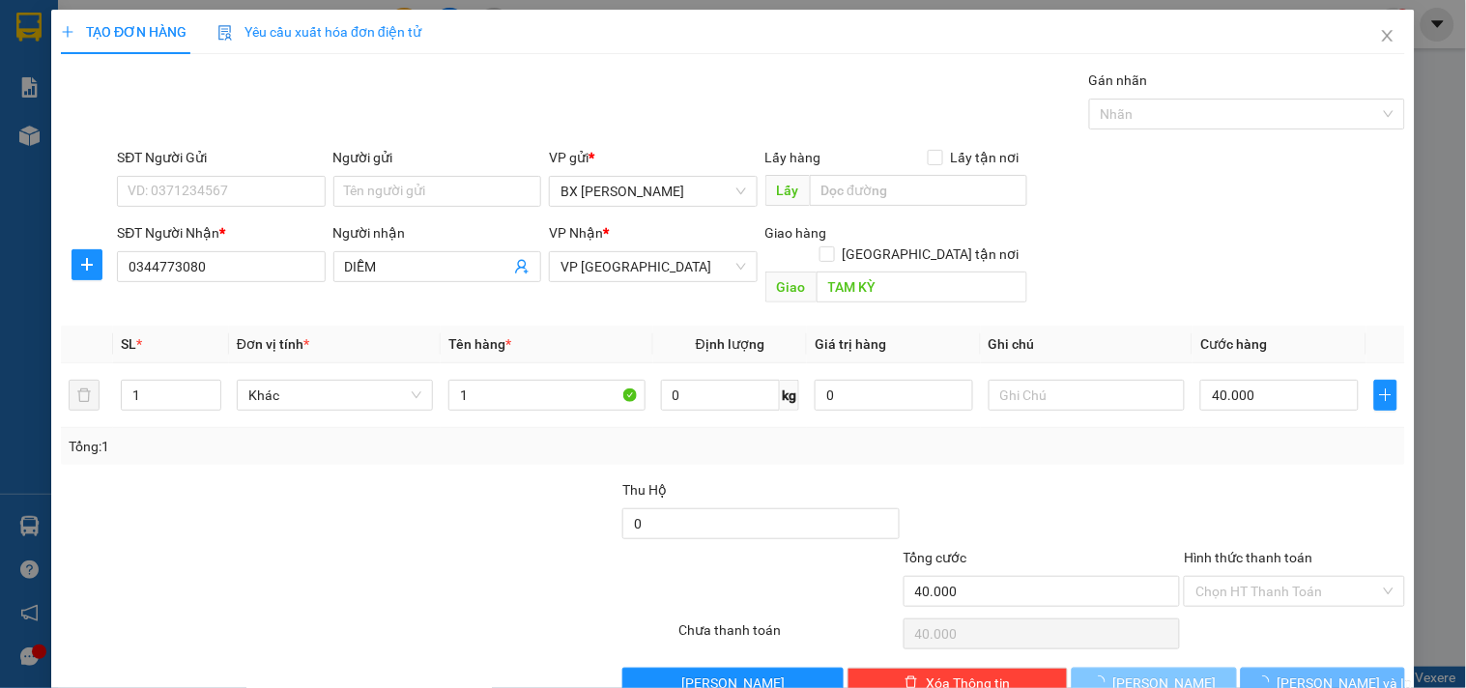
type input "0"
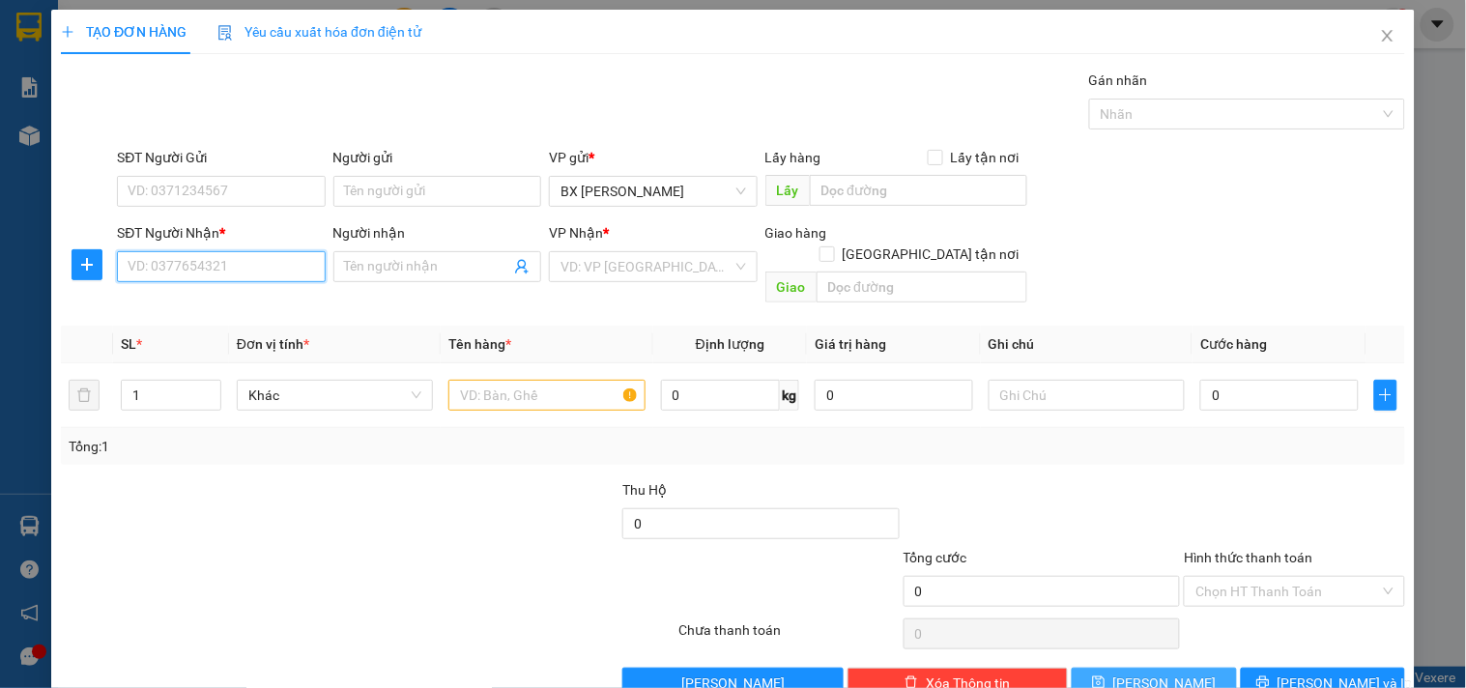
click at [266, 265] on input "SĐT Người Nhận *" at bounding box center [221, 266] width 208 height 31
type input "0935222051"
click at [256, 306] on div "0935222051" at bounding box center [219, 305] width 183 height 21
type input "HÀNG ĐI 791 NGÀY 11.10"
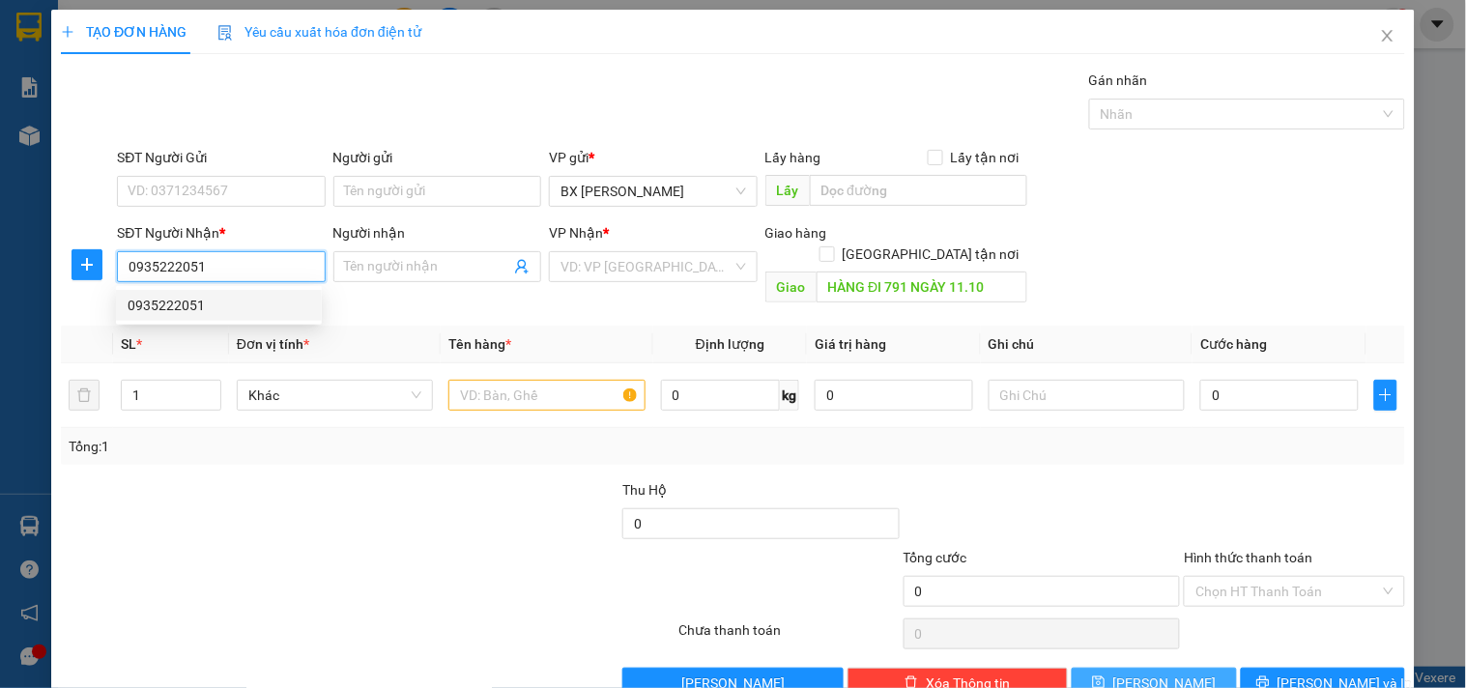
type input "200.000"
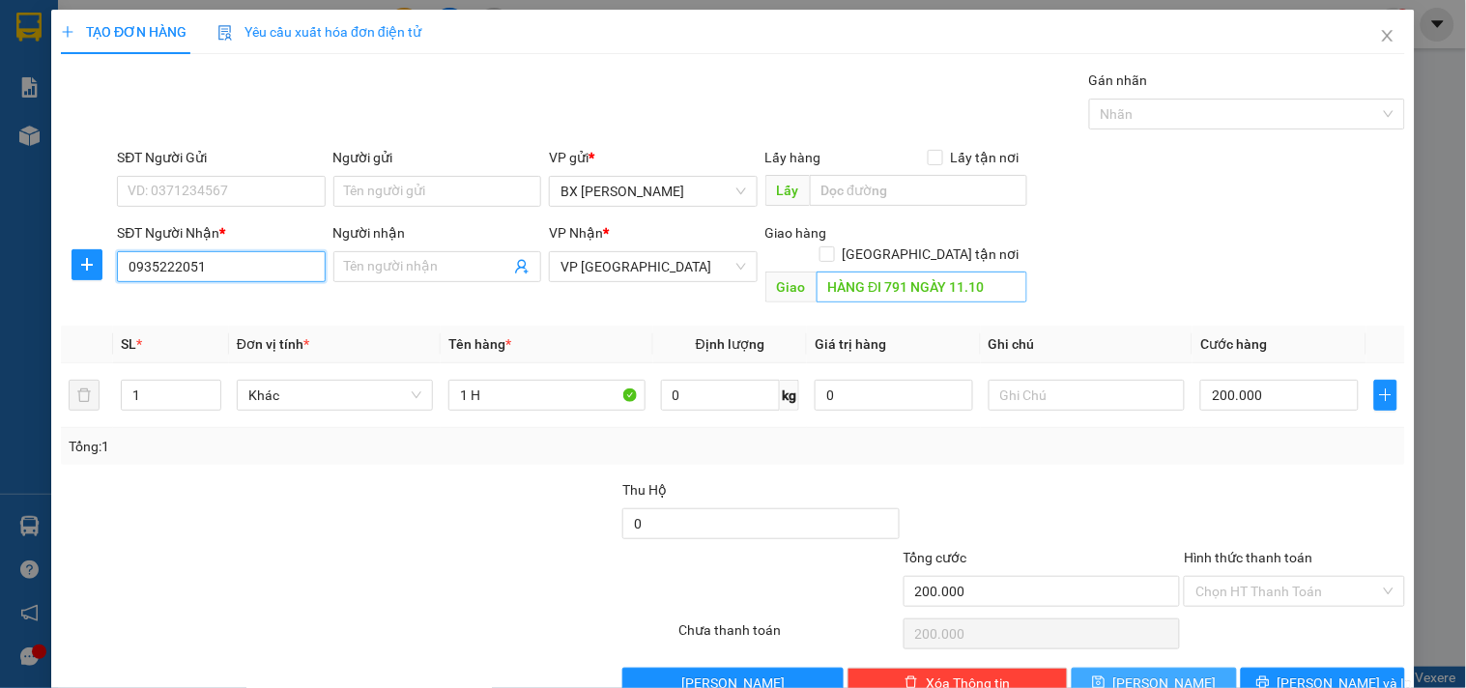
type input "0935222051"
click at [996, 271] on input "HÀNG ĐI 791 NGÀY 11.10" at bounding box center [921, 286] width 211 height 31
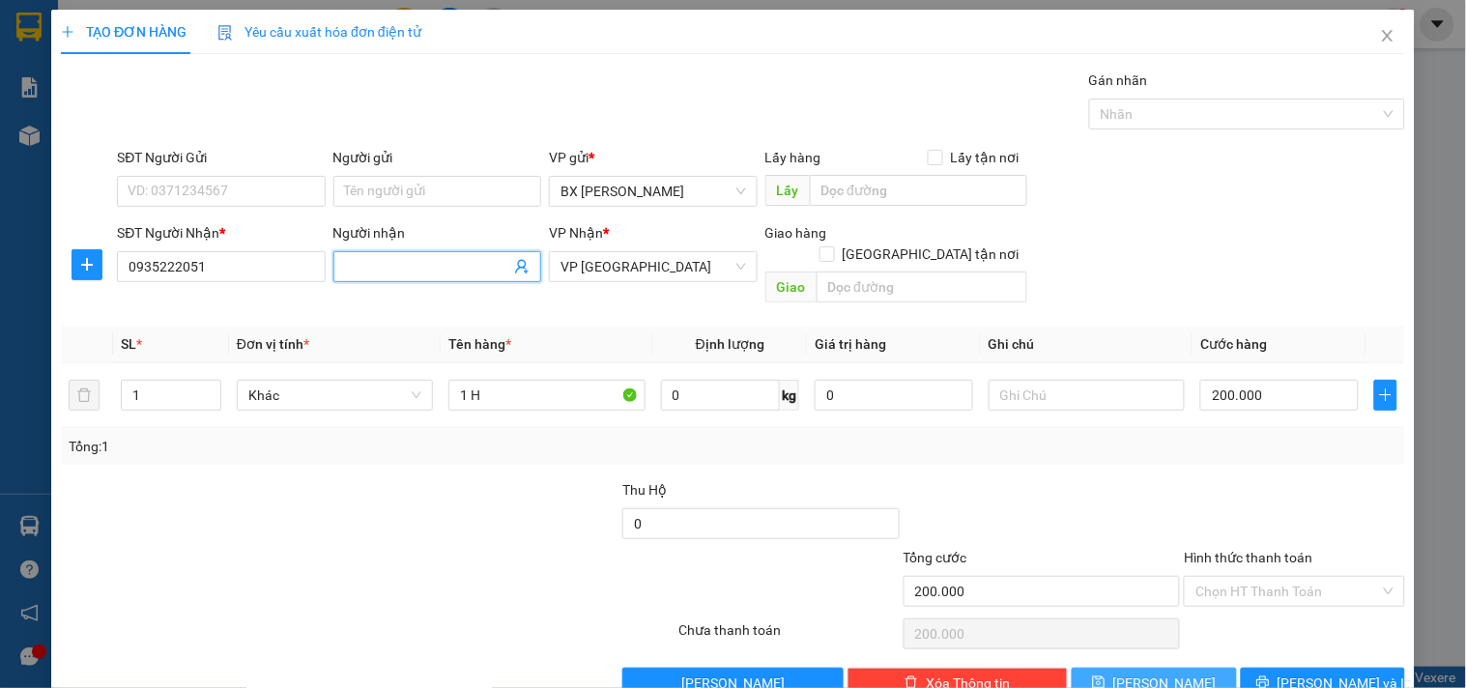
click at [457, 256] on input "Người nhận" at bounding box center [427, 266] width 165 height 21
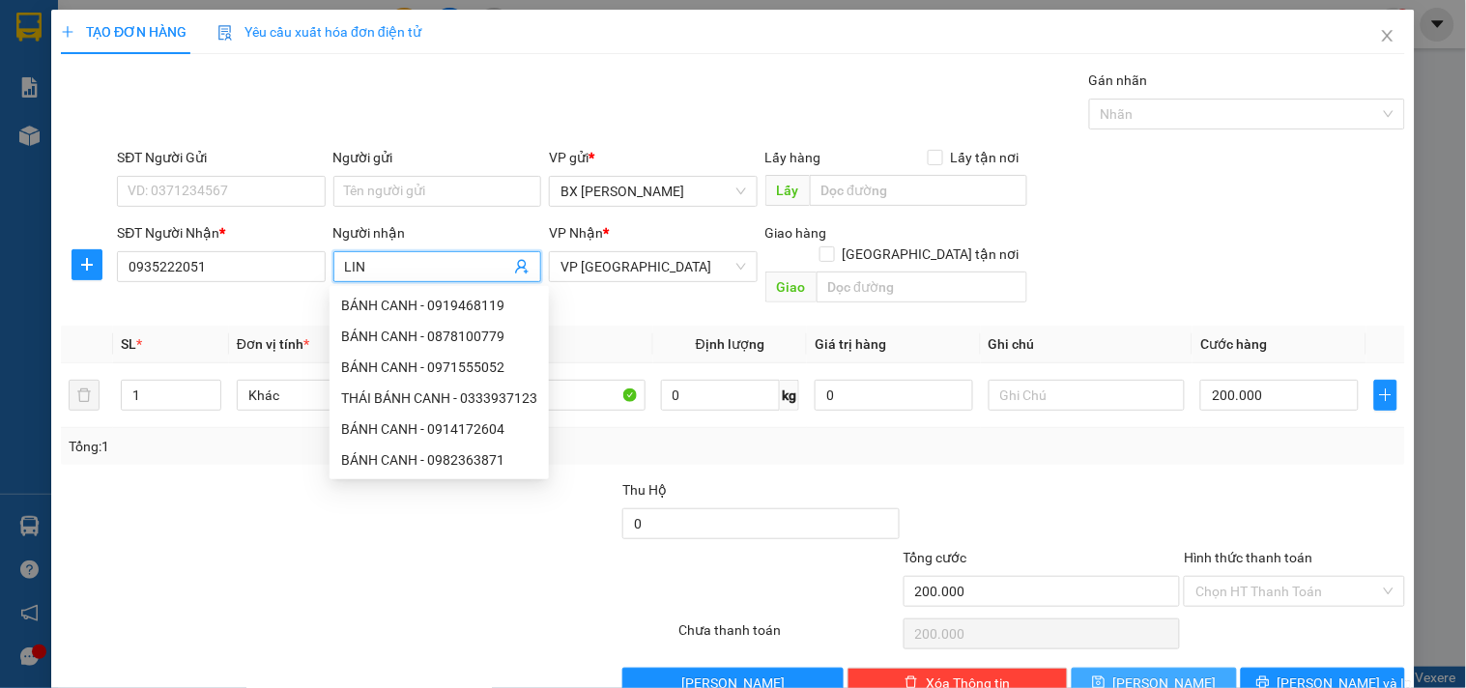
type input "LINH"
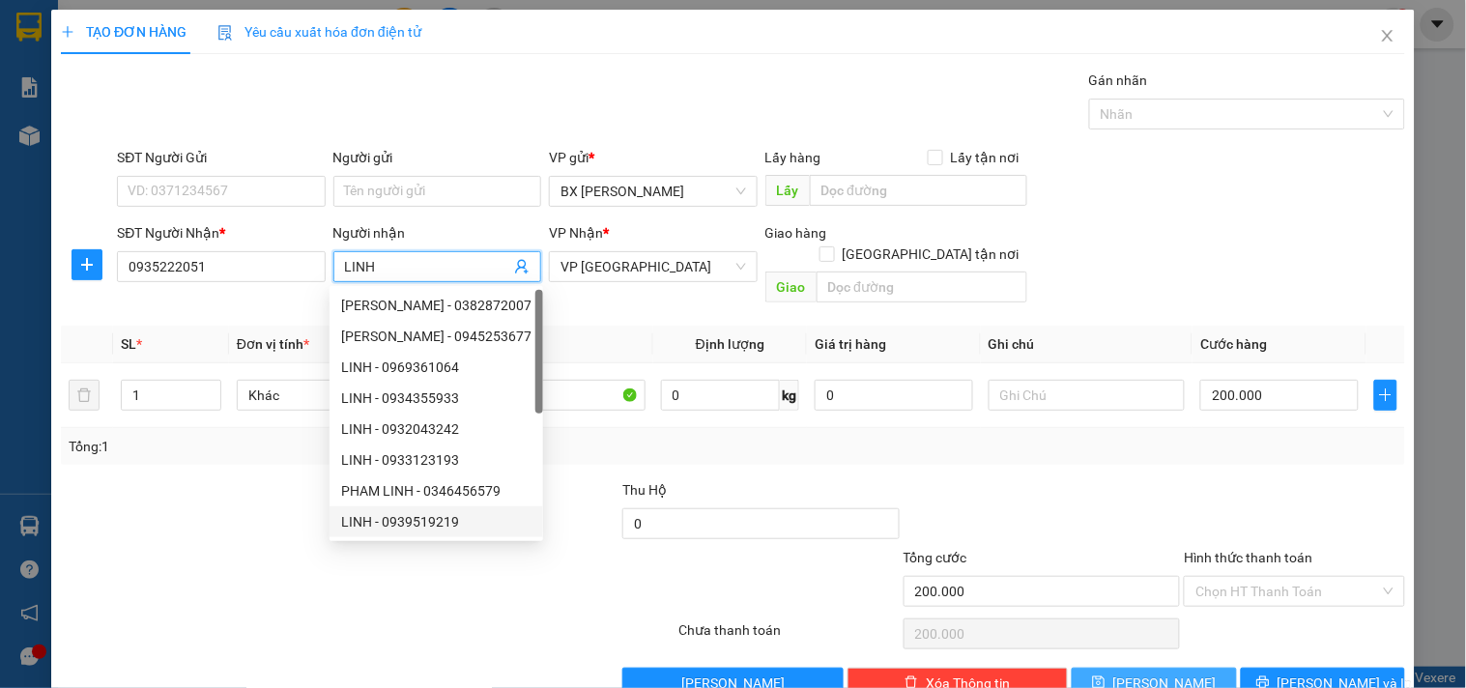
click at [526, 526] on div "LINH - 0939519219" at bounding box center [436, 521] width 190 height 21
type input "0939519219"
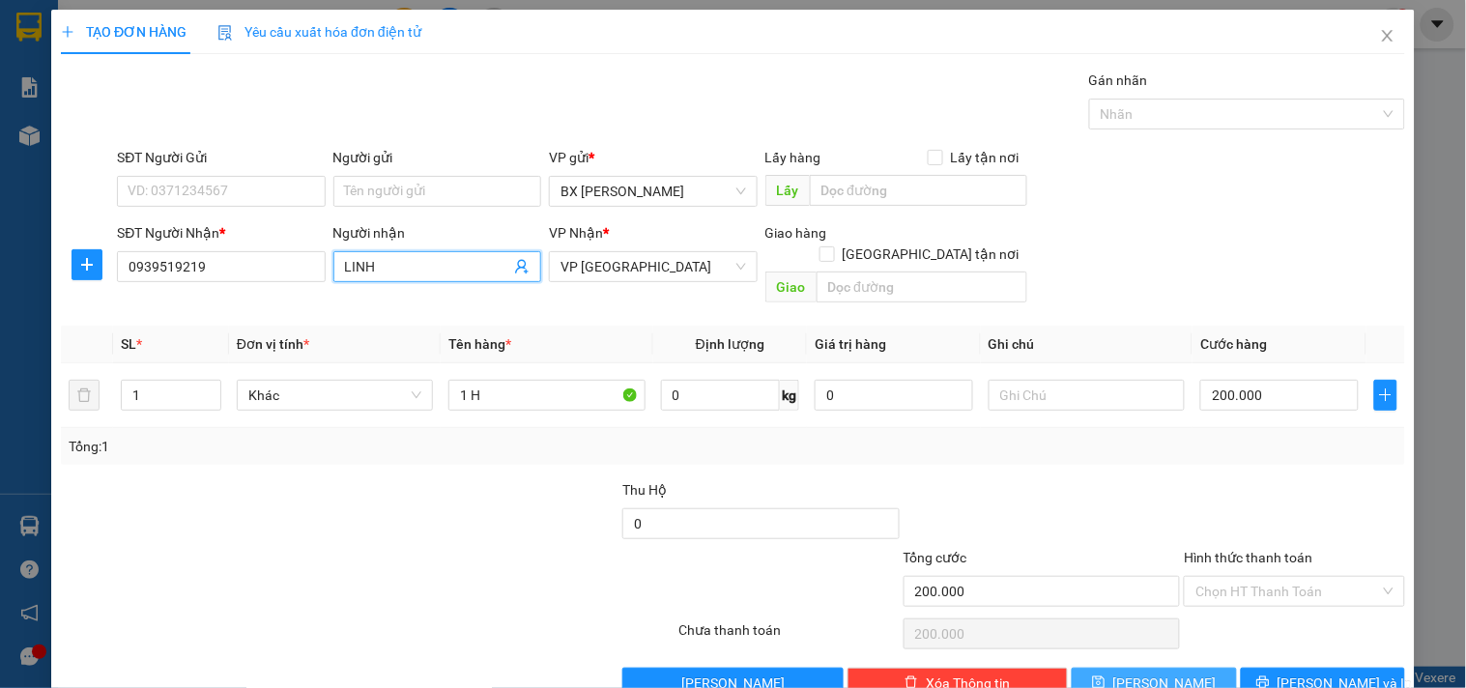
type input "LINH"
click at [522, 557] on div at bounding box center [564, 581] width 224 height 68
click at [1105, 675] on icon "save" at bounding box center [1099, 682] width 14 height 14
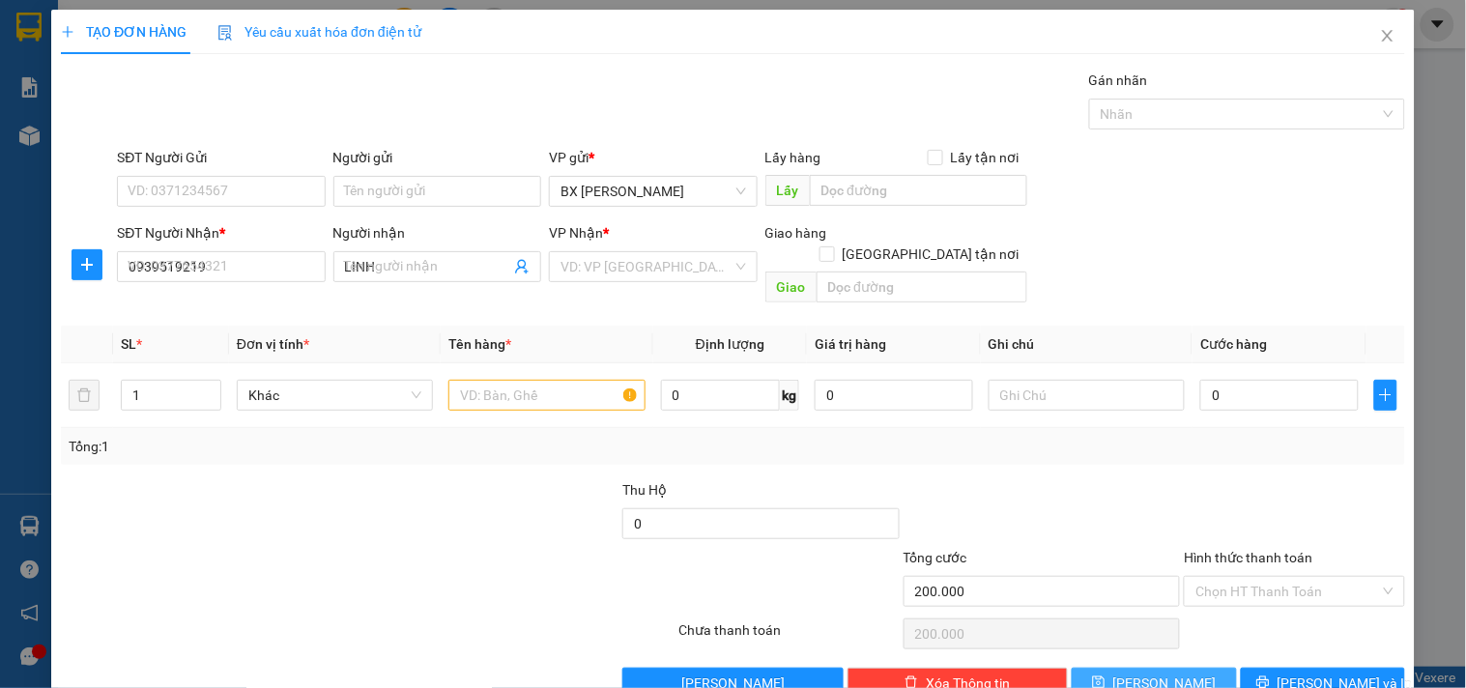
type input "0"
click at [1382, 39] on icon "close" at bounding box center [1387, 36] width 11 height 12
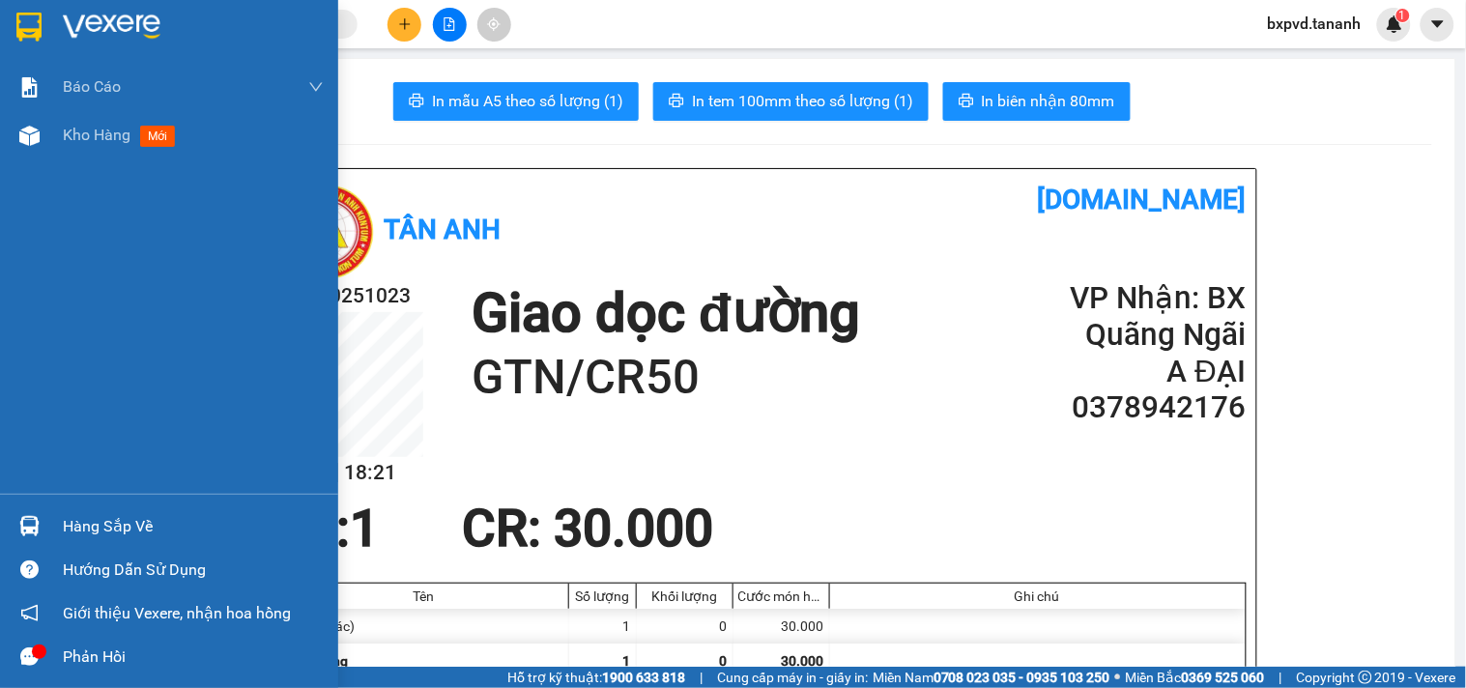
click at [33, 29] on img at bounding box center [28, 27] width 25 height 29
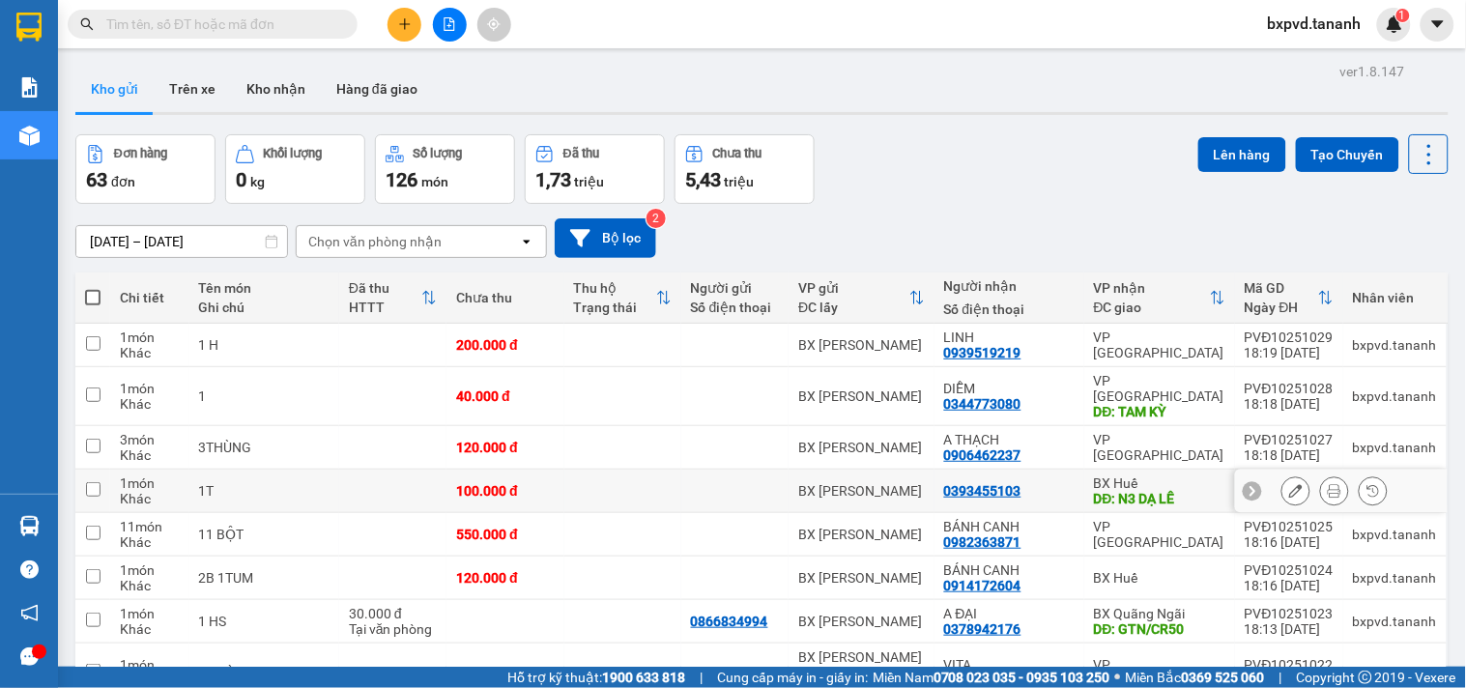
scroll to position [107, 0]
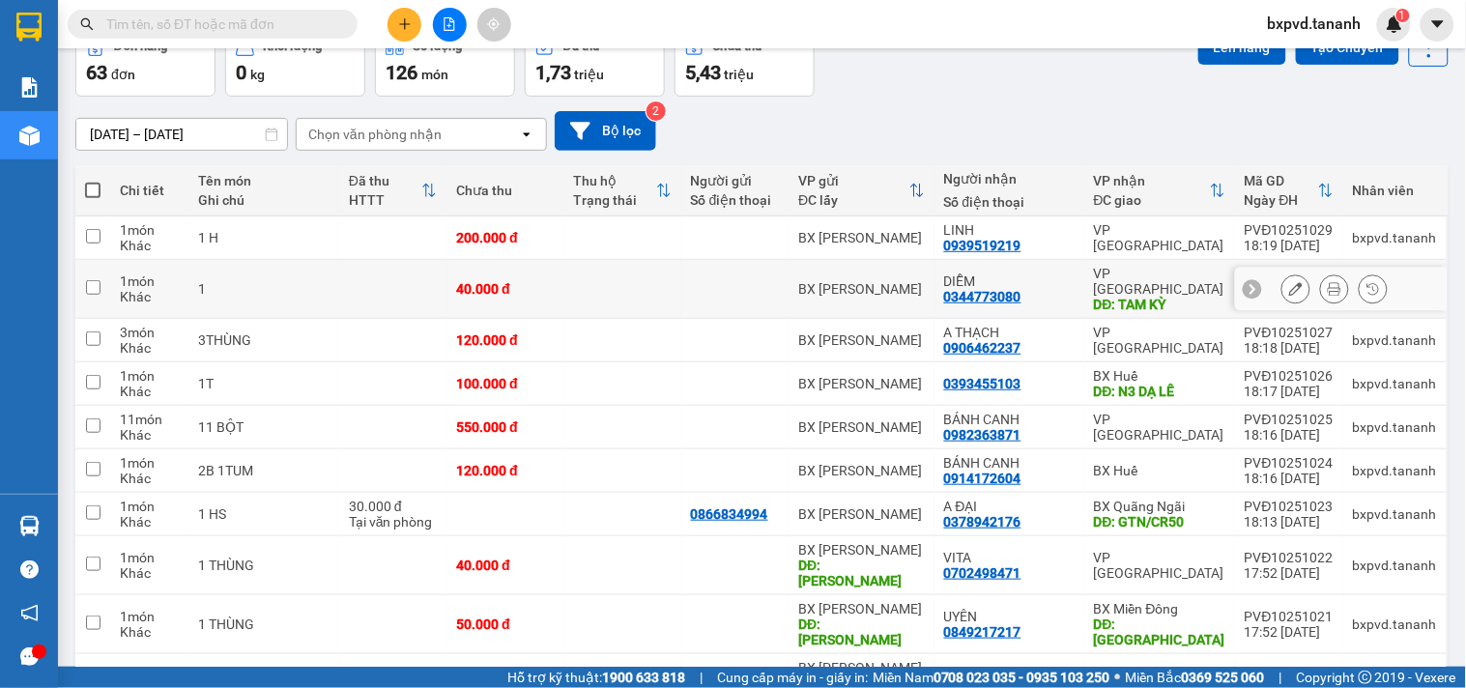
click at [1289, 283] on icon at bounding box center [1296, 289] width 14 height 14
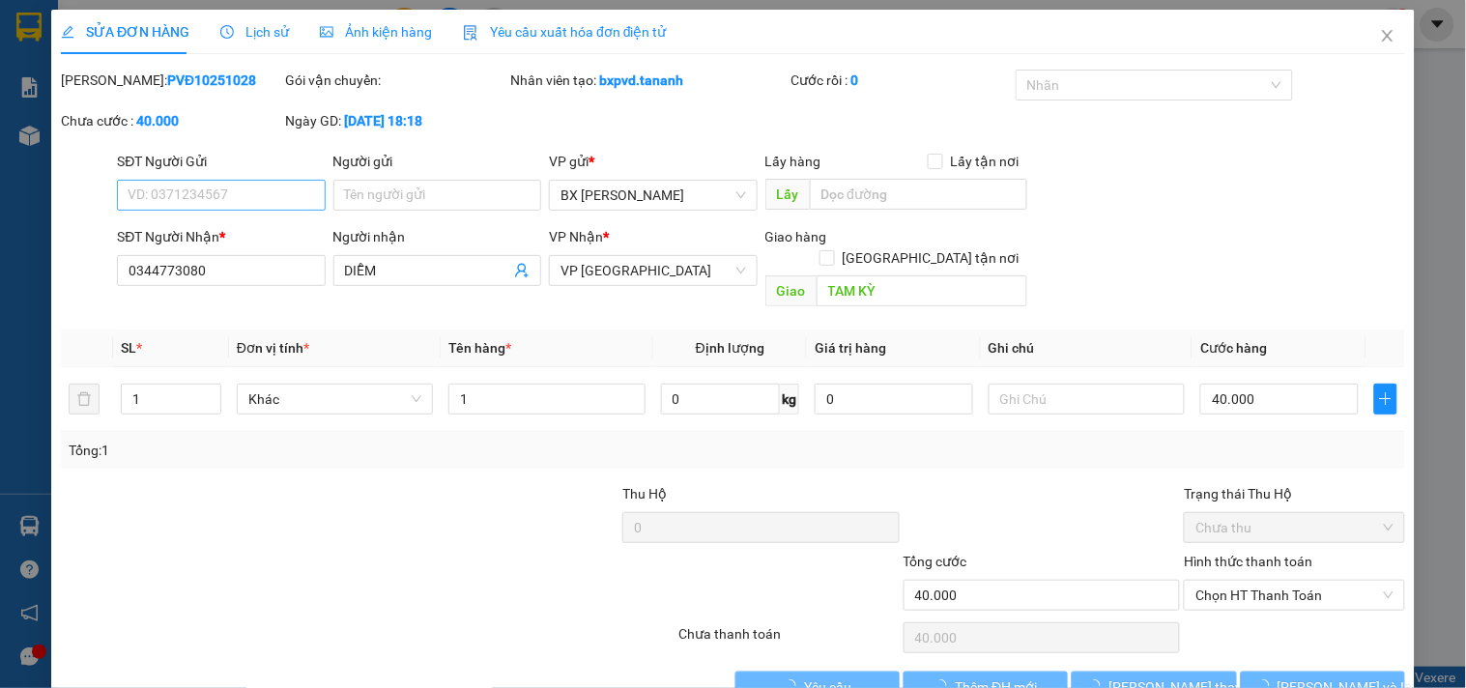
type input "0344773080"
type input "TAM KỲ"
type input "40.000"
click at [510, 384] on input "1" at bounding box center [546, 399] width 196 height 31
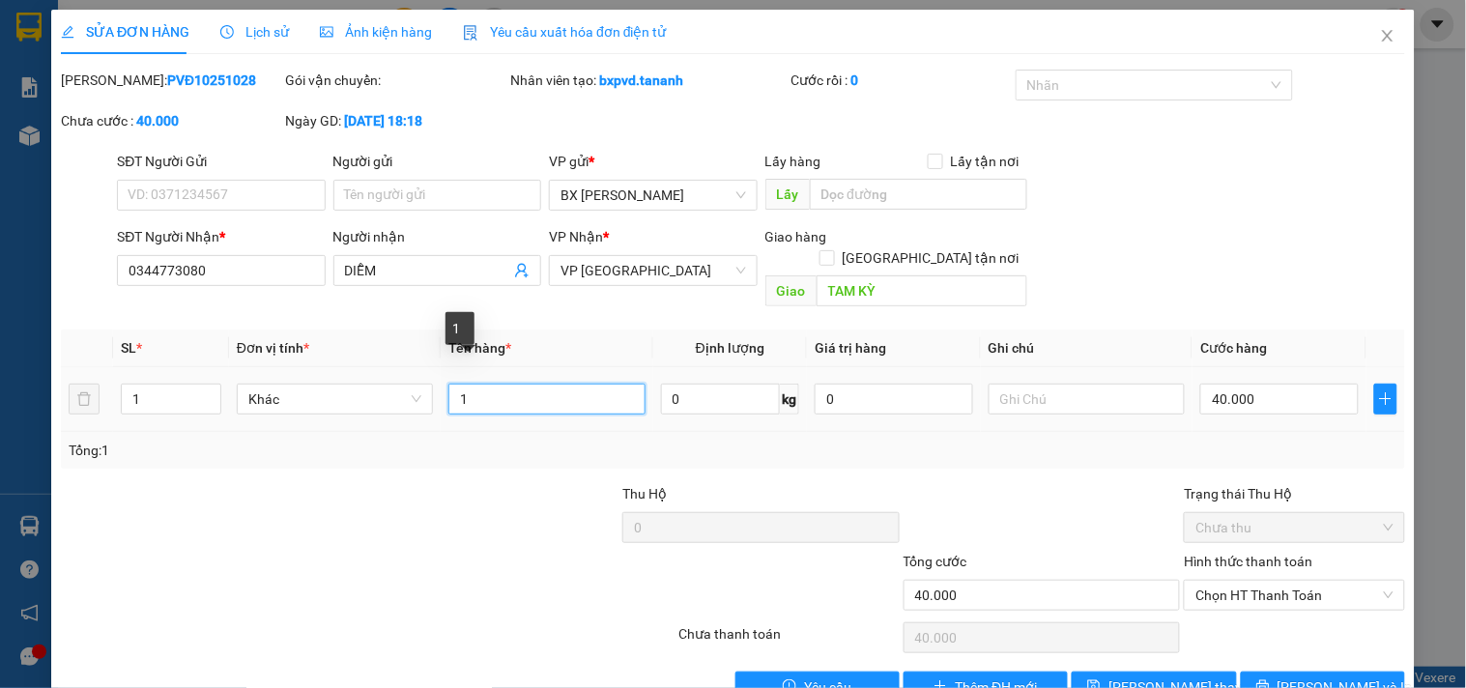
click at [510, 384] on input "1" at bounding box center [546, 399] width 196 height 31
type input "1TG"
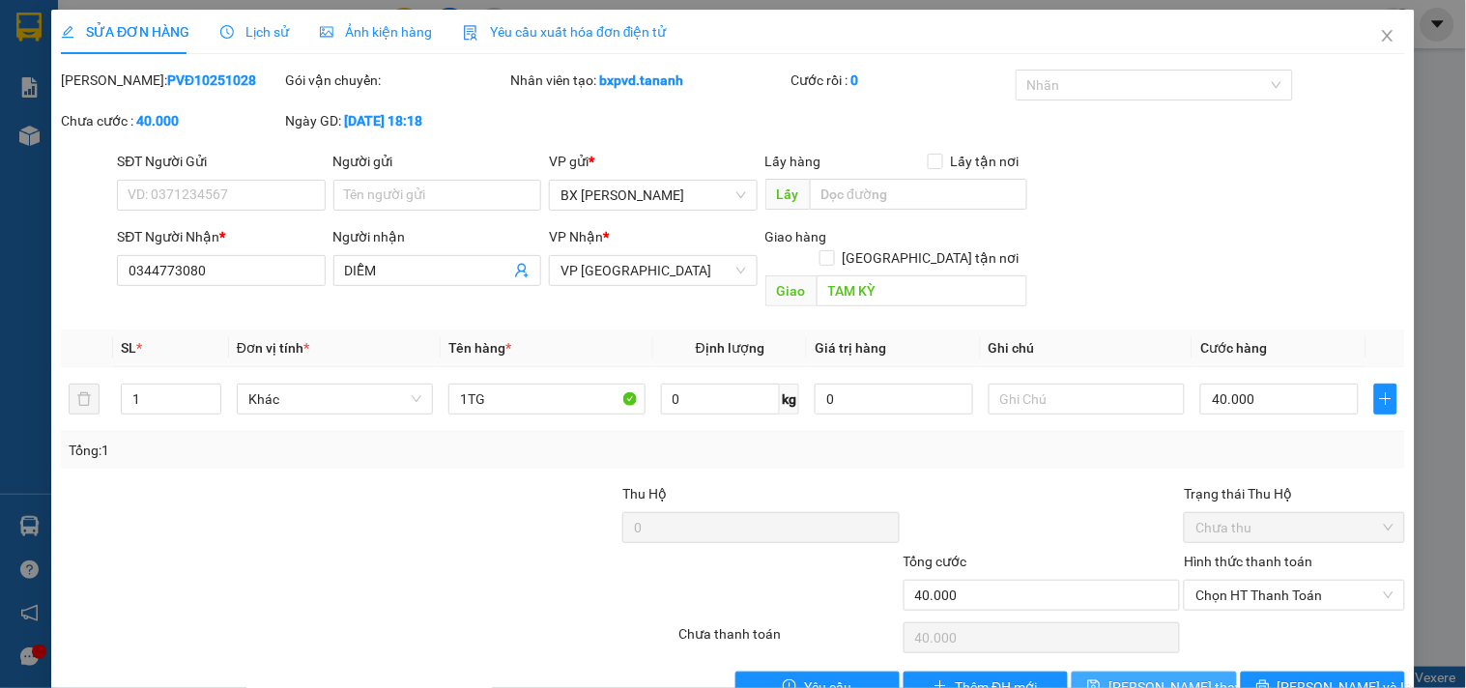
click at [1142, 676] on span "[PERSON_NAME] thay đổi" at bounding box center [1185, 686] width 155 height 21
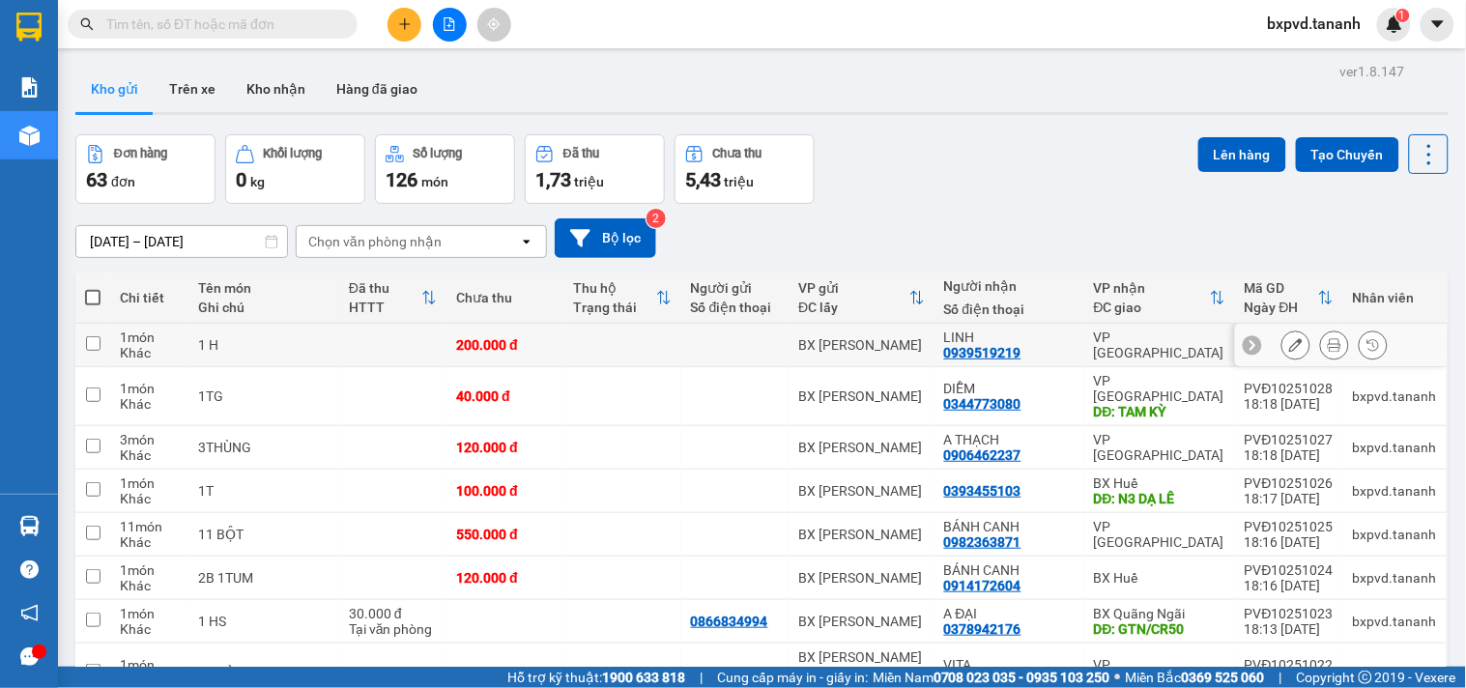
click at [1289, 342] on icon at bounding box center [1296, 345] width 14 height 14
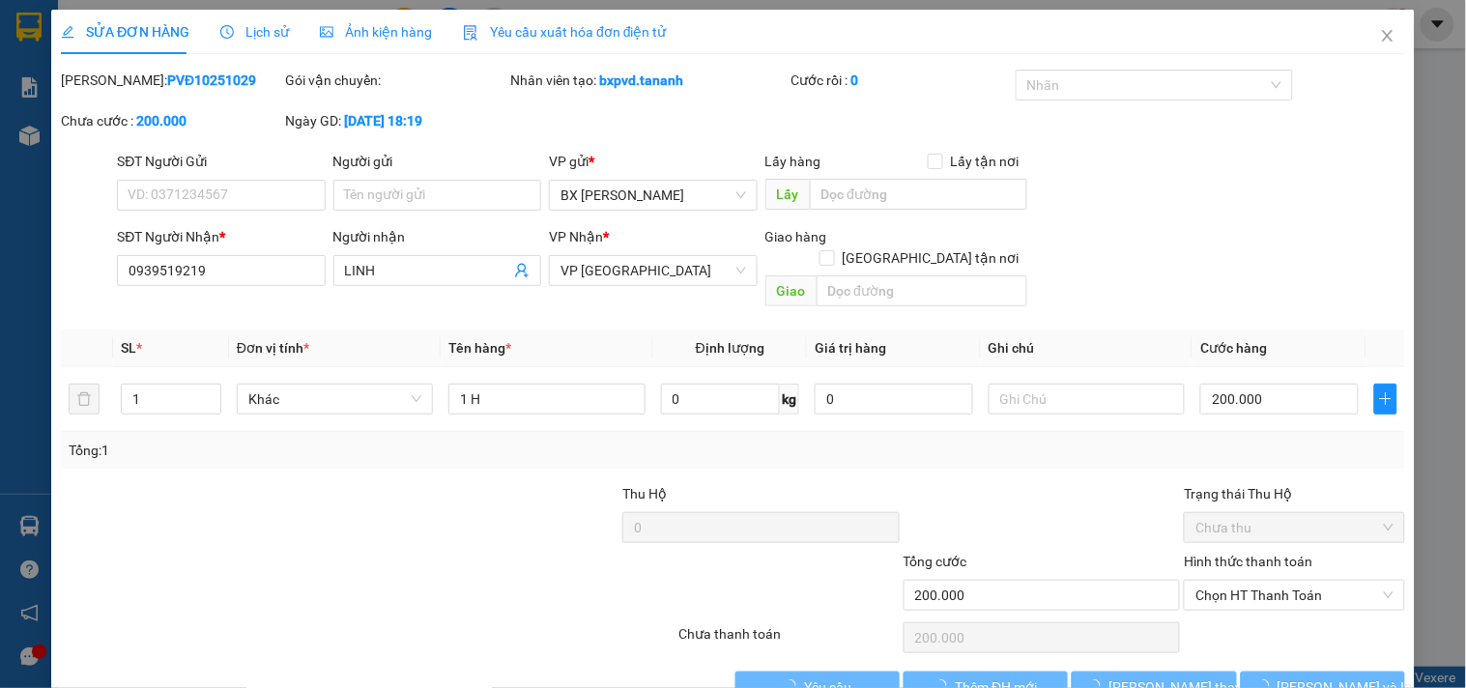
type input "0939519219"
type input "200.000"
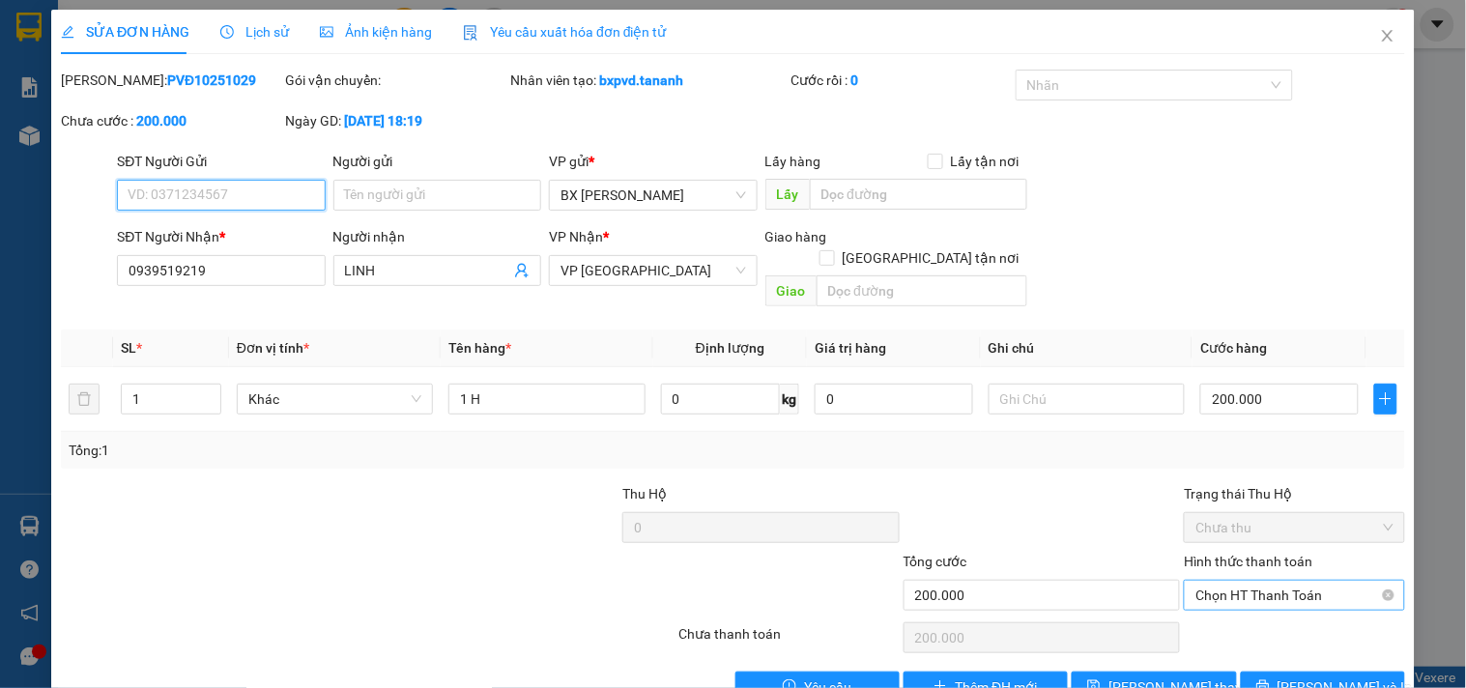
click at [1291, 581] on span "Chọn HT Thanh Toán" at bounding box center [1293, 595] width 197 height 29
click at [1388, 43] on span "Close" at bounding box center [1387, 37] width 54 height 54
click at [1383, 41] on div "bxpvd.tananh 1" at bounding box center [1331, 25] width 158 height 34
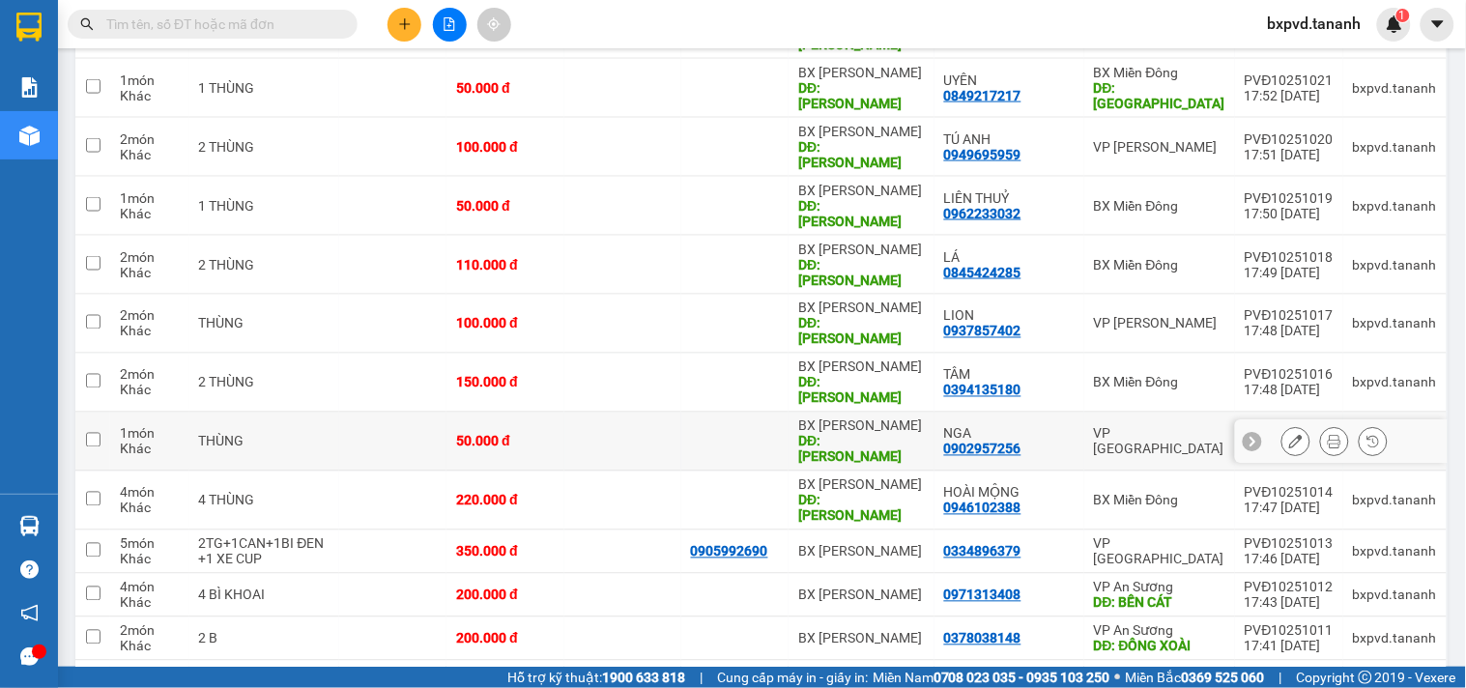
scroll to position [966, 0]
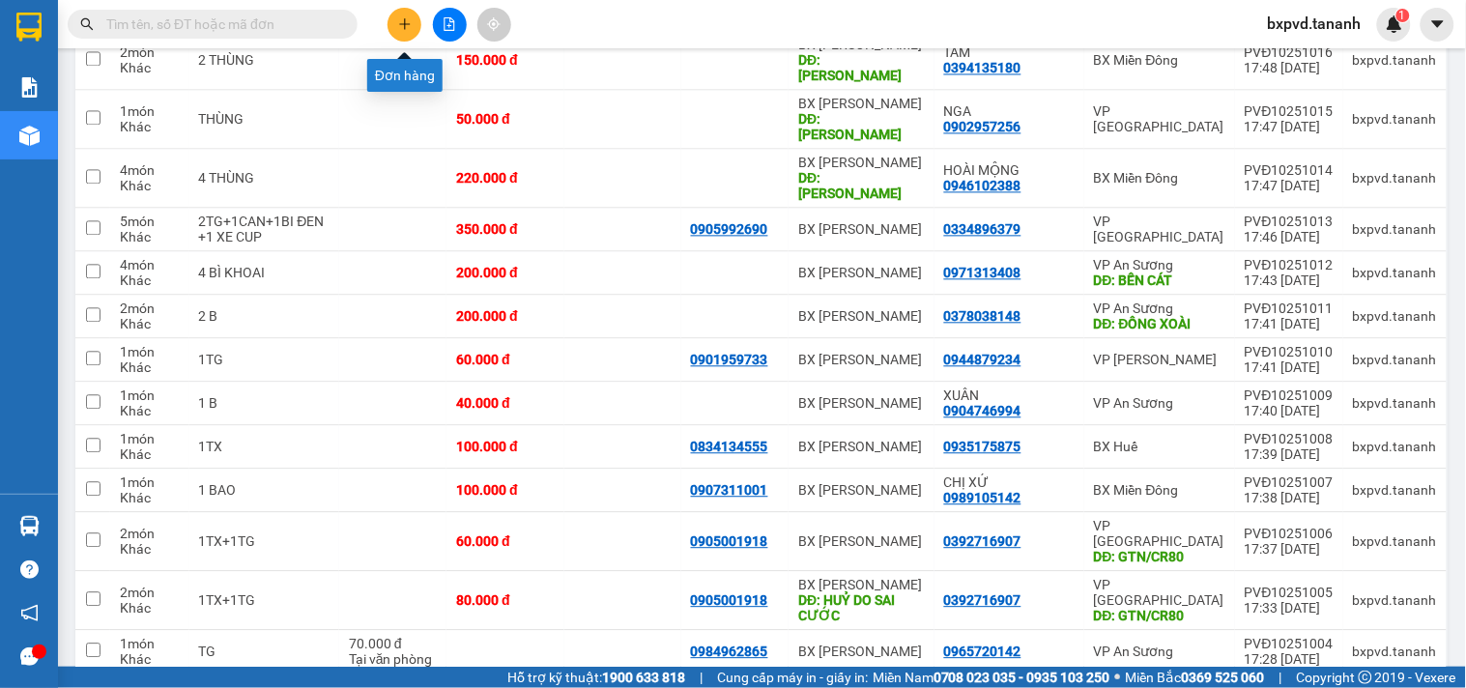
click at [393, 13] on button at bounding box center [404, 25] width 34 height 34
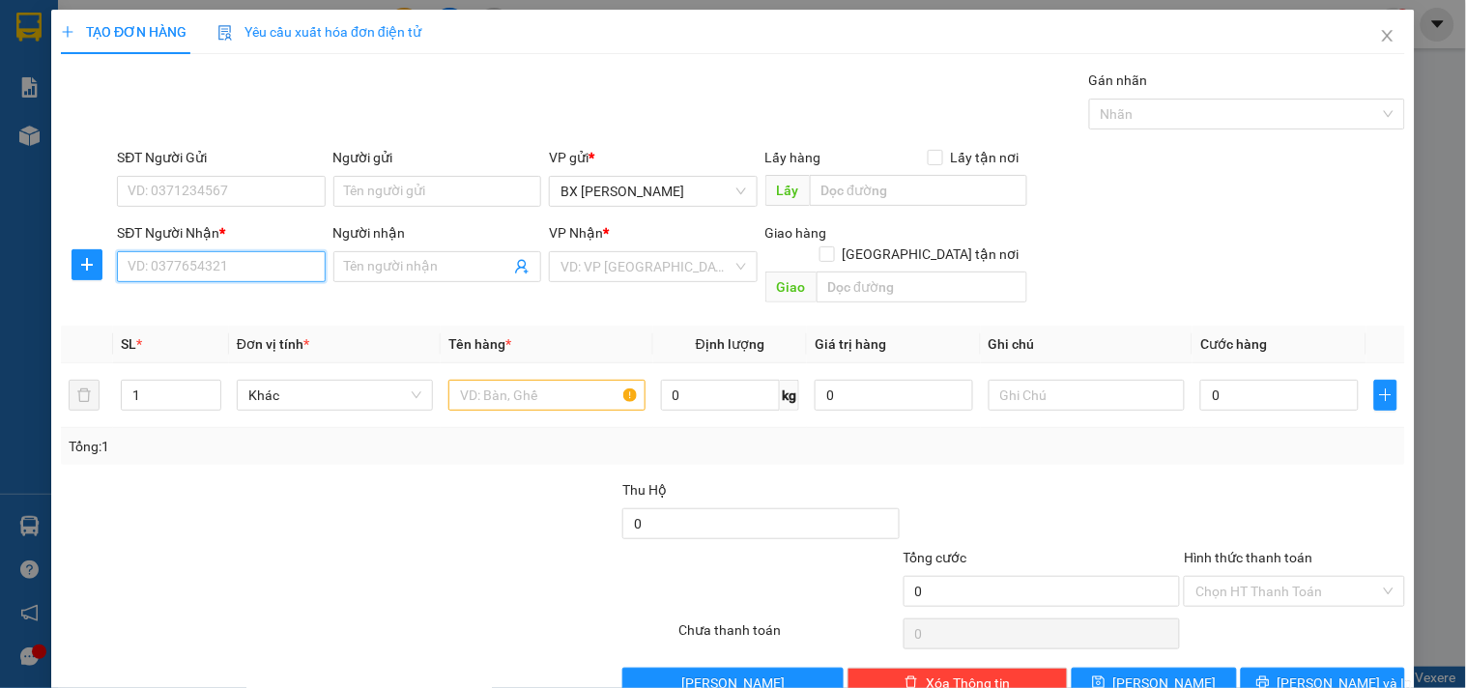
click at [186, 263] on input "SĐT Người Nhận *" at bounding box center [221, 266] width 208 height 31
type input "0926694522"
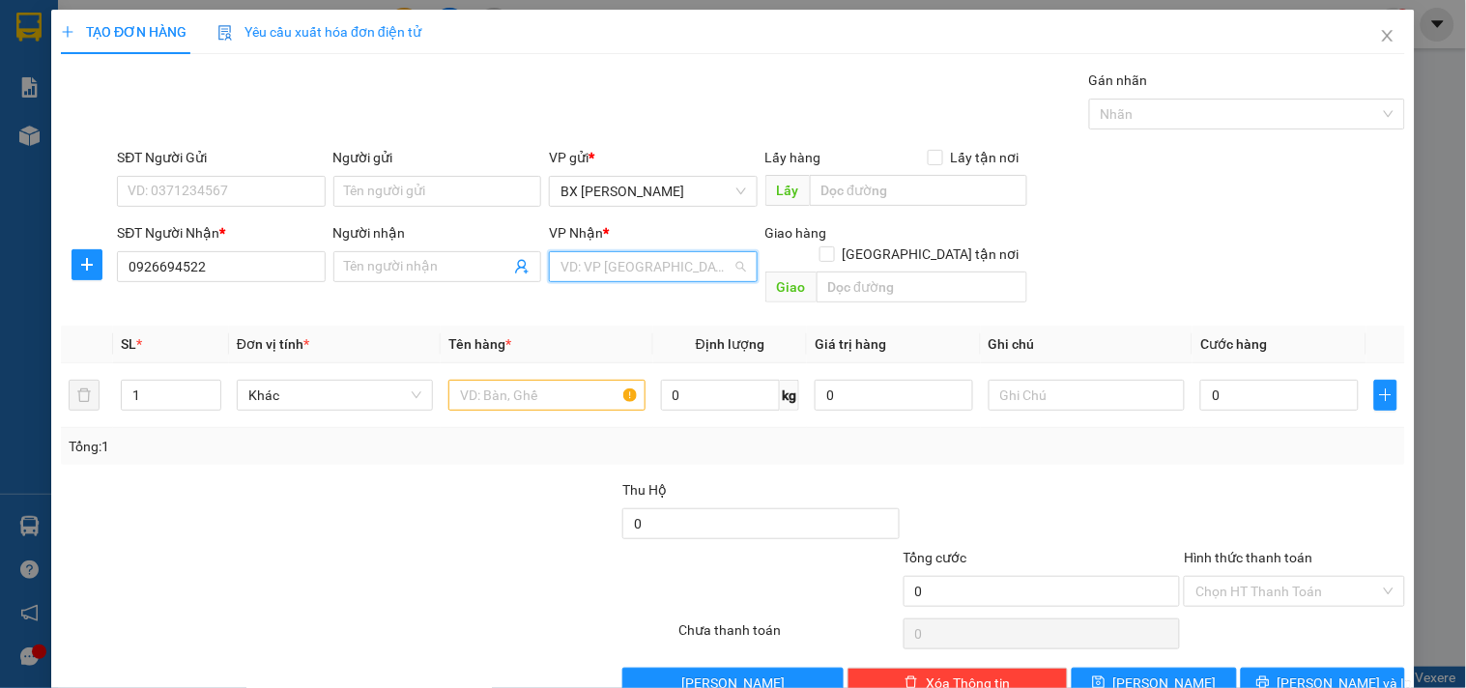
click at [665, 263] on input "search" at bounding box center [645, 266] width 171 height 29
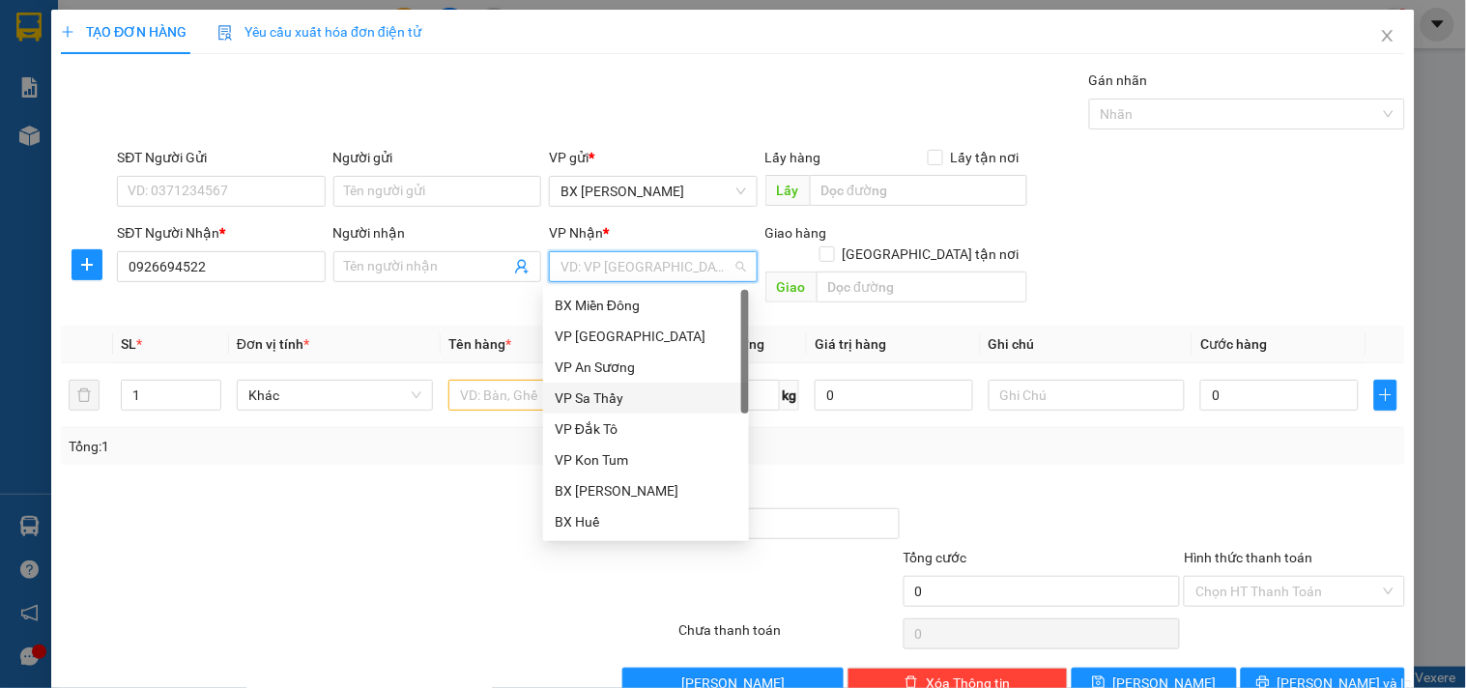
scroll to position [107, 0]
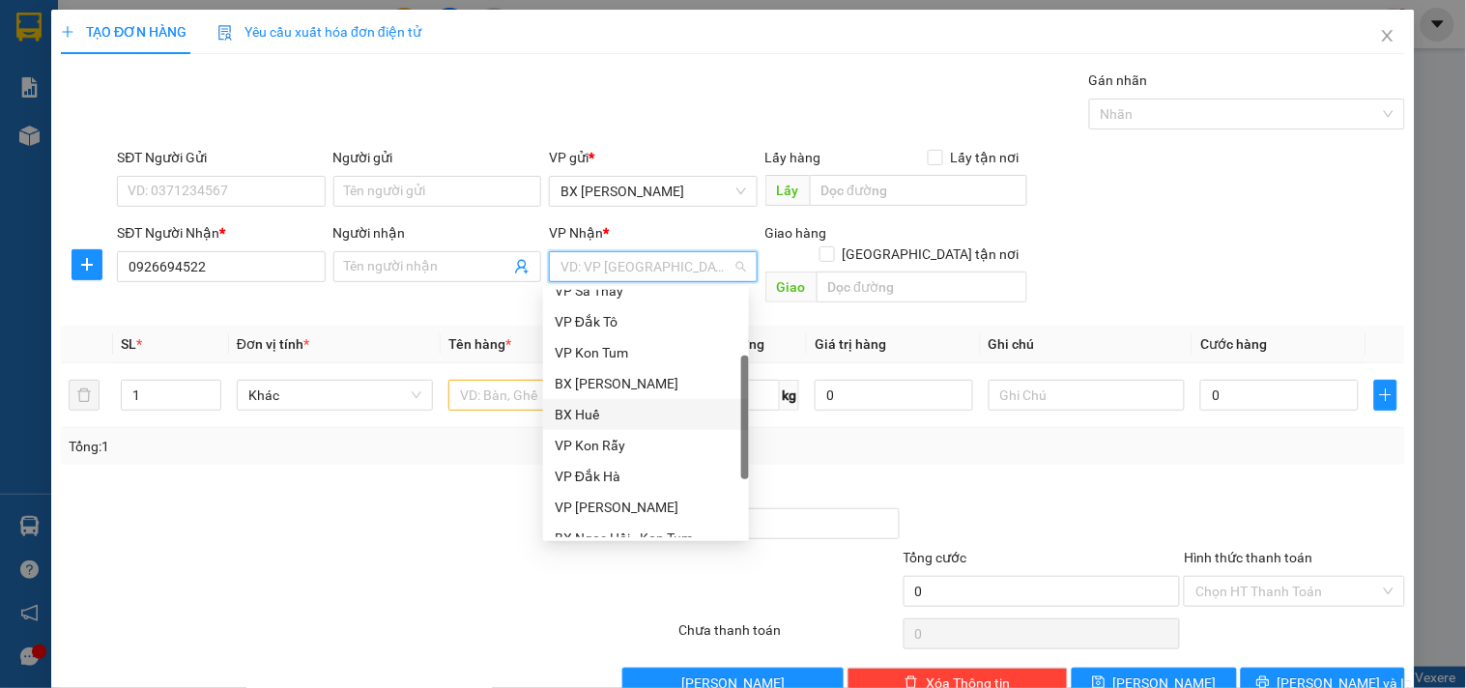
click at [596, 411] on div "BX Huế" at bounding box center [646, 414] width 183 height 21
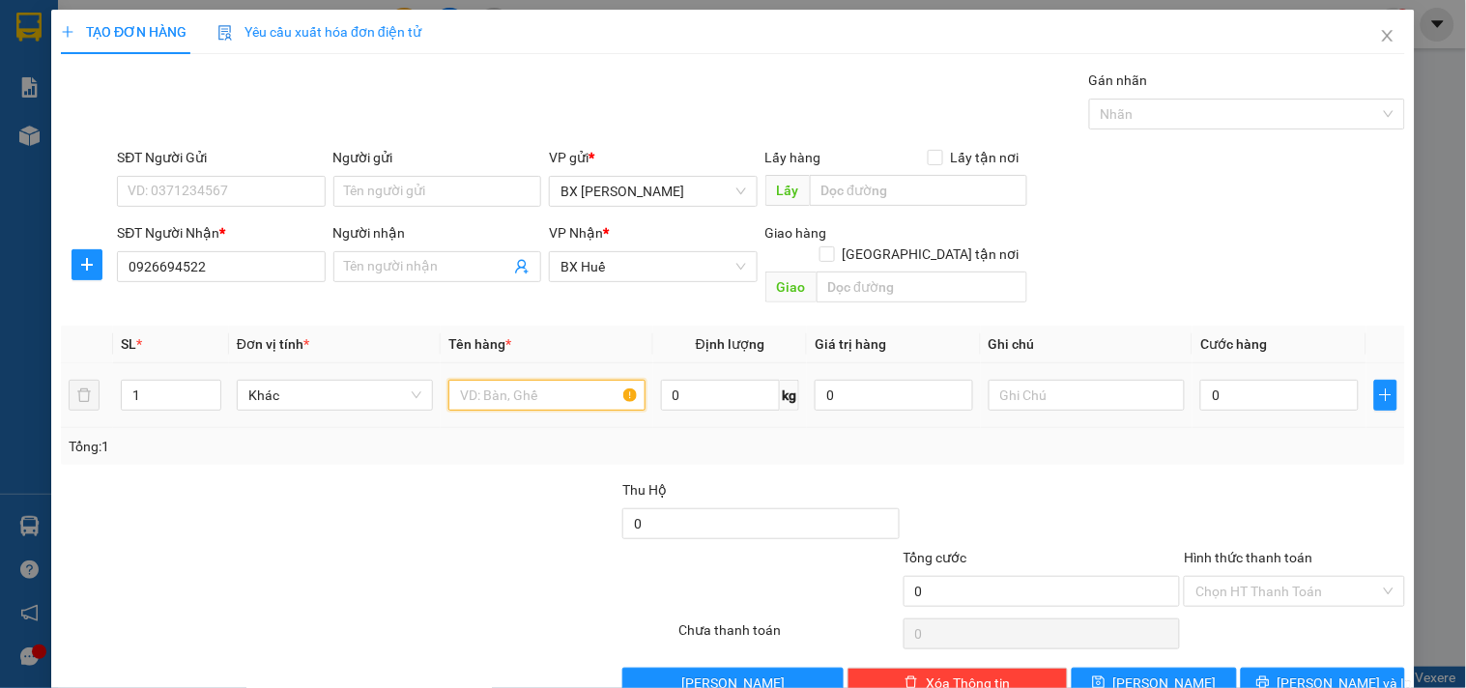
click at [546, 380] on input "text" at bounding box center [546, 395] width 196 height 31
click at [845, 271] on input "text" at bounding box center [921, 286] width 211 height 31
type input "CÂY XĂNG 17 -PLOC"
click at [512, 381] on input "text" at bounding box center [546, 395] width 196 height 31
type input "1 BÌ"
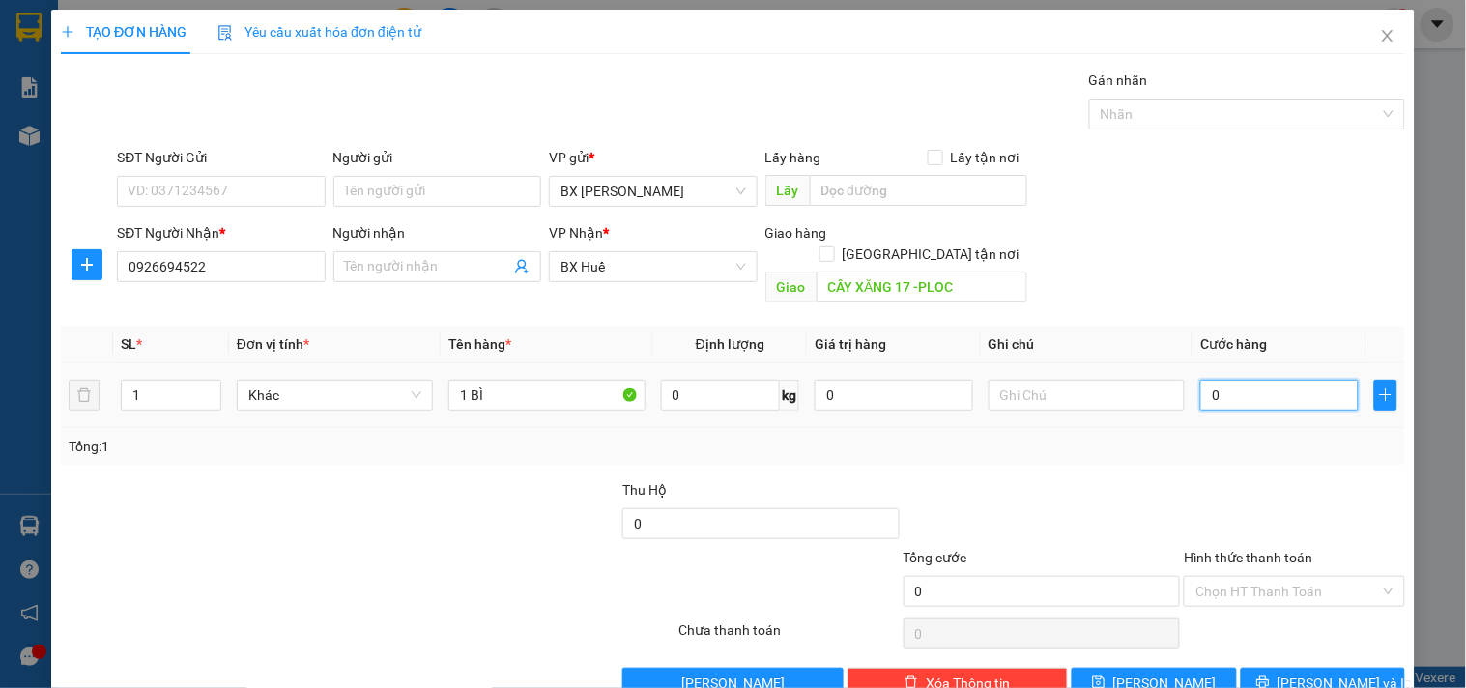
click at [1281, 380] on input "0" at bounding box center [1279, 395] width 158 height 31
type input "5"
type input "50"
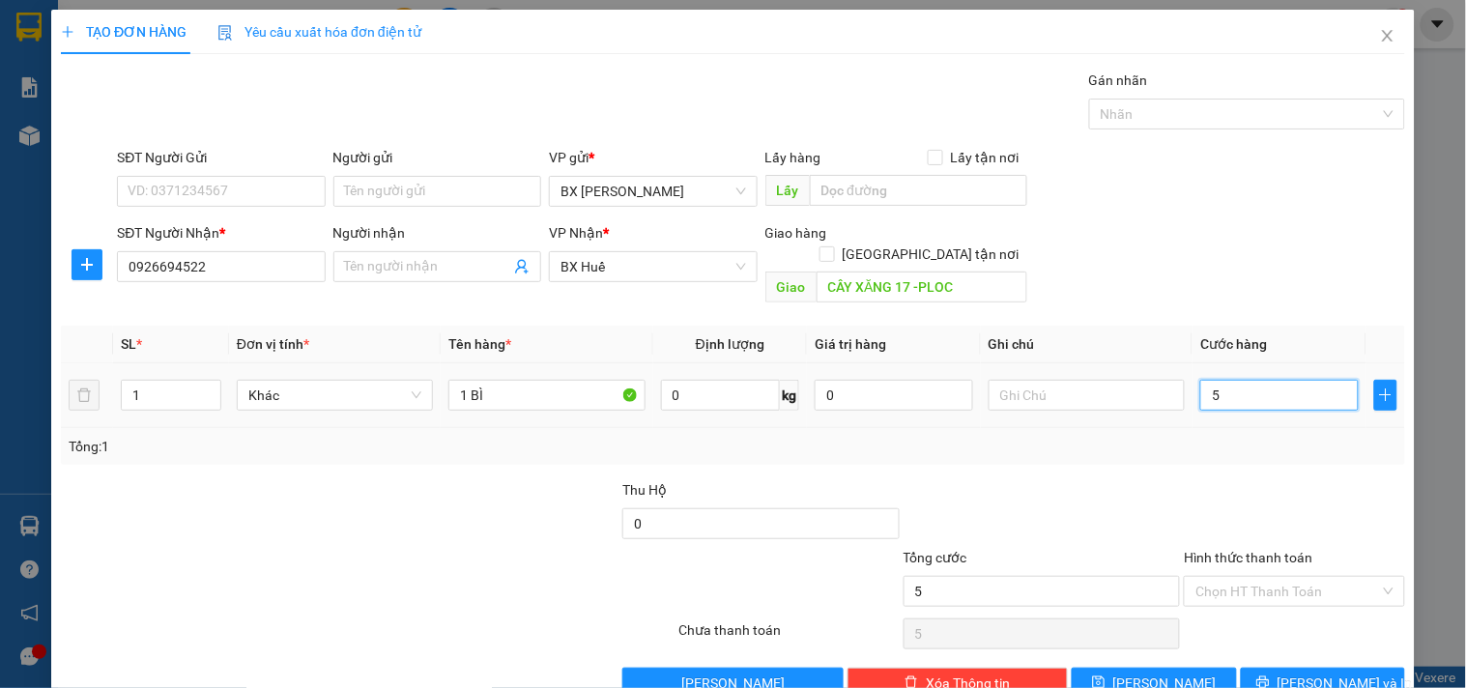
type input "50"
type input "50.000"
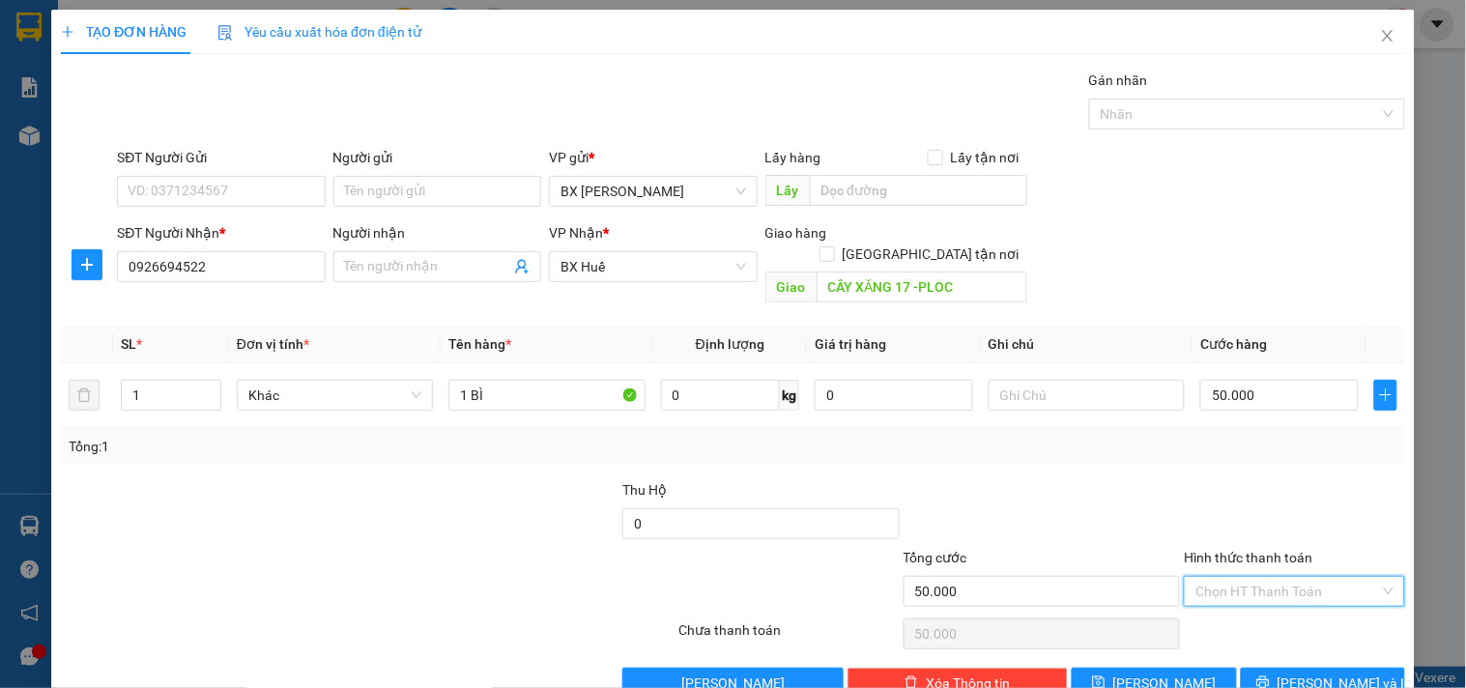
click at [1292, 577] on input "Hình thức thanh toán" at bounding box center [1287, 591] width 184 height 29
click at [1214, 443] on div "Tại văn phòng" at bounding box center [1282, 438] width 195 height 21
type input "0"
click at [1269, 676] on icon "printer" at bounding box center [1262, 682] width 13 height 13
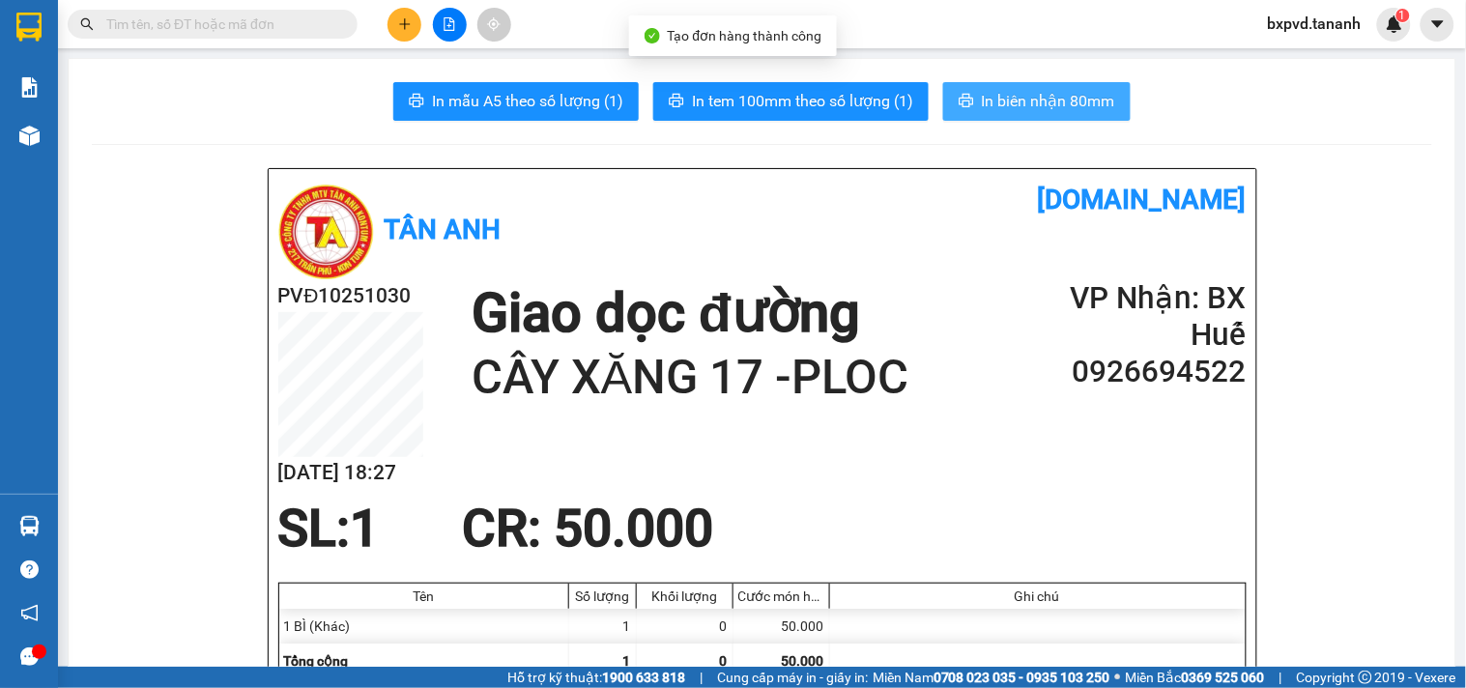
click at [1024, 101] on span "In biên nhận 80mm" at bounding box center [1048, 101] width 133 height 24
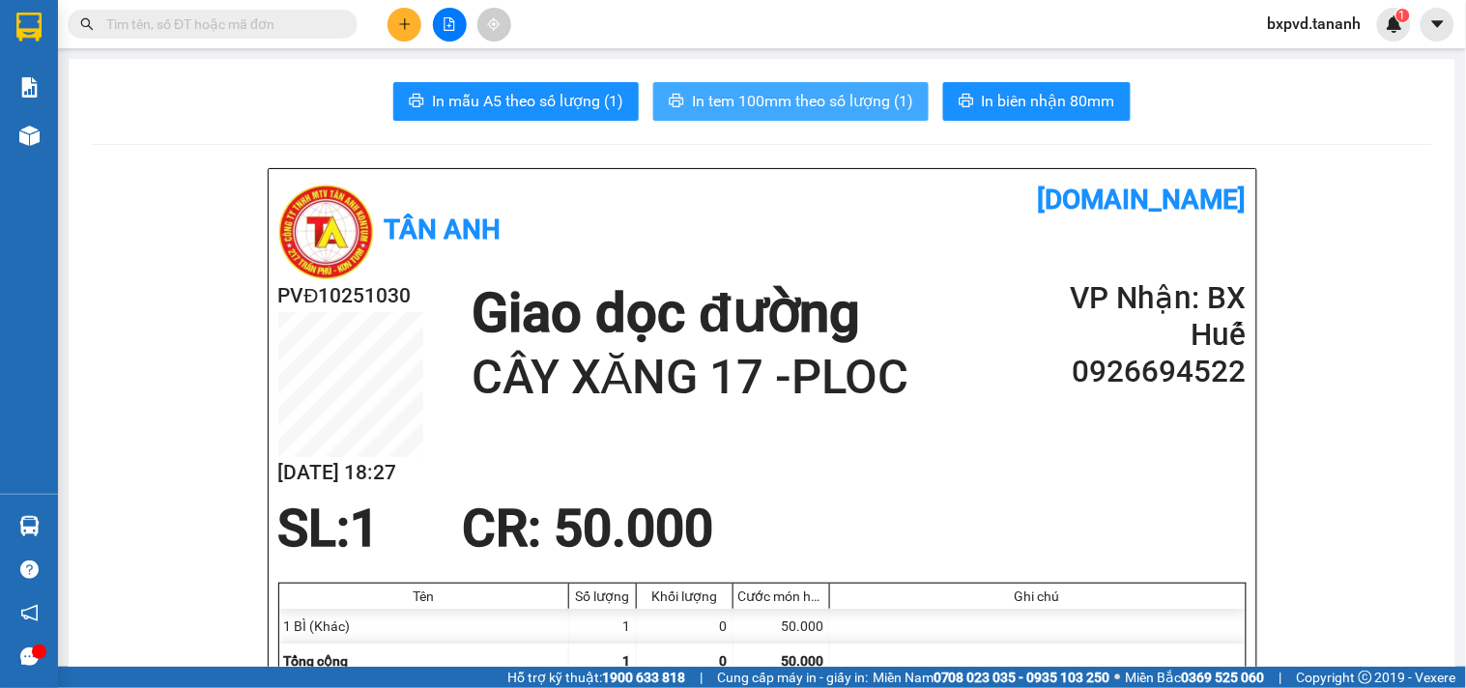
click at [851, 104] on span "In tem 100mm theo số lượng (1)" at bounding box center [802, 101] width 221 height 24
click at [407, 22] on icon "plus" at bounding box center [405, 24] width 14 height 14
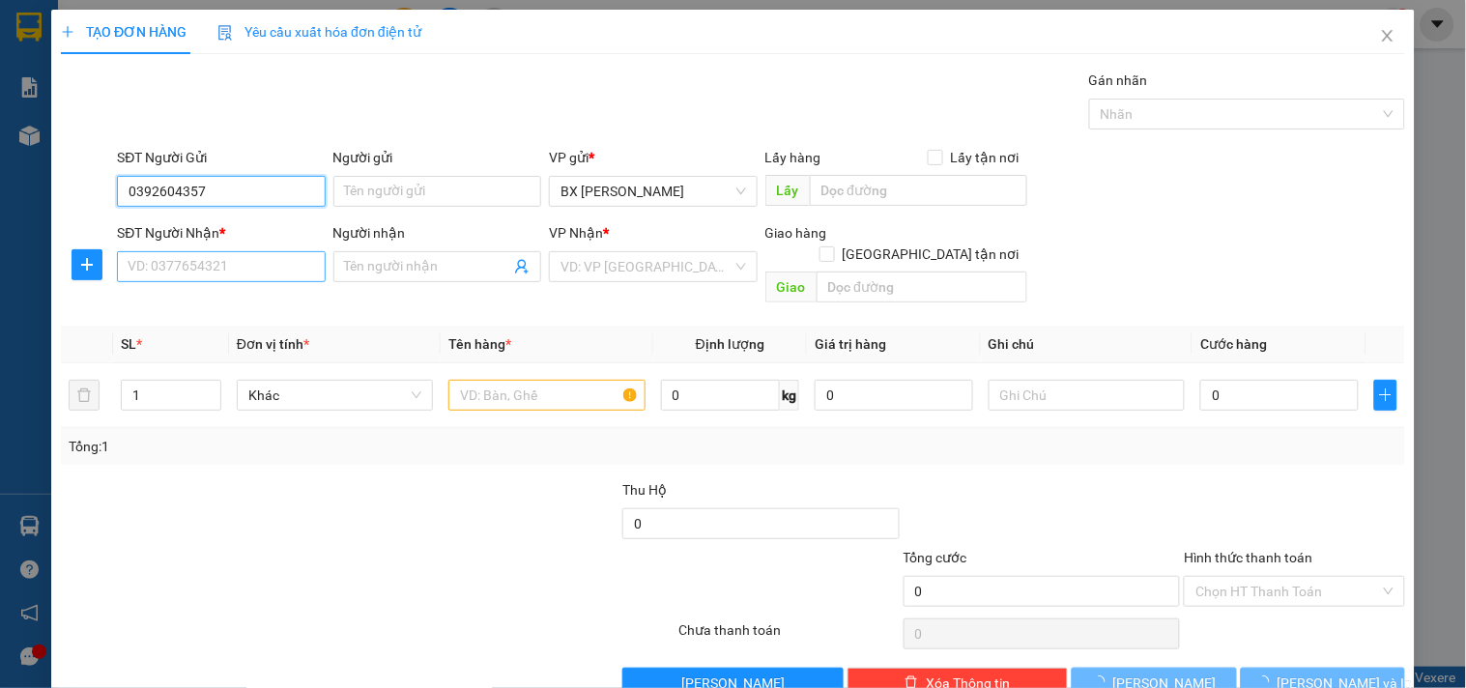
type input "0392604357"
click at [220, 256] on input "SĐT Người Nhận *" at bounding box center [221, 266] width 208 height 31
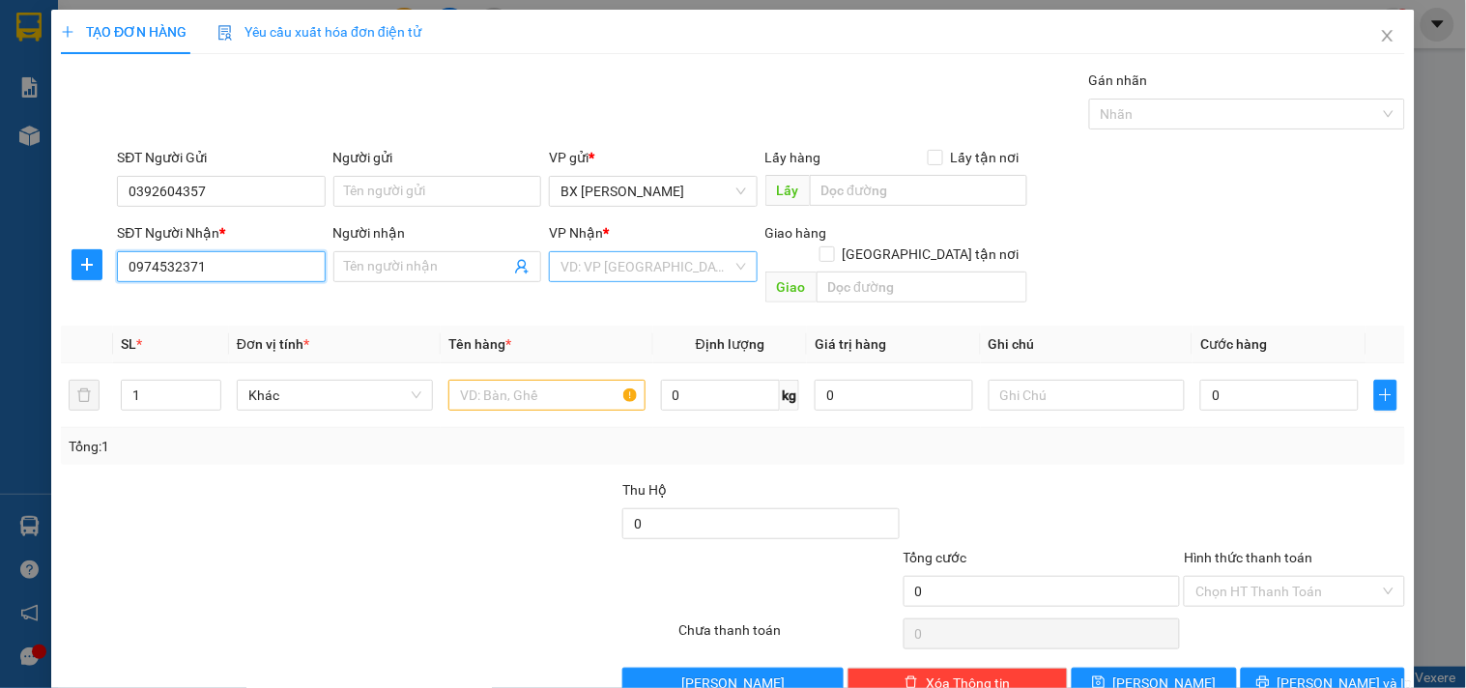
type input "0974532371"
click at [590, 277] on input "search" at bounding box center [645, 266] width 171 height 29
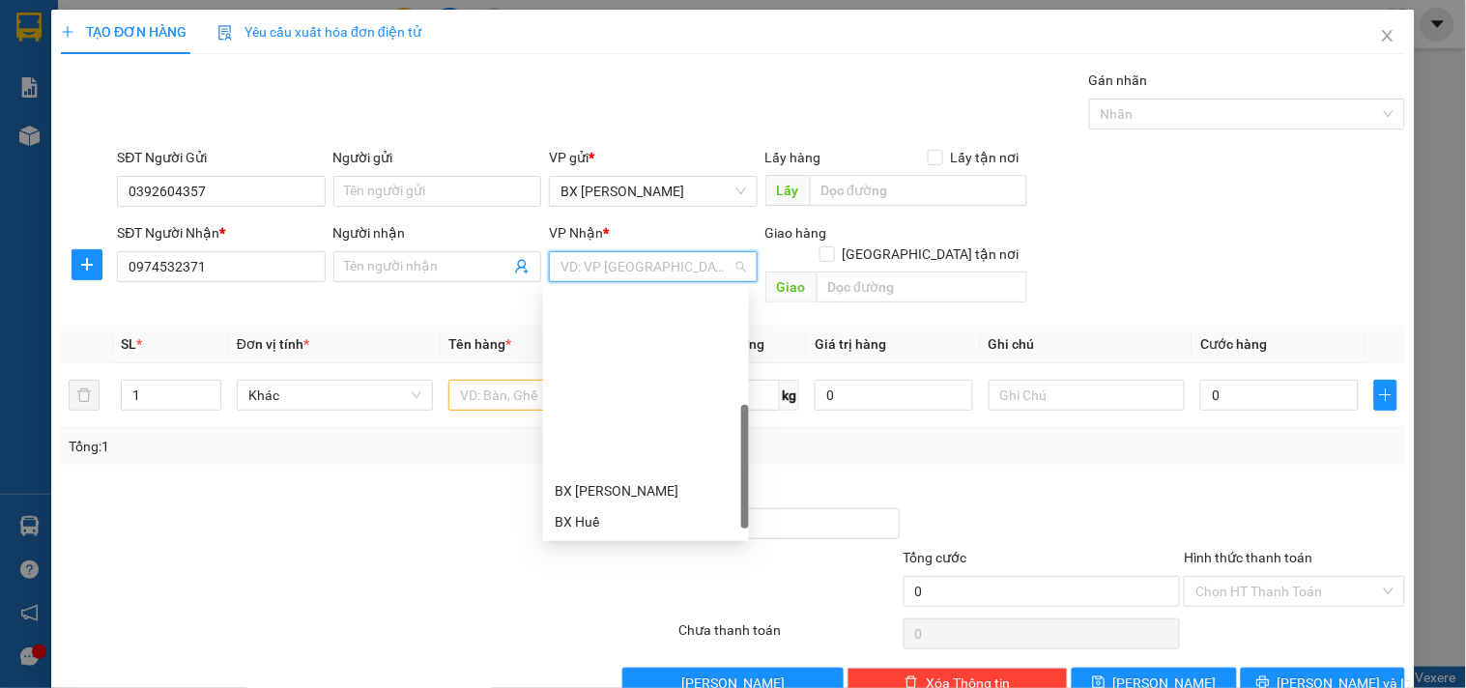
click at [658, 666] on div "BX Quãng Ngãi" at bounding box center [646, 676] width 183 height 21
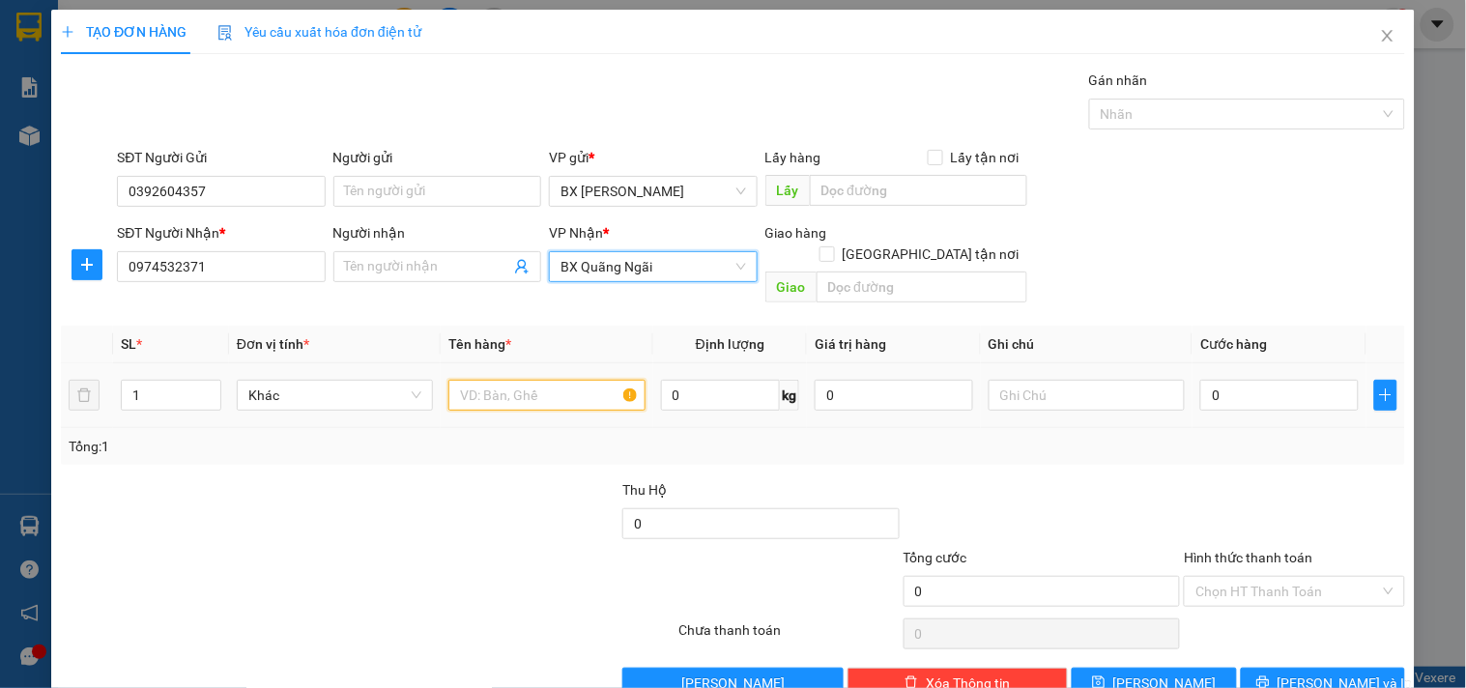
click at [496, 380] on input "text" at bounding box center [546, 395] width 196 height 31
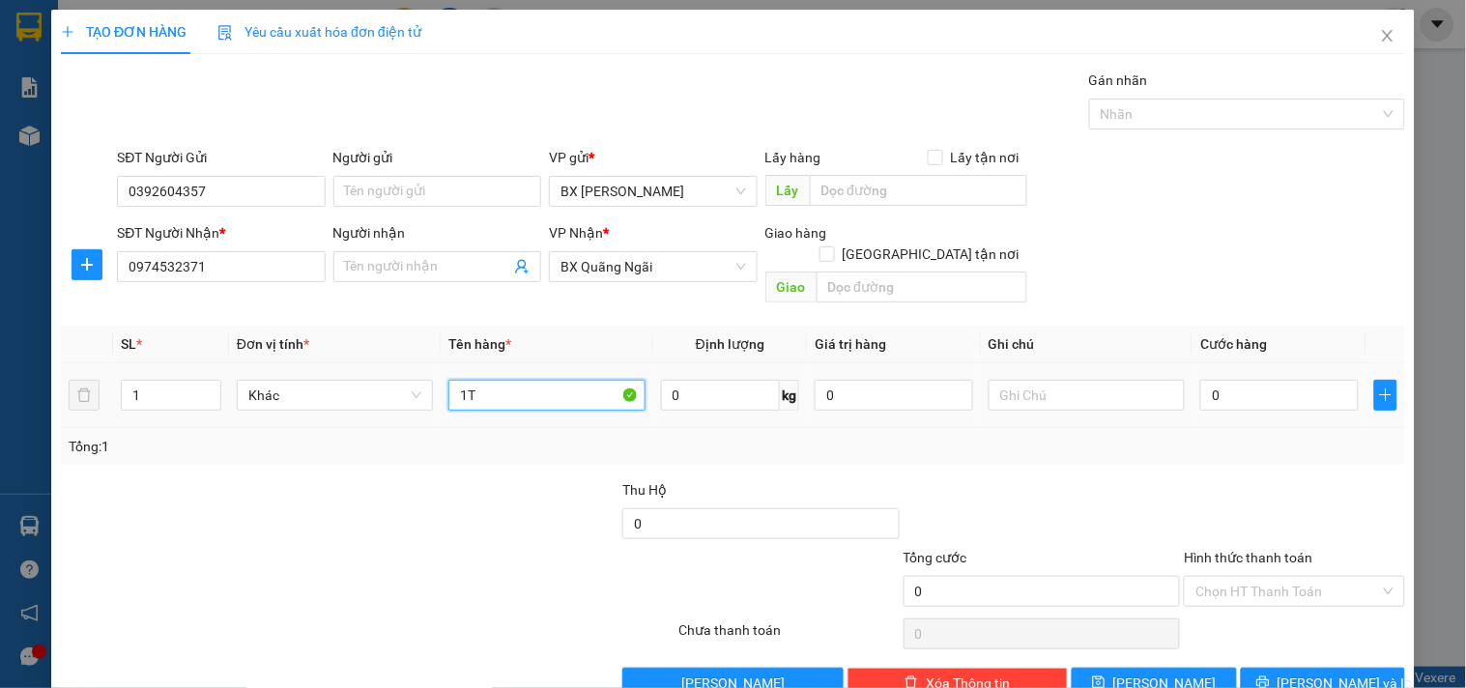
type input "1"
type input "1TX + 2 SỌT"
click at [1225, 380] on input "0" at bounding box center [1279, 395] width 158 height 31
type input "1"
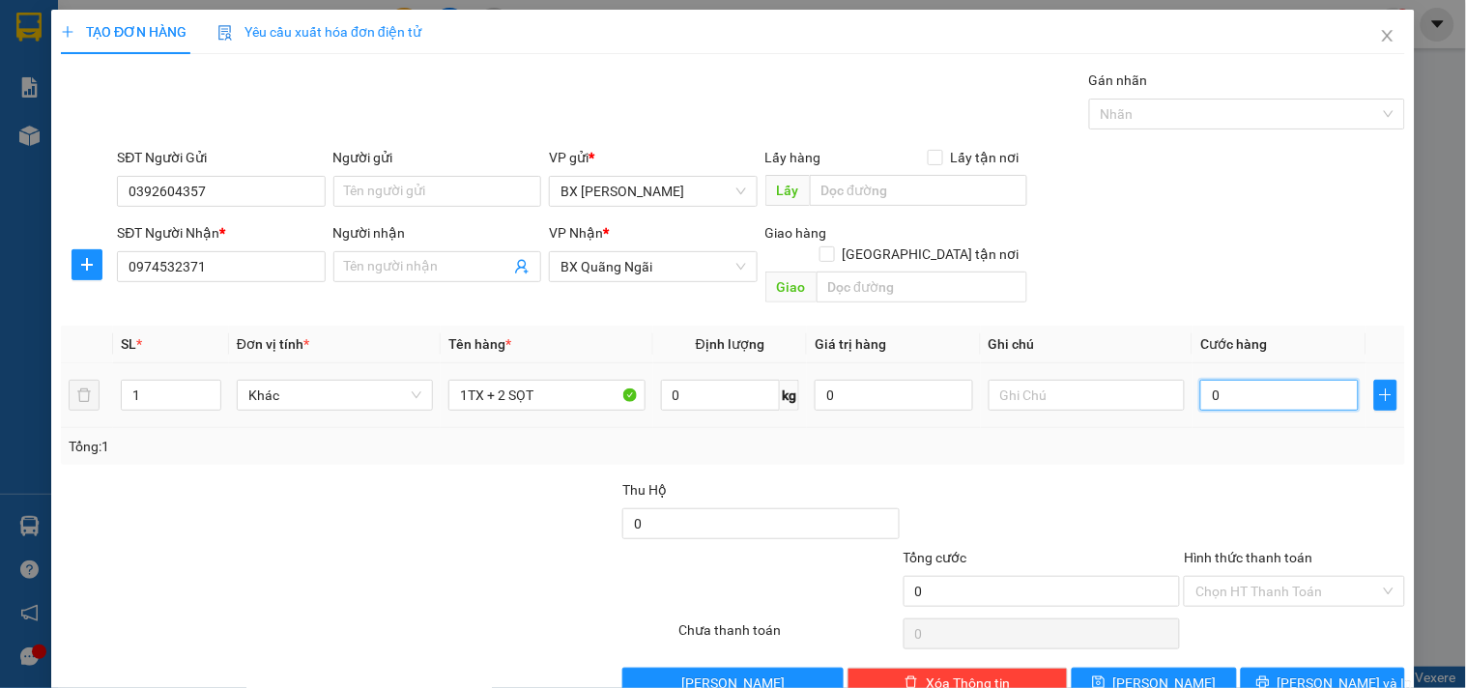
type input "1"
type input "16"
type input "160"
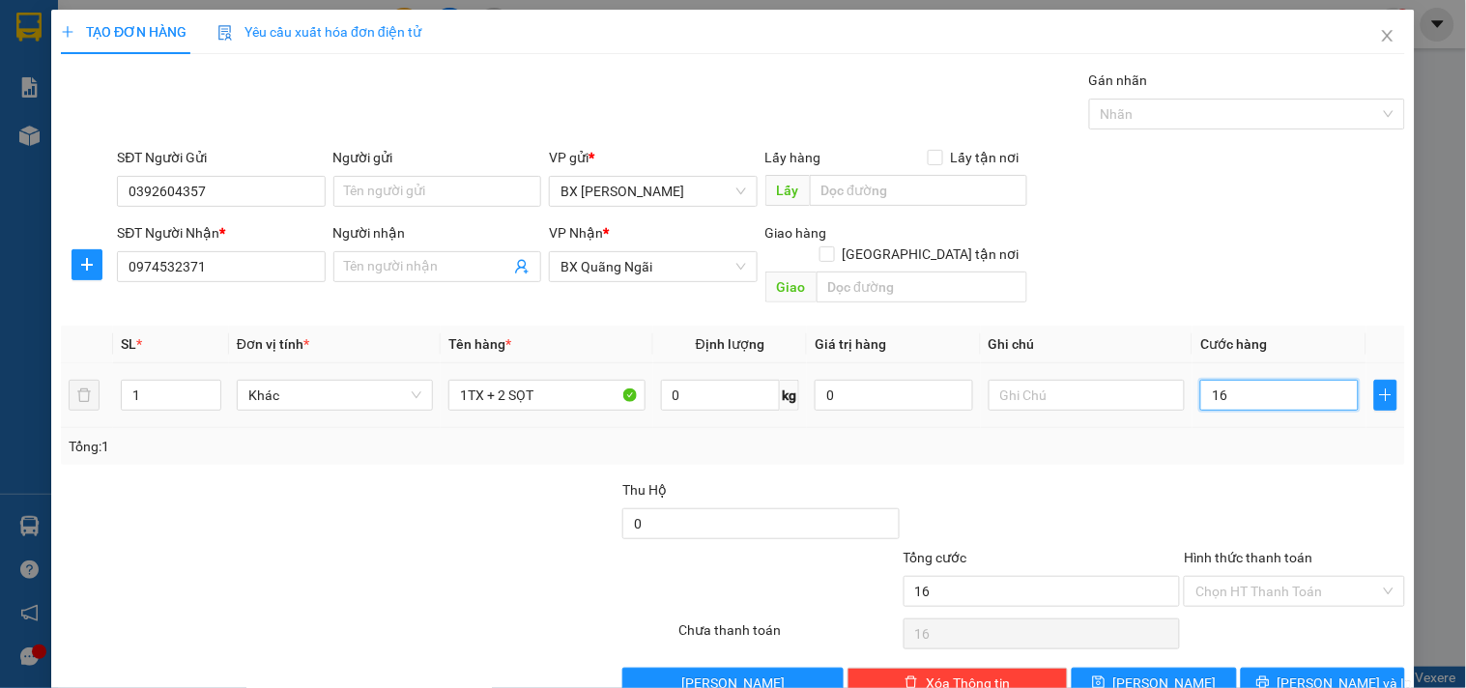
type input "160"
type input "160.000"
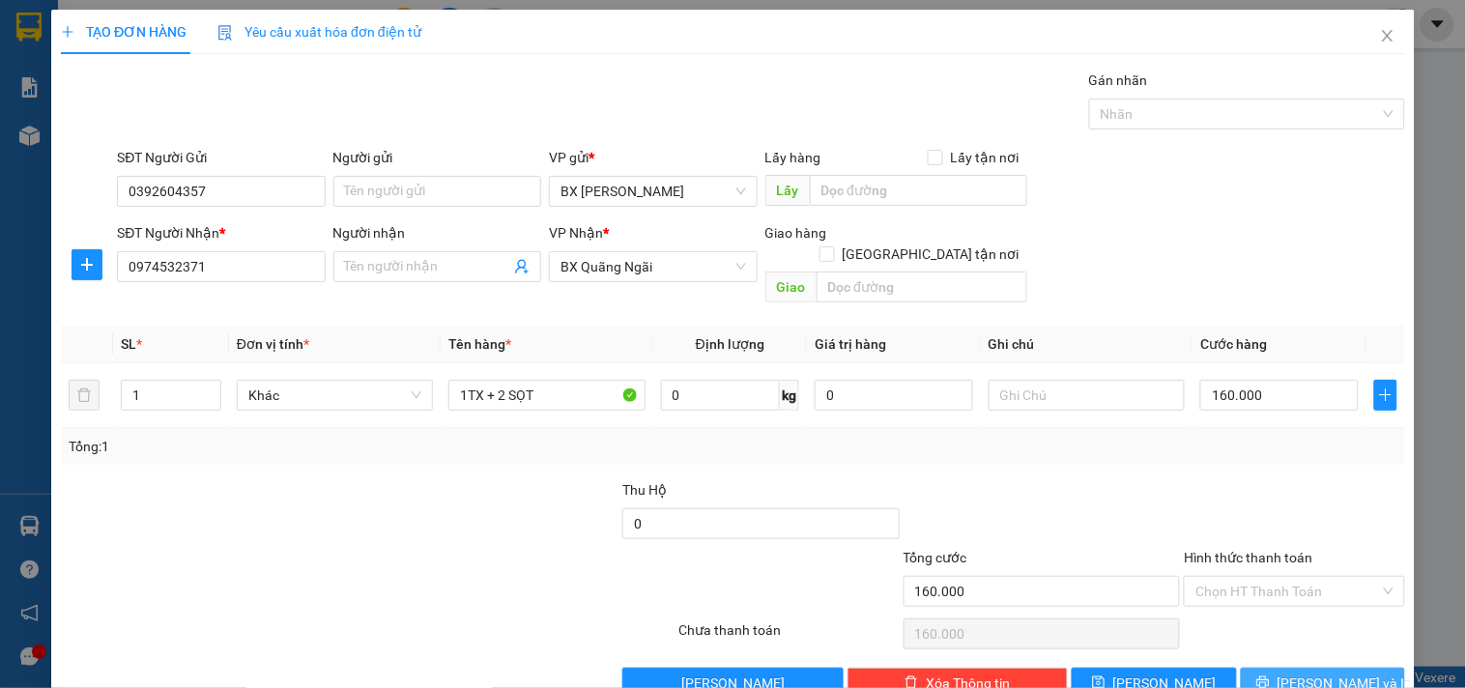
click at [1318, 672] on span "[PERSON_NAME] và In" at bounding box center [1344, 682] width 135 height 21
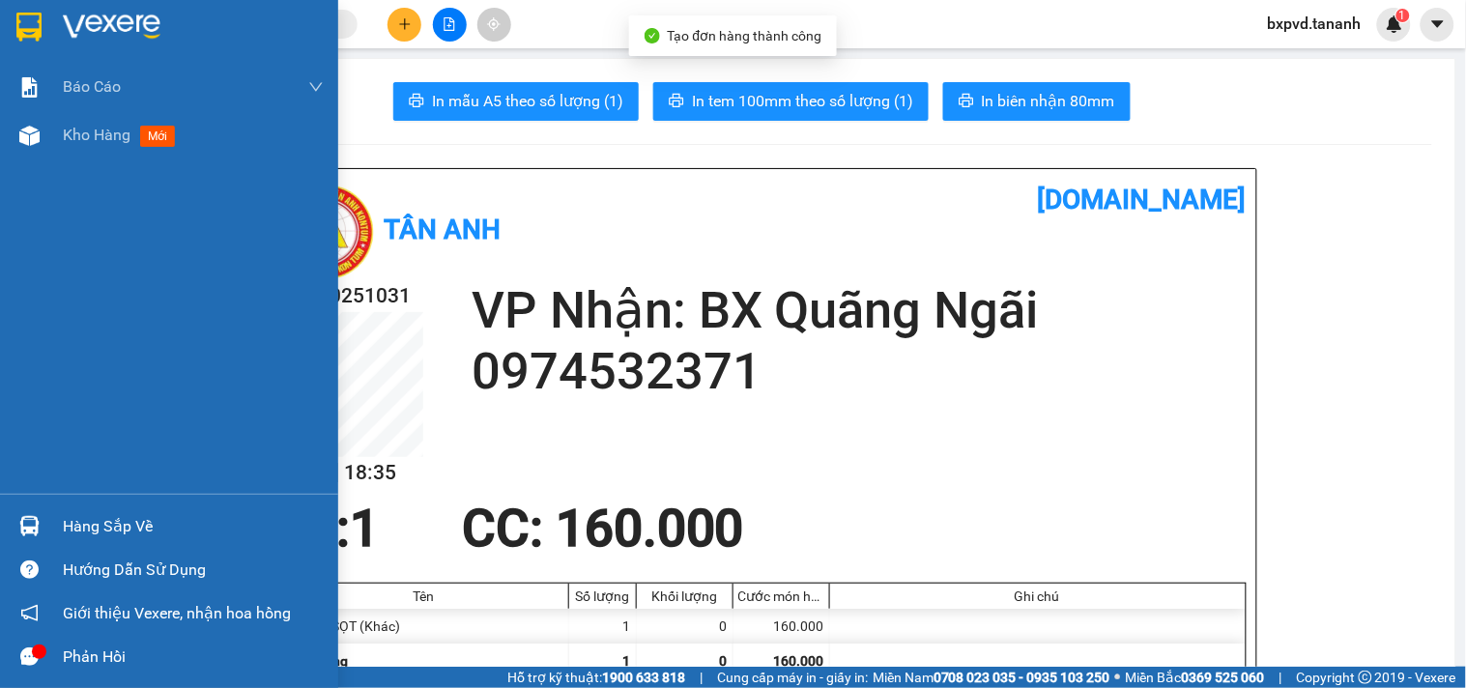
click at [36, 30] on img at bounding box center [28, 27] width 25 height 29
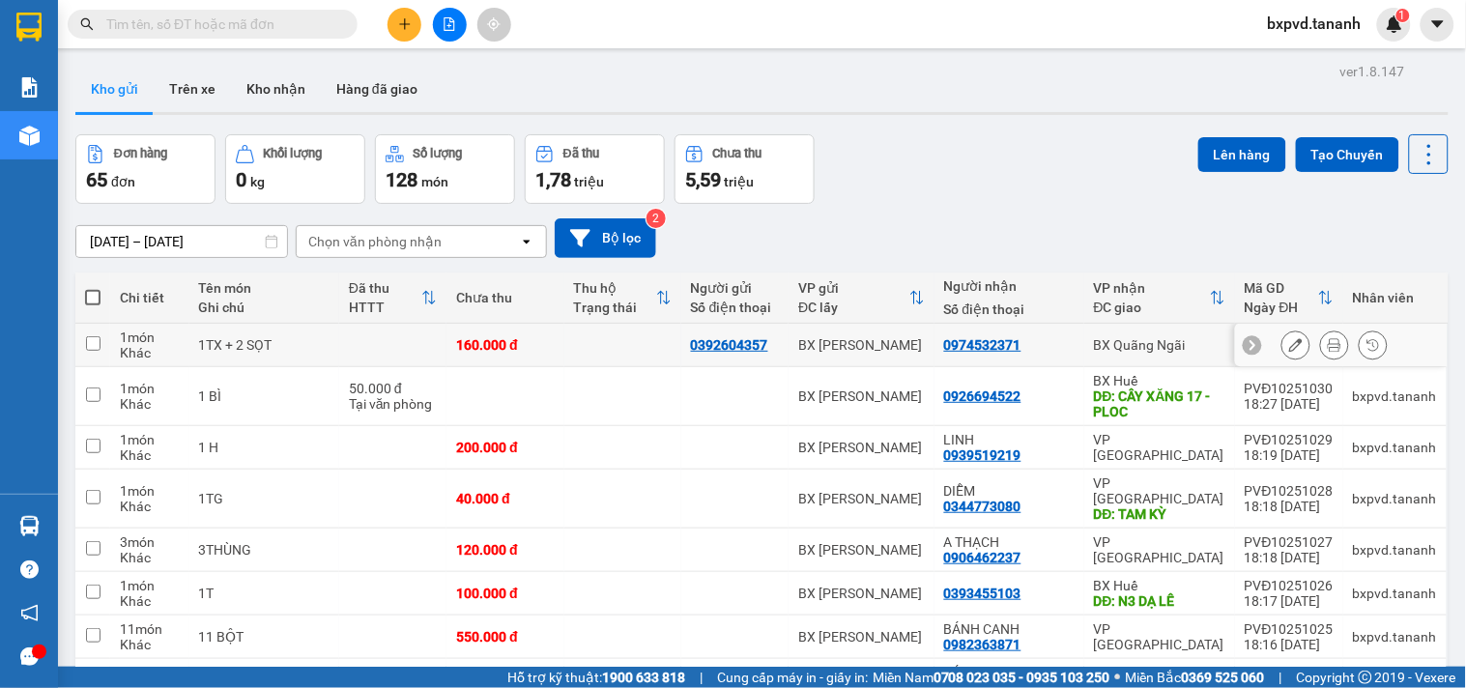
click at [95, 346] on input "checkbox" at bounding box center [93, 343] width 14 height 14
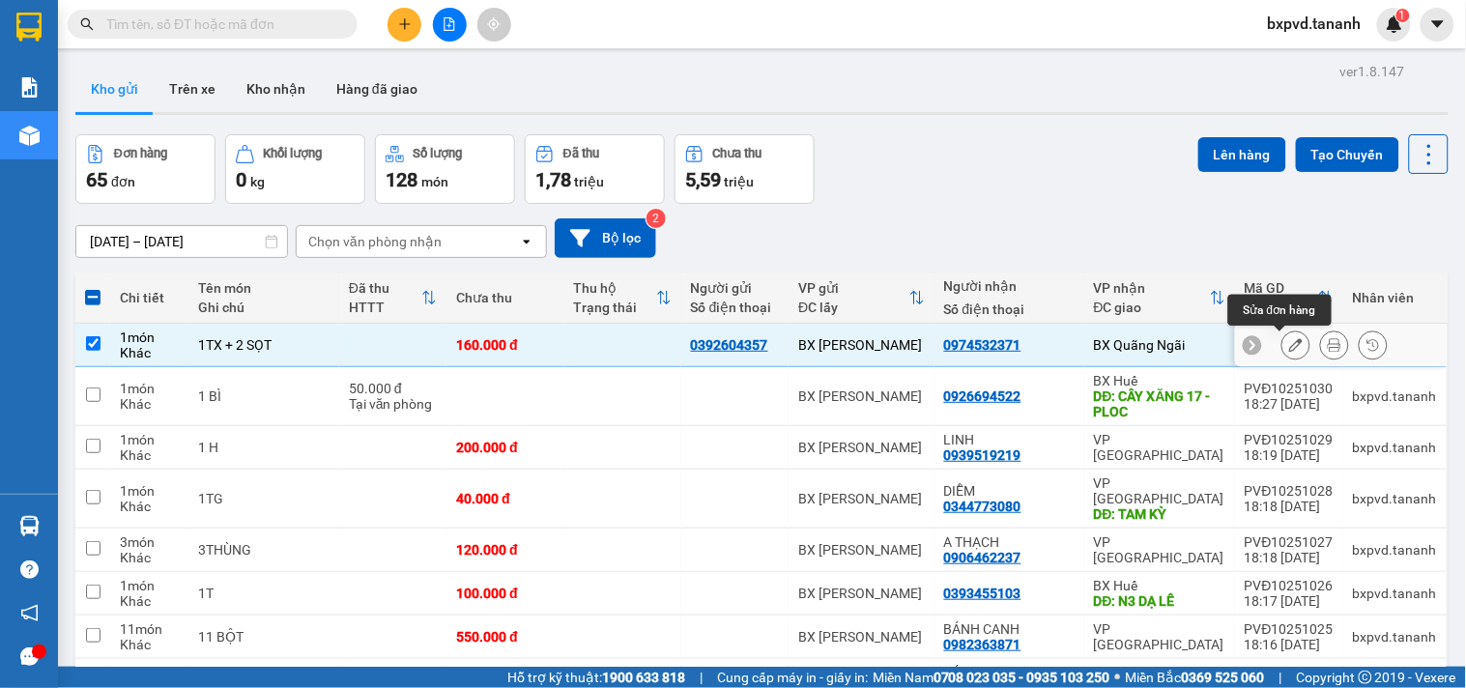
click at [1282, 346] on button at bounding box center [1295, 345] width 27 height 34
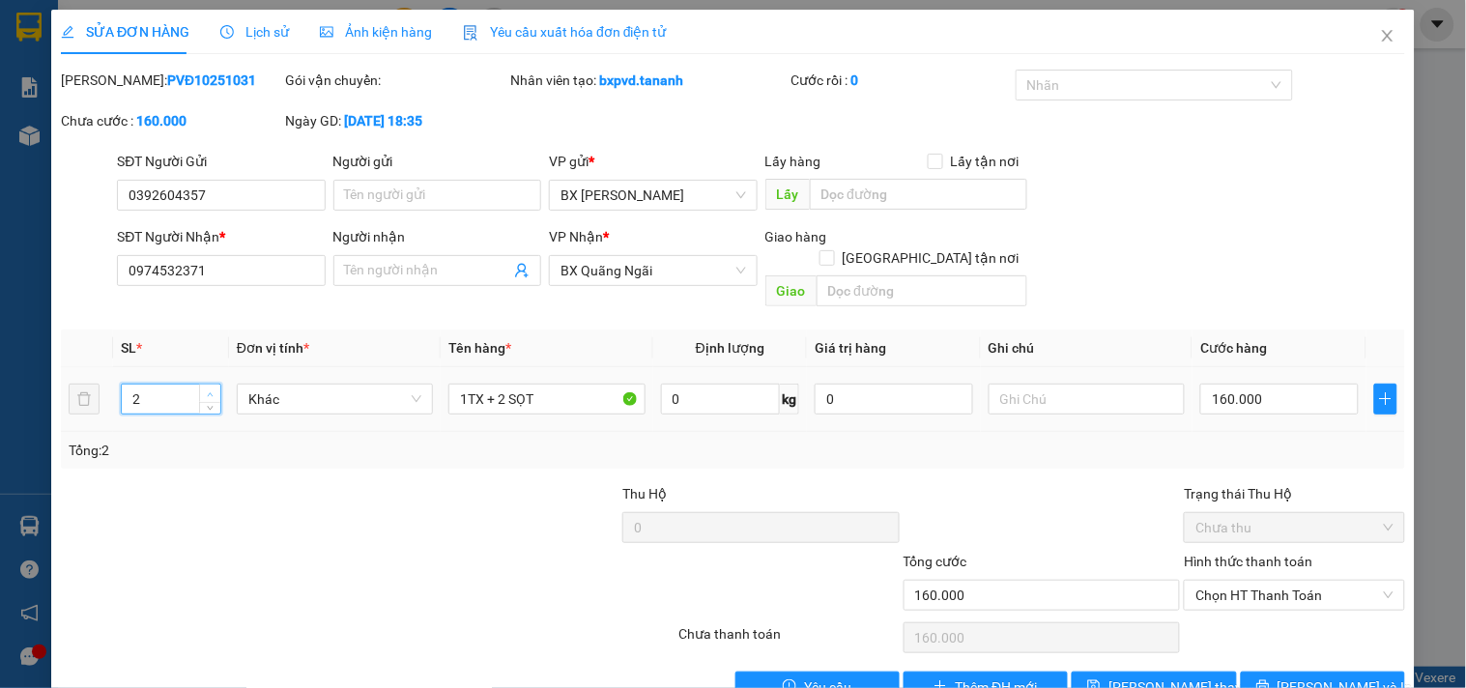
click at [208, 388] on span "up" at bounding box center [211, 394] width 12 height 12
click at [1292, 676] on span "[PERSON_NAME] và In" at bounding box center [1344, 686] width 135 height 21
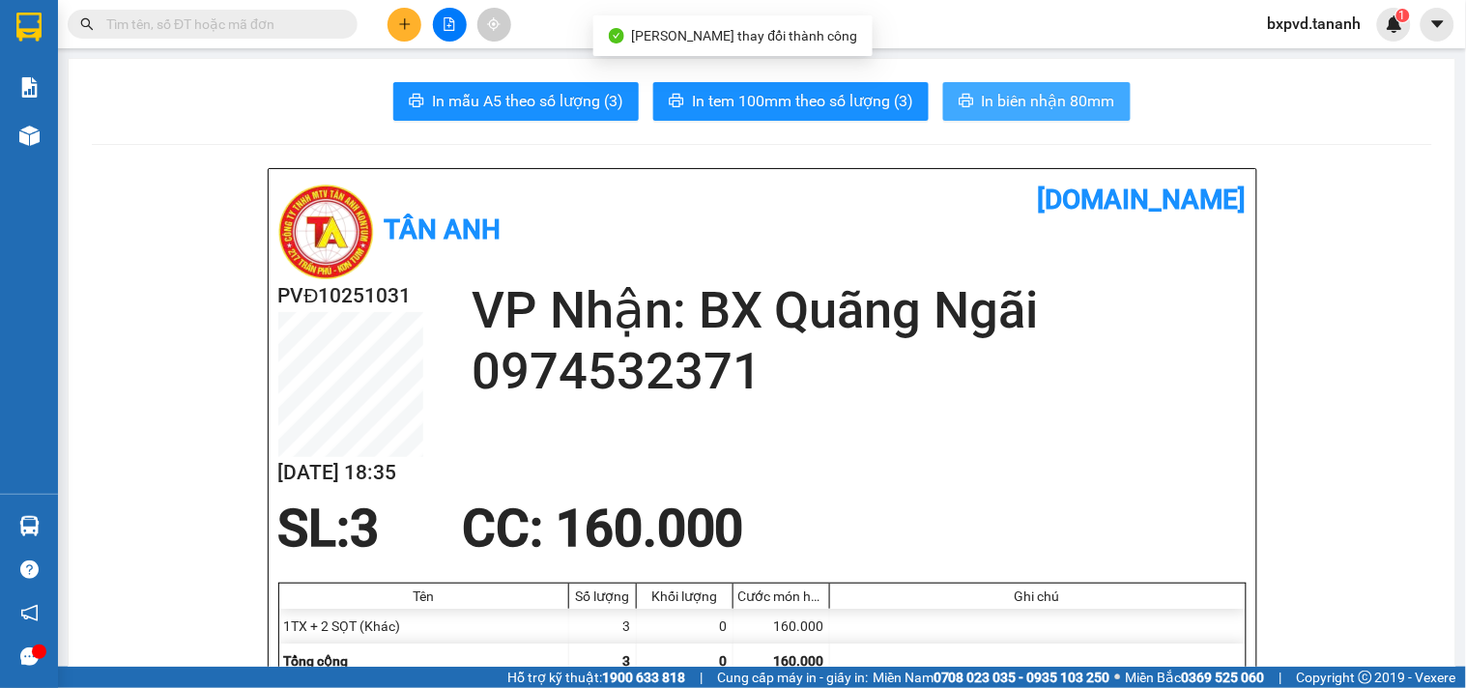
click at [985, 101] on span "In biên nhận 80mm" at bounding box center [1048, 101] width 133 height 24
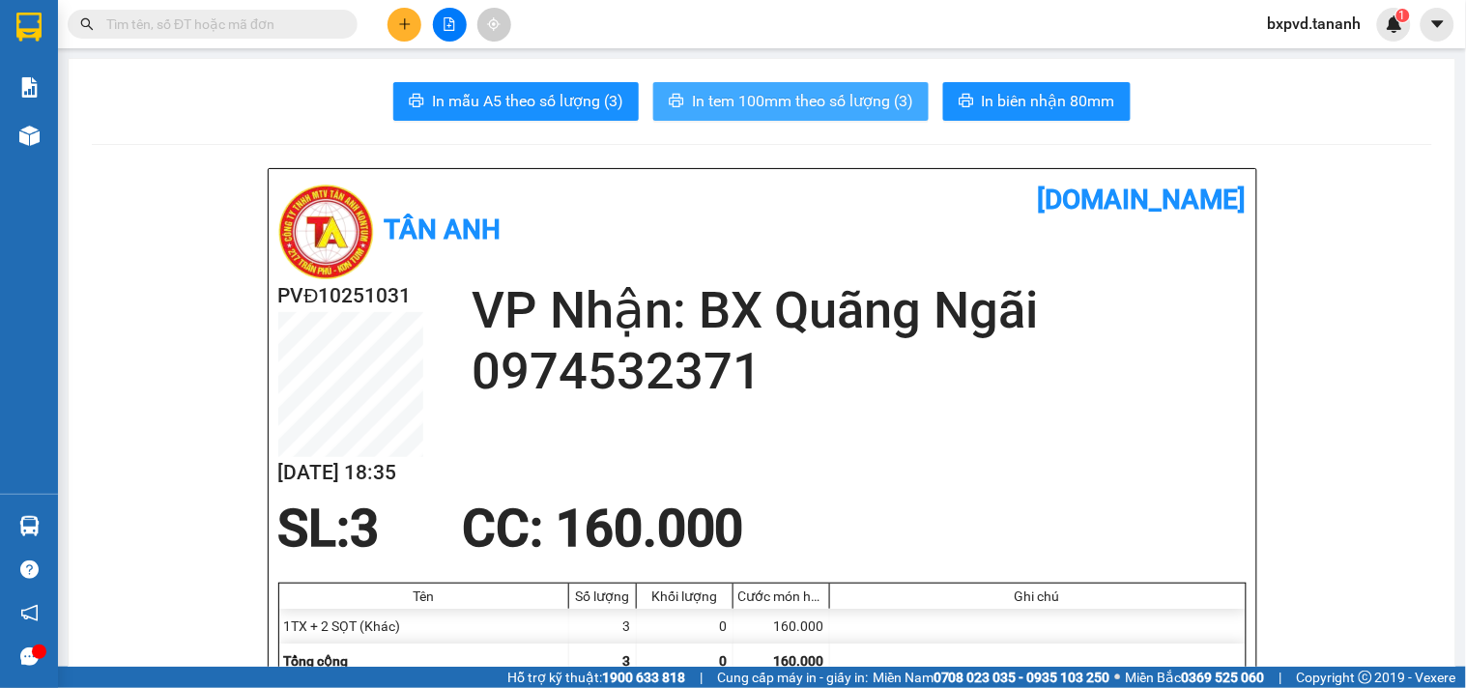
click at [777, 108] on span "In tem 100mm theo số lượng (3)" at bounding box center [802, 101] width 221 height 24
click at [409, 8] on div at bounding box center [449, 25] width 145 height 34
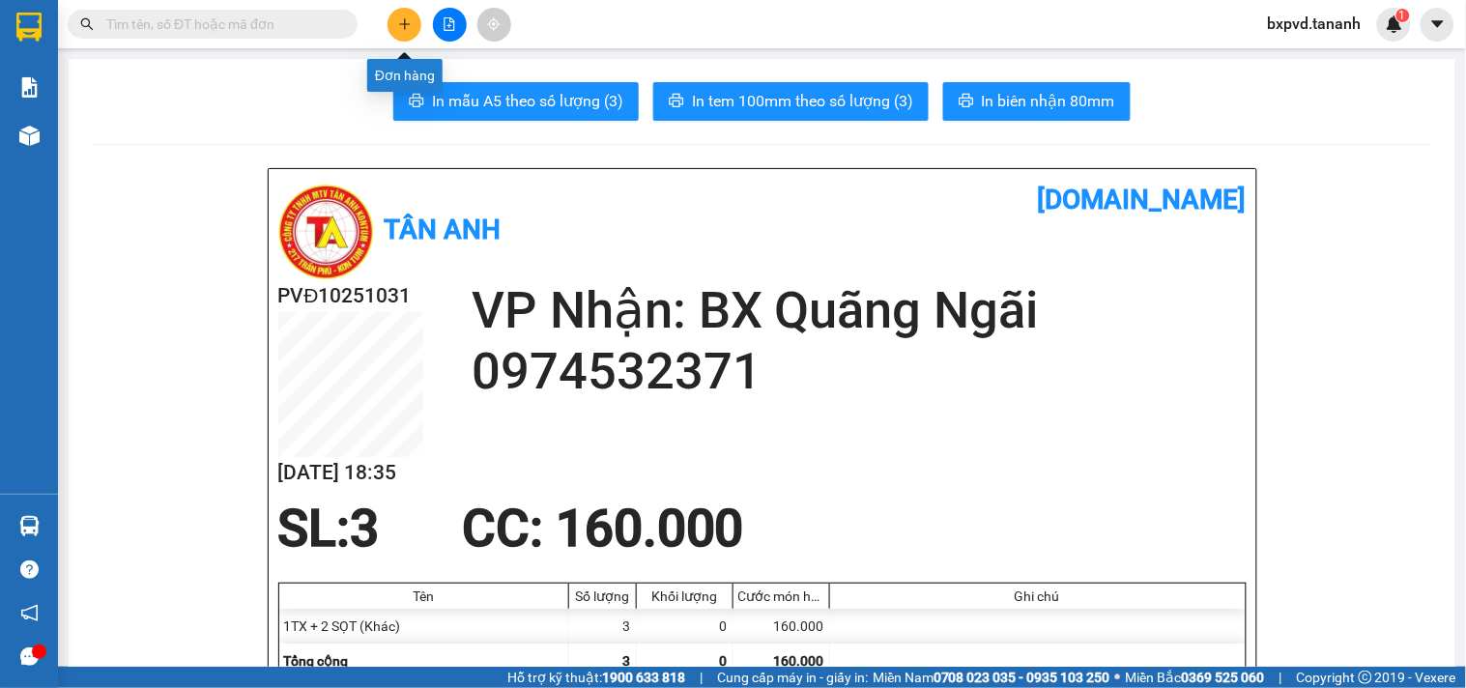
click at [398, 22] on icon "plus" at bounding box center [405, 24] width 14 height 14
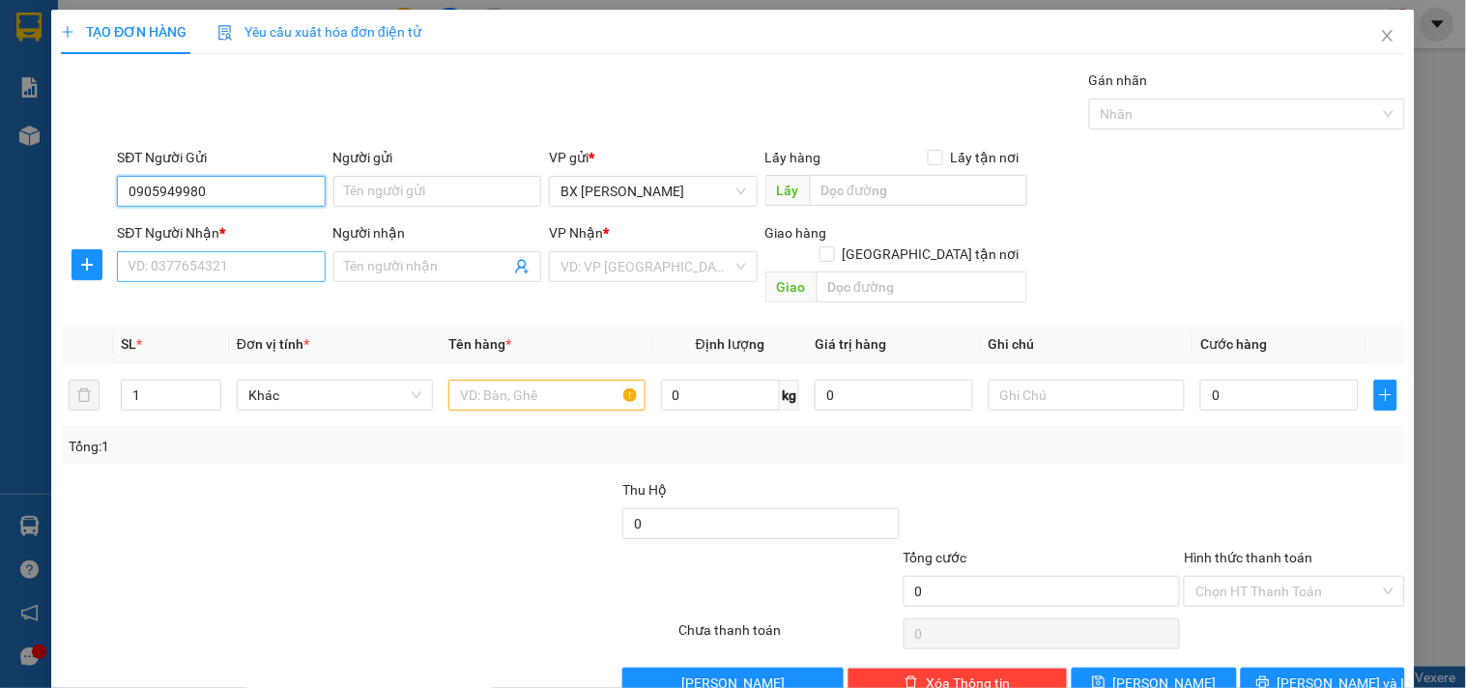
type input "0905949980"
click at [278, 259] on input "SĐT Người Nhận *" at bounding box center [221, 266] width 208 height 31
type input "0899332071"
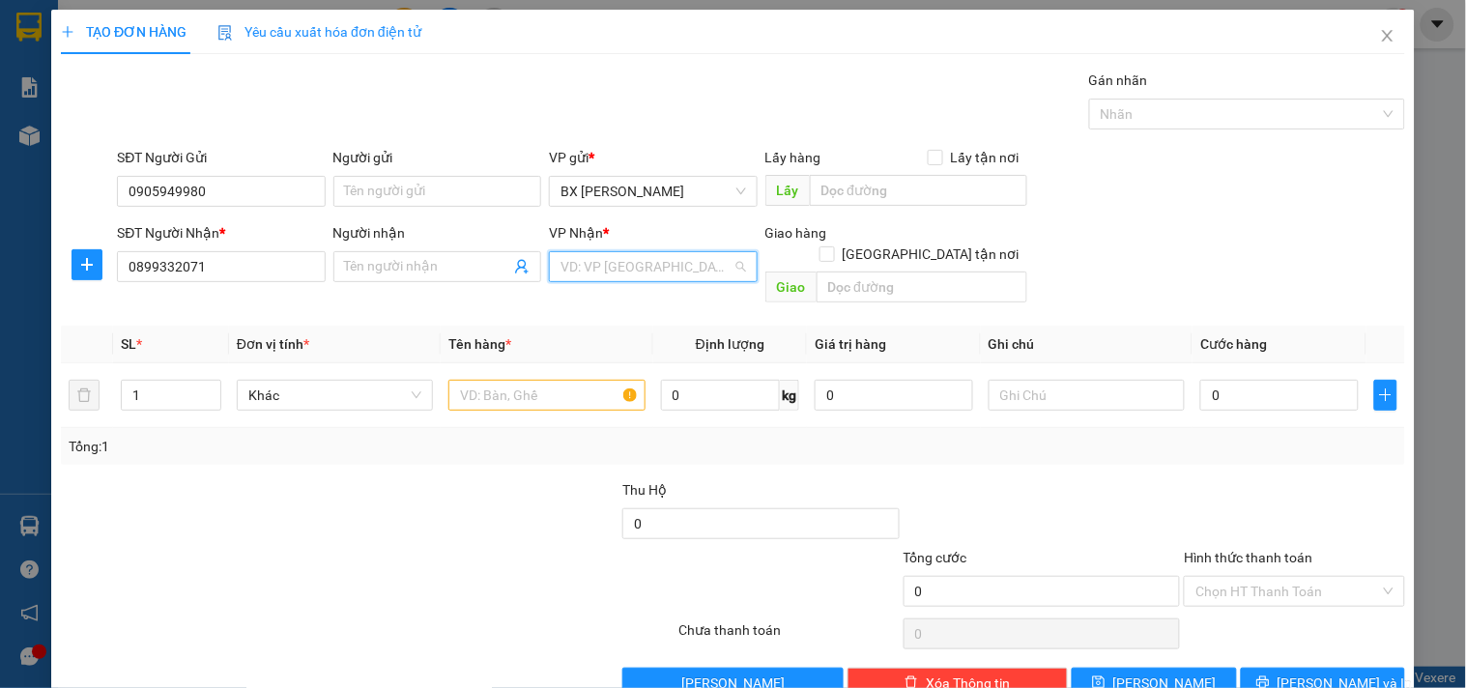
click at [654, 273] on input "search" at bounding box center [645, 266] width 171 height 29
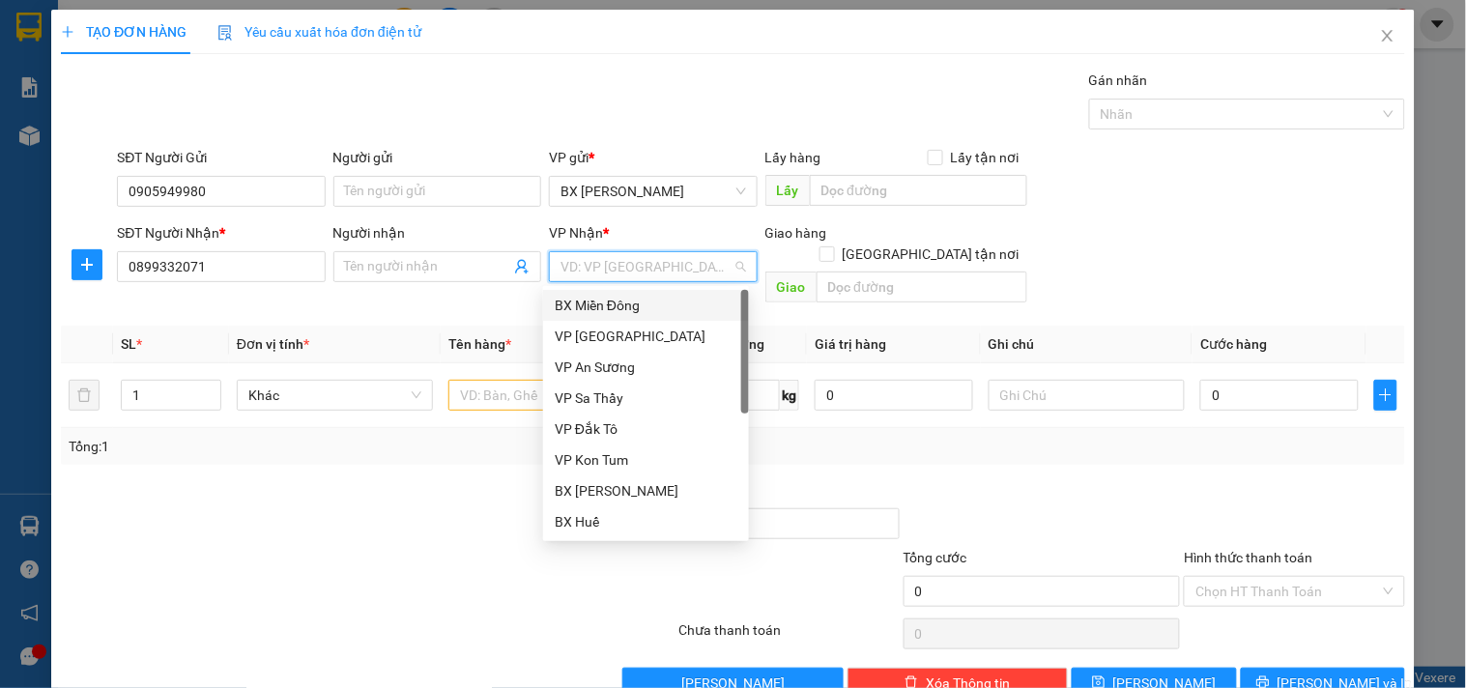
type input "J"
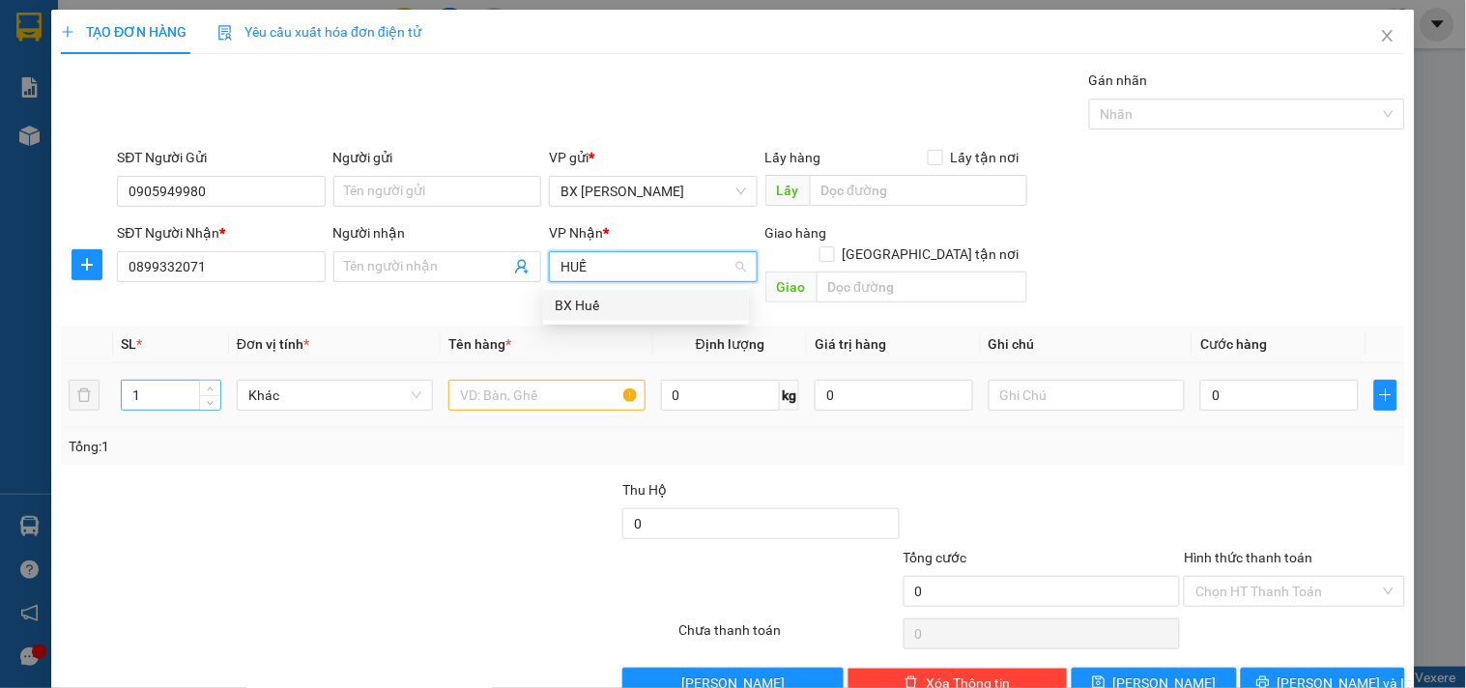
type input "HUẾ"
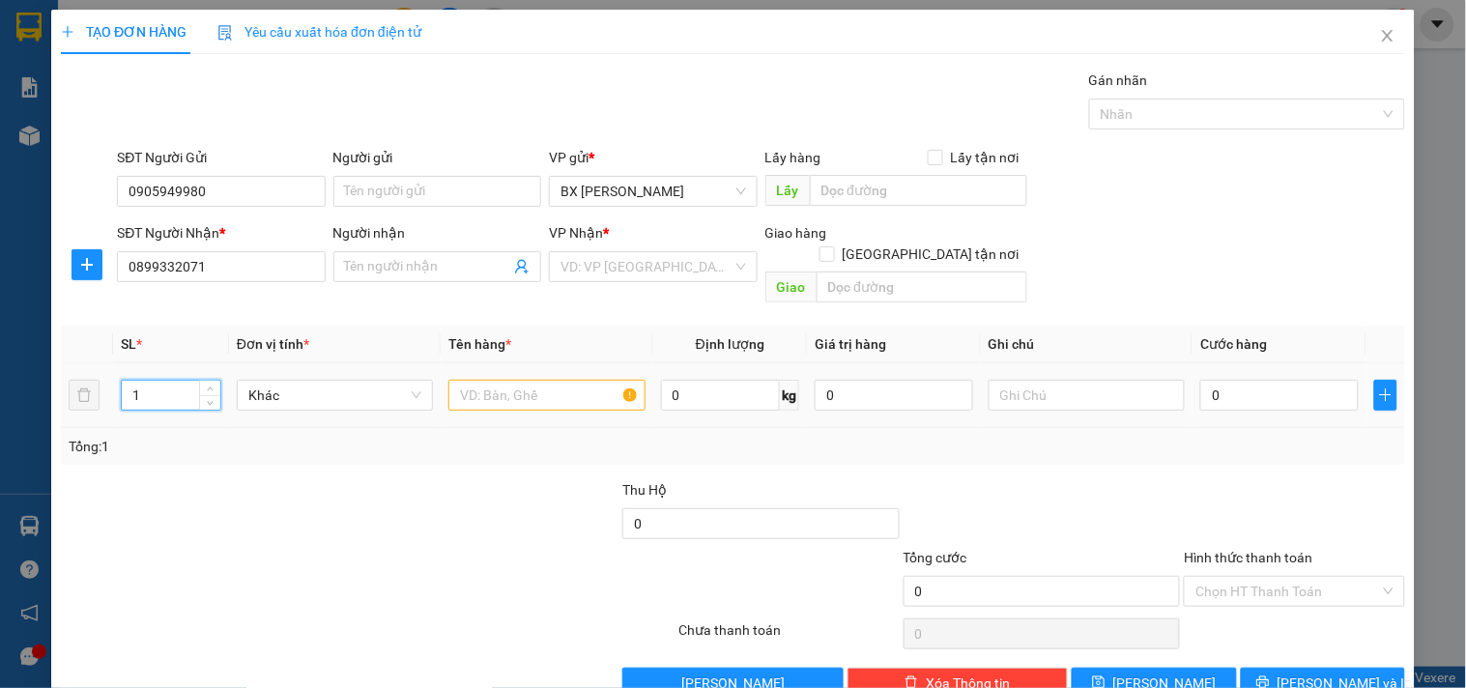
click at [146, 381] on input "1" at bounding box center [171, 395] width 99 height 29
type input "2"
click at [503, 380] on input "text" at bounding box center [546, 395] width 196 height 31
type input "TX"
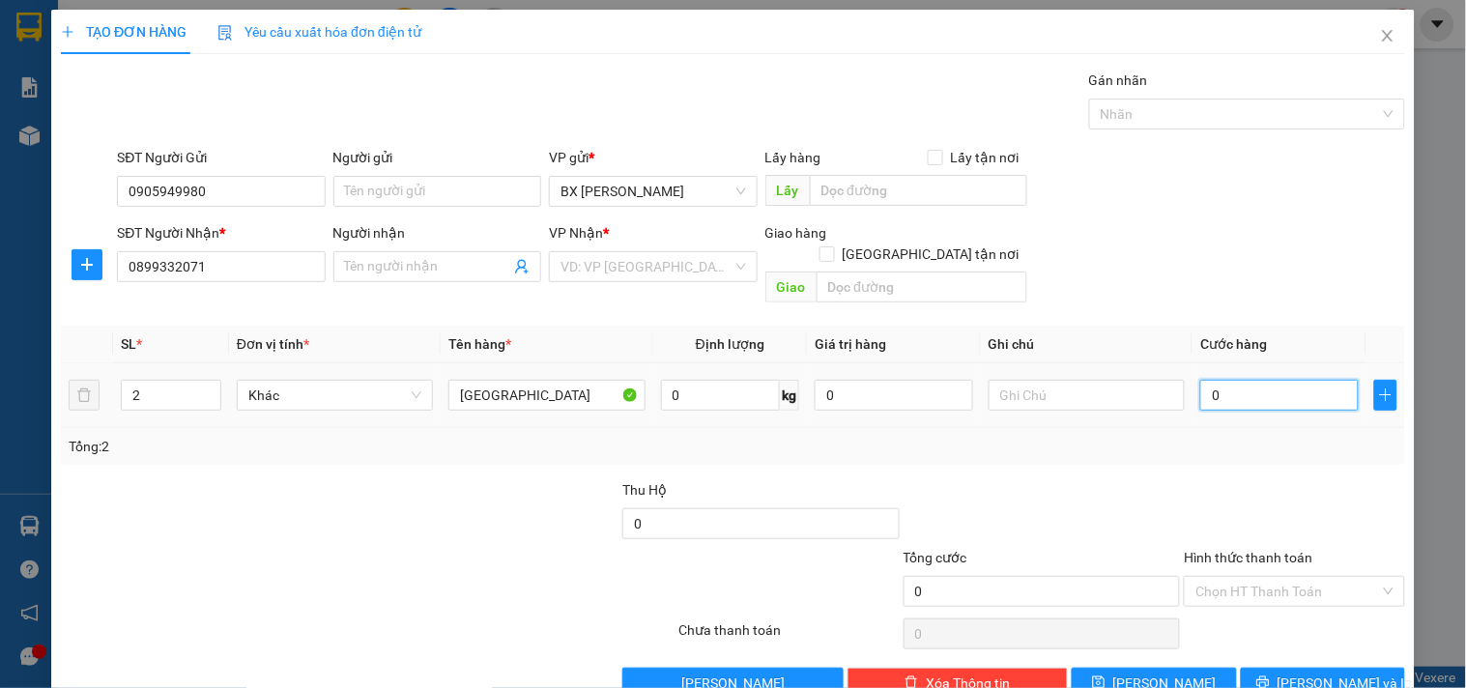
click at [1266, 381] on input "0" at bounding box center [1279, 395] width 158 height 31
type input "7"
type input "70"
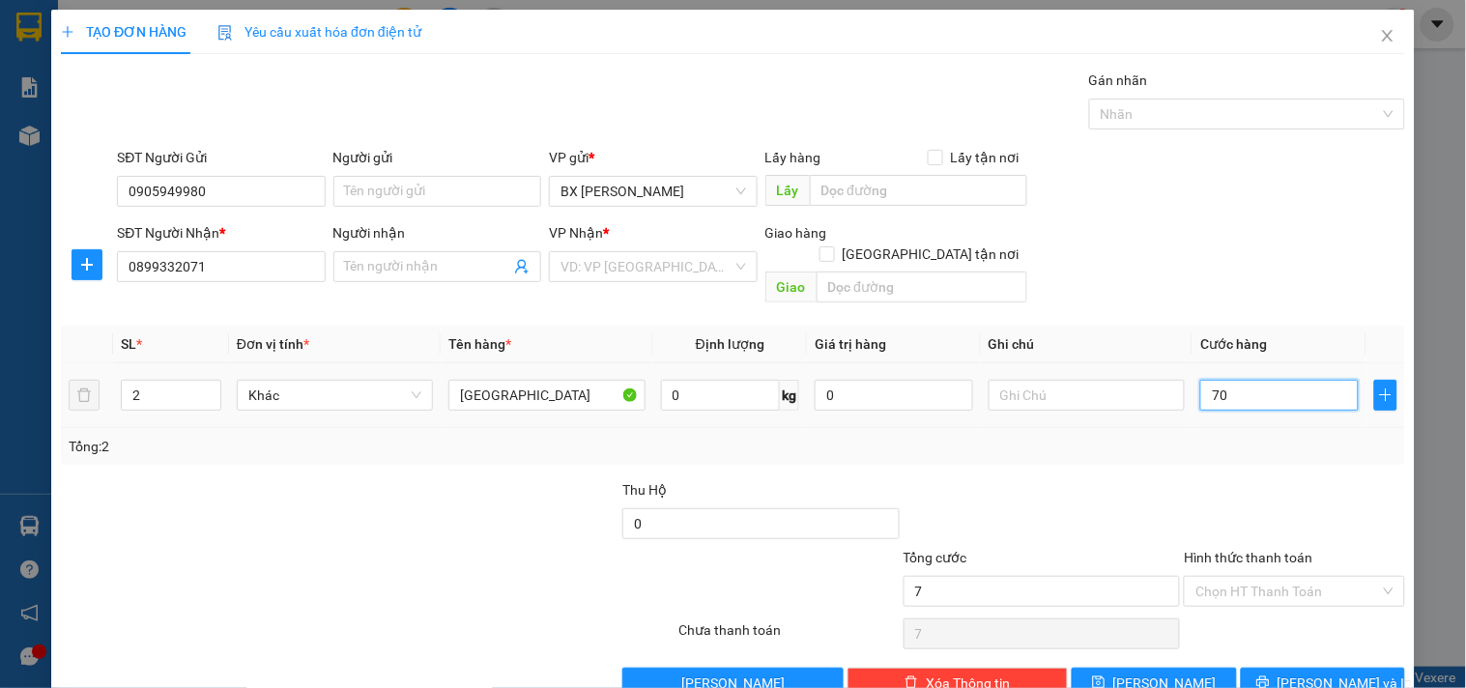
type input "70"
type input "70.000"
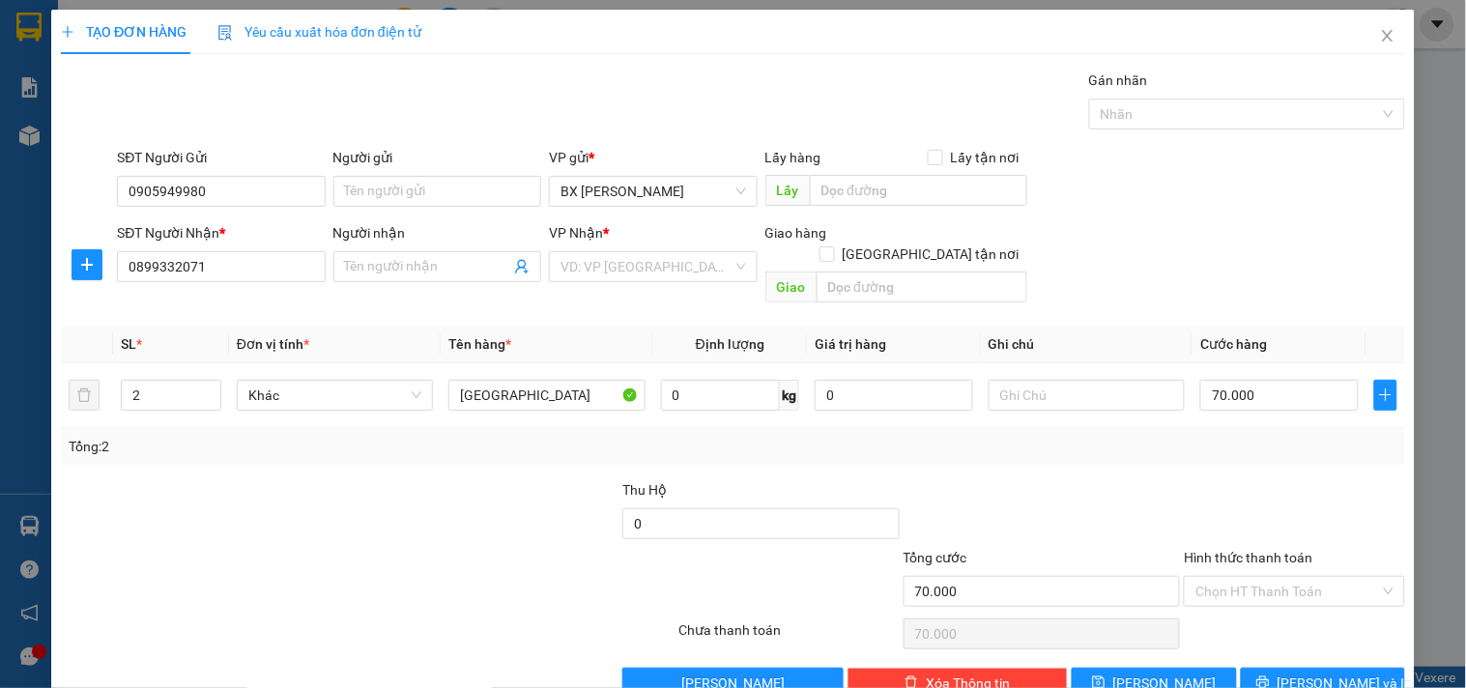
click at [1235, 507] on div at bounding box center [1294, 513] width 224 height 68
click at [1270, 675] on icon "printer" at bounding box center [1263, 682] width 14 height 14
click at [652, 277] on input "search" at bounding box center [645, 266] width 171 height 29
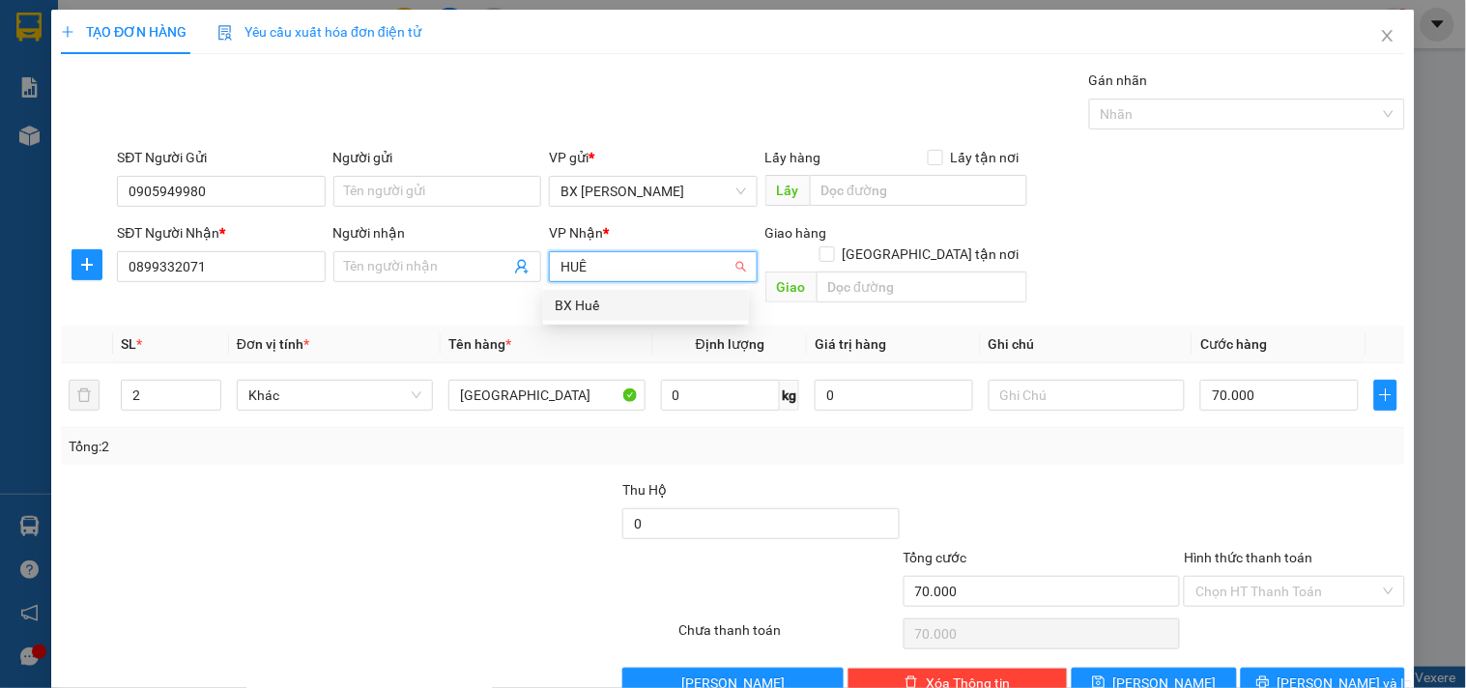
click at [645, 300] on div "BX Huế" at bounding box center [646, 305] width 183 height 21
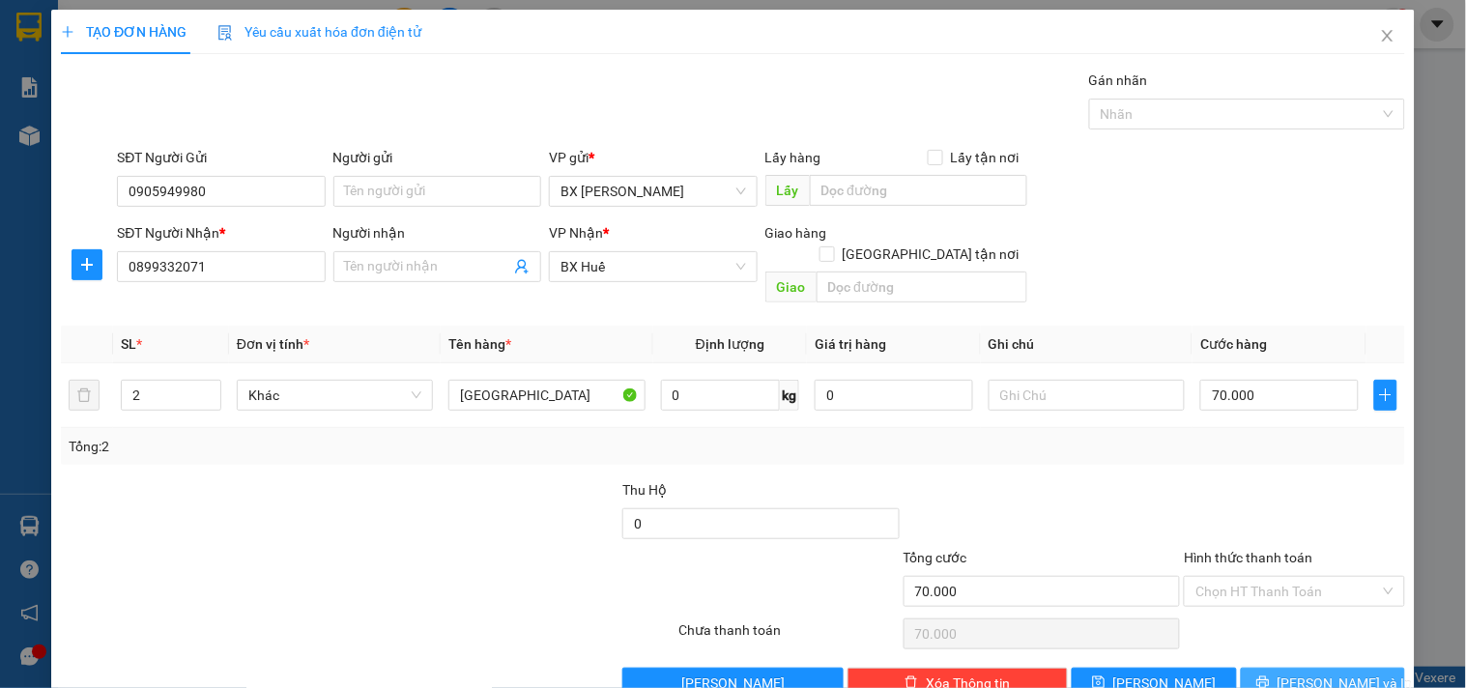
click at [1292, 672] on span "[PERSON_NAME] và In" at bounding box center [1344, 682] width 135 height 21
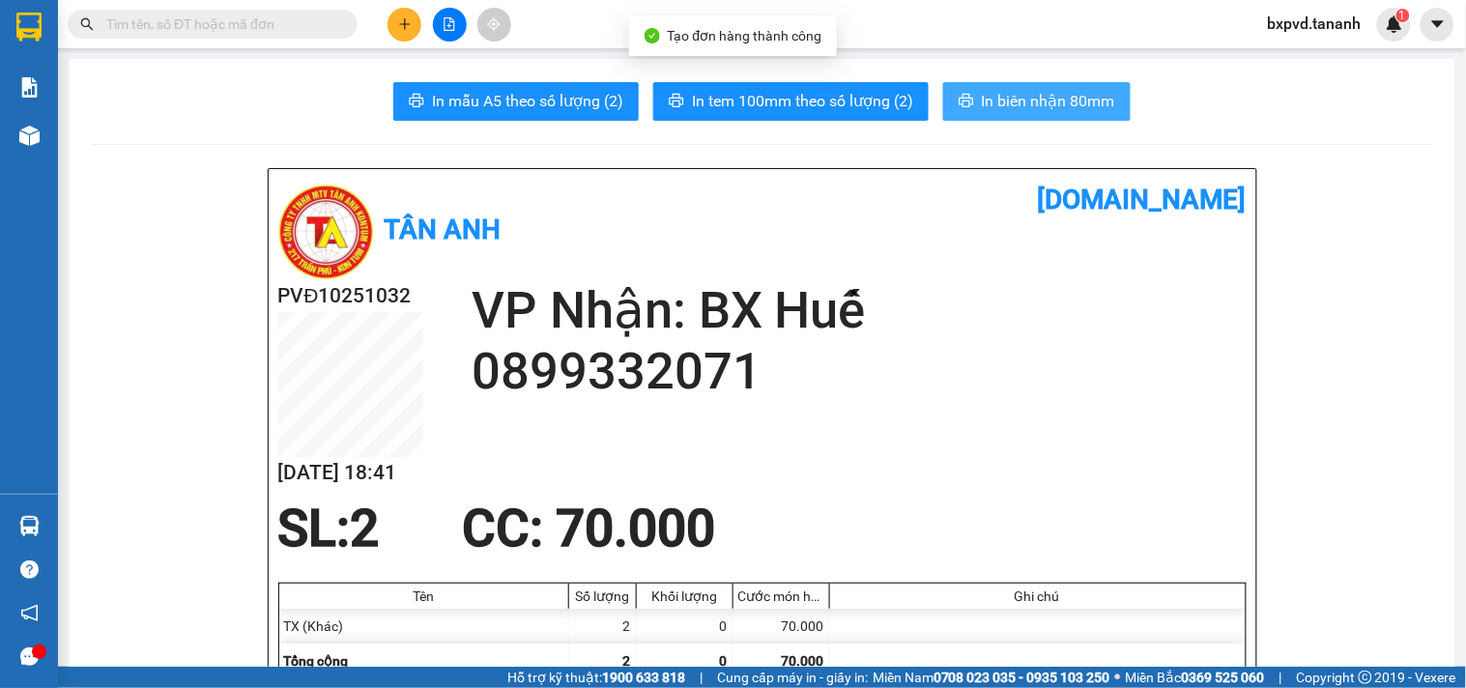
click at [1020, 100] on span "In biên nhận 80mm" at bounding box center [1048, 101] width 133 height 24
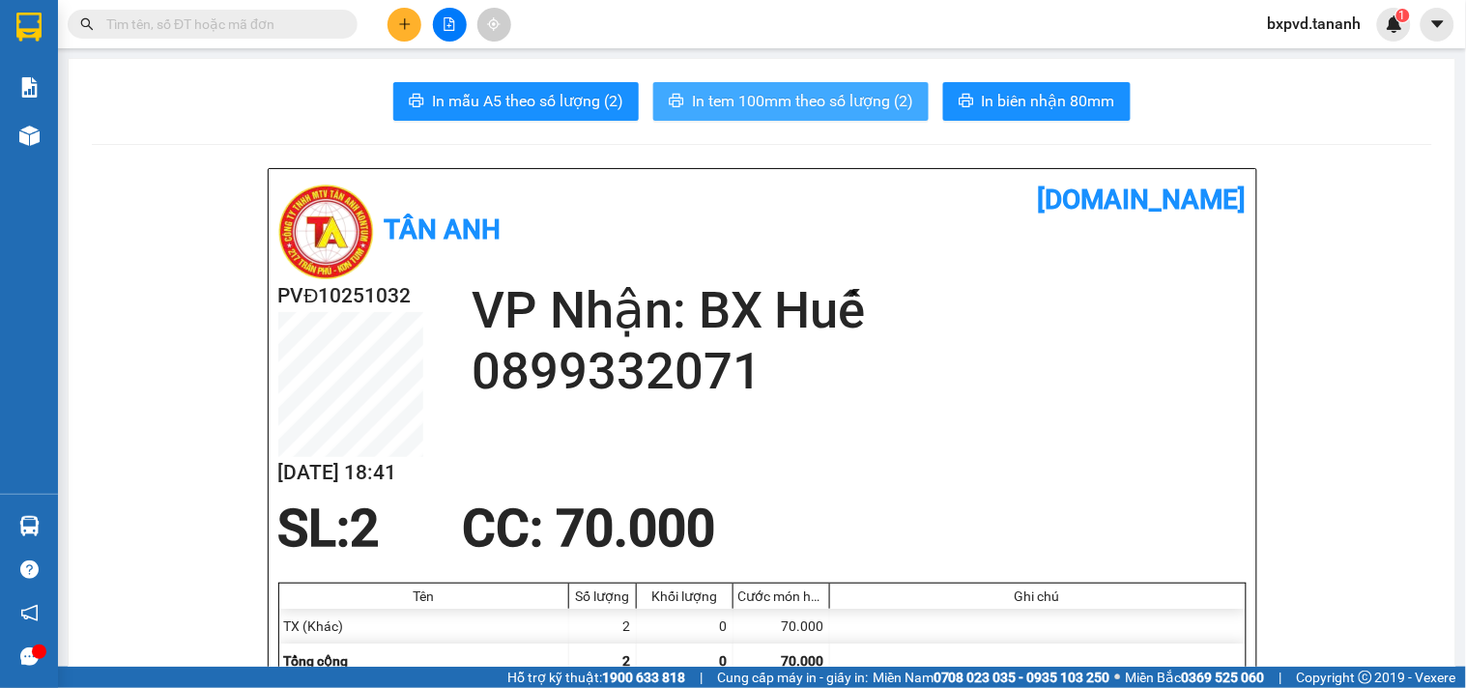
click at [741, 107] on span "In tem 100mm theo số lượng (2)" at bounding box center [802, 101] width 221 height 24
click at [806, 88] on button "In tem 100mm theo số lượng (2)" at bounding box center [790, 101] width 275 height 39
click at [129, 11] on span at bounding box center [213, 24] width 290 height 29
click at [129, 25] on input "text" at bounding box center [220, 24] width 228 height 21
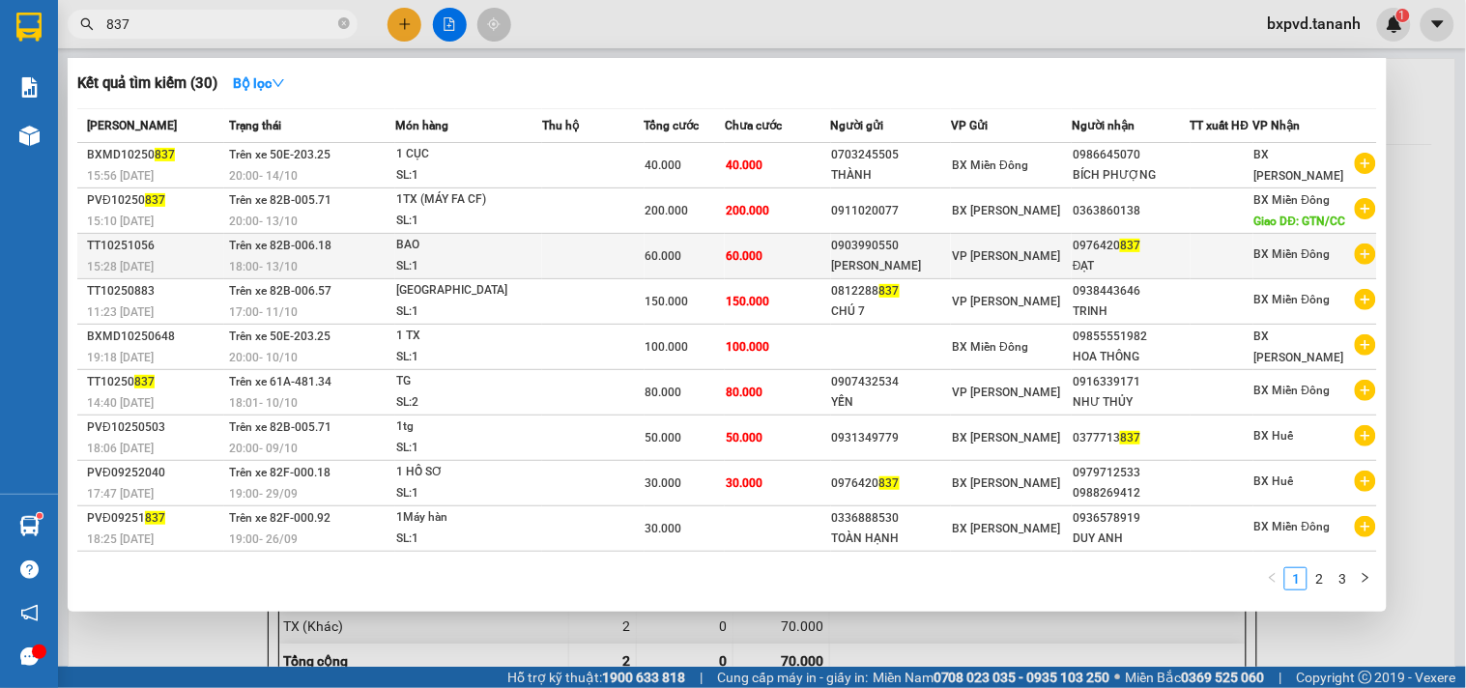
type input "837"
click at [325, 246] on span "Trên xe 82B-006.18" at bounding box center [280, 246] width 102 height 14
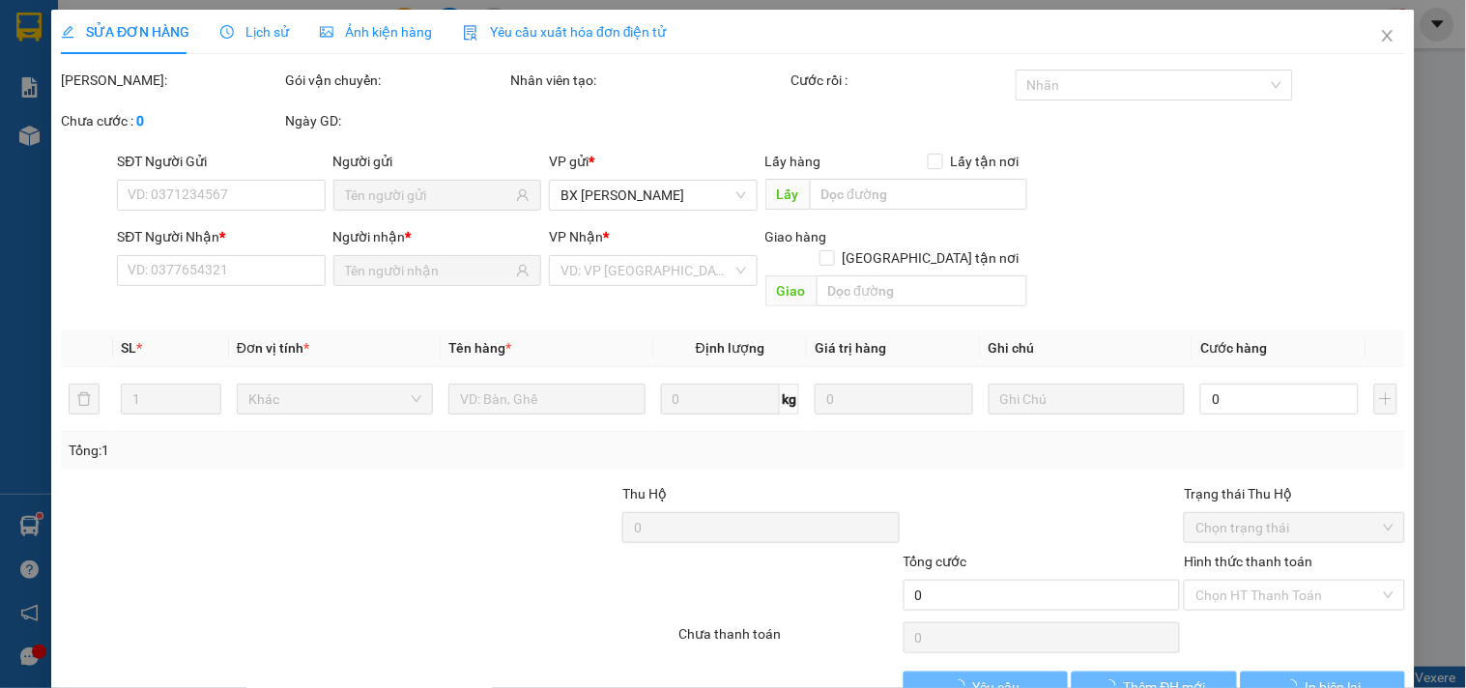
type input "0903990550"
type input "HOÀNG NAM"
type input "0976420837"
type input "ĐẠT"
type input "60.000"
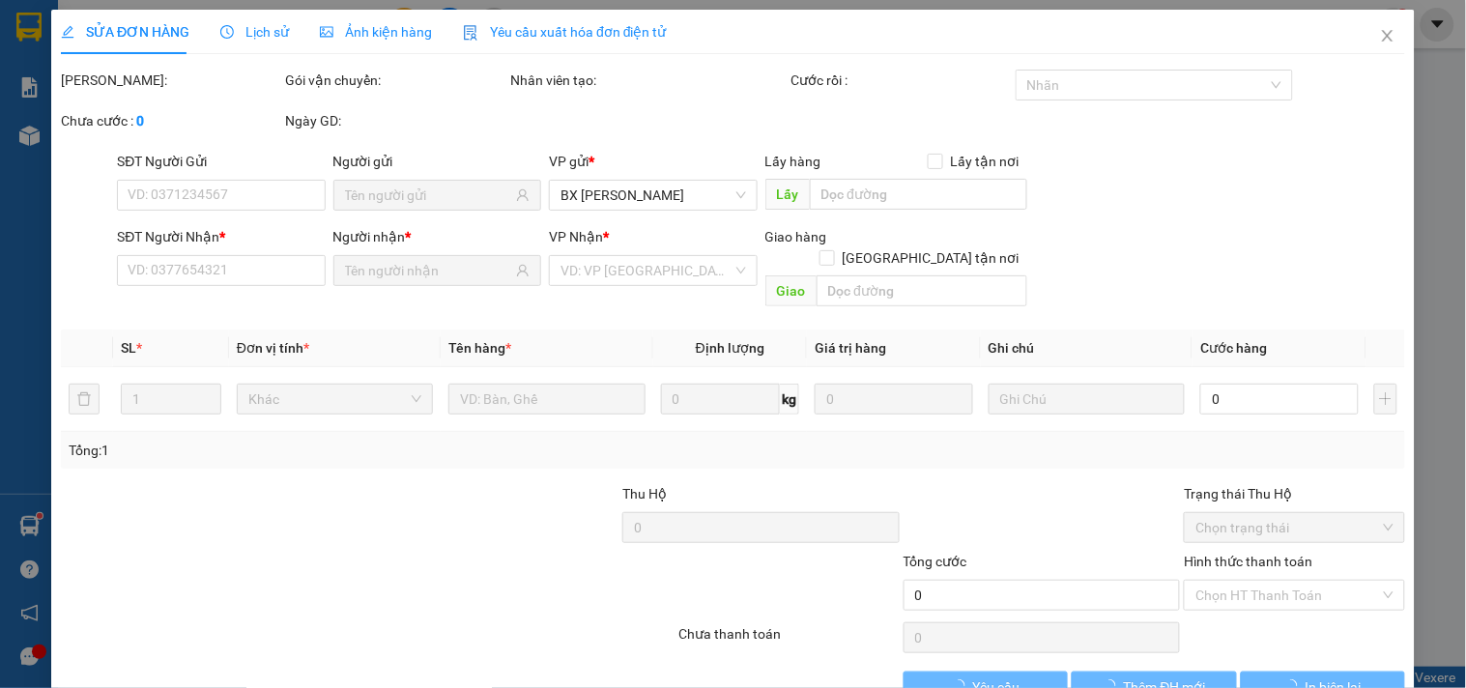
type input "60.000"
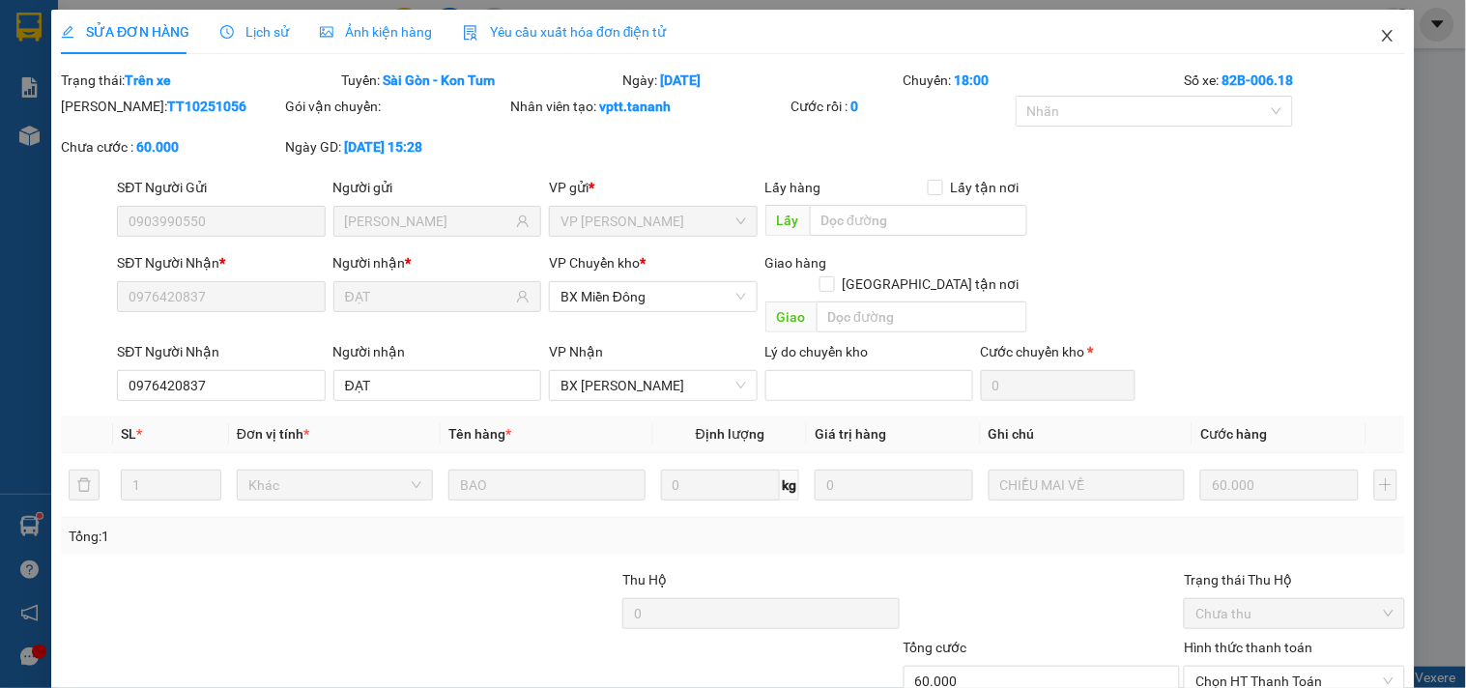
click at [1380, 35] on span "Close" at bounding box center [1387, 37] width 54 height 54
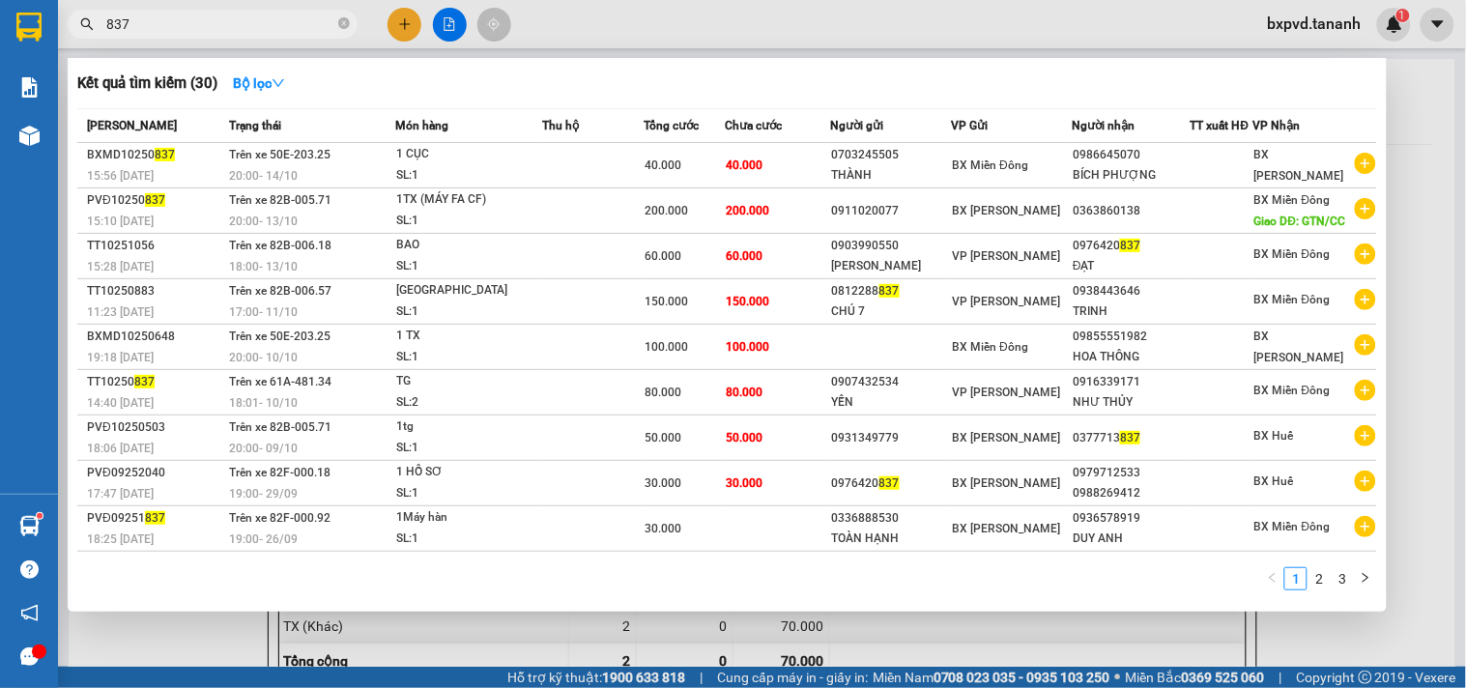
click at [257, 22] on input "837" at bounding box center [220, 24] width 228 height 21
type input "8"
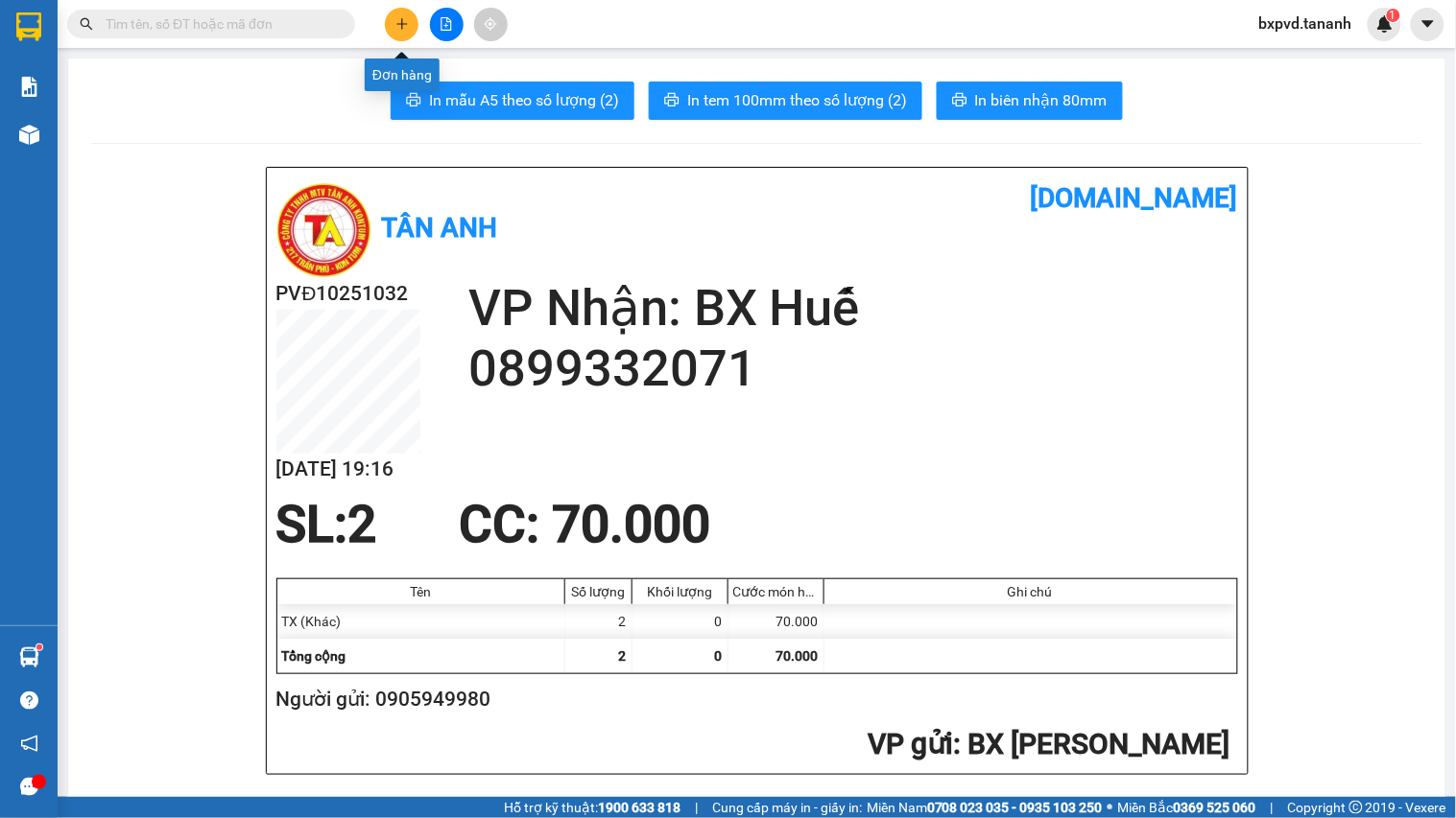
click at [387, 17] on button at bounding box center [401, 25] width 34 height 34
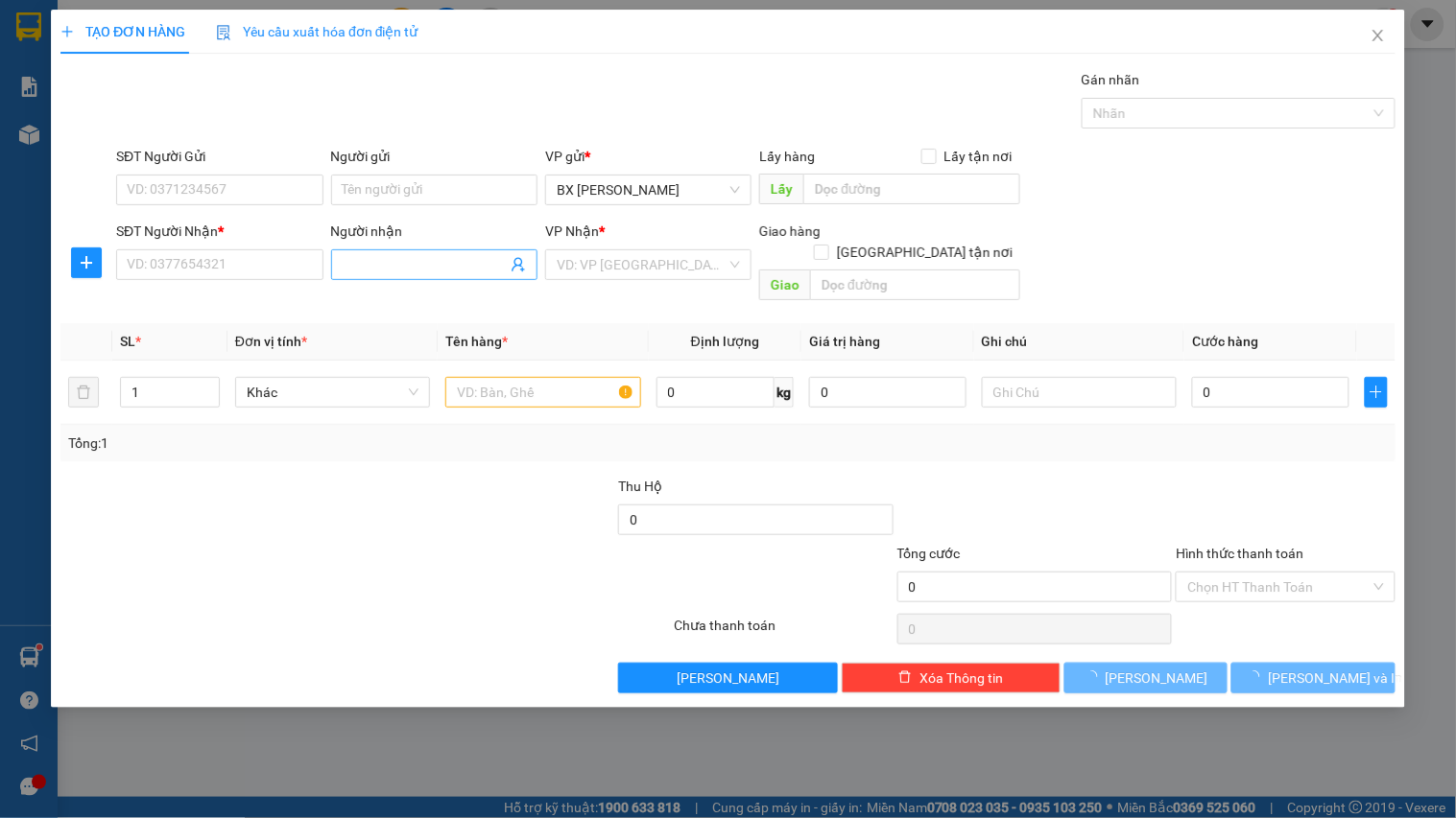
click at [411, 260] on input "Người nhận" at bounding box center [424, 264] width 164 height 21
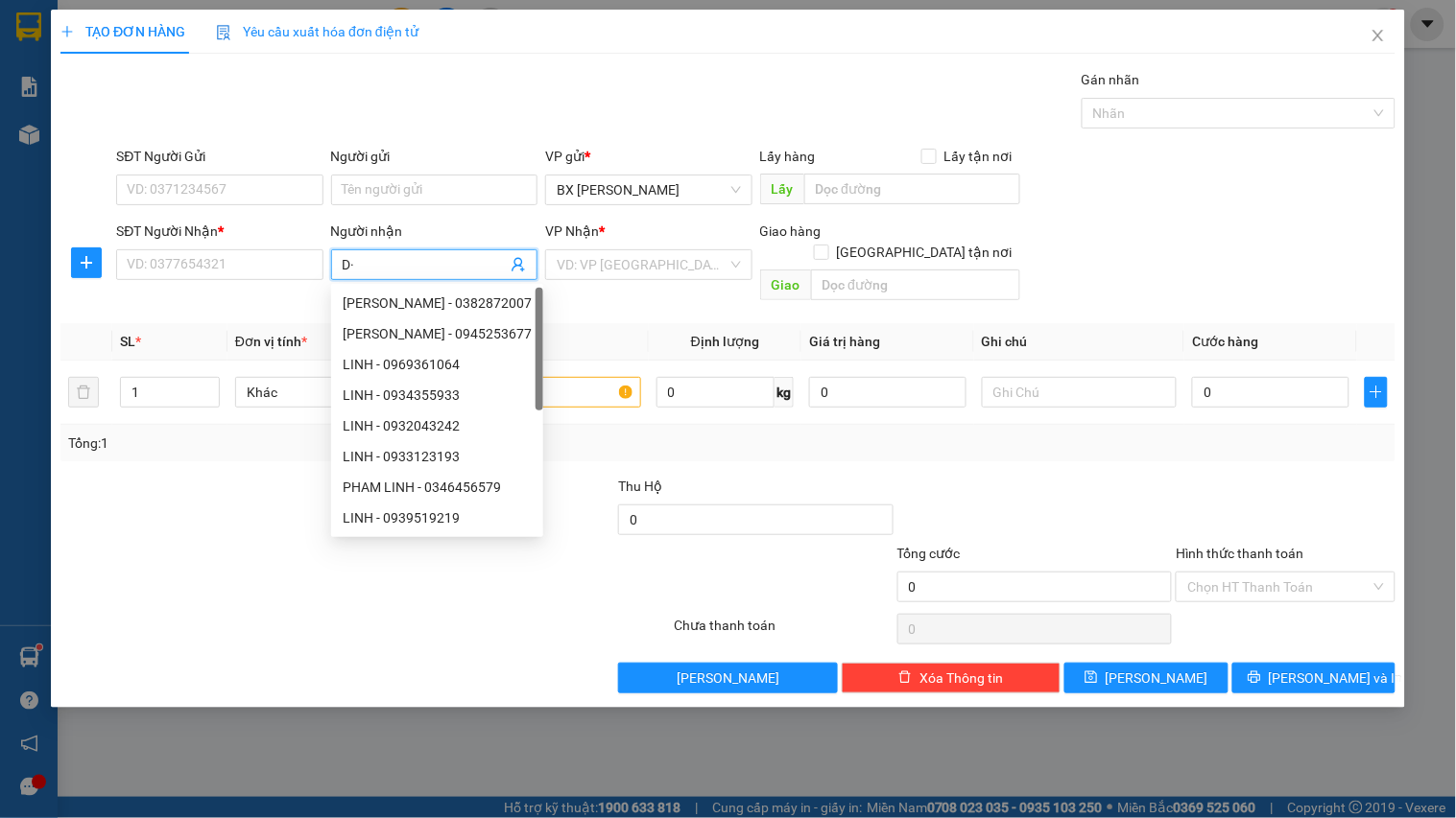
type input "D"
type input "ĐỒNG THẠNH LIÊN"
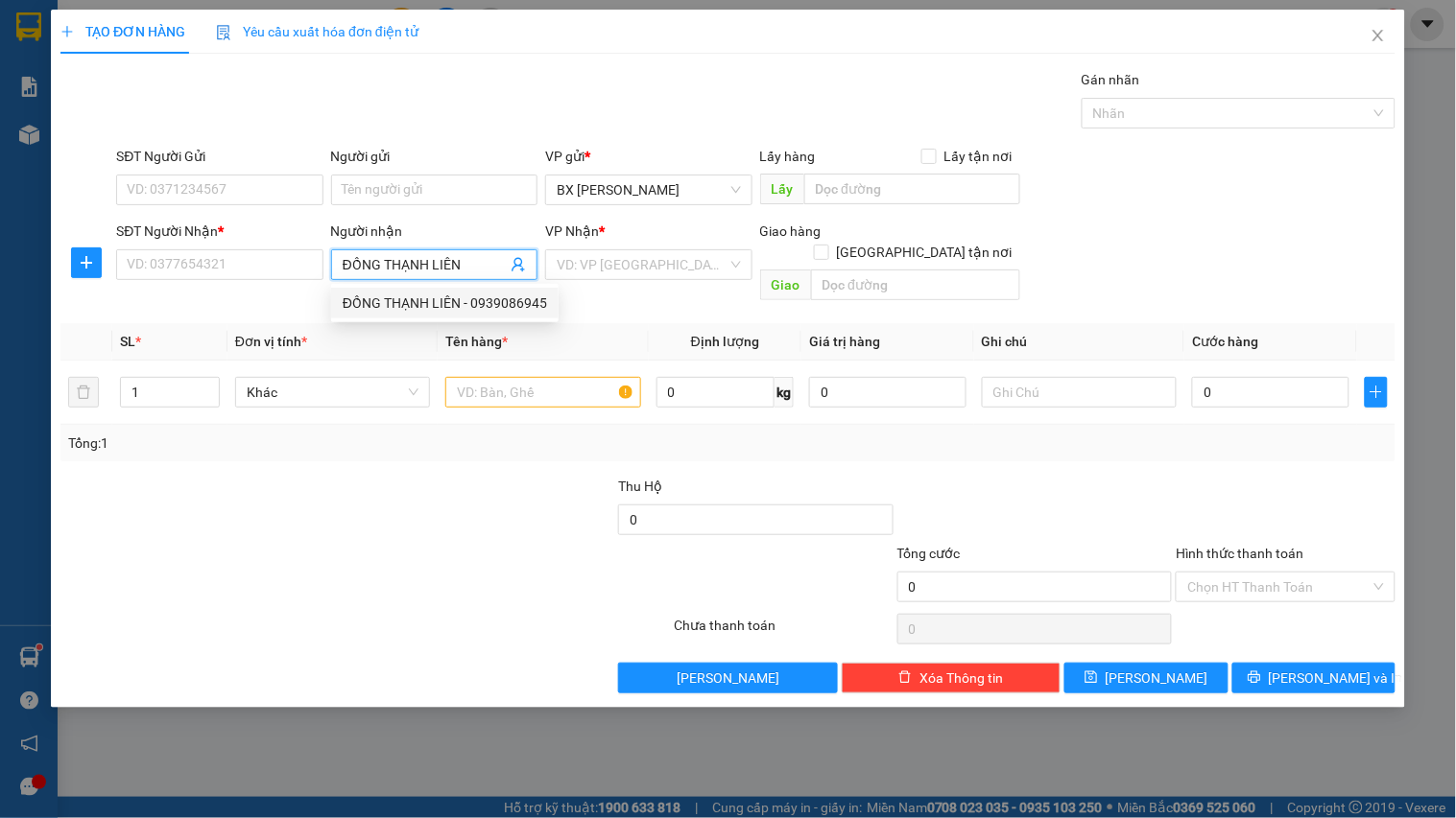
click at [433, 299] on div "ĐỒNG THẠNH LIÊN - 0939086945" at bounding box center [445, 303] width 205 height 21
type input "0939086945"
type input "ĐỒNG THẠNH LIÊN"
click at [513, 377] on input "text" at bounding box center [542, 392] width 195 height 31
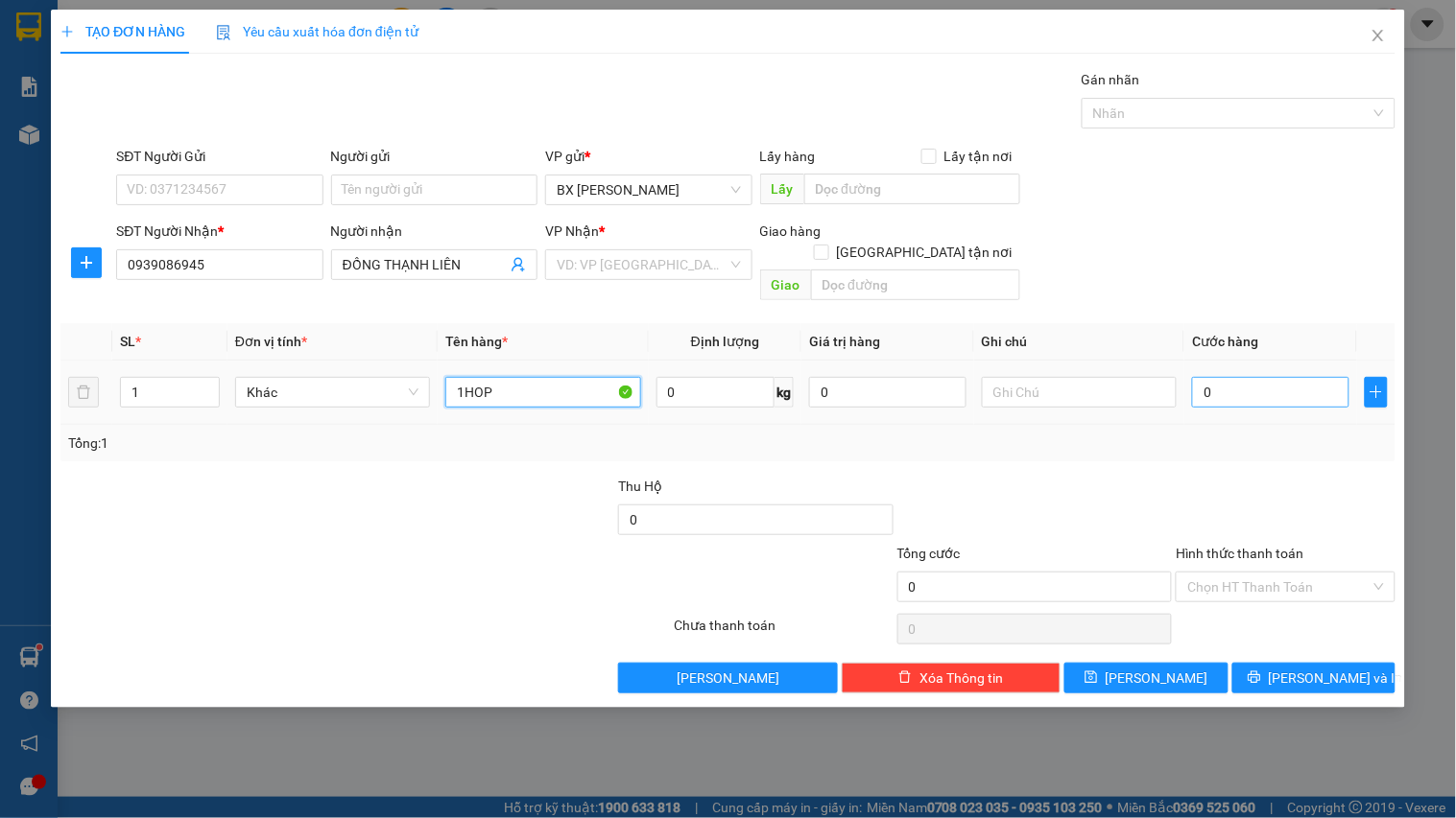
type input "1HOP"
click at [1217, 377] on input "0" at bounding box center [1270, 392] width 157 height 31
type input "2"
click at [1241, 573] on input "Hình thức thanh toán" at bounding box center [1278, 587] width 183 height 29
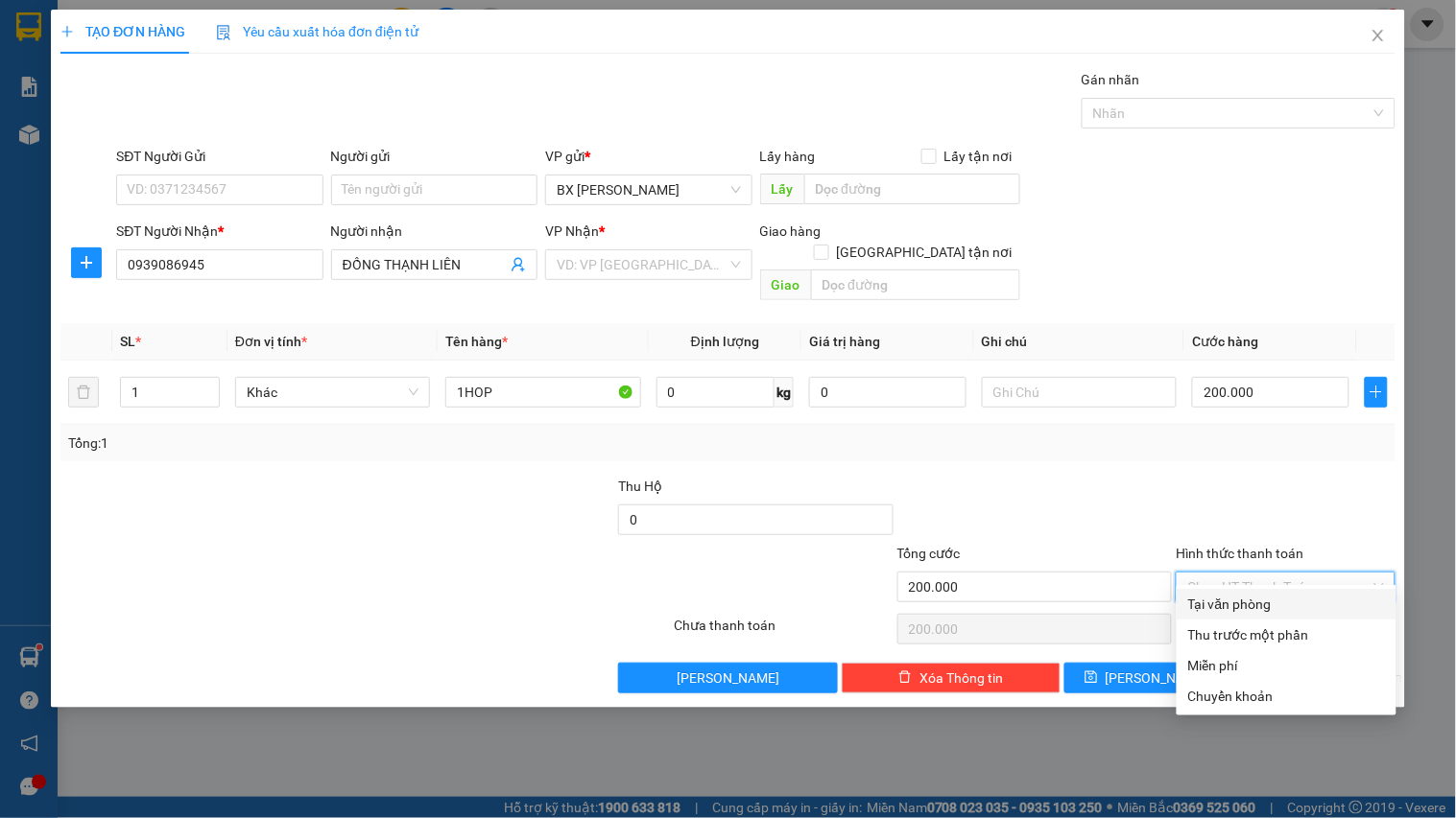
click at [1255, 608] on div "Tại văn phòng" at bounding box center [1286, 604] width 197 height 21
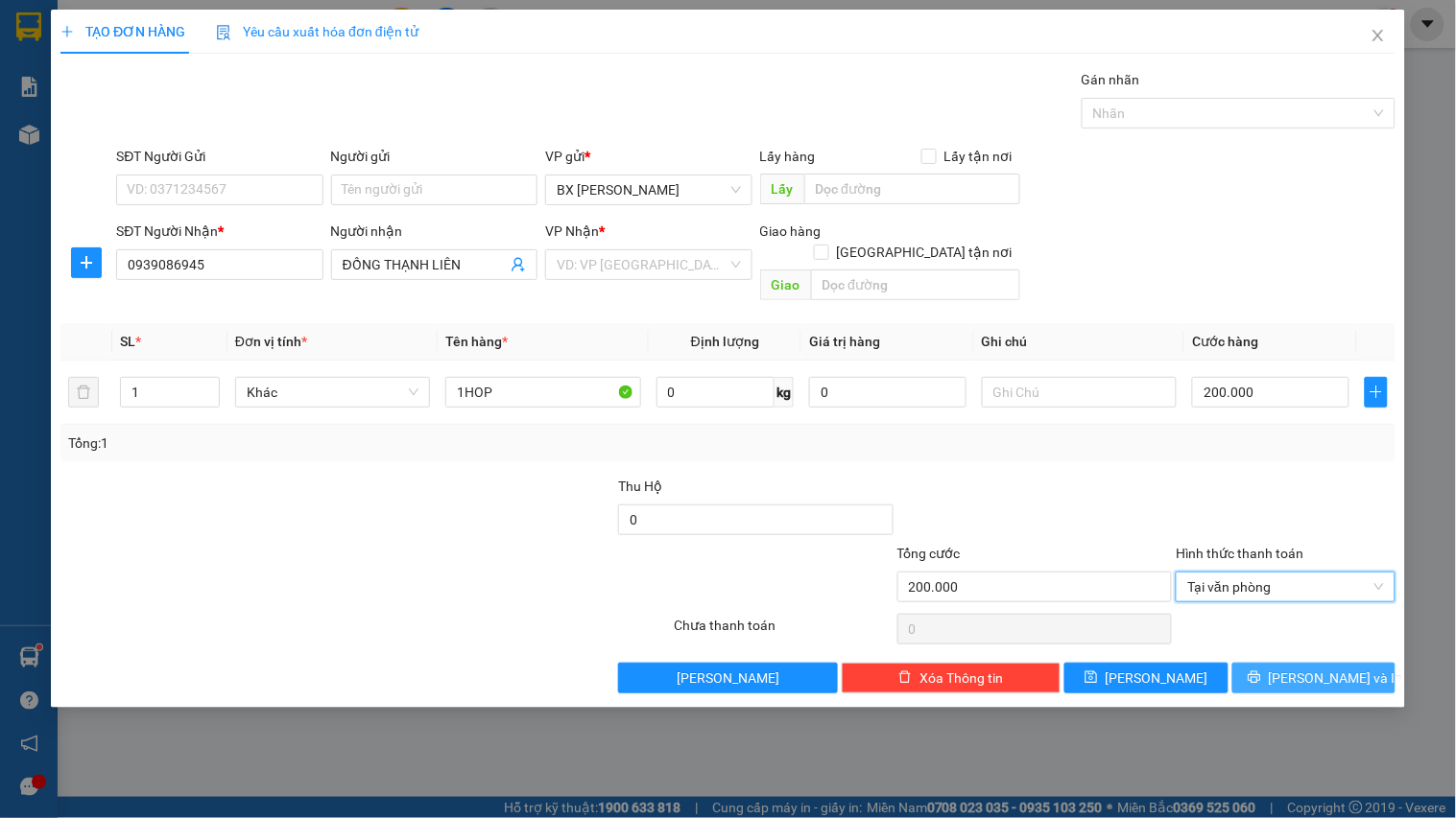
click at [1261, 670] on icon "printer" at bounding box center [1254, 677] width 14 height 14
click at [736, 267] on div "VD: VP [GEOGRAPHIC_DATA]" at bounding box center [649, 264] width 207 height 31
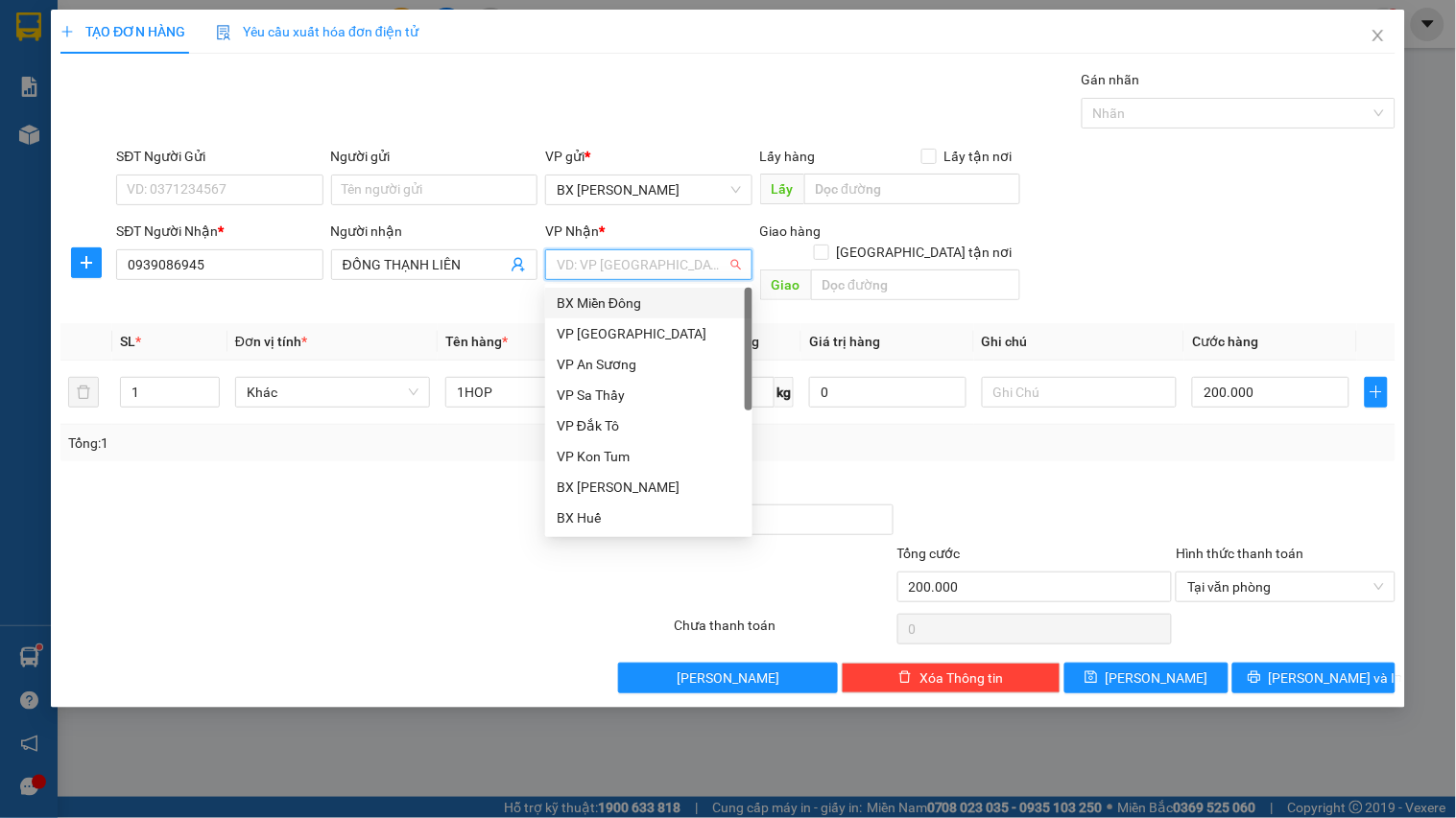
click at [681, 315] on div "BX Miền Đông" at bounding box center [649, 303] width 208 height 31
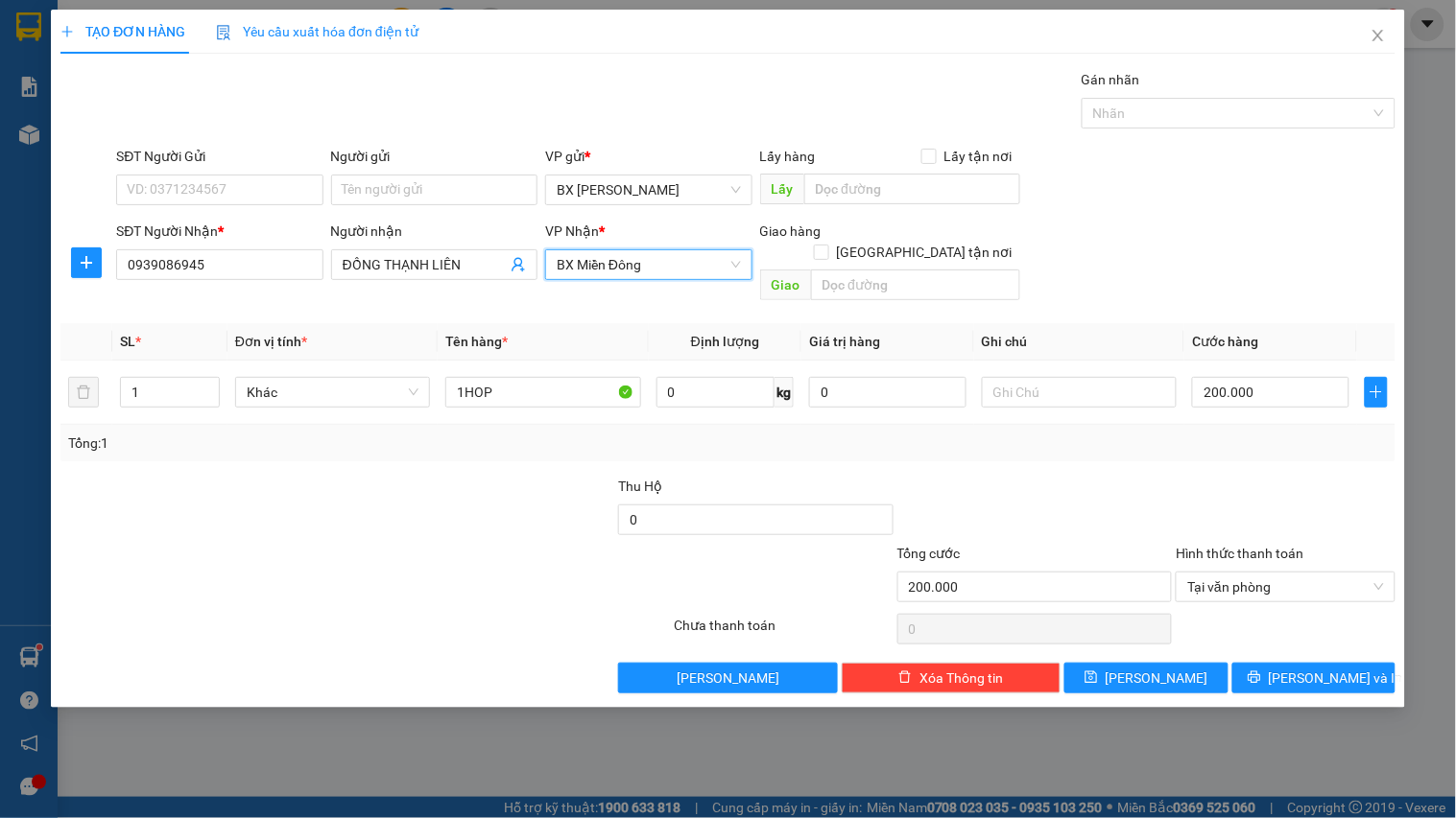
click at [667, 260] on span "BX Miền Đông" at bounding box center [648, 264] width 184 height 29
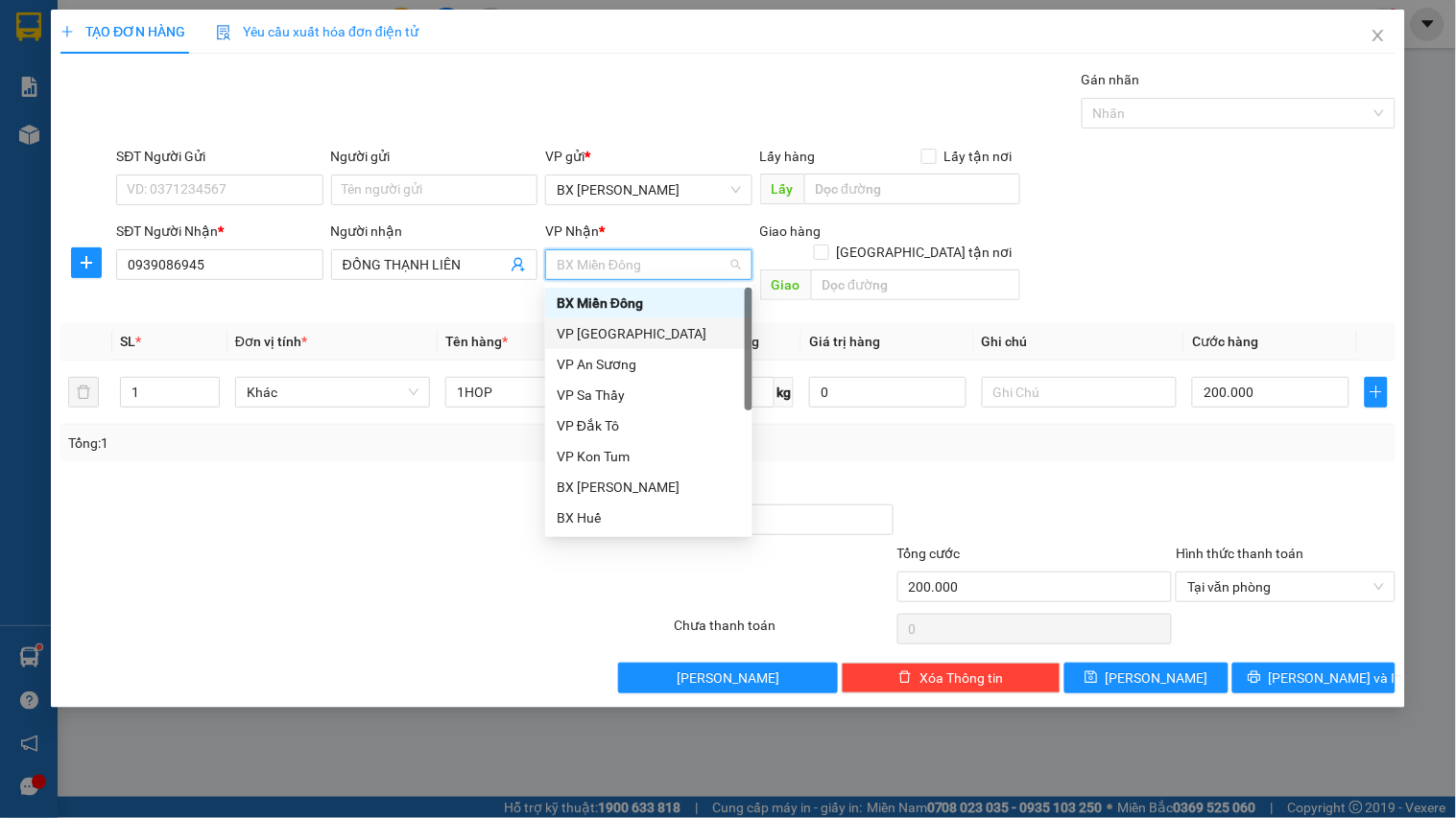
click at [675, 324] on div "VP [GEOGRAPHIC_DATA]" at bounding box center [649, 334] width 185 height 21
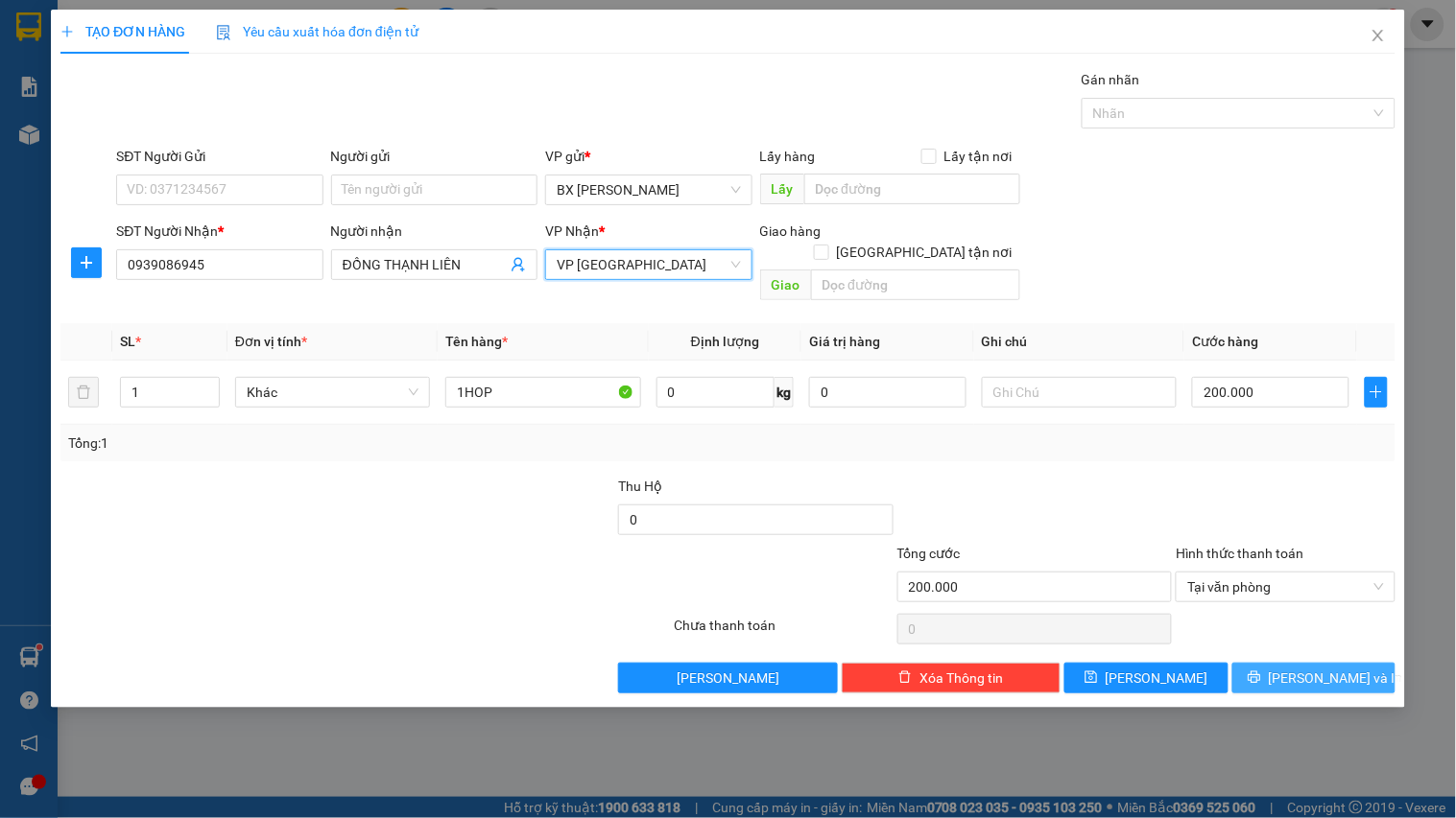
click at [1319, 667] on span "[PERSON_NAME] và In" at bounding box center [1335, 677] width 134 height 21
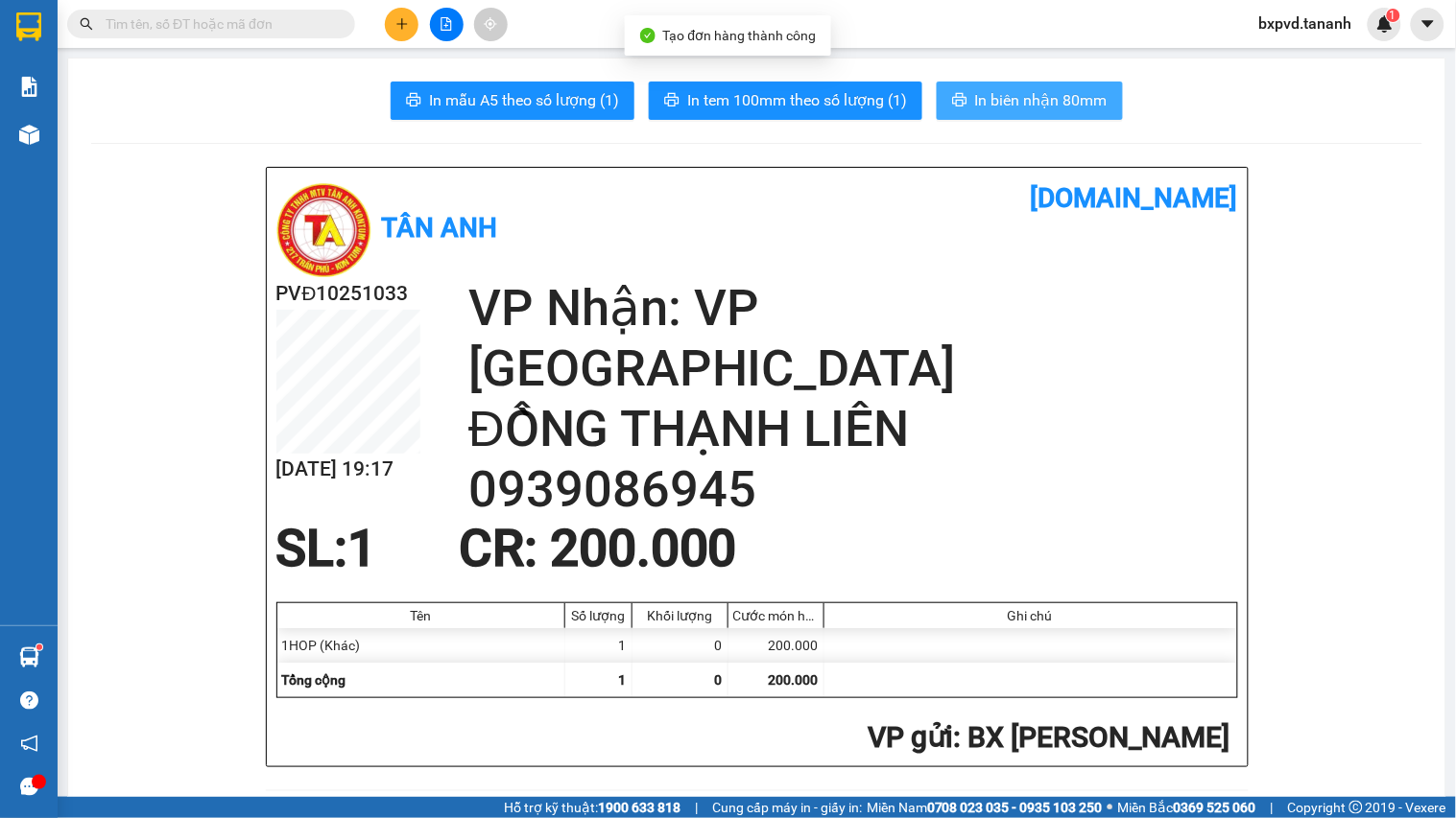
click at [1003, 100] on span "In biên nhận 80mm" at bounding box center [1041, 100] width 132 height 24
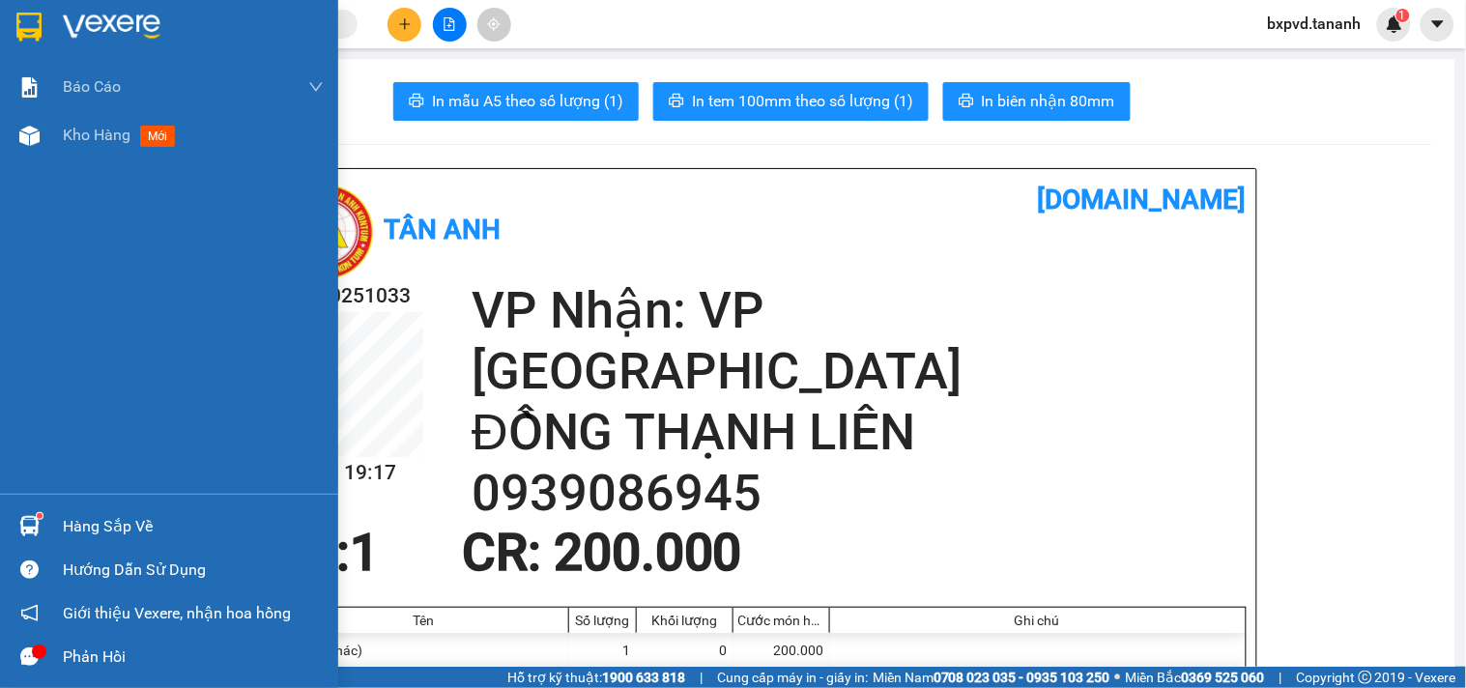
click at [36, 25] on img at bounding box center [28, 27] width 25 height 29
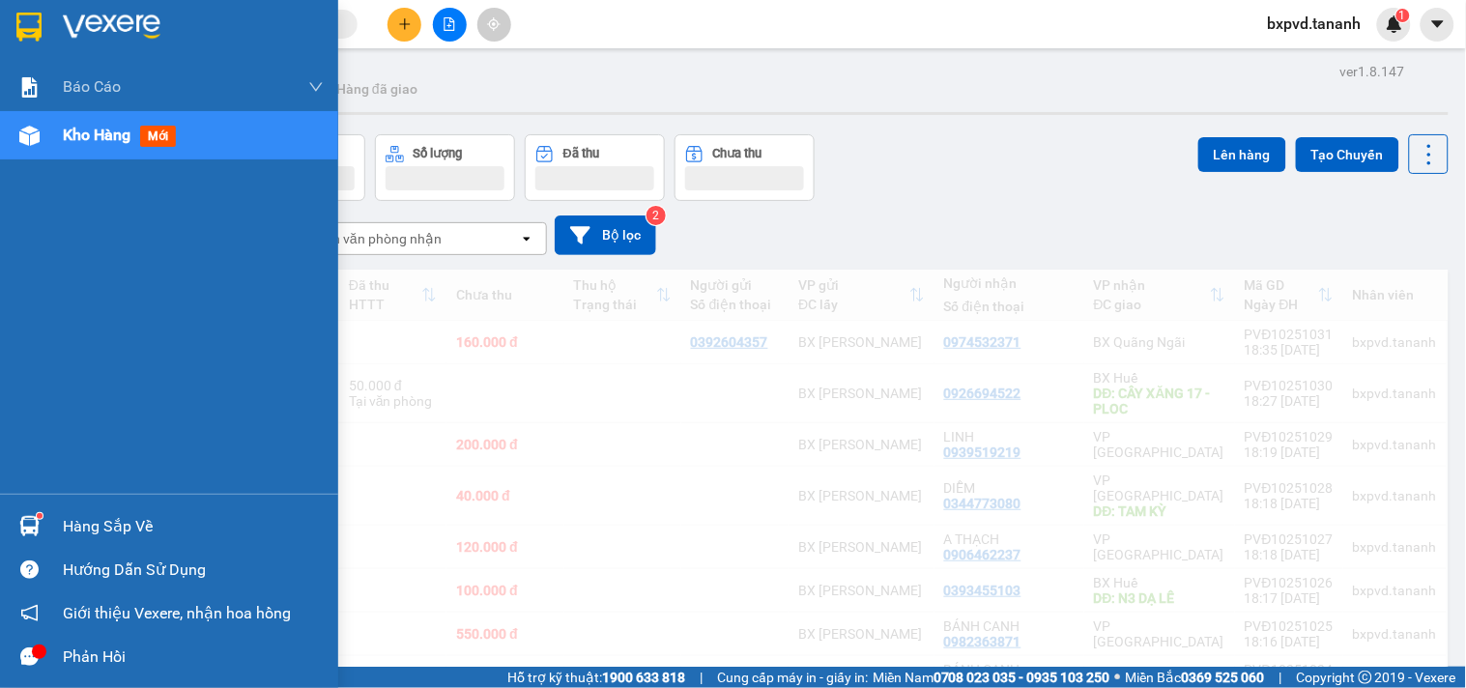
click at [46, 19] on div at bounding box center [169, 31] width 338 height 63
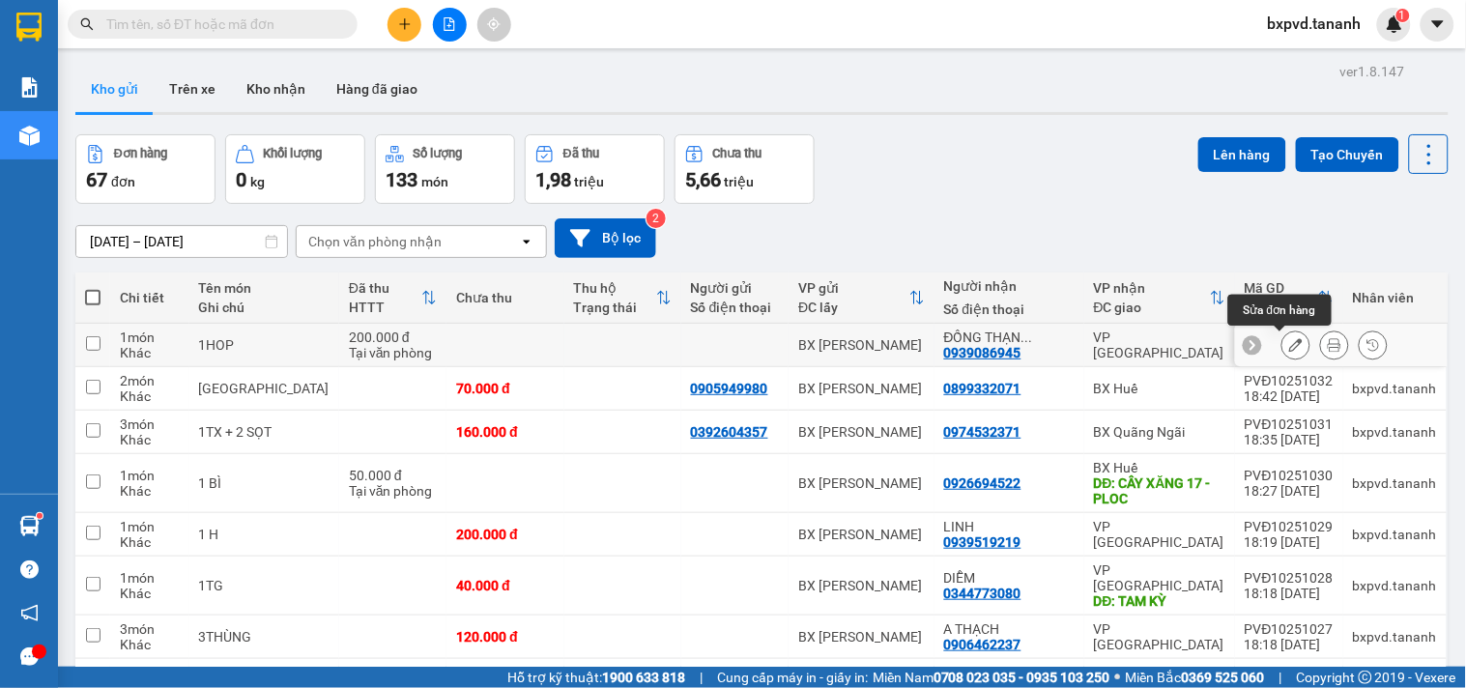
click at [1282, 350] on button at bounding box center [1295, 345] width 27 height 34
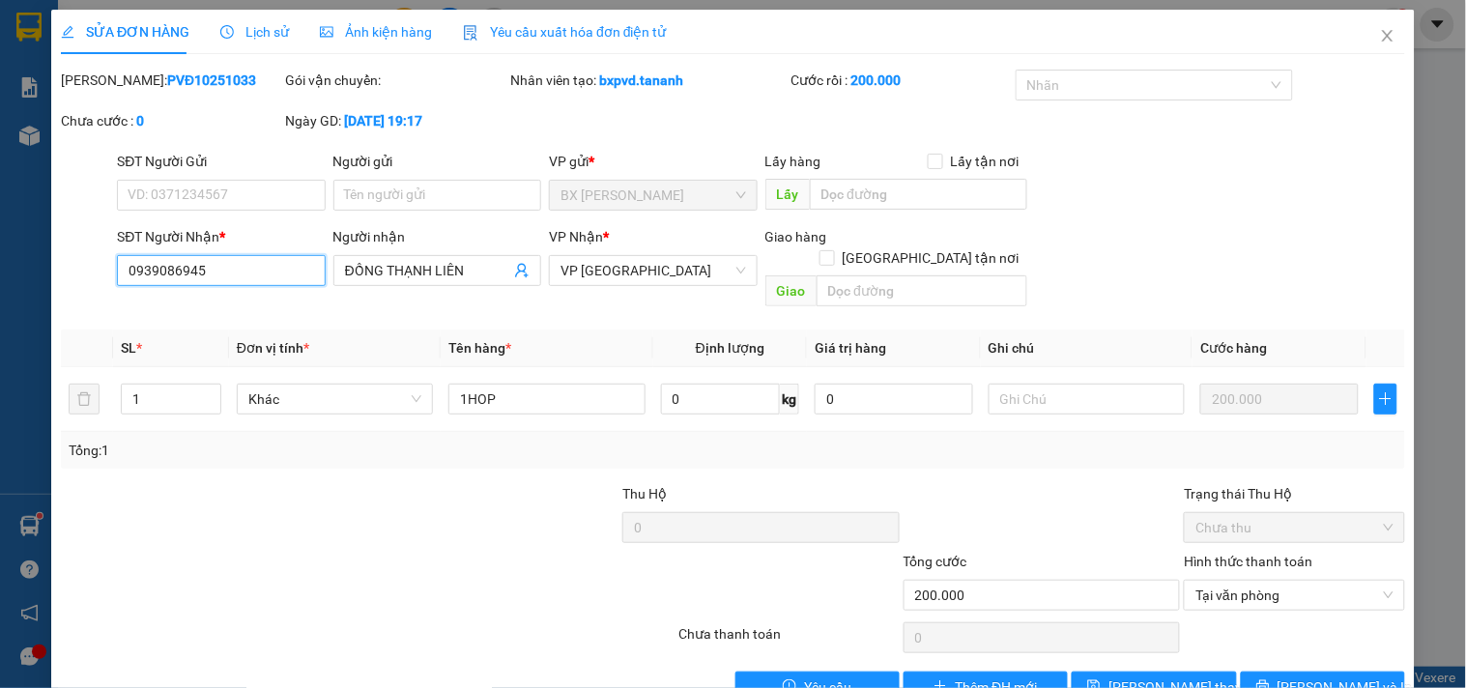
drag, startPoint x: 73, startPoint y: 269, endPoint x: 0, endPoint y: 269, distance: 73.4
click at [0, 269] on div "SỬA ĐƠN HÀNG Lịch sử Ảnh kiện hàng Yêu cầu xuất hóa đơn điện tử Total Paid Fee …" at bounding box center [733, 344] width 1466 height 688
click at [157, 285] on input "SĐT Người Nhận *" at bounding box center [221, 270] width 208 height 31
click at [1270, 679] on icon "printer" at bounding box center [1263, 686] width 14 height 14
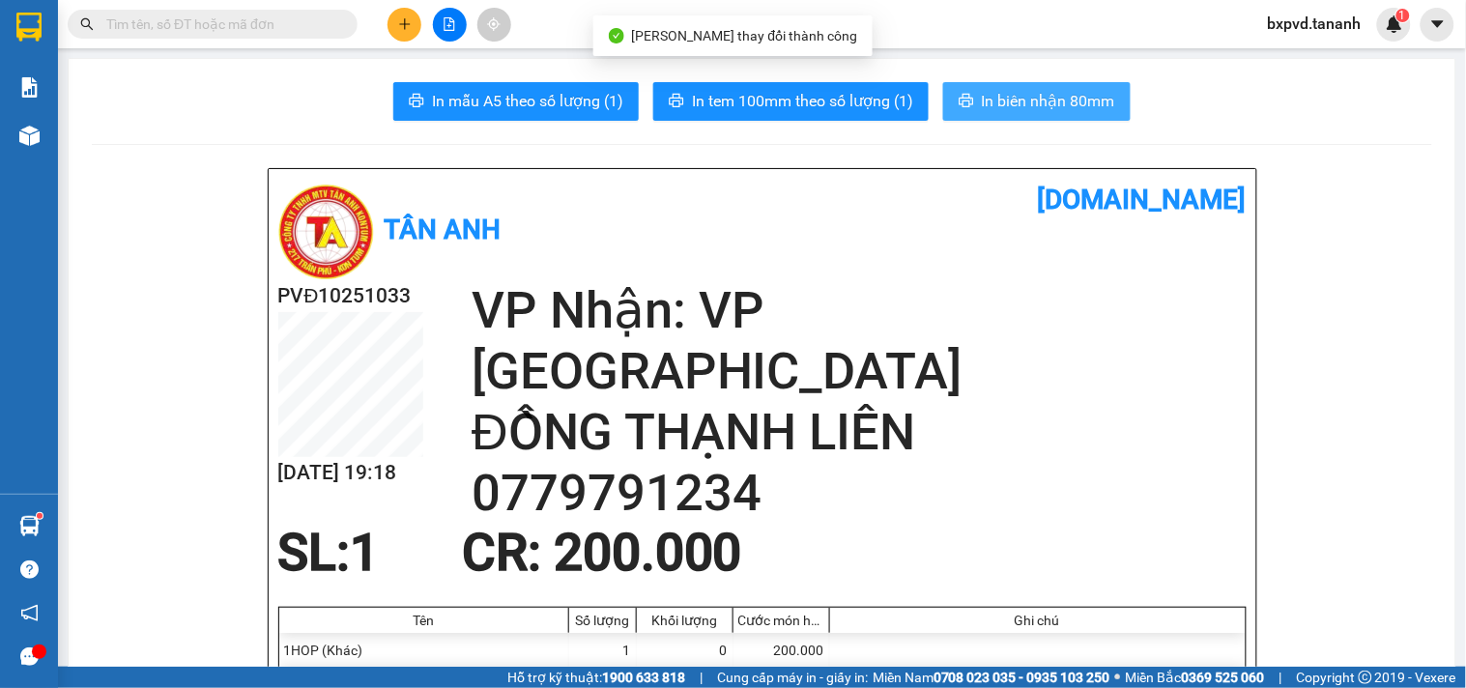
click at [962, 97] on icon "printer" at bounding box center [965, 100] width 15 height 15
click at [274, 36] on span at bounding box center [213, 24] width 290 height 29
click at [280, 34] on input "text" at bounding box center [220, 24] width 228 height 21
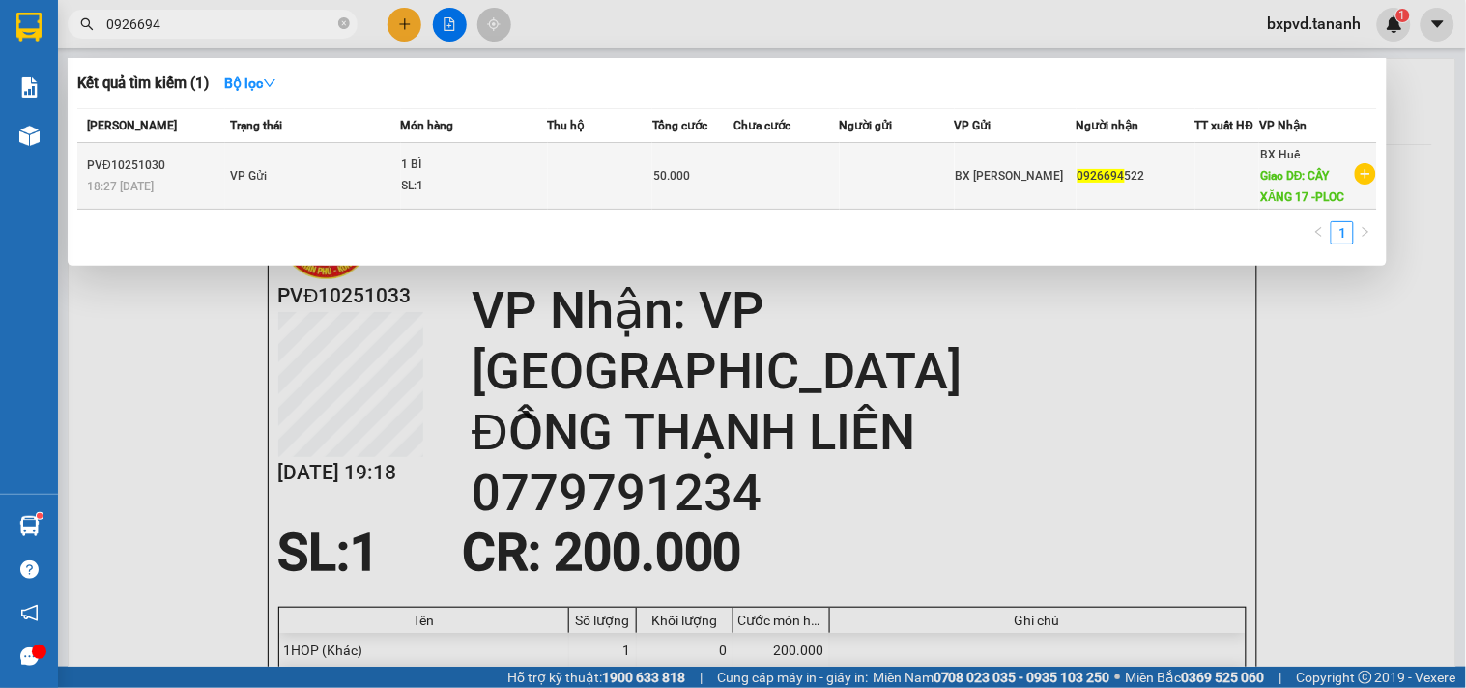
click at [368, 193] on td "VP Gửi" at bounding box center [312, 176] width 175 height 67
